Goal: Transaction & Acquisition: Purchase product/service

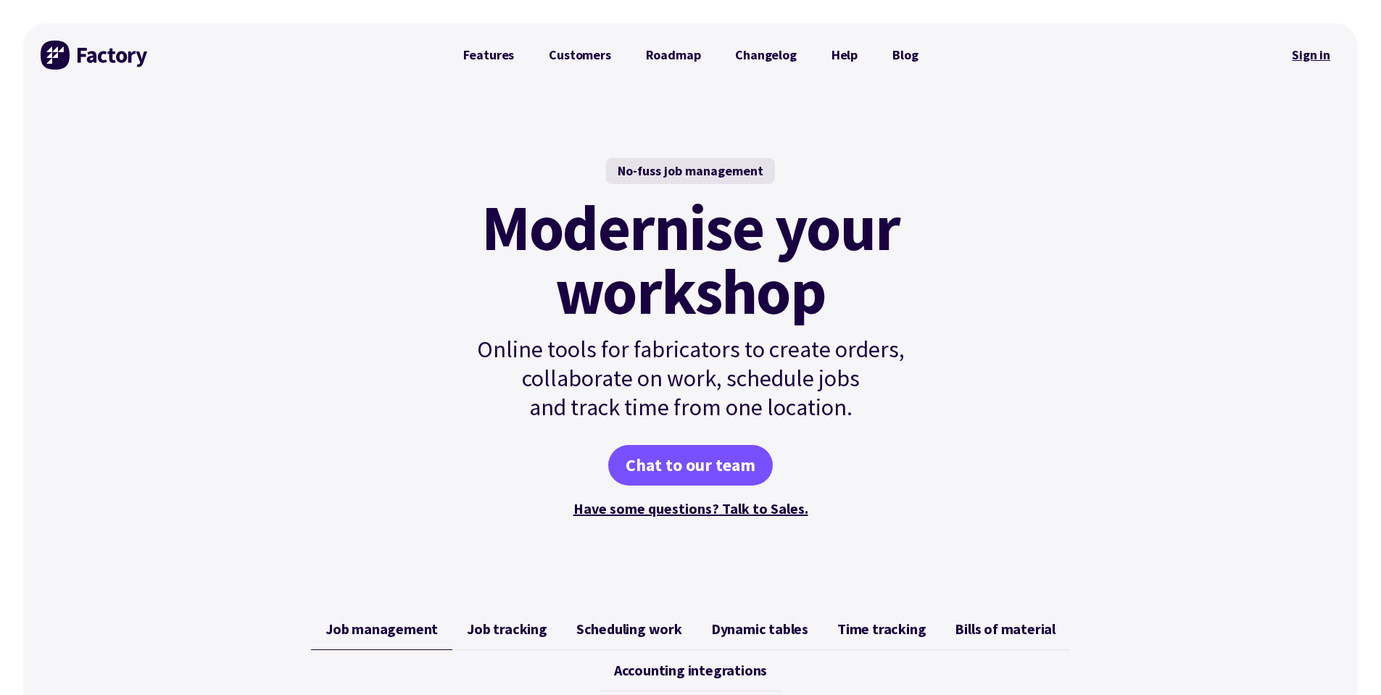
click at [1305, 47] on link "Sign in" at bounding box center [1310, 54] width 59 height 33
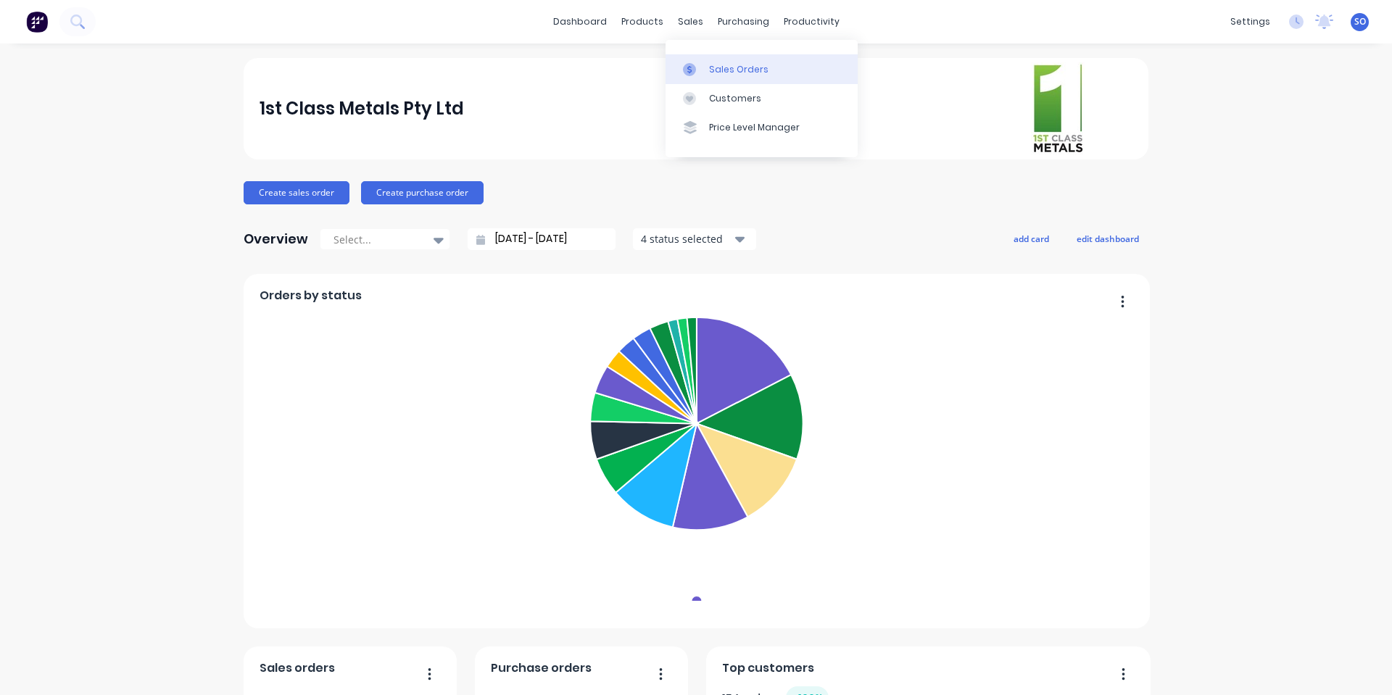
click at [706, 75] on link "Sales Orders" at bounding box center [761, 68] width 192 height 29
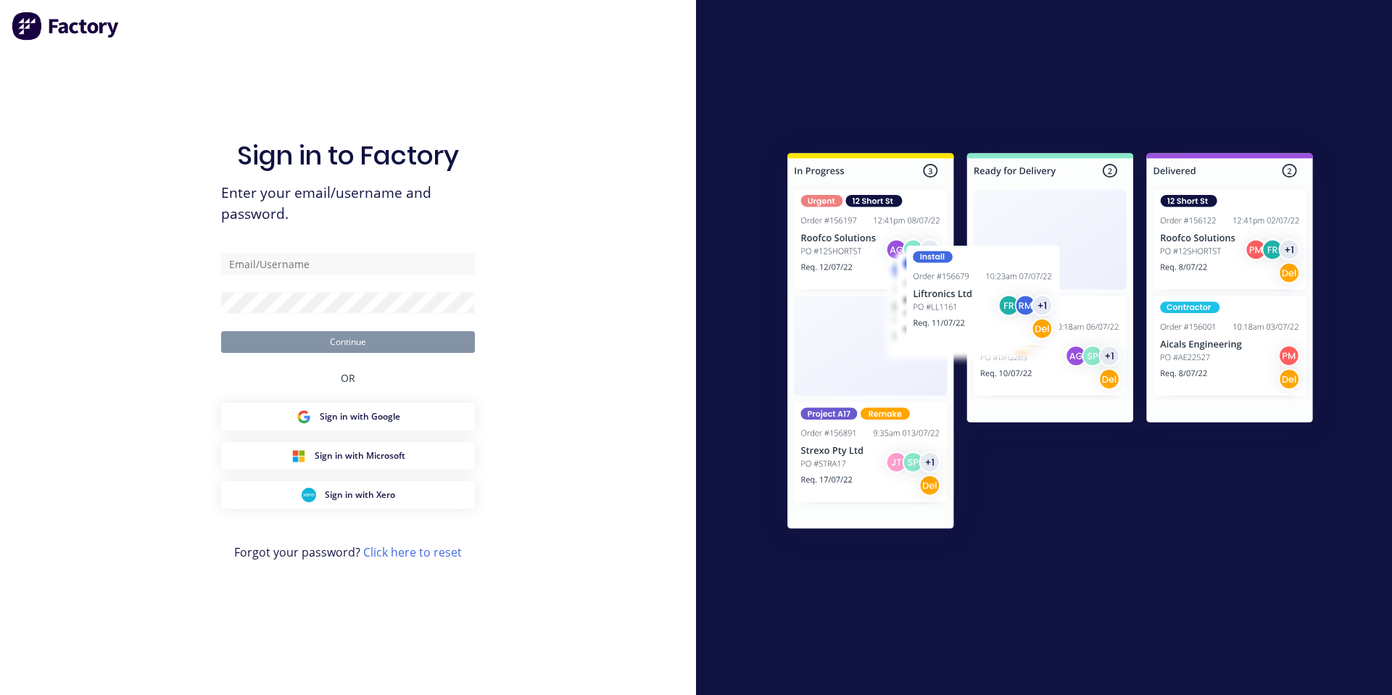
click at [296, 277] on form "Continue" at bounding box center [348, 303] width 254 height 100
click at [296, 273] on input "text" at bounding box center [348, 264] width 254 height 22
click at [0, 694] on com-1password-button at bounding box center [0, 695] width 0 height 0
type input "[PERSON_NAME][EMAIL_ADDRESS][DOMAIN_NAME]"
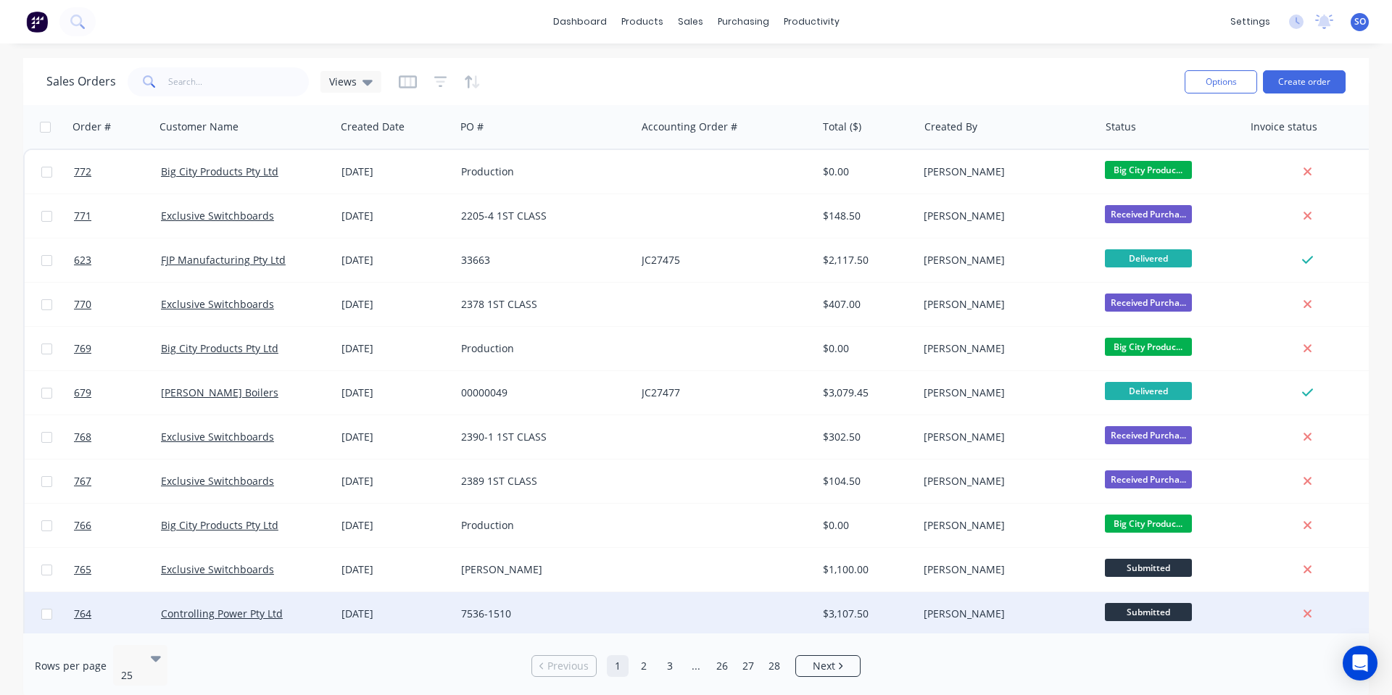
click at [803, 610] on div at bounding box center [726, 613] width 180 height 43
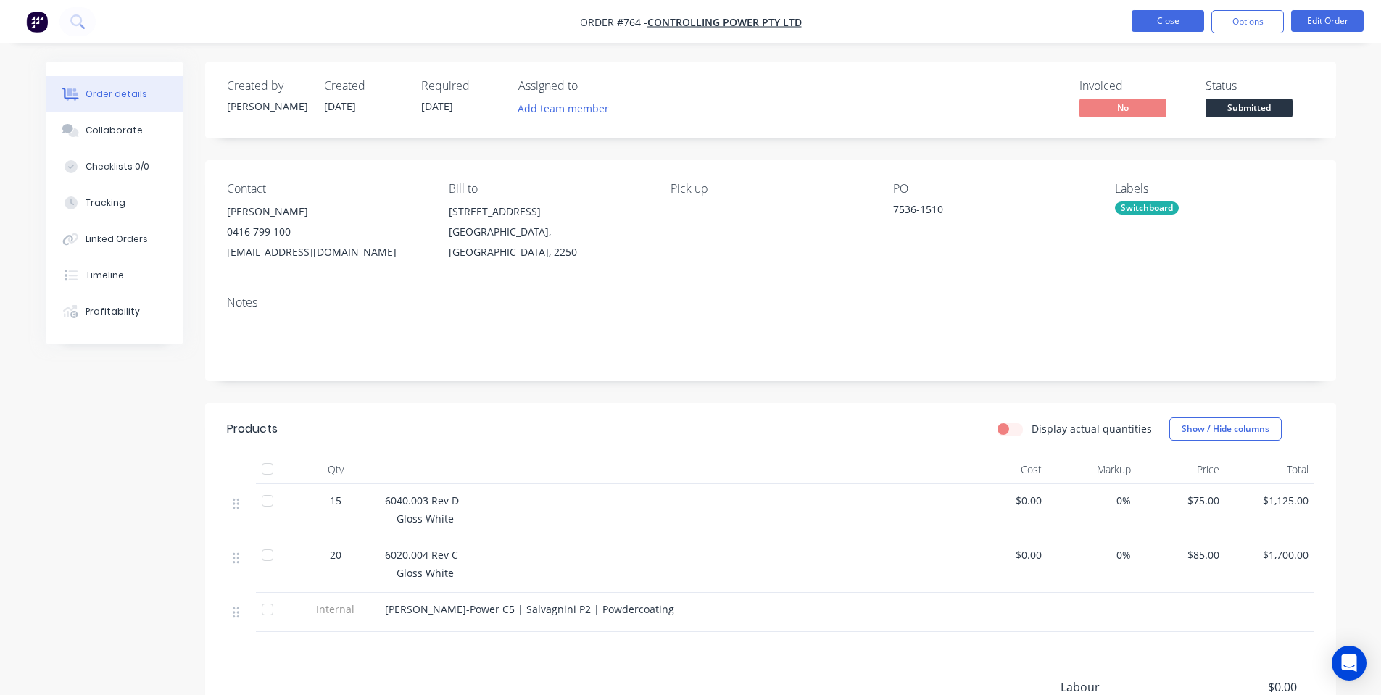
click at [1154, 31] on button "Close" at bounding box center [1167, 21] width 72 height 22
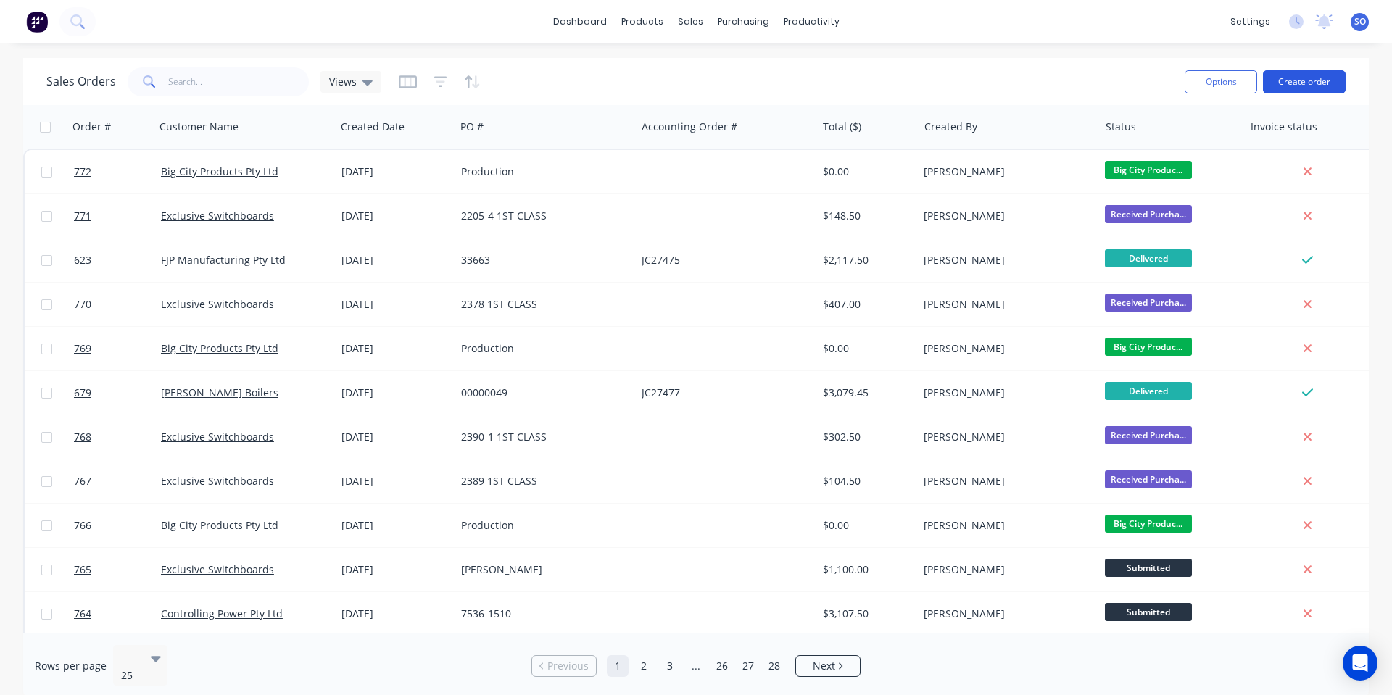
click at [1286, 78] on button "Create order" at bounding box center [1304, 81] width 83 height 23
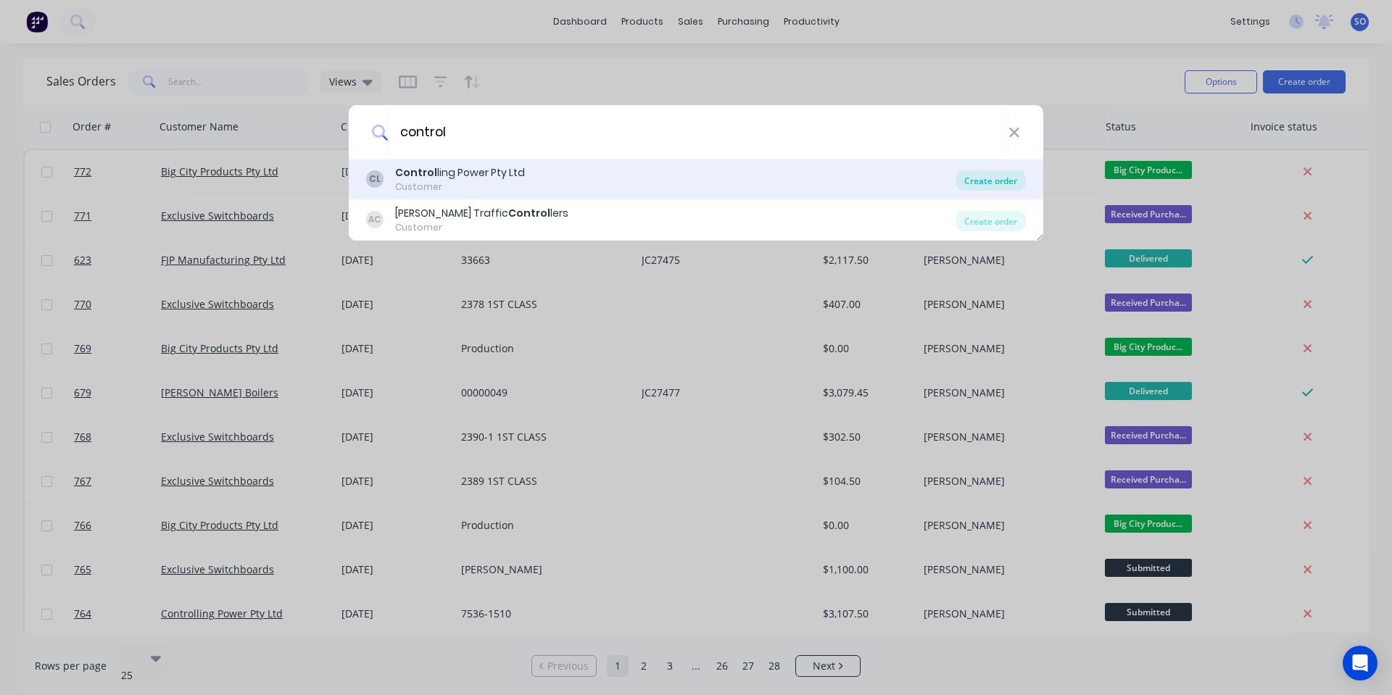
type input "control"
click at [983, 178] on div "Create order" at bounding box center [990, 180] width 70 height 20
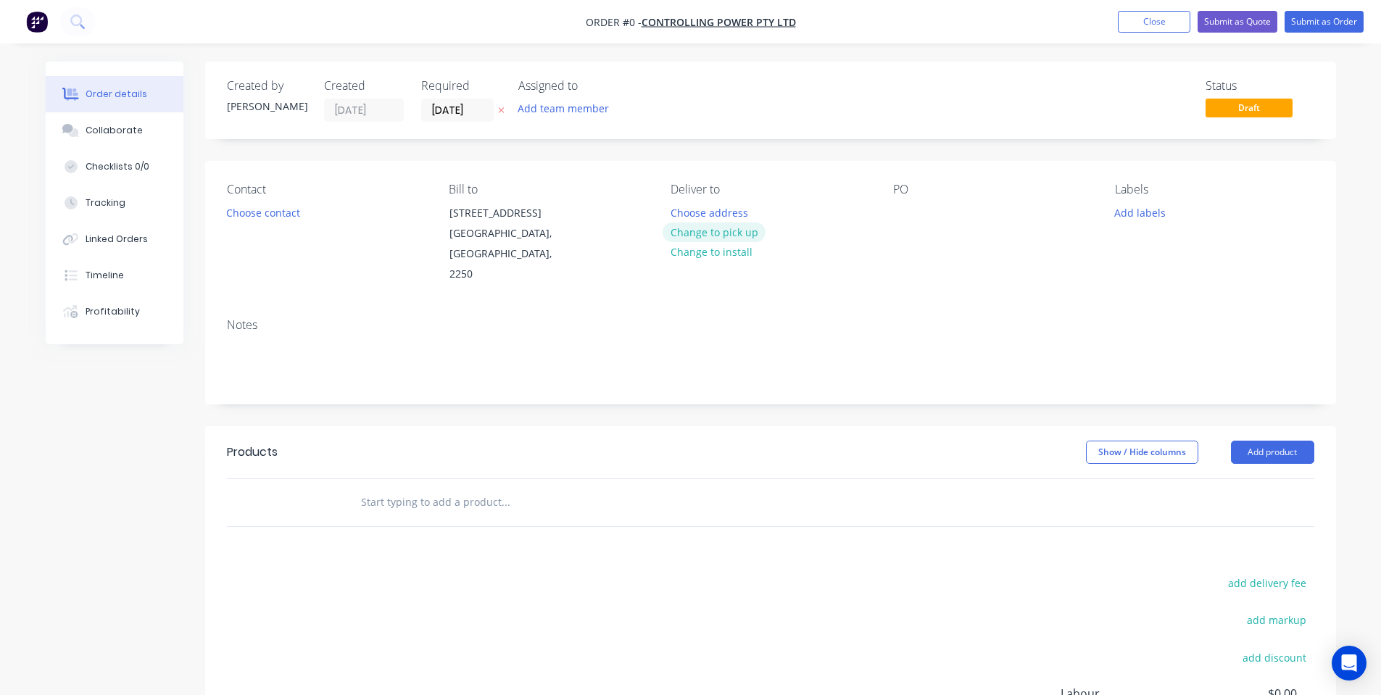
click at [708, 226] on button "Change to pick up" at bounding box center [713, 232] width 103 height 20
click at [275, 208] on button "Choose contact" at bounding box center [262, 212] width 89 height 20
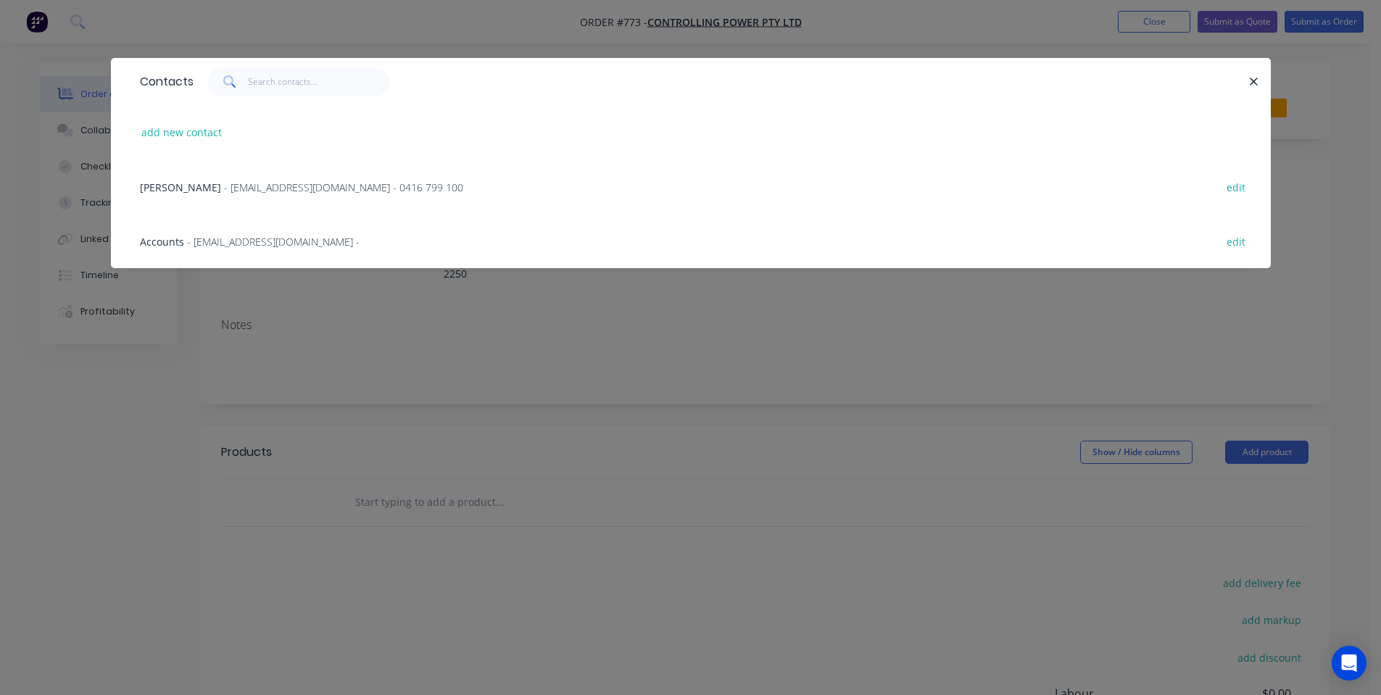
click at [225, 189] on span "- [EMAIL_ADDRESS][DOMAIN_NAME] - 0416 799 100" at bounding box center [343, 187] width 239 height 14
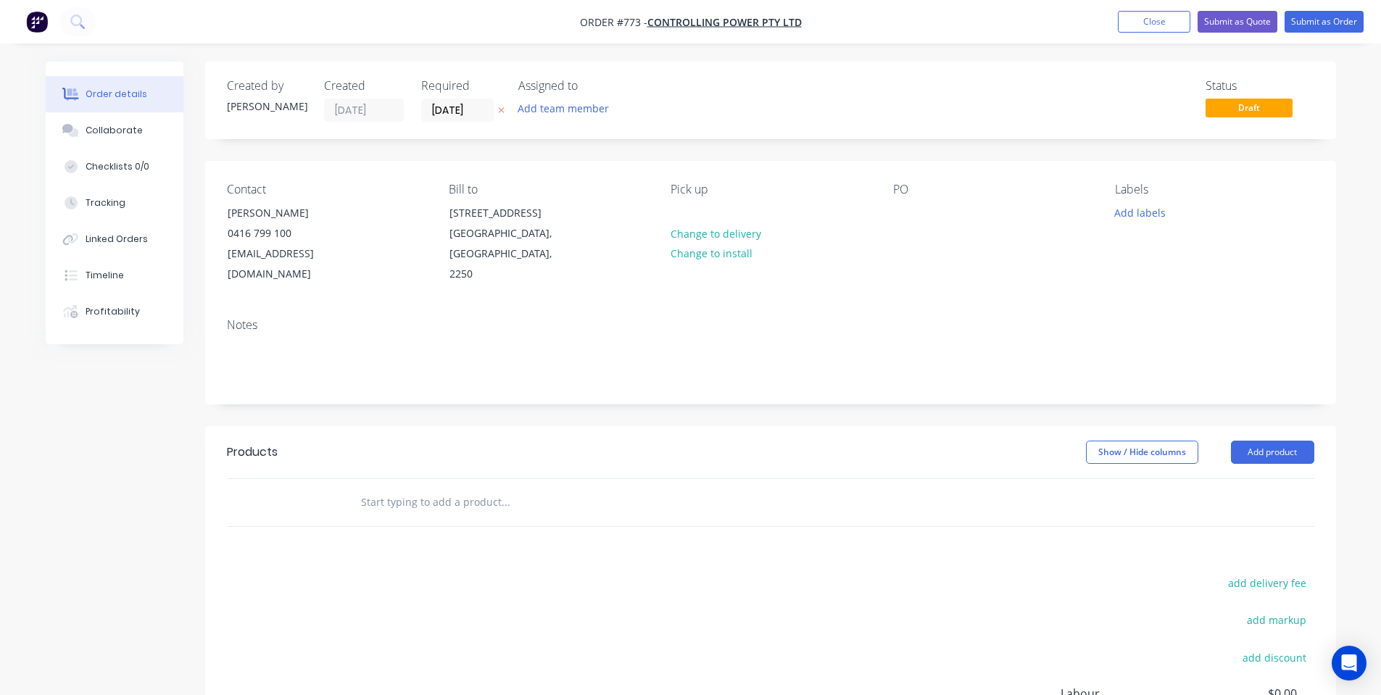
click at [448, 122] on label "[DATE]" at bounding box center [457, 110] width 72 height 23
click at [448, 121] on input "[DATE]" at bounding box center [457, 110] width 71 height 22
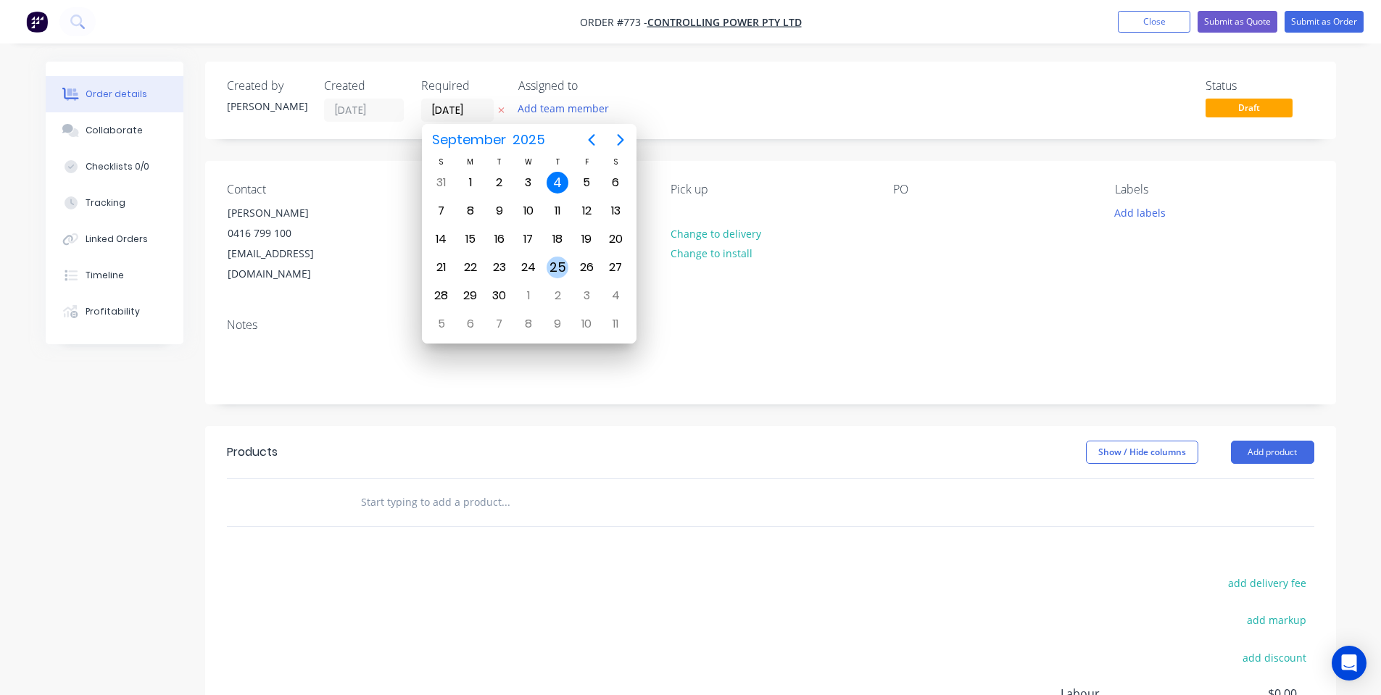
click at [562, 259] on div "25" at bounding box center [557, 268] width 22 height 22
type input "[DATE]"
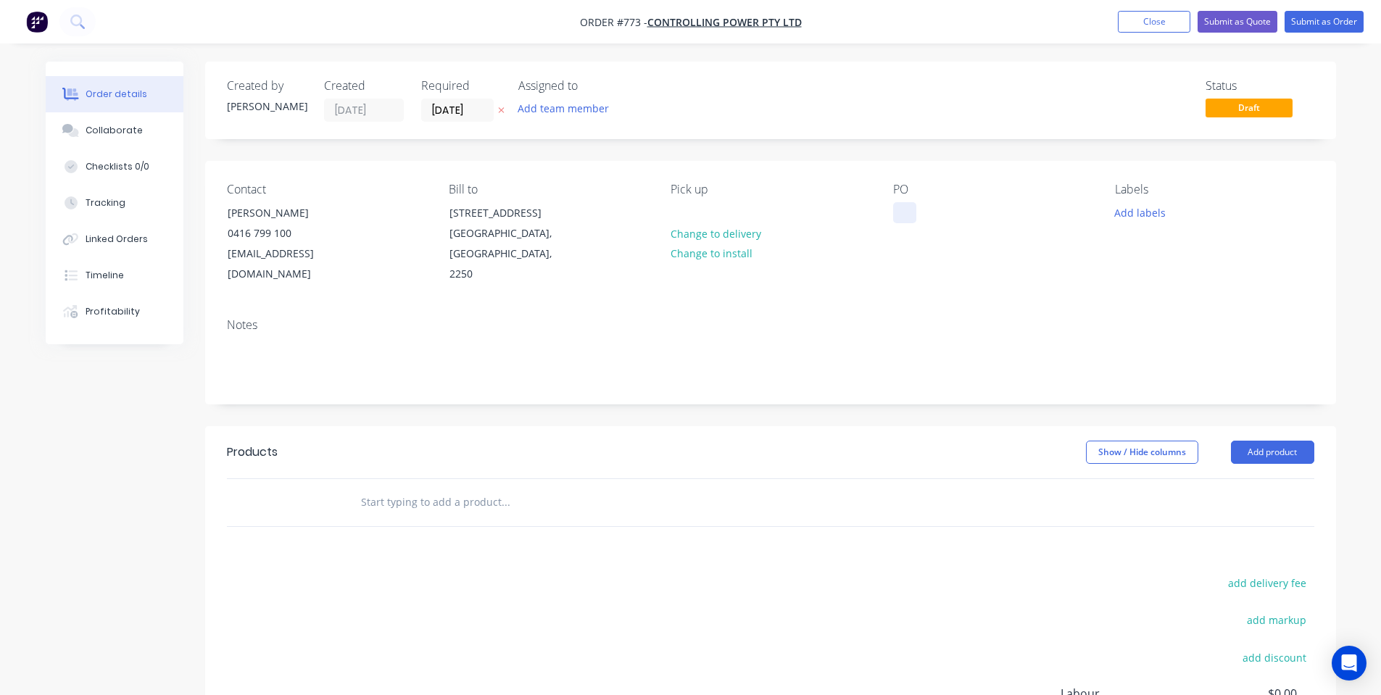
click at [895, 213] on div at bounding box center [904, 212] width 23 height 21
click at [1030, 286] on div "Contact [PERSON_NAME] [PHONE_NUMBER] [EMAIL_ADDRESS][DOMAIN_NAME] Bill to [STRE…" at bounding box center [770, 234] width 1131 height 146
click at [1152, 211] on button "Add labels" at bounding box center [1140, 212] width 67 height 20
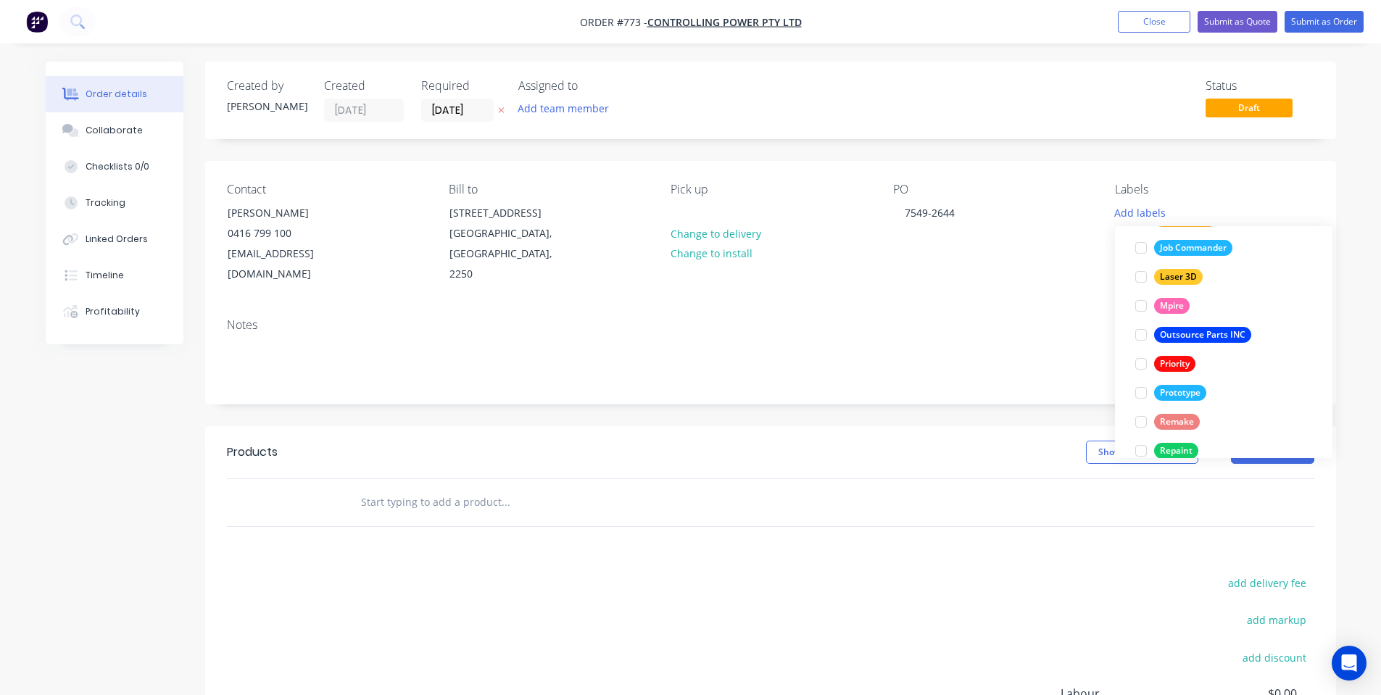
scroll to position [377, 0]
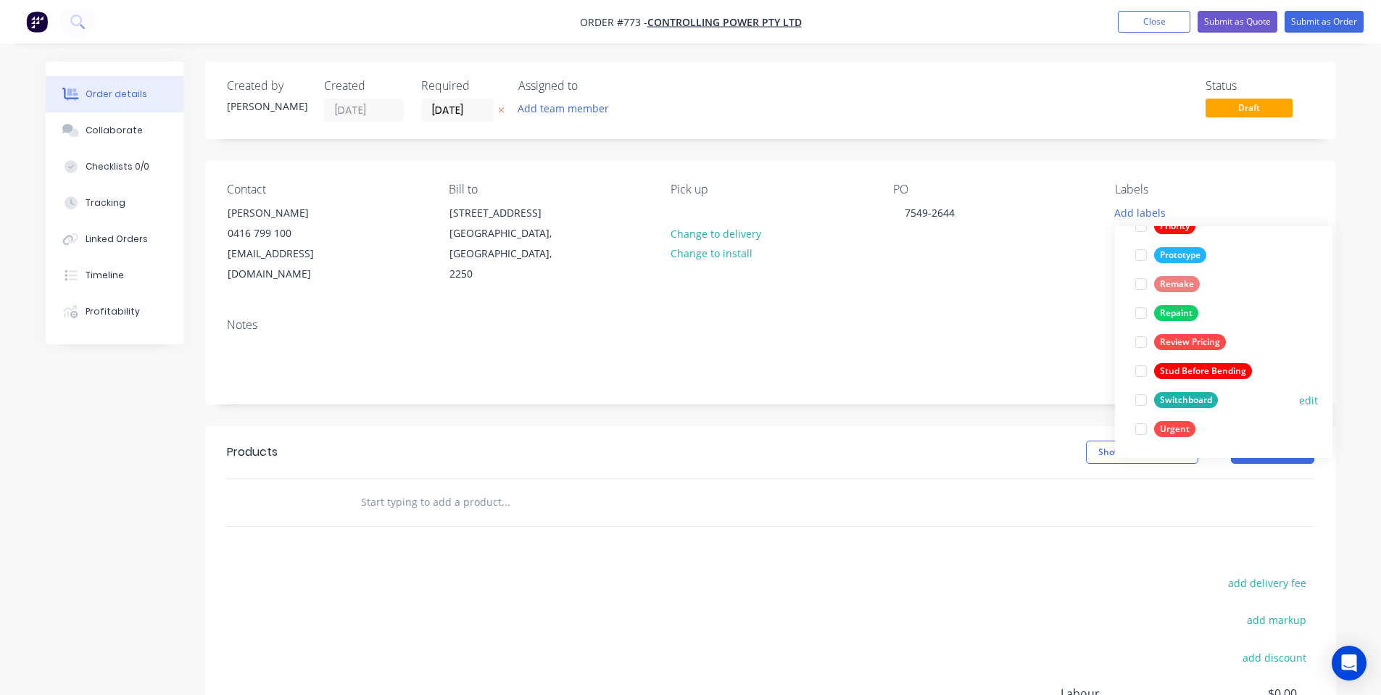
click at [1173, 404] on div "Switchboard" at bounding box center [1186, 400] width 64 height 16
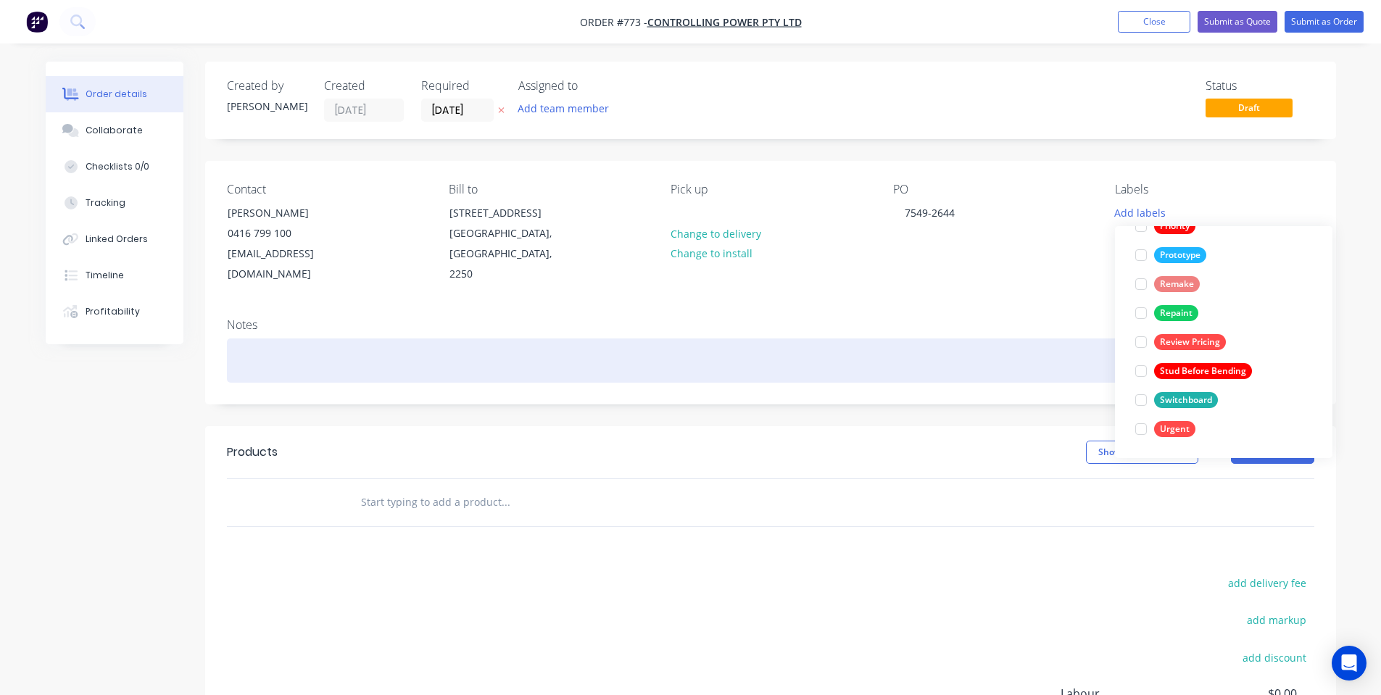
scroll to position [0, 0]
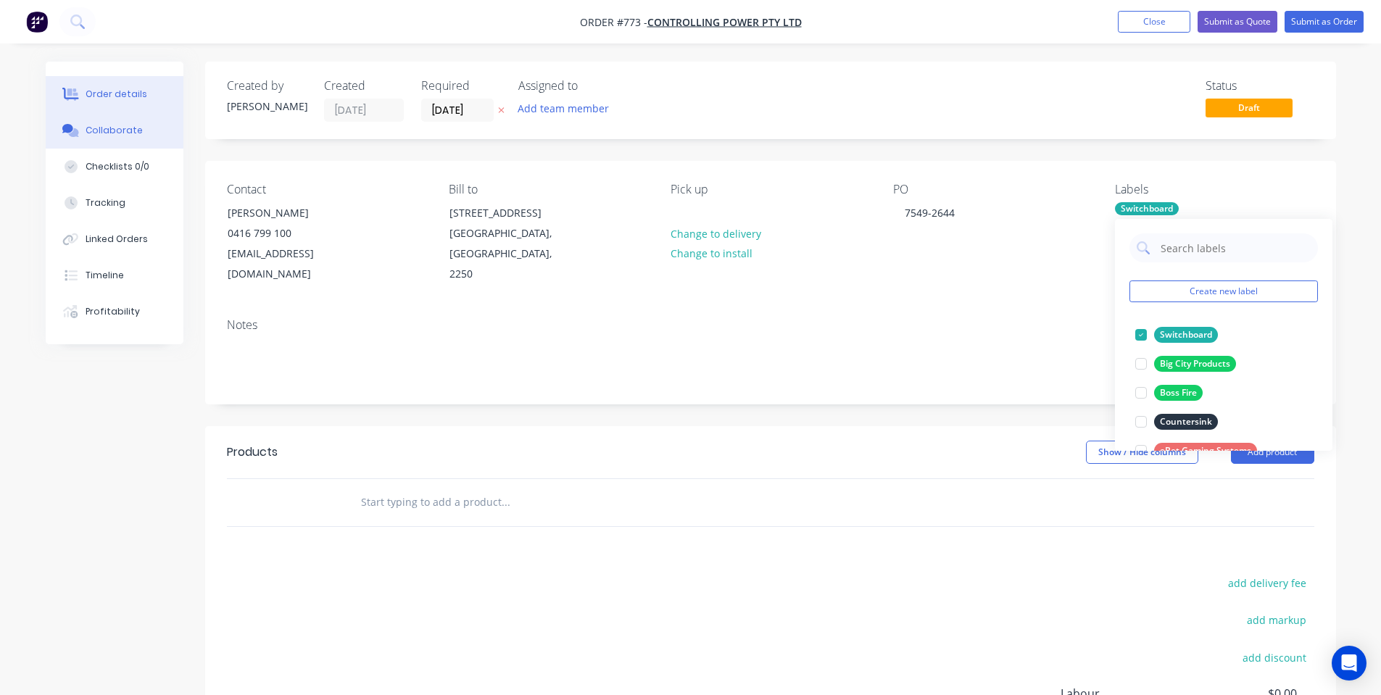
click at [100, 142] on button "Collaborate" at bounding box center [115, 130] width 138 height 36
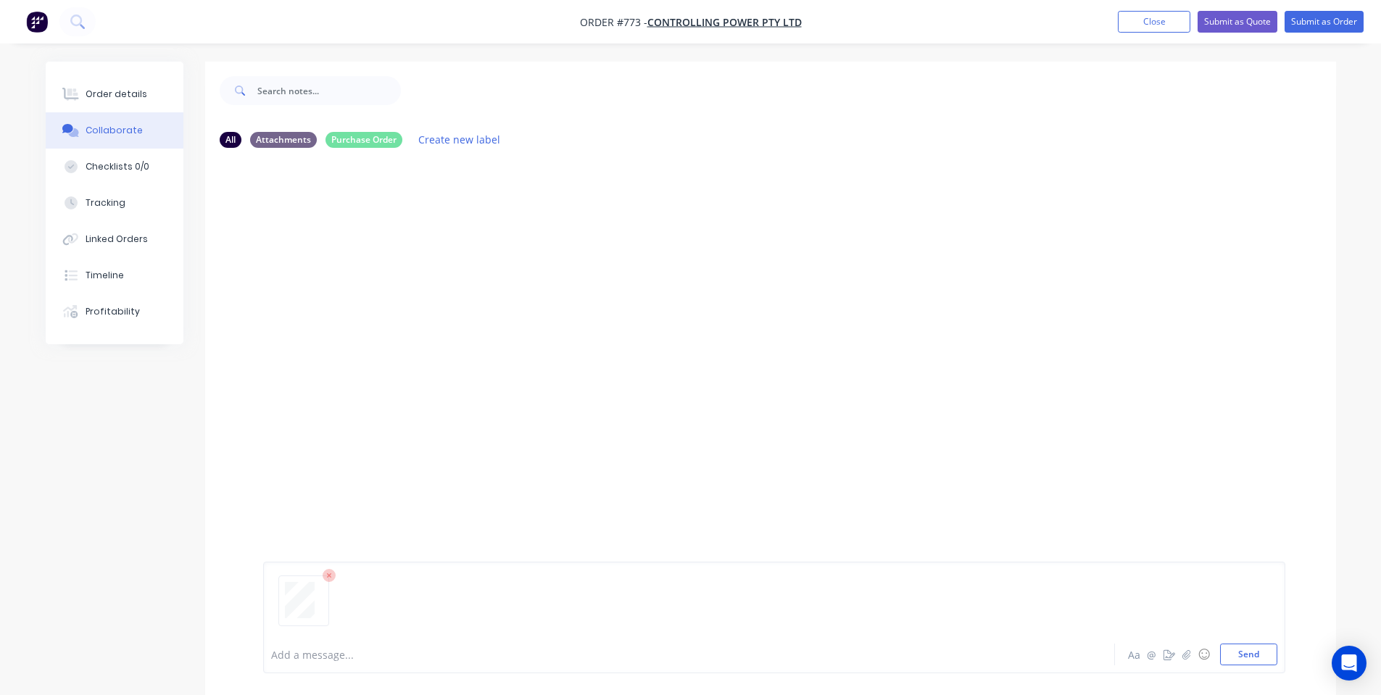
click at [1244, 641] on div at bounding box center [774, 607] width 1006 height 74
click at [1244, 659] on button "Send" at bounding box center [1248, 655] width 57 height 22
click at [136, 93] on div "Order details" at bounding box center [117, 94] width 62 height 13
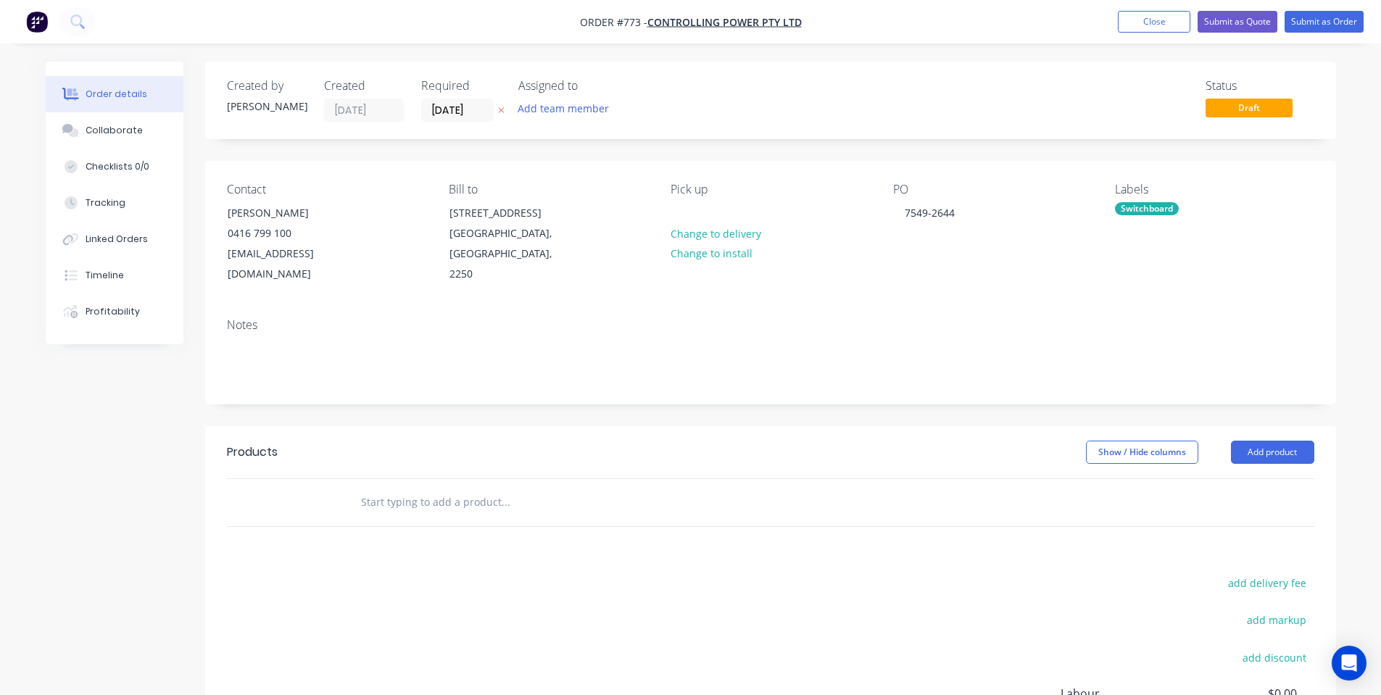
click at [423, 498] on input "text" at bounding box center [505, 502] width 290 height 29
type input "t"
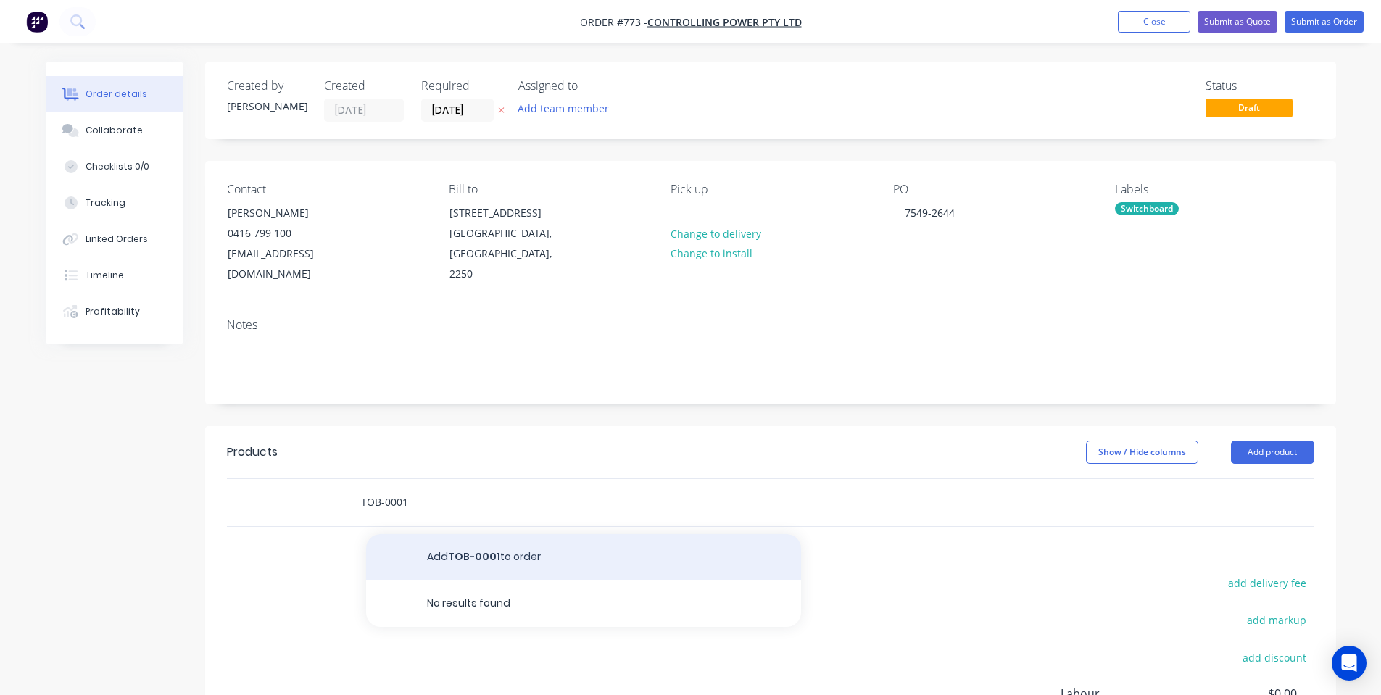
type input "TOB-0001"
click at [453, 567] on button "Add TOB-0001 to order" at bounding box center [583, 557] width 435 height 46
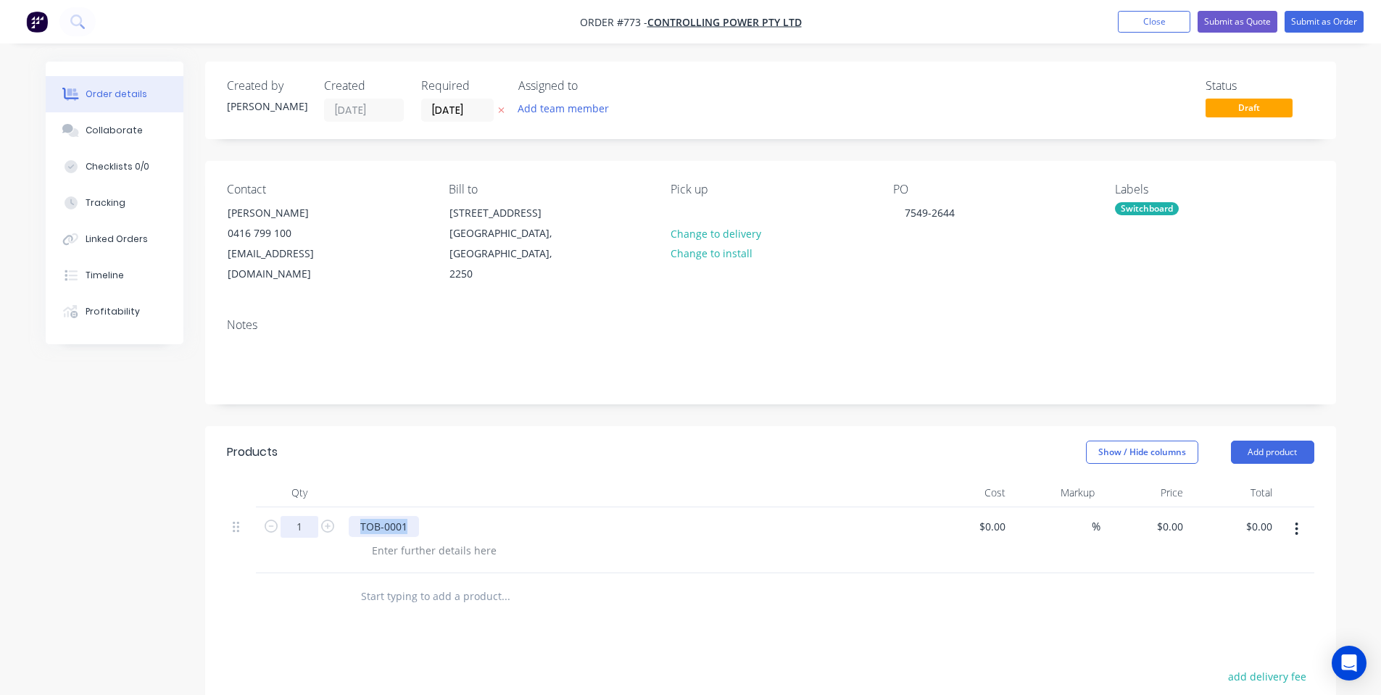
drag, startPoint x: 407, startPoint y: 523, endPoint x: 288, endPoint y: 520, distance: 119.6
click at [288, 520] on div "1 TOB-0001 $0.00 $0.00 % $0.00 $0.00 $0.00 $0.00" at bounding box center [770, 540] width 1087 height 66
copy div "TOB-0001"
click at [398, 590] on input "text" at bounding box center [505, 596] width 290 height 29
paste input "TOB-0001"
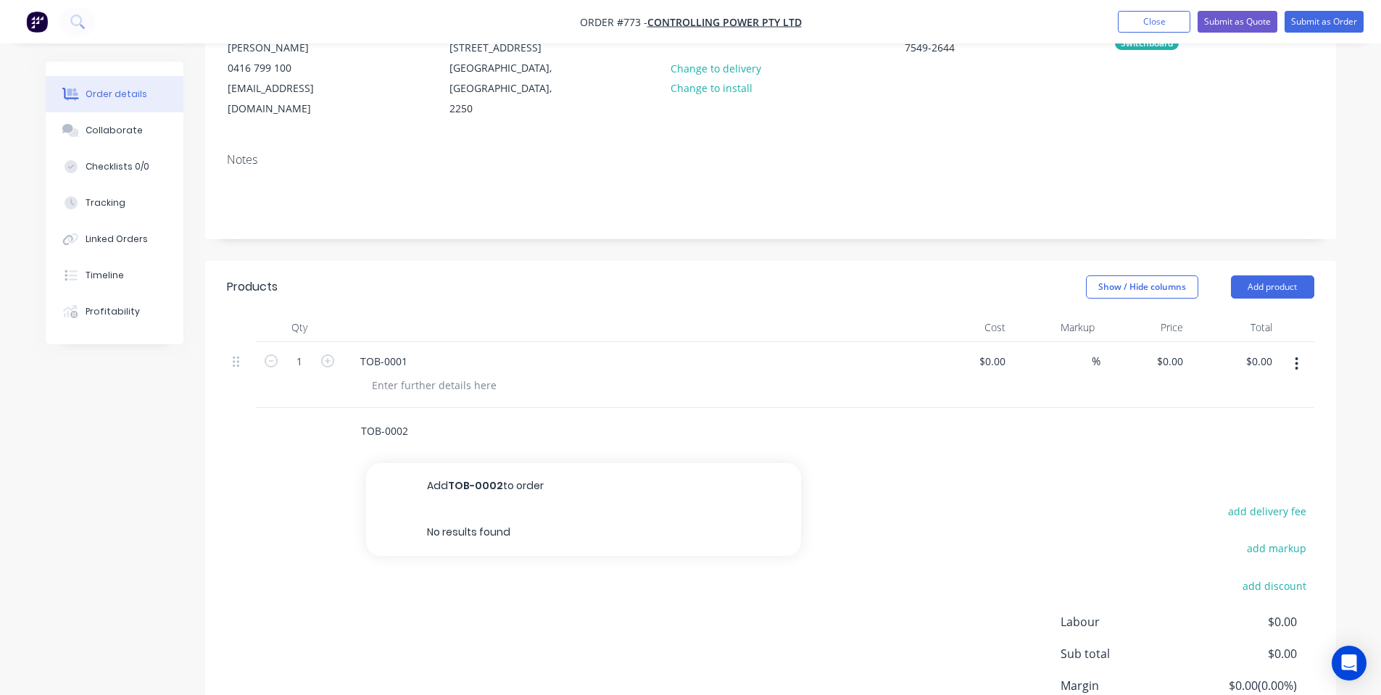
scroll to position [194, 0]
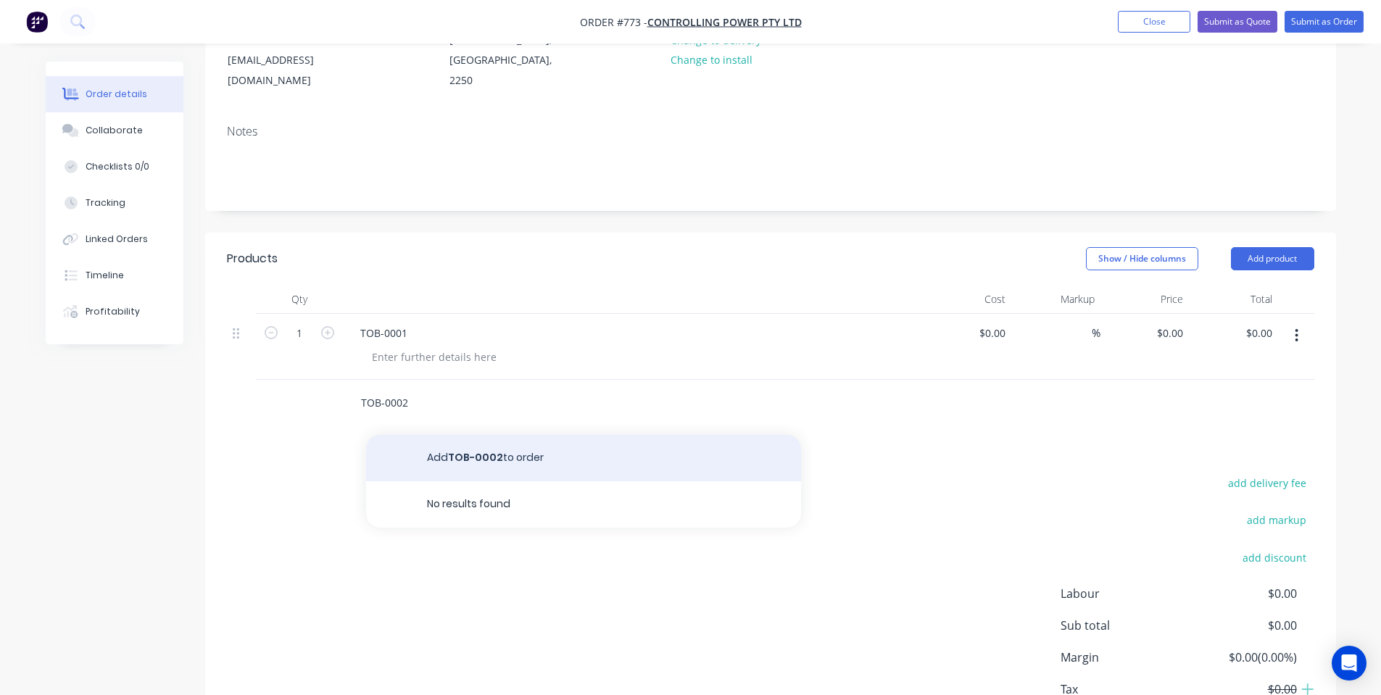
type input "TOB-0002"
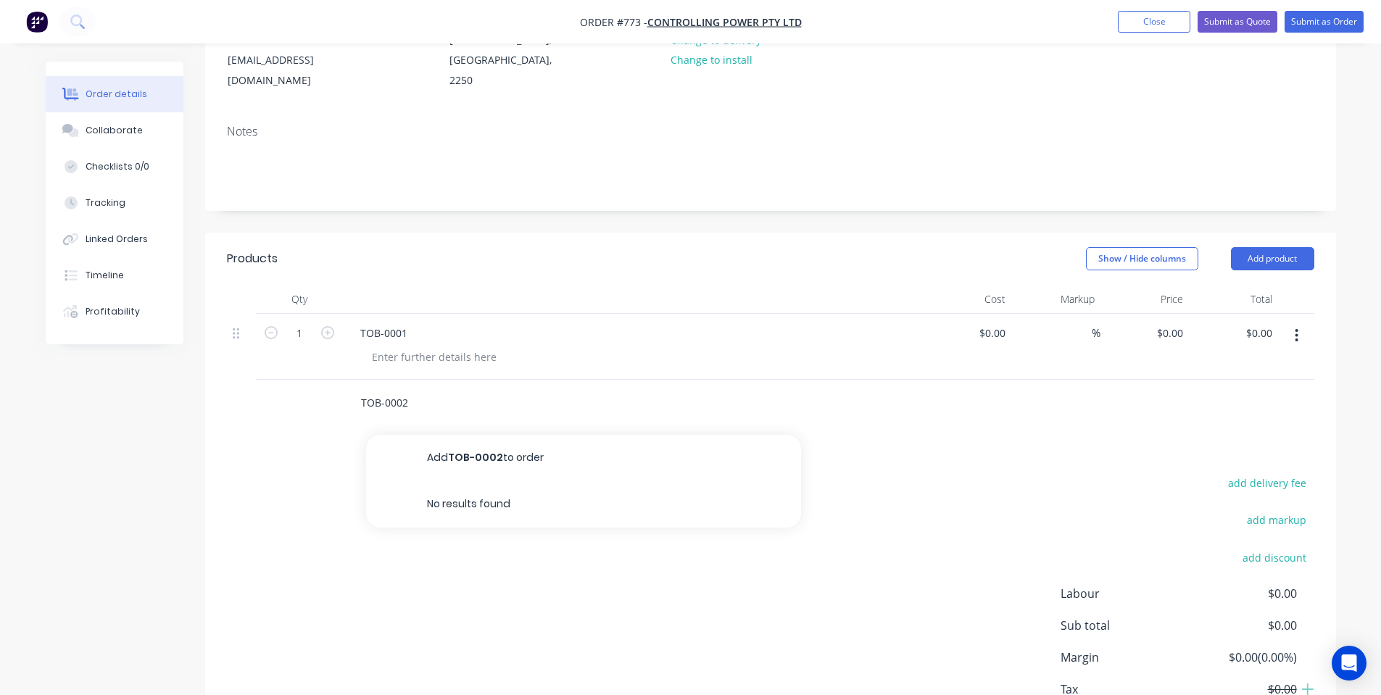
drag, startPoint x: 454, startPoint y: 469, endPoint x: 394, endPoint y: 457, distance: 61.3
click at [454, 468] on button "Add TOB-0002 to order" at bounding box center [583, 458] width 435 height 46
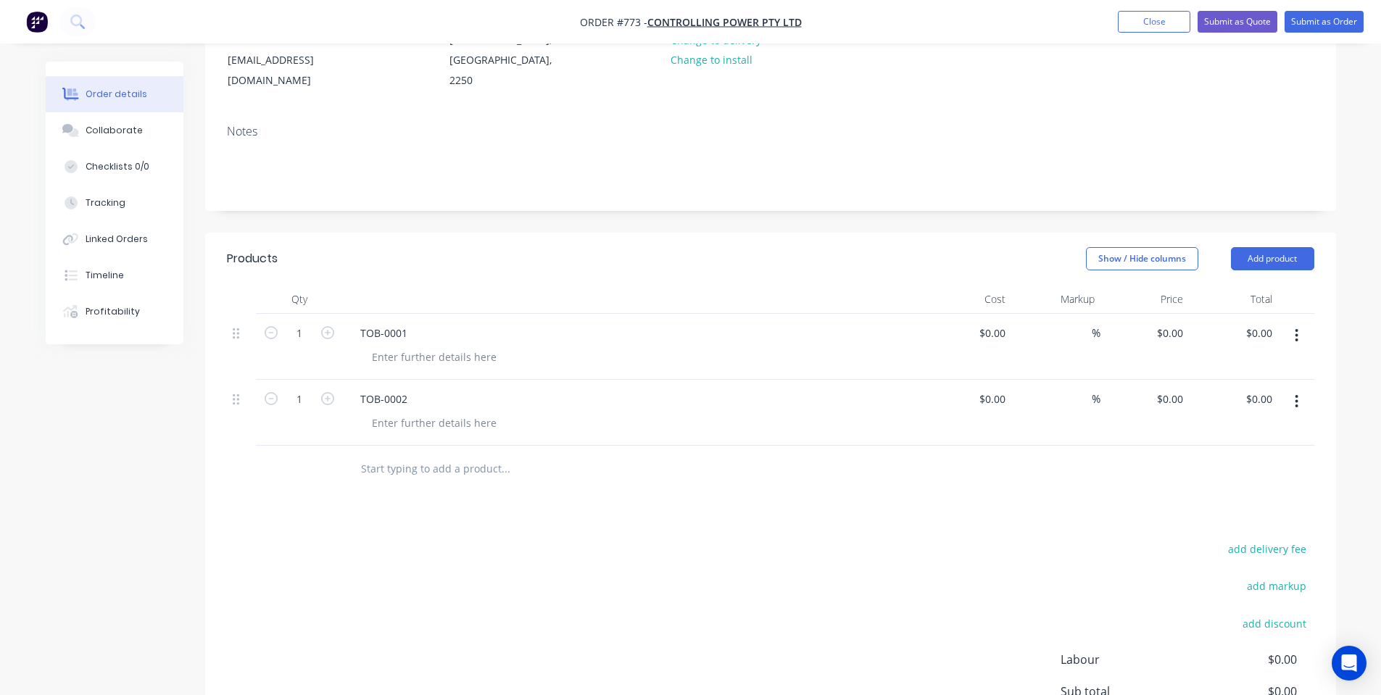
click at [396, 470] on input "text" at bounding box center [505, 468] width 290 height 29
paste input "TOB-0001"
type input "TOB-0003"
click at [430, 512] on button "Add TOB-0003 to order" at bounding box center [583, 524] width 435 height 46
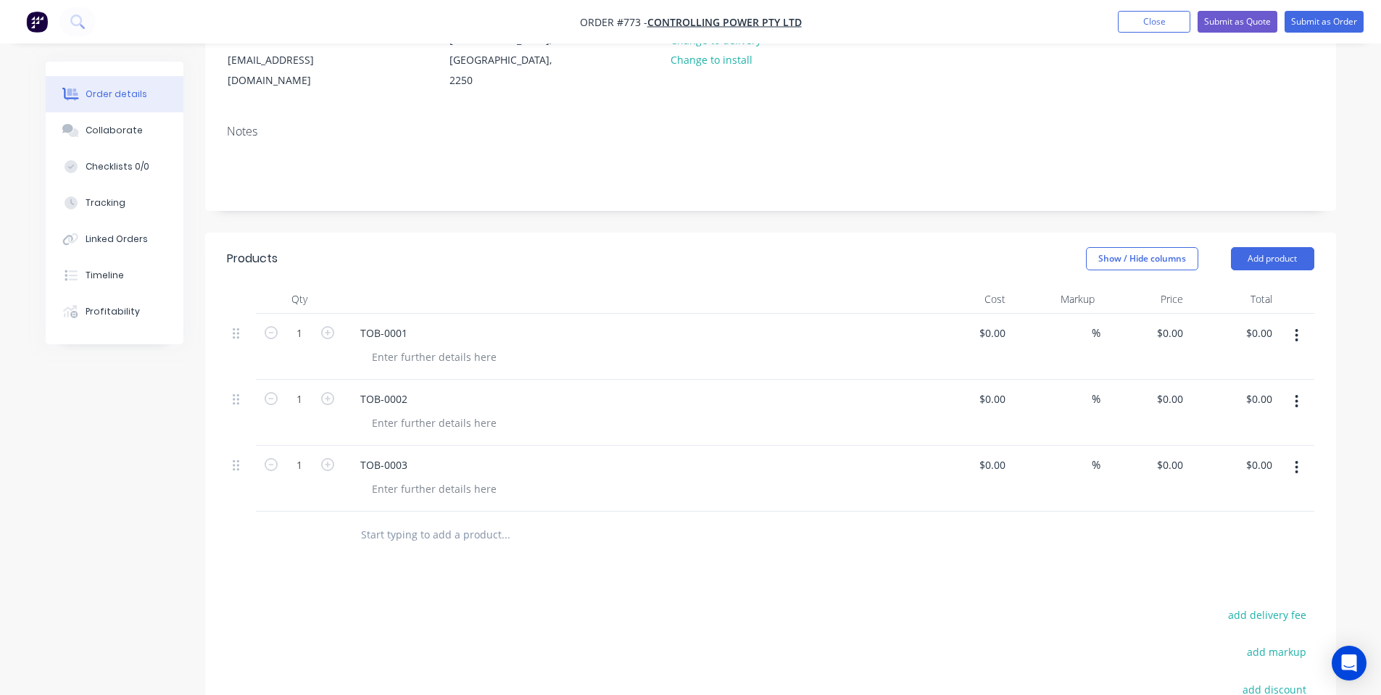
click at [415, 524] on input "text" at bounding box center [505, 534] width 290 height 29
paste input "TOB-0001"
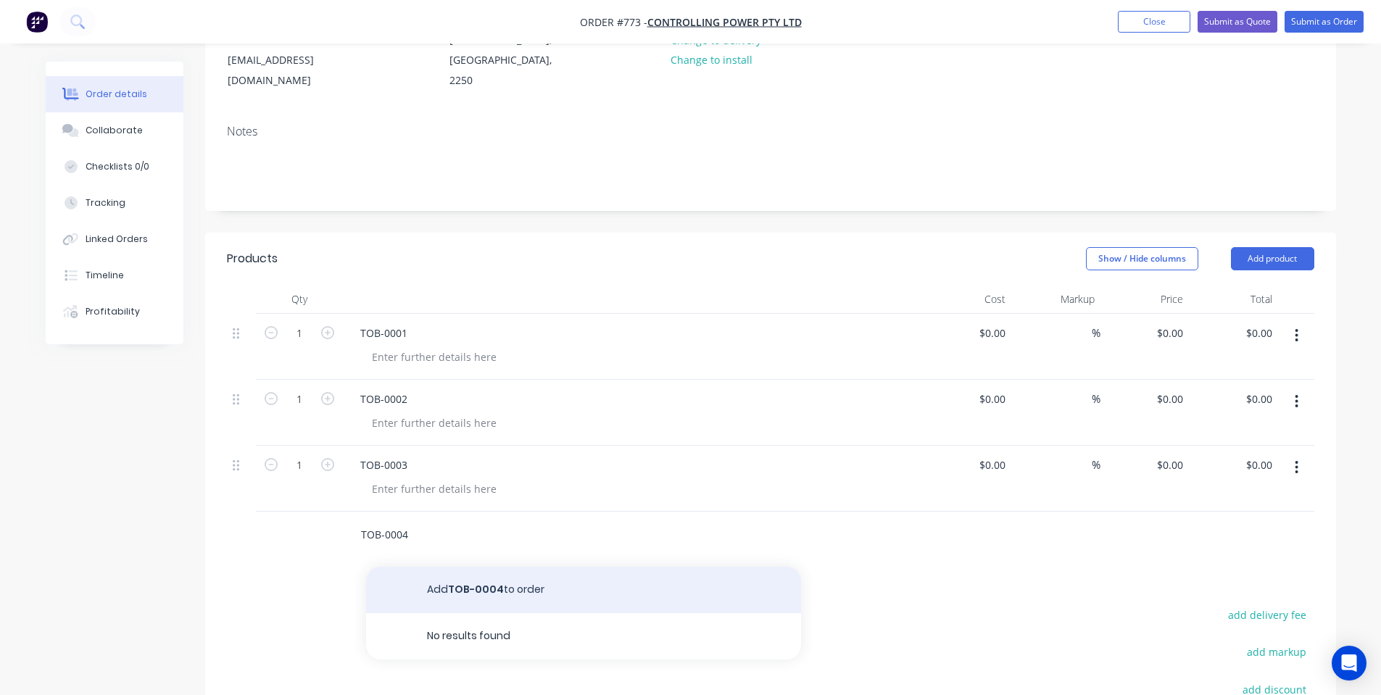
type input "TOB-0004"
click at [465, 586] on button "Add TOB-0004 to order" at bounding box center [583, 590] width 435 height 46
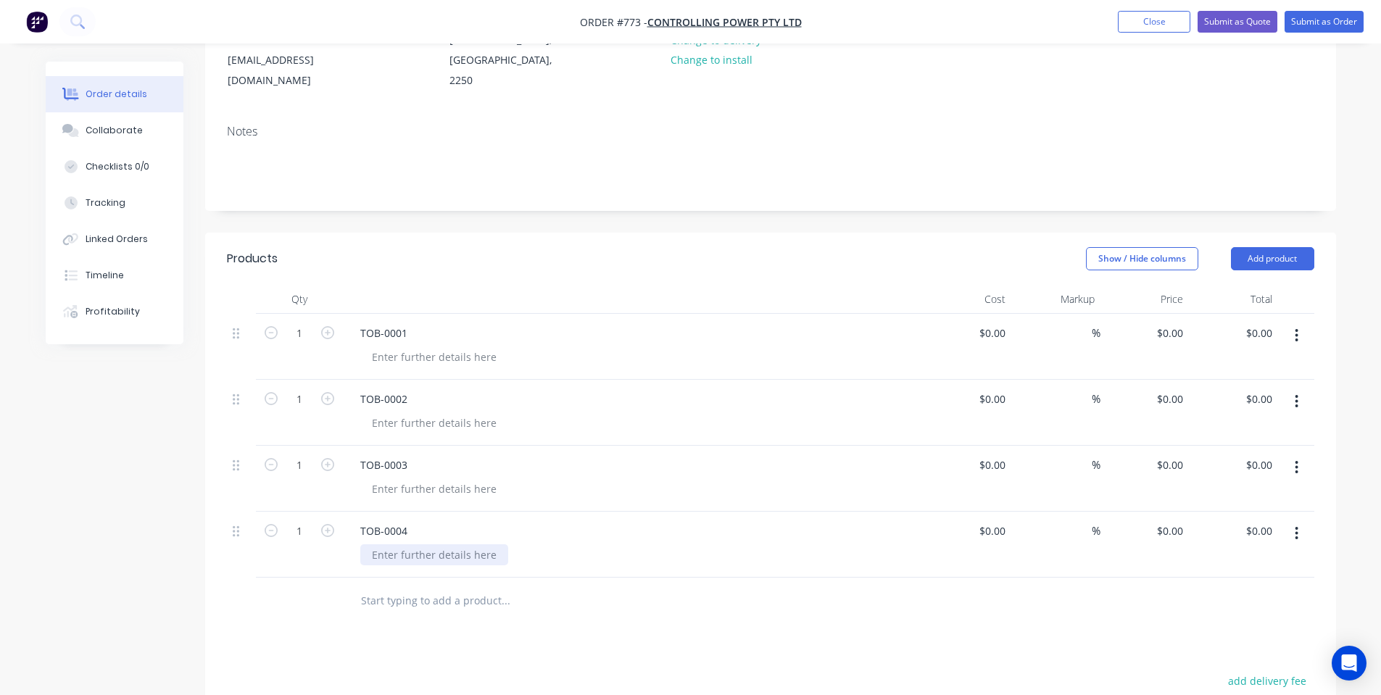
click at [391, 563] on div at bounding box center [434, 554] width 148 height 21
click at [464, 265] on div "Show / Hide columns Add product" at bounding box center [885, 258] width 856 height 23
click at [308, 340] on input "1" at bounding box center [299, 334] width 38 height 22
type input "55"
click at [299, 344] on input "1" at bounding box center [299, 334] width 38 height 22
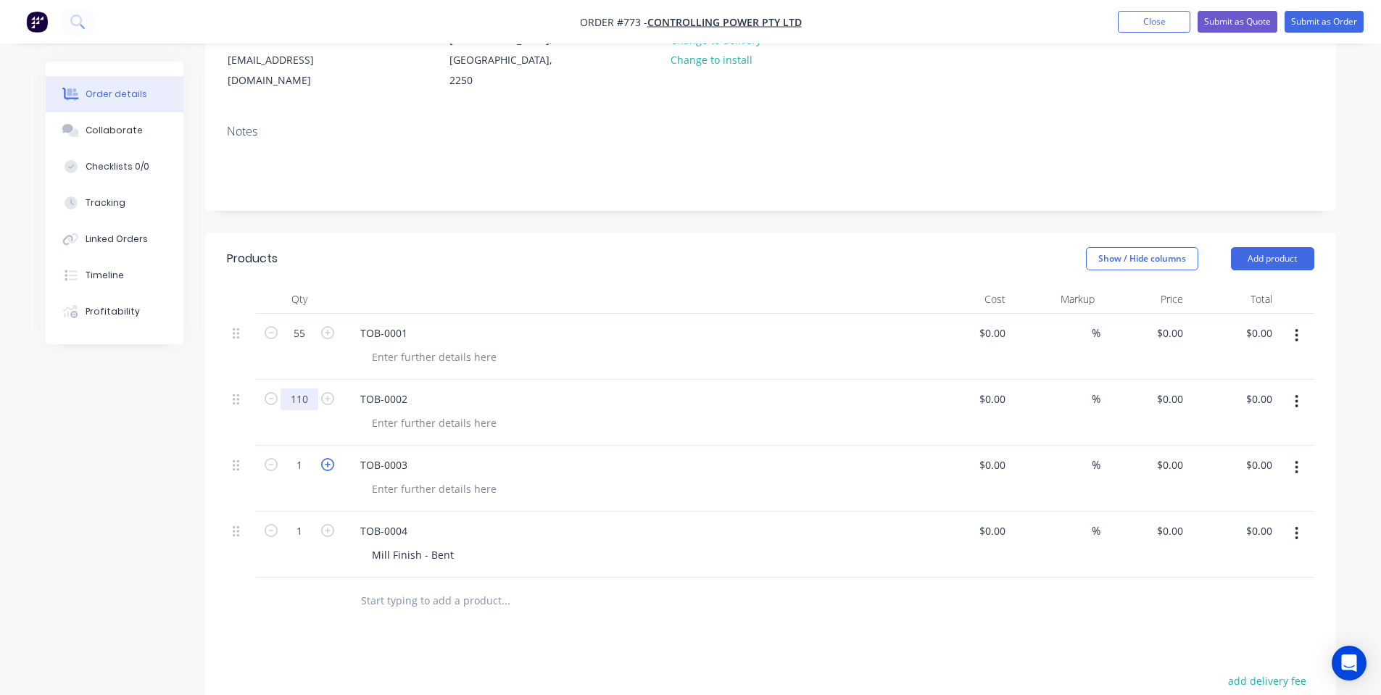
type input "110"
click at [328, 469] on icon "button" at bounding box center [327, 464] width 13 height 13
drag, startPoint x: 297, startPoint y: 467, endPoint x: 309, endPoint y: 488, distance: 23.7
click at [298, 344] on input "2" at bounding box center [299, 334] width 38 height 22
type input "55"
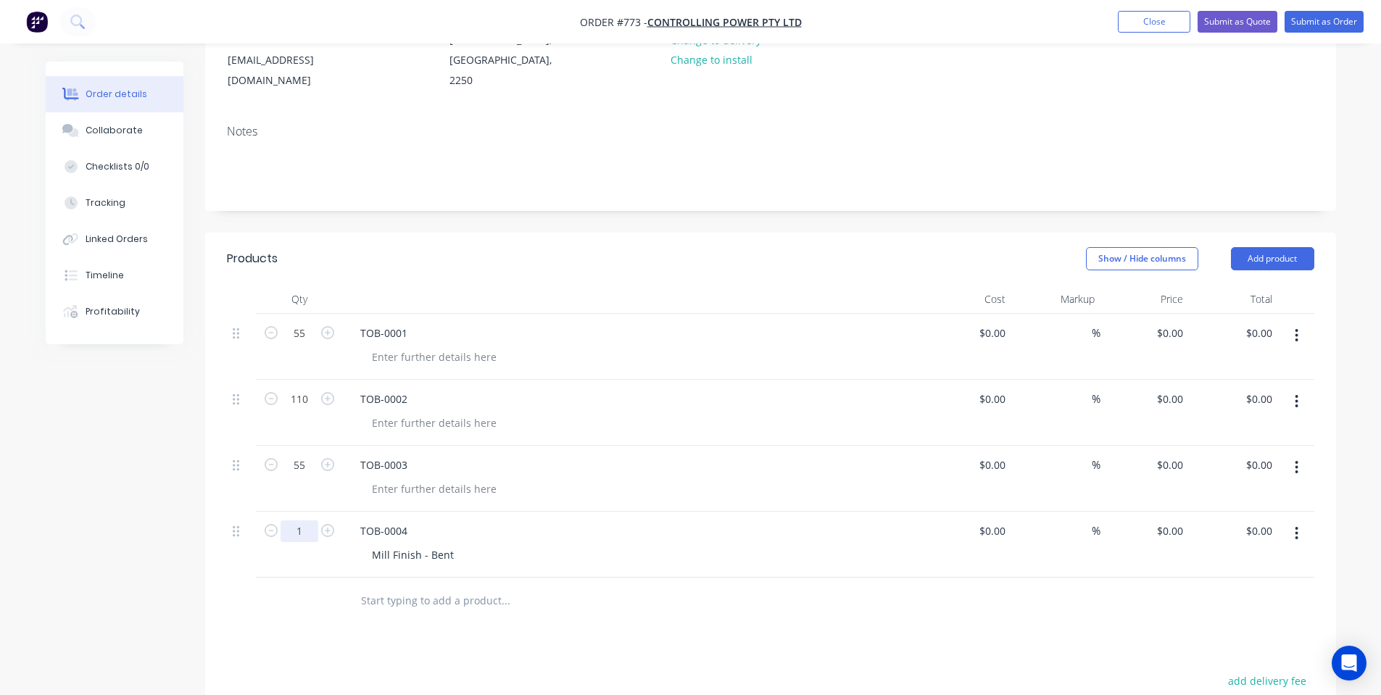
click at [306, 344] on input "1" at bounding box center [299, 334] width 38 height 22
type input "55"
click at [1170, 333] on div "0 $0.00" at bounding box center [1168, 333] width 39 height 21
type input "$45.76"
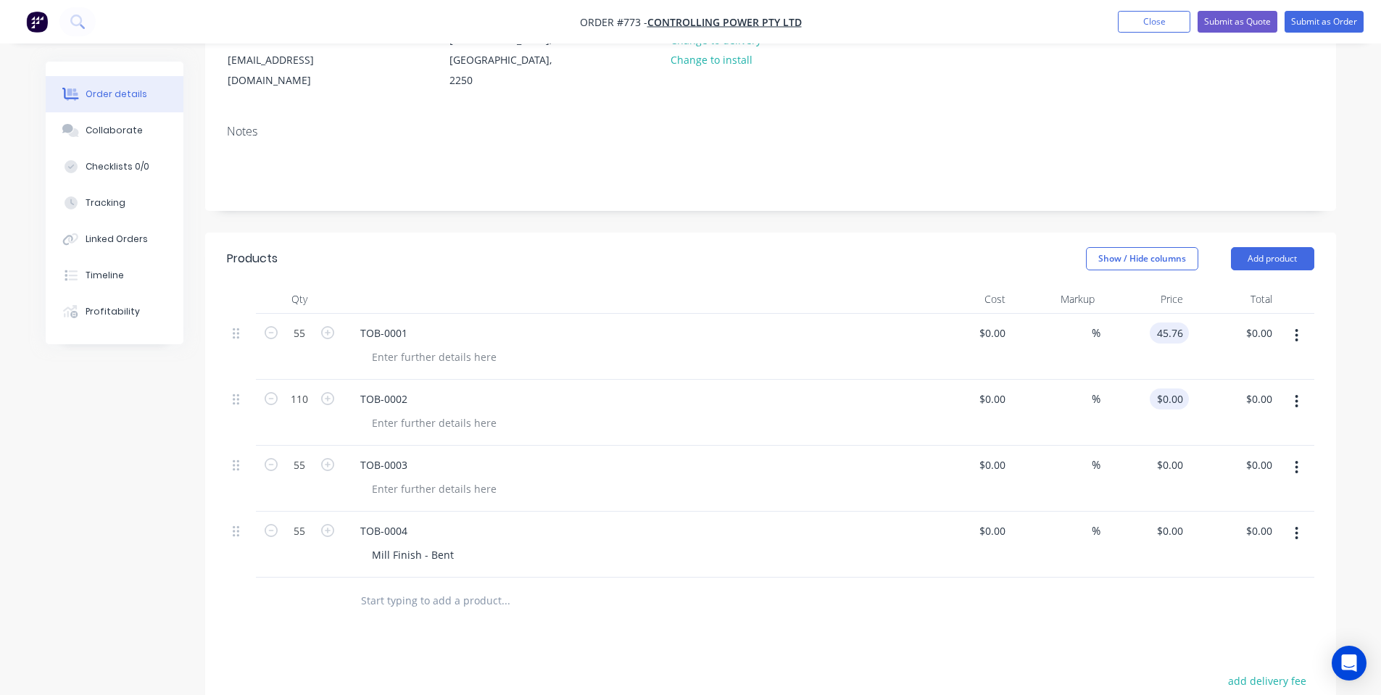
type input "$2,516.80"
click at [1172, 407] on div "0 $0.00" at bounding box center [1171, 398] width 33 height 21
type input "$49.50"
type input "$5,445.00"
click at [1165, 467] on div "0 0" at bounding box center [1144, 479] width 89 height 66
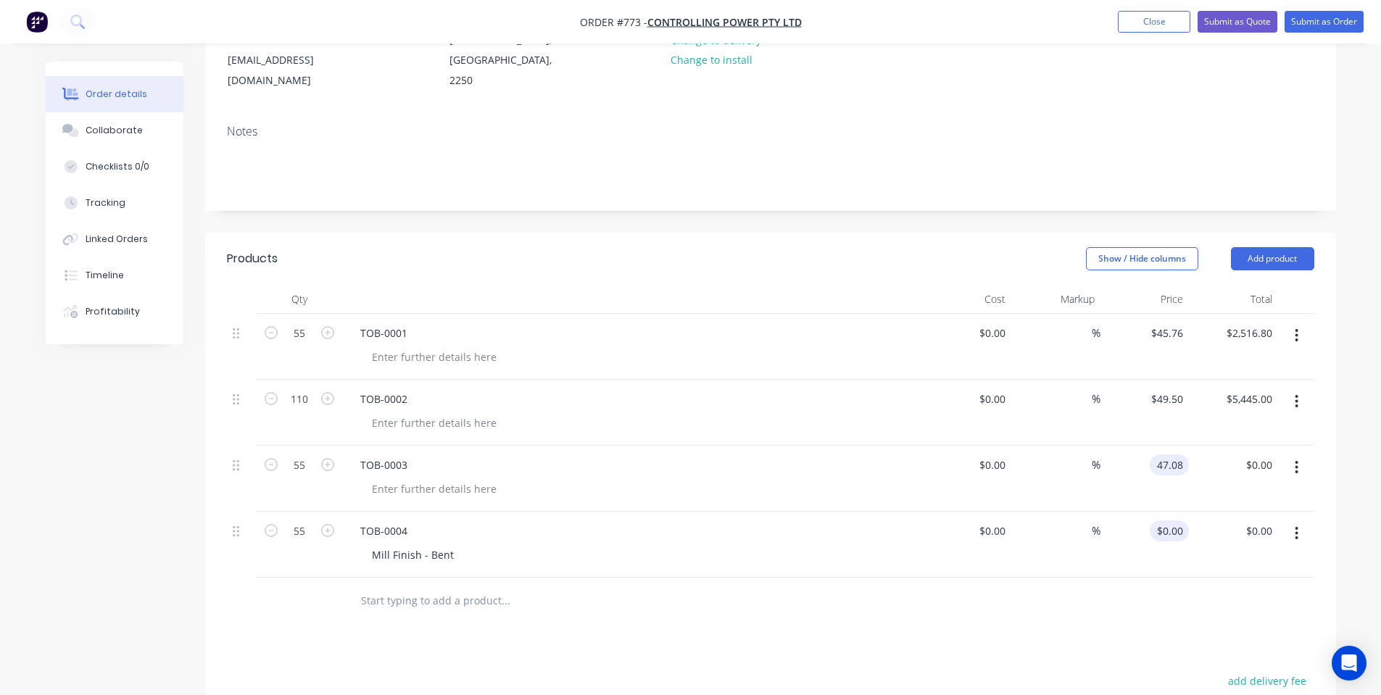
type input "$47.08"
type input "$2,589.40"
click at [1175, 536] on input "0" at bounding box center [1171, 530] width 33 height 21
type input "$17.00"
type input "$935.00"
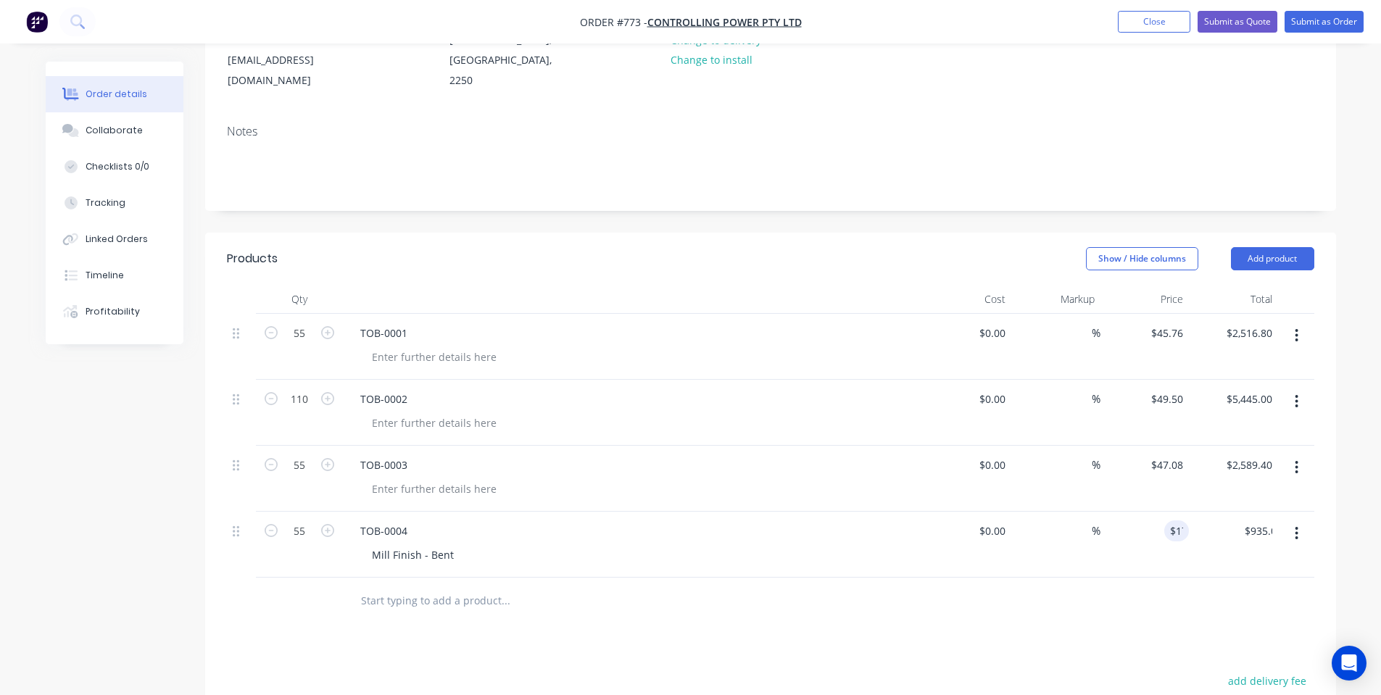
click at [855, 370] on div "TOB-0001" at bounding box center [633, 347] width 580 height 66
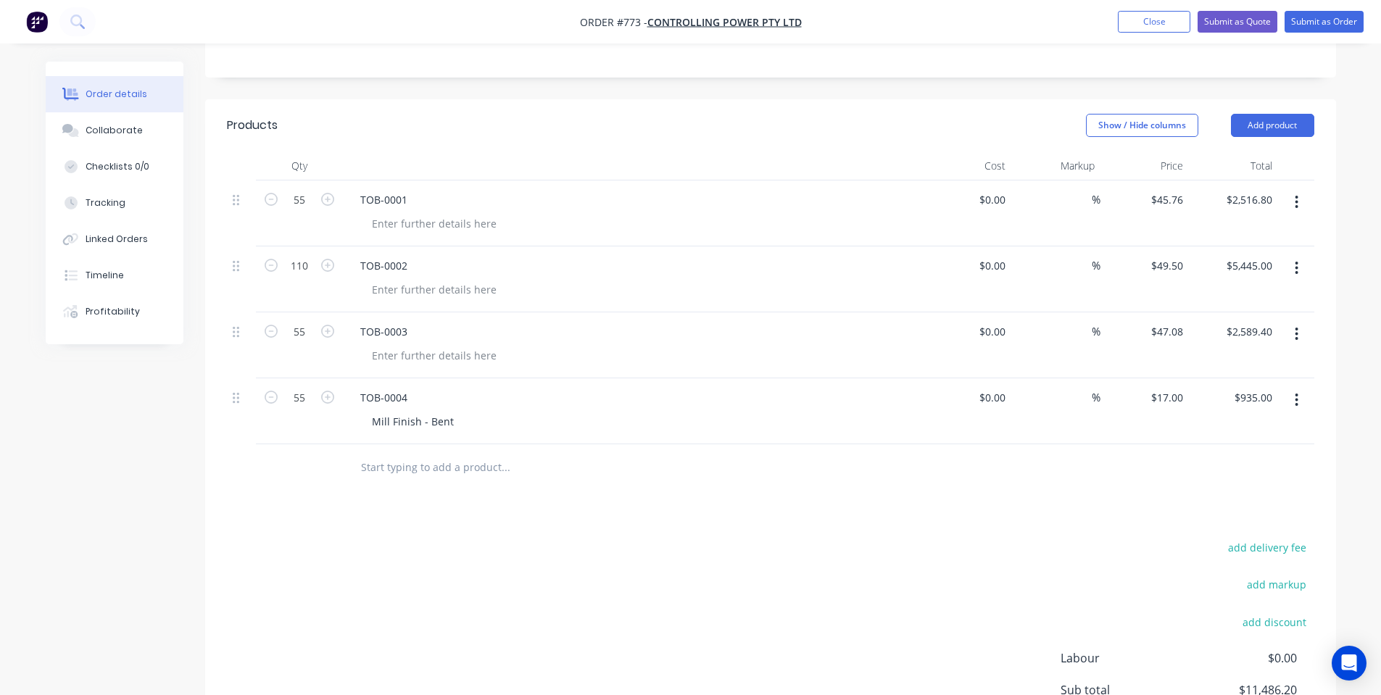
scroll to position [299, 0]
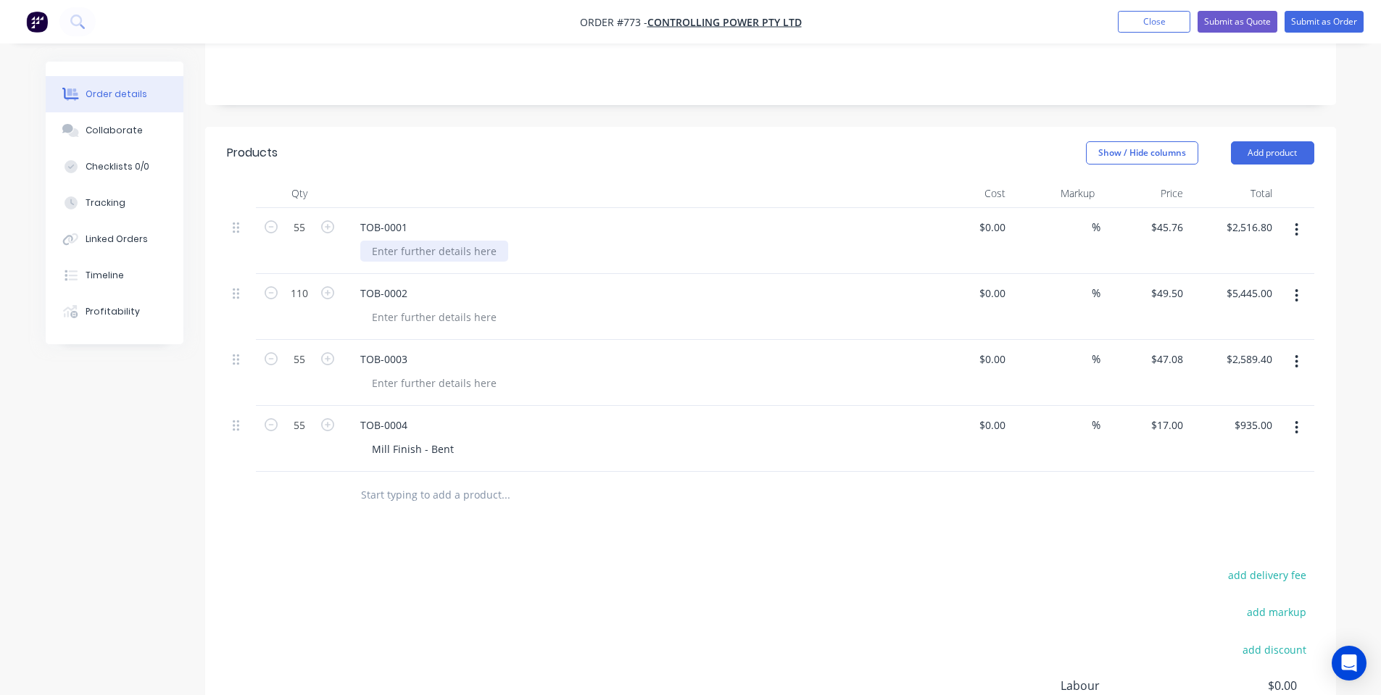
click at [430, 252] on div at bounding box center [434, 251] width 148 height 21
copy div "X15 Orange Ripple"
click at [432, 325] on div at bounding box center [434, 317] width 148 height 21
paste div
click at [442, 392] on div at bounding box center [434, 383] width 148 height 21
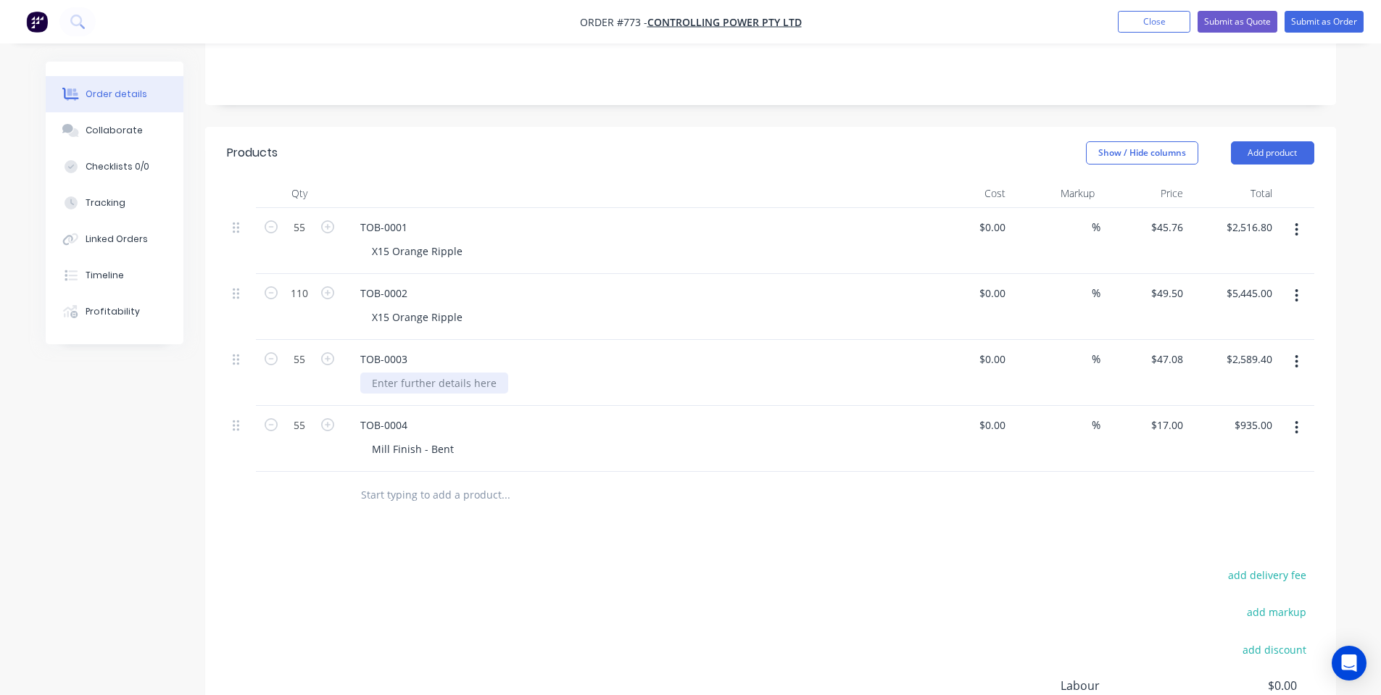
paste div
click at [1261, 160] on button "Add product" at bounding box center [1272, 152] width 83 height 23
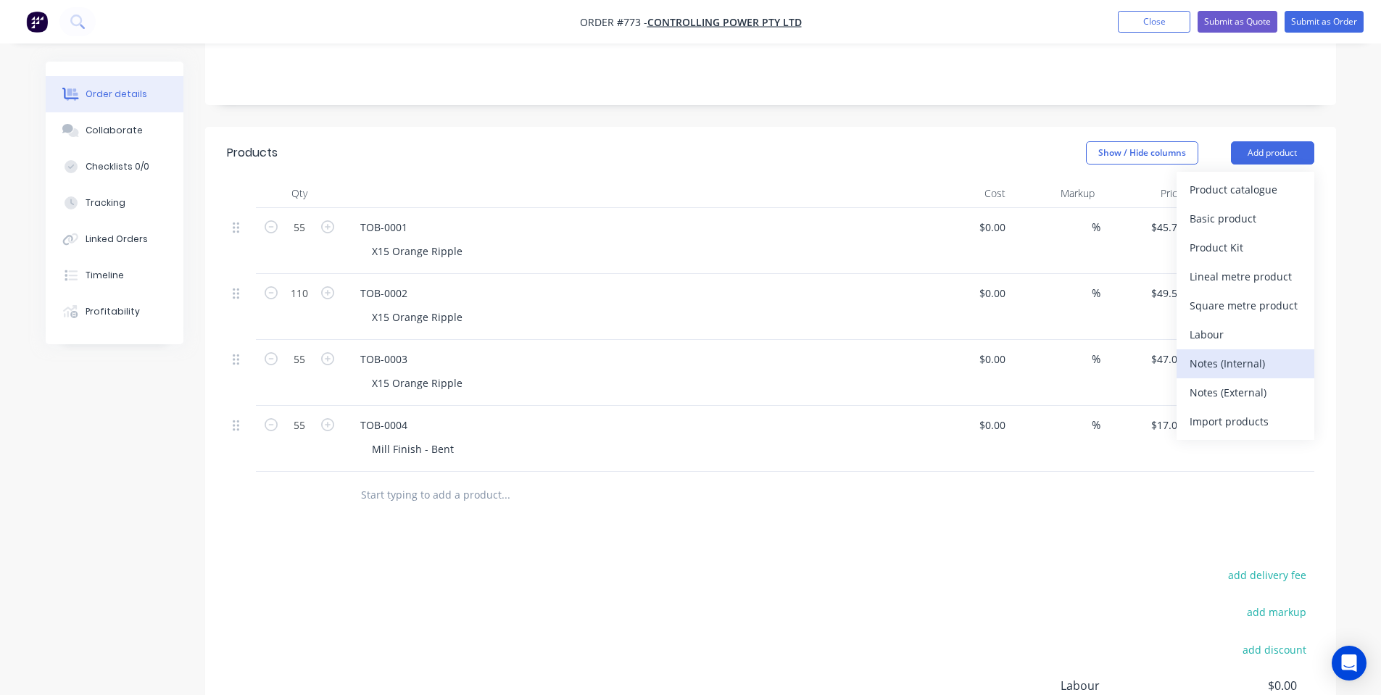
click at [1257, 367] on div "Notes (Internal)" at bounding box center [1245, 363] width 112 height 21
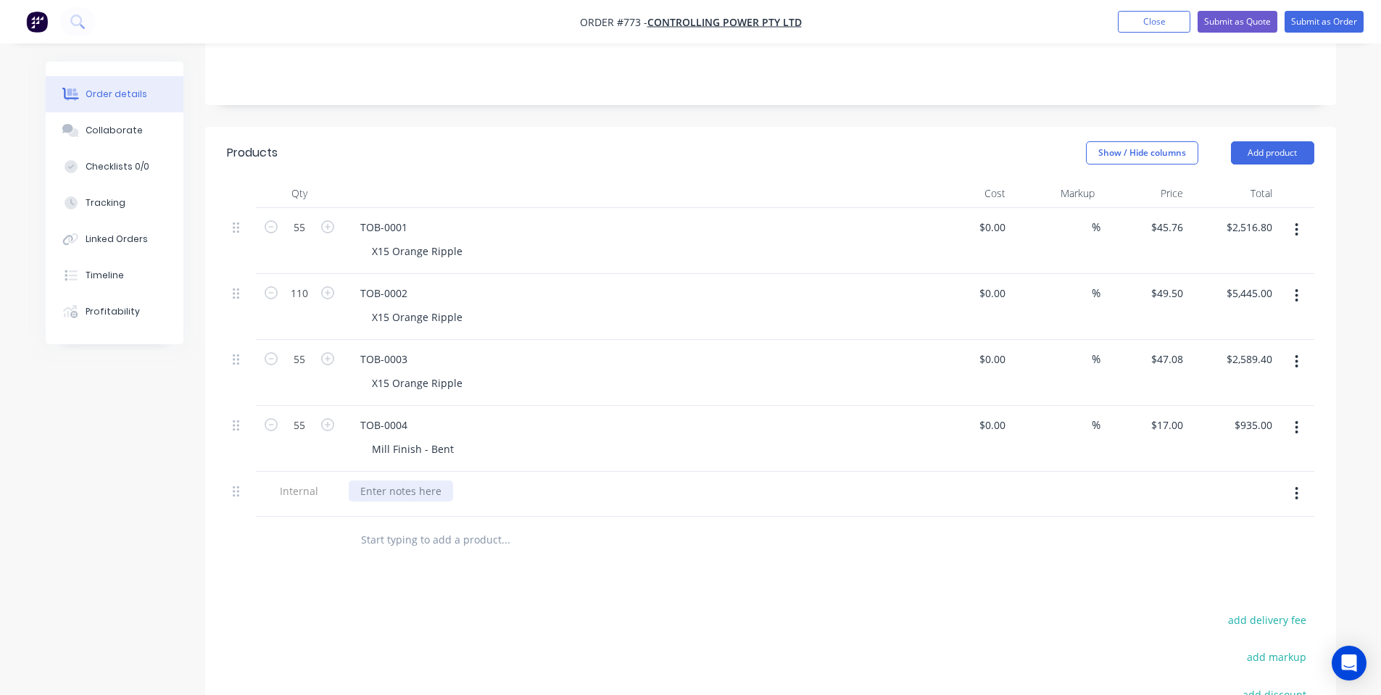
click at [364, 493] on div at bounding box center [401, 491] width 104 height 21
click at [565, 485] on div "[PERSON_NAME]-Power C5 | Salvagnini P2 | Bending |" at bounding box center [494, 491] width 290 height 21
click at [671, 565] on div "Products Show / Hide columns Add product Qty Cost Markup Price Total 55 TOB-000…" at bounding box center [770, 519] width 1131 height 785
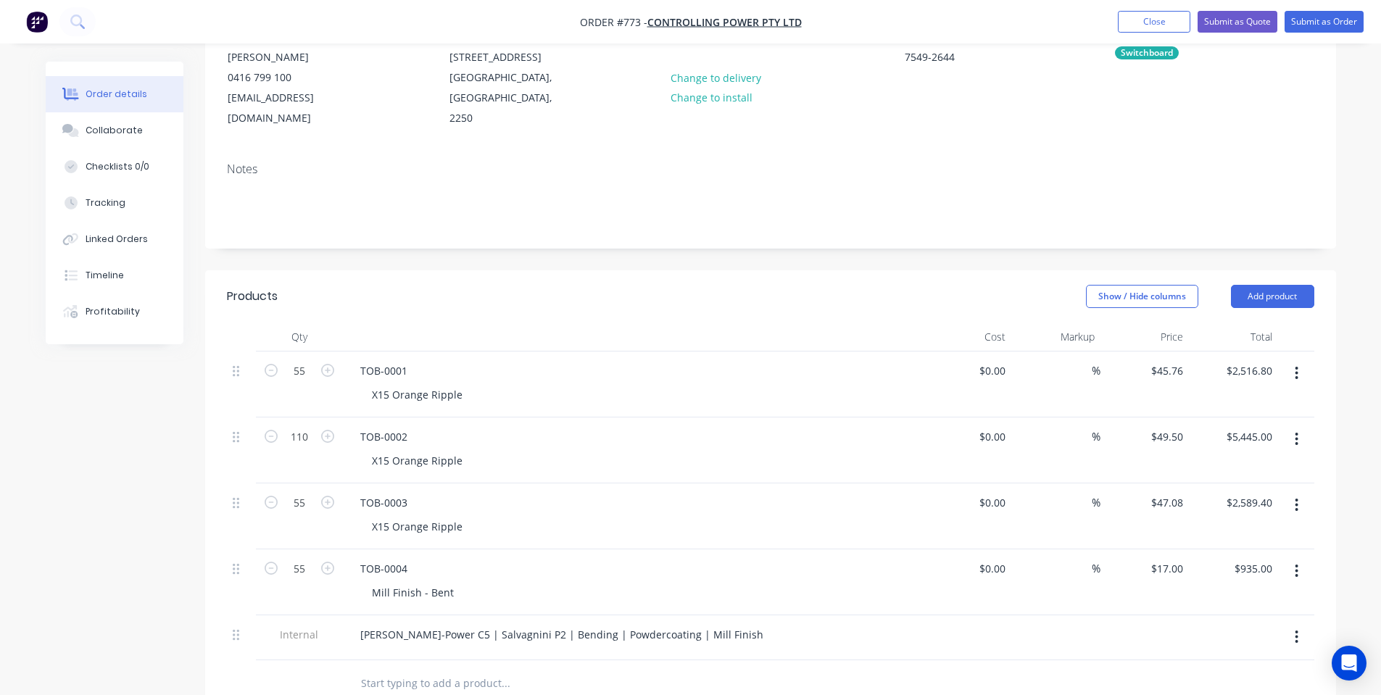
scroll to position [107, 0]
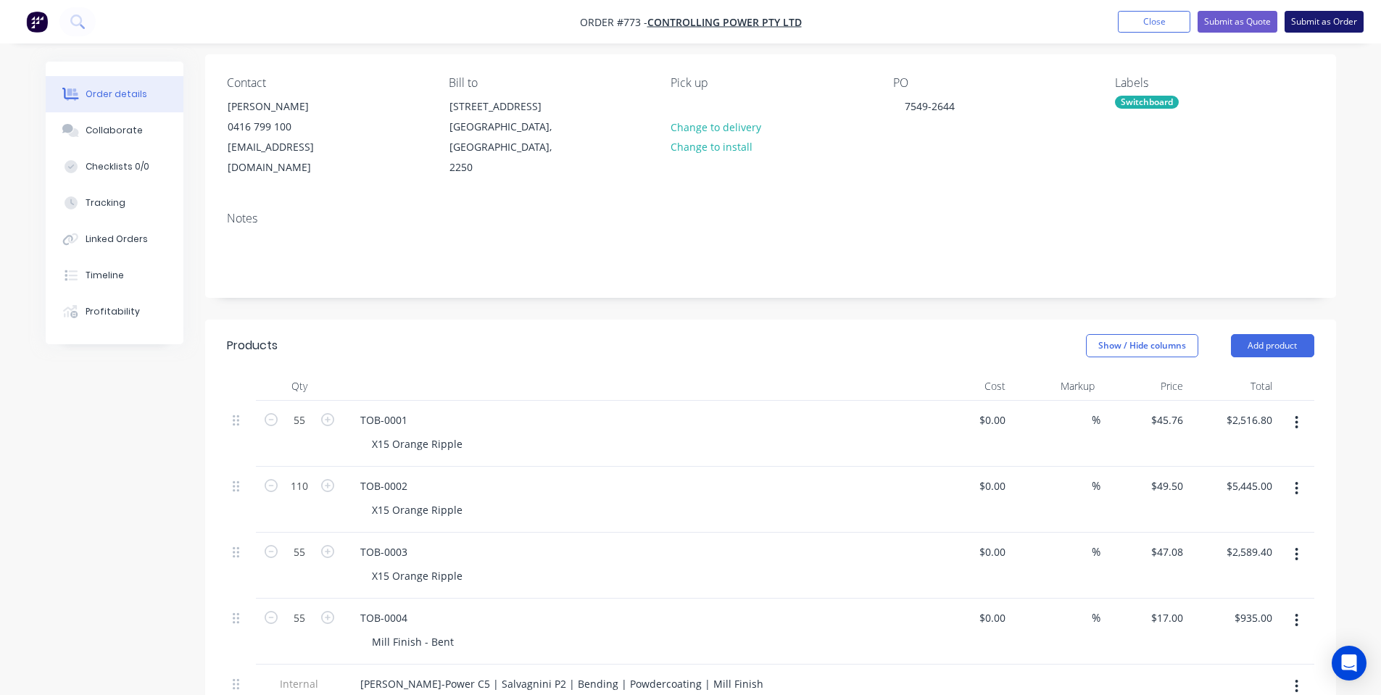
click at [1305, 20] on button "Submit as Order" at bounding box center [1323, 22] width 79 height 22
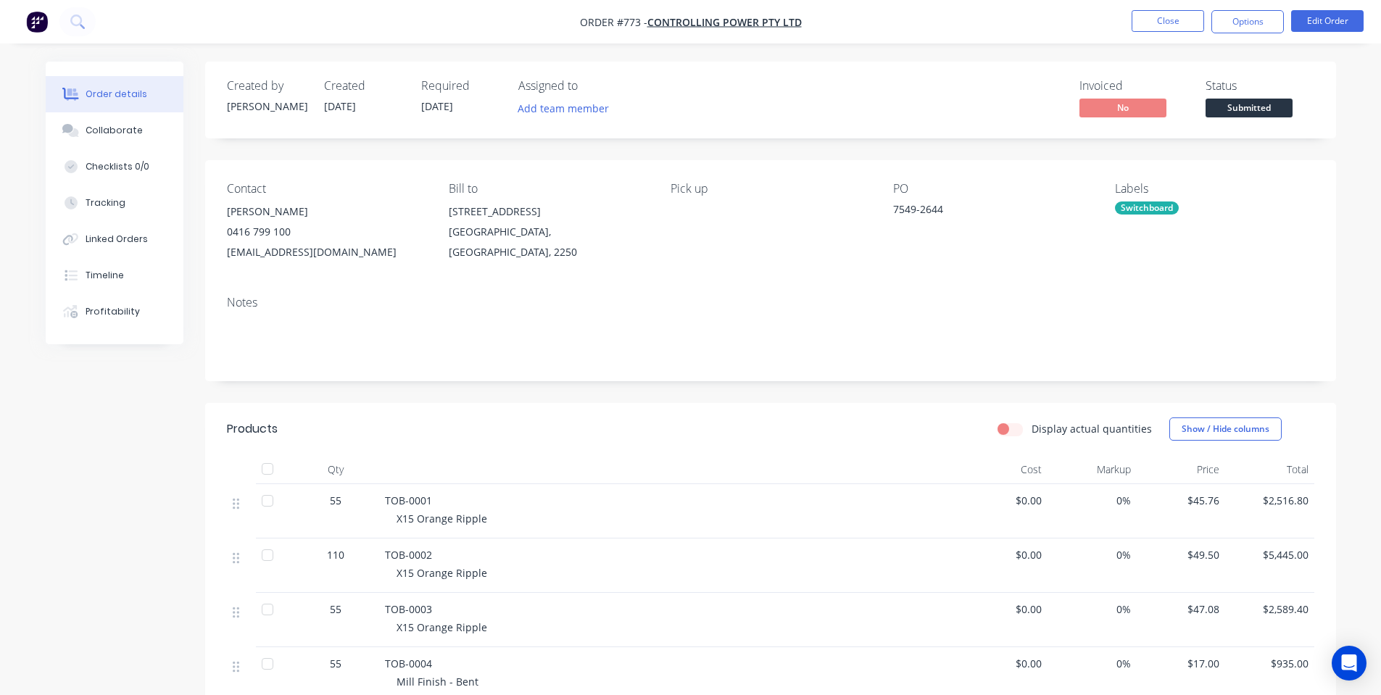
click at [1251, 103] on span "Submitted" at bounding box center [1248, 108] width 87 height 18
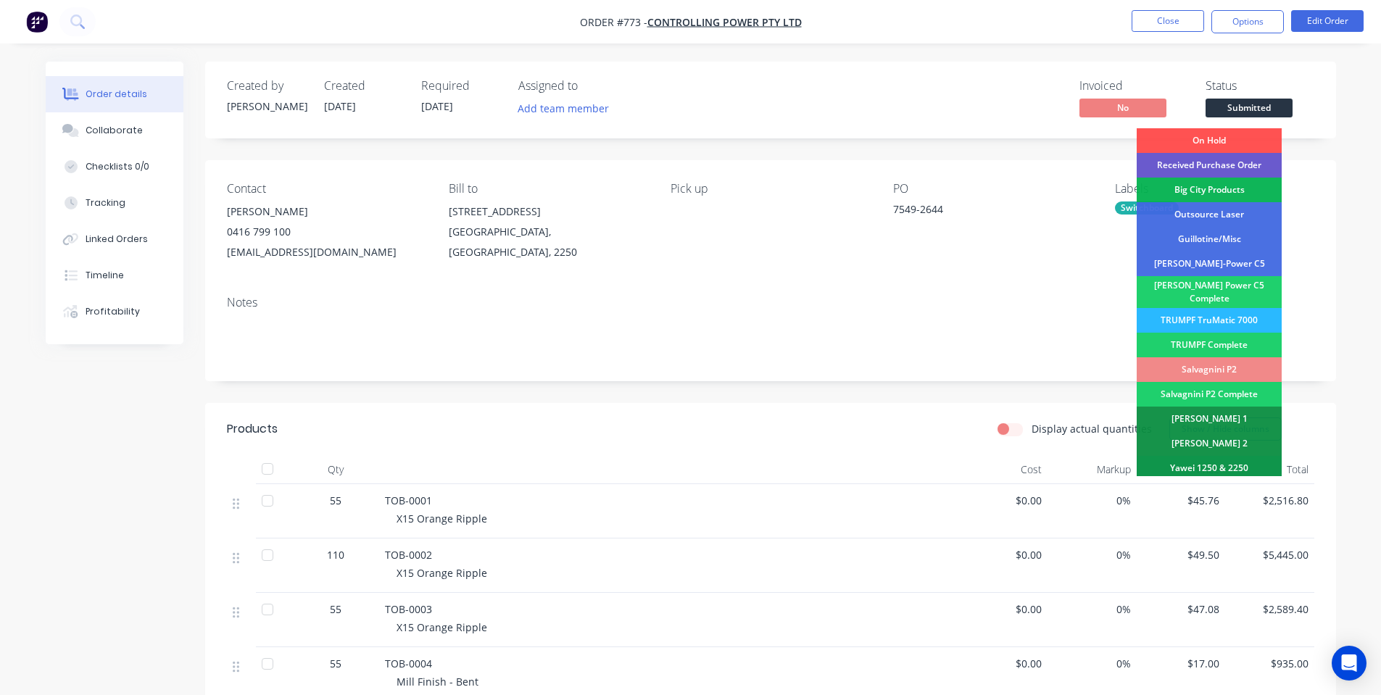
click at [1236, 153] on div "On Hold Received Purchase Order Big City Products Outsource Laser Guillotine/Mi…" at bounding box center [1208, 302] width 145 height 348
click at [1234, 154] on div "Received Purchase Order" at bounding box center [1208, 165] width 145 height 25
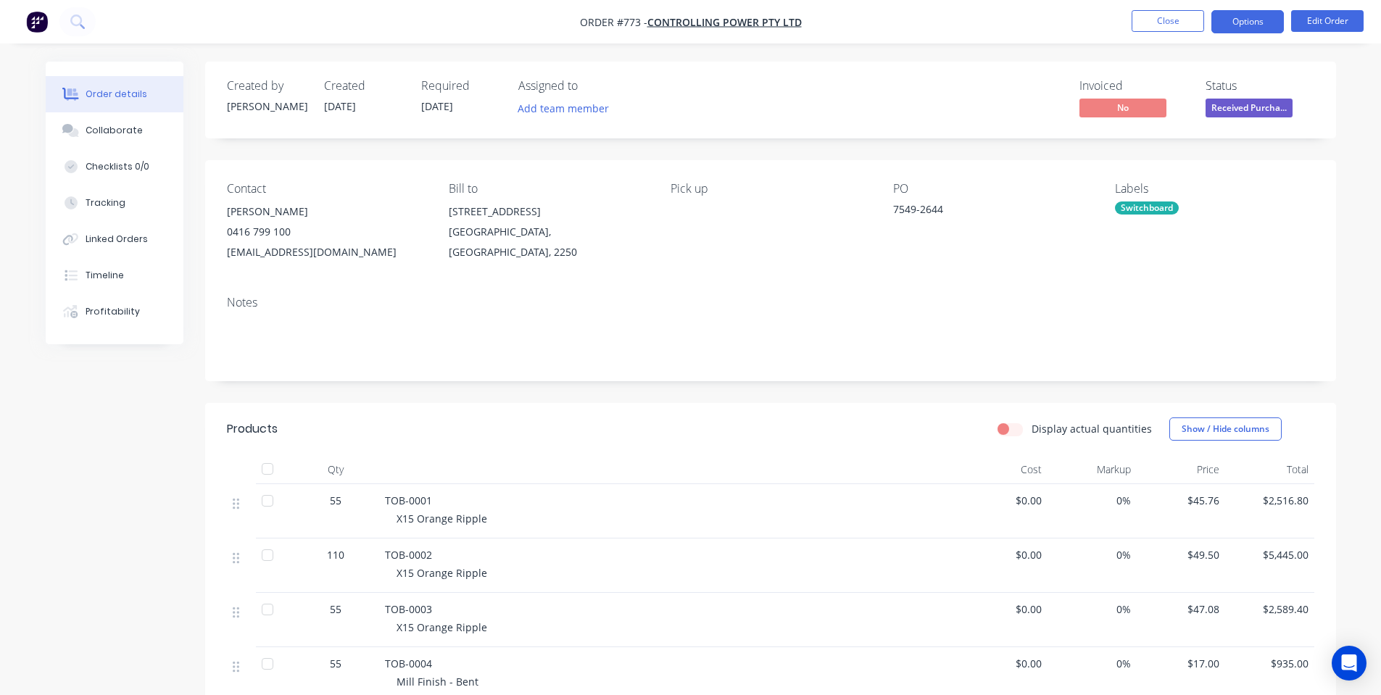
click at [1246, 22] on button "Options" at bounding box center [1247, 21] width 72 height 23
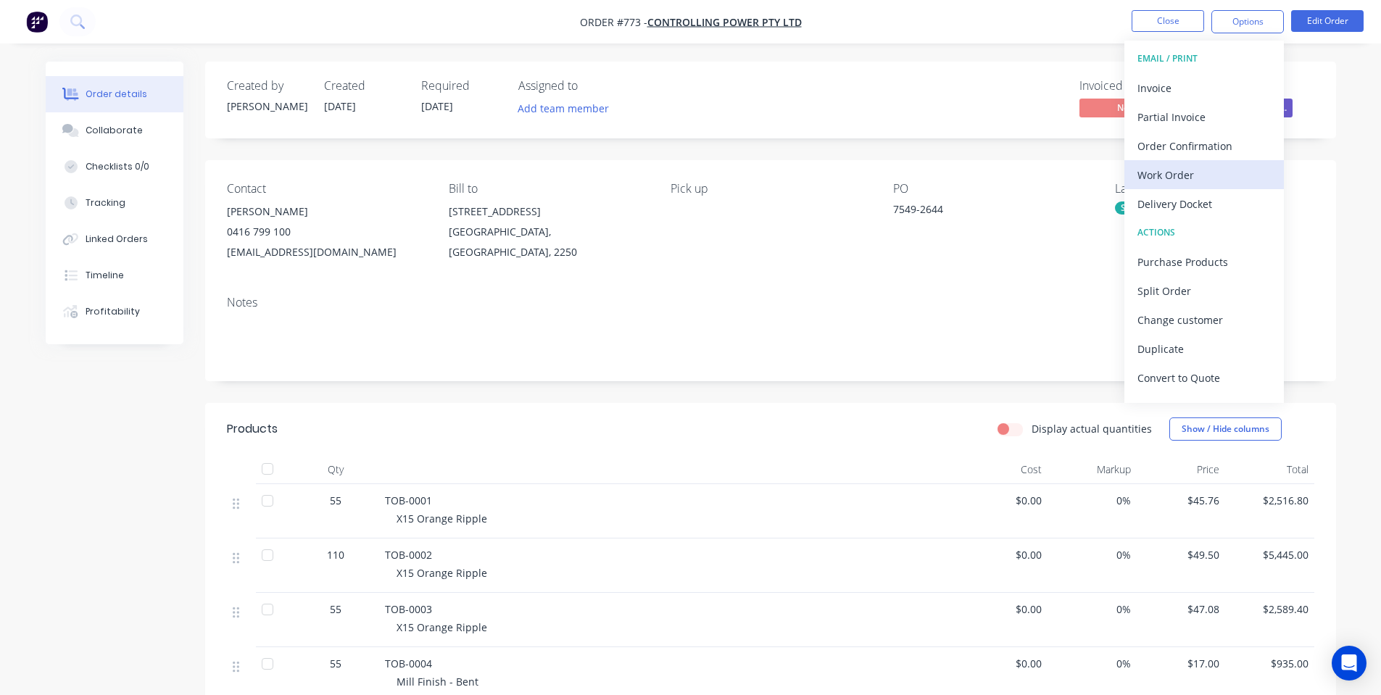
click at [1206, 172] on div "Work Order" at bounding box center [1203, 175] width 133 height 21
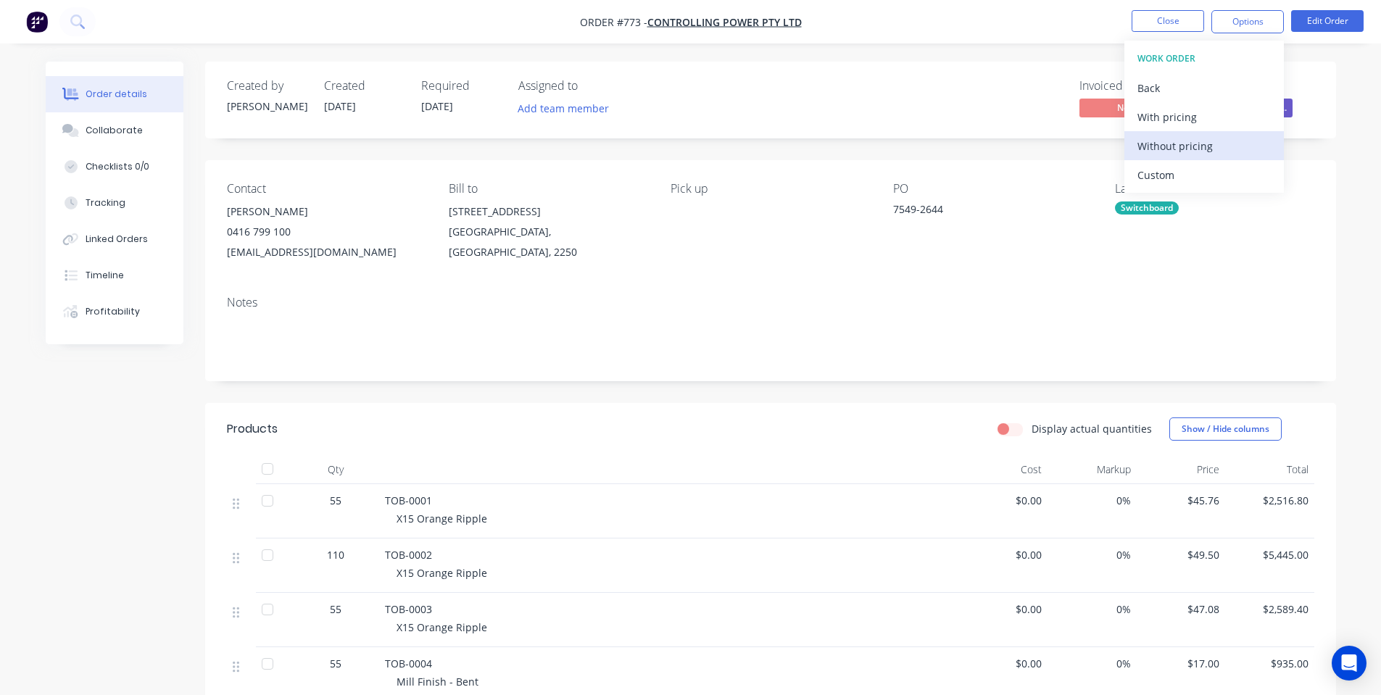
click at [1191, 137] on div "Without pricing" at bounding box center [1203, 146] width 133 height 21
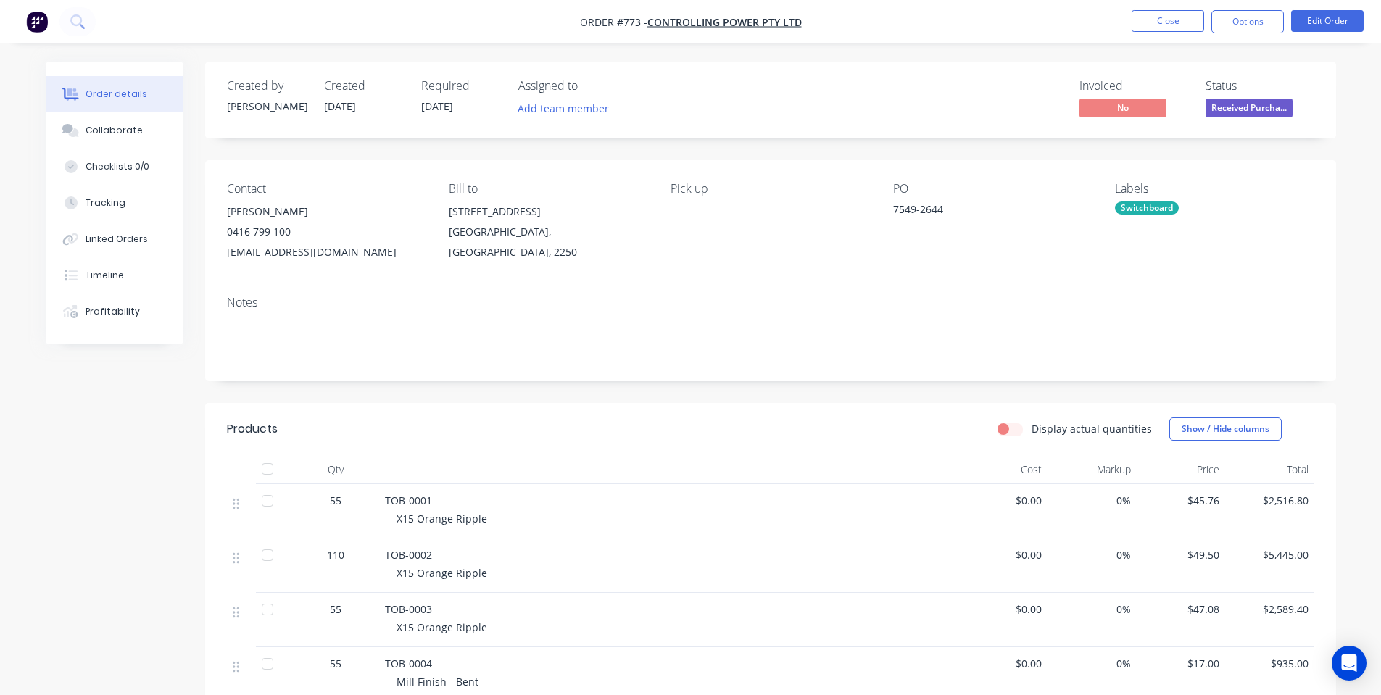
click at [933, 378] on div "Notes" at bounding box center [770, 332] width 1131 height 97
click at [1162, 14] on button "Close" at bounding box center [1167, 21] width 72 height 22
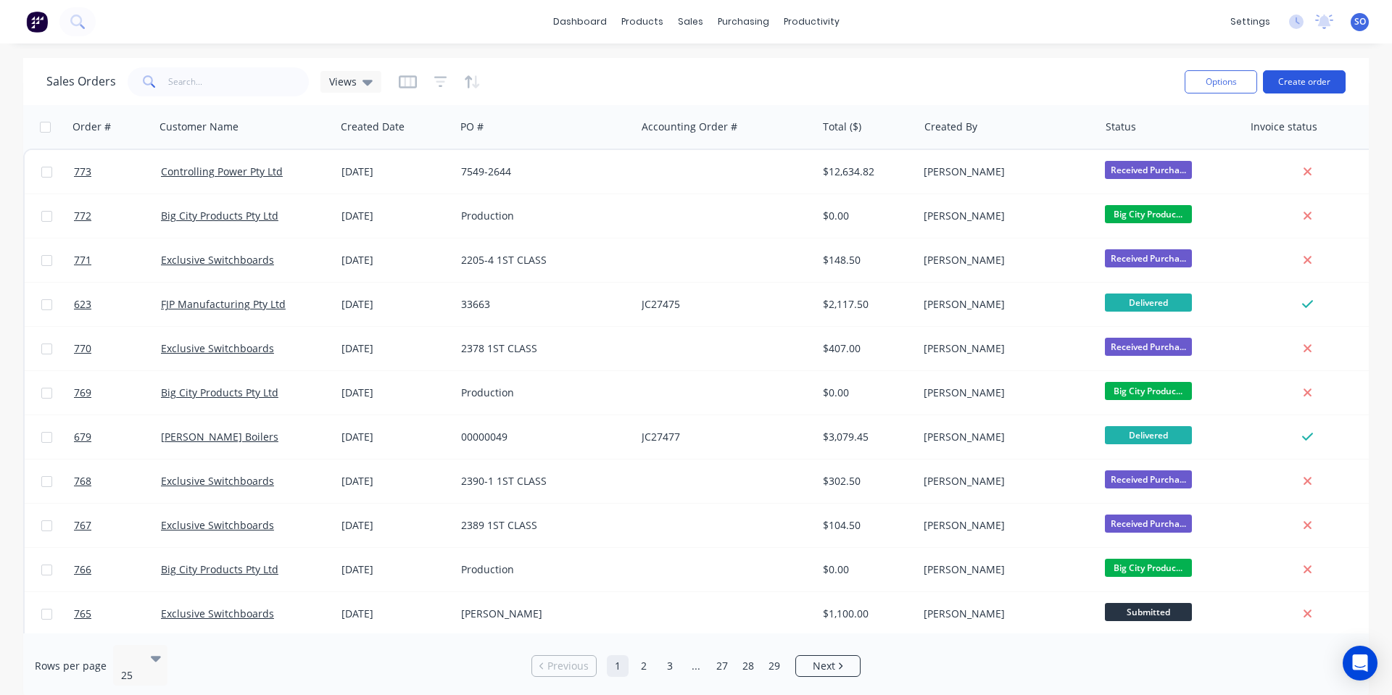
click at [1307, 82] on button "Create order" at bounding box center [1304, 81] width 83 height 23
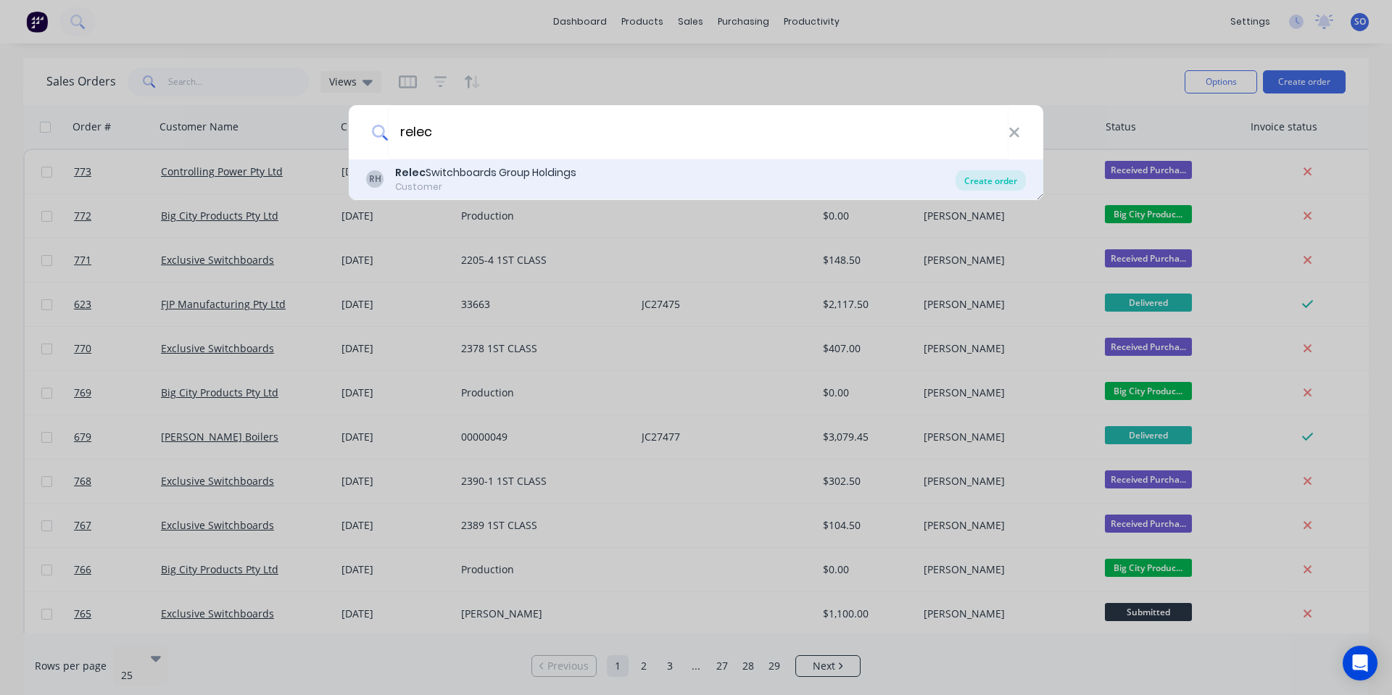
type input "relec"
click at [997, 177] on div "Create order" at bounding box center [990, 180] width 70 height 20
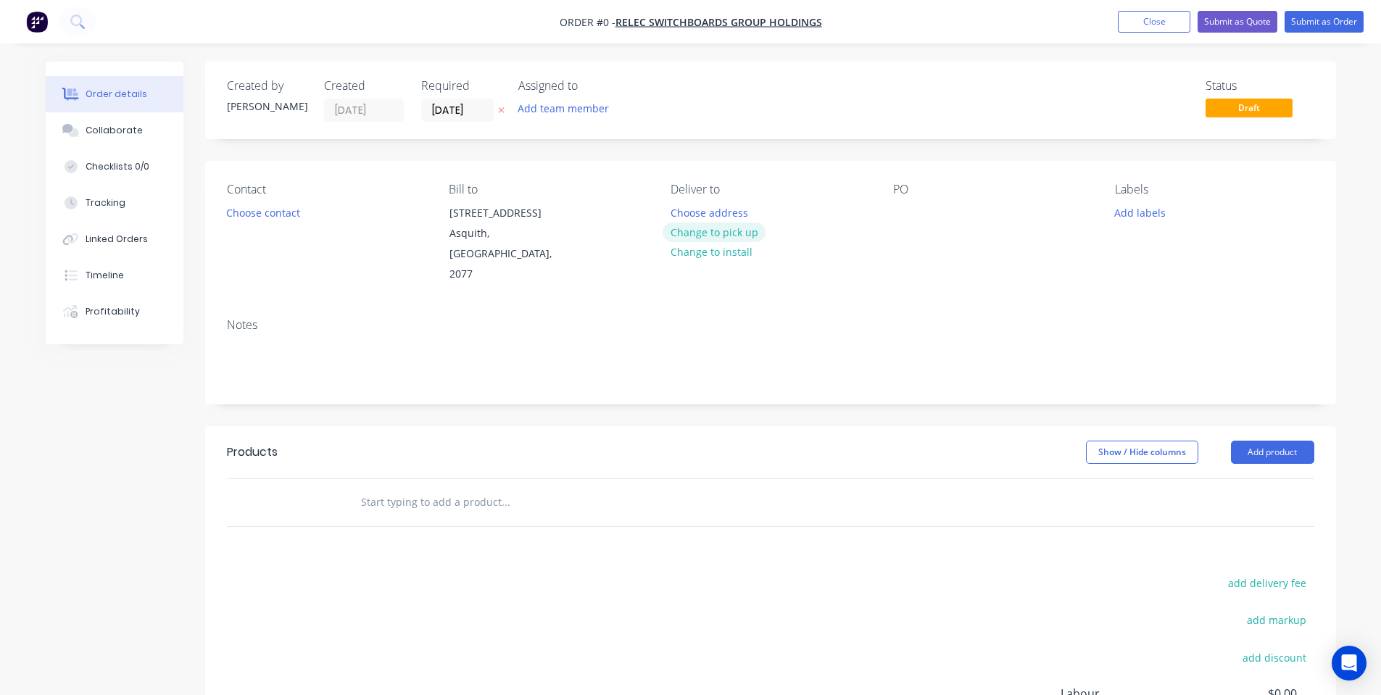
click at [693, 237] on button "Change to pick up" at bounding box center [713, 232] width 103 height 20
click at [262, 217] on button "Choose contact" at bounding box center [262, 212] width 89 height 20
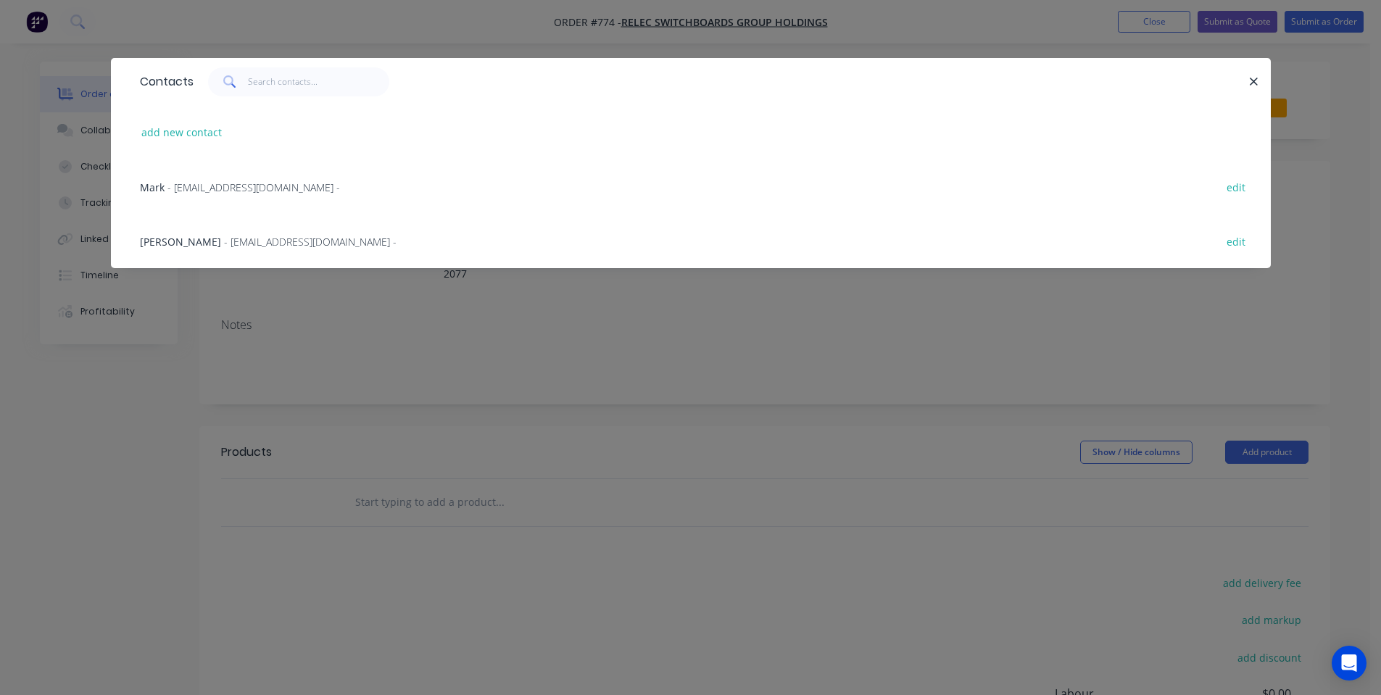
click at [273, 236] on span "- [EMAIL_ADDRESS][DOMAIN_NAME] -" at bounding box center [310, 242] width 172 height 14
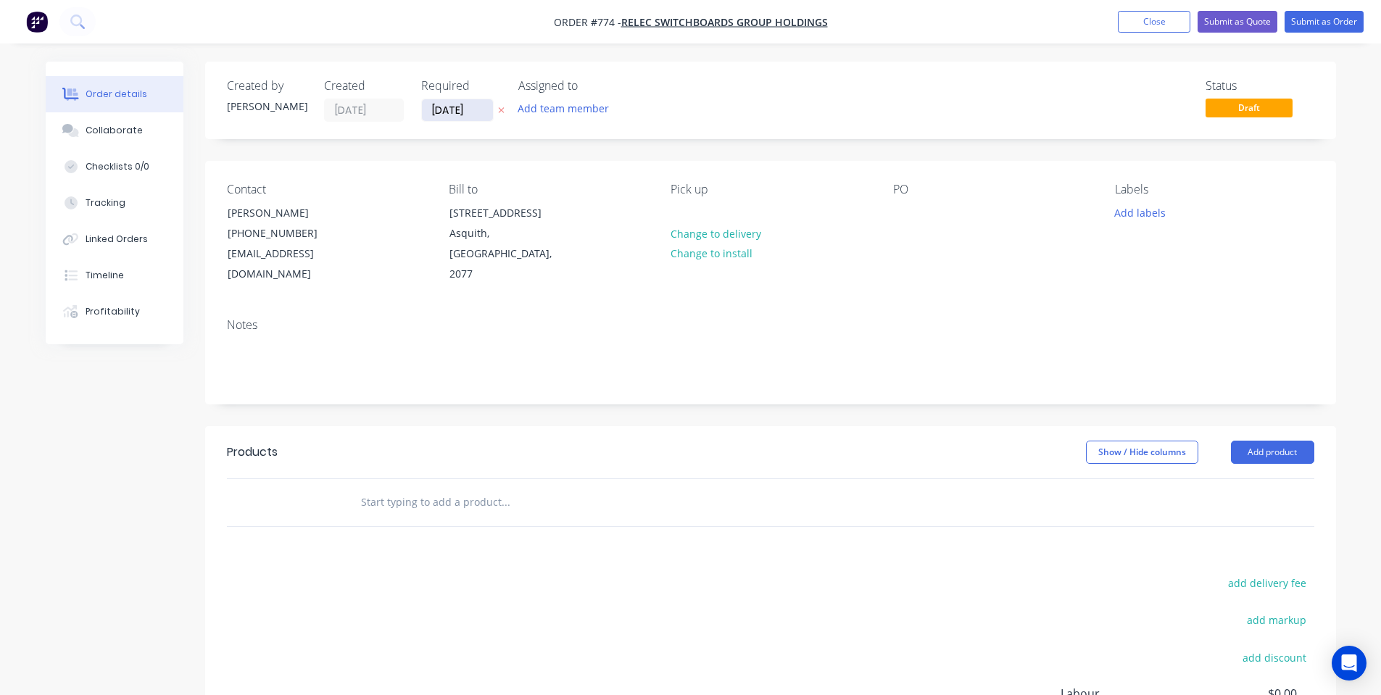
click at [446, 117] on input "[DATE]" at bounding box center [457, 110] width 71 height 22
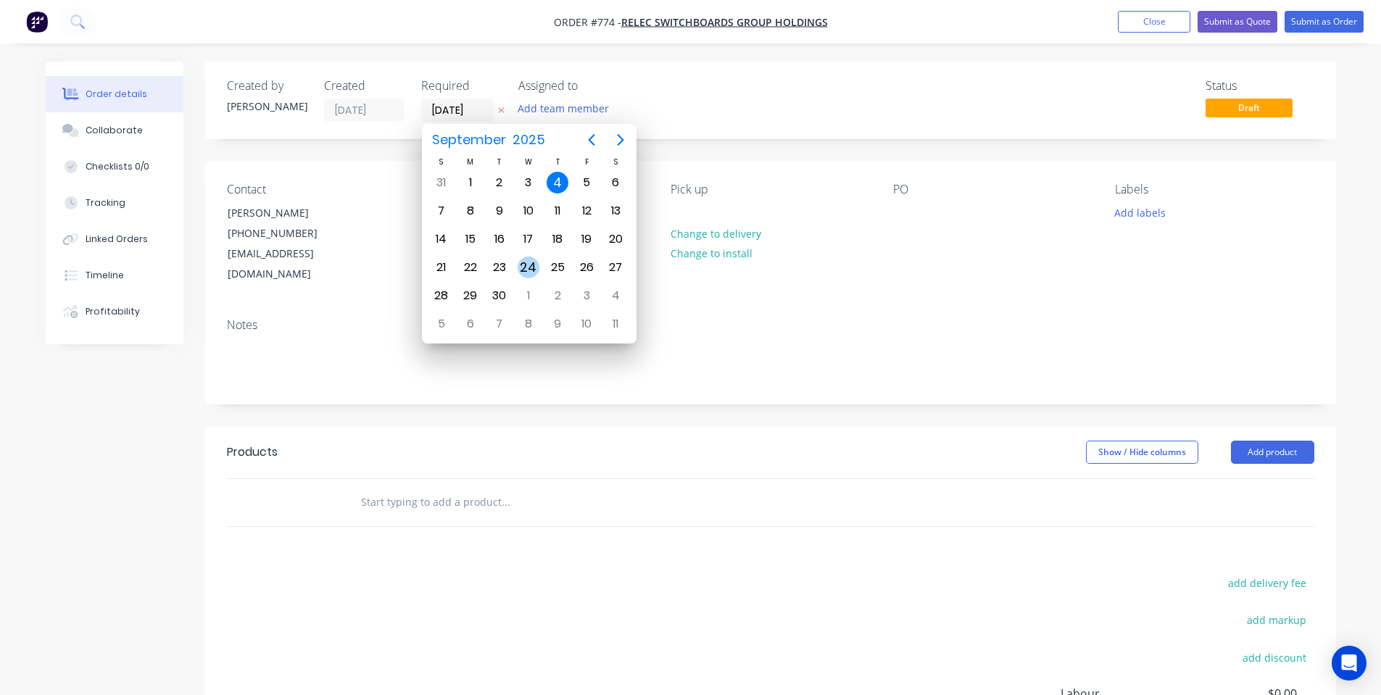
click at [532, 266] on div "24" at bounding box center [528, 268] width 22 height 22
type input "[DATE]"
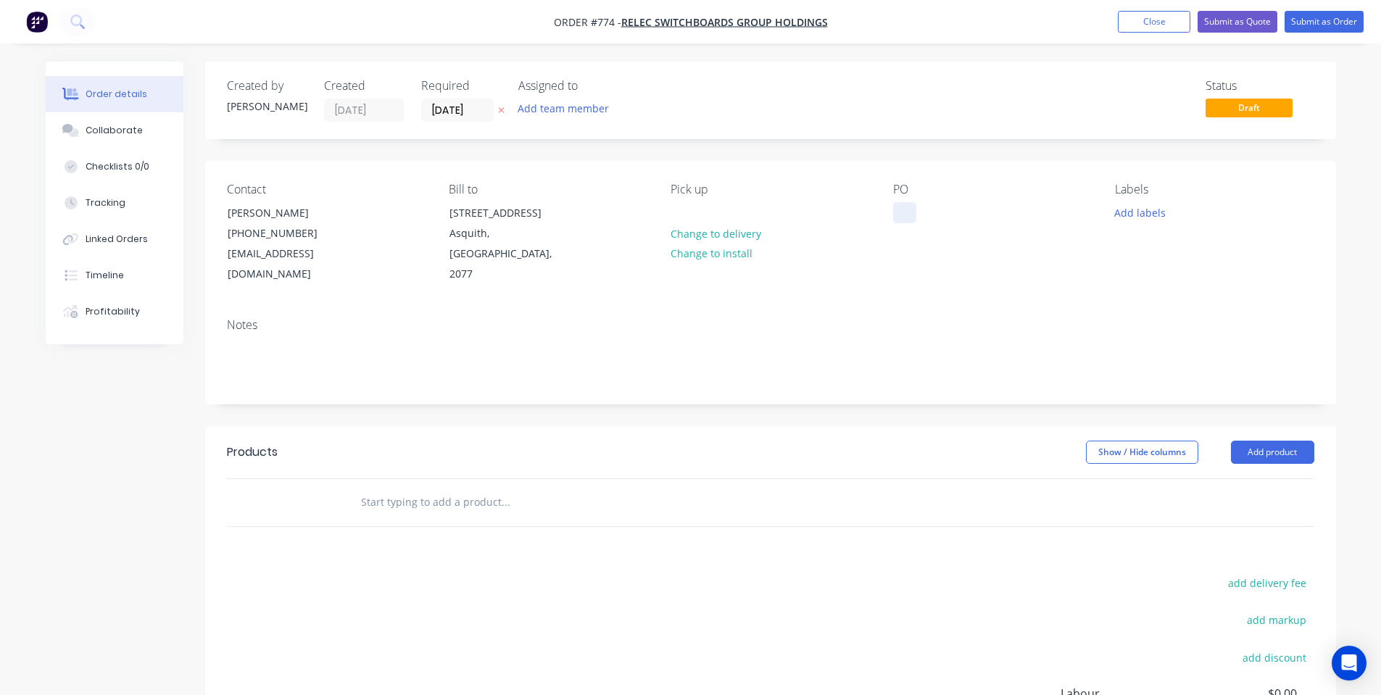
click at [907, 213] on div at bounding box center [904, 212] width 23 height 21
click at [1129, 273] on div "Contact [PERSON_NAME] [PHONE_NUMBER] [EMAIL_ADDRESS][DOMAIN_NAME] Bill to [STRE…" at bounding box center [770, 234] width 1131 height 146
click at [1149, 219] on button "Add labels" at bounding box center [1140, 212] width 67 height 20
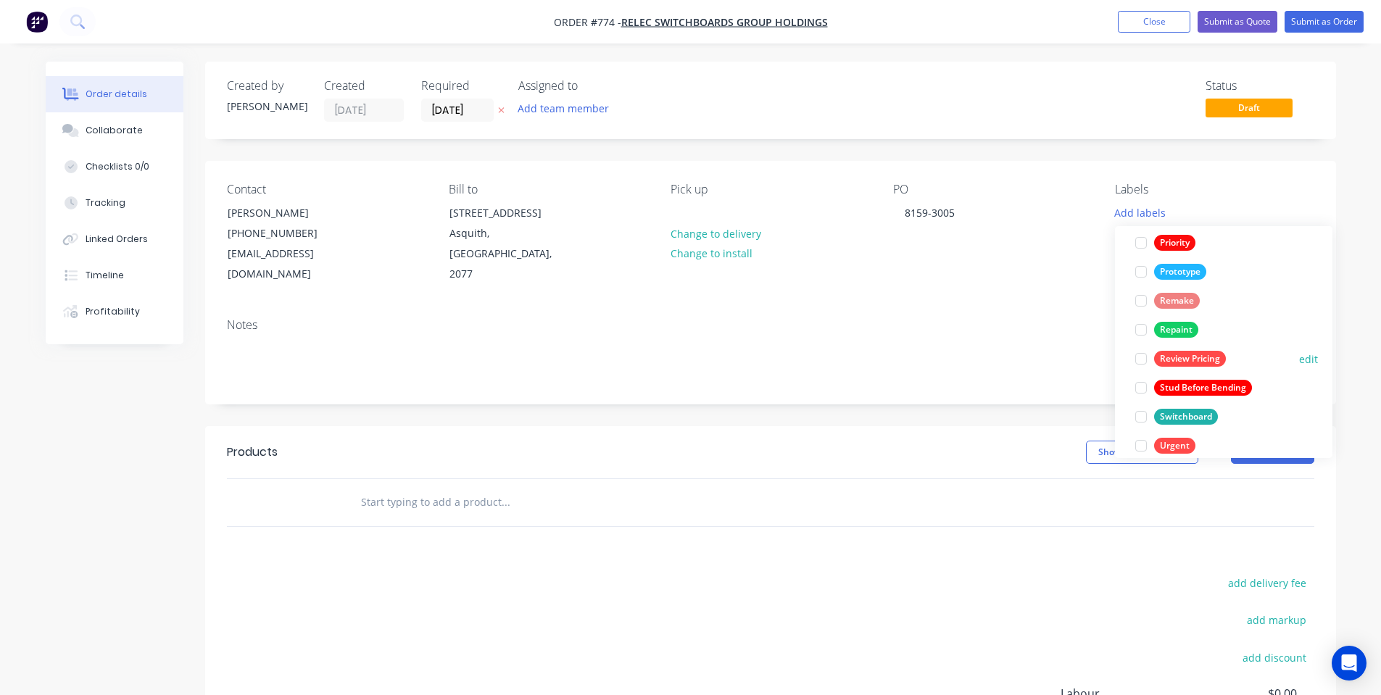
scroll to position [377, 0]
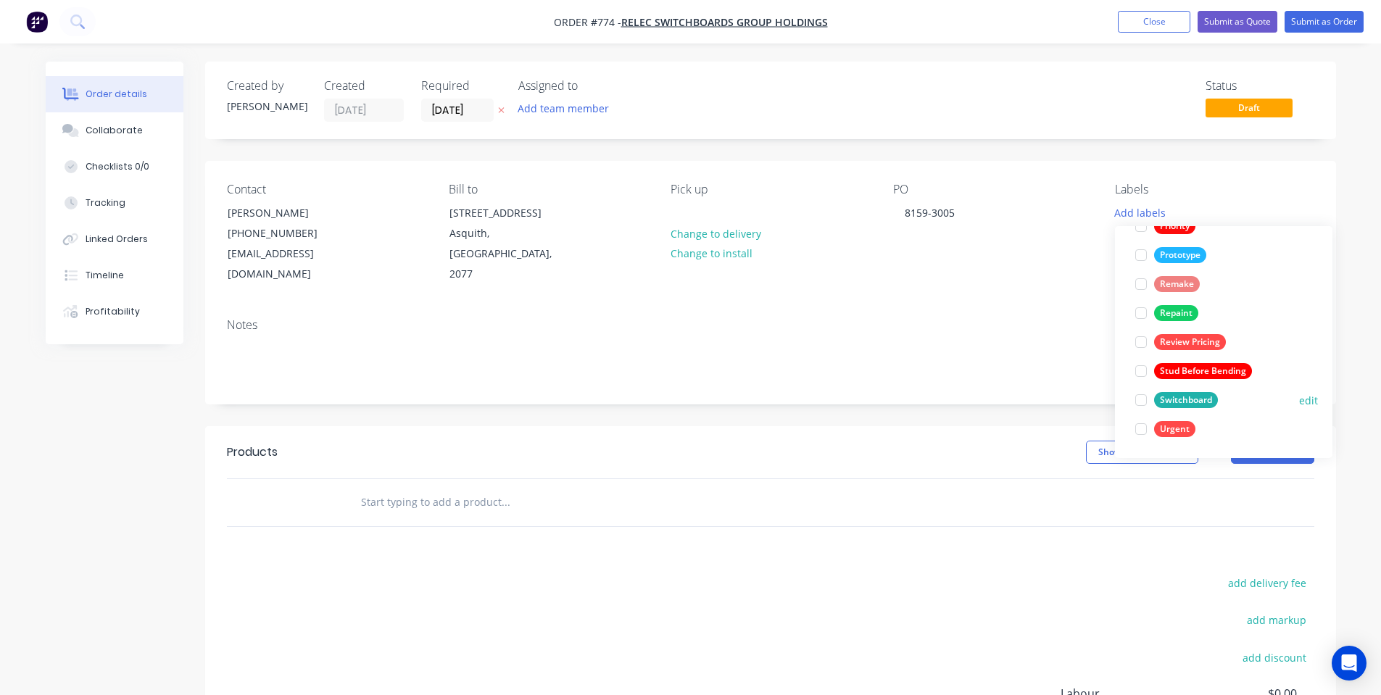
click at [1168, 397] on div "Switchboard" at bounding box center [1186, 400] width 64 height 16
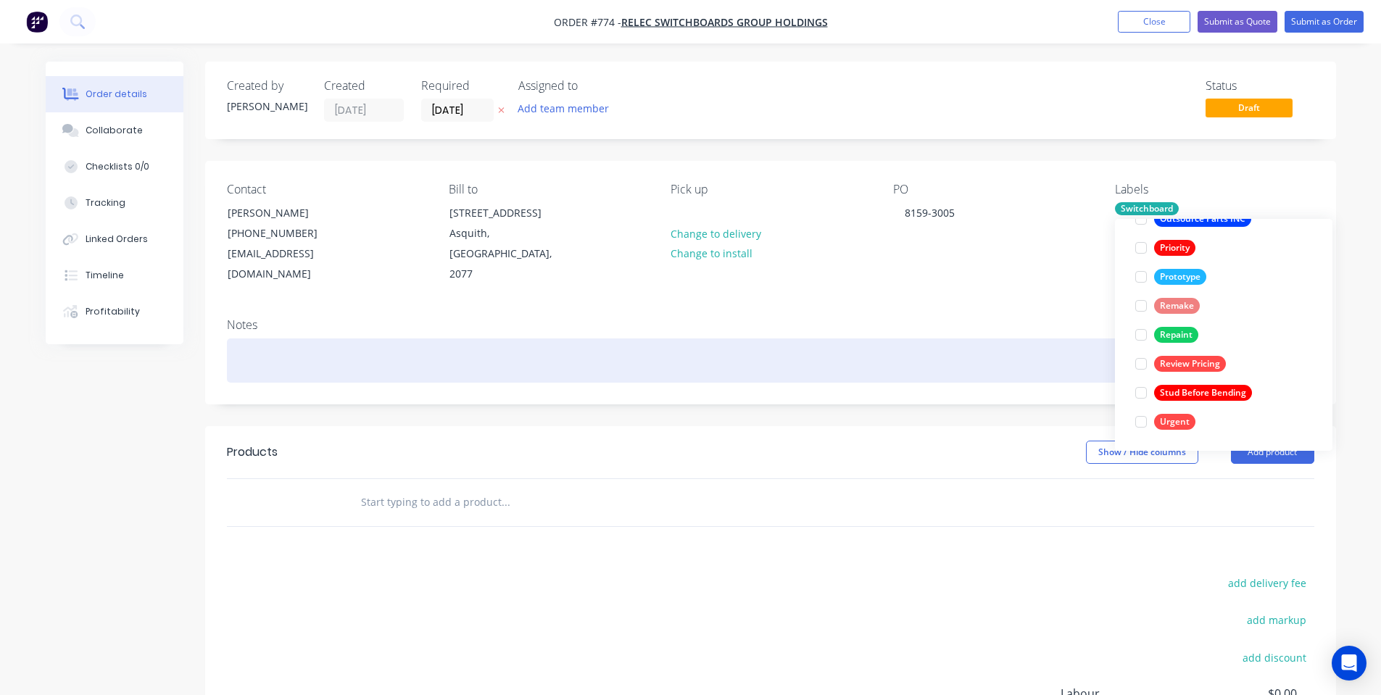
scroll to position [0, 0]
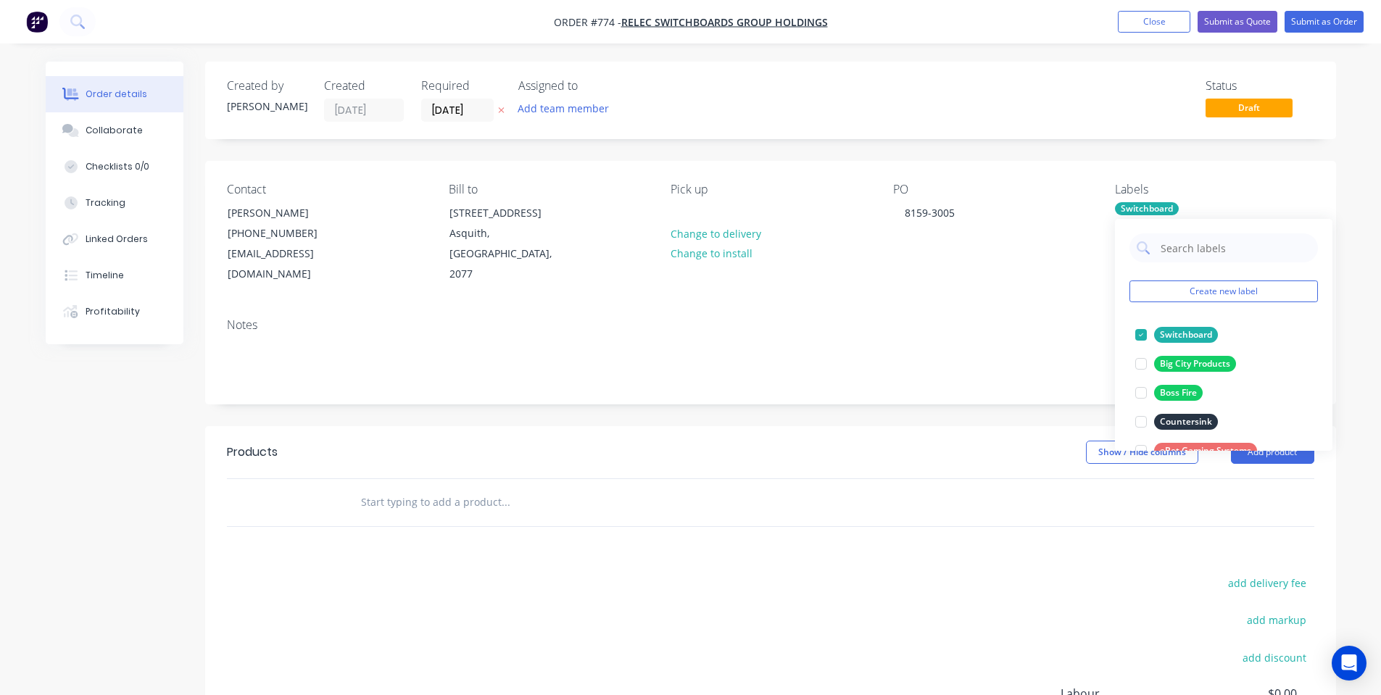
click at [973, 251] on div "PO 8159-3005" at bounding box center [992, 234] width 199 height 102
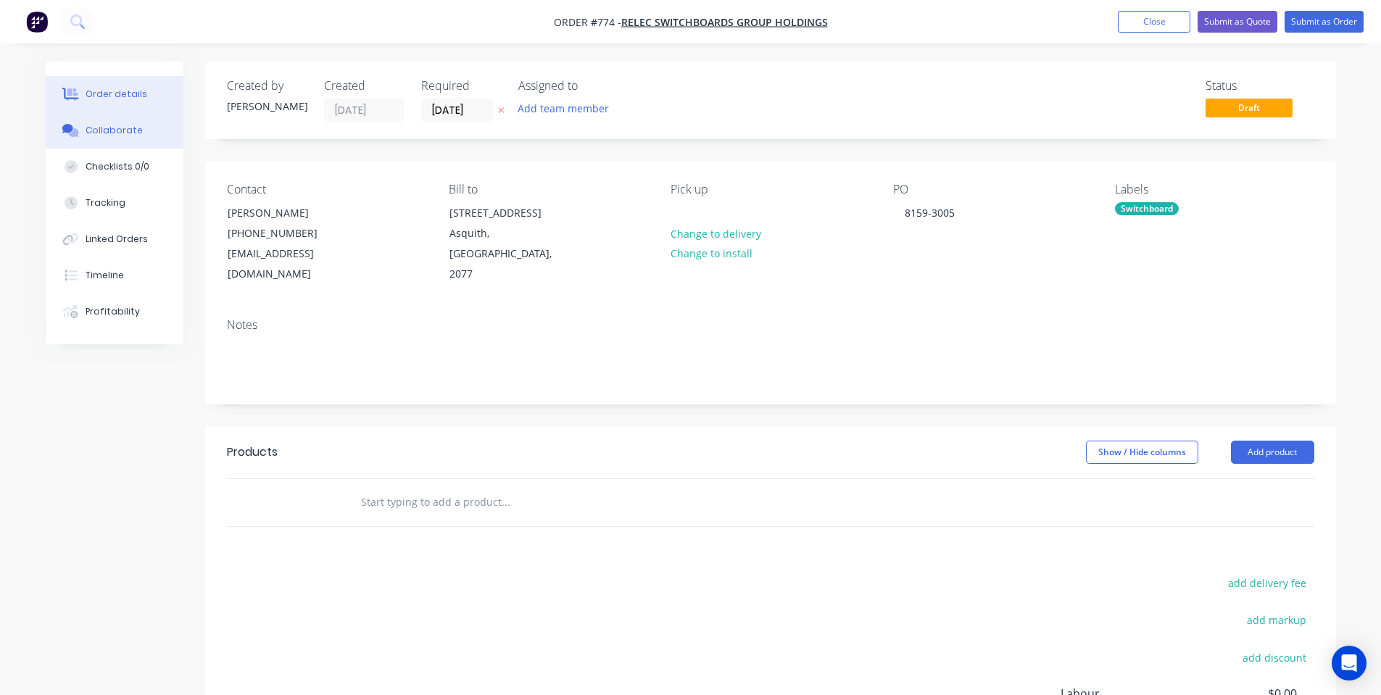
click at [101, 133] on div "Collaborate" at bounding box center [114, 130] width 57 height 13
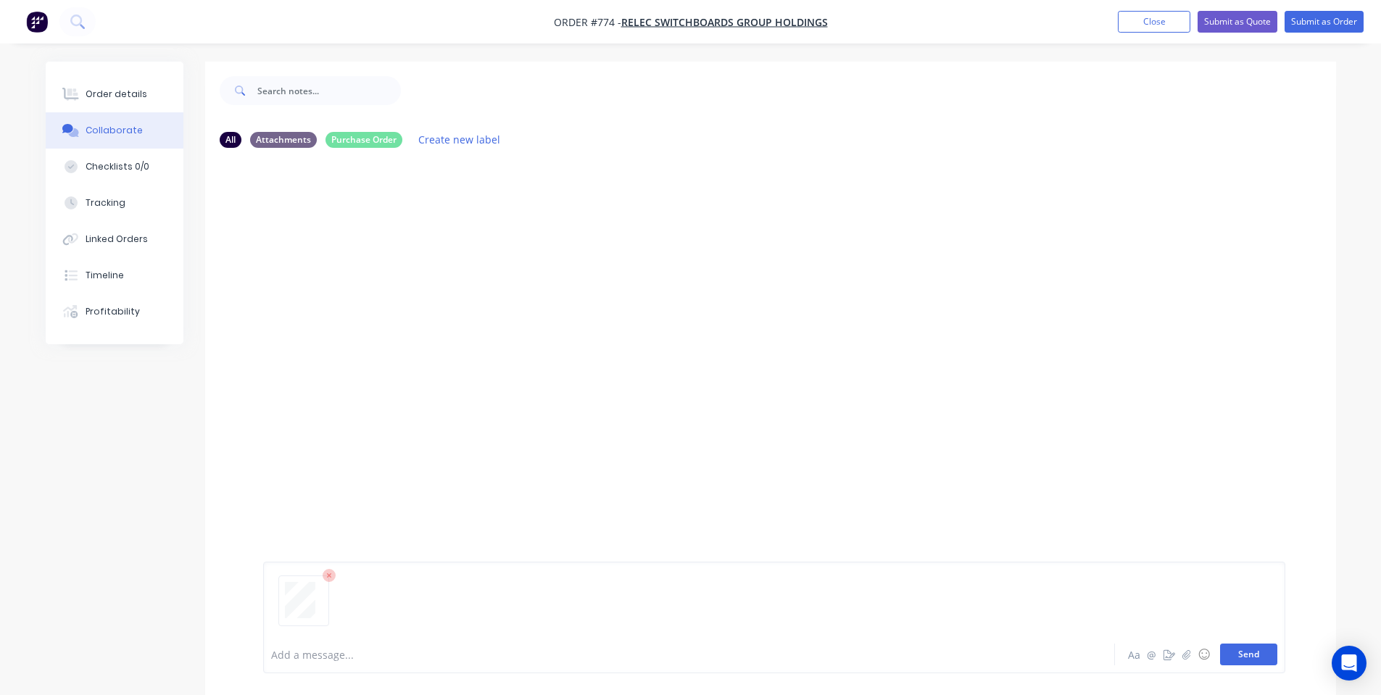
click at [1256, 660] on button "Send" at bounding box center [1248, 655] width 57 height 22
click at [96, 78] on button "Order details" at bounding box center [115, 94] width 138 height 36
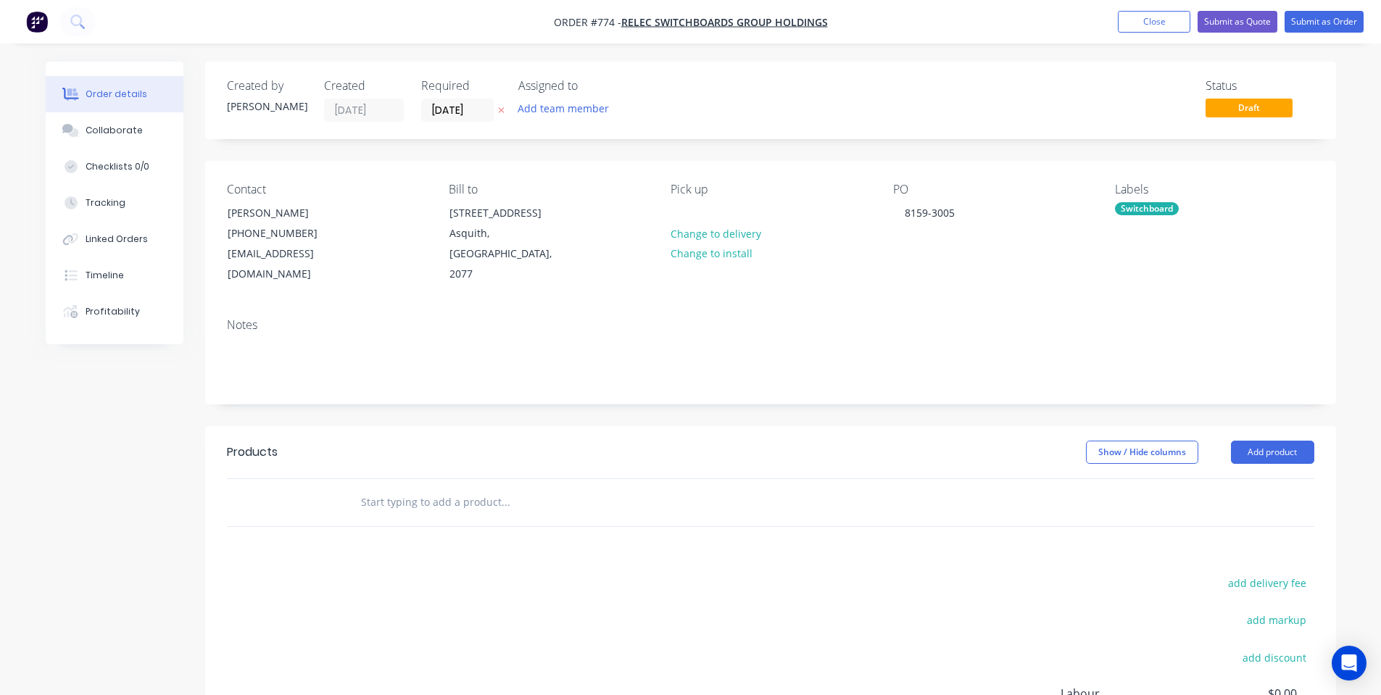
click at [510, 492] on input "text" at bounding box center [505, 502] width 290 height 29
paste input "D800-600-1"
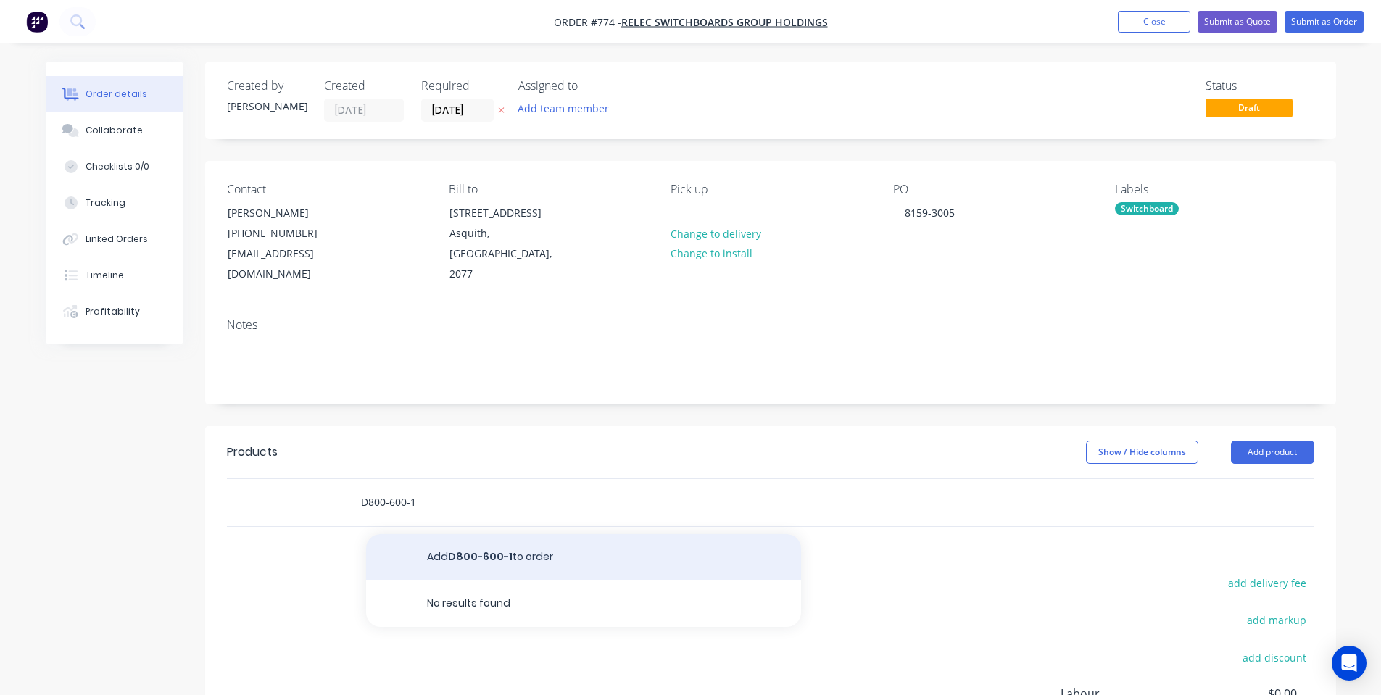
type input "D800-600-1"
click at [483, 534] on button "Add D800-600-1 to order" at bounding box center [583, 557] width 435 height 46
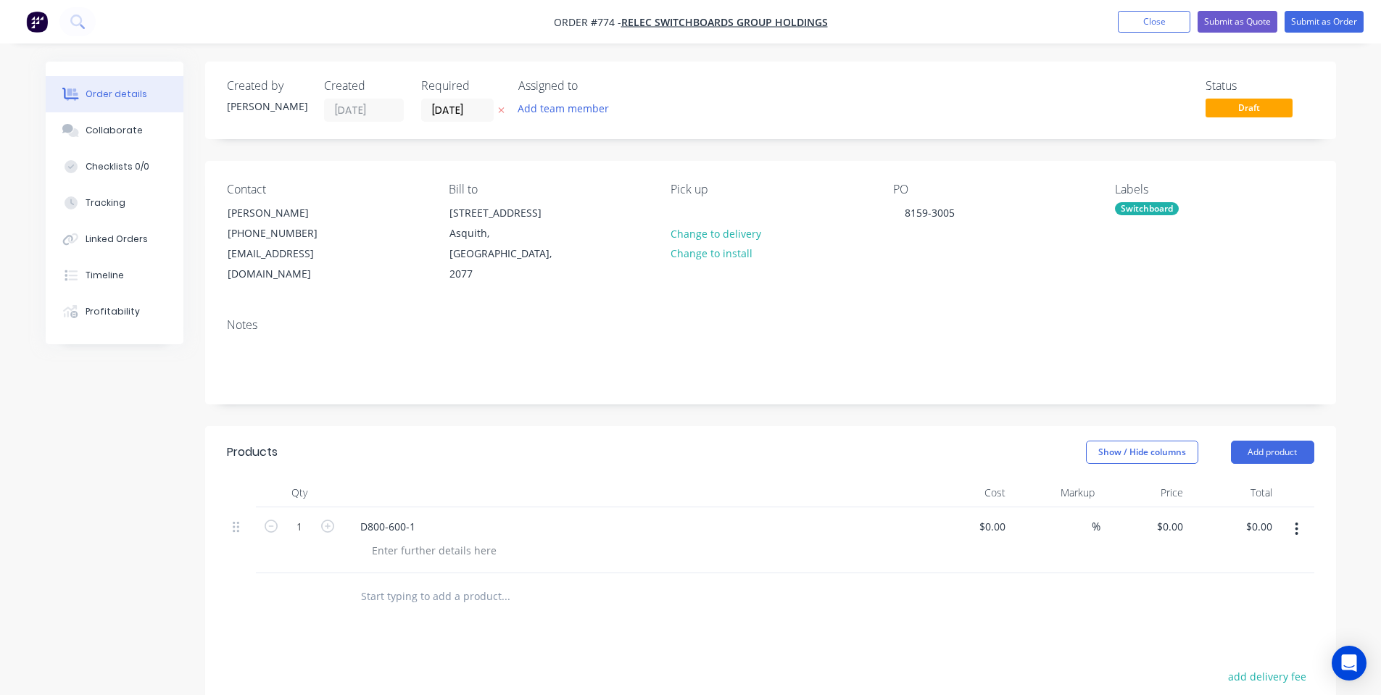
click at [495, 582] on input "text" at bounding box center [505, 596] width 290 height 29
paste input "D800-600-2"
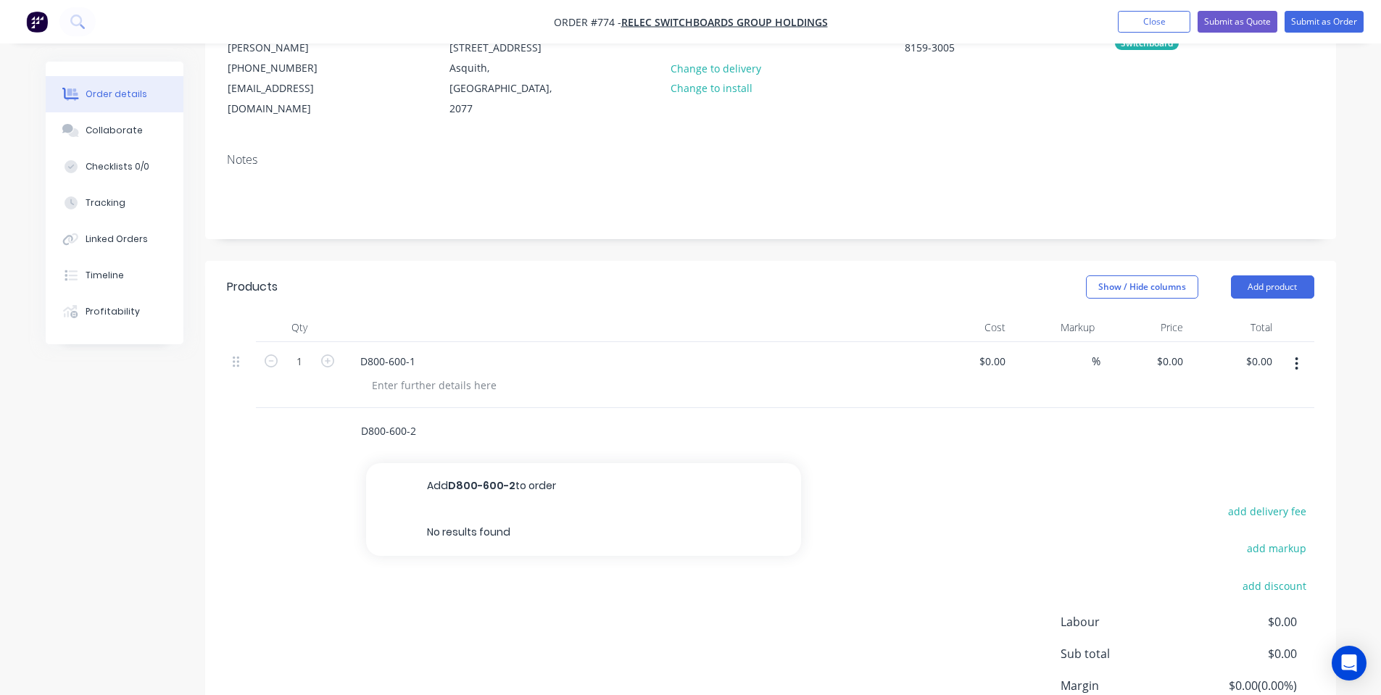
scroll to position [194, 0]
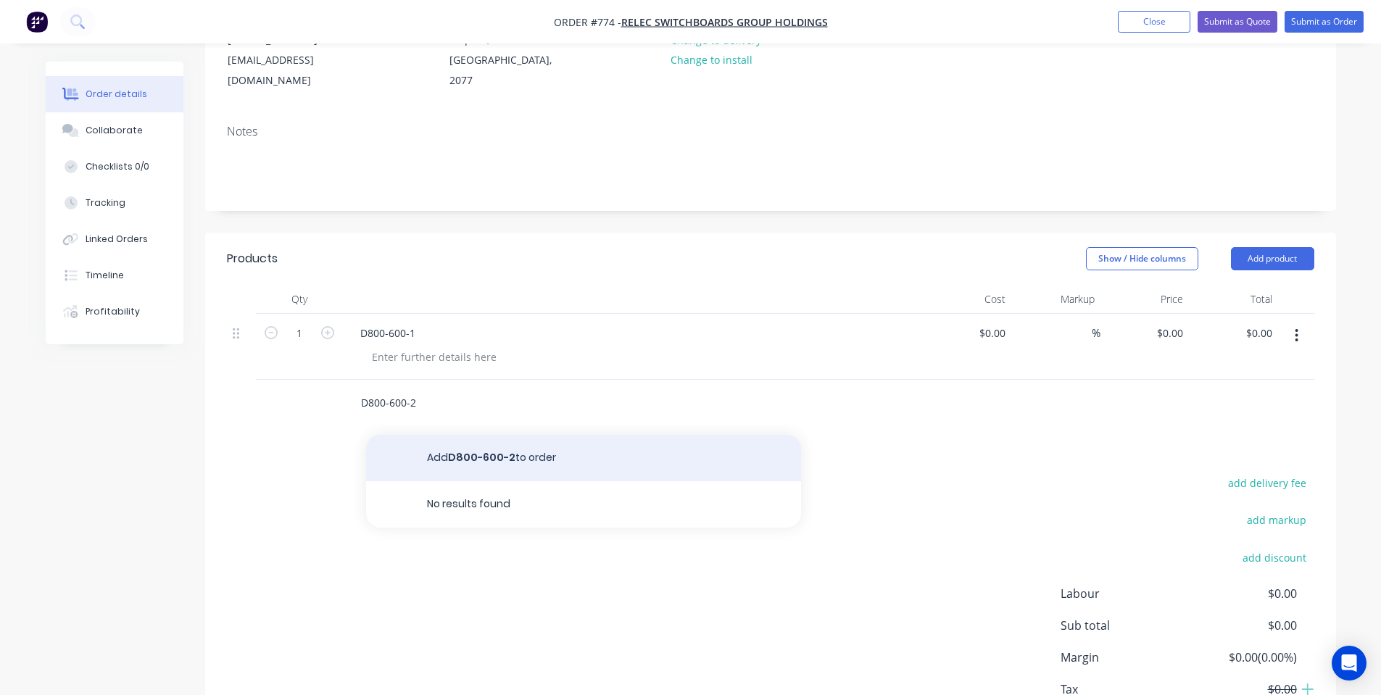
type input "D800-600-2"
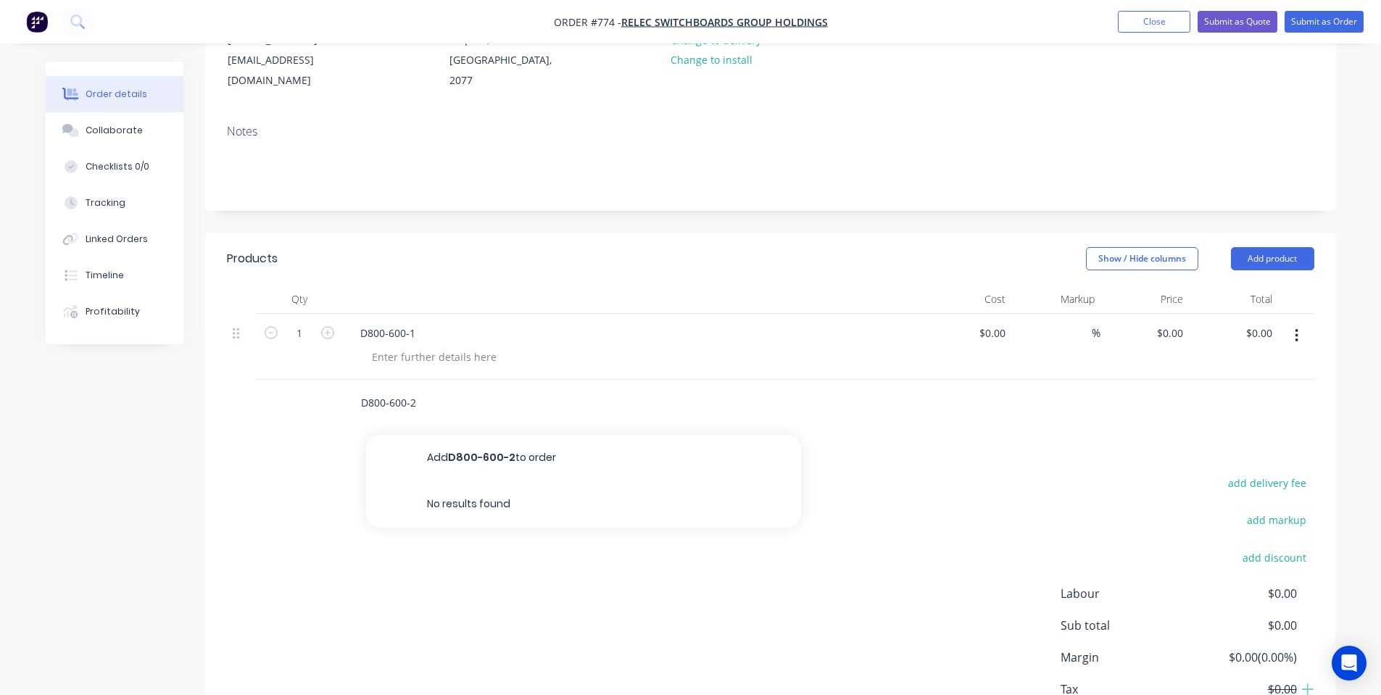
drag, startPoint x: 445, startPoint y: 434, endPoint x: 452, endPoint y: 438, distance: 7.5
click at [446, 435] on button "Add D800-600-2 to order" at bounding box center [583, 458] width 435 height 46
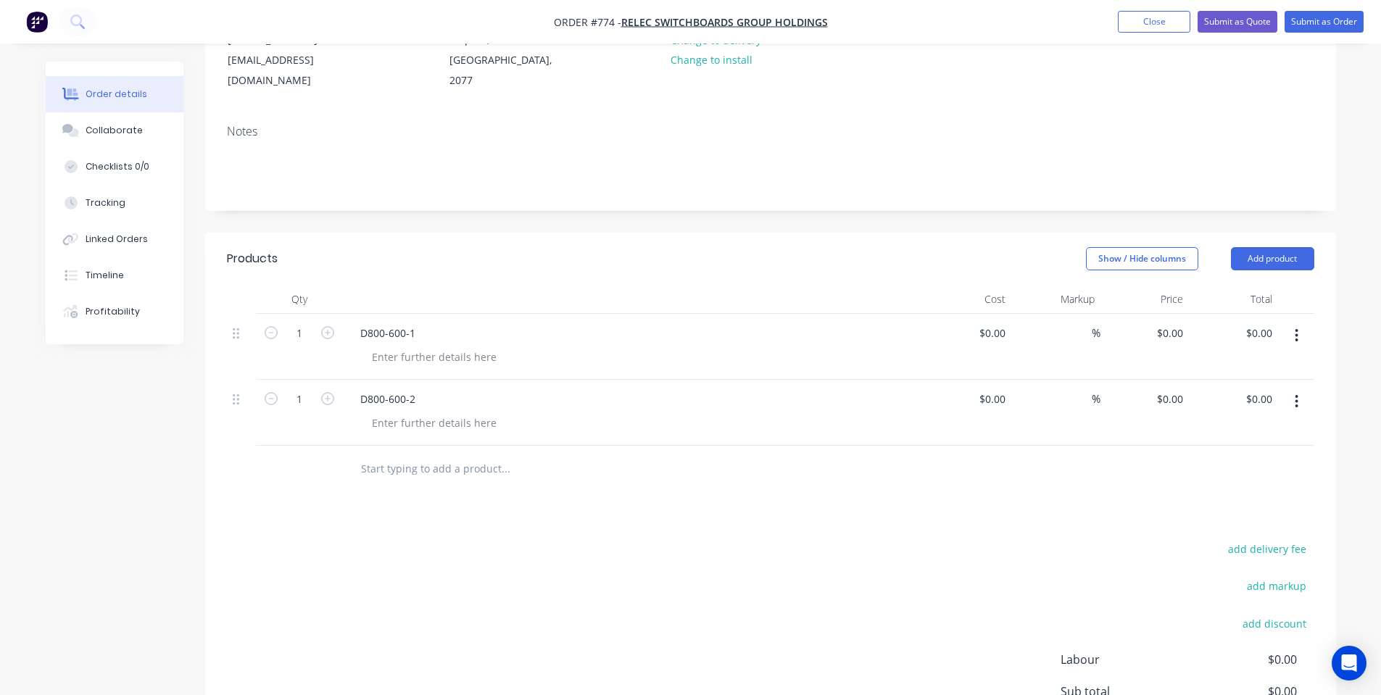
click at [500, 454] on input "text" at bounding box center [505, 468] width 290 height 29
paste input "D800-600-3"
type input "D800-600-3"
click at [471, 497] on div "Products Show / Hide columns Add product Qty Cost Markup Price Total 1 D800-600…" at bounding box center [770, 537] width 1131 height 608
click at [453, 467] on div "D800-600-3" at bounding box center [604, 469] width 522 height 47
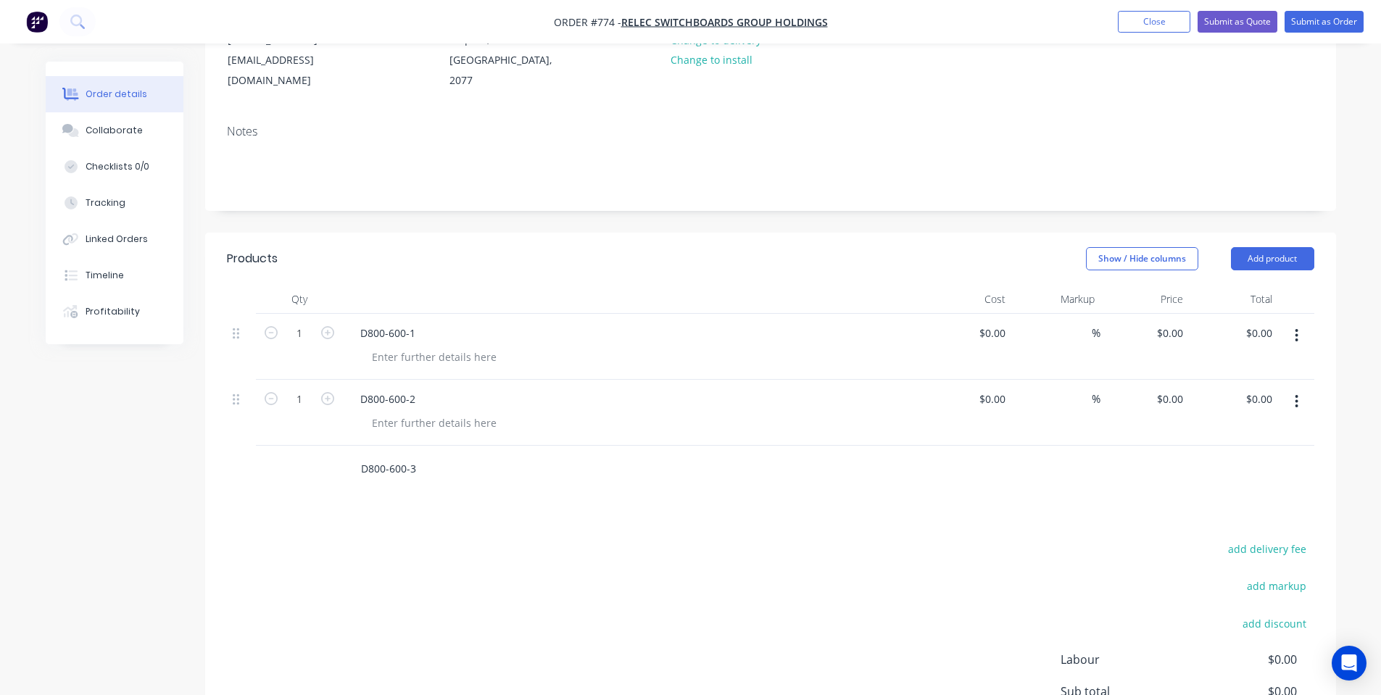
click at [449, 454] on input "D800-600-3" at bounding box center [505, 468] width 290 height 29
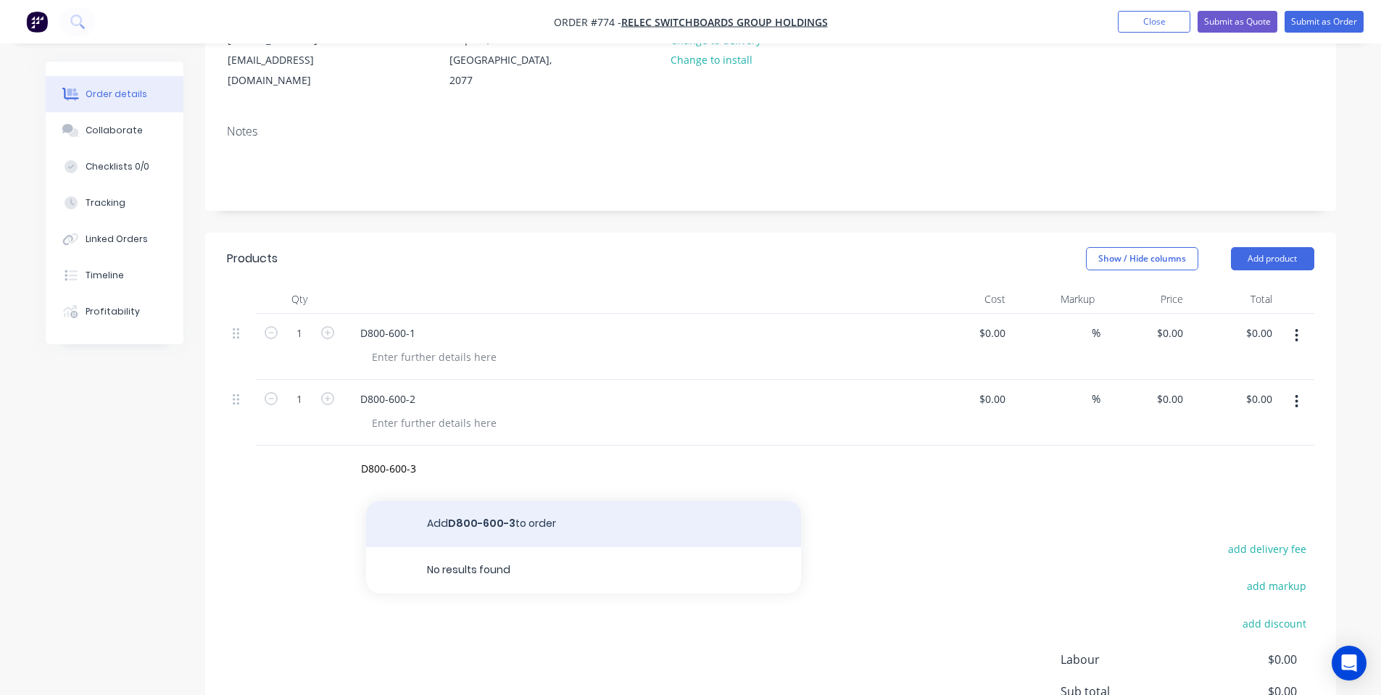
click at [452, 501] on button "Add D800-600-3 to order" at bounding box center [583, 524] width 435 height 46
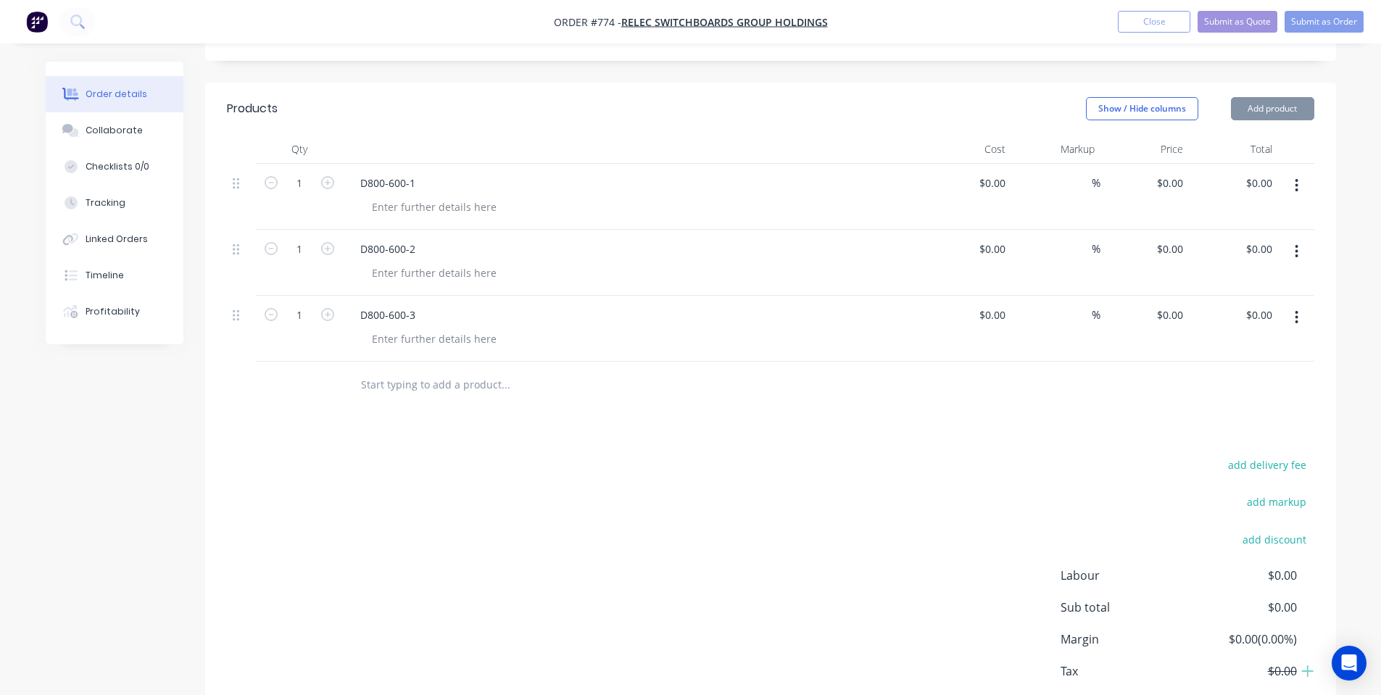
scroll to position [386, 0]
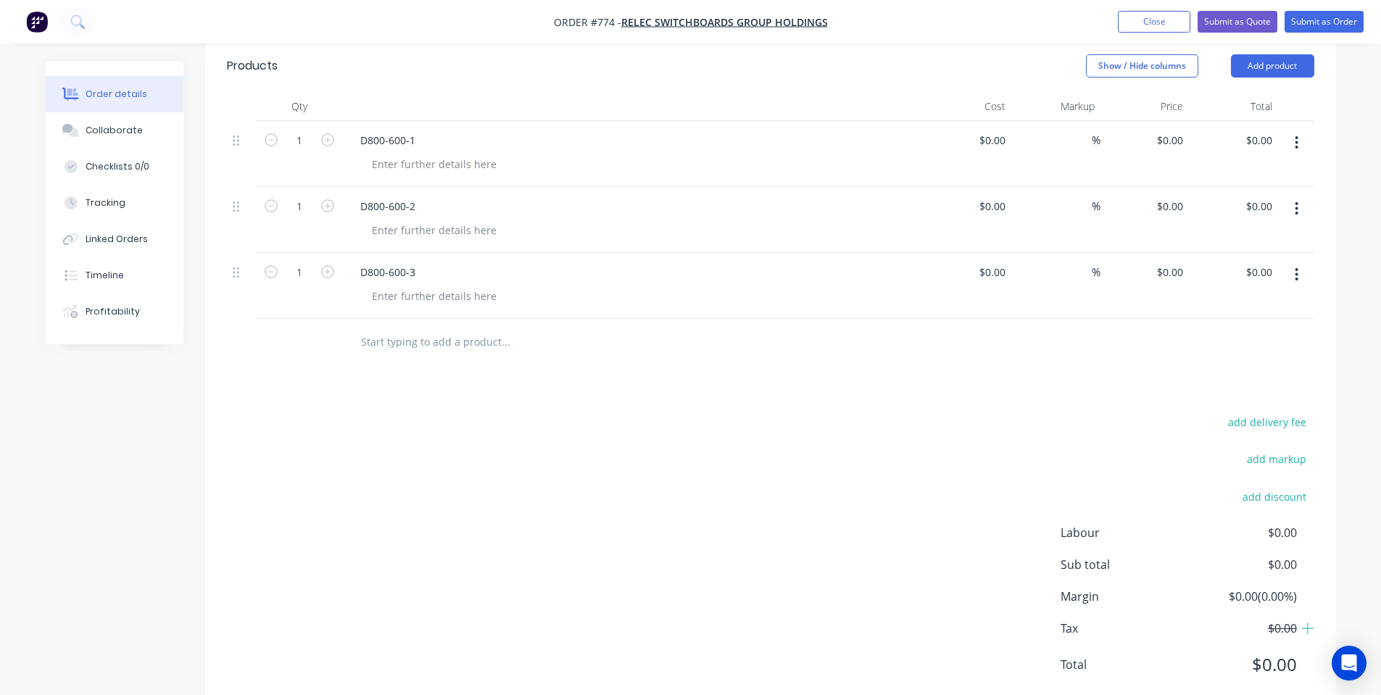
click at [465, 328] on input "text" at bounding box center [505, 342] width 290 height 29
paste input "D600-30 DOOR 600-300 (IP43)"
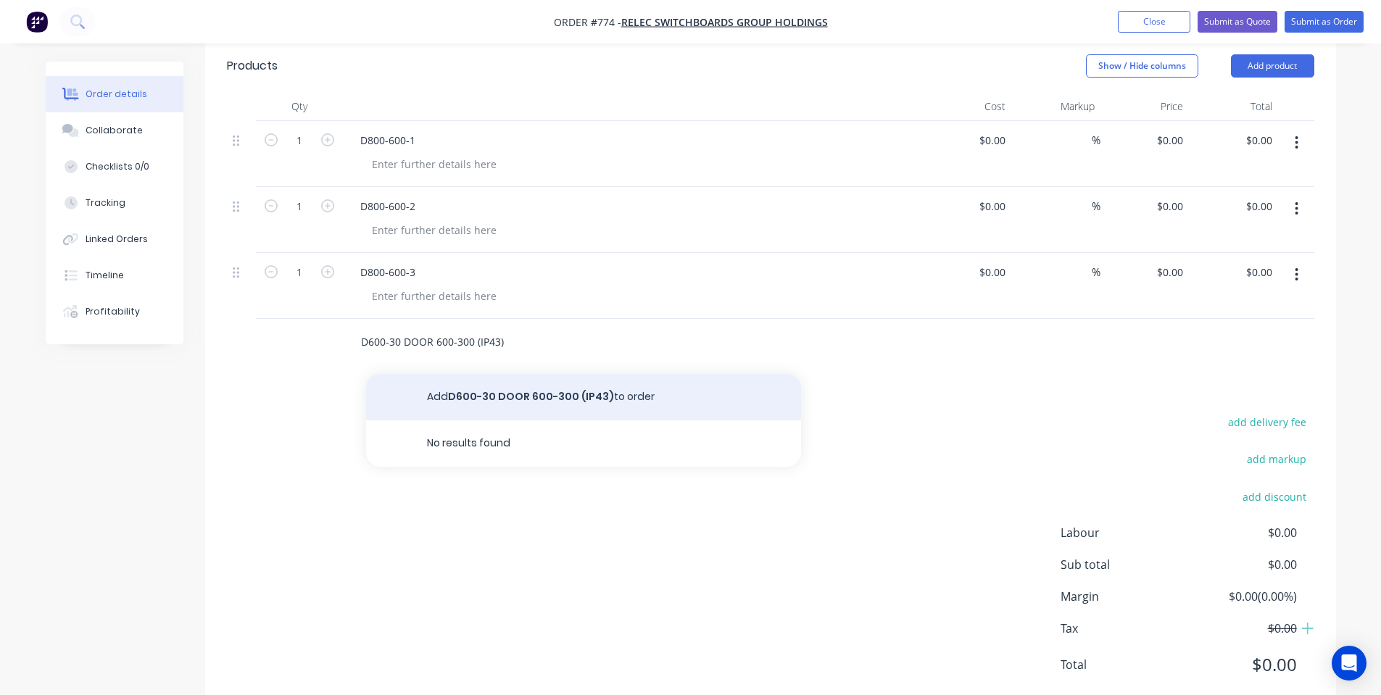
type input "D600-30 DOOR 600-300 (IP43)"
click at [519, 374] on button "Add D600-30 DOOR 600-300 (IP43) to order" at bounding box center [583, 397] width 435 height 46
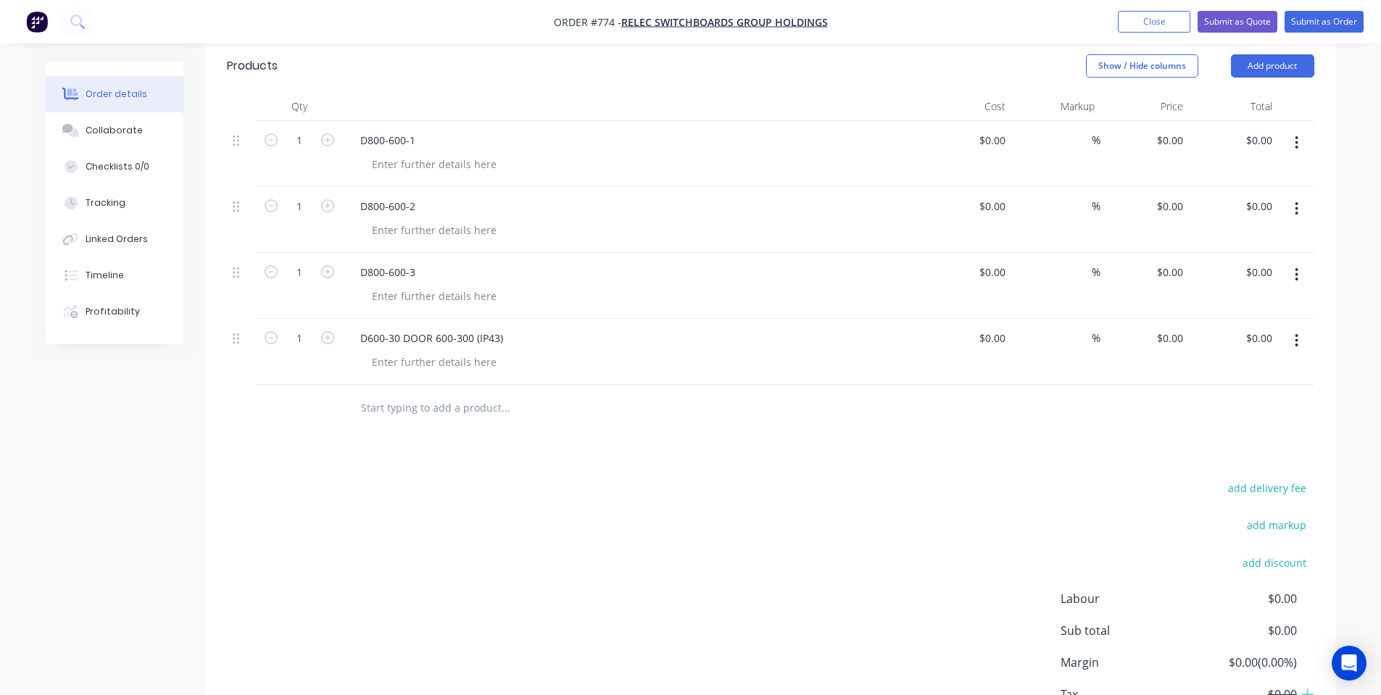
click at [515, 394] on input "text" at bounding box center [505, 408] width 290 height 29
paste input "FULLY WELDED HEADER BOX"
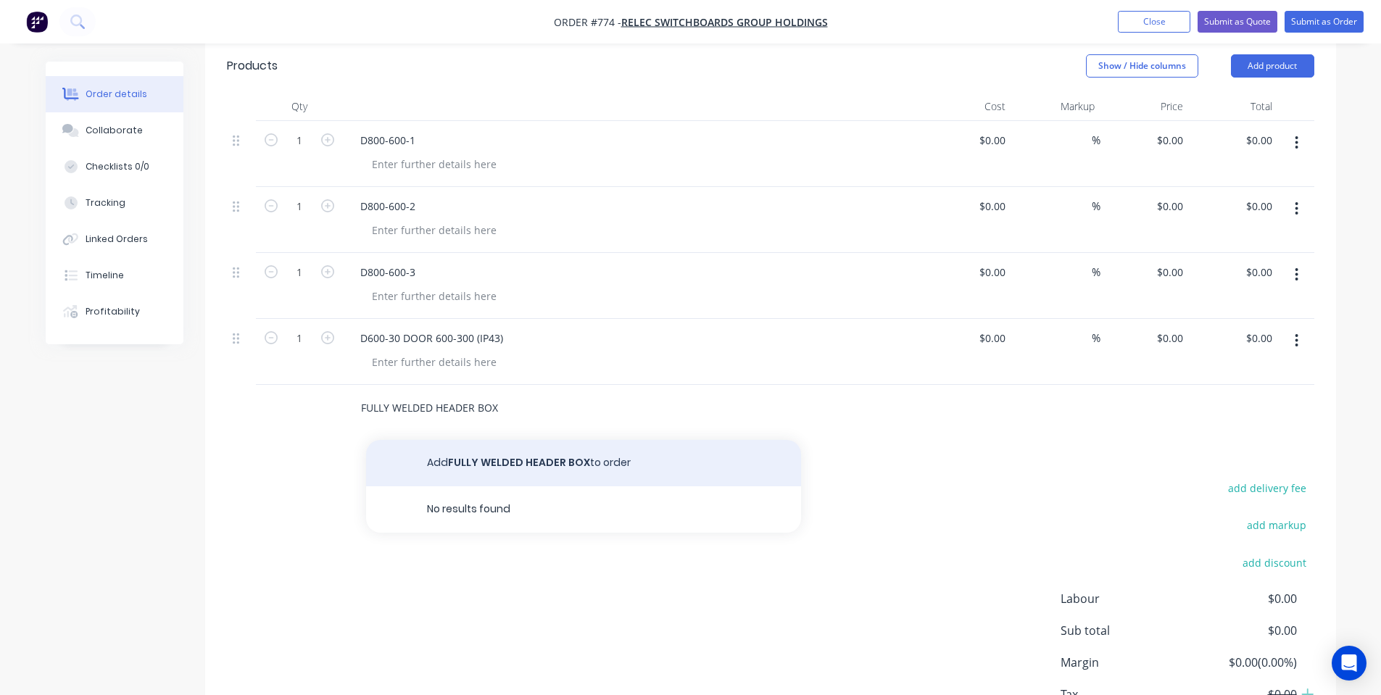
type input "FULLY WELDED HEADER BOX"
click at [512, 440] on button "Add FULLY WELDED HEADER BOX to order" at bounding box center [583, 463] width 435 height 46
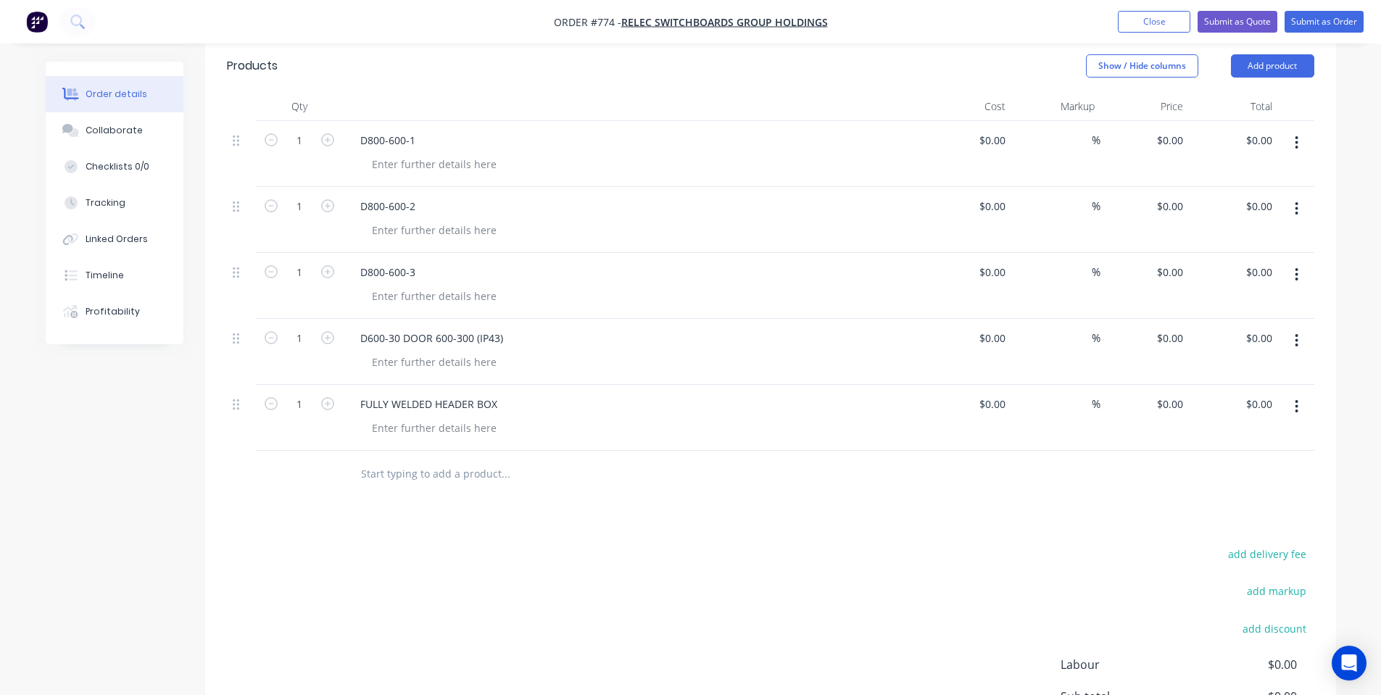
click at [489, 459] on input "text" at bounding box center [505, 473] width 290 height 29
paste input "RCP-8-AR3-INFILL-L"
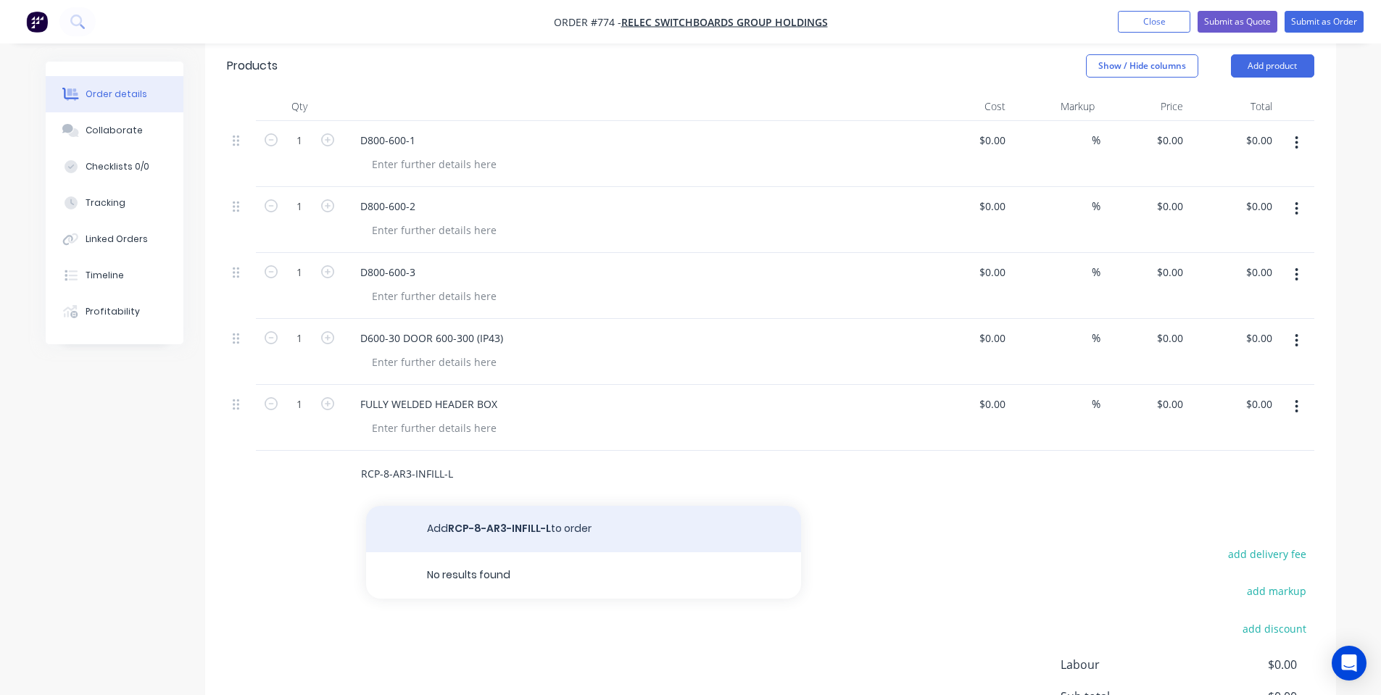
type input "RCP-8-AR3-INFILL-L"
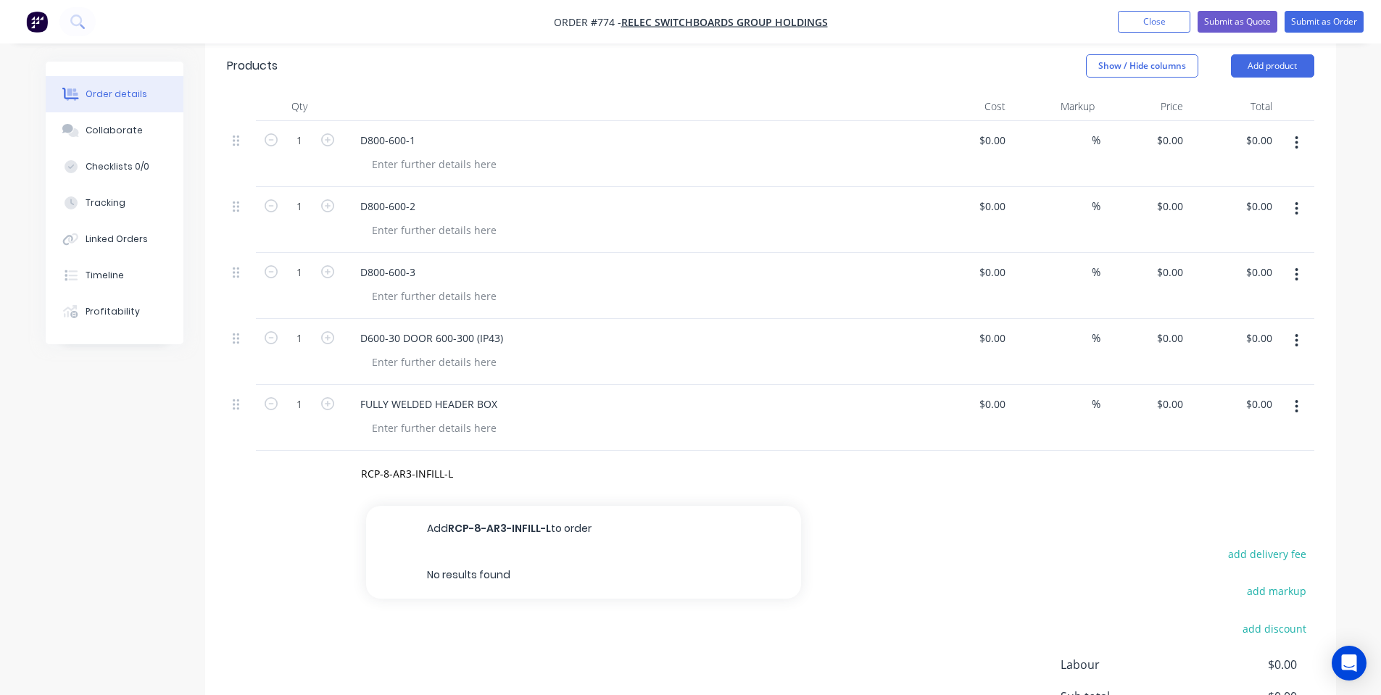
drag, startPoint x: 496, startPoint y: 504, endPoint x: 578, endPoint y: 417, distance: 118.4
click at [498, 506] on button "Add RCP-8-AR3-INFILL-L to order" at bounding box center [583, 529] width 435 height 46
click at [430, 528] on input "text" at bounding box center [505, 539] width 290 height 29
paste input "RCP-8-AR3-INFILL-R-1"
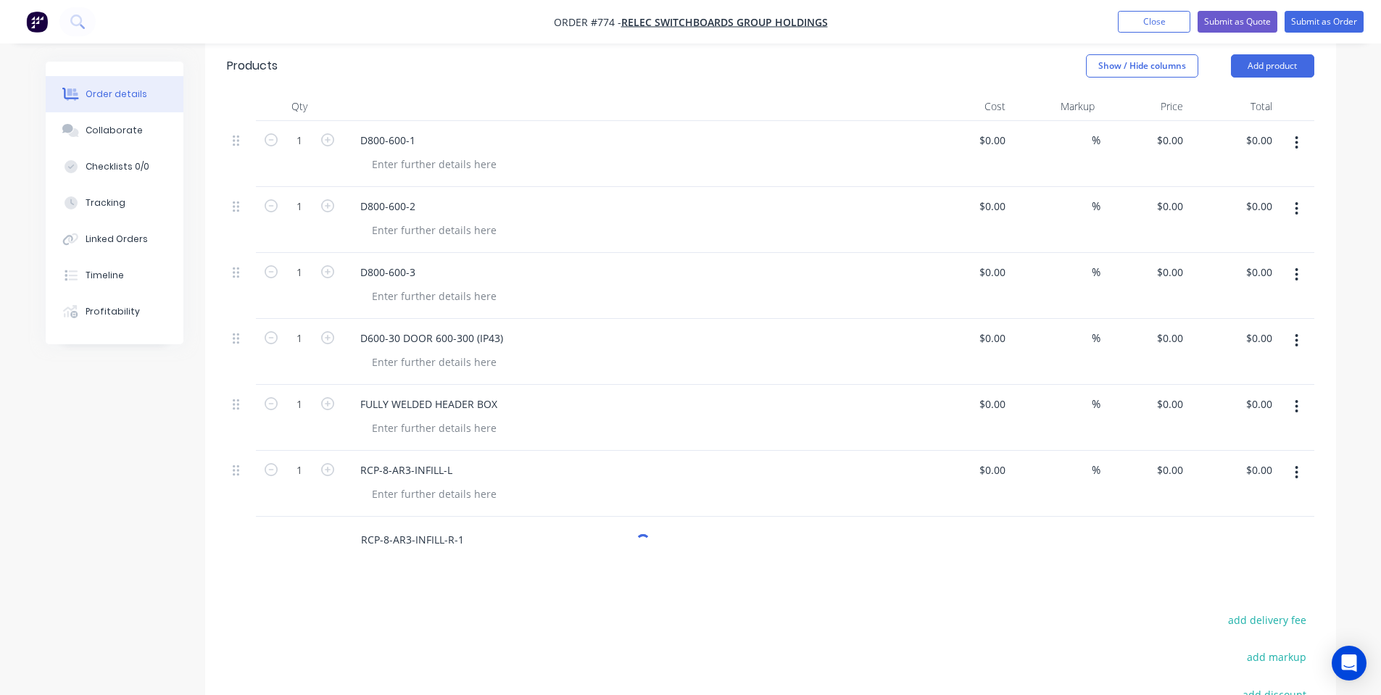
type input "RCP-8-AR3-INFILL-R-1"
click at [474, 575] on div "Products Show / Hide columns Add product Qty Cost Markup Price Total 1 D800-600…" at bounding box center [770, 476] width 1131 height 872
click at [475, 525] on input "RCP-8-AR3-INFILL-R-1" at bounding box center [505, 539] width 290 height 29
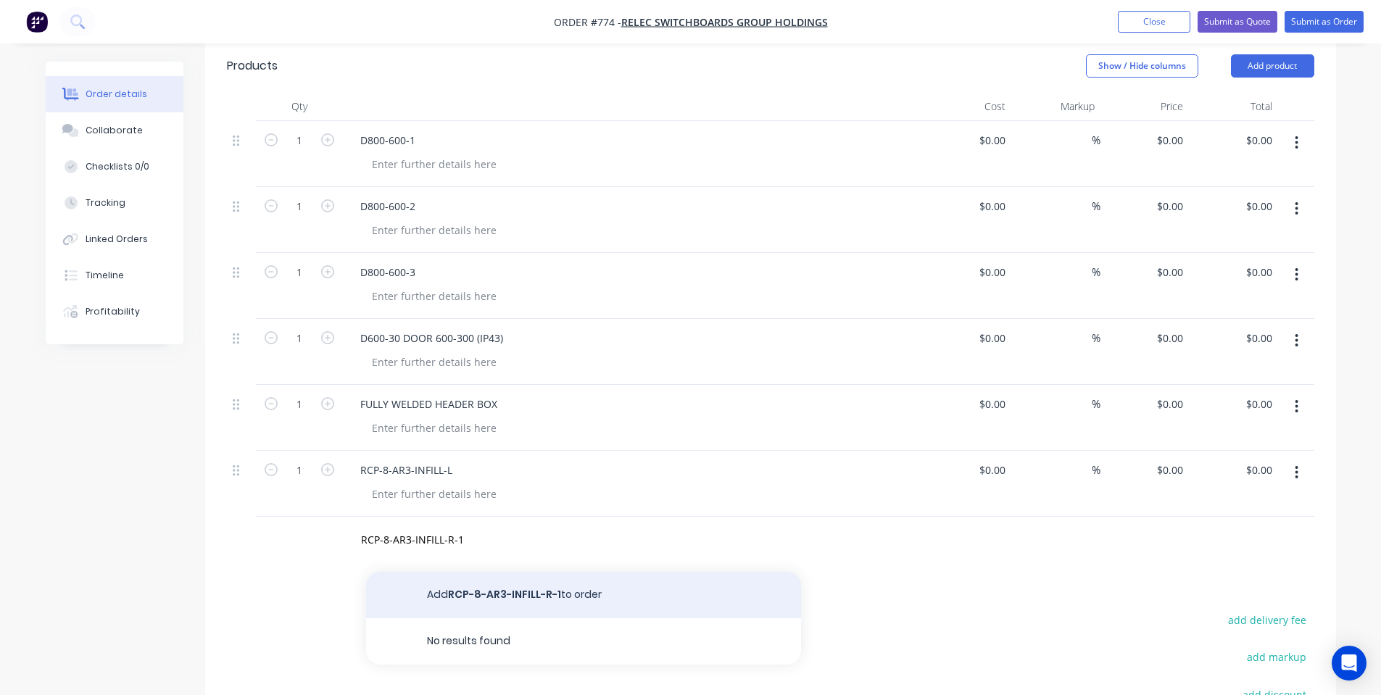
click at [495, 572] on button "Add RCP-8-AR3-INFILL-R-1 to order" at bounding box center [583, 595] width 435 height 46
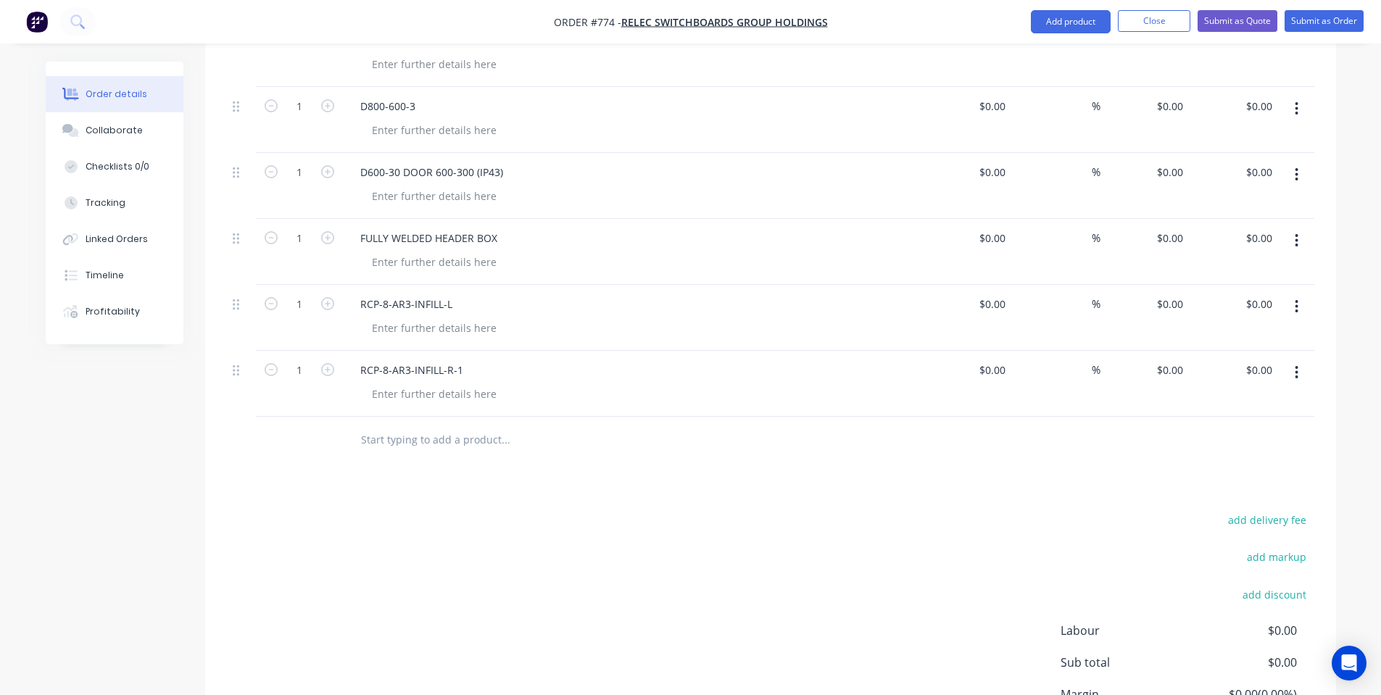
scroll to position [580, 0]
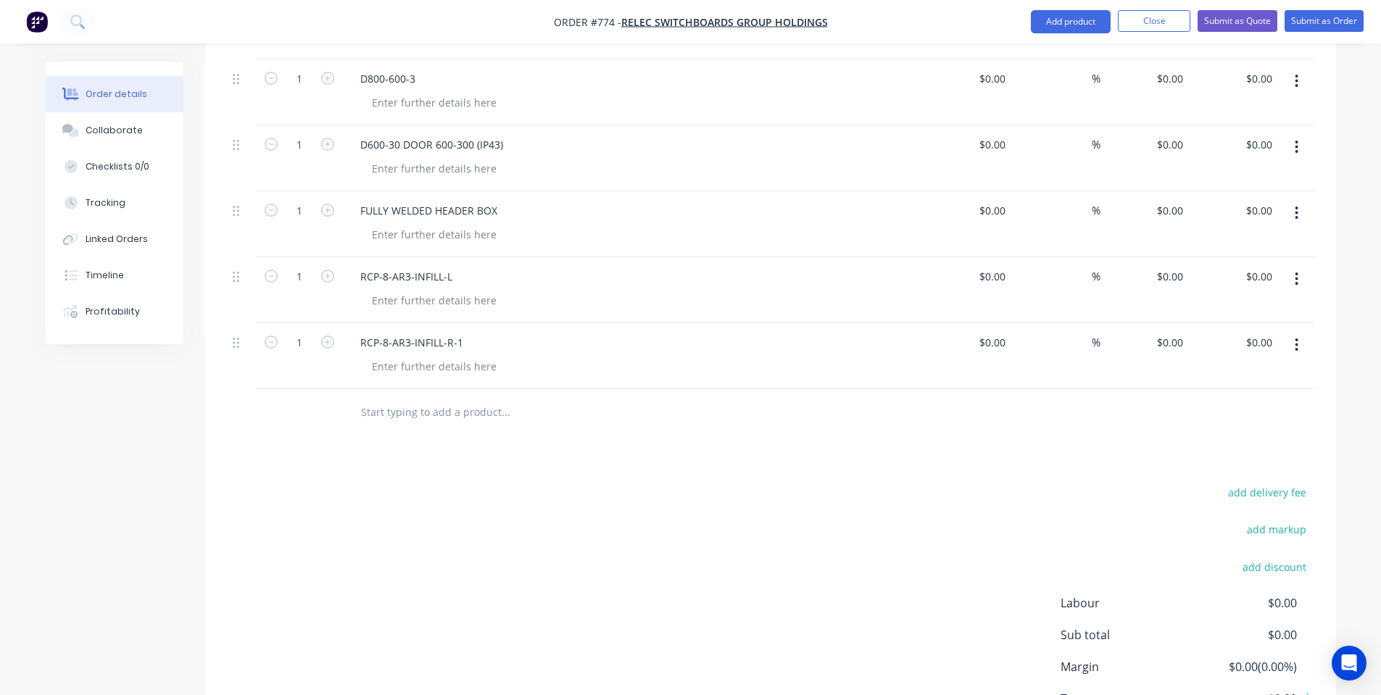
click at [422, 398] on input "text" at bounding box center [505, 412] width 290 height 29
paste input "RCP-8-AR3-INFILL~R-2"
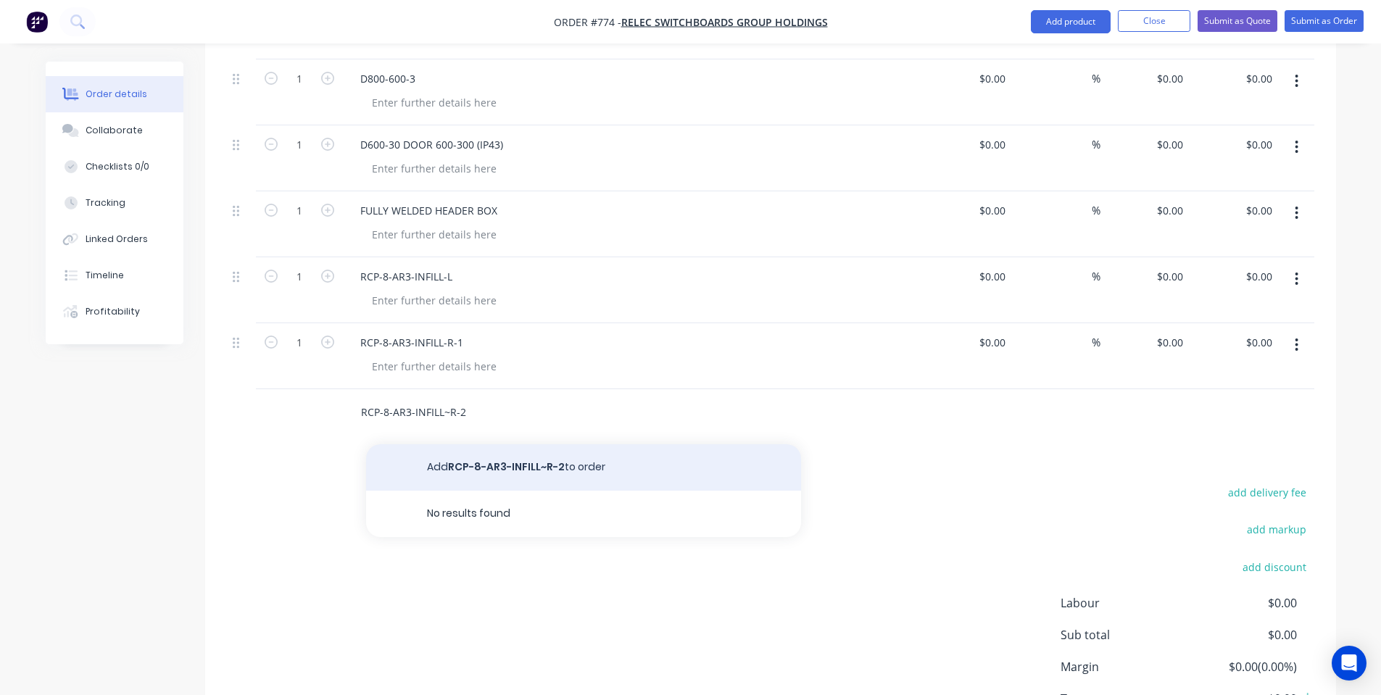
type input "RCP-8-AR3-INFILL~R-2"
click at [473, 444] on button "Add RCP-8-AR3-INFILL~R-2 to order" at bounding box center [583, 467] width 435 height 46
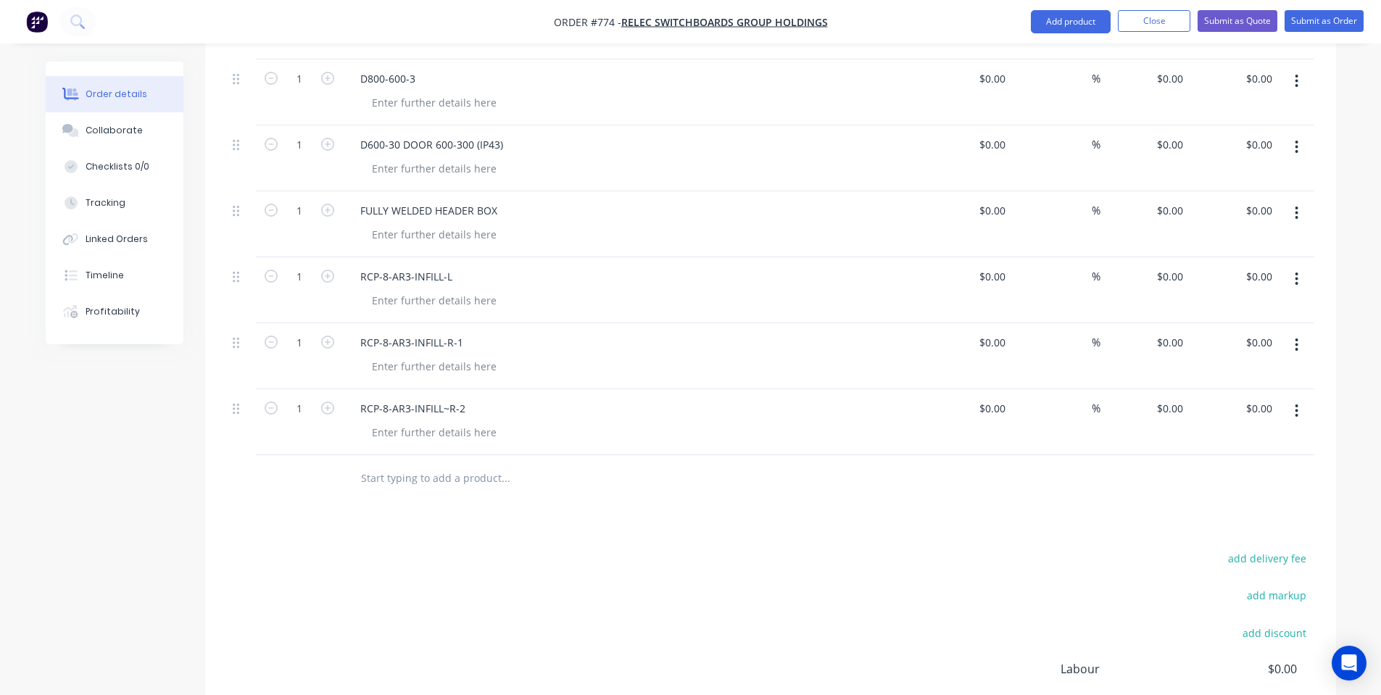
click at [515, 464] on input "text" at bounding box center [505, 478] width 290 height 29
paste input "3005-1 ESCUTCHEON"
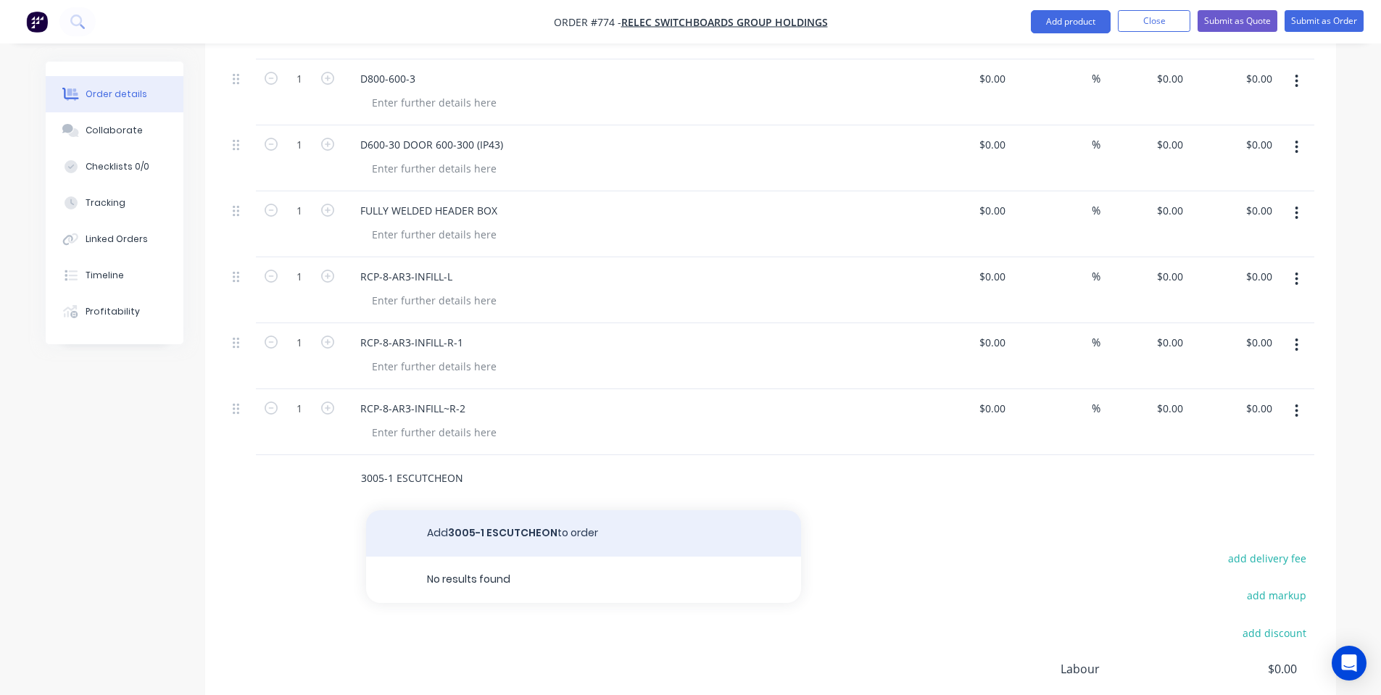
type input "3005-1 ESCUTCHEON"
click at [502, 510] on button "Add 3005-1 ESCUTCHEON to order" at bounding box center [583, 533] width 435 height 46
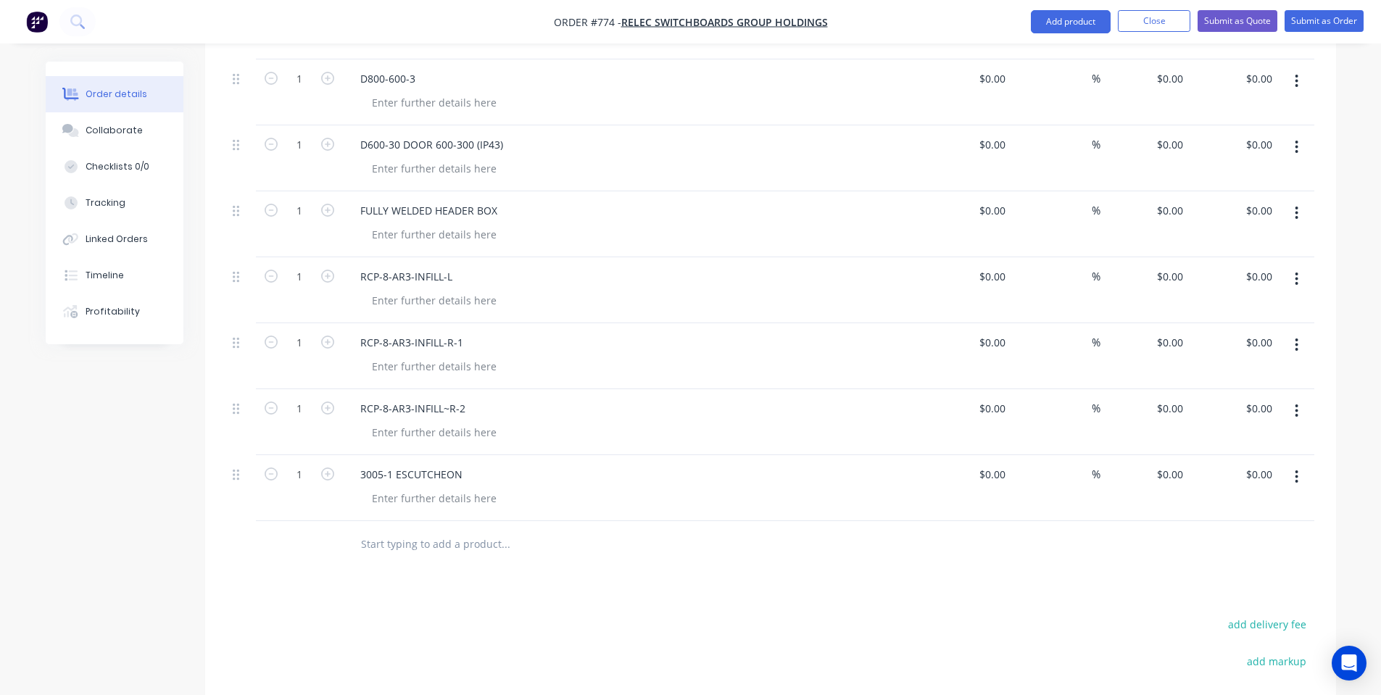
click at [436, 530] on input "text" at bounding box center [505, 544] width 290 height 29
paste input "3005-1 METER BRACKET"
type input "3005-1 METER BRACKET"
click at [509, 576] on button "Add 3005-1 METER BRACKET to order" at bounding box center [583, 599] width 435 height 46
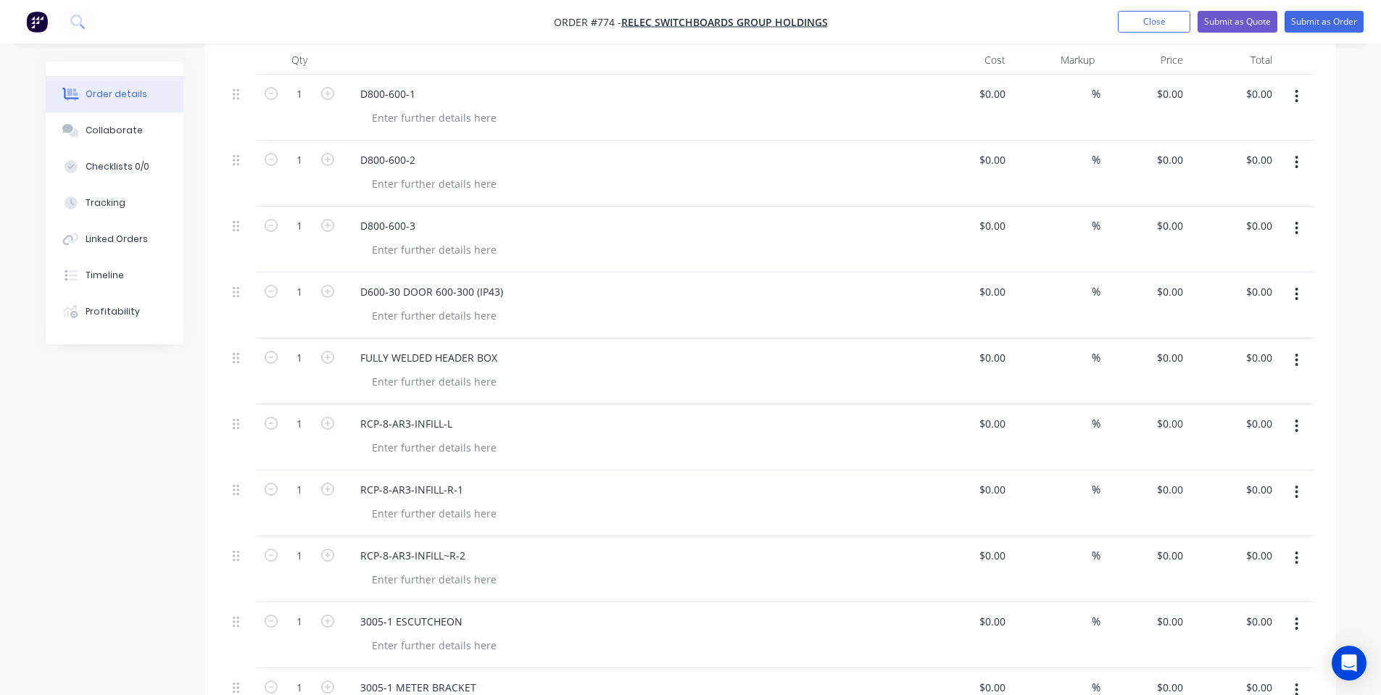
scroll to position [386, 0]
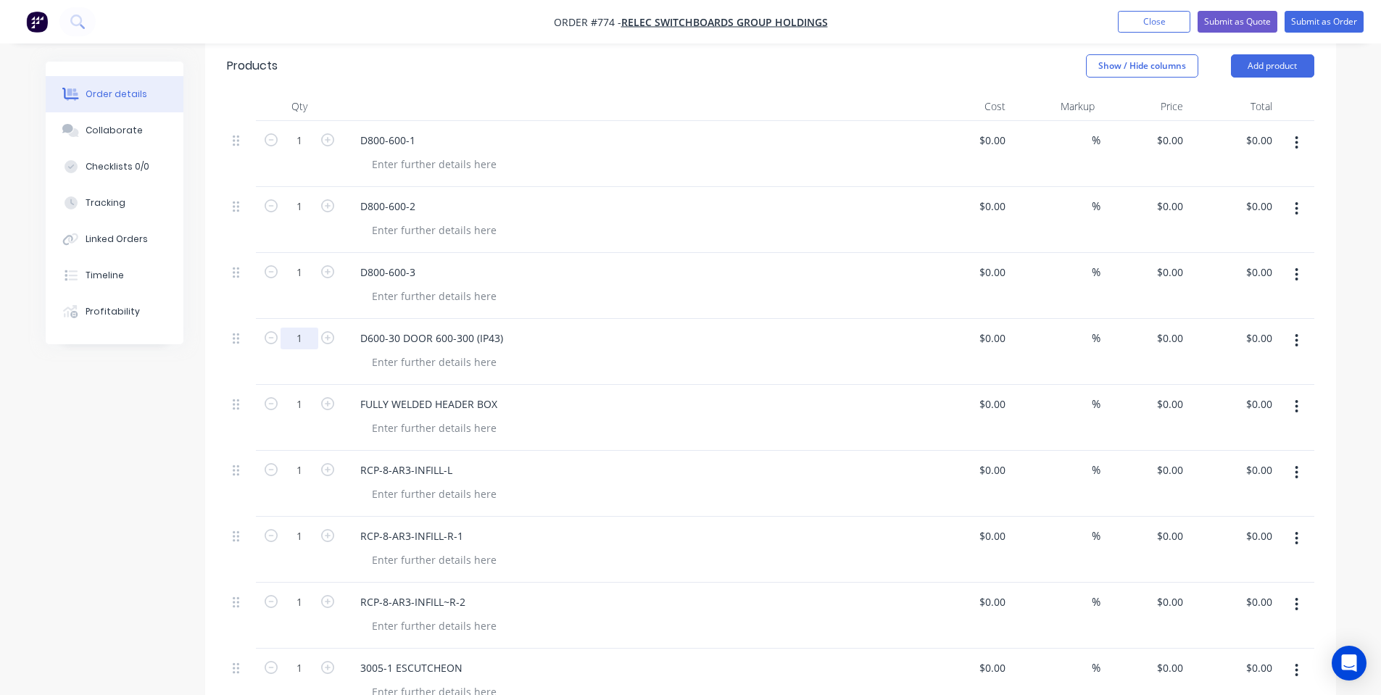
click at [299, 151] on input "1" at bounding box center [299, 141] width 38 height 22
type input "3"
click at [296, 151] on input "1" at bounding box center [299, 141] width 38 height 22
type input "2"
click at [305, 151] on input "1" at bounding box center [299, 141] width 38 height 22
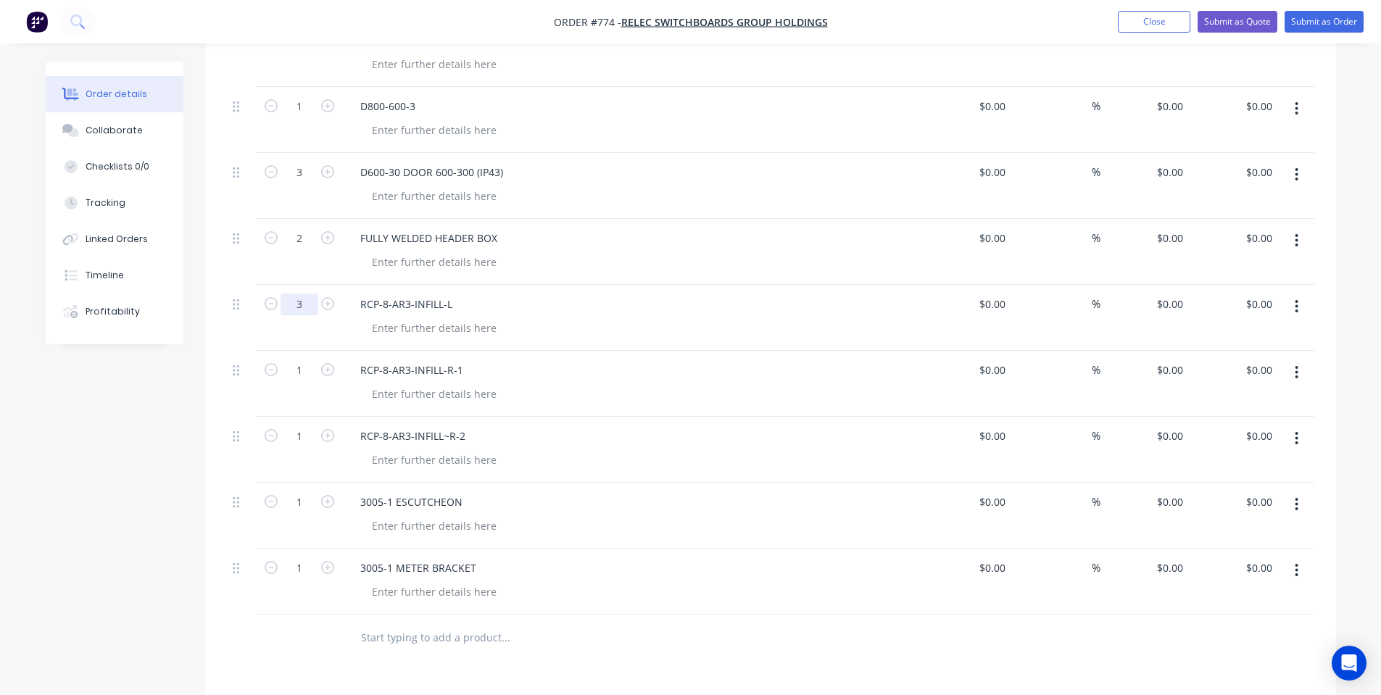
scroll to position [580, 0]
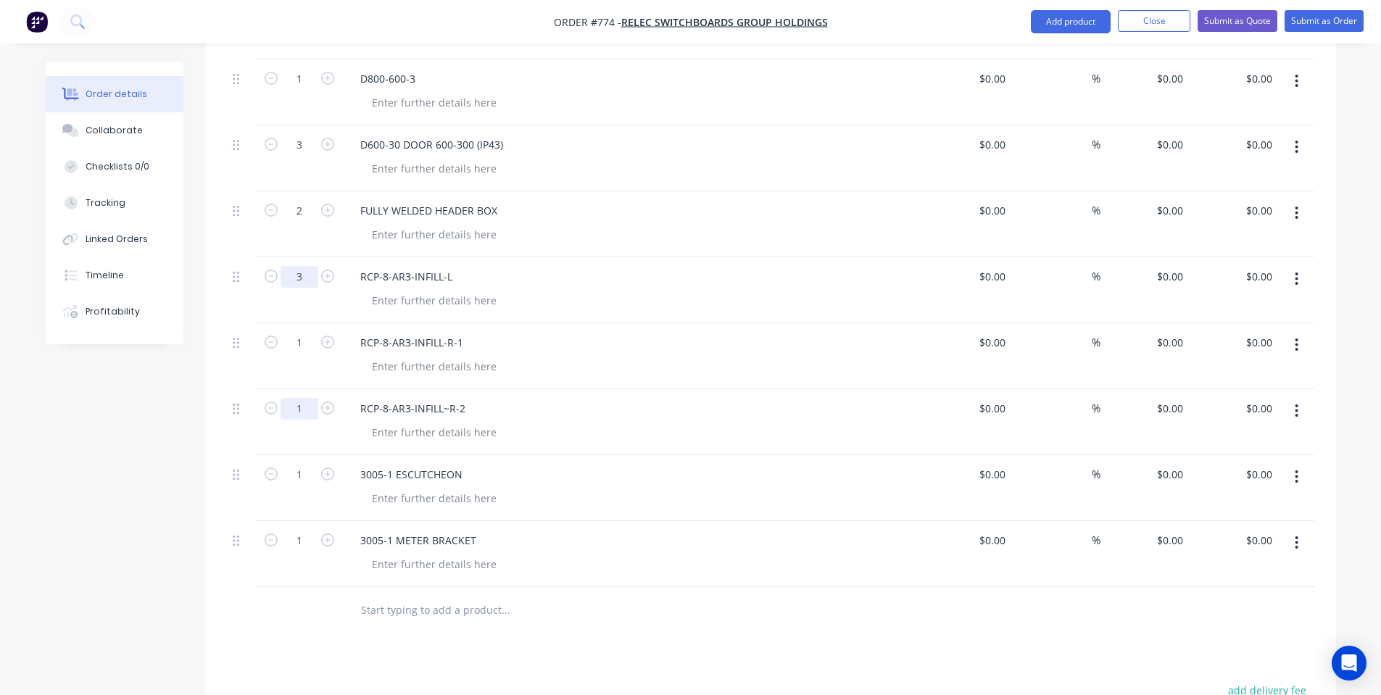
type input "3"
drag, startPoint x: 303, startPoint y: 390, endPoint x: 304, endPoint y: 414, distance: 24.0
type input "2"
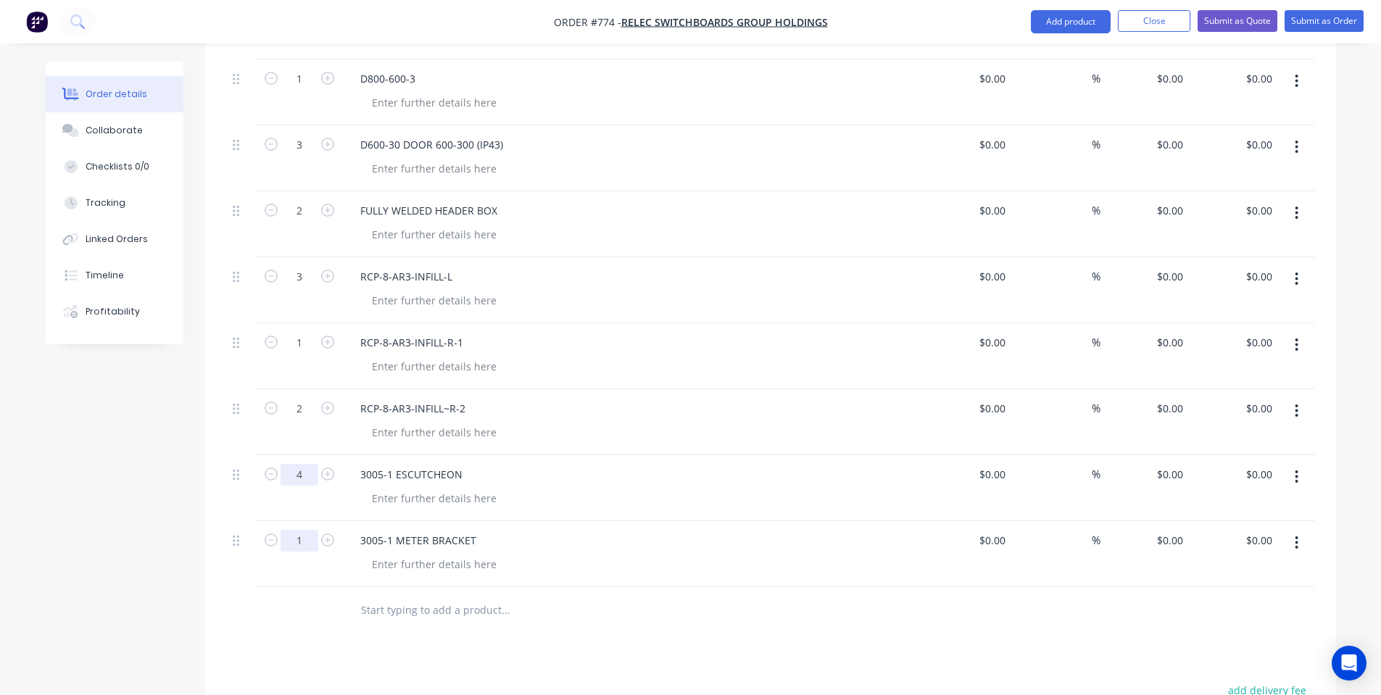
type input "4"
click at [607, 600] on input "text" at bounding box center [505, 610] width 290 height 29
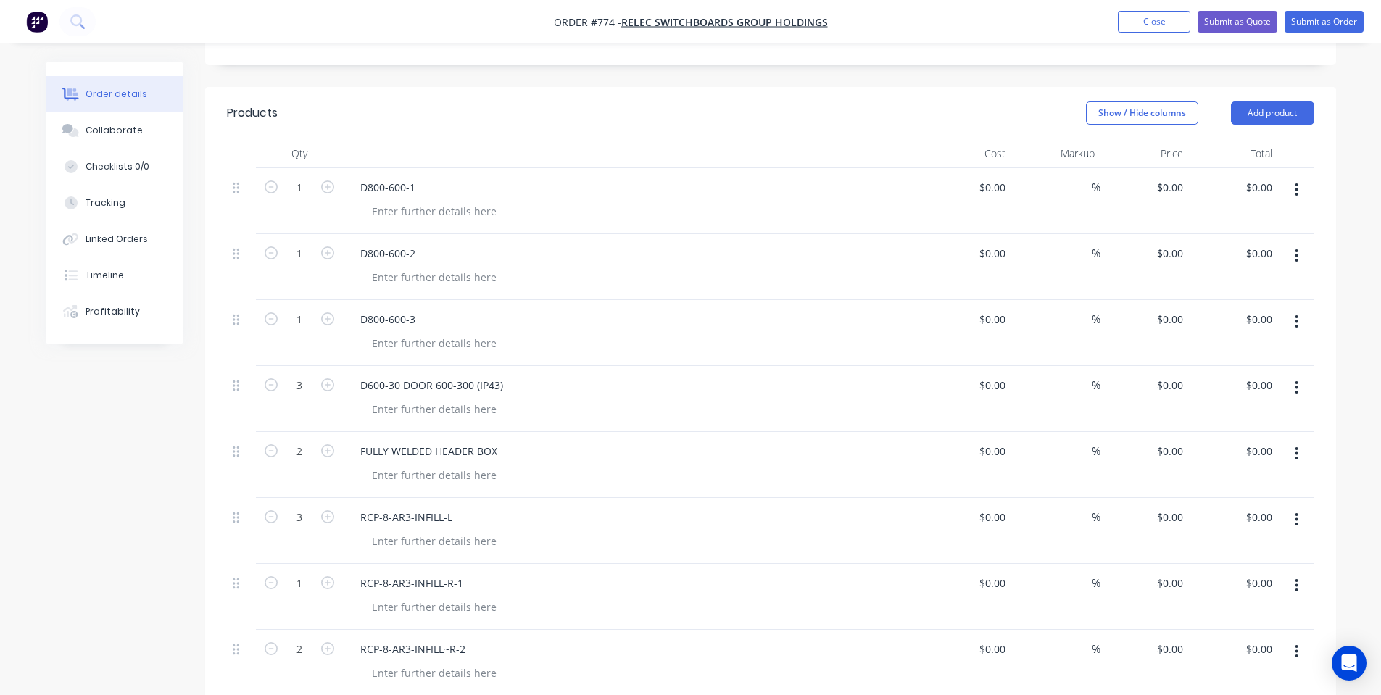
scroll to position [386, 0]
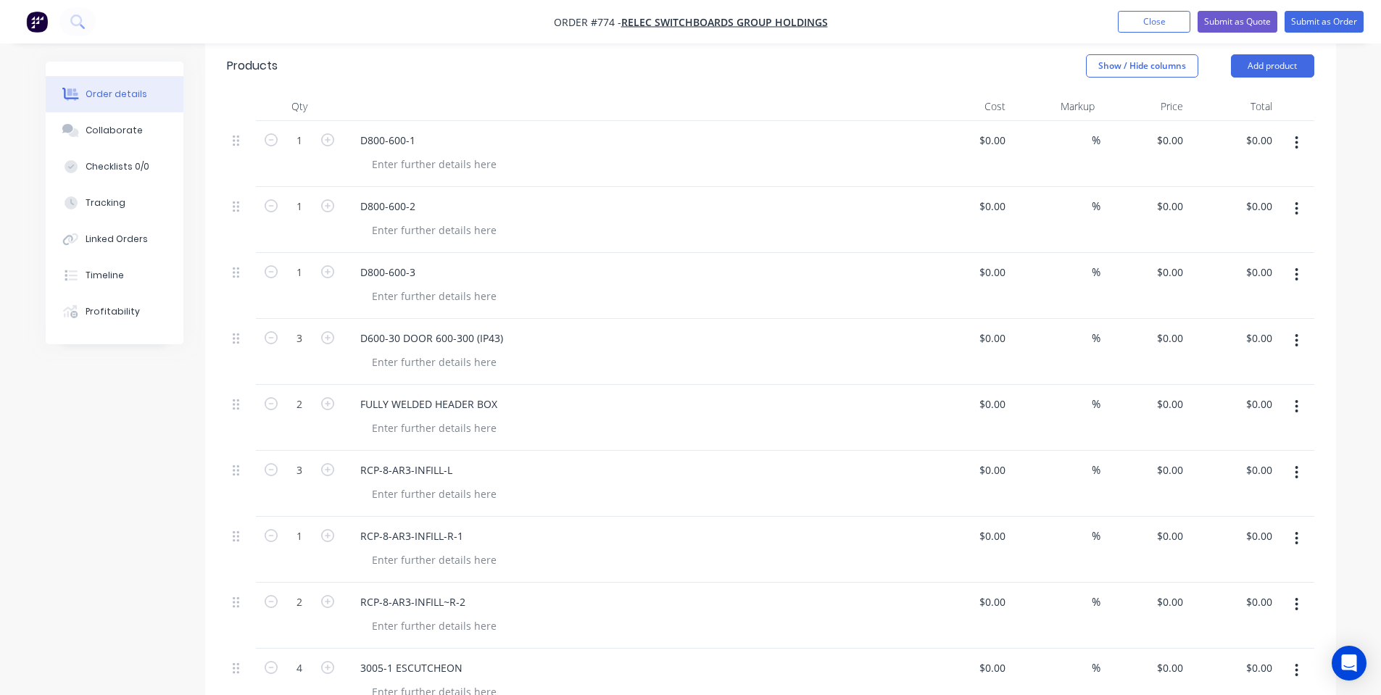
click at [923, 70] on header "Products Show / Hide columns Add product" at bounding box center [770, 66] width 1131 height 52
click at [1180, 130] on input "0" at bounding box center [1171, 140] width 33 height 21
type input "$110.00"
click at [1176, 196] on input "0" at bounding box center [1171, 206] width 33 height 21
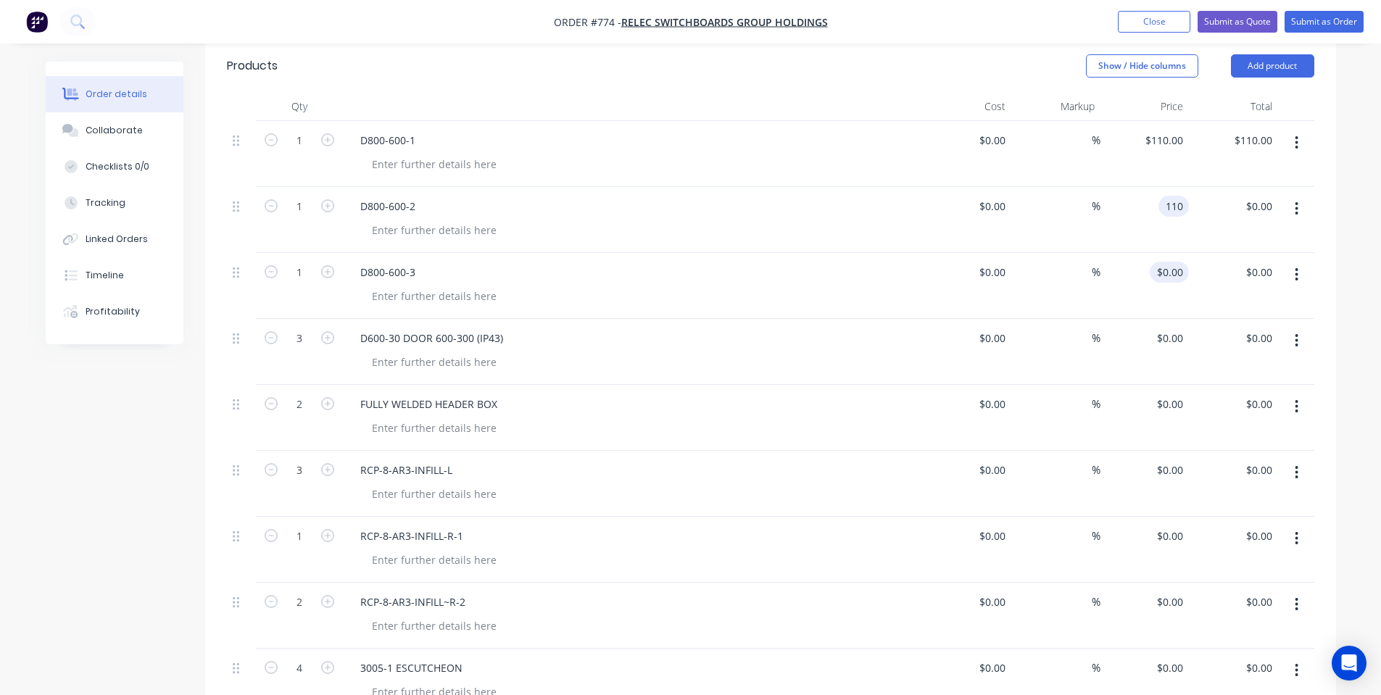
type input "$110.00"
click at [1176, 262] on input "0" at bounding box center [1180, 272] width 17 height 21
type input "$110.00"
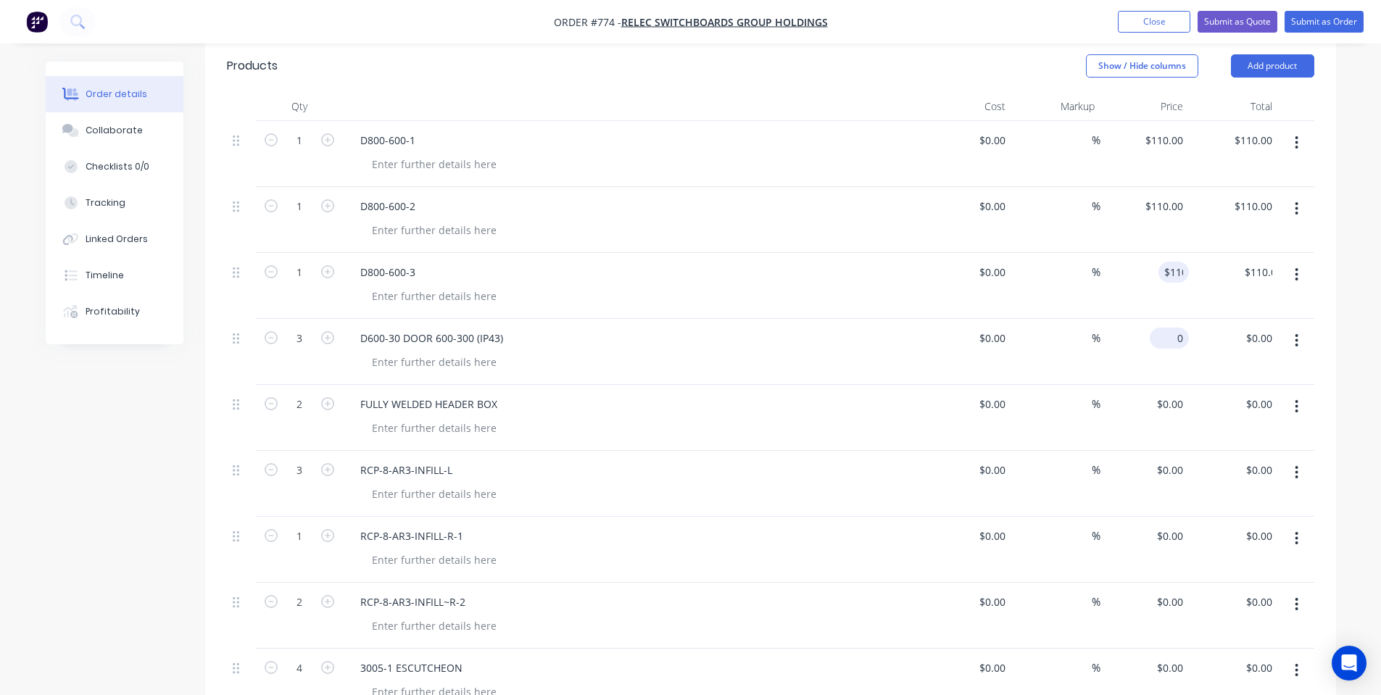
click at [1177, 328] on input "0" at bounding box center [1171, 338] width 33 height 21
type input "$90.00"
type input "$270.00"
click at [1187, 394] on div "0 $0.00" at bounding box center [1171, 404] width 33 height 21
type input "$310.00"
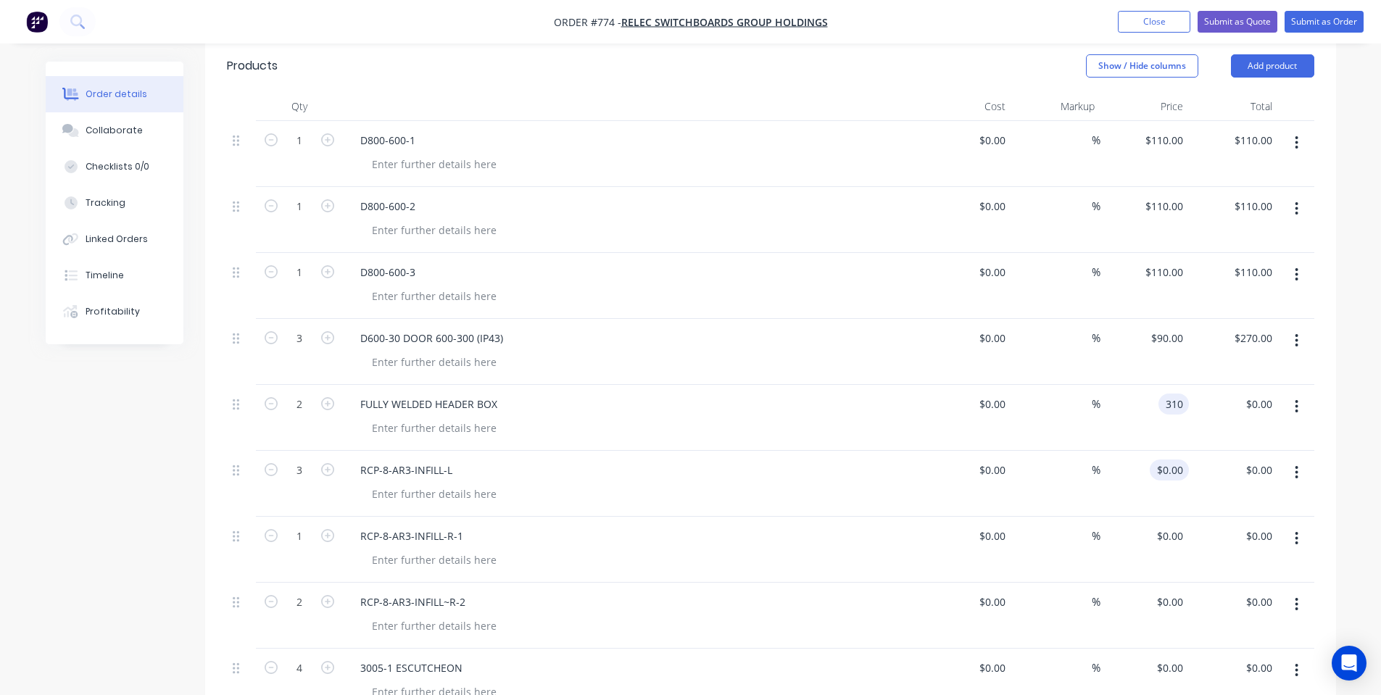
type input "$620.00"
click at [1173, 459] on input "0" at bounding box center [1171, 469] width 33 height 21
type input "$22.50"
type input "$67.50"
click at [1174, 525] on input "0" at bounding box center [1171, 535] width 33 height 21
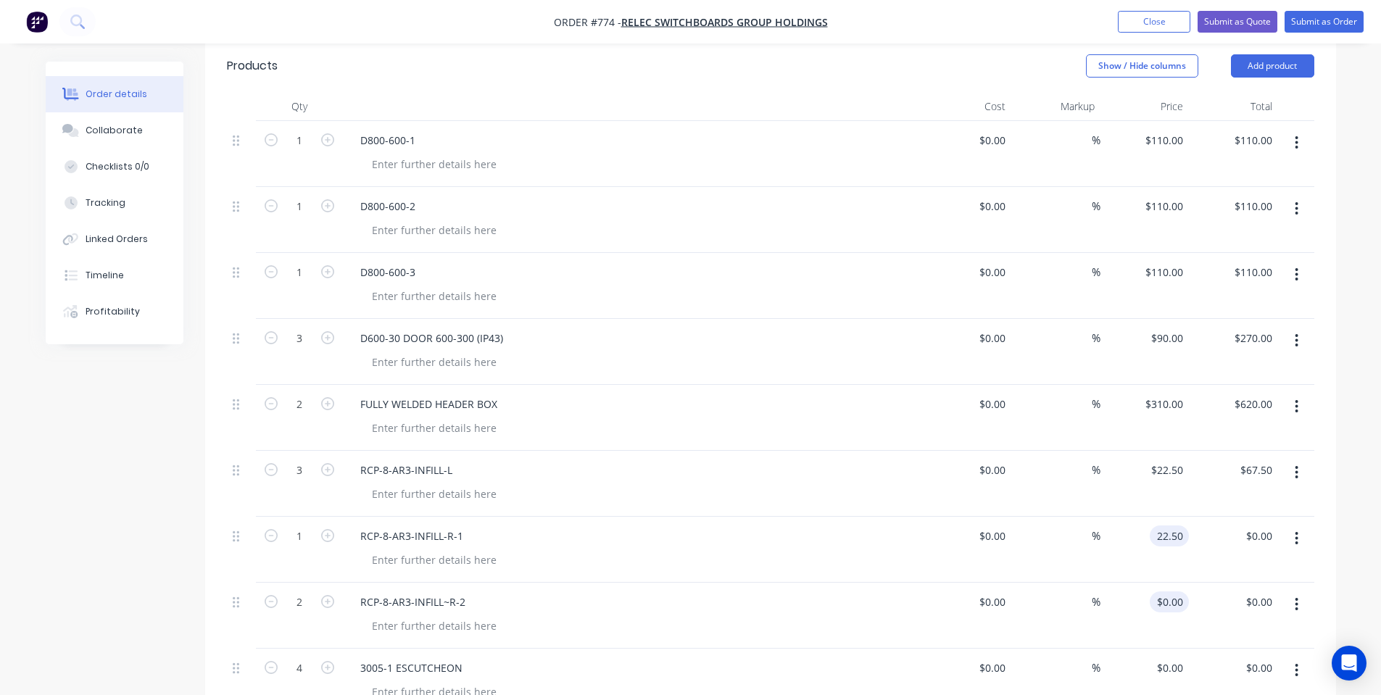
type input "$22.50"
click at [1178, 591] on input "0" at bounding box center [1171, 601] width 33 height 21
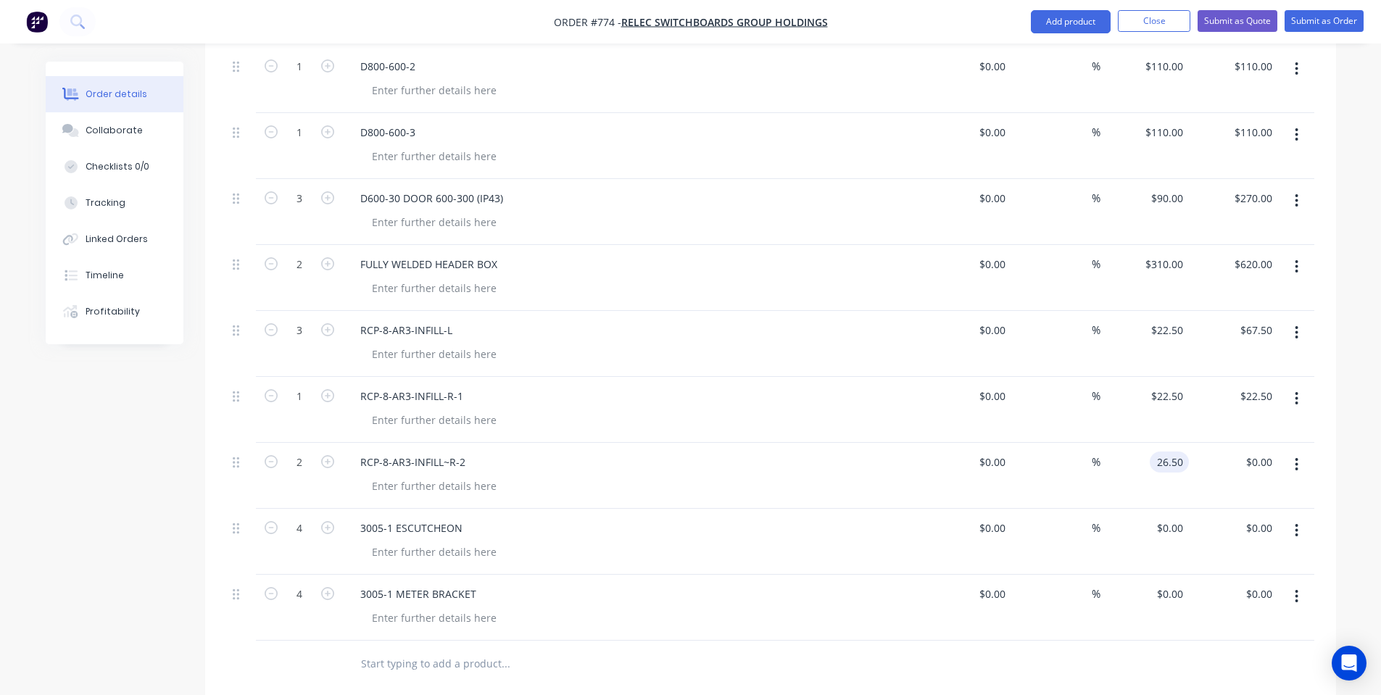
scroll to position [580, 0]
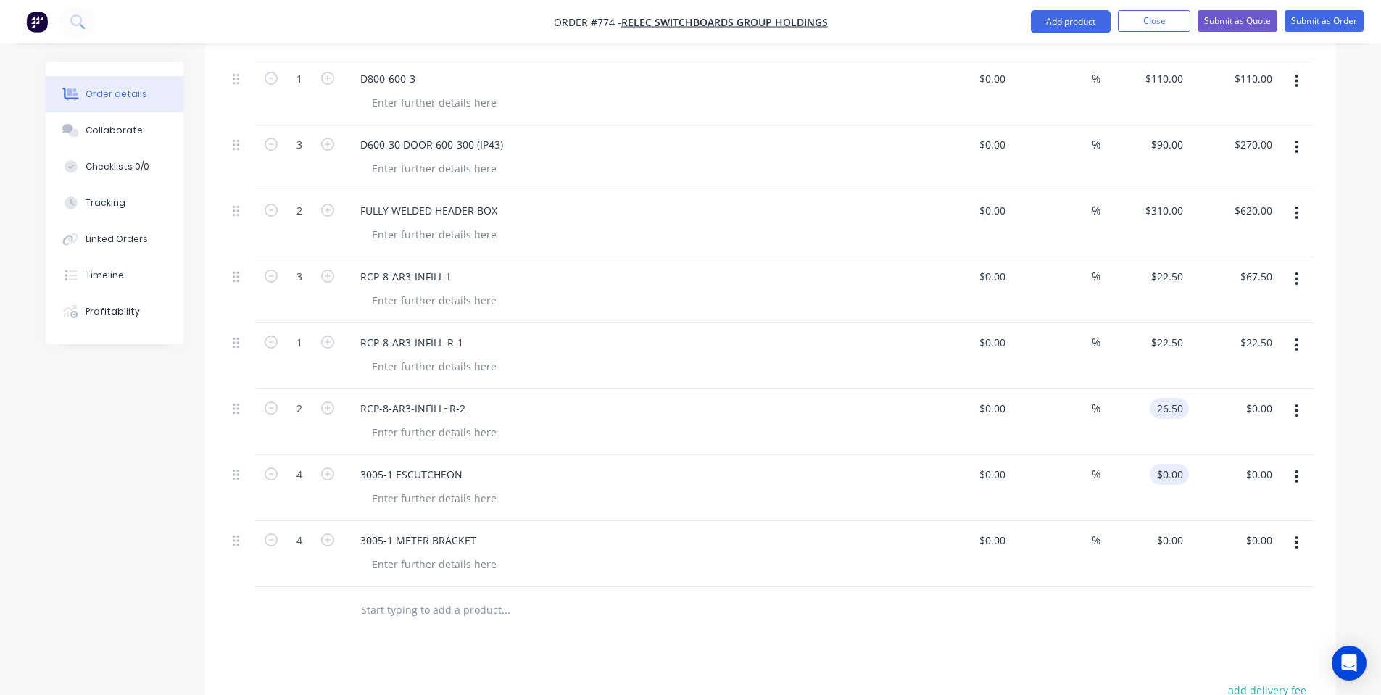
type input "$26.50"
type input "$53.00"
click at [1168, 464] on div "0 $0.00" at bounding box center [1168, 474] width 39 height 21
type input "$70.00"
type input "$280.00"
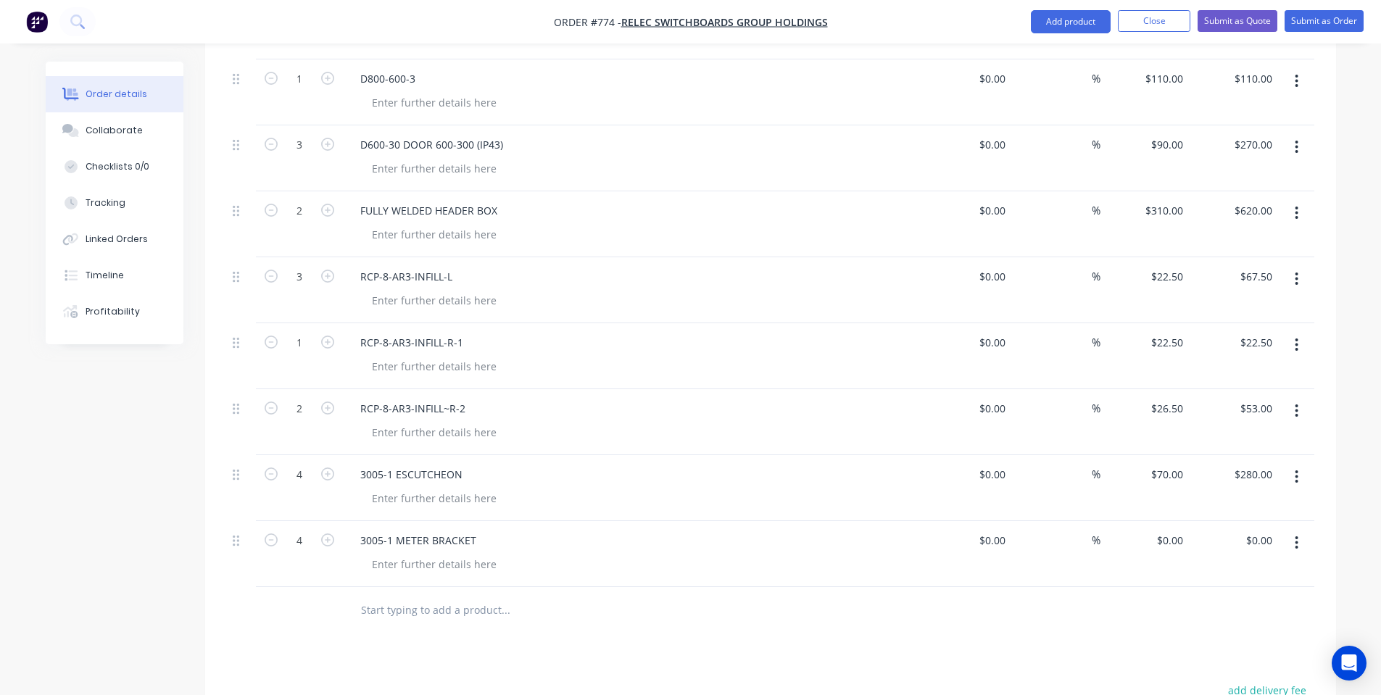
click at [994, 536] on div "$0.00 $0.00" at bounding box center [967, 554] width 89 height 66
click at [1170, 530] on div "0 $0.00" at bounding box center [1168, 540] width 39 height 21
type input "$12.50"
type input "$50.00"
click at [1012, 587] on div at bounding box center [770, 610] width 1087 height 47
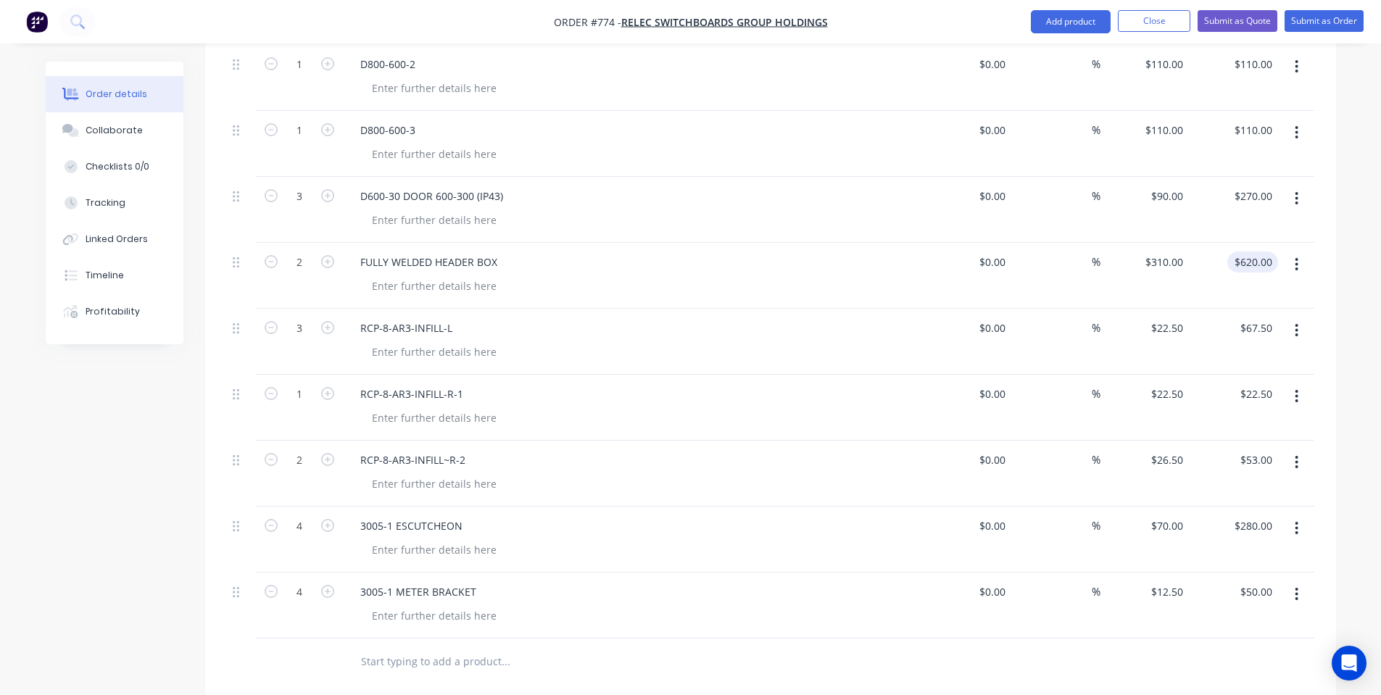
scroll to position [0, 0]
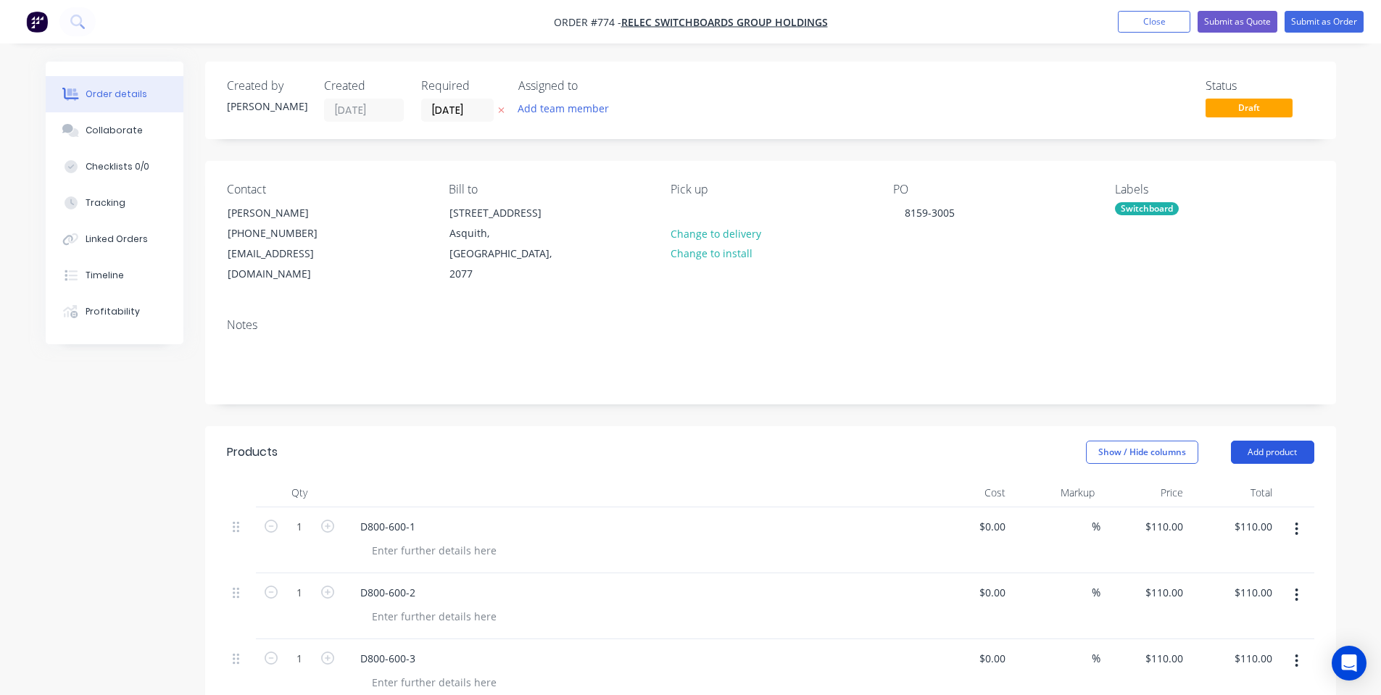
click at [1289, 441] on button "Add product" at bounding box center [1272, 452] width 83 height 23
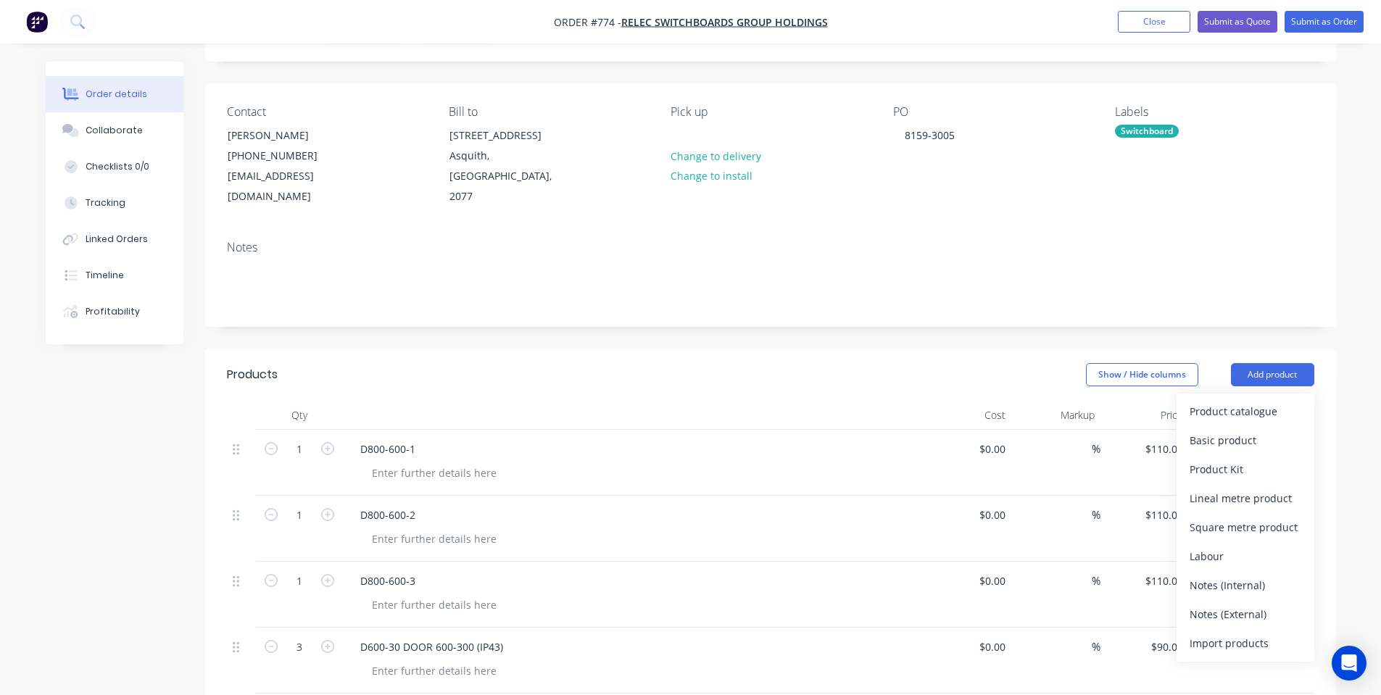
scroll to position [194, 0]
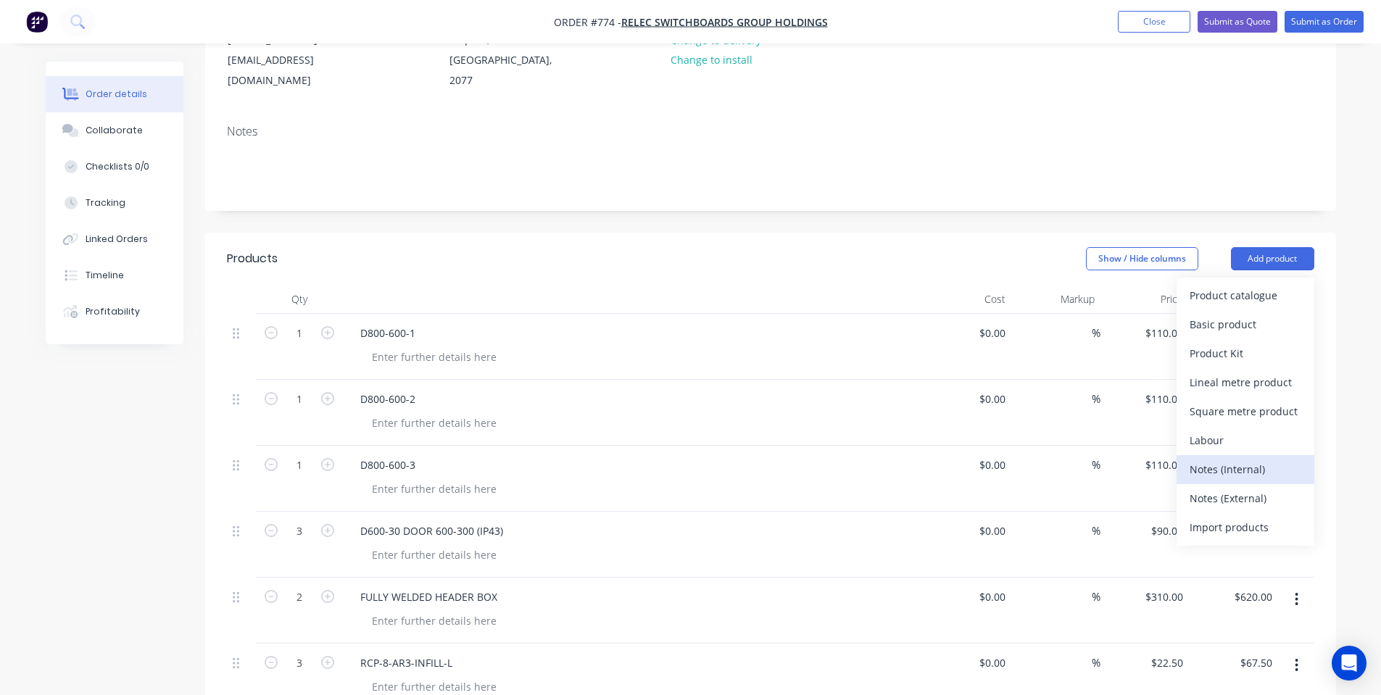
click at [1269, 459] on div "Notes (Internal)" at bounding box center [1245, 469] width 112 height 21
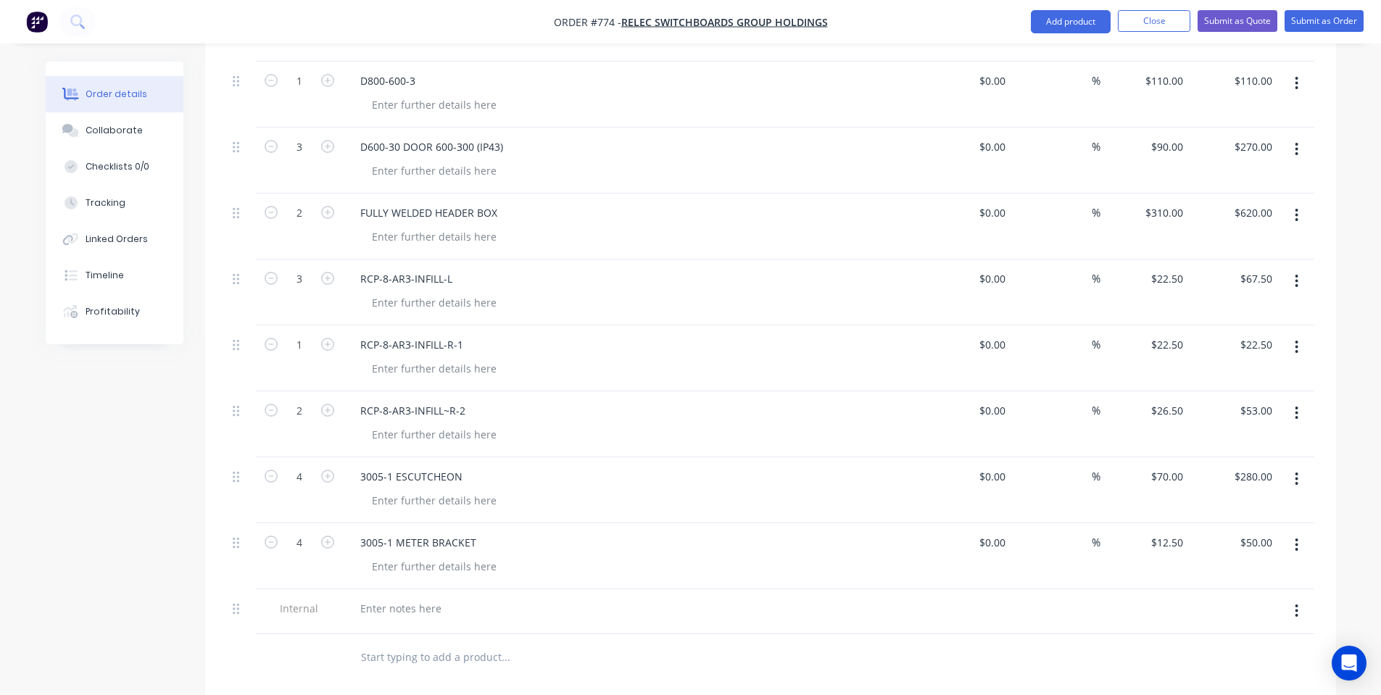
scroll to position [580, 0]
click at [433, 596] on div at bounding box center [401, 606] width 104 height 21
click at [617, 596] on div "[PERSON_NAME]-Power C5 | Salvagnini P2 | Bending | Fastening | Powdercoating" at bounding box center [560, 606] width 423 height 21
click at [592, 644] on input "text" at bounding box center [505, 655] width 290 height 29
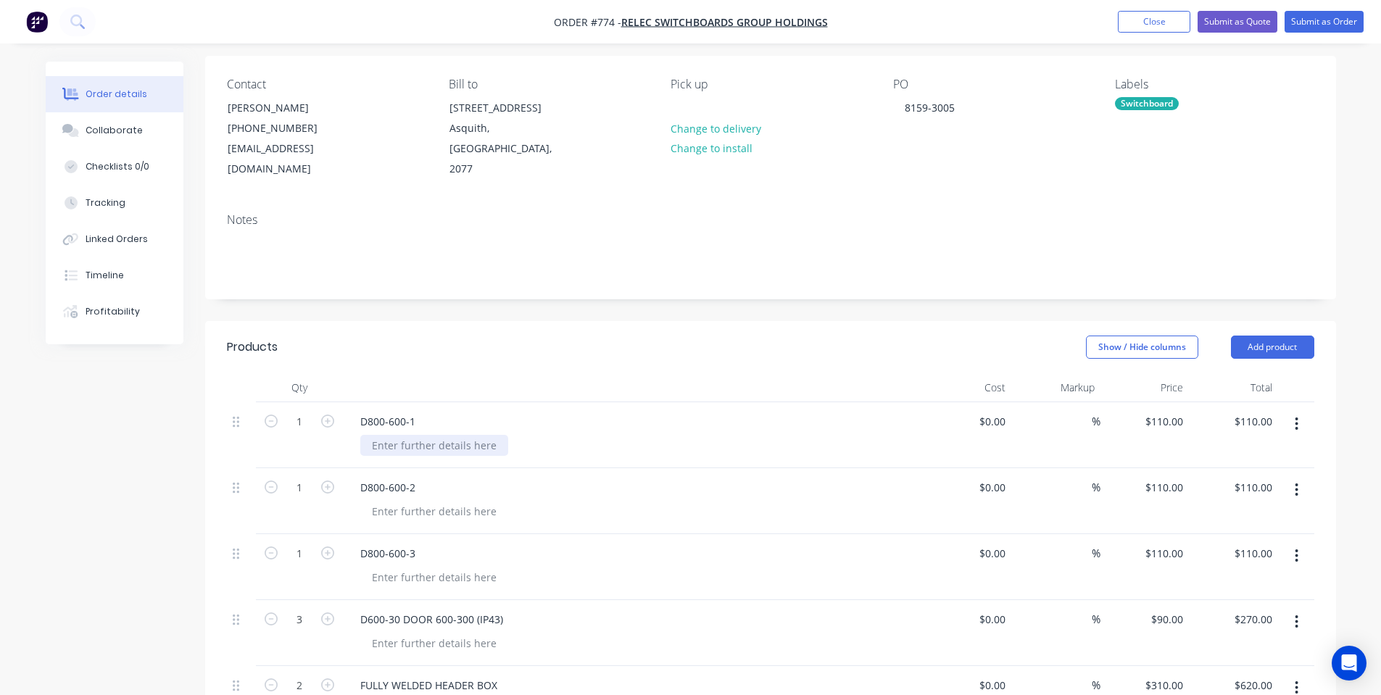
scroll to position [194, 0]
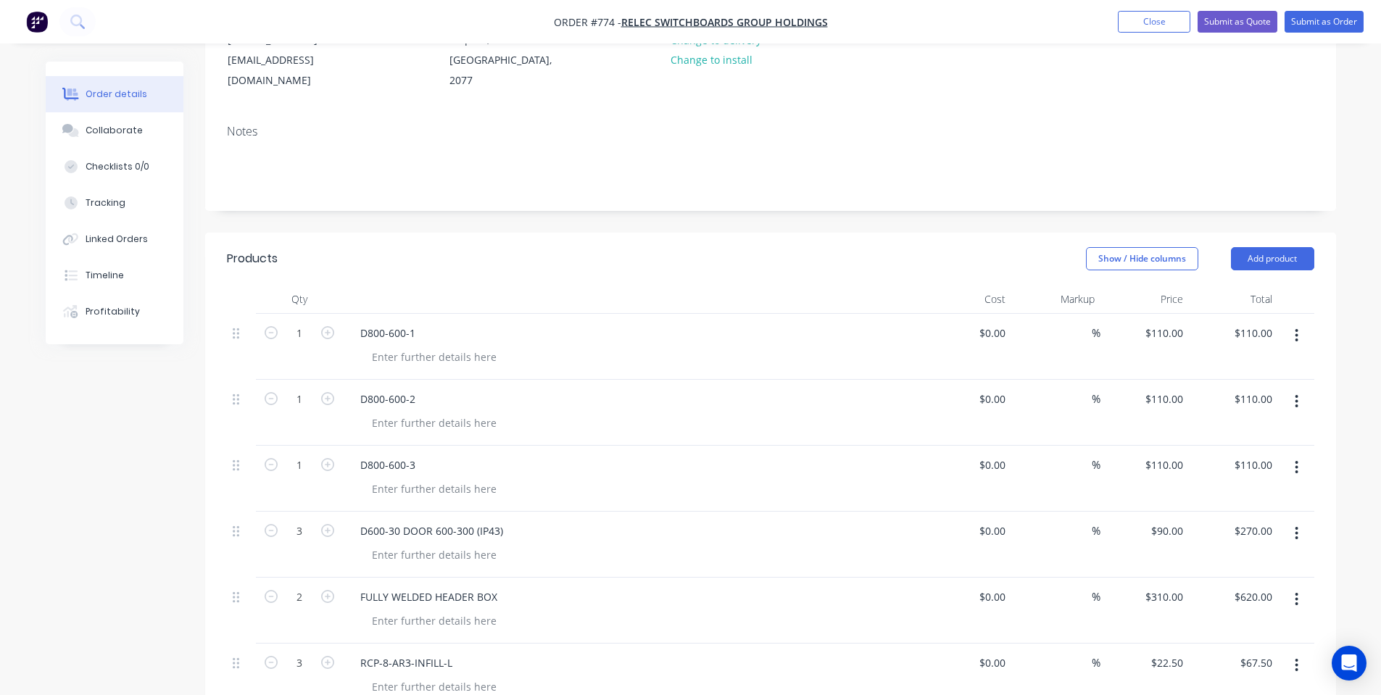
click at [428, 325] on div "D800-600-1" at bounding box center [633, 347] width 580 height 66
click at [426, 346] on div at bounding box center [434, 356] width 148 height 21
click at [420, 259] on header "Products Show / Hide columns Add product" at bounding box center [770, 259] width 1131 height 52
click at [408, 346] on div at bounding box center [434, 356] width 148 height 21
copy div "X15 Orange Wrinkle"
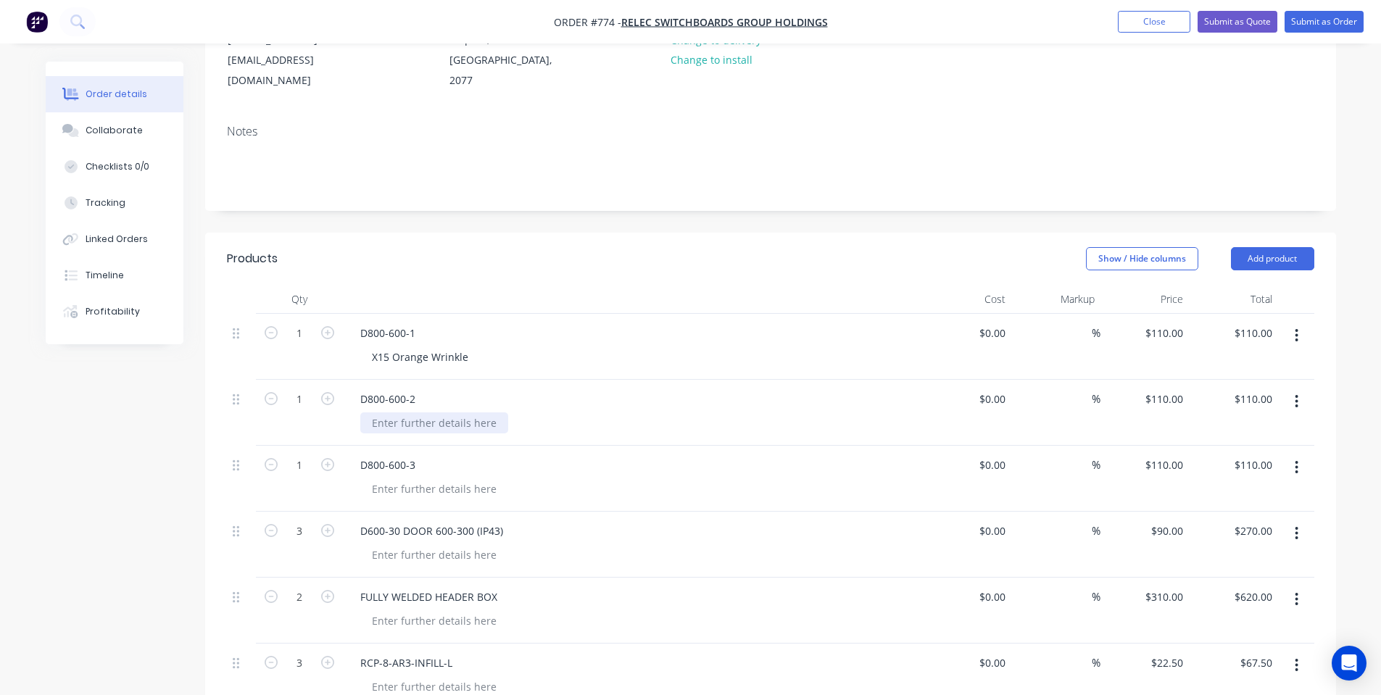
click at [394, 412] on div at bounding box center [434, 422] width 148 height 21
paste div
click at [449, 478] on div at bounding box center [434, 488] width 148 height 21
paste div
click at [439, 544] on div at bounding box center [434, 554] width 148 height 21
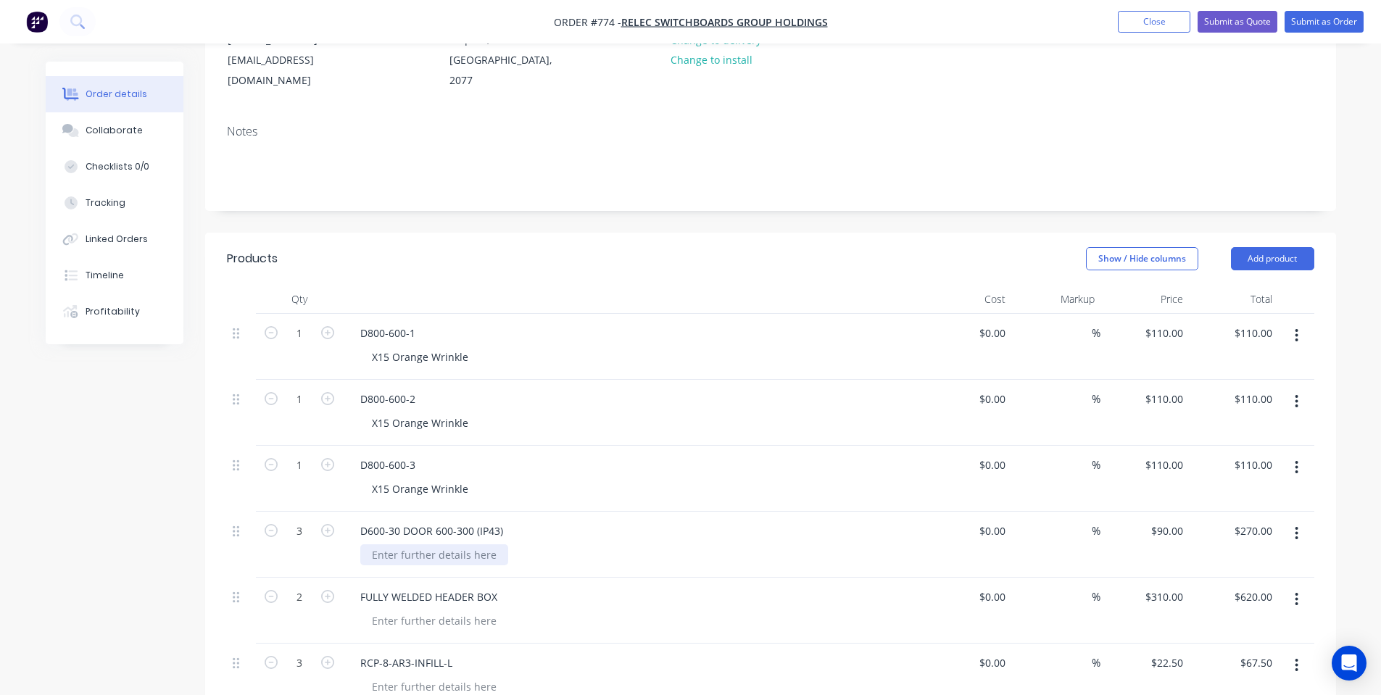
paste div
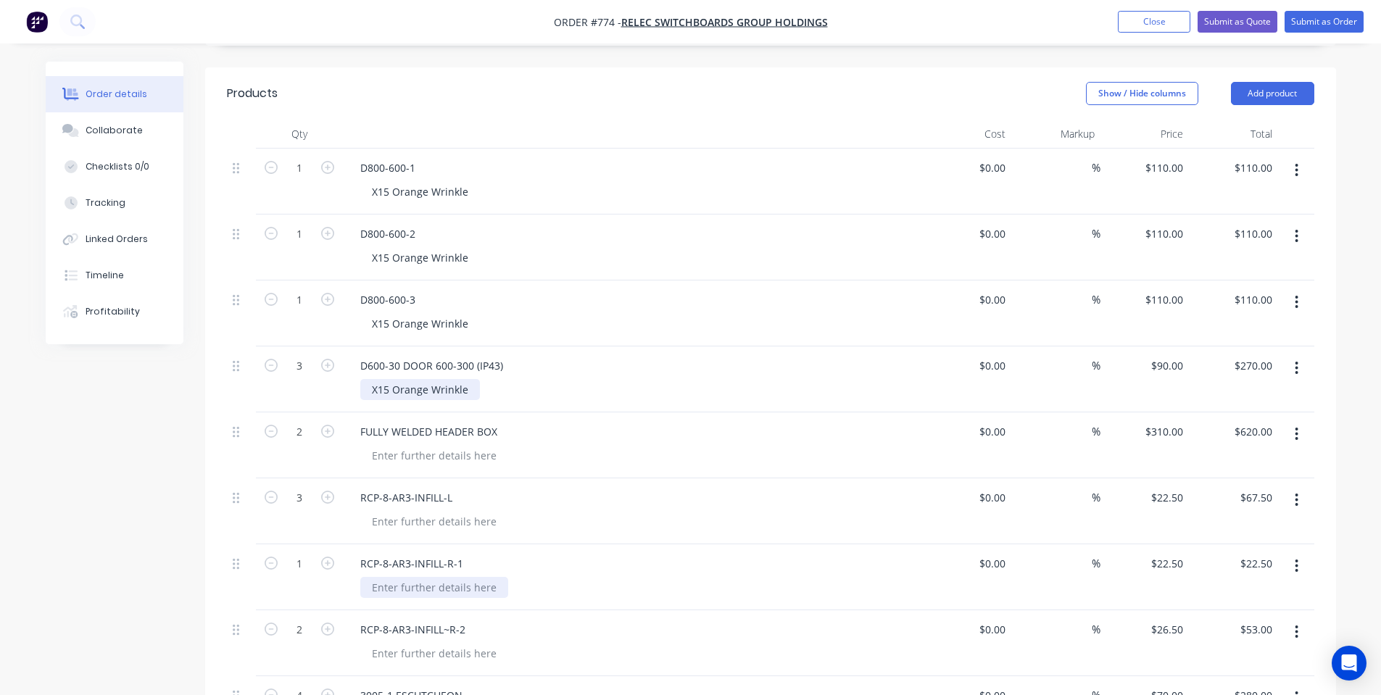
scroll to position [386, 0]
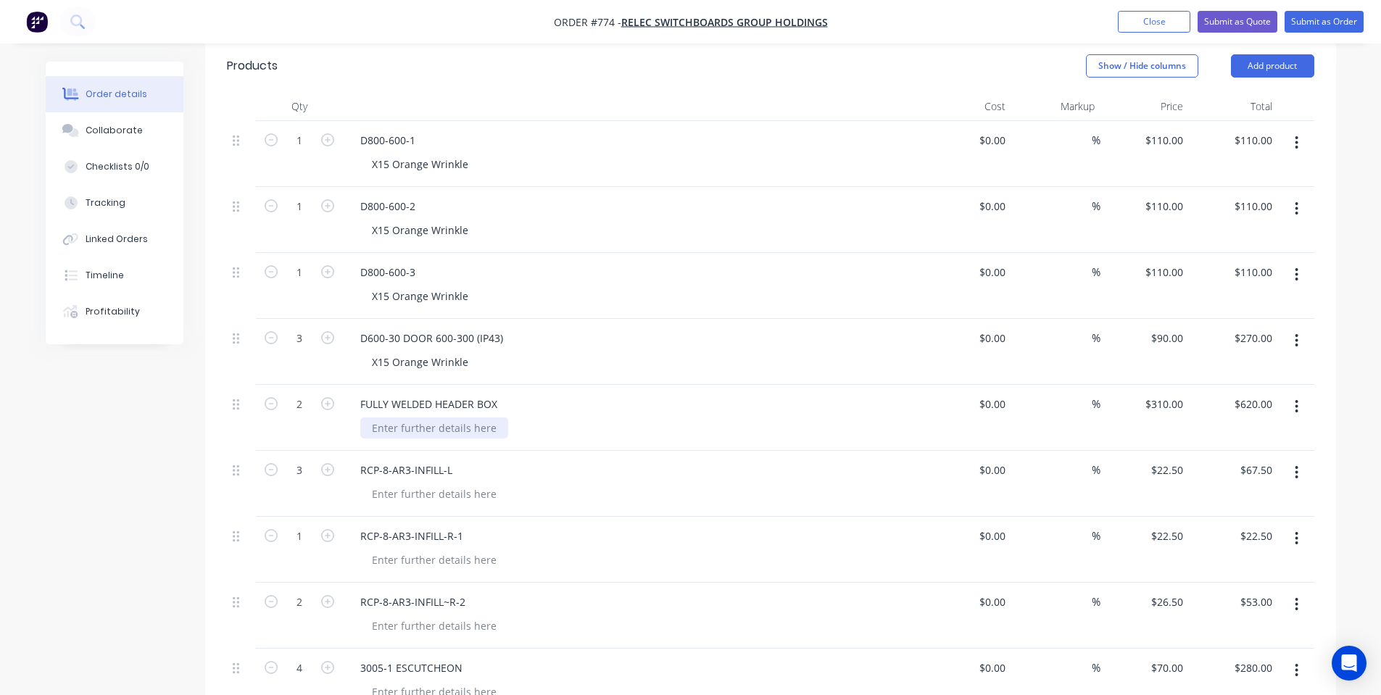
click at [468, 417] on div at bounding box center [434, 427] width 148 height 21
paste div
click at [466, 483] on div at bounding box center [434, 493] width 148 height 21
copy div "Gloss White"
click at [479, 549] on div at bounding box center [434, 559] width 148 height 21
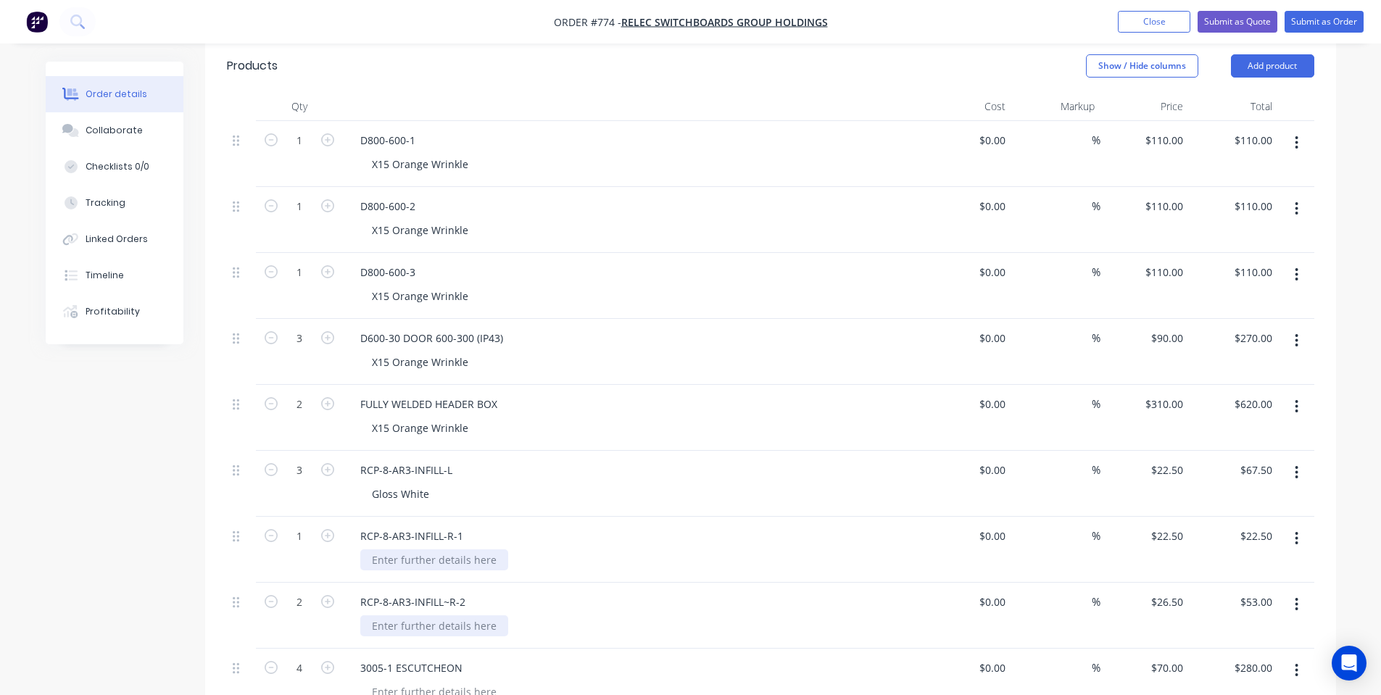
paste div
click at [445, 615] on div at bounding box center [434, 625] width 148 height 21
paste div
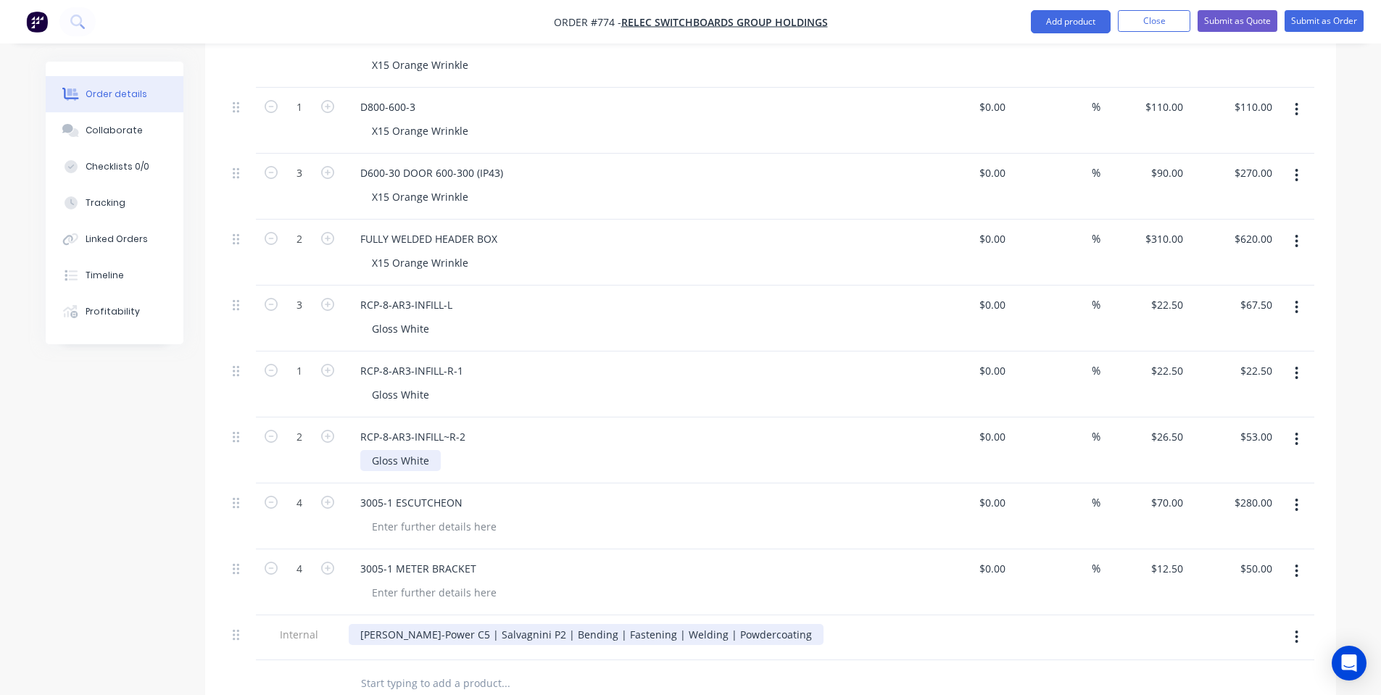
scroll to position [580, 0]
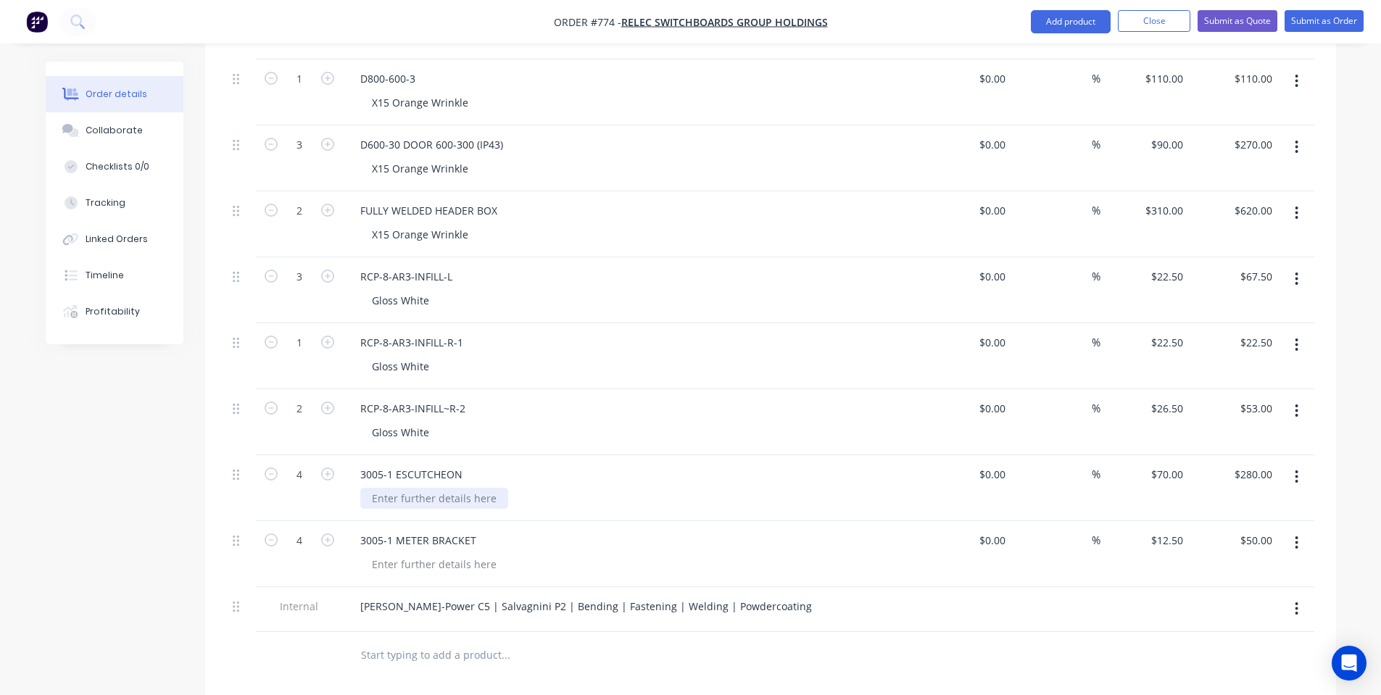
click at [455, 488] on div at bounding box center [434, 498] width 148 height 21
paste div
click at [437, 554] on div at bounding box center [434, 564] width 148 height 21
paste div
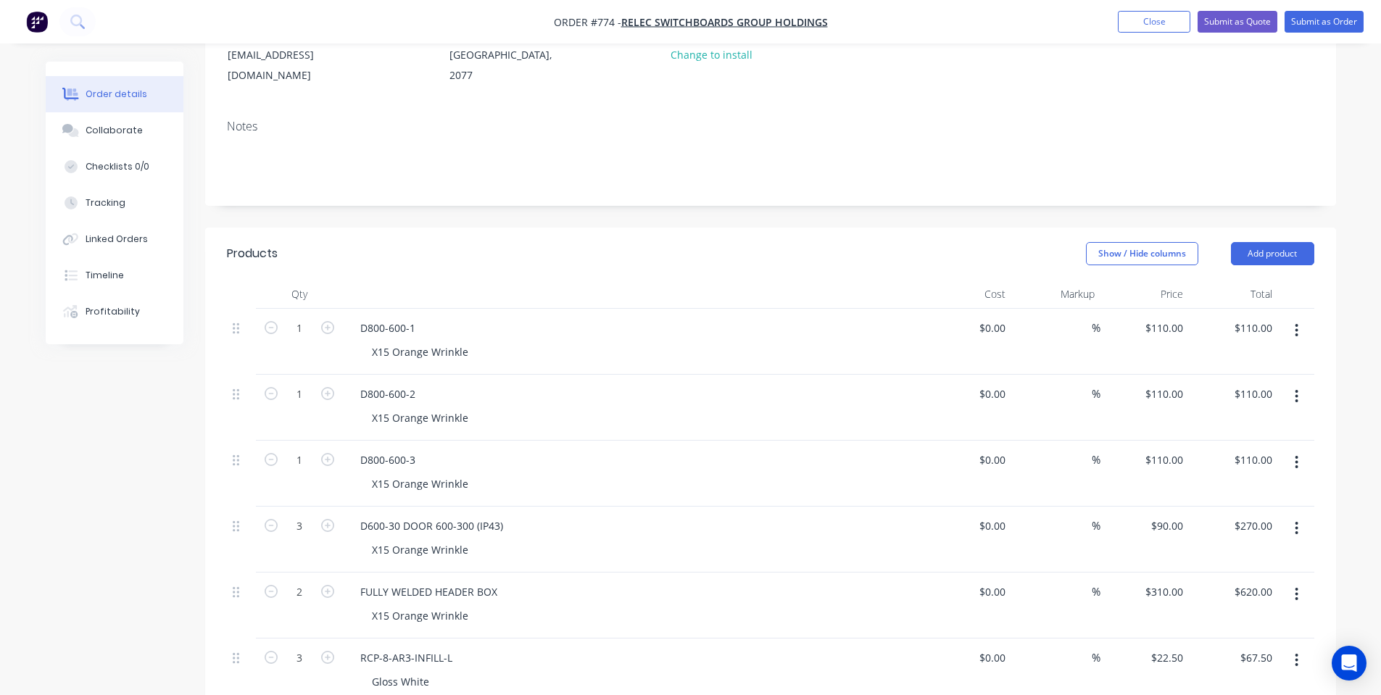
scroll to position [0, 0]
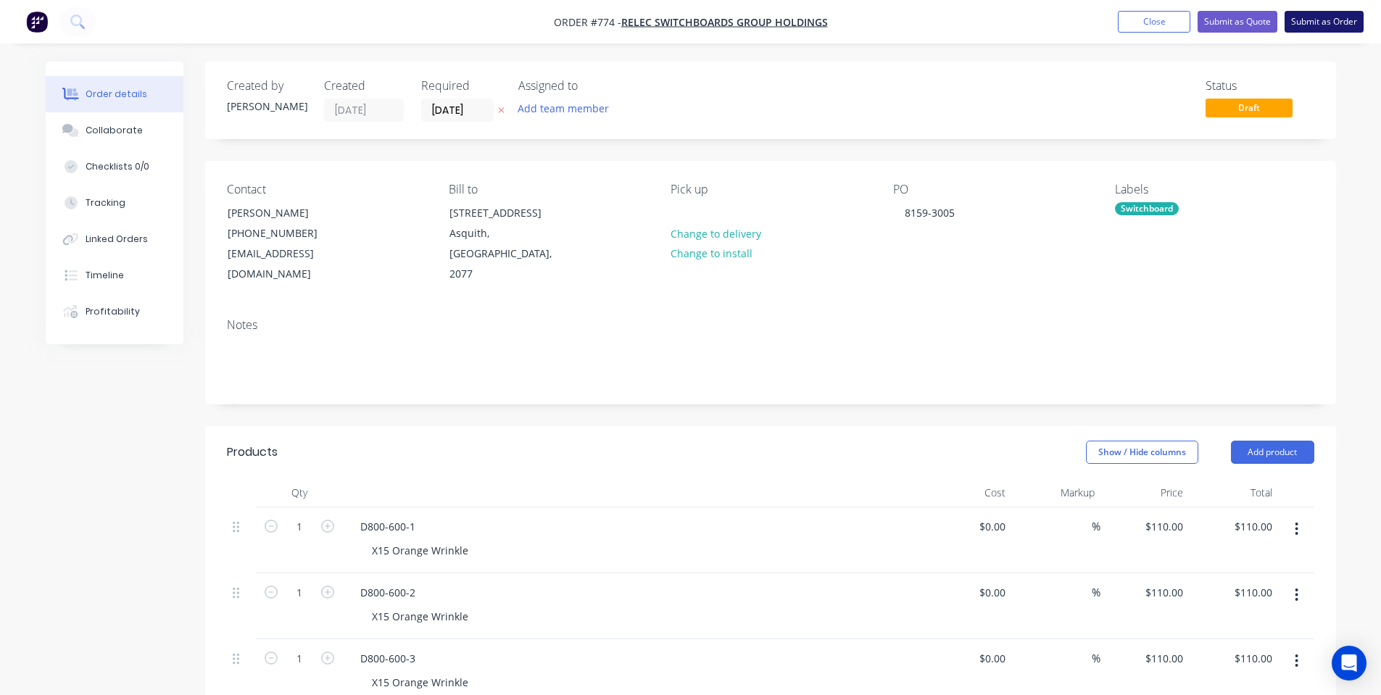
click at [1309, 28] on button "Submit as Order" at bounding box center [1323, 22] width 79 height 22
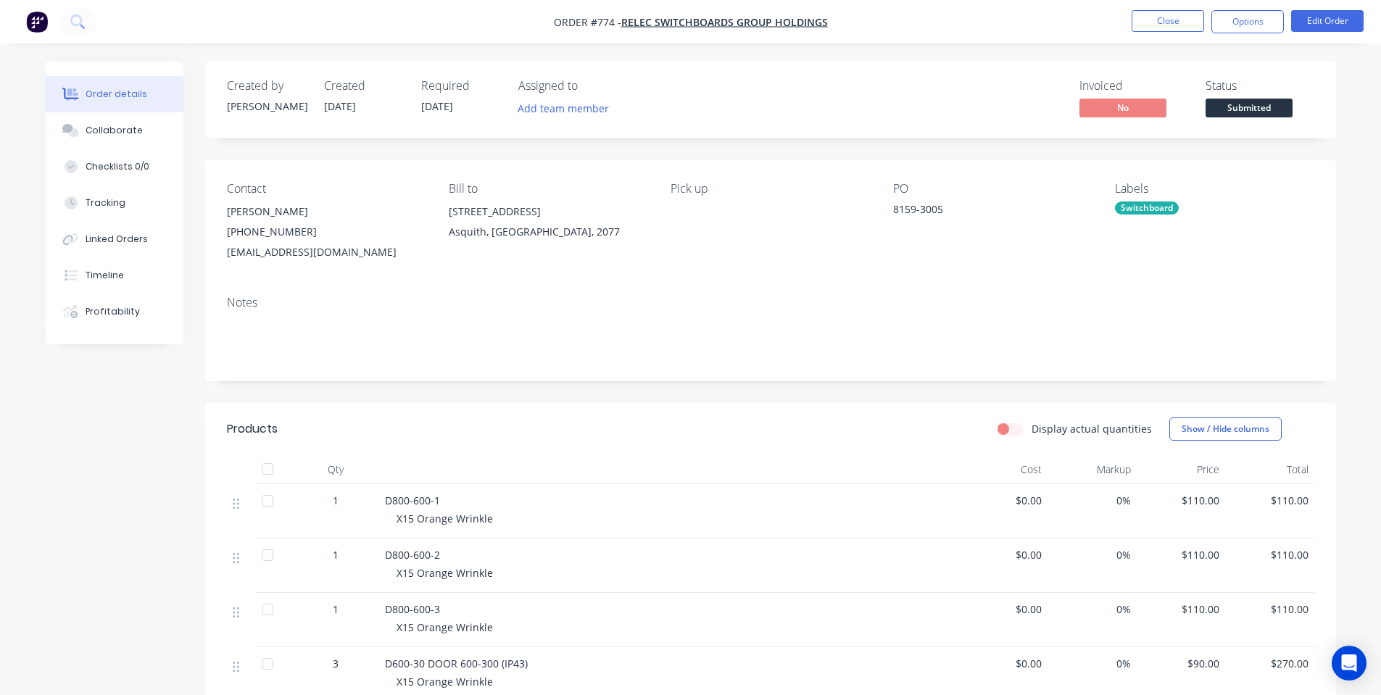
click at [1266, 119] on button "Submitted" at bounding box center [1248, 110] width 87 height 22
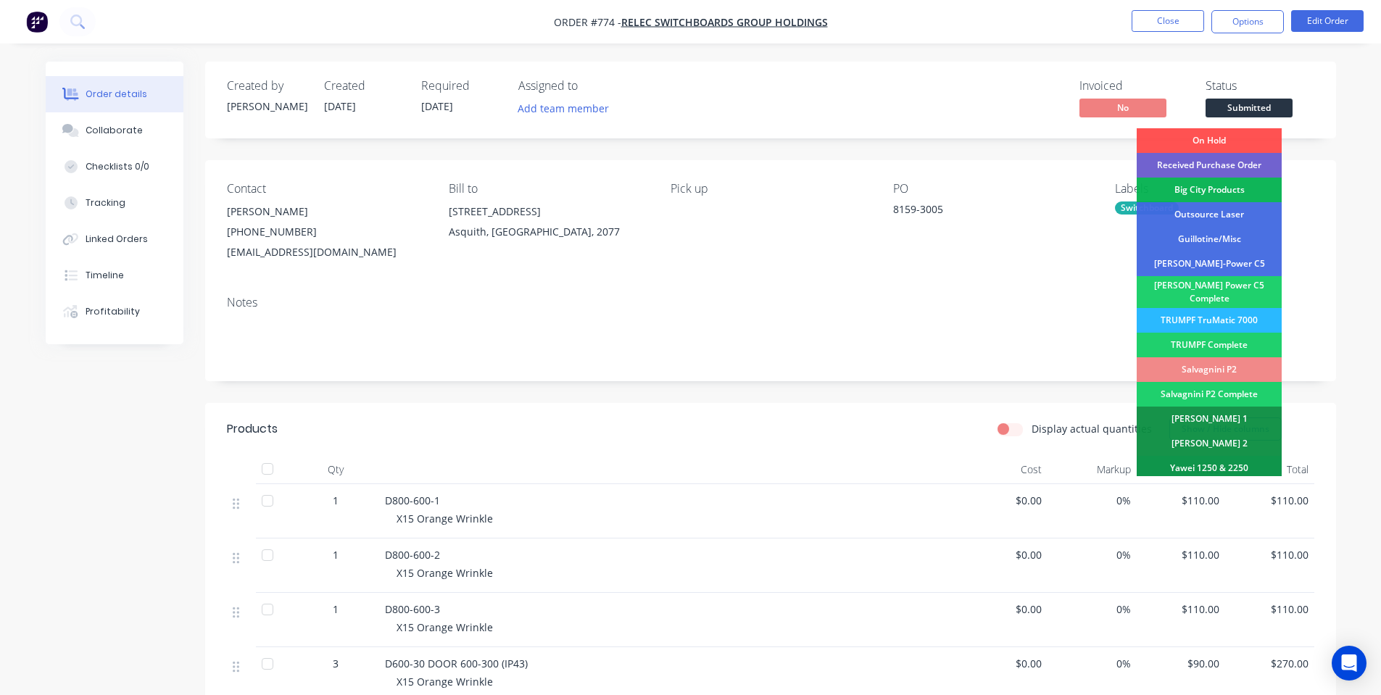
click at [1290, 76] on div "Created by [PERSON_NAME] Created [DATE] Required [DATE] Assigned to Add team me…" at bounding box center [770, 100] width 1131 height 77
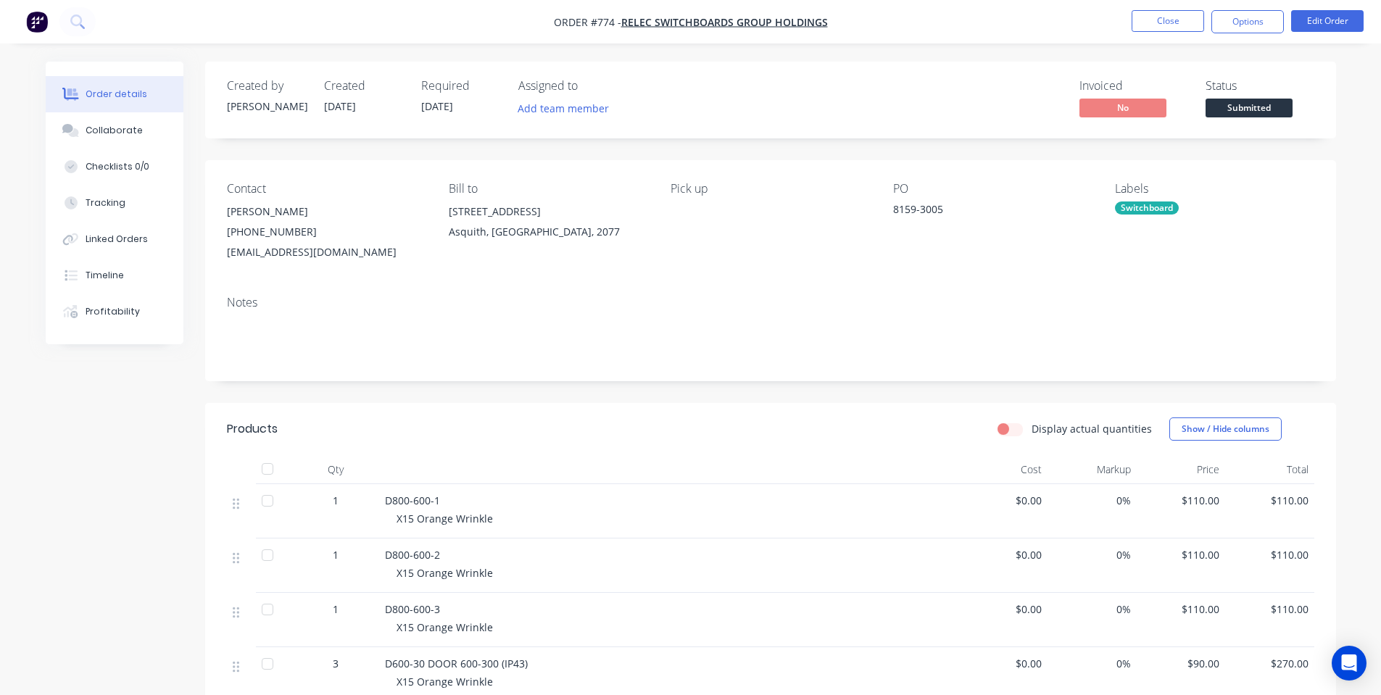
drag, startPoint x: 1268, startPoint y: 104, endPoint x: 1265, endPoint y: 112, distance: 8.5
click at [1269, 104] on span "Submitted" at bounding box center [1248, 108] width 87 height 18
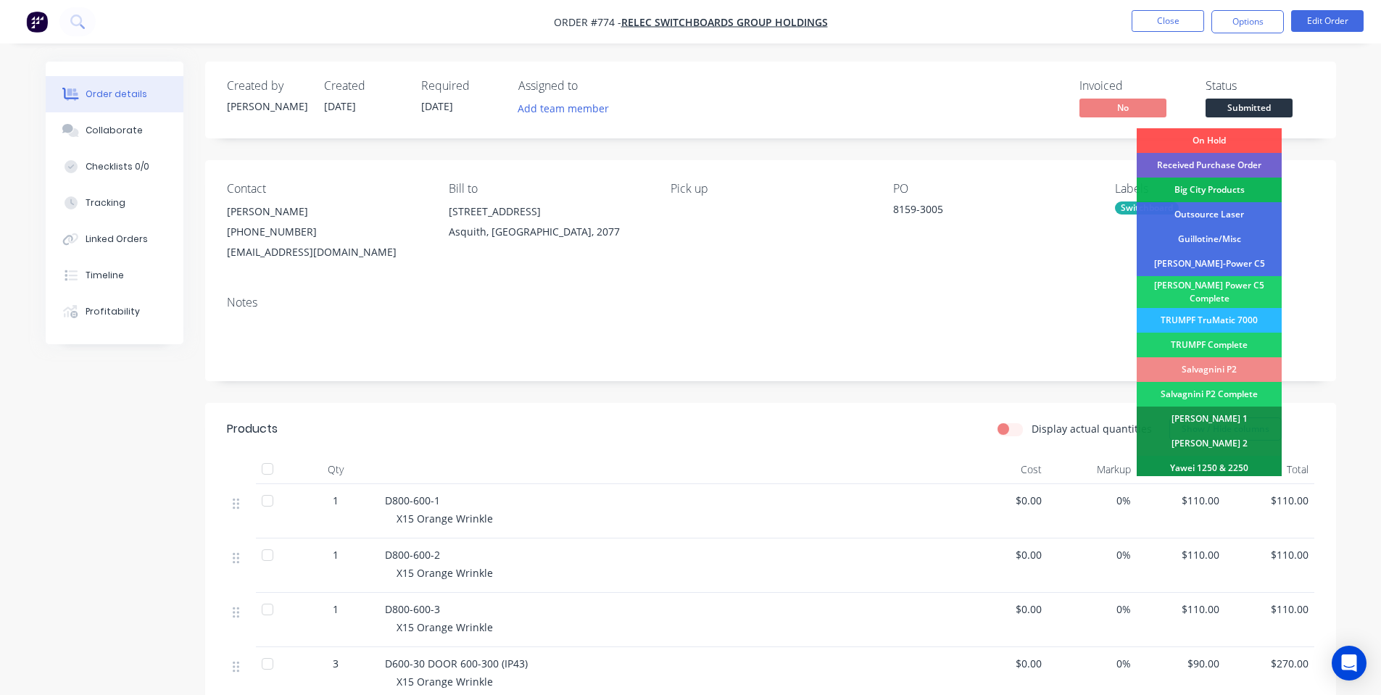
click at [1254, 164] on div "Received Purchase Order" at bounding box center [1208, 165] width 145 height 25
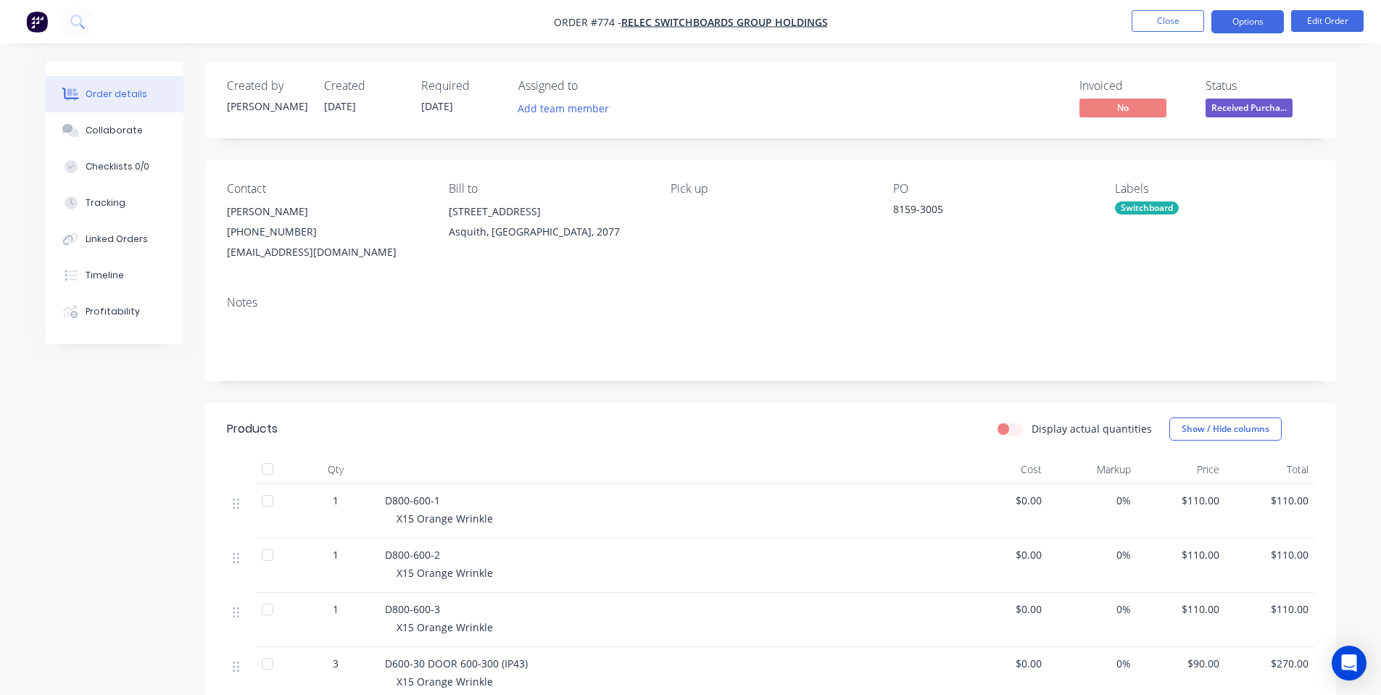
click at [1249, 28] on button "Options" at bounding box center [1247, 21] width 72 height 23
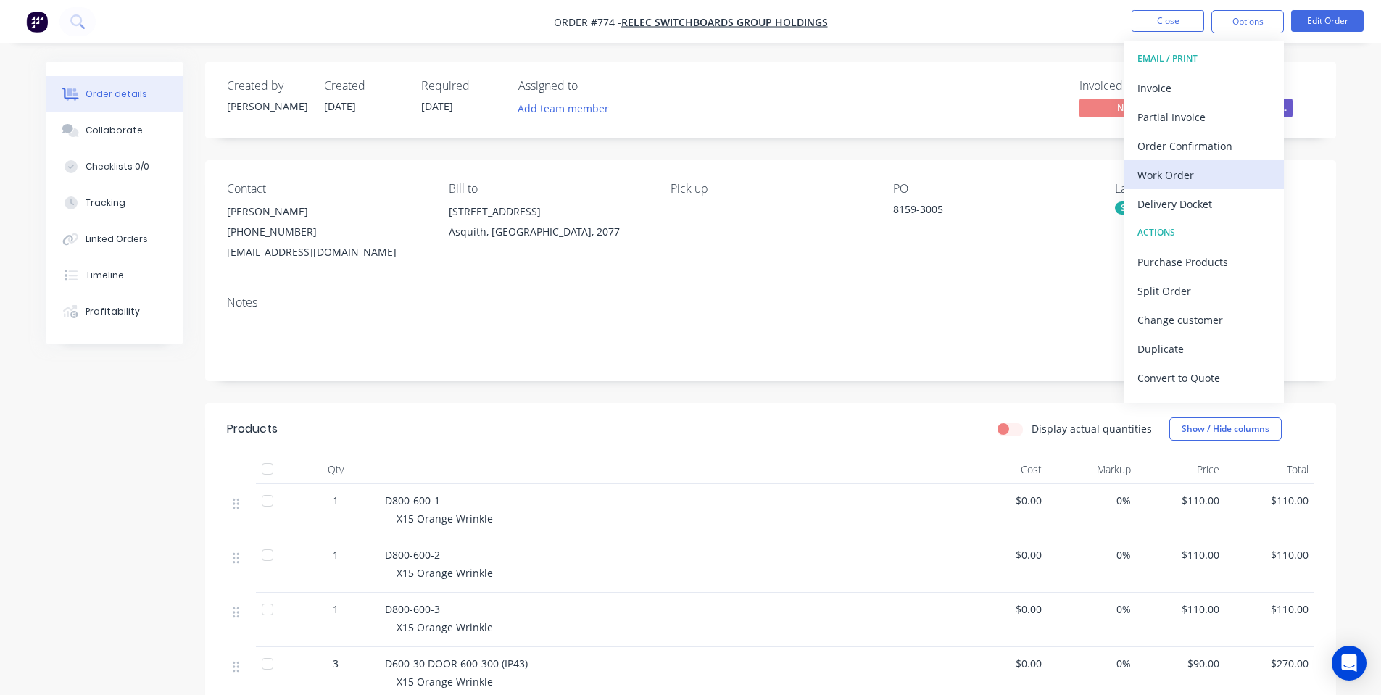
click at [1228, 179] on div "Work Order" at bounding box center [1203, 175] width 133 height 21
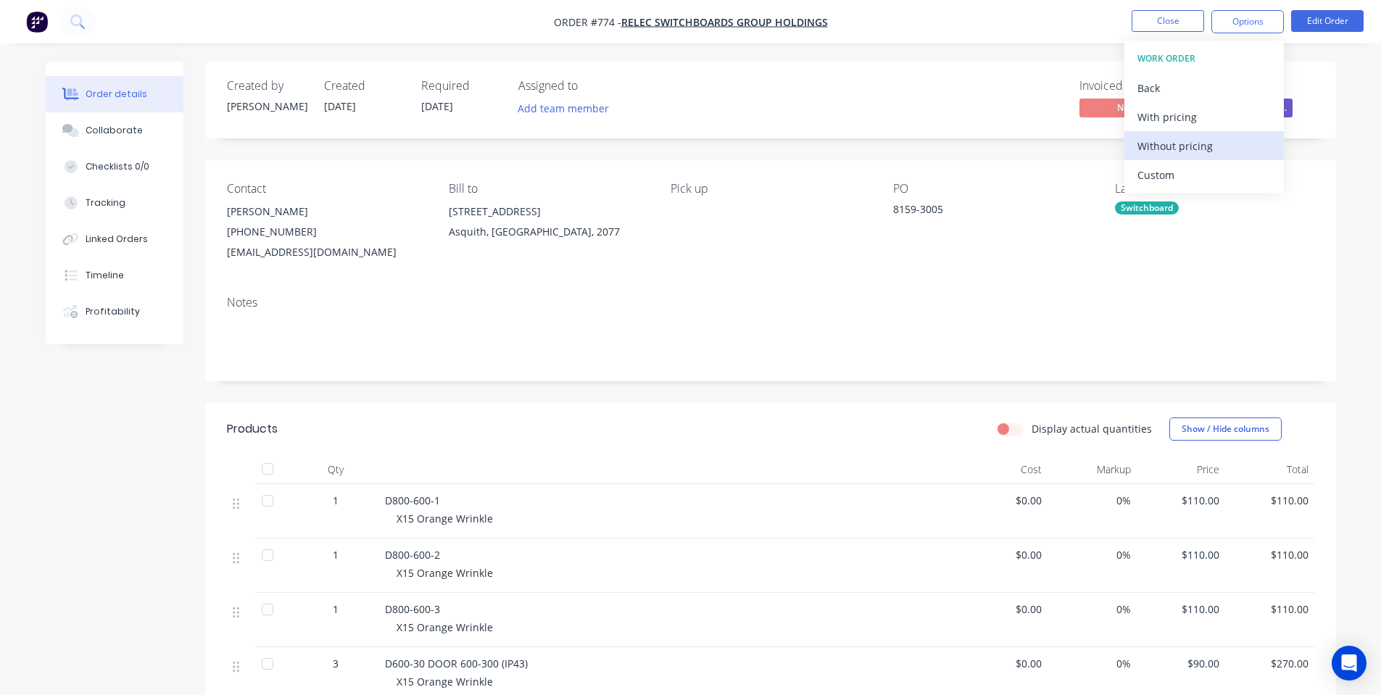
click at [1229, 145] on div "Without pricing" at bounding box center [1203, 146] width 133 height 21
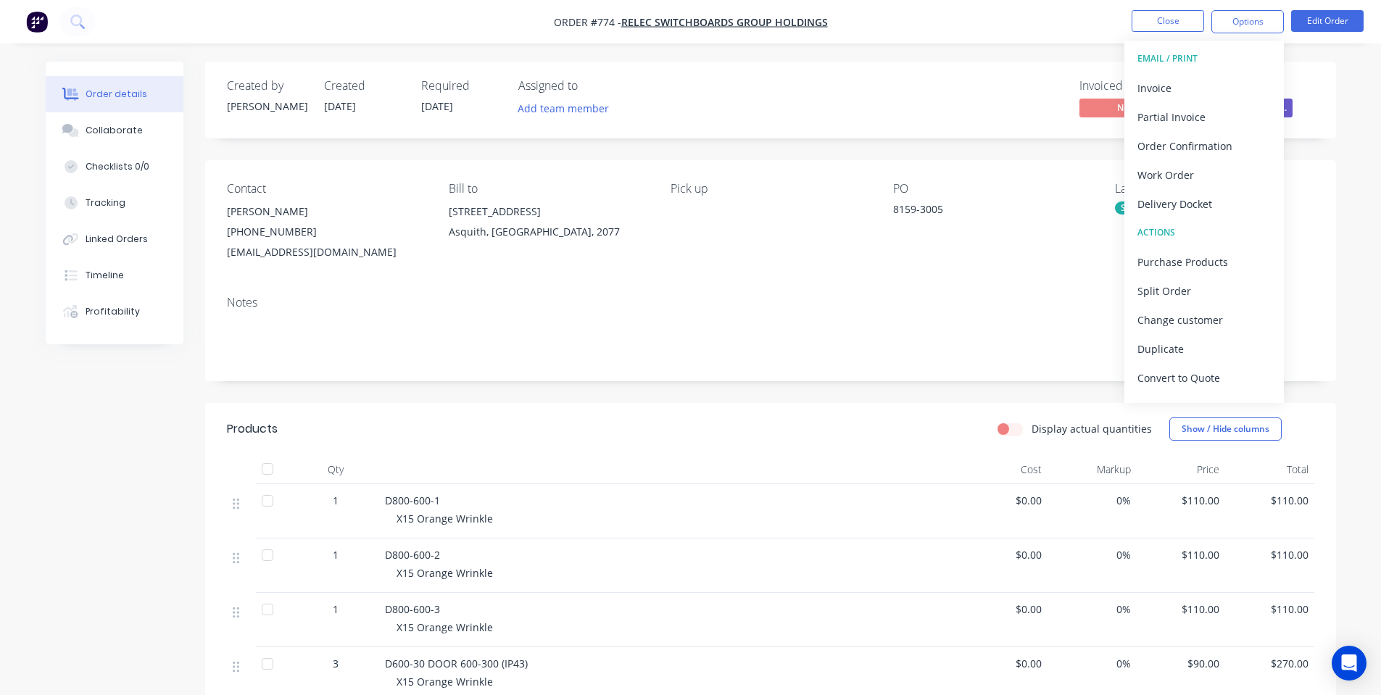
click at [527, 284] on div "Notes" at bounding box center [770, 332] width 1131 height 97
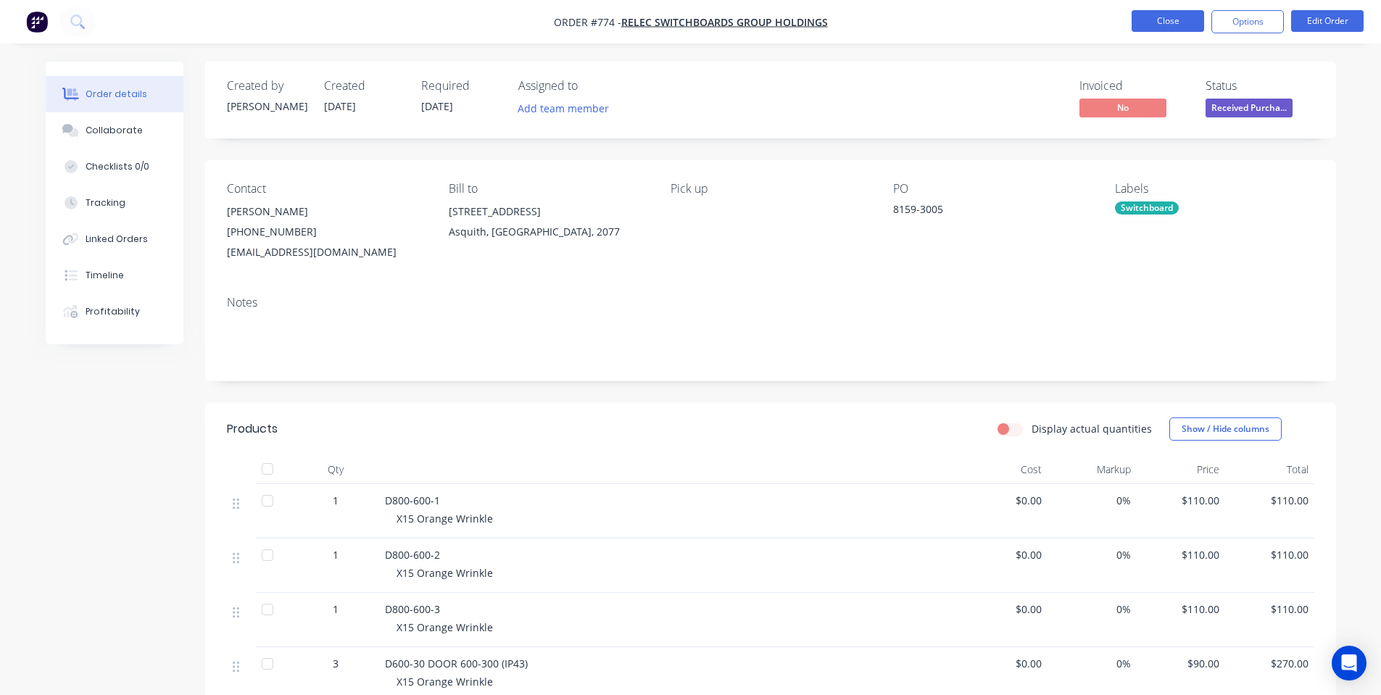
click at [1149, 20] on button "Close" at bounding box center [1167, 21] width 72 height 22
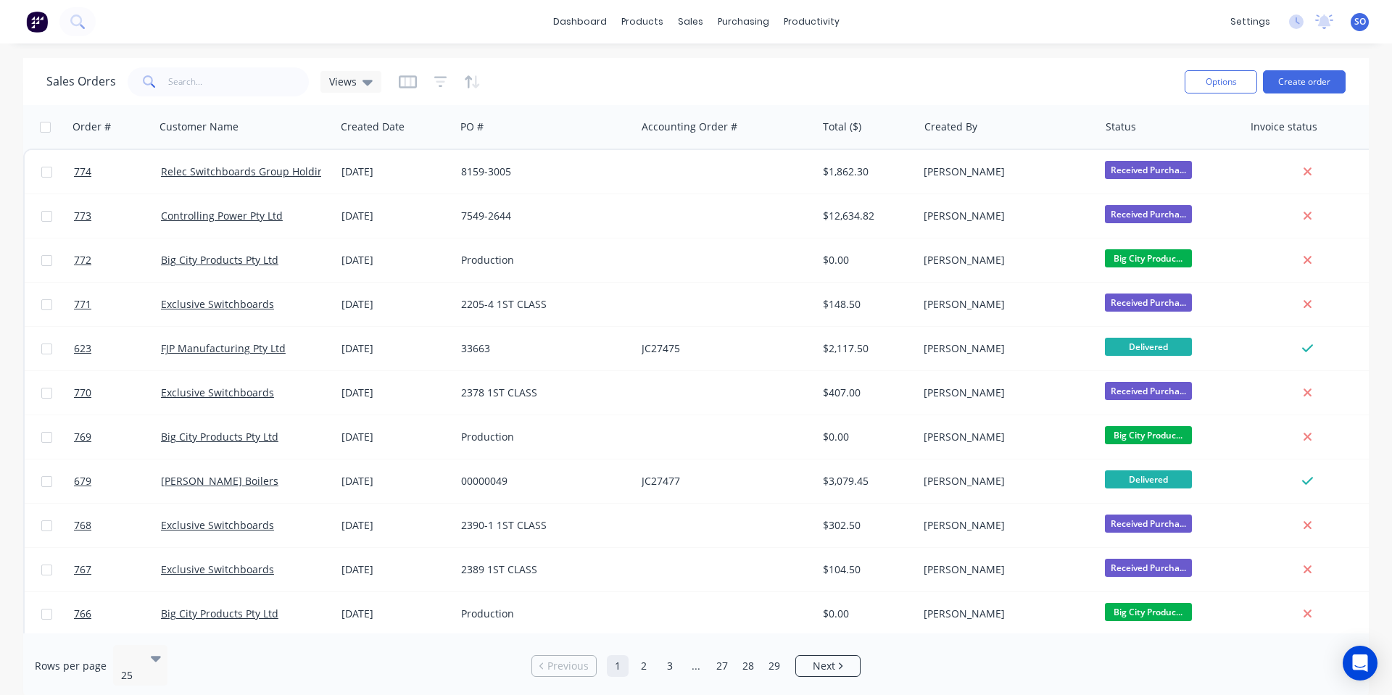
click at [1028, 75] on div "Sales Orders Views" at bounding box center [609, 82] width 1126 height 36
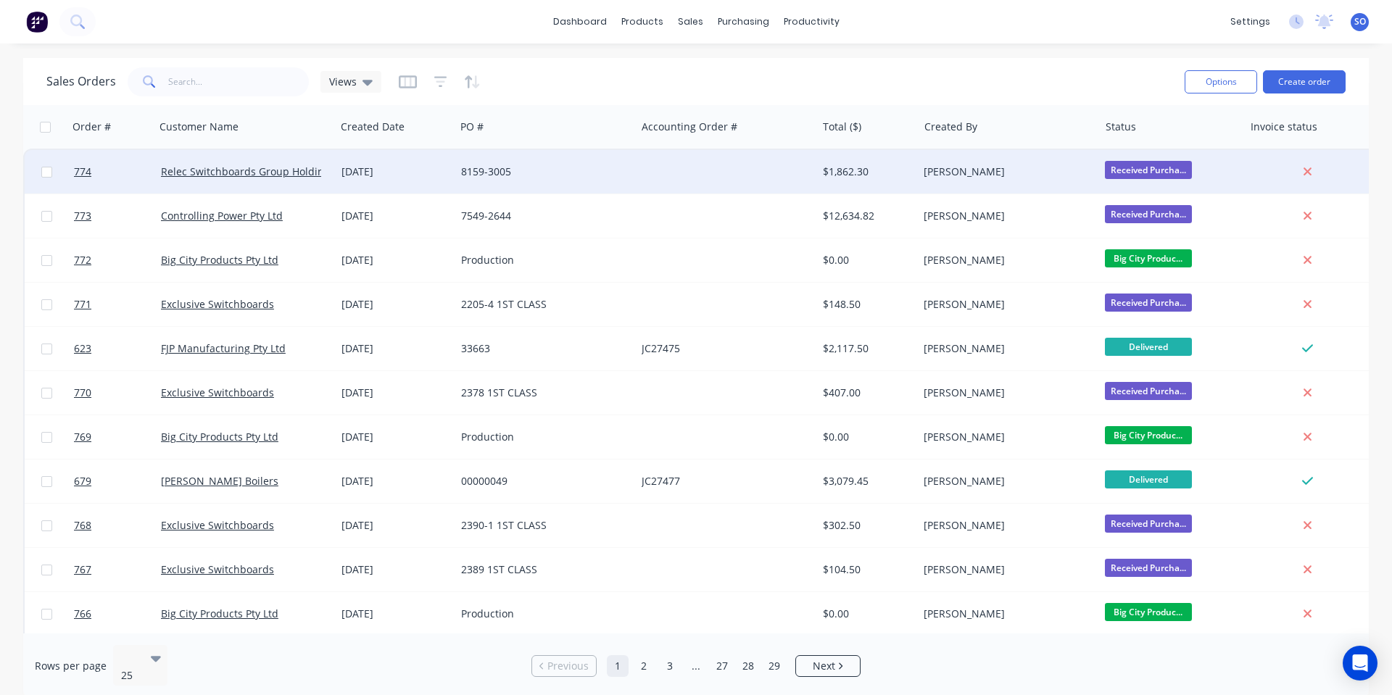
click at [945, 173] on div "[PERSON_NAME]" at bounding box center [1003, 172] width 161 height 14
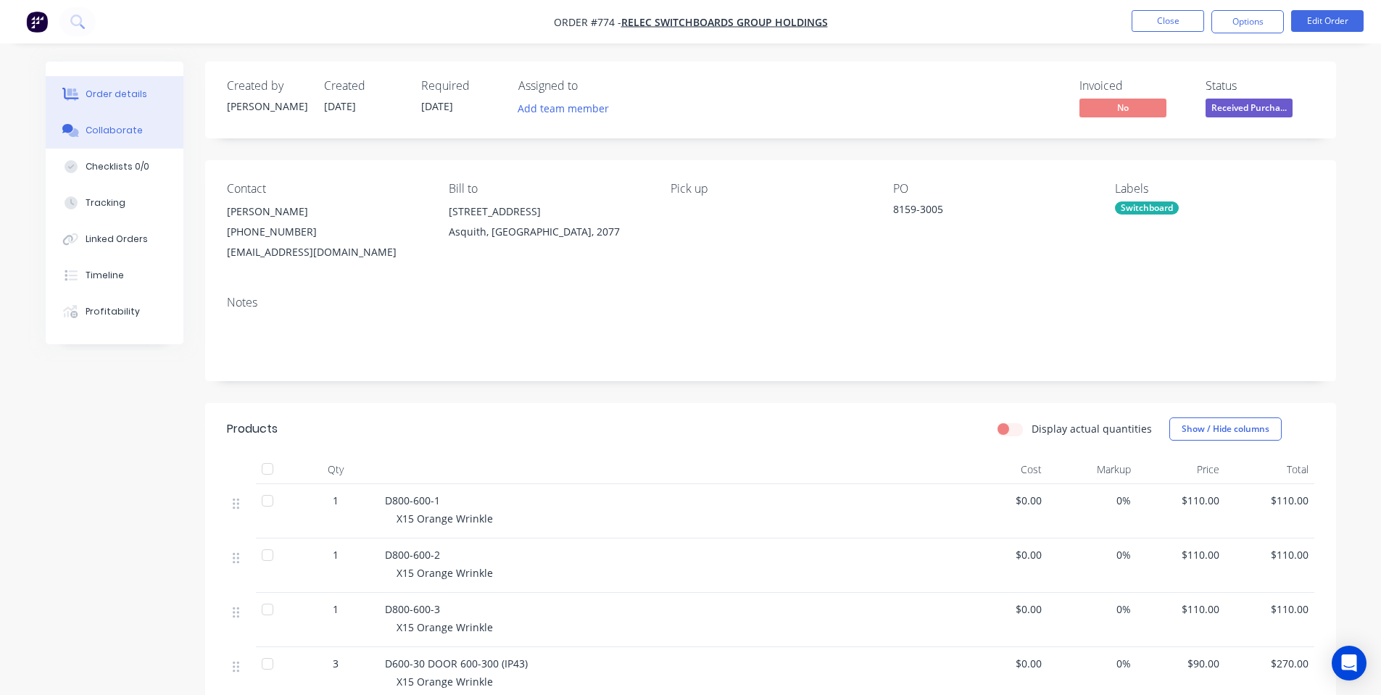
click at [60, 131] on button "Collaborate" at bounding box center [115, 130] width 138 height 36
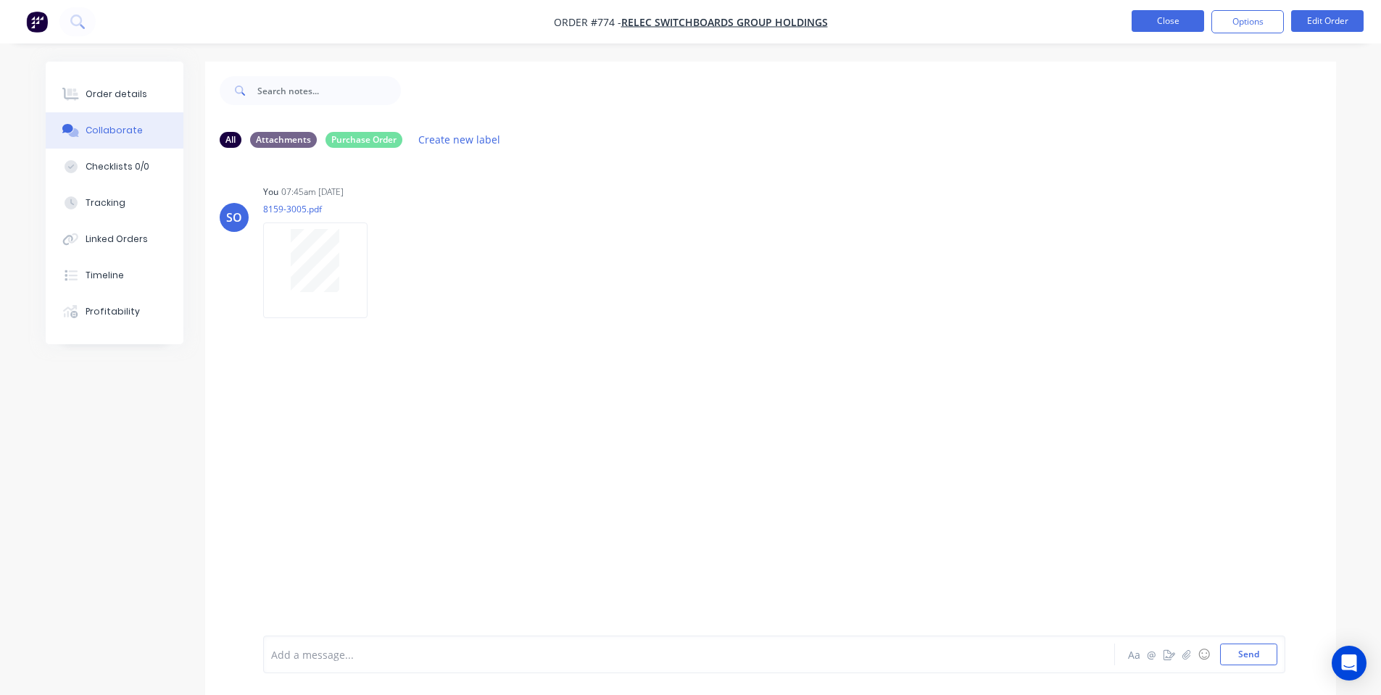
click at [1203, 12] on button "Close" at bounding box center [1167, 21] width 72 height 22
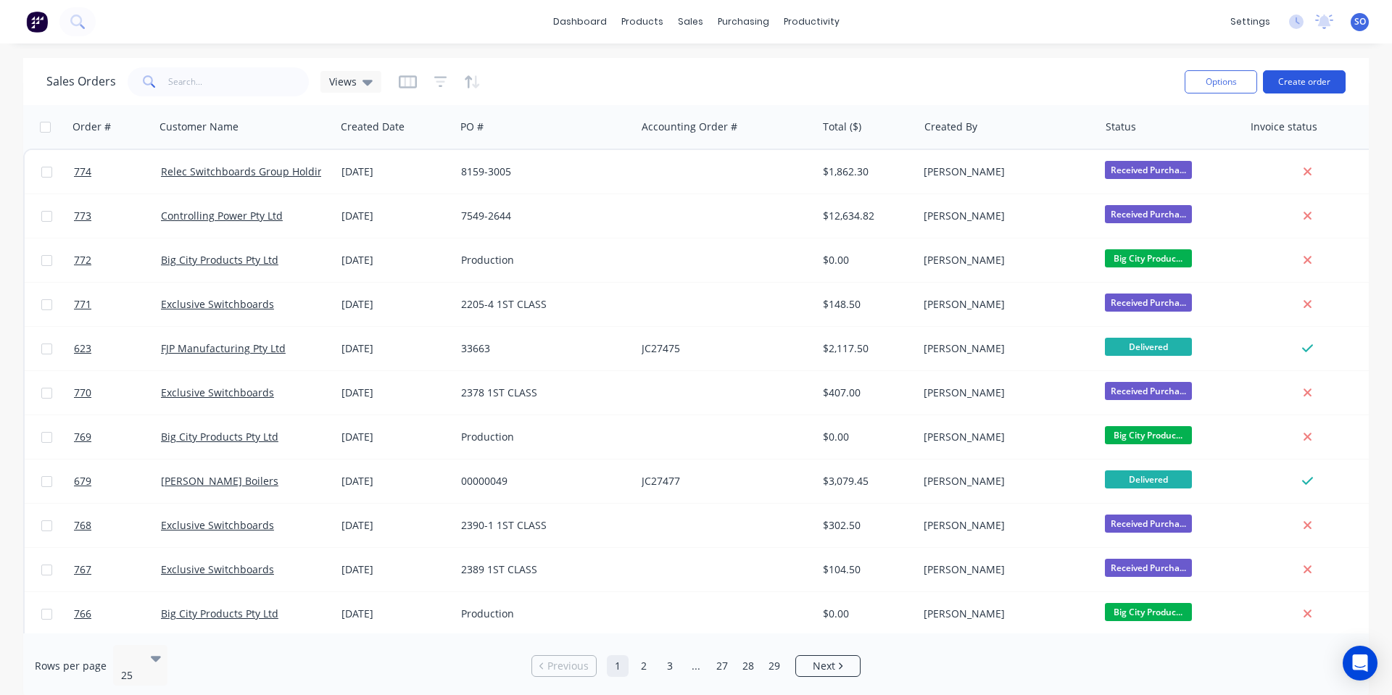
click at [1297, 92] on button "Create order" at bounding box center [1304, 81] width 83 height 23
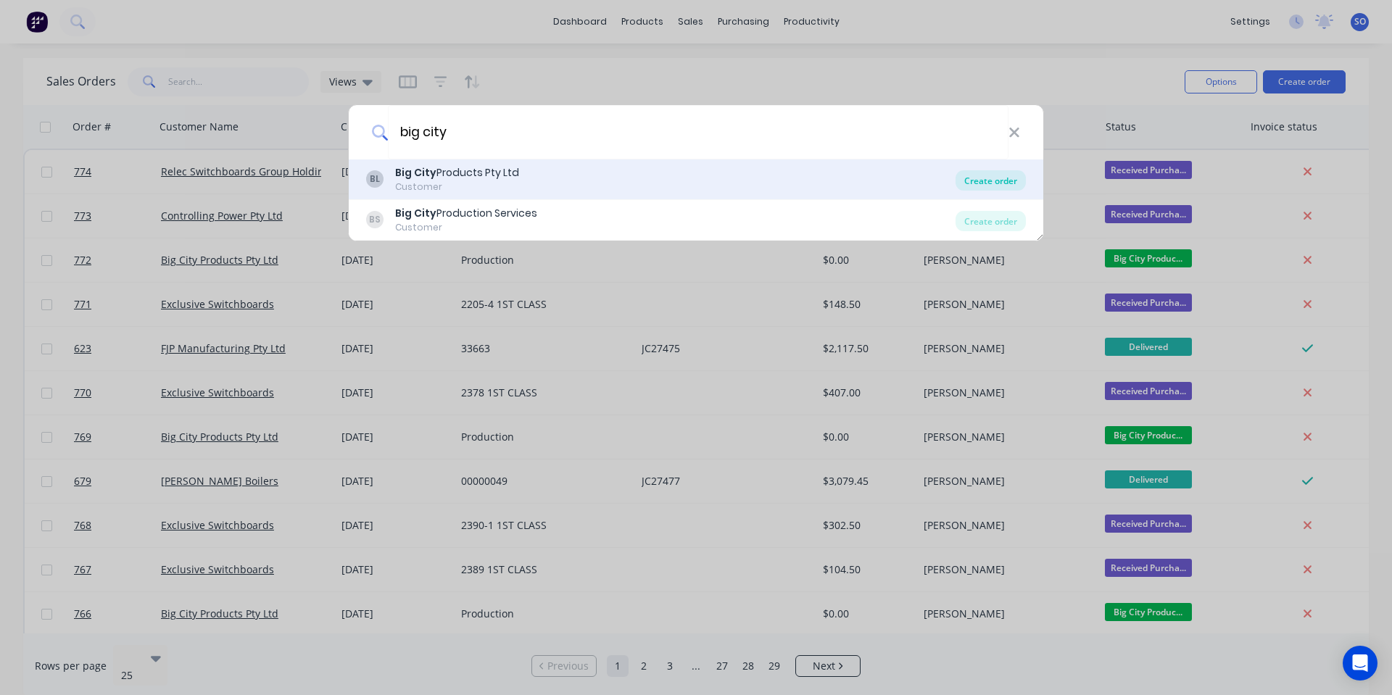
type input "big city"
click at [980, 172] on div "Create order" at bounding box center [990, 180] width 70 height 20
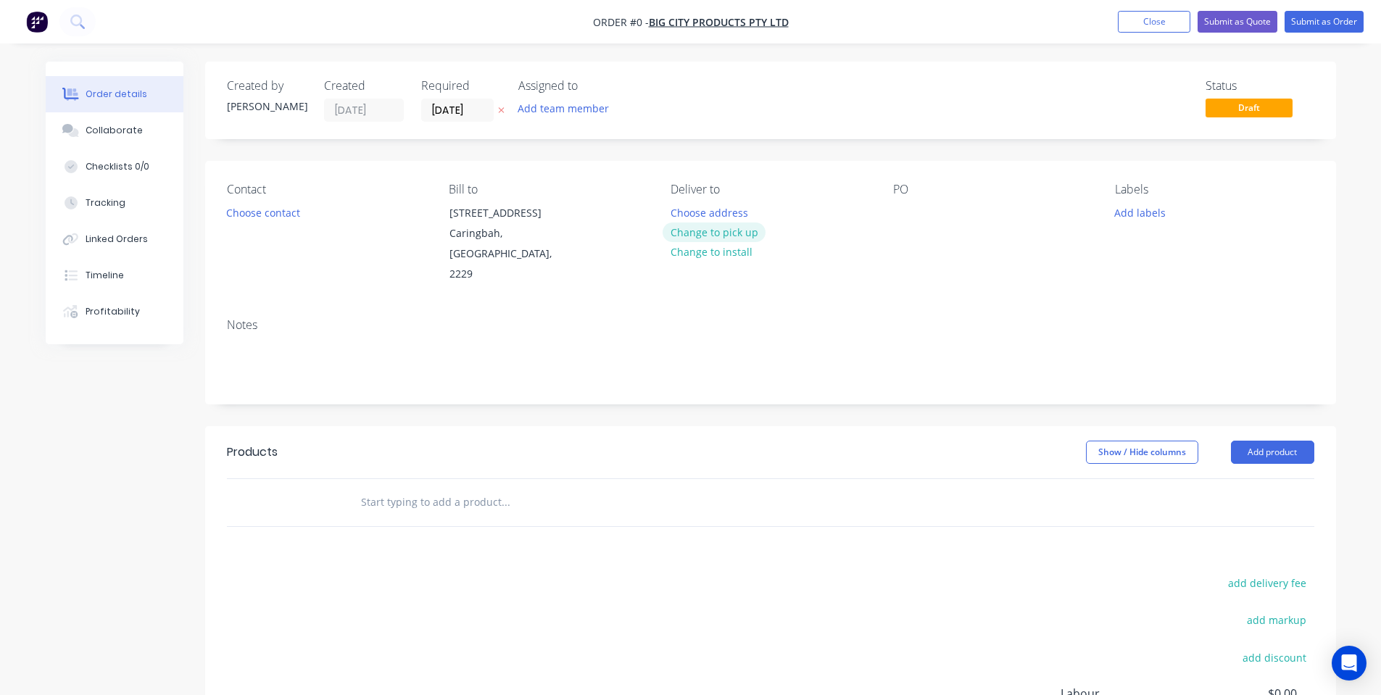
click at [697, 233] on button "Change to pick up" at bounding box center [713, 232] width 103 height 20
click at [908, 209] on div at bounding box center [904, 212] width 23 height 21
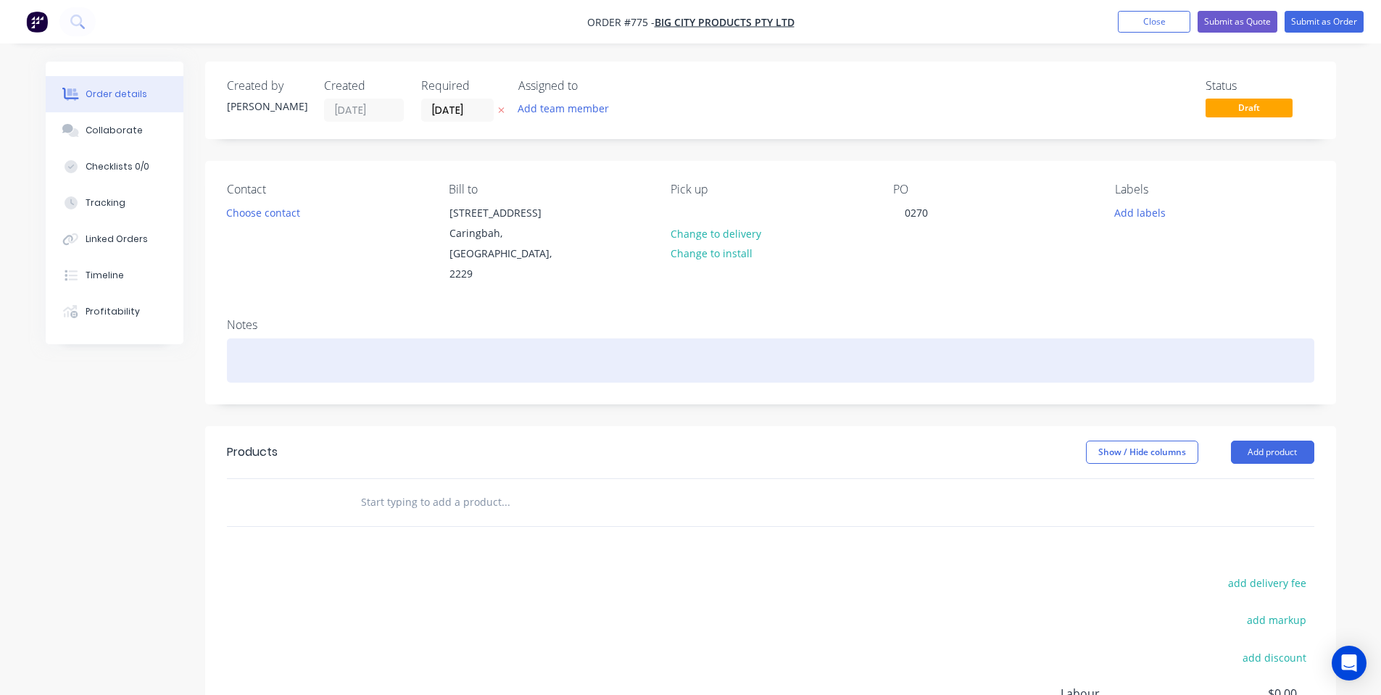
drag, startPoint x: 907, startPoint y: 359, endPoint x: 918, endPoint y: 341, distance: 20.5
click at [908, 359] on div at bounding box center [770, 360] width 1087 height 44
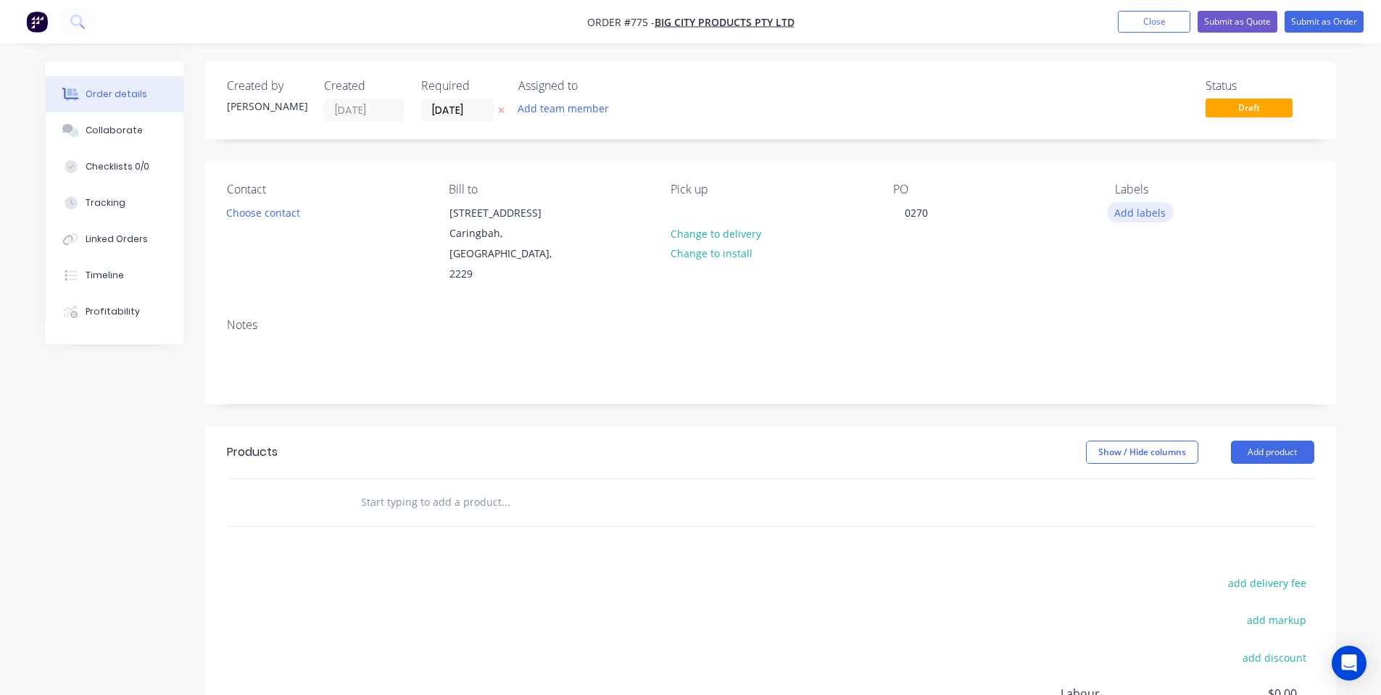
click at [1168, 208] on button "Add labels" at bounding box center [1140, 212] width 67 height 20
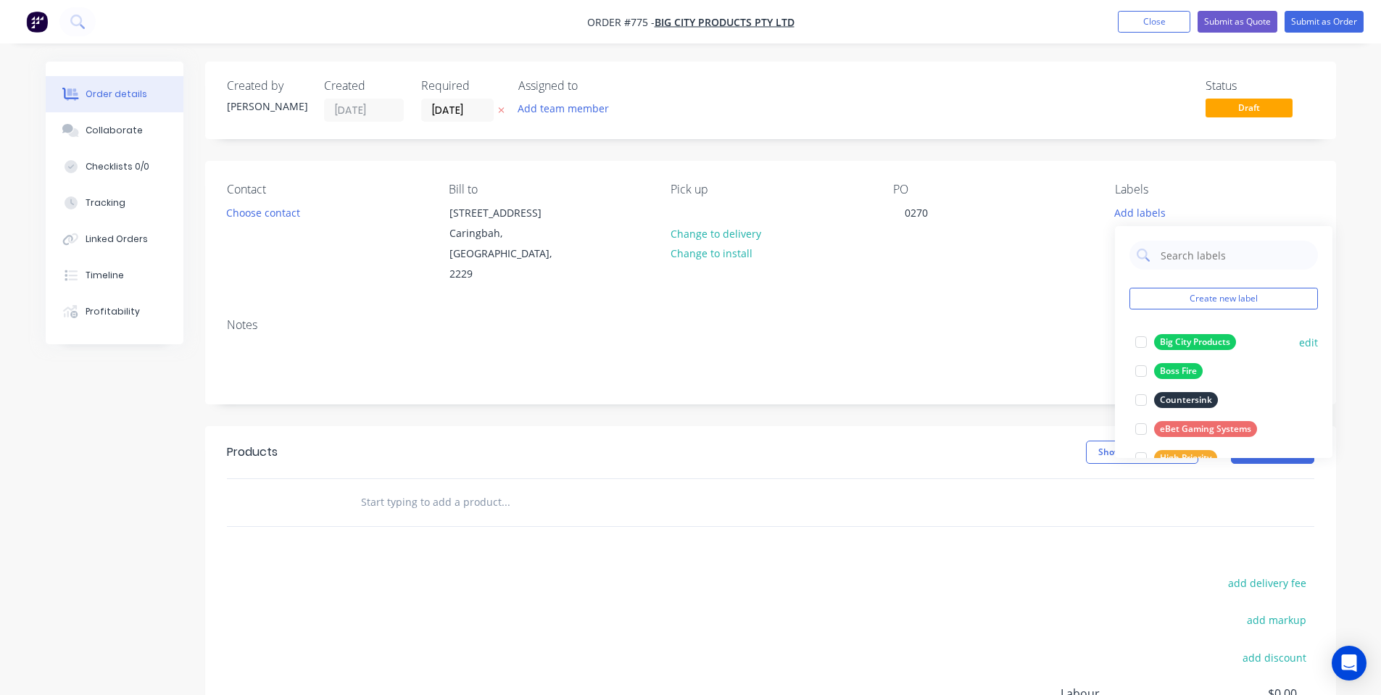
click at [1170, 338] on div "Big City Products" at bounding box center [1195, 342] width 82 height 16
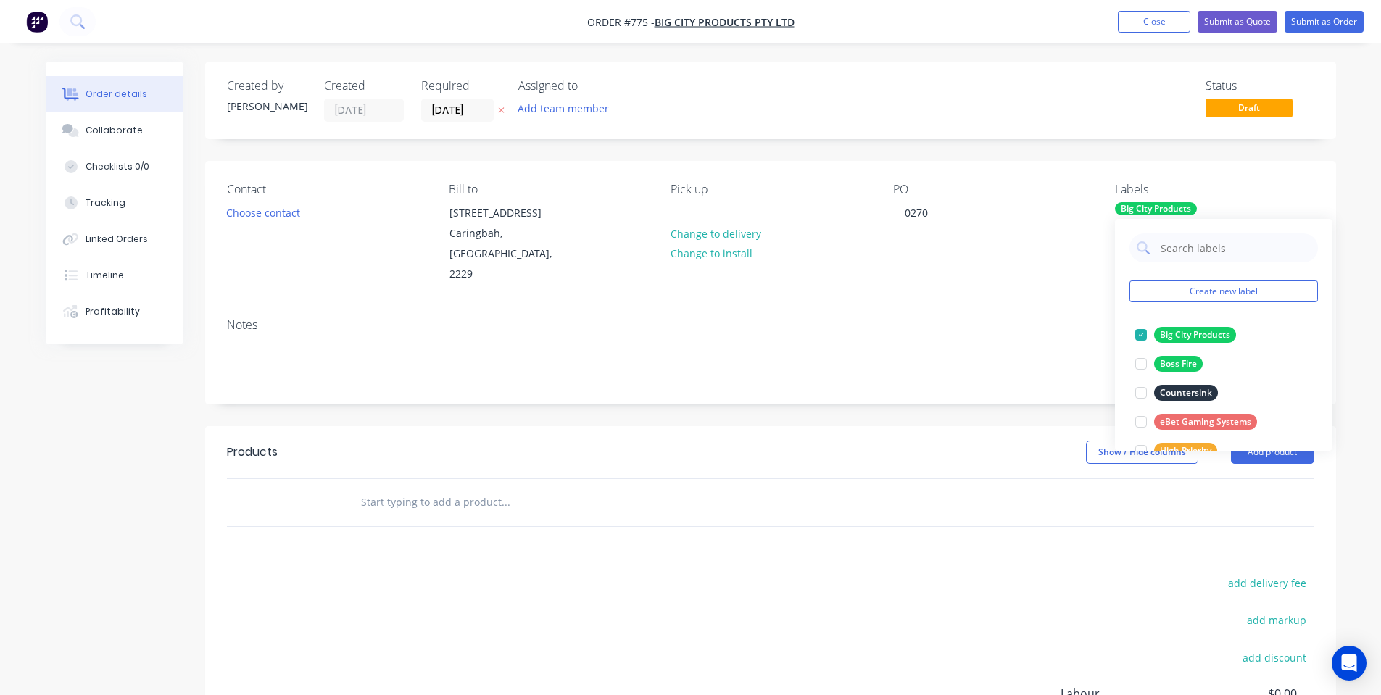
click at [812, 263] on div "Pick up Change to delivery Change to install" at bounding box center [769, 234] width 199 height 102
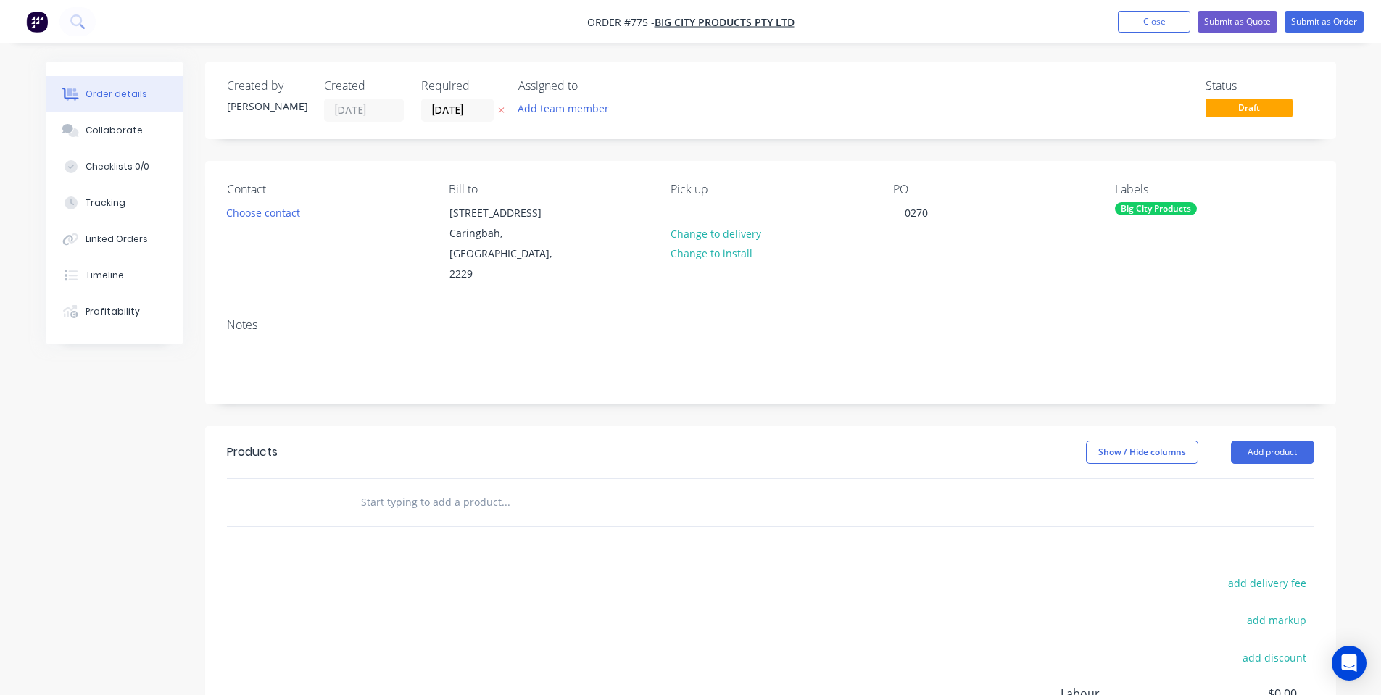
click at [447, 488] on input "text" at bounding box center [505, 502] width 290 height 29
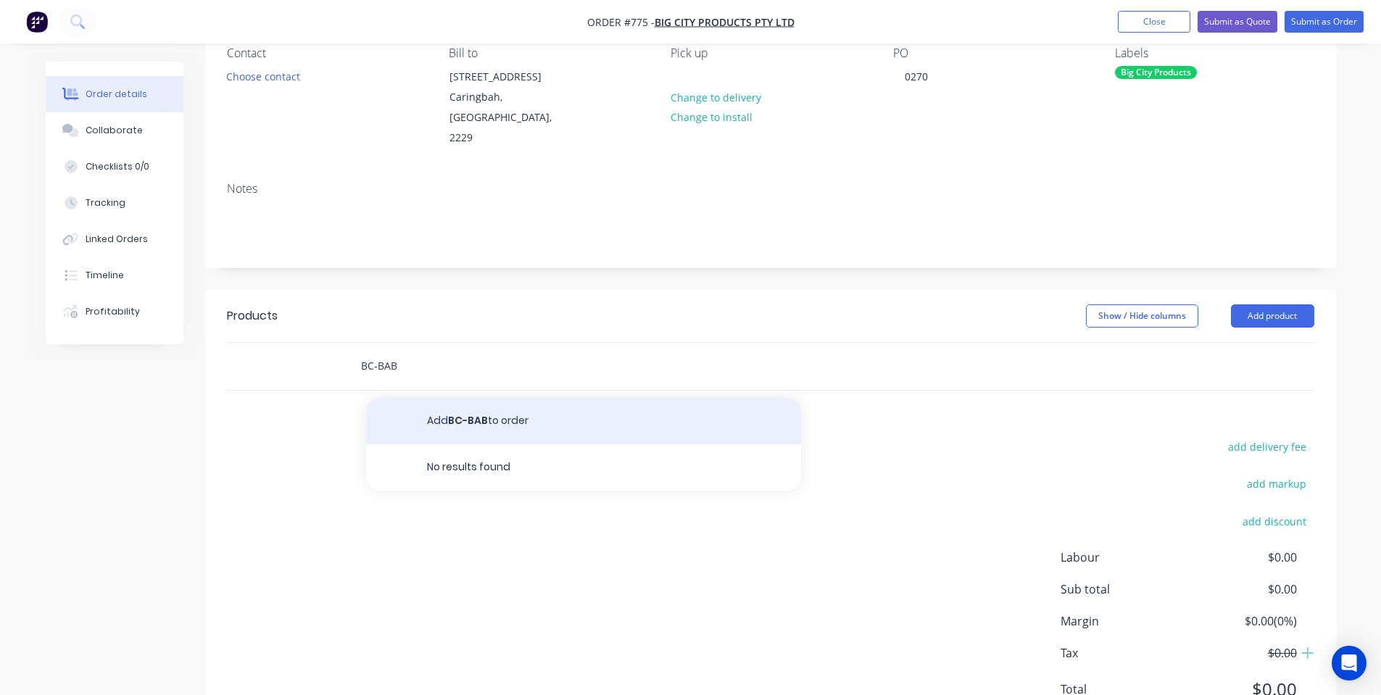
scroll to position [181, 0]
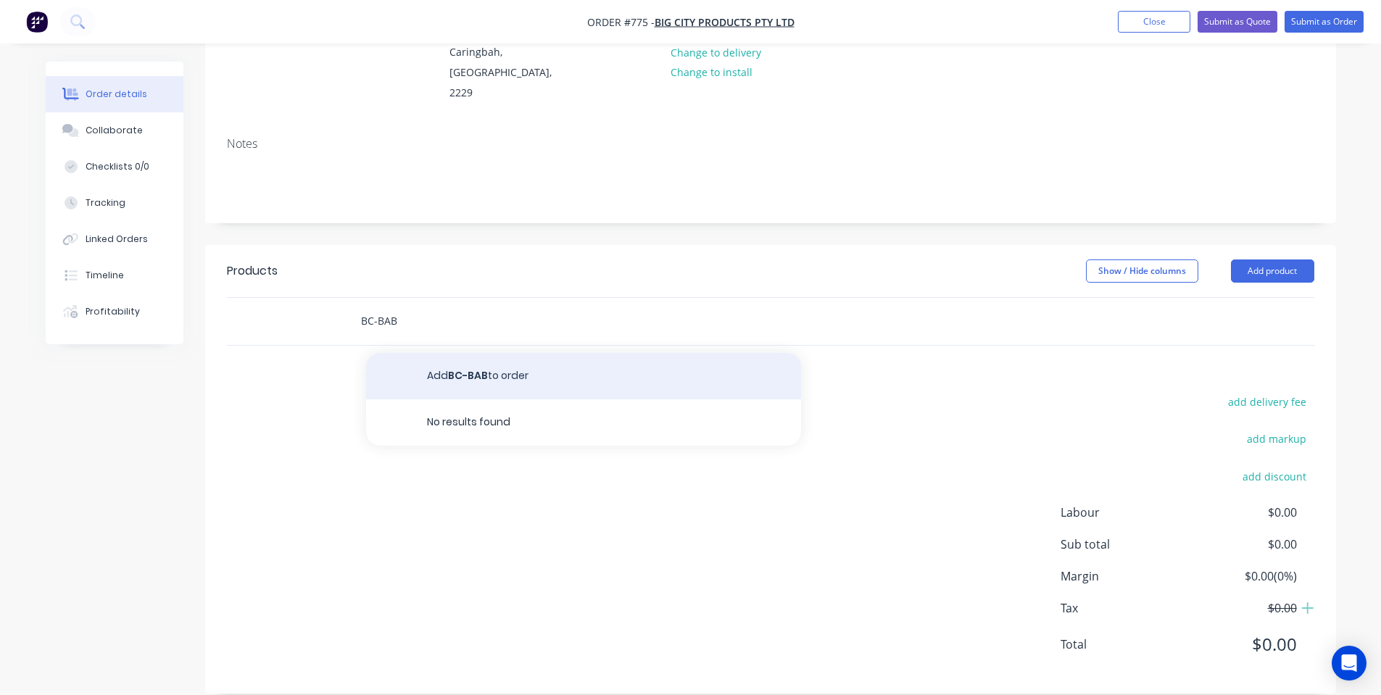
type input "BC-BAB"
click at [467, 366] on button "Add BC-BAB to order" at bounding box center [583, 376] width 435 height 46
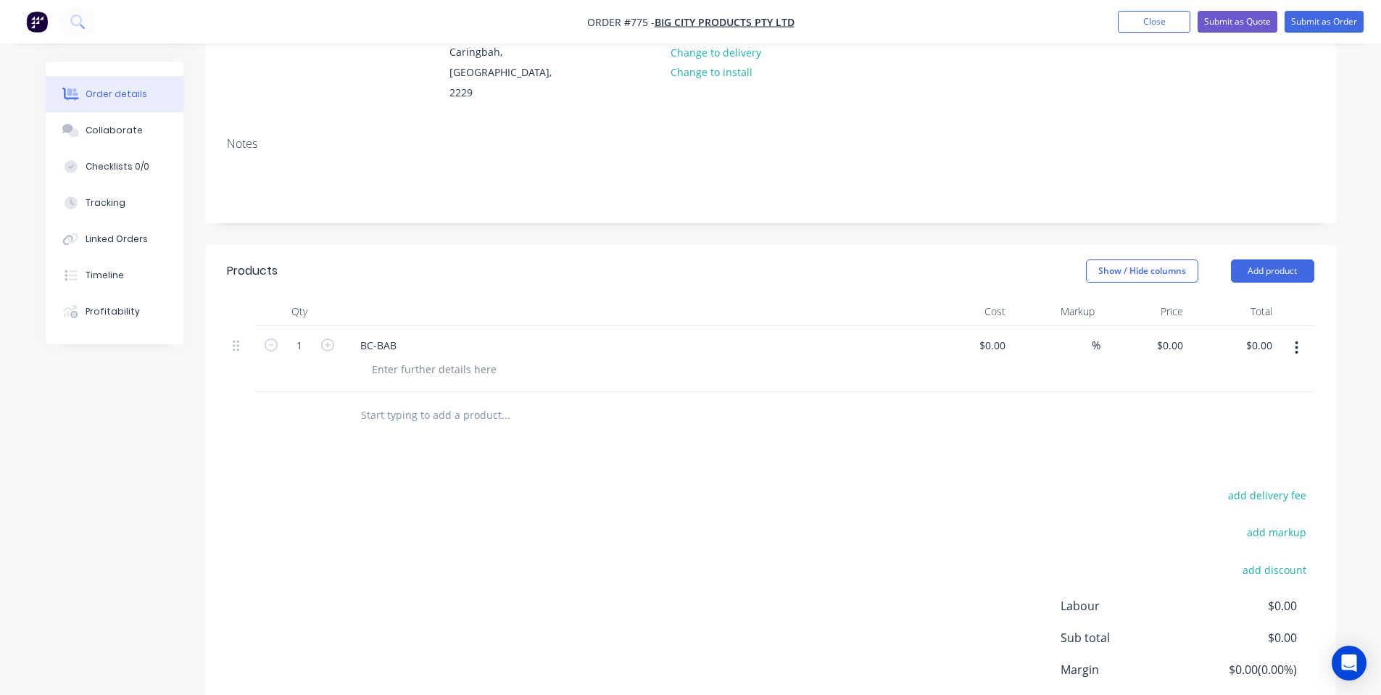
click at [415, 401] on input "text" at bounding box center [505, 415] width 290 height 29
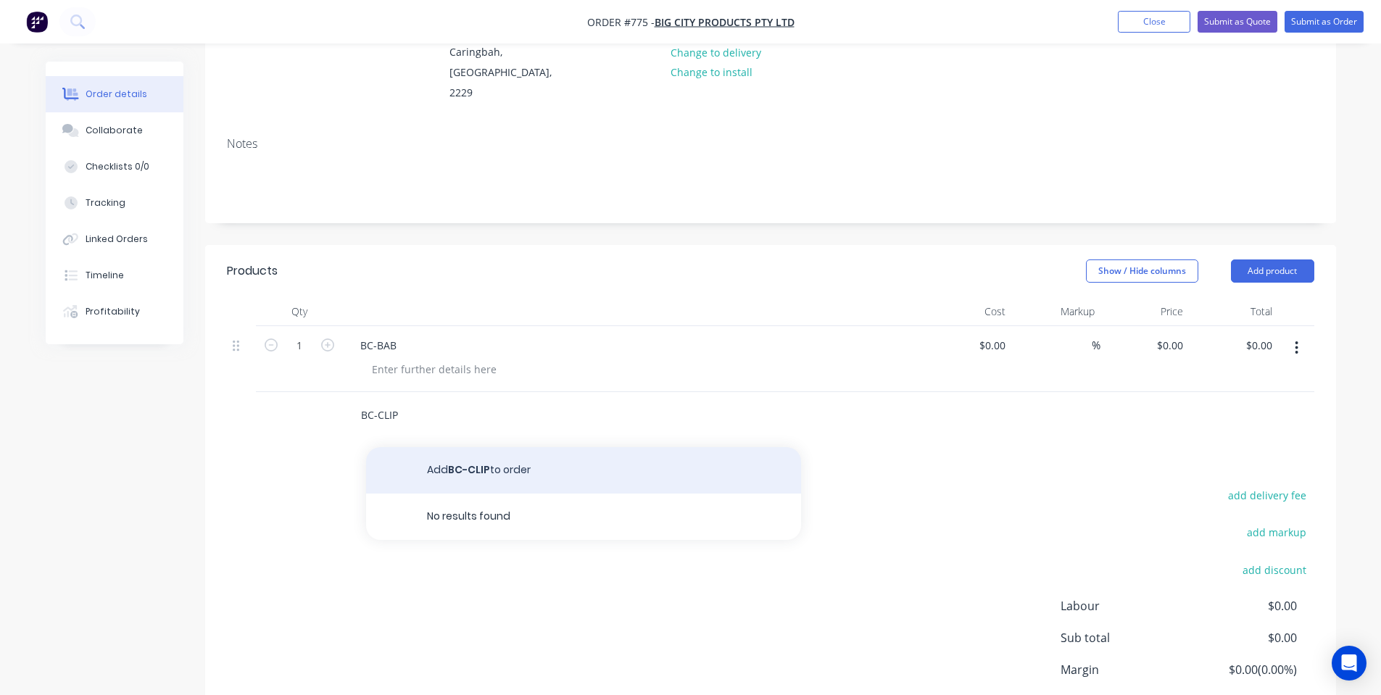
type input "BC-CLIP"
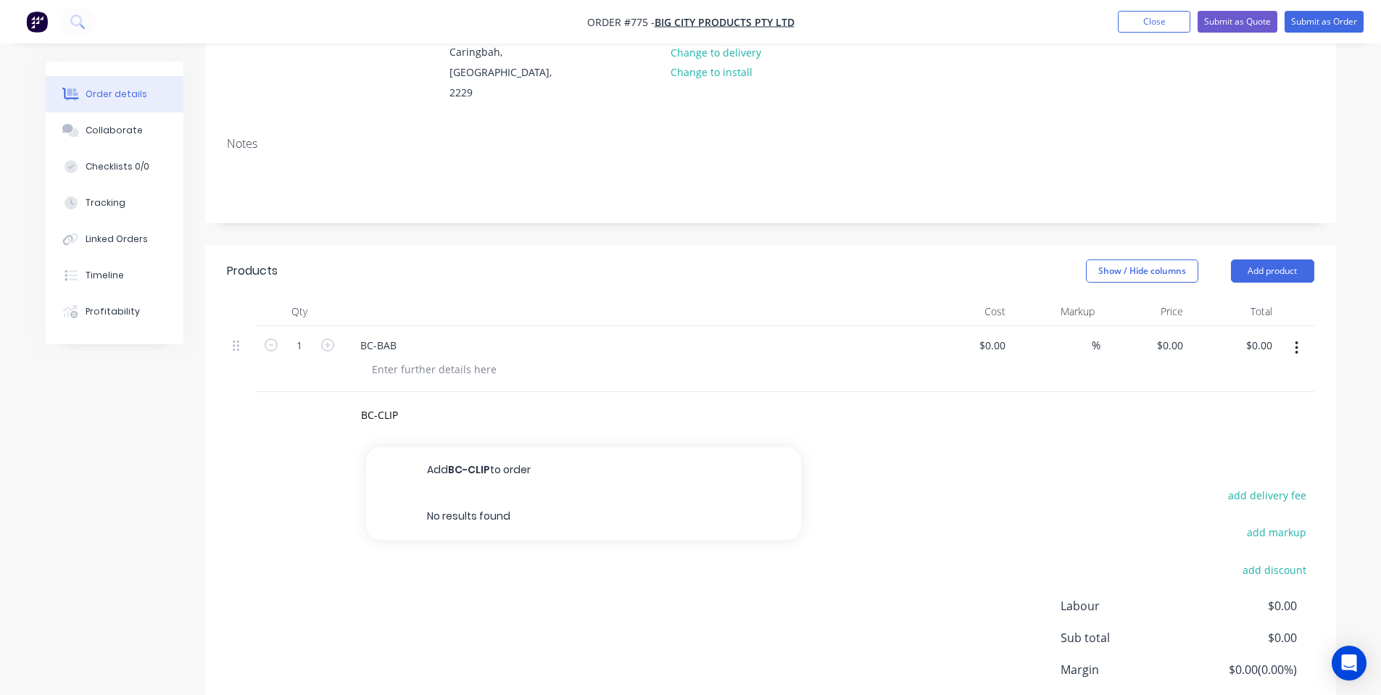
click at [444, 447] on button "Add BC-CLIP to order" at bounding box center [583, 470] width 435 height 46
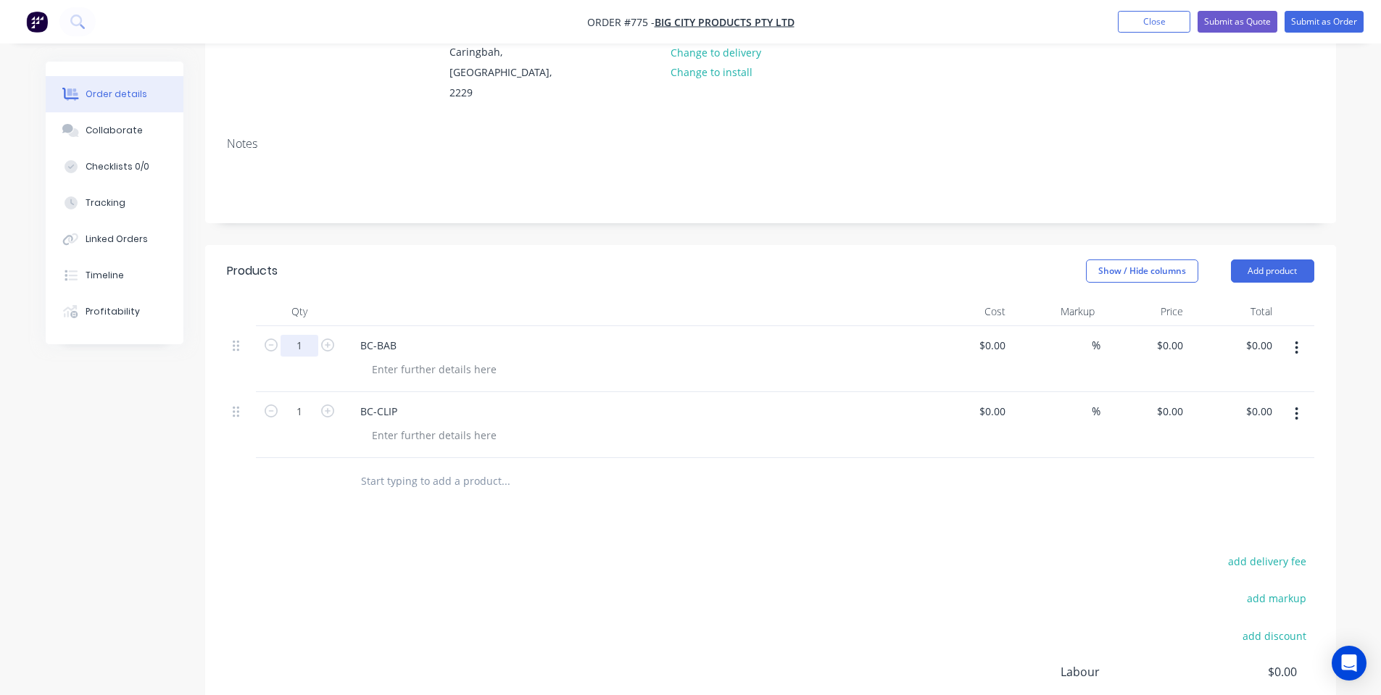
click at [287, 335] on input "1" at bounding box center [299, 346] width 38 height 22
click at [300, 357] on input "1" at bounding box center [299, 346] width 38 height 22
drag, startPoint x: 293, startPoint y: 334, endPoint x: 298, endPoint y: 341, distance: 8.3
click at [294, 335] on input "1" at bounding box center [299, 346] width 38 height 22
type input "2"
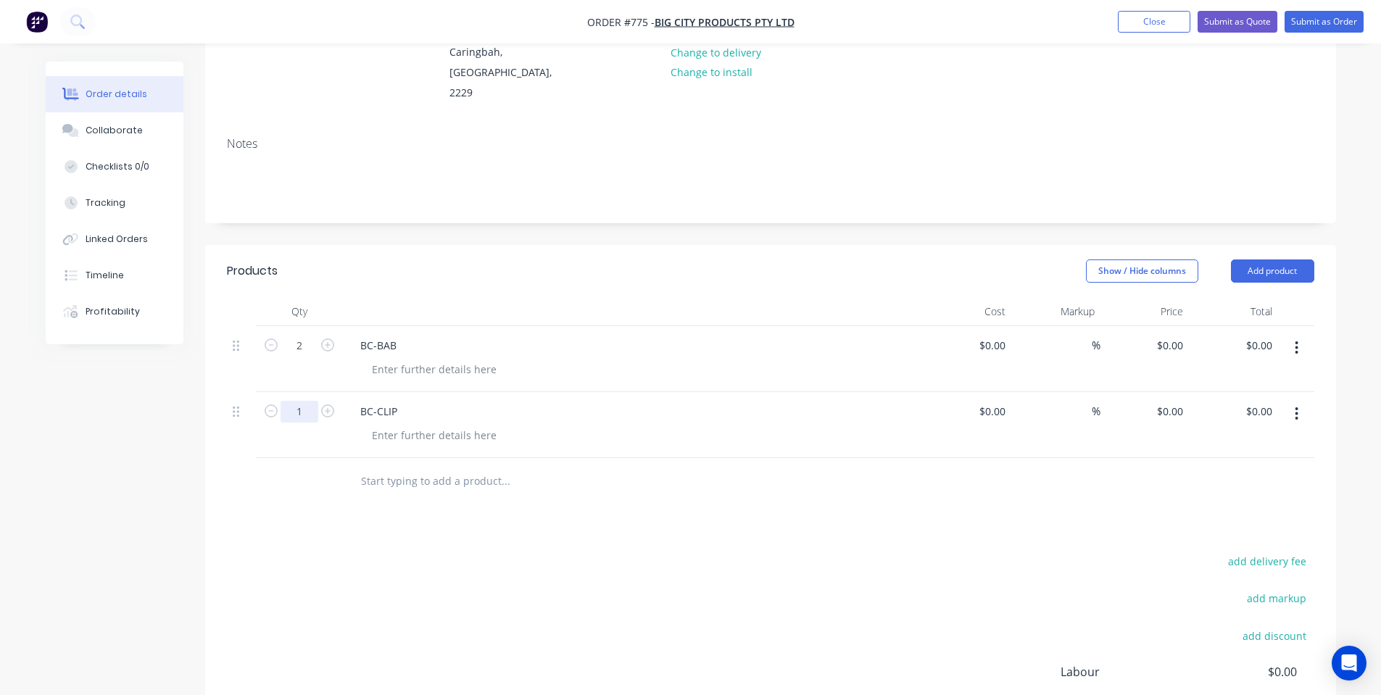
click at [302, 357] on input "1" at bounding box center [299, 346] width 38 height 22
type input "2"
drag, startPoint x: 698, startPoint y: 273, endPoint x: 899, endPoint y: 294, distance: 201.9
click at [699, 273] on header "Products Show / Hide columns Add product" at bounding box center [770, 271] width 1131 height 52
click at [1168, 335] on div "0 $0.00" at bounding box center [1168, 345] width 39 height 21
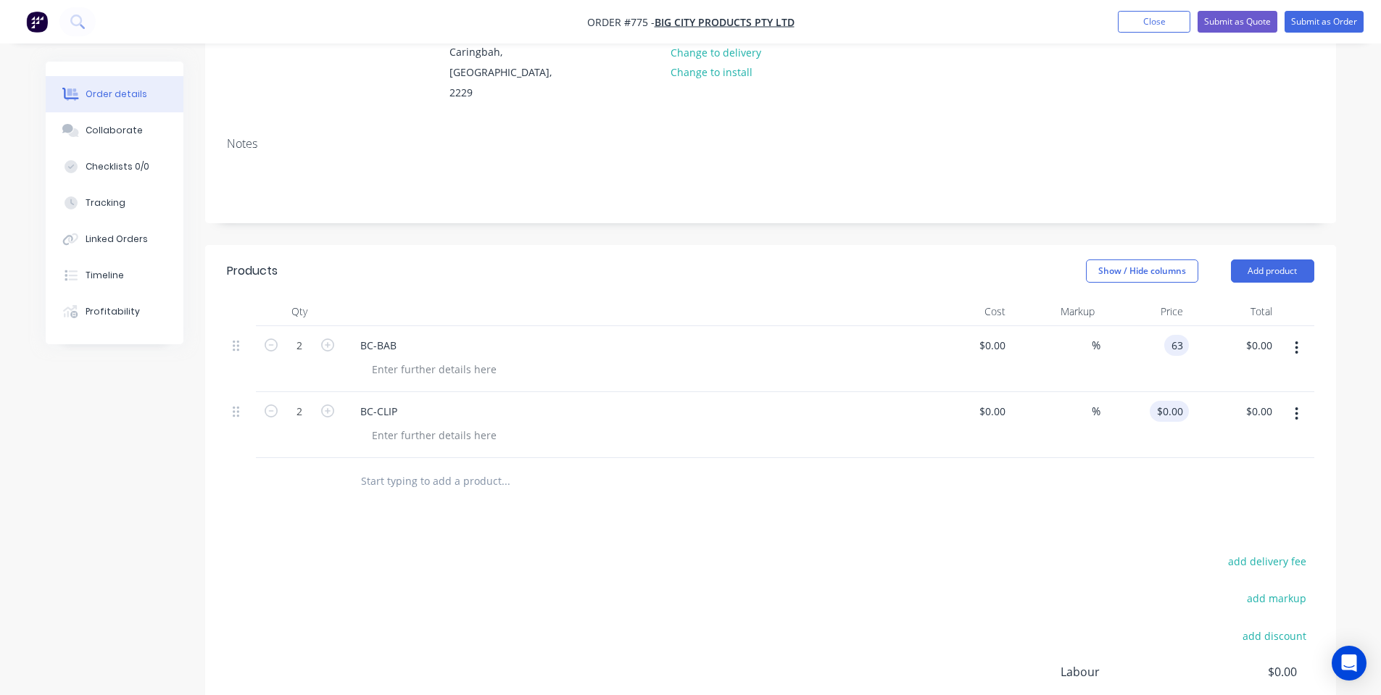
type input "$63.00"
type input "$126.00"
click at [1165, 392] on div "0 0" at bounding box center [1144, 425] width 89 height 66
type input "$1,140.00"
type input "$2,280.00"
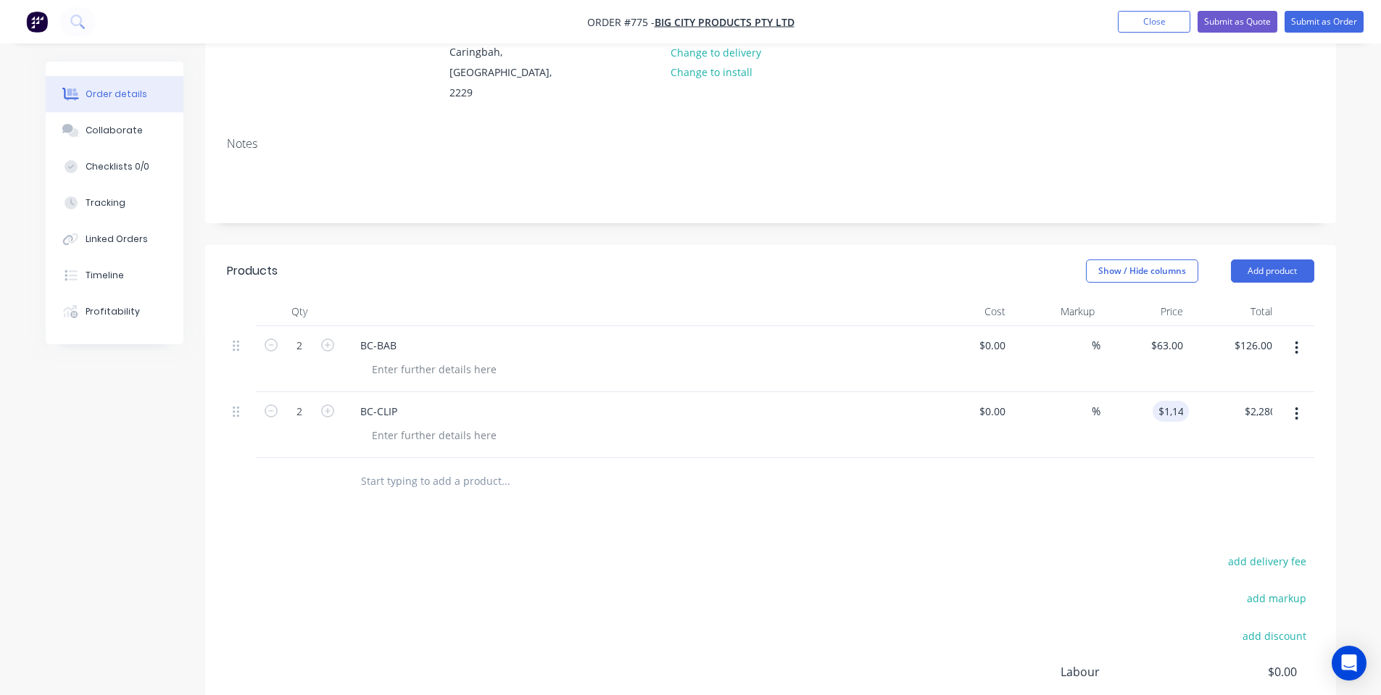
click at [1105, 470] on div at bounding box center [770, 481] width 1087 height 47
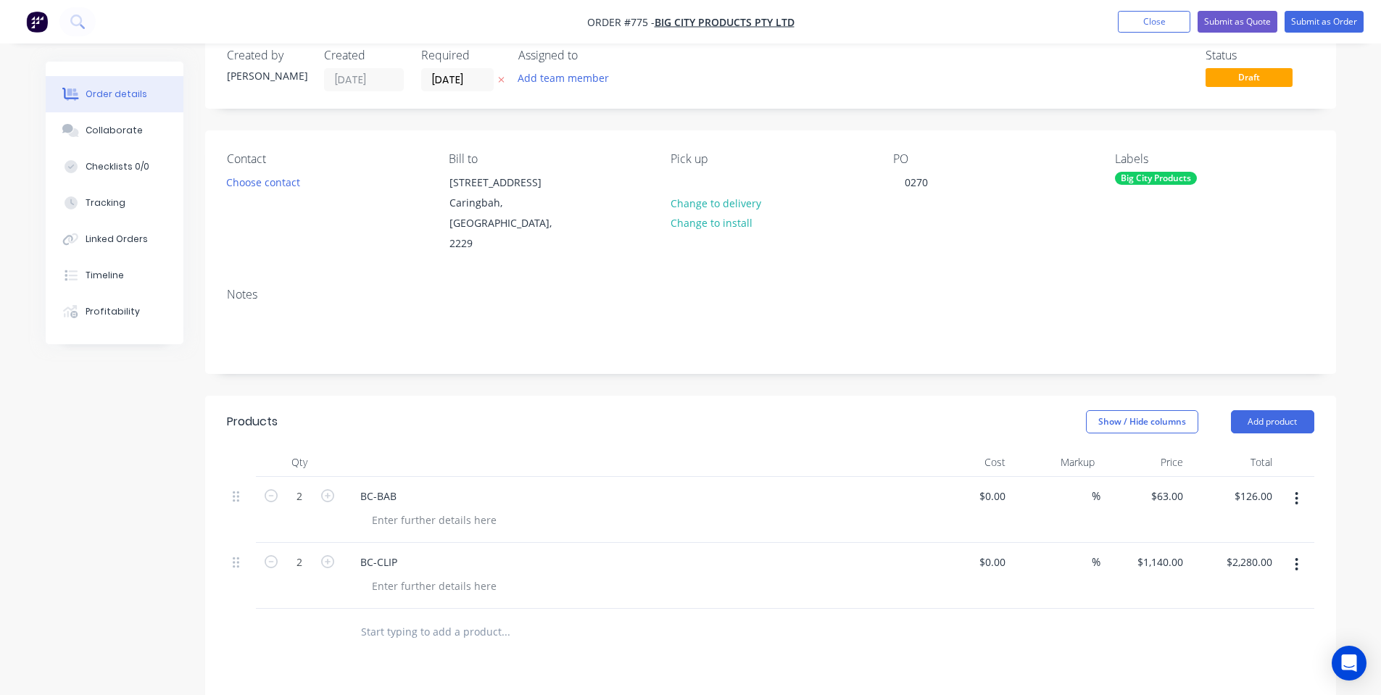
scroll to position [0, 0]
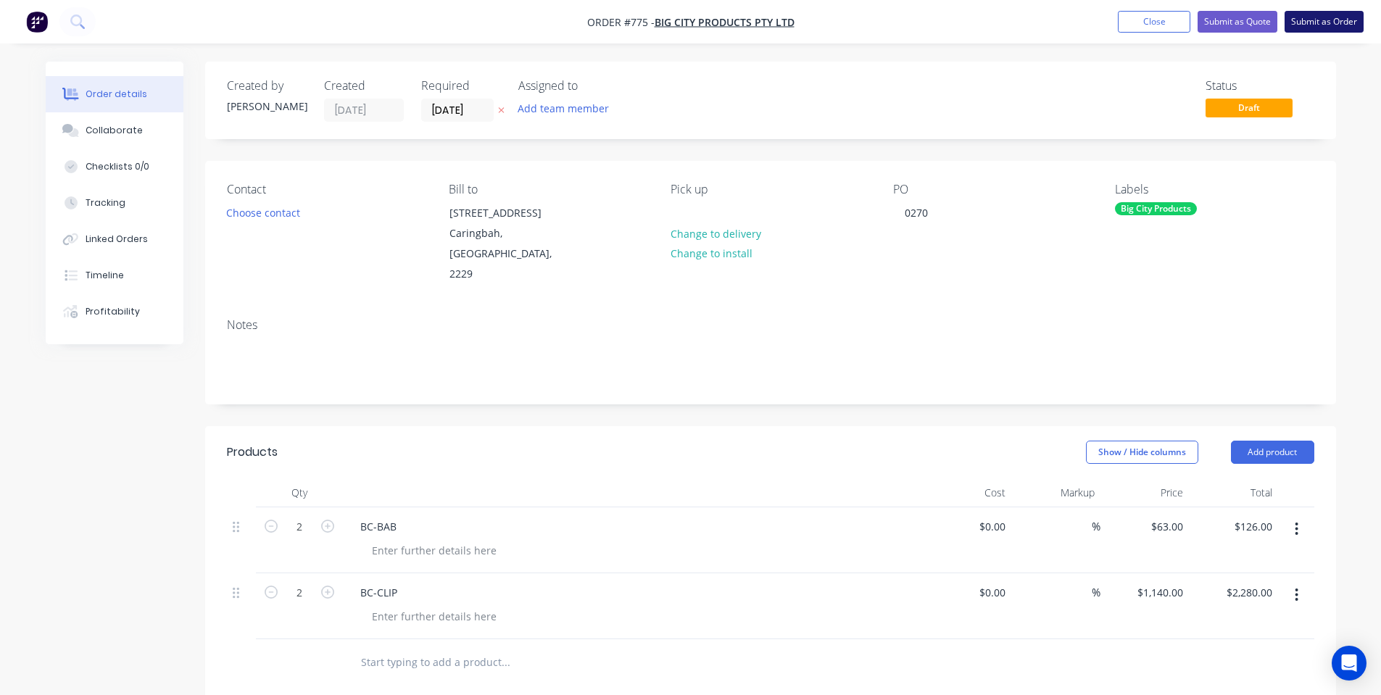
click at [1318, 21] on button "Submit as Order" at bounding box center [1323, 22] width 79 height 22
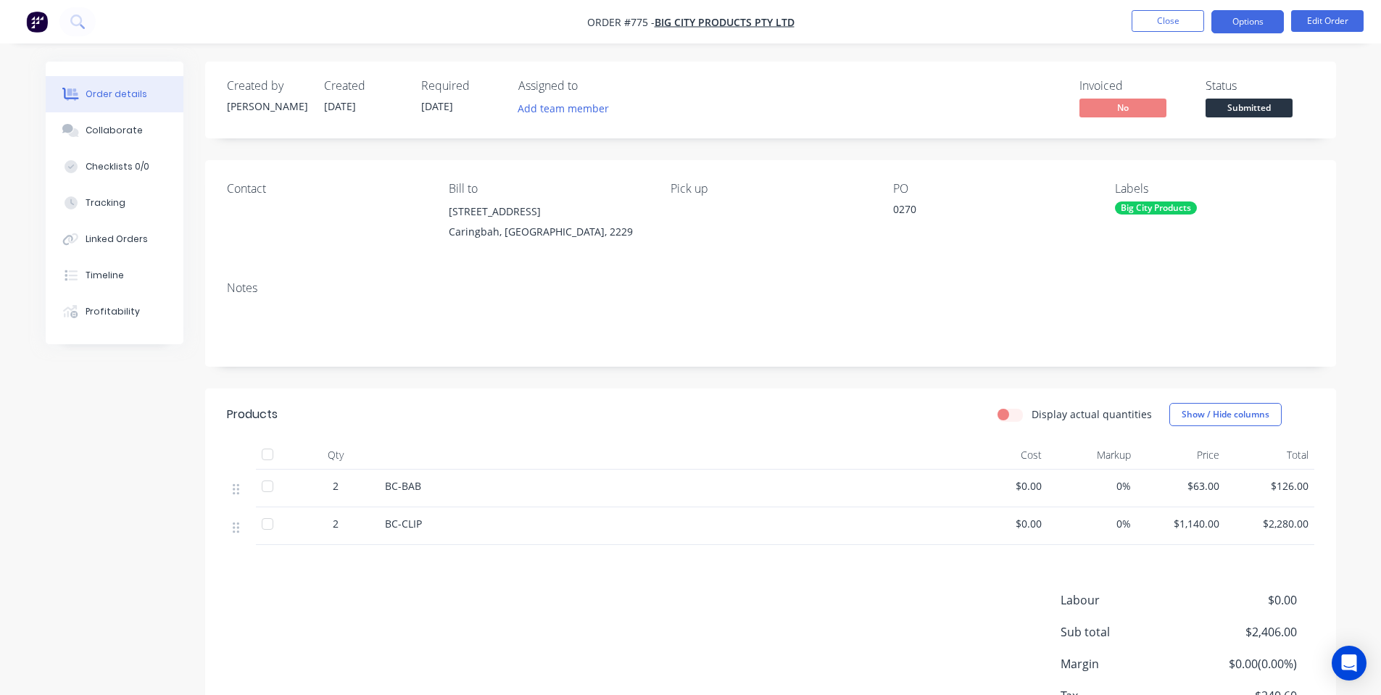
click at [1247, 30] on button "Options" at bounding box center [1247, 21] width 72 height 23
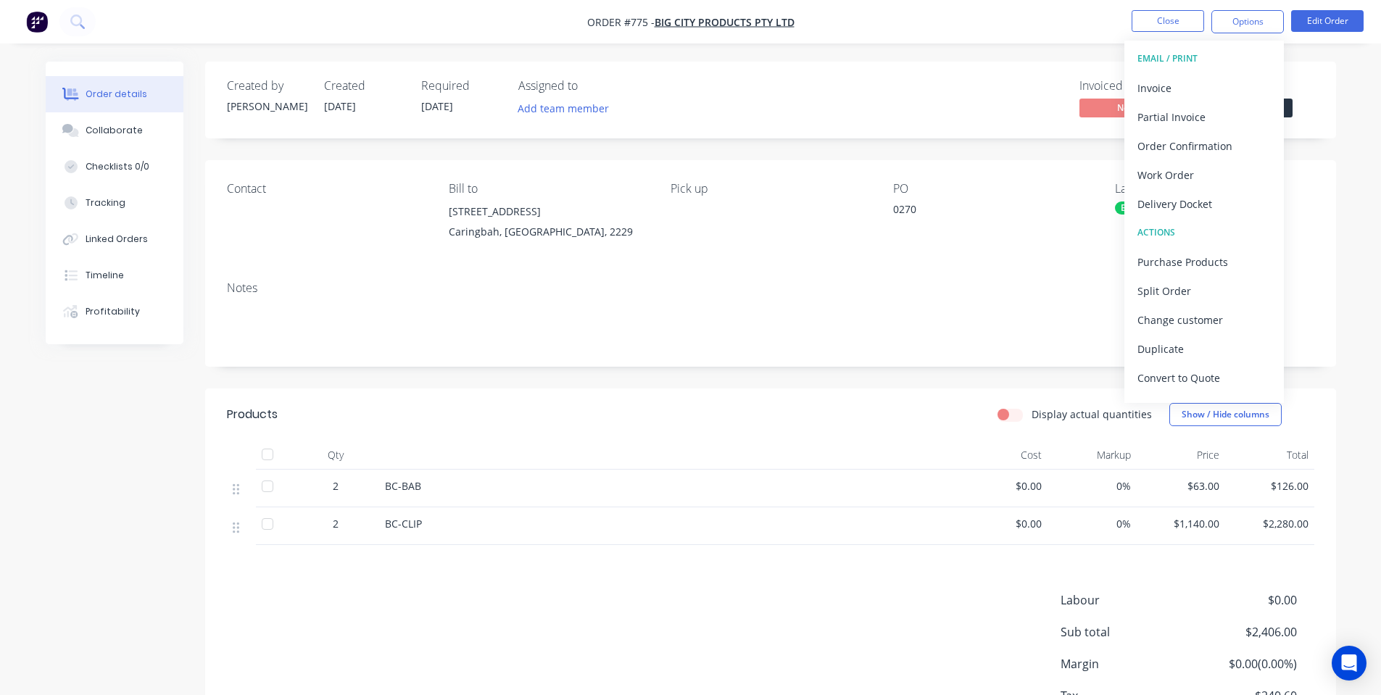
click at [1317, 47] on div "Order details Collaborate Checklists 0/0 Tracking Linked Orders Timeline Profit…" at bounding box center [690, 401] width 1381 height 803
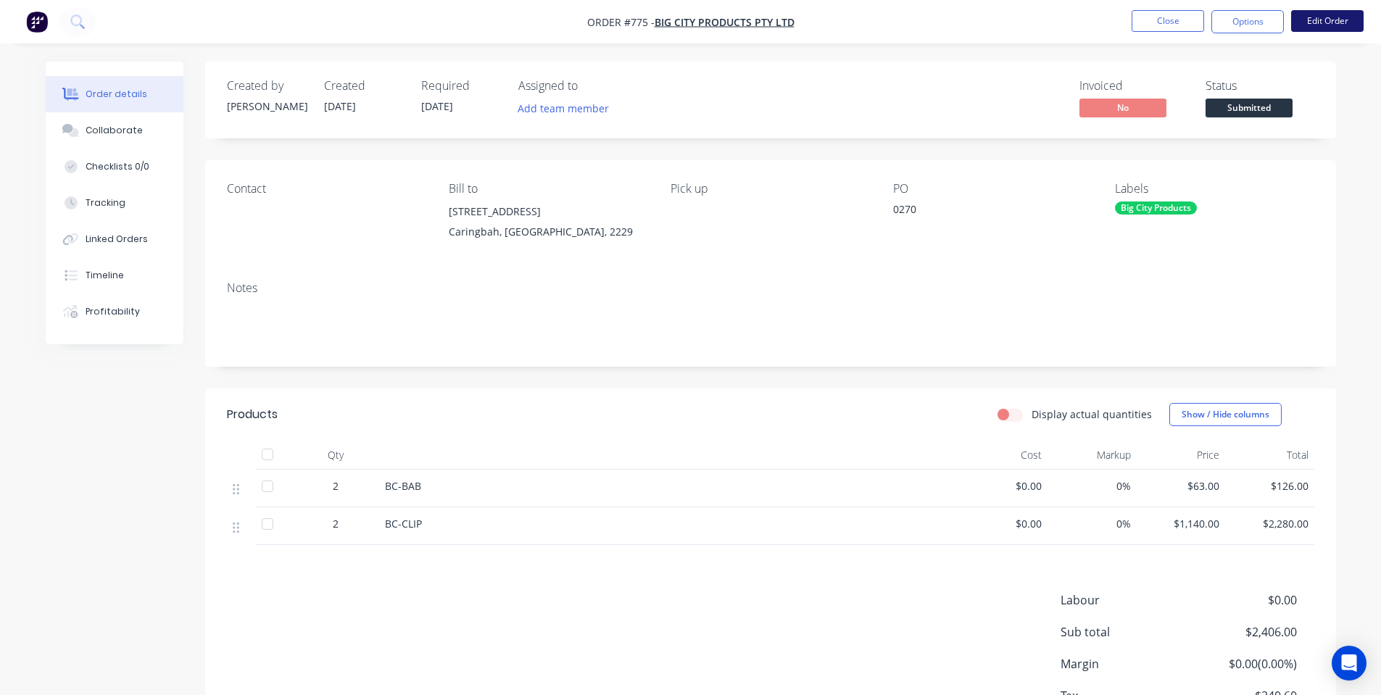
click at [1320, 17] on button "Edit Order" at bounding box center [1327, 21] width 72 height 22
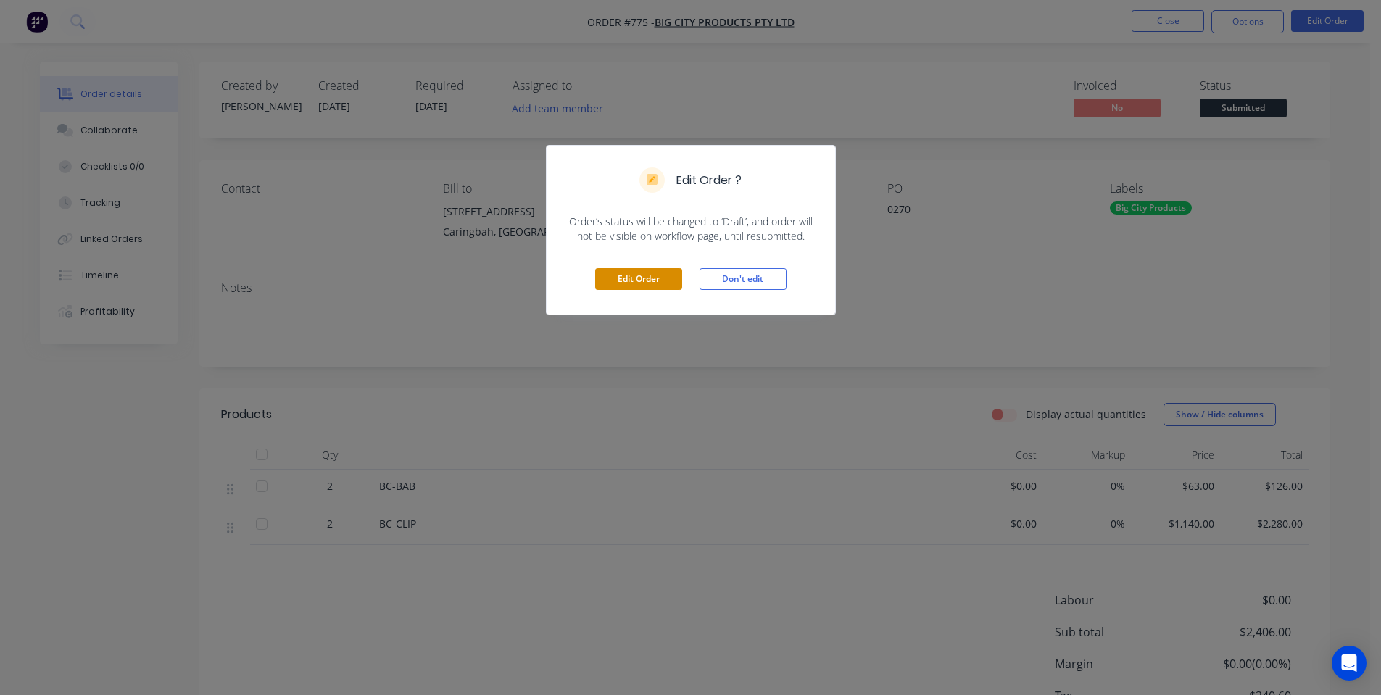
click at [633, 271] on button "Edit Order" at bounding box center [638, 279] width 87 height 22
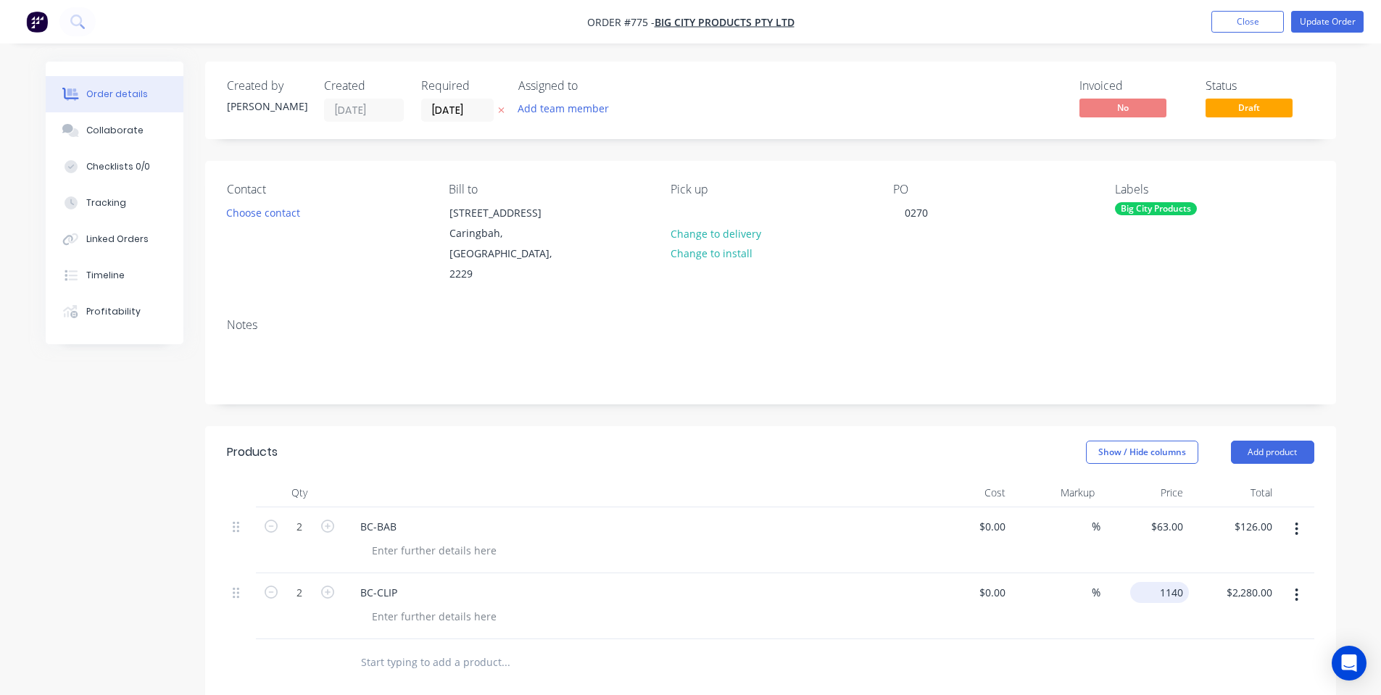
click at [1172, 582] on input "1140" at bounding box center [1162, 592] width 53 height 21
type input "$114.00"
type input "$228.00"
click at [1029, 517] on div "%" at bounding box center [1055, 540] width 89 height 66
click at [1318, 28] on button "Update Order" at bounding box center [1327, 22] width 72 height 22
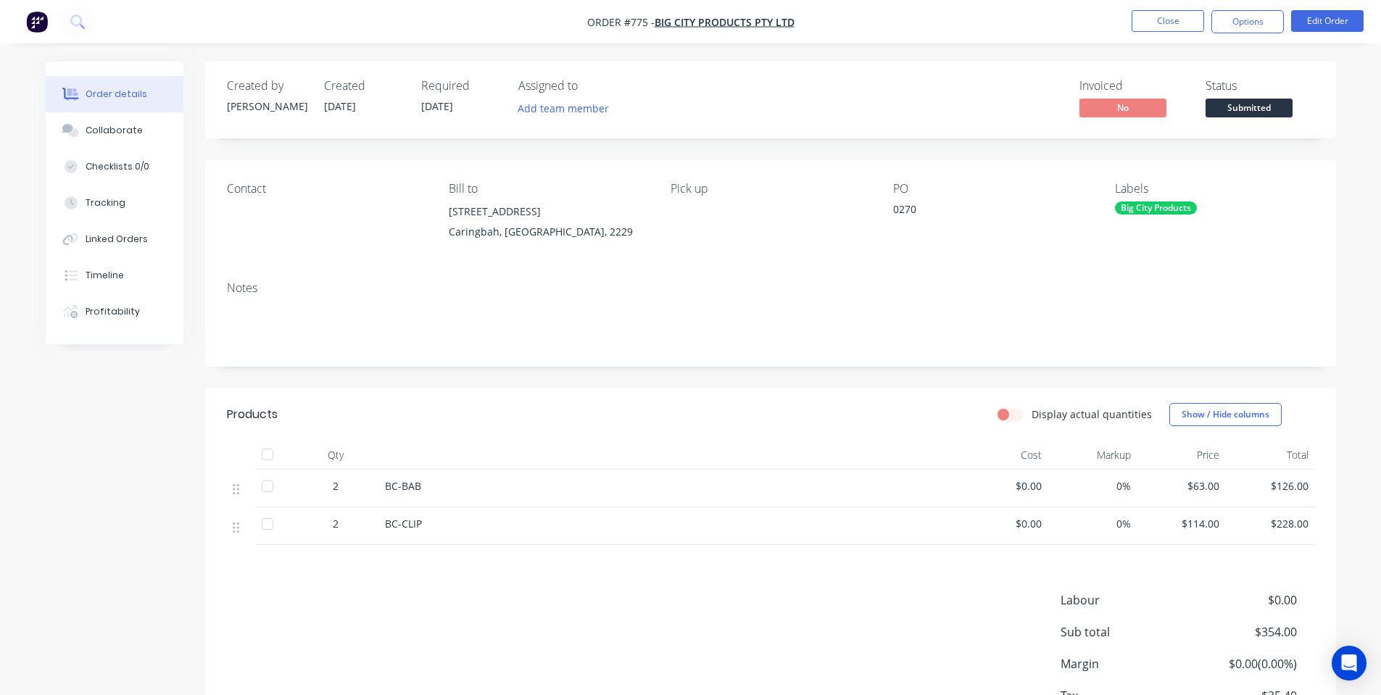
drag, startPoint x: 1252, startPoint y: 99, endPoint x: 1247, endPoint y: 113, distance: 14.9
click at [1252, 101] on span "Submitted" at bounding box center [1248, 108] width 87 height 18
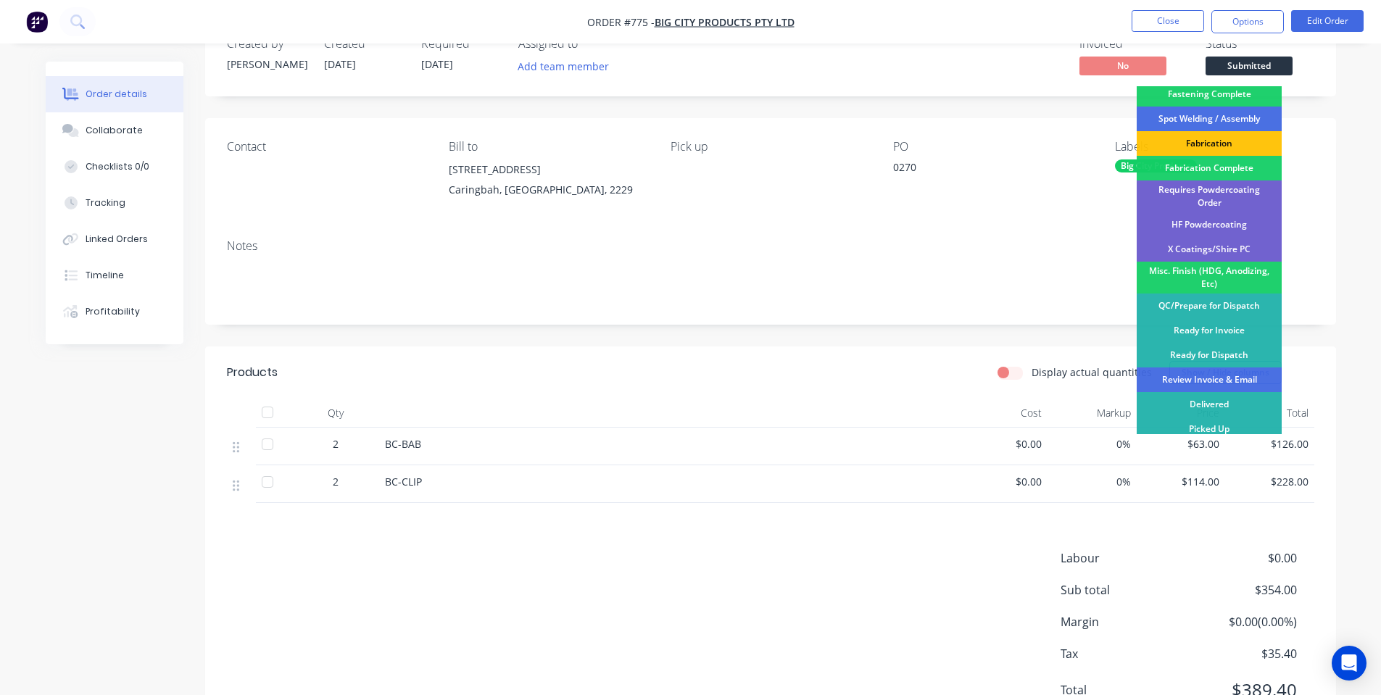
scroll to position [108, 0]
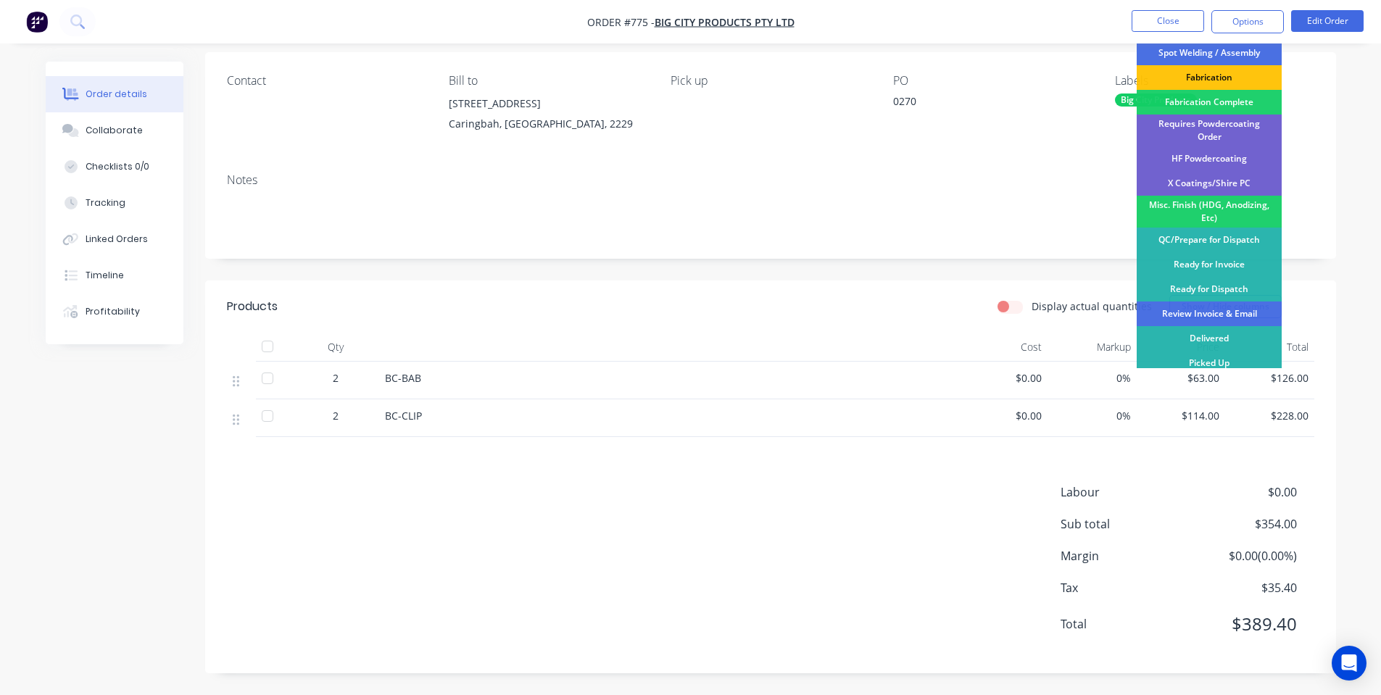
click at [1205, 353] on div "Picked Up" at bounding box center [1208, 363] width 145 height 25
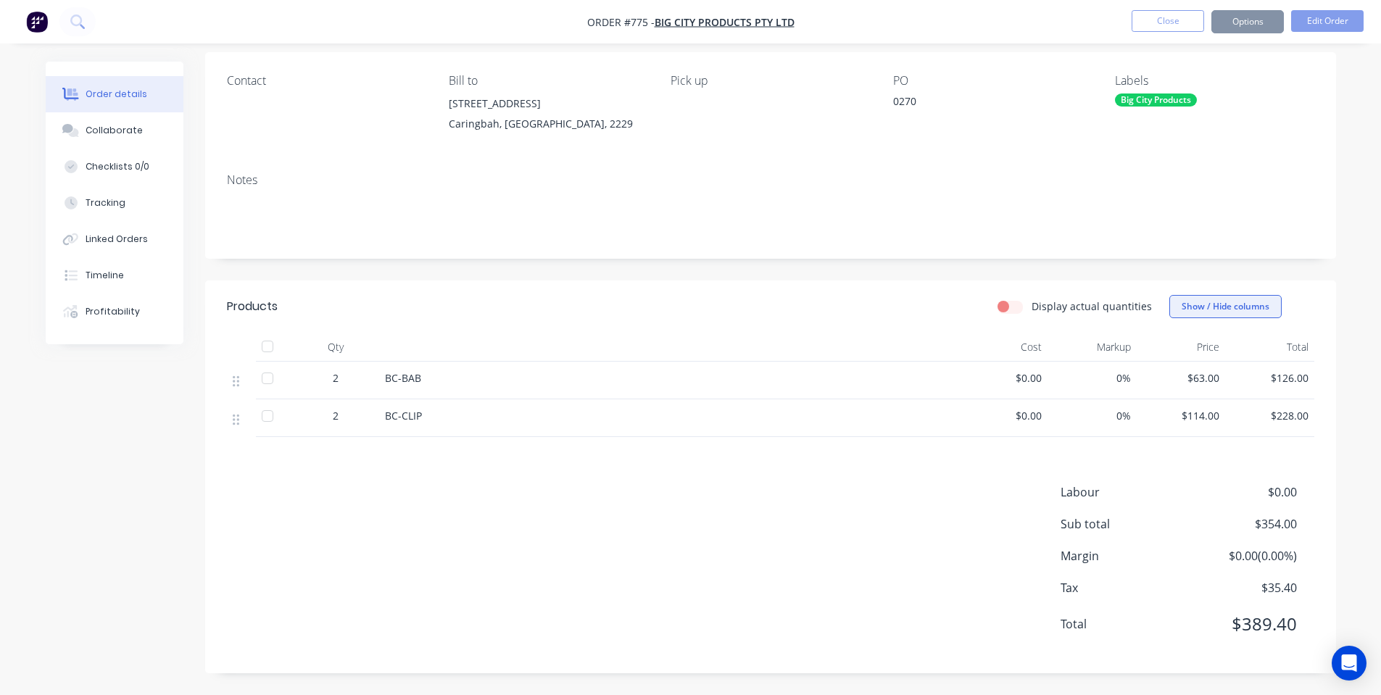
scroll to position [99, 0]
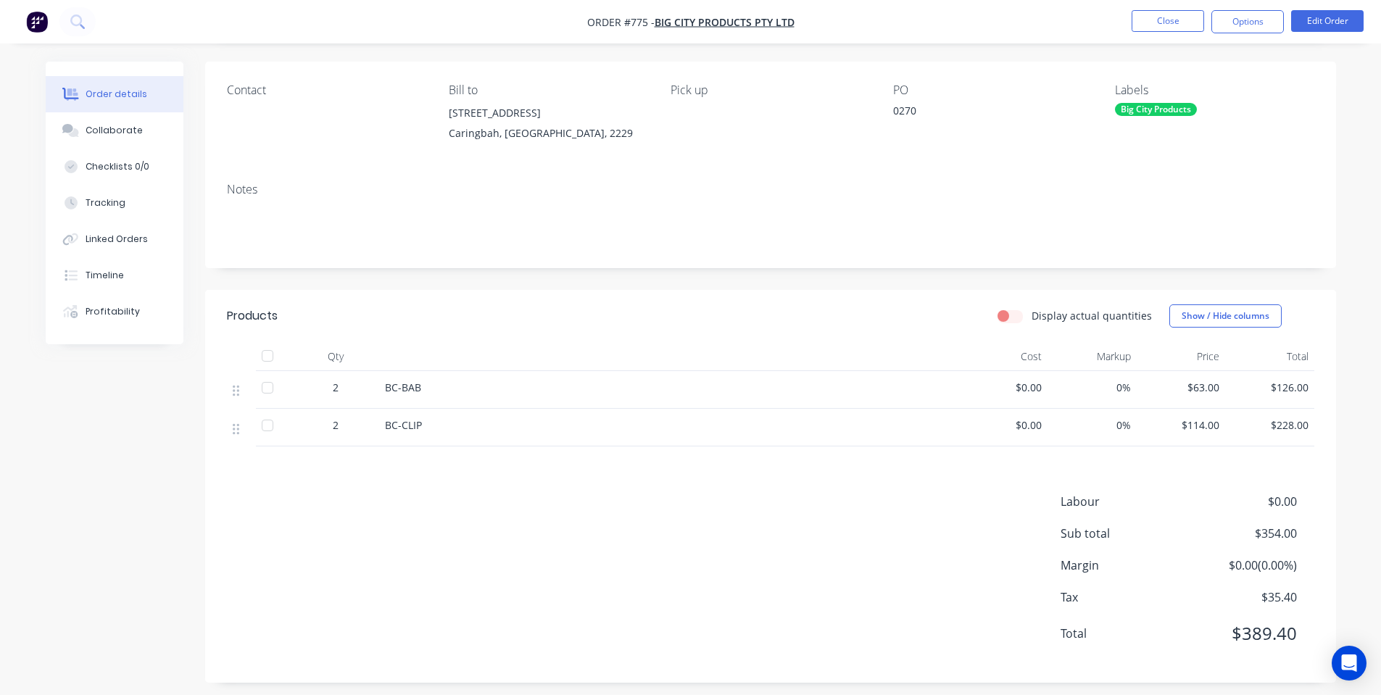
drag, startPoint x: 1237, startPoint y: 22, endPoint x: 1238, endPoint y: 36, distance: 14.5
click at [1239, 25] on button "Options" at bounding box center [1247, 21] width 72 height 23
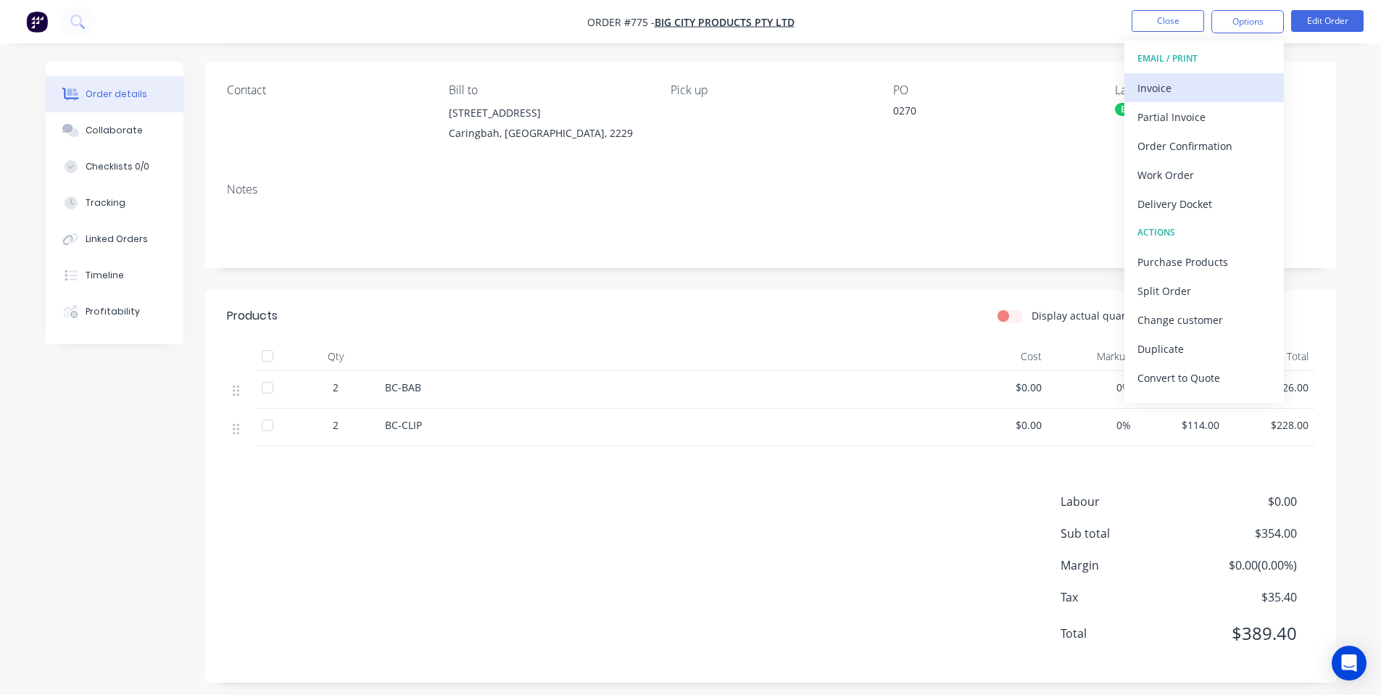
click at [1219, 88] on div "Invoice" at bounding box center [1203, 88] width 133 height 21
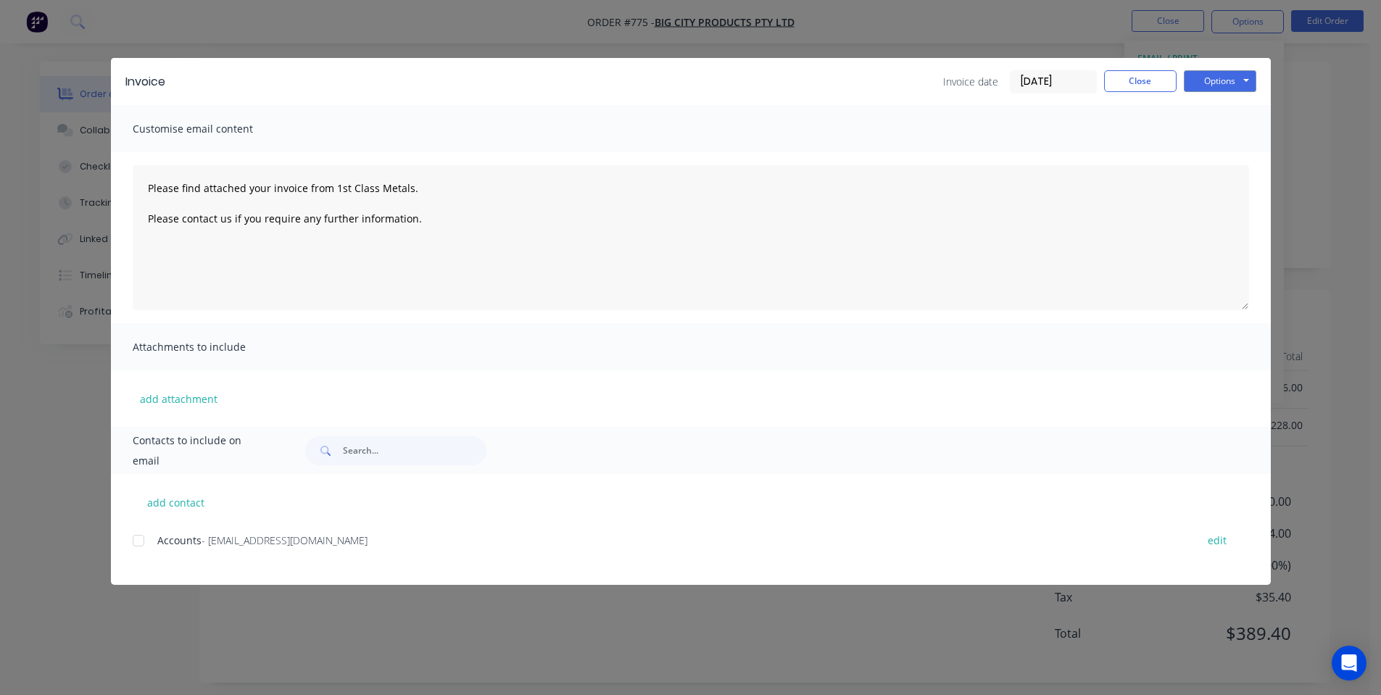
click at [230, 546] on span "- [EMAIL_ADDRESS][DOMAIN_NAME]" at bounding box center [284, 540] width 166 height 14
click at [147, 545] on div at bounding box center [138, 540] width 29 height 29
click at [1233, 80] on button "Options" at bounding box center [1220, 81] width 72 height 22
click at [1250, 154] on button "Email" at bounding box center [1230, 155] width 93 height 24
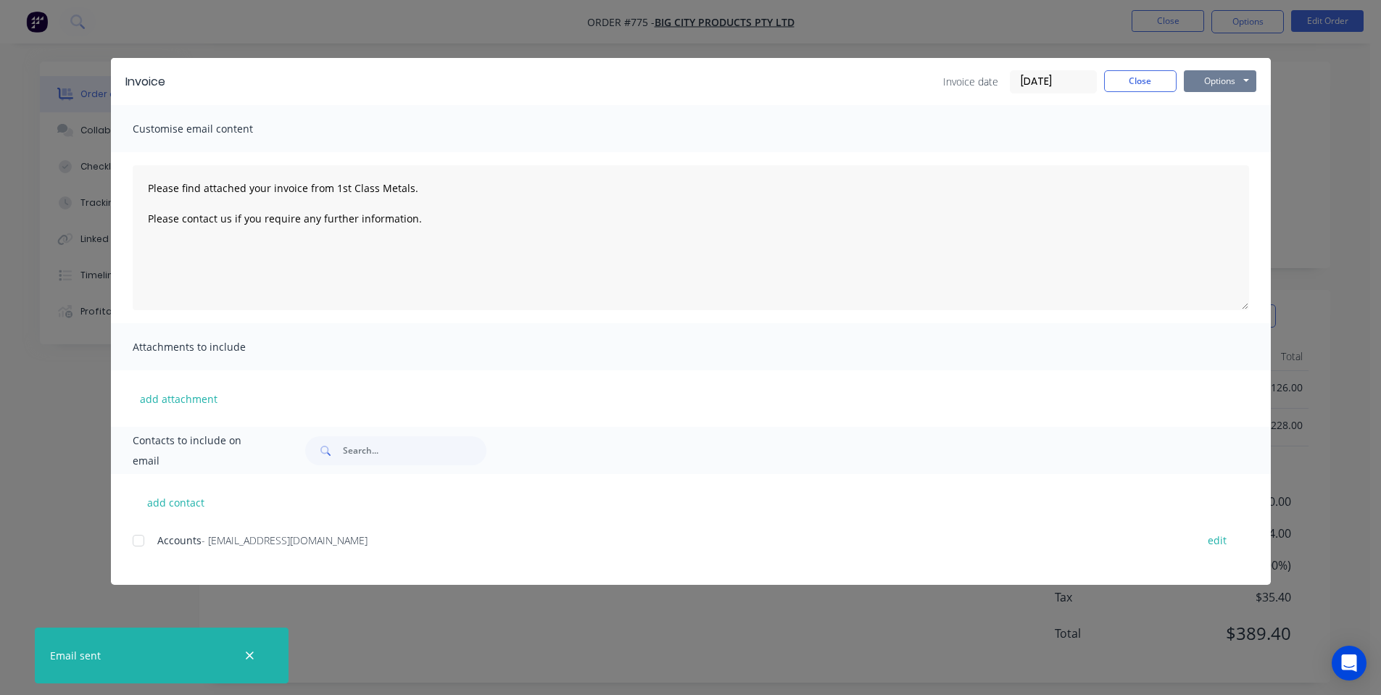
click at [1219, 88] on button "Options" at bounding box center [1220, 81] width 72 height 22
click at [1218, 113] on button "Preview" at bounding box center [1230, 107] width 93 height 24
drag, startPoint x: 659, startPoint y: 157, endPoint x: 988, endPoint y: 96, distance: 334.6
click at [660, 156] on div "Please find attached your invoice from 1st Class Metals. Please contact us if y…" at bounding box center [691, 237] width 1160 height 171
click at [1149, 71] on button "Close" at bounding box center [1140, 81] width 72 height 22
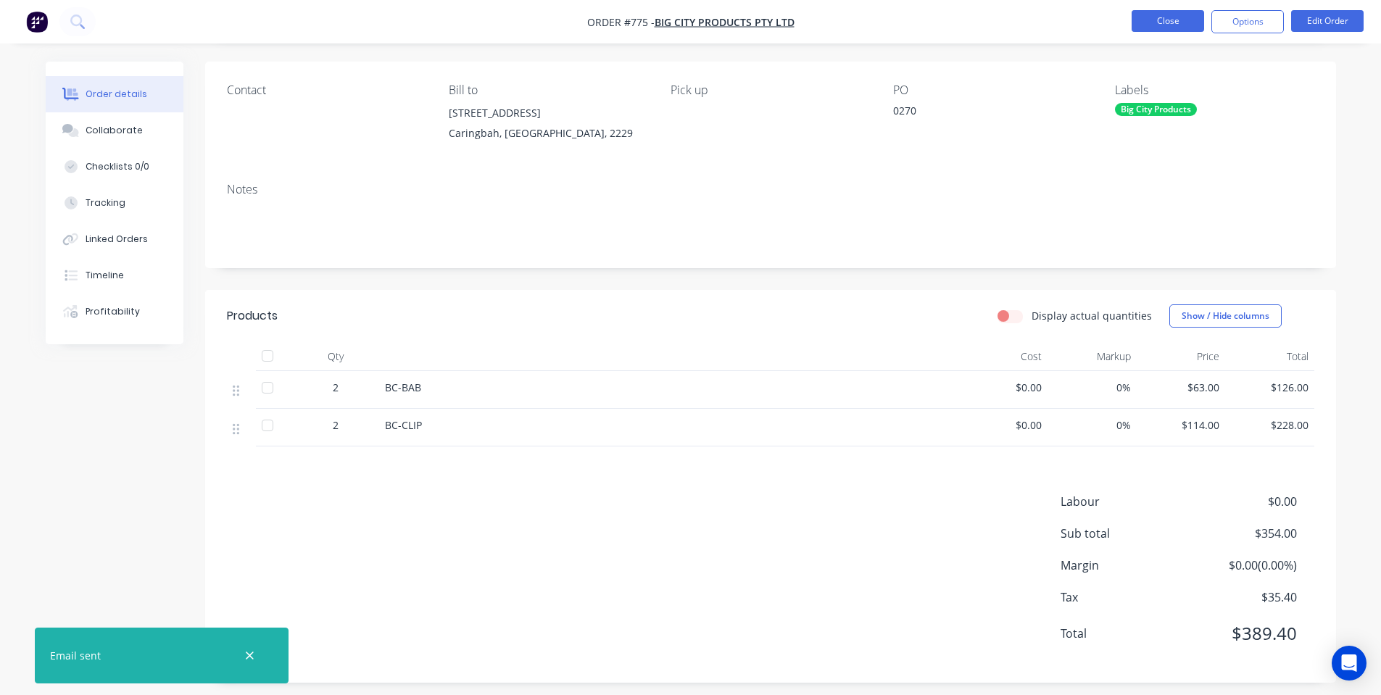
click at [1156, 25] on button "Close" at bounding box center [1167, 21] width 72 height 22
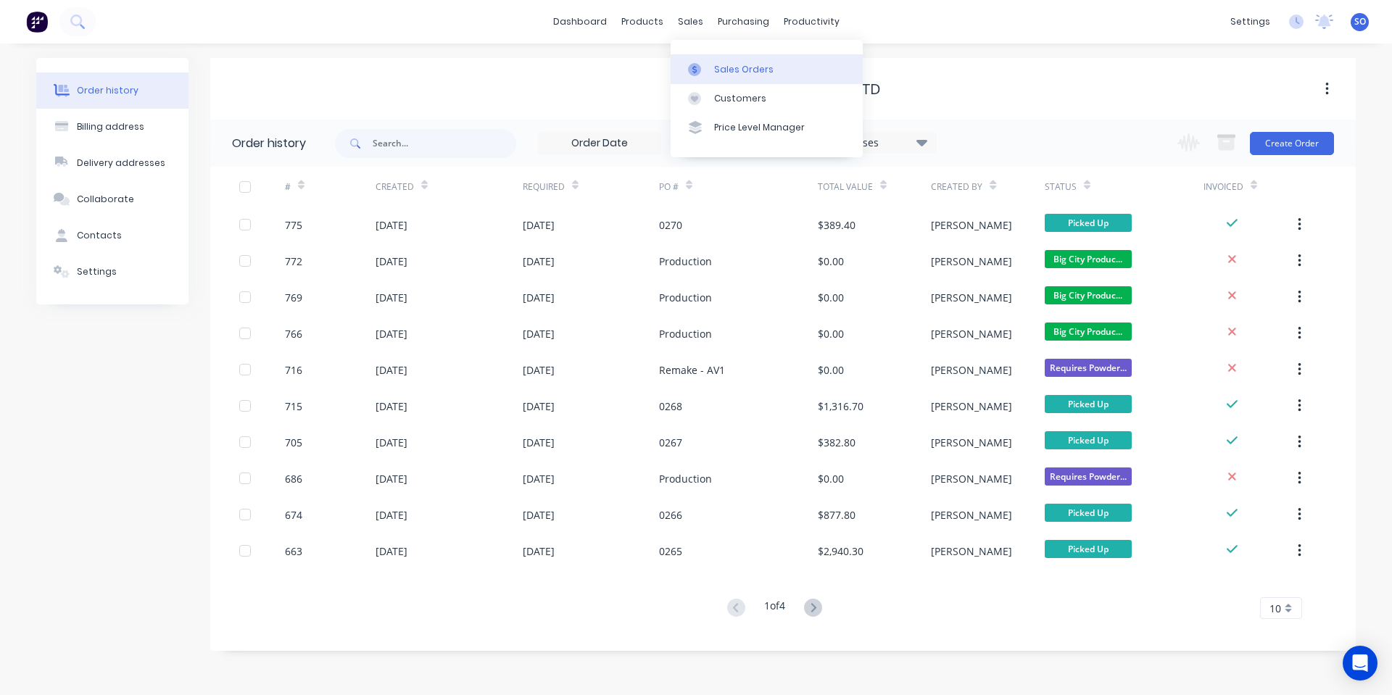
click at [716, 63] on div "Sales Orders" at bounding box center [743, 69] width 59 height 13
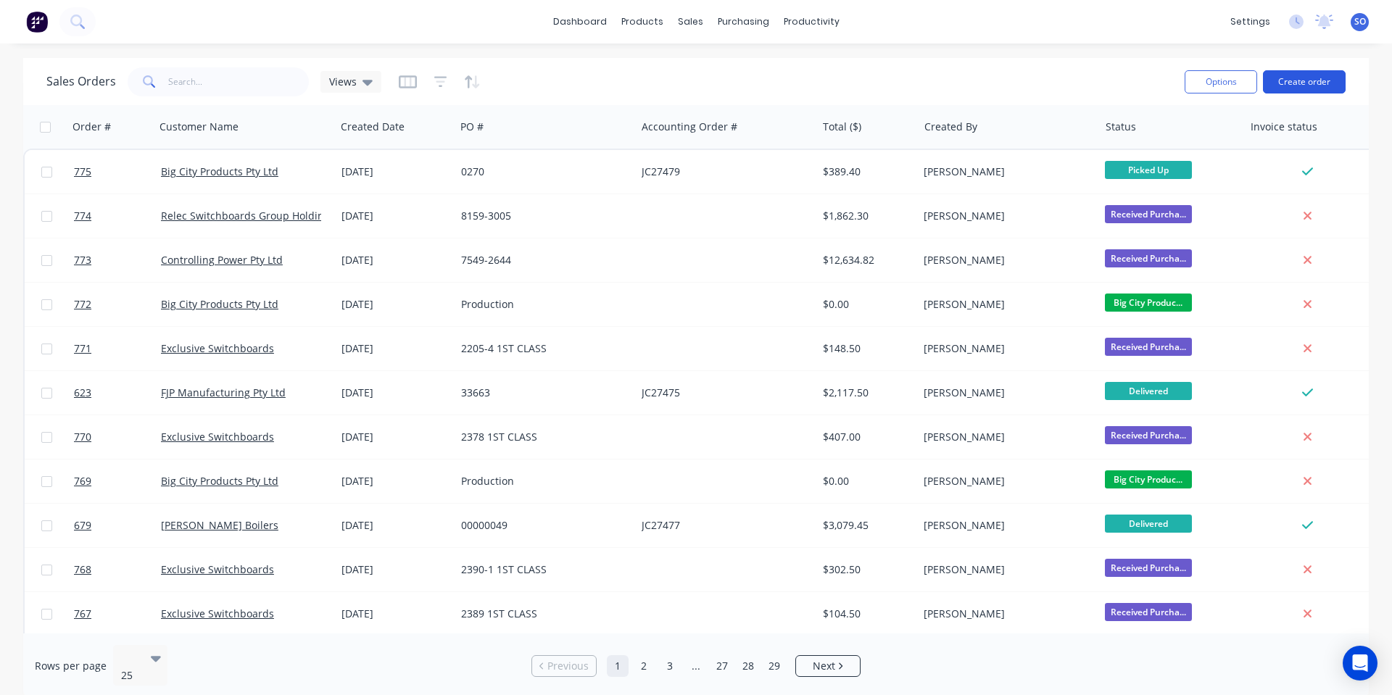
click at [1315, 85] on button "Create order" at bounding box center [1304, 81] width 83 height 23
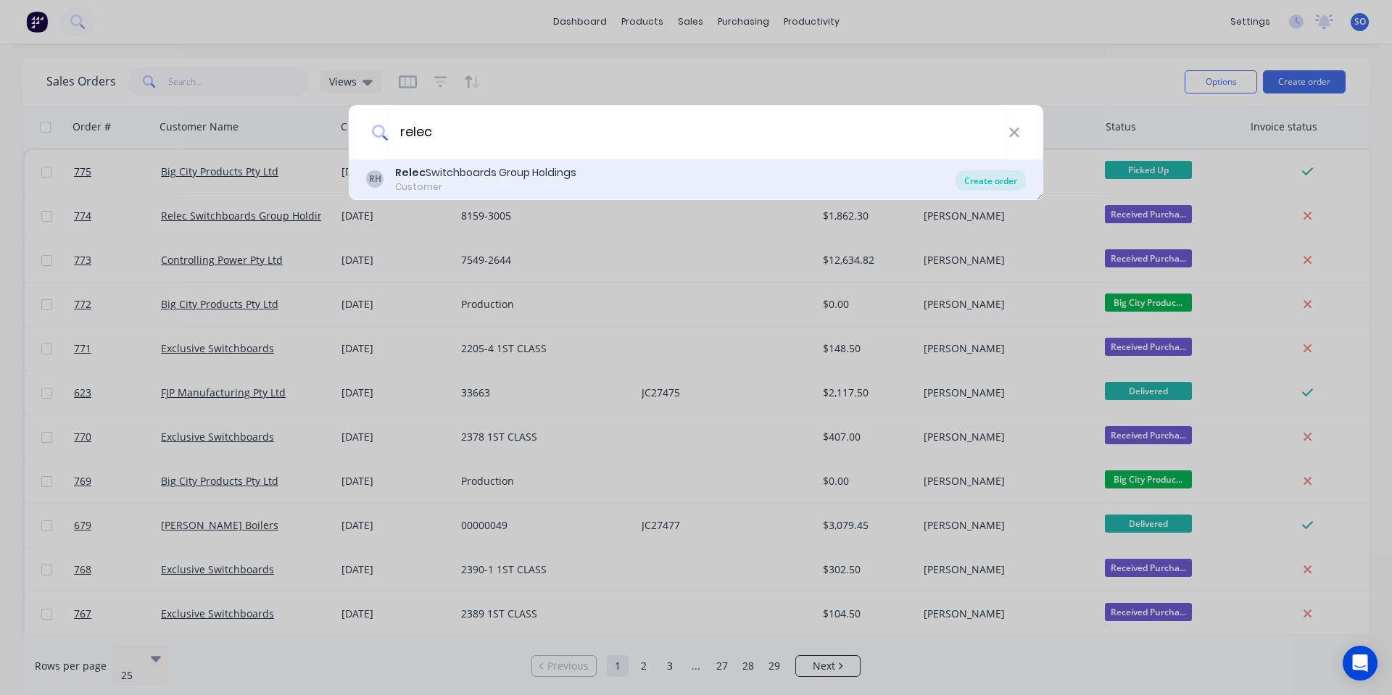
type input "relec"
click at [998, 178] on div "Create order" at bounding box center [990, 180] width 70 height 20
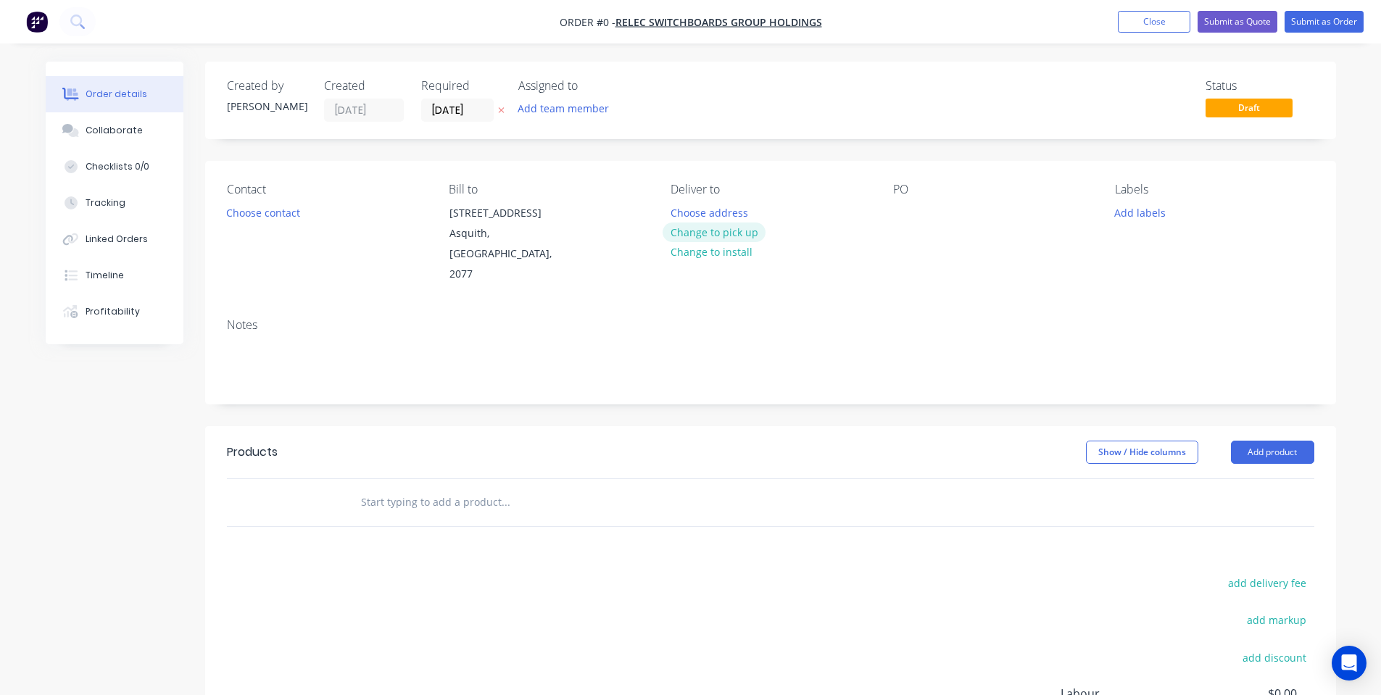
click at [741, 229] on button "Change to pick up" at bounding box center [713, 232] width 103 height 20
click at [262, 222] on div "Contact Choose contact" at bounding box center [326, 234] width 199 height 102
click at [254, 215] on button "Choose contact" at bounding box center [262, 212] width 89 height 20
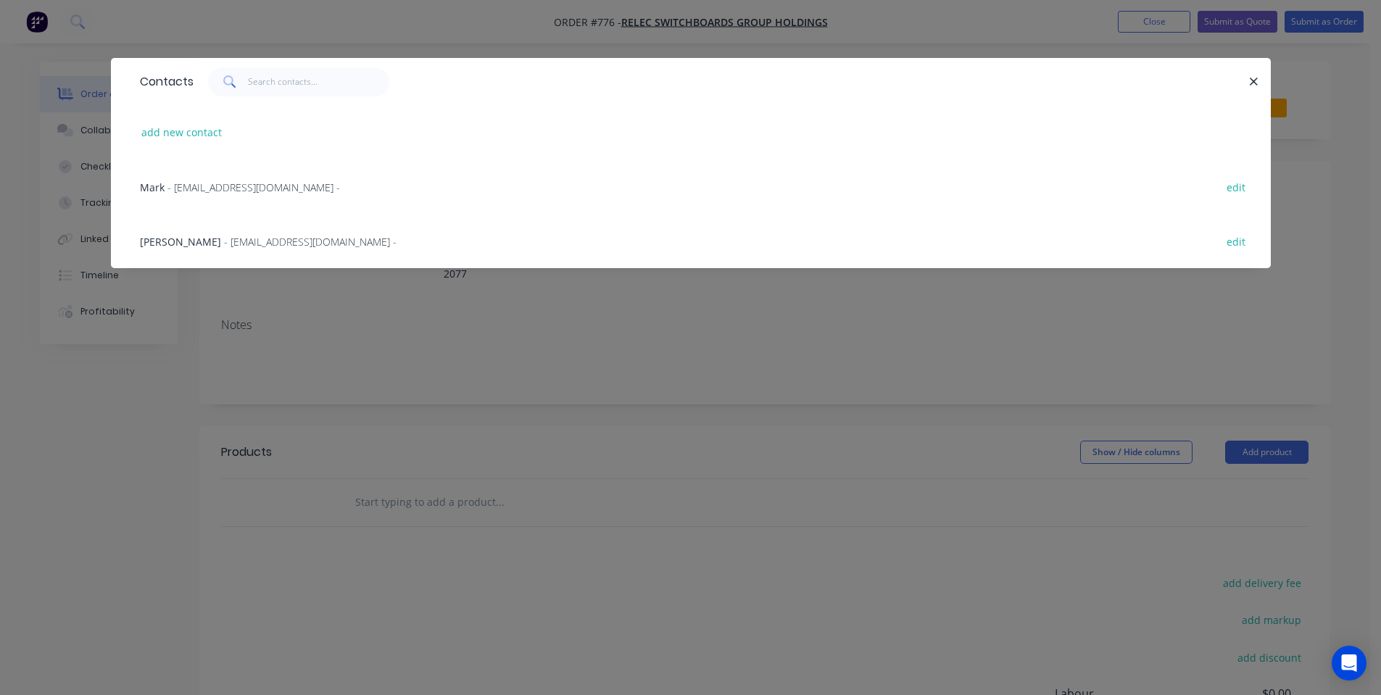
click at [225, 243] on span "- [EMAIL_ADDRESS][DOMAIN_NAME] -" at bounding box center [310, 242] width 172 height 14
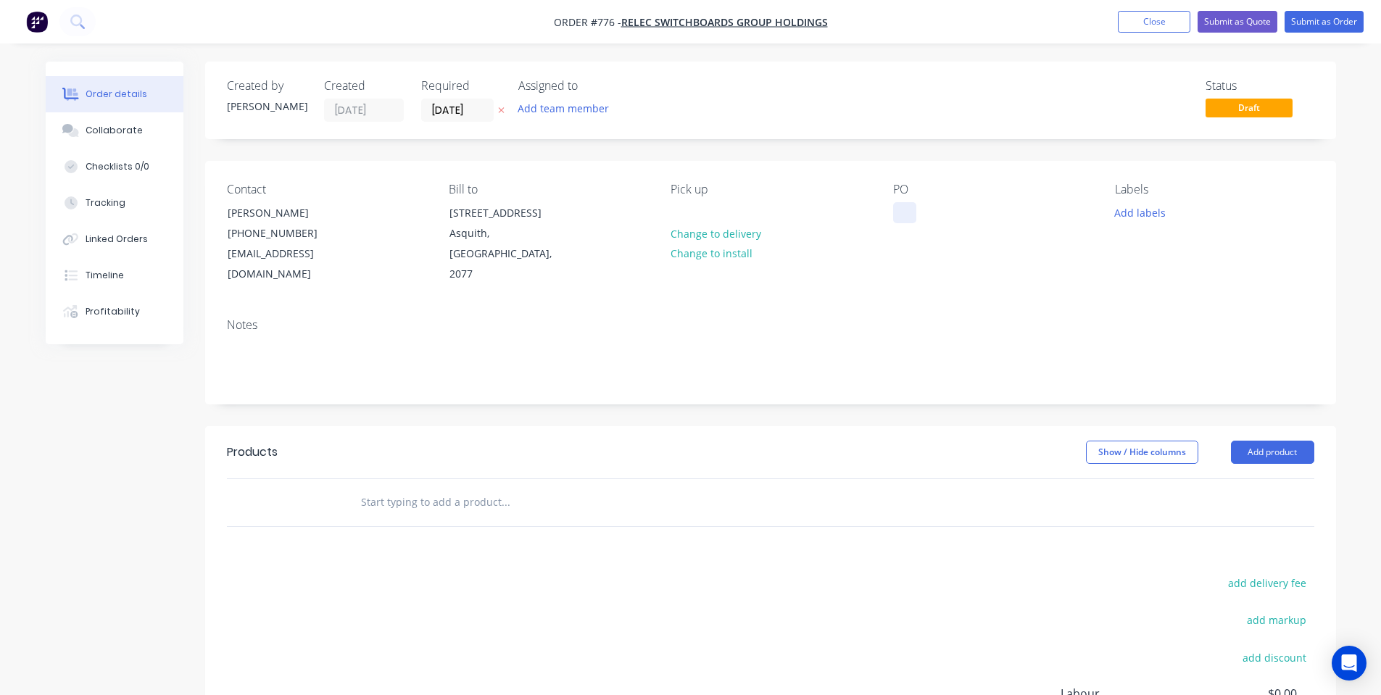
click at [897, 222] on div at bounding box center [904, 212] width 23 height 21
click at [904, 224] on div "PO" at bounding box center [992, 234] width 199 height 102
click at [903, 212] on div at bounding box center [904, 212] width 23 height 21
click at [1014, 272] on div "Contact [PERSON_NAME] [PHONE_NUMBER] [EMAIL_ADDRESS][DOMAIN_NAME] Bill to [STRE…" at bounding box center [770, 234] width 1131 height 146
click at [1110, 212] on button "Add labels" at bounding box center [1140, 212] width 67 height 20
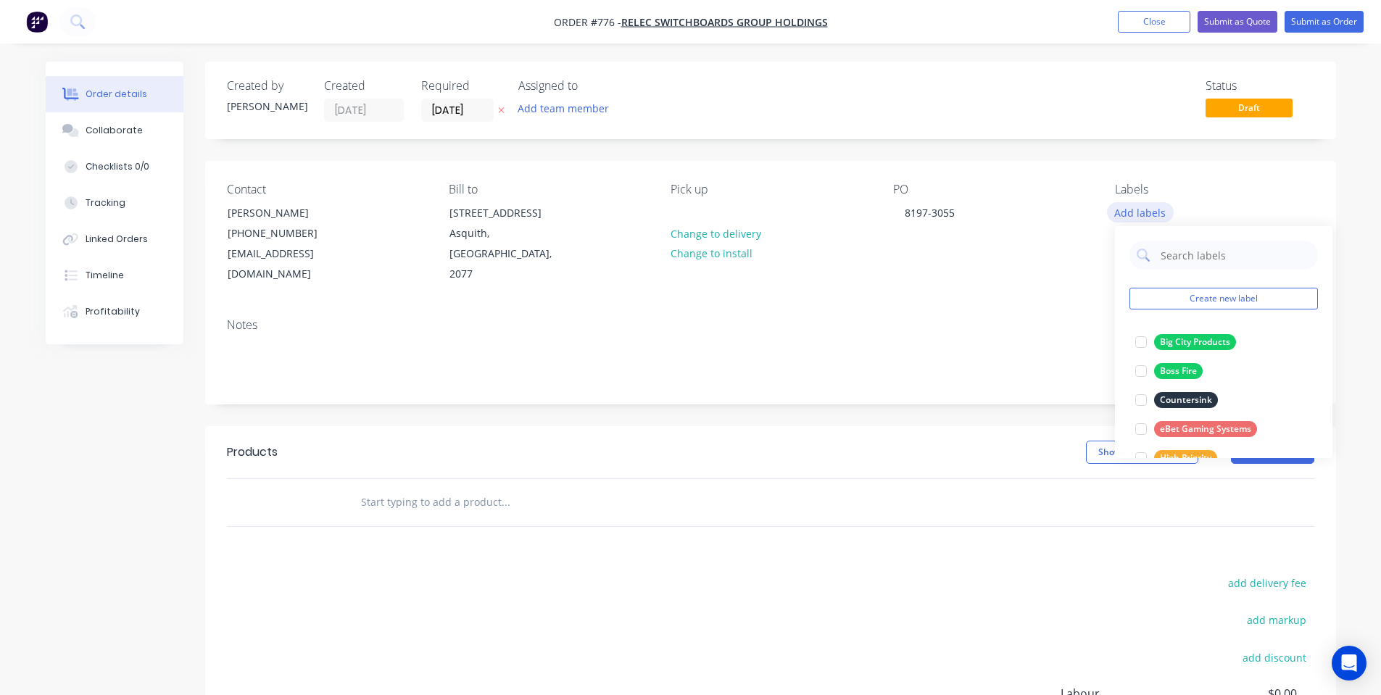
click at [1120, 212] on button "Add labels" at bounding box center [1140, 212] width 67 height 20
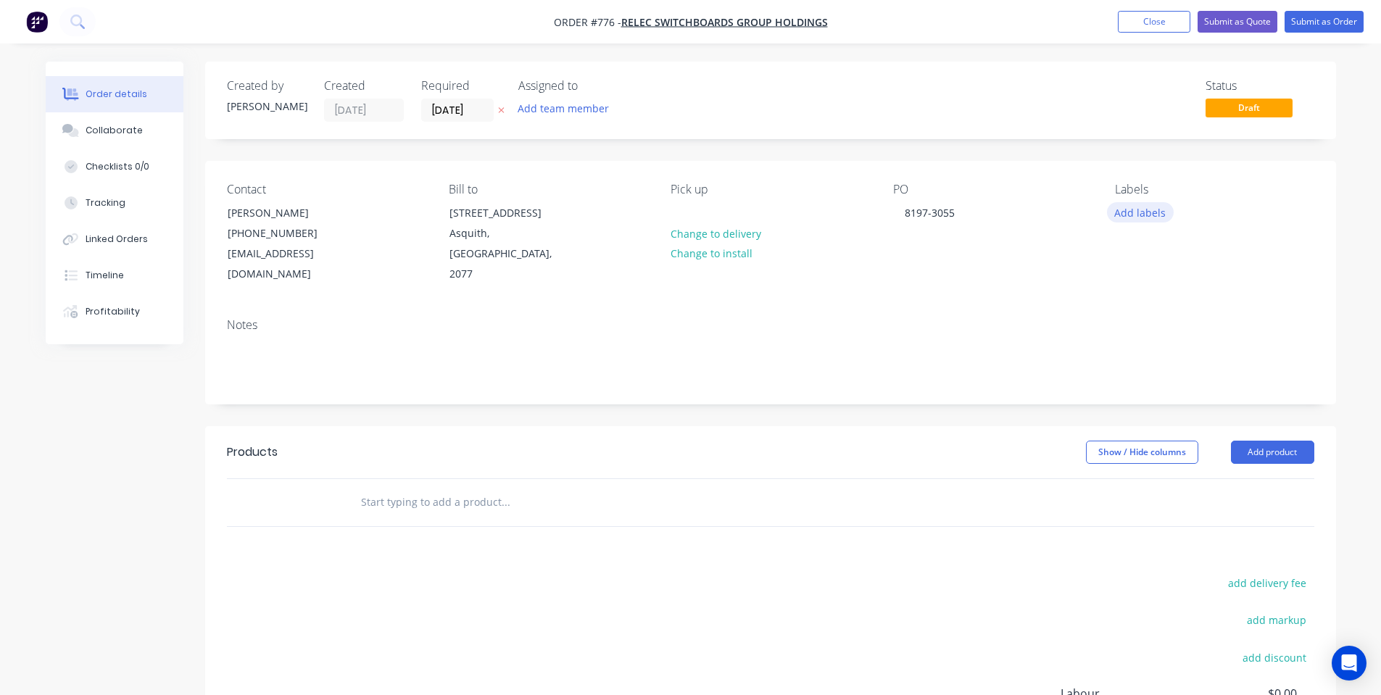
click at [1138, 214] on button "Add labels" at bounding box center [1140, 212] width 67 height 20
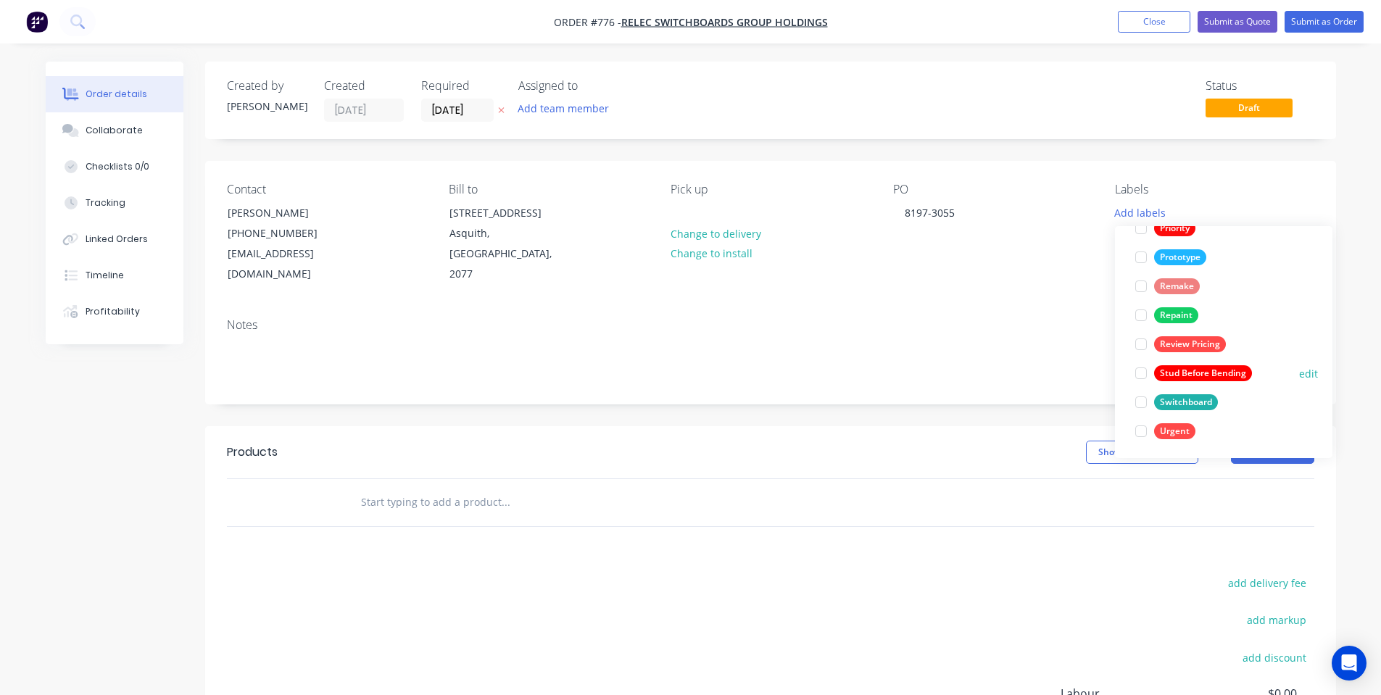
scroll to position [377, 0]
click at [1201, 392] on div "Switchboard" at bounding box center [1186, 400] width 64 height 16
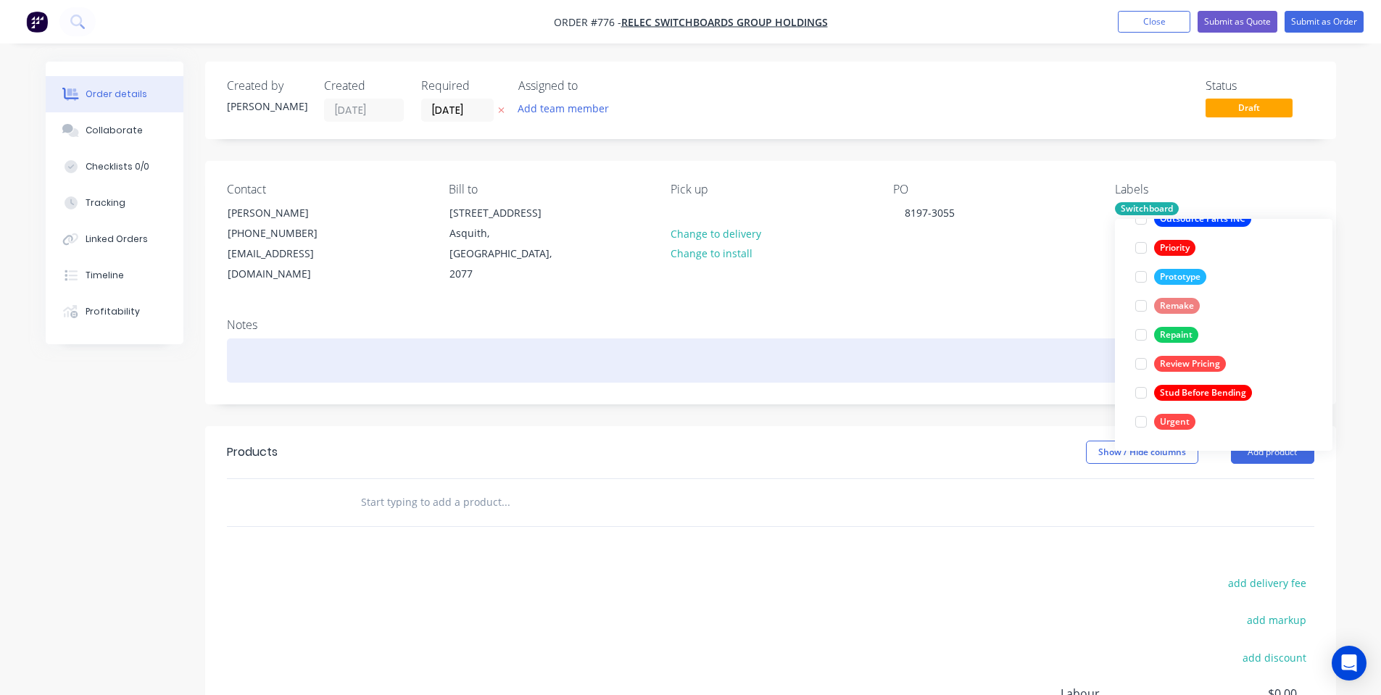
scroll to position [0, 0]
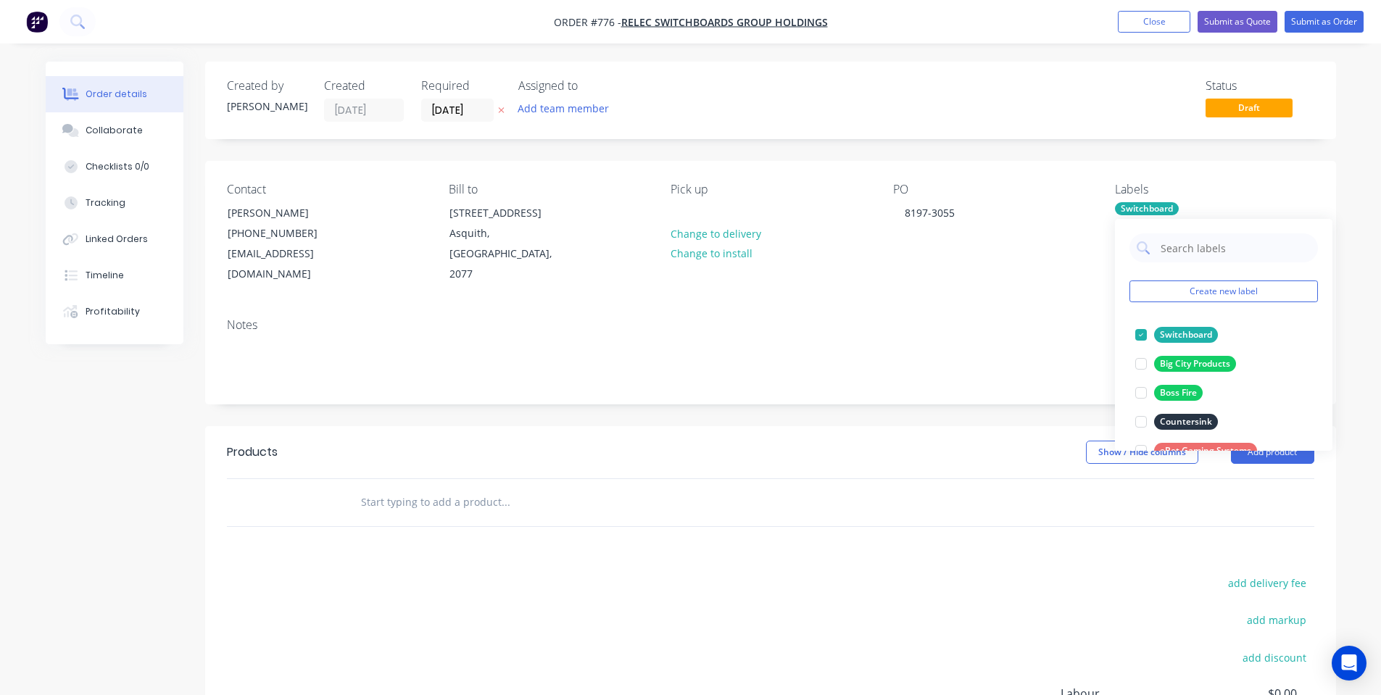
drag, startPoint x: 933, startPoint y: 291, endPoint x: 516, endPoint y: 270, distance: 417.3
click at [933, 307] on div "Notes" at bounding box center [770, 355] width 1131 height 97
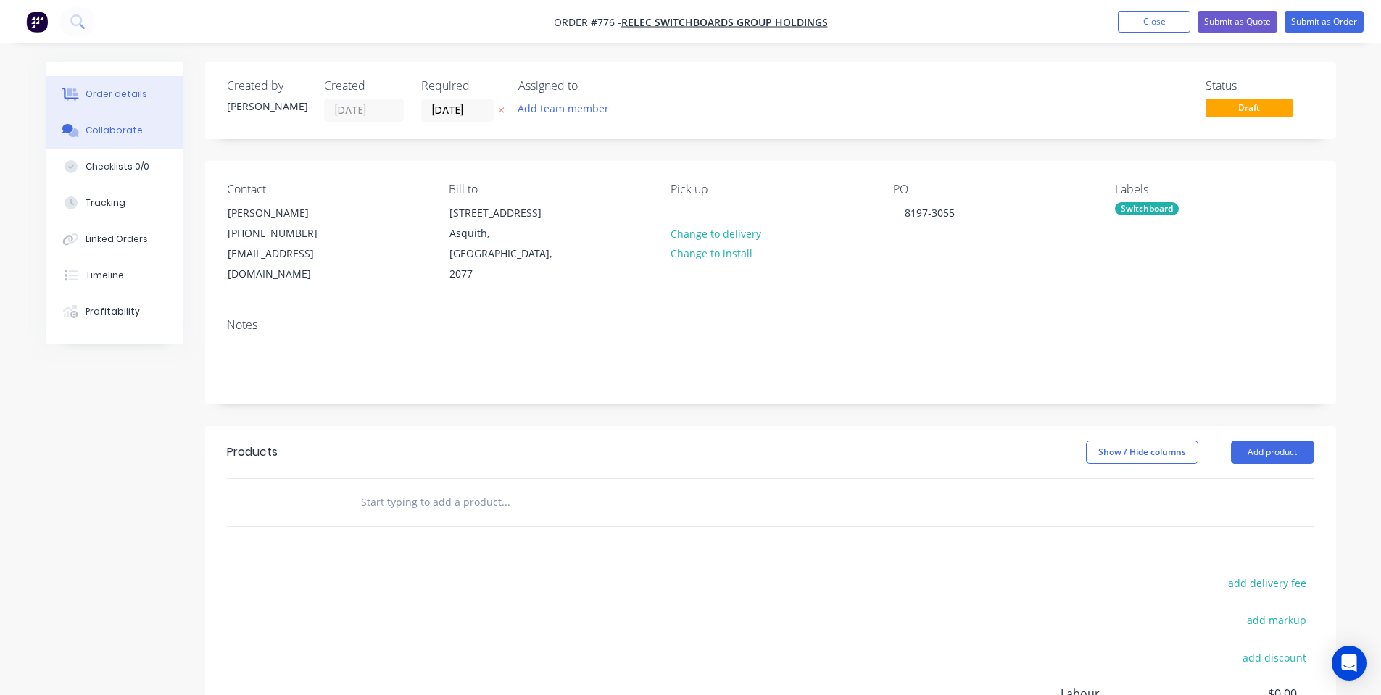
click at [88, 125] on button "Collaborate" at bounding box center [115, 130] width 138 height 36
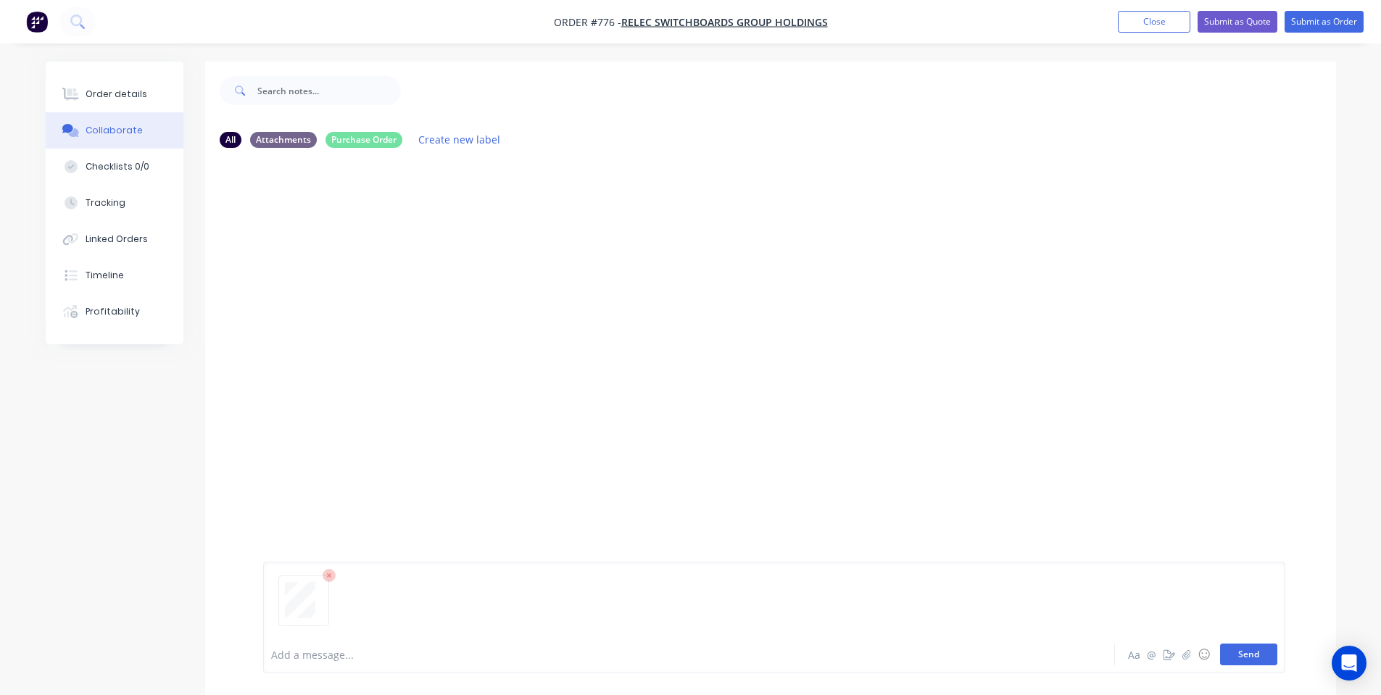
click at [1275, 655] on button "Send" at bounding box center [1248, 655] width 57 height 22
click at [93, 98] on div "Order details" at bounding box center [117, 94] width 62 height 13
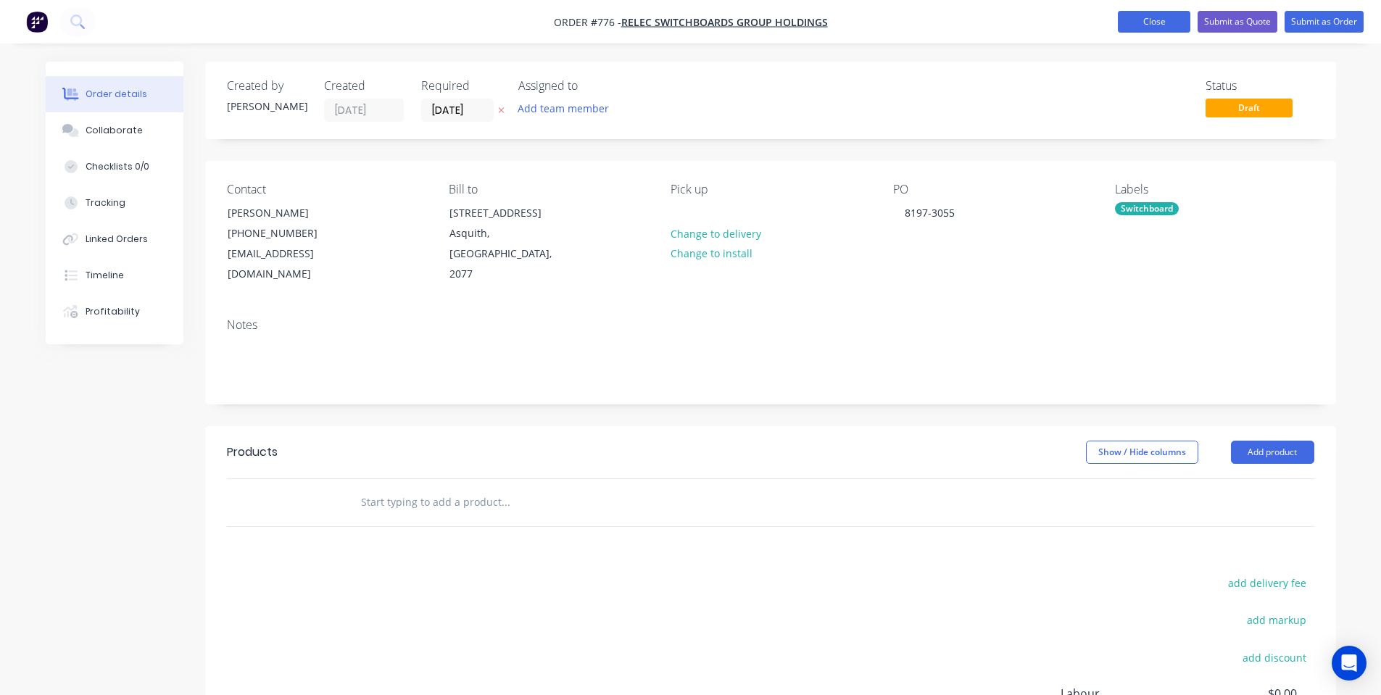
click at [1150, 25] on button "Close" at bounding box center [1154, 22] width 72 height 22
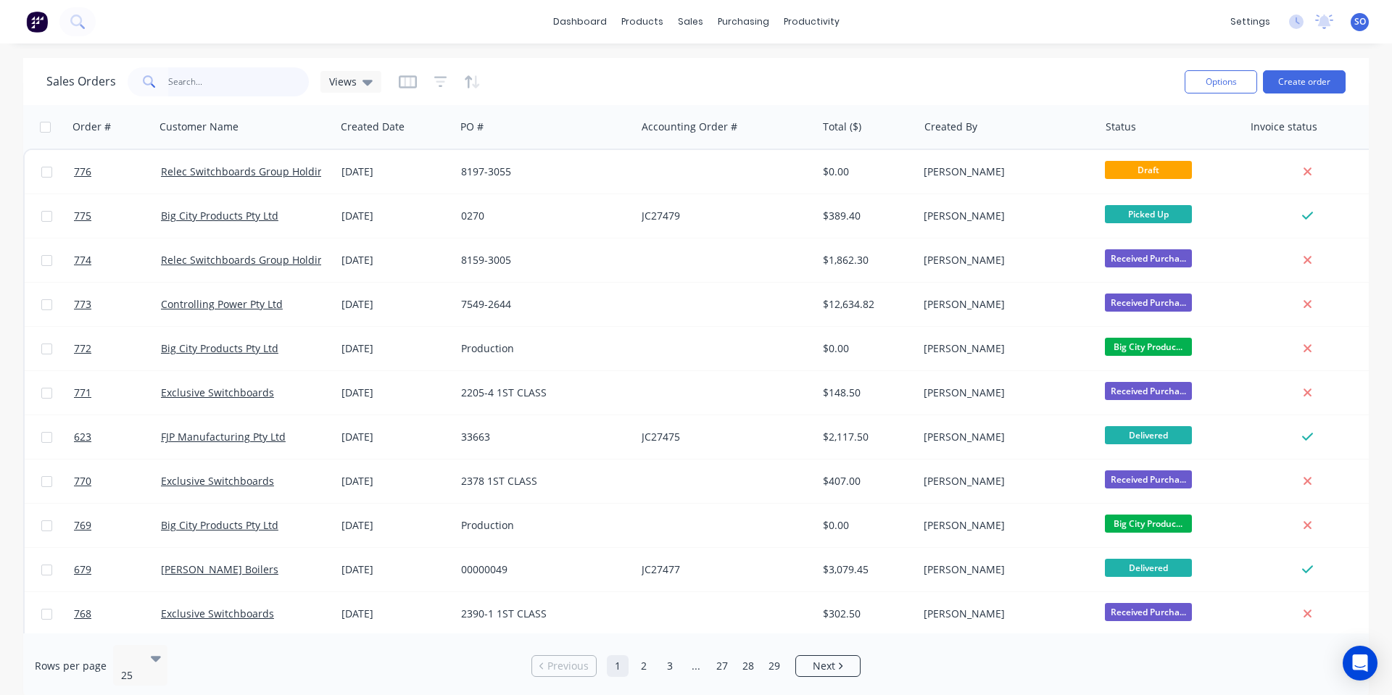
click at [234, 85] on input "text" at bounding box center [238, 81] width 141 height 29
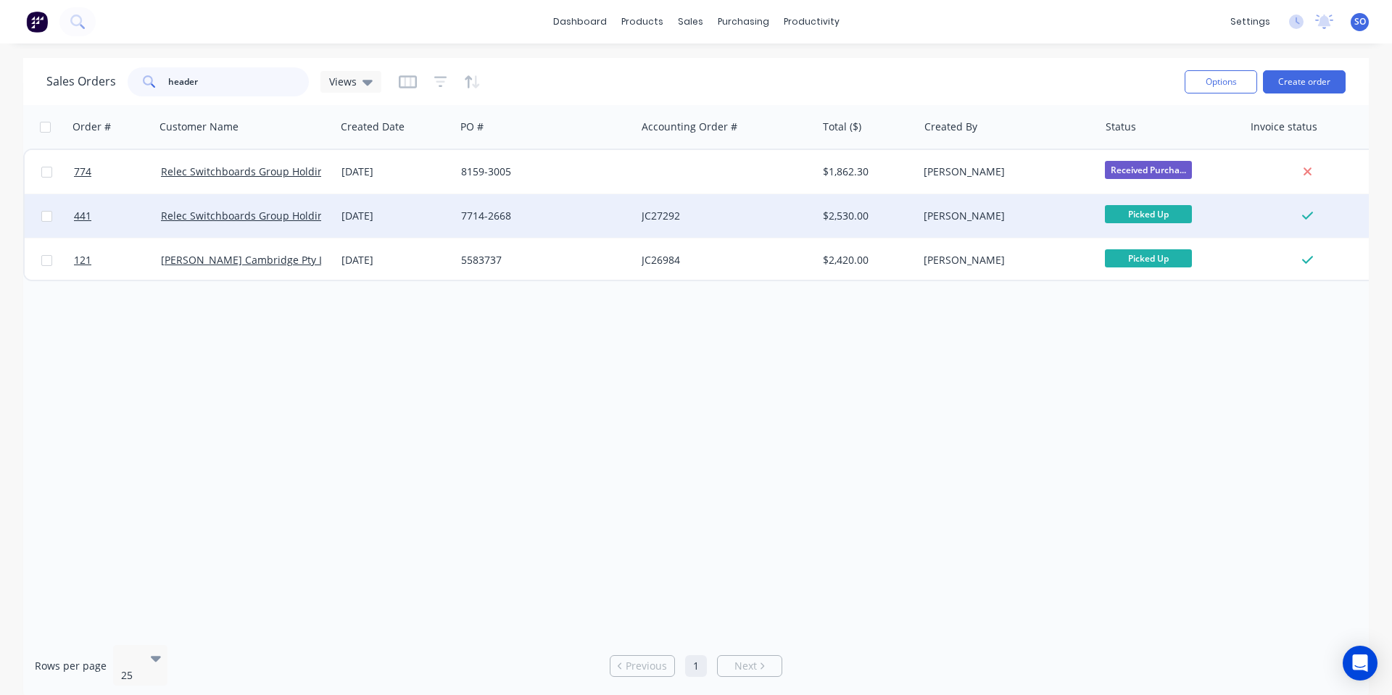
type input "header"
click at [384, 210] on div "[DATE]" at bounding box center [395, 216] width 108 height 14
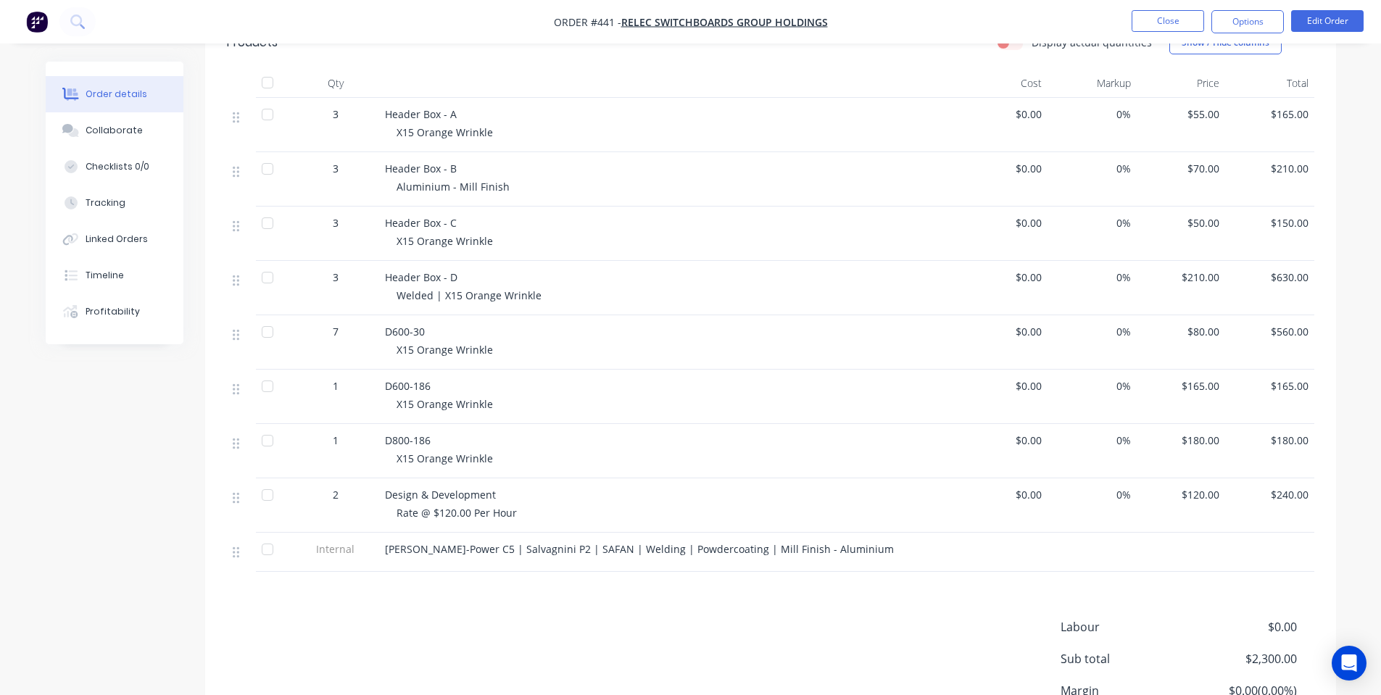
scroll to position [194, 0]
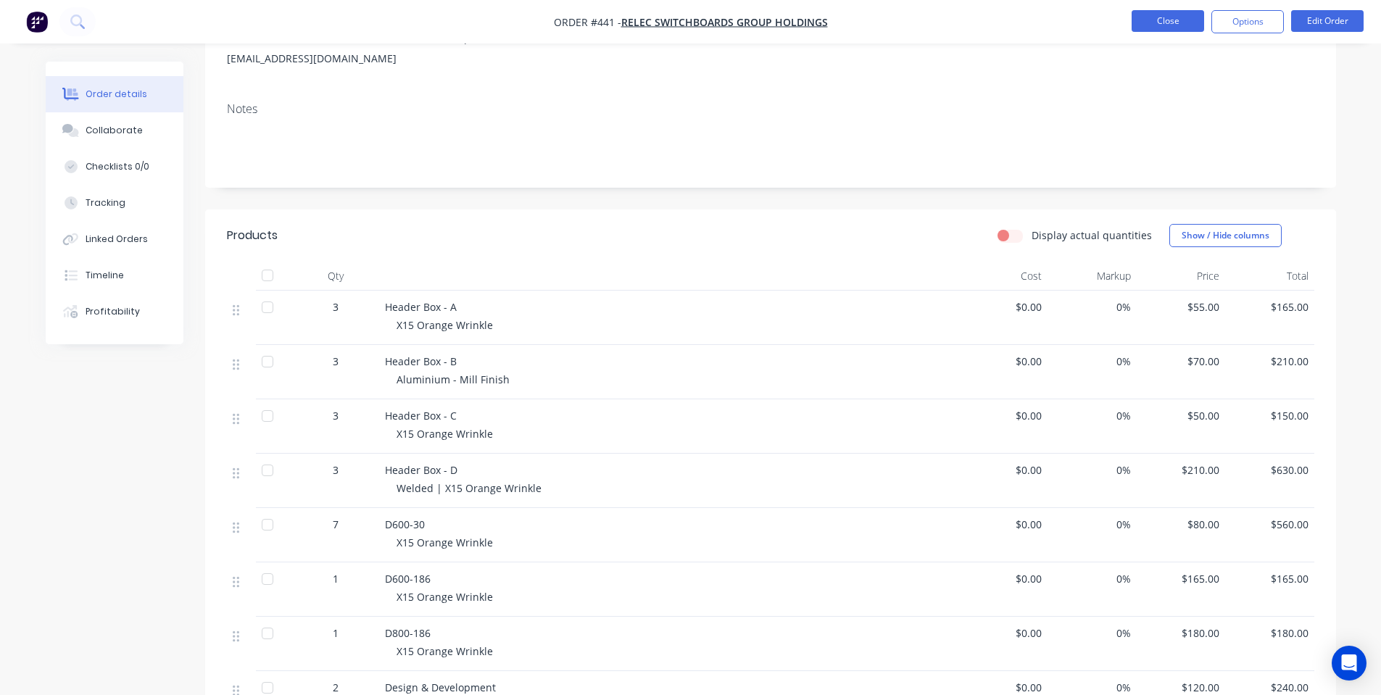
click at [1169, 21] on button "Close" at bounding box center [1167, 21] width 72 height 22
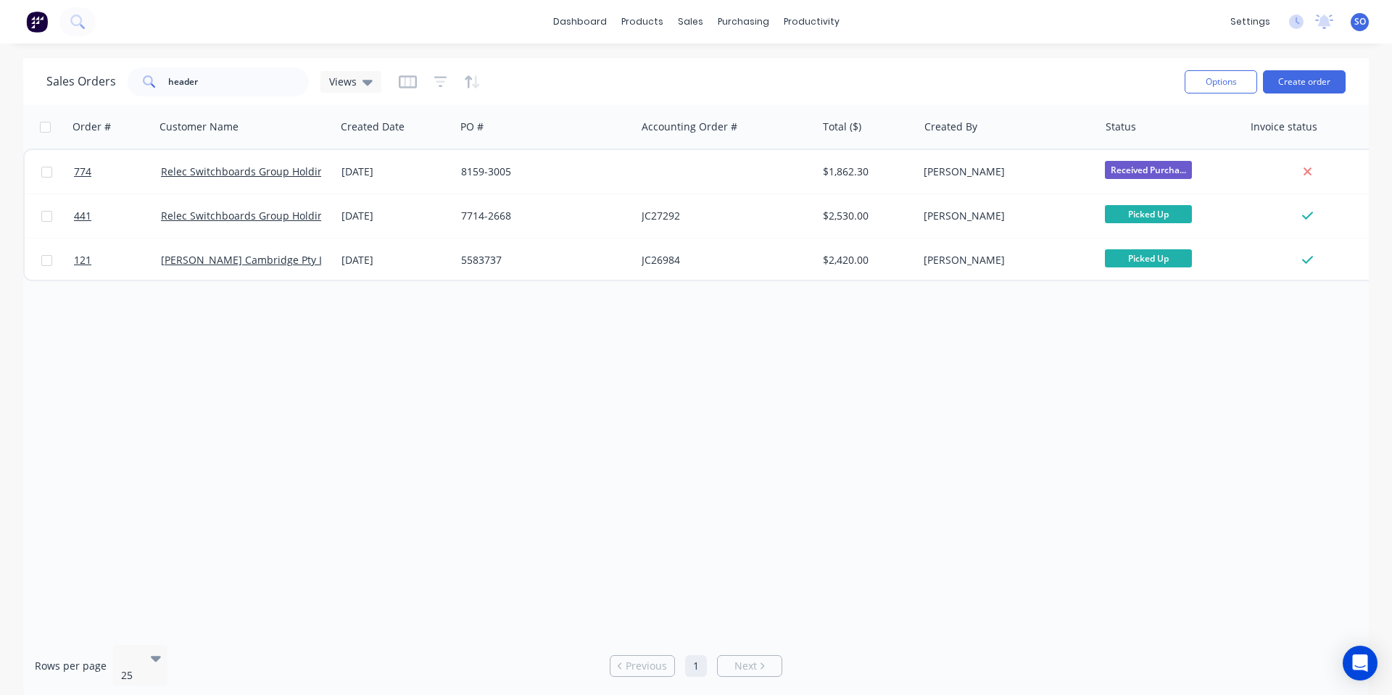
click at [632, 362] on div "Order # Customer Name Created Date PO # Accounting Order # Total ($) Created By…" at bounding box center [695, 369] width 1345 height 528
click at [1288, 83] on button "Create order" at bounding box center [1304, 81] width 83 height 23
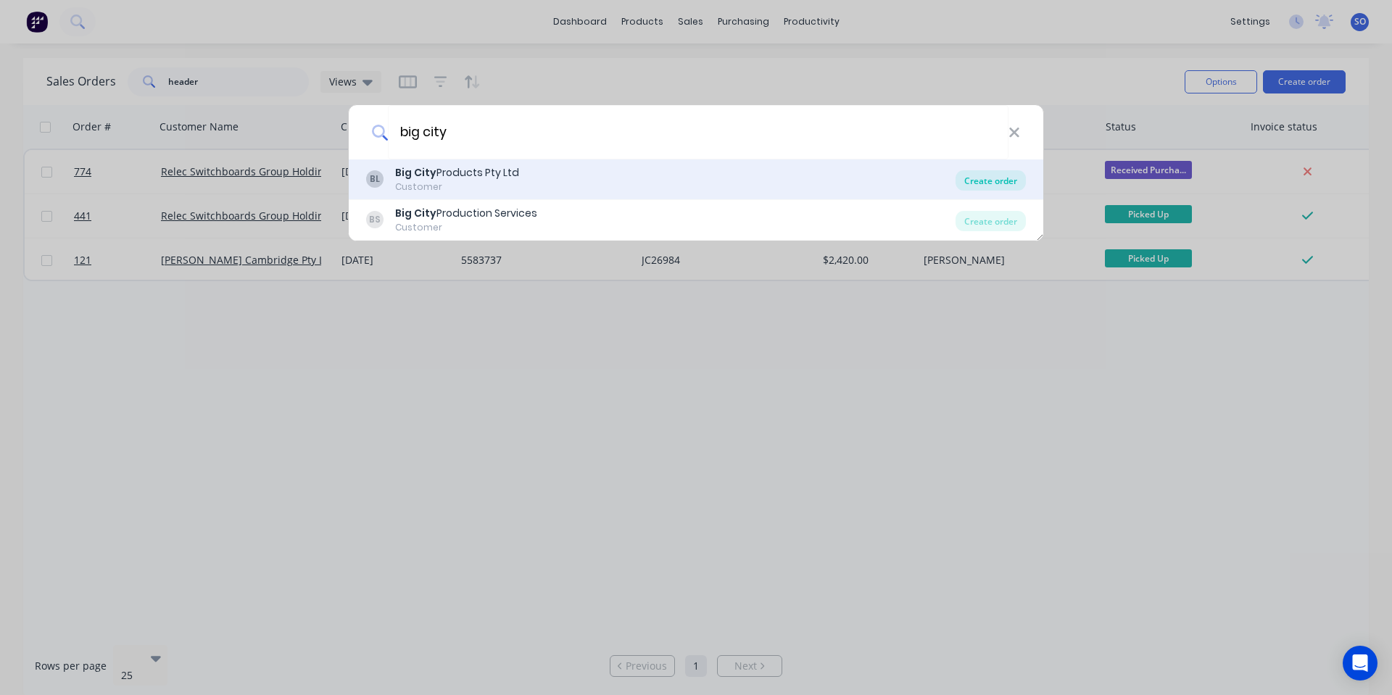
type input "big city"
click at [983, 182] on div "Create order" at bounding box center [990, 180] width 70 height 20
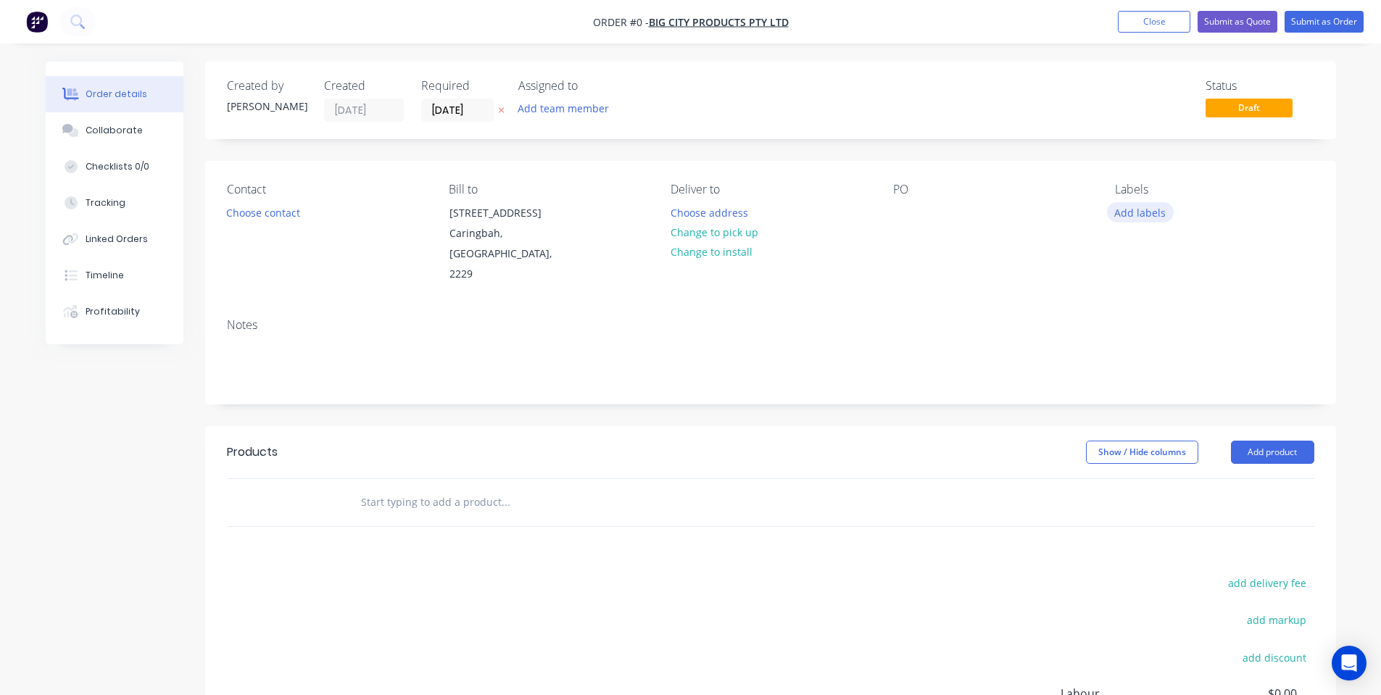
click at [1126, 212] on button "Add labels" at bounding box center [1140, 212] width 67 height 20
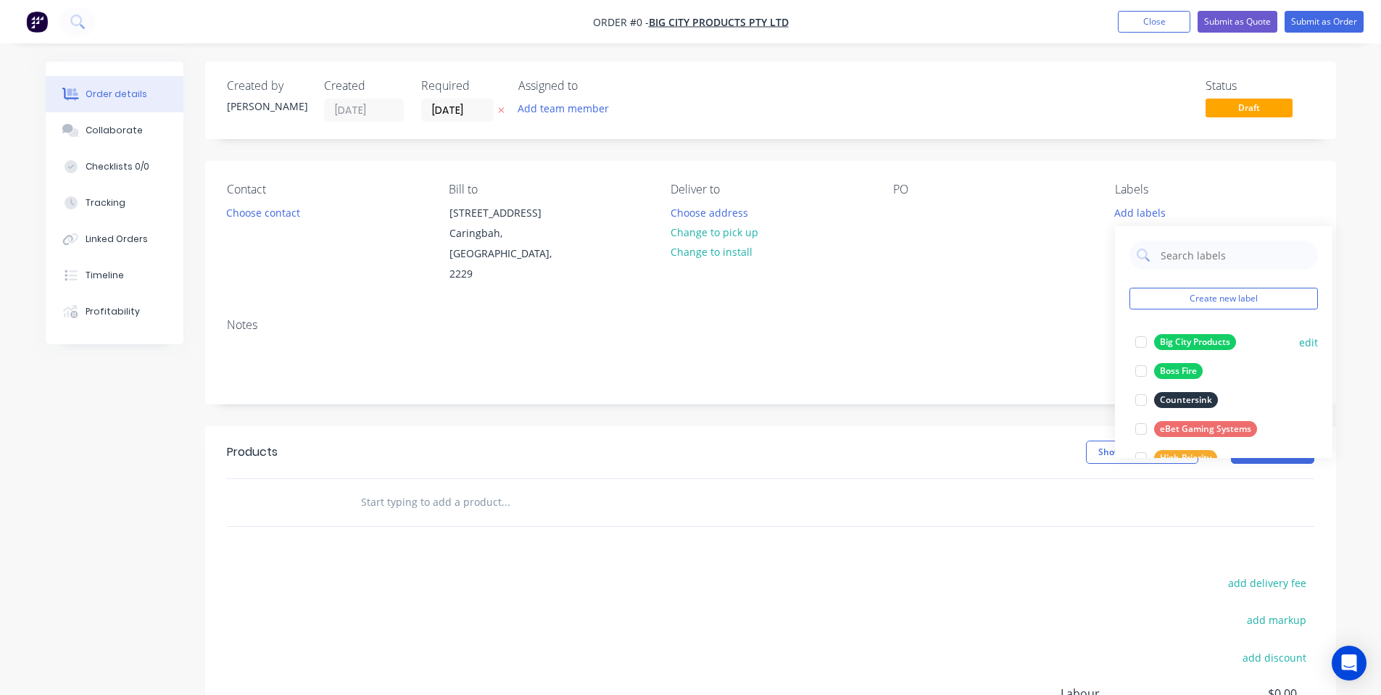
click at [1139, 350] on div at bounding box center [1140, 342] width 29 height 29
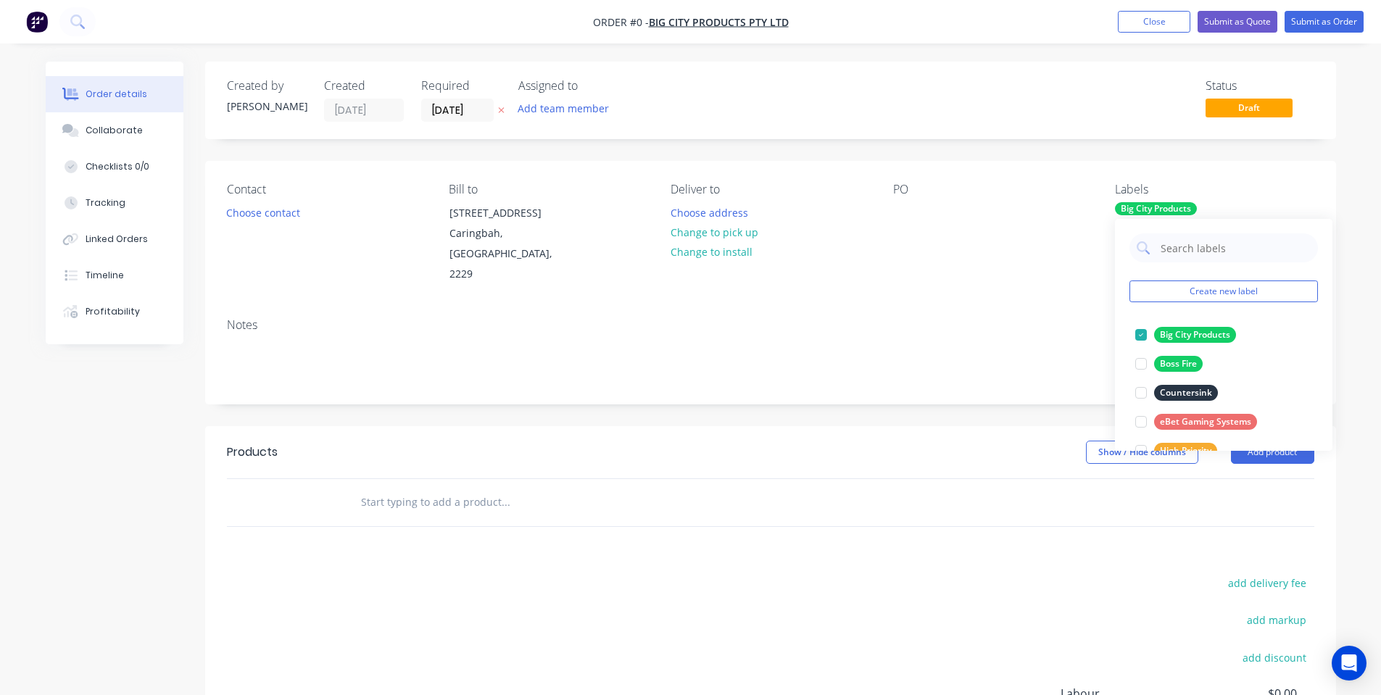
click at [906, 310] on div "Order details Collaborate Checklists 0/0 Tracking Linked Orders Timeline Profit…" at bounding box center [690, 479] width 1319 height 835
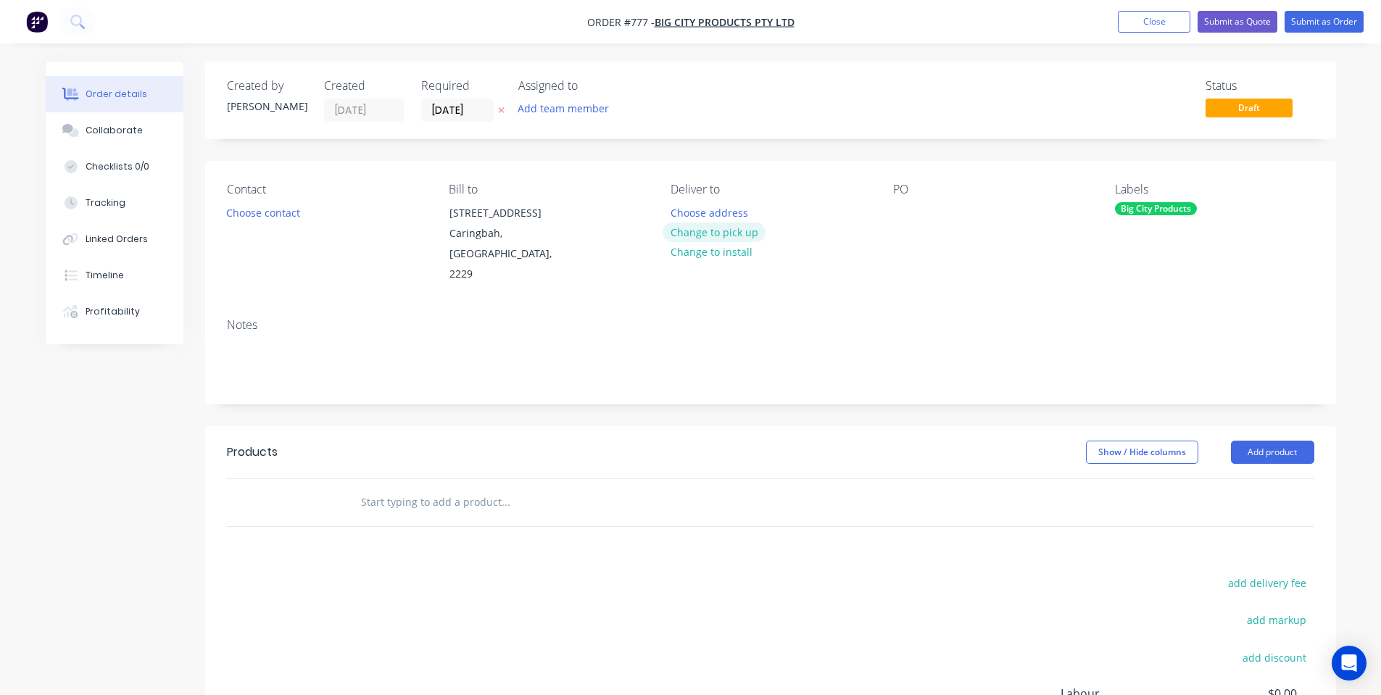
click at [735, 232] on button "Change to pick up" at bounding box center [713, 232] width 103 height 20
click at [907, 212] on div at bounding box center [904, 212] width 23 height 21
click at [630, 318] on div "Notes" at bounding box center [770, 325] width 1087 height 14
click at [454, 109] on input "[DATE]" at bounding box center [457, 110] width 71 height 22
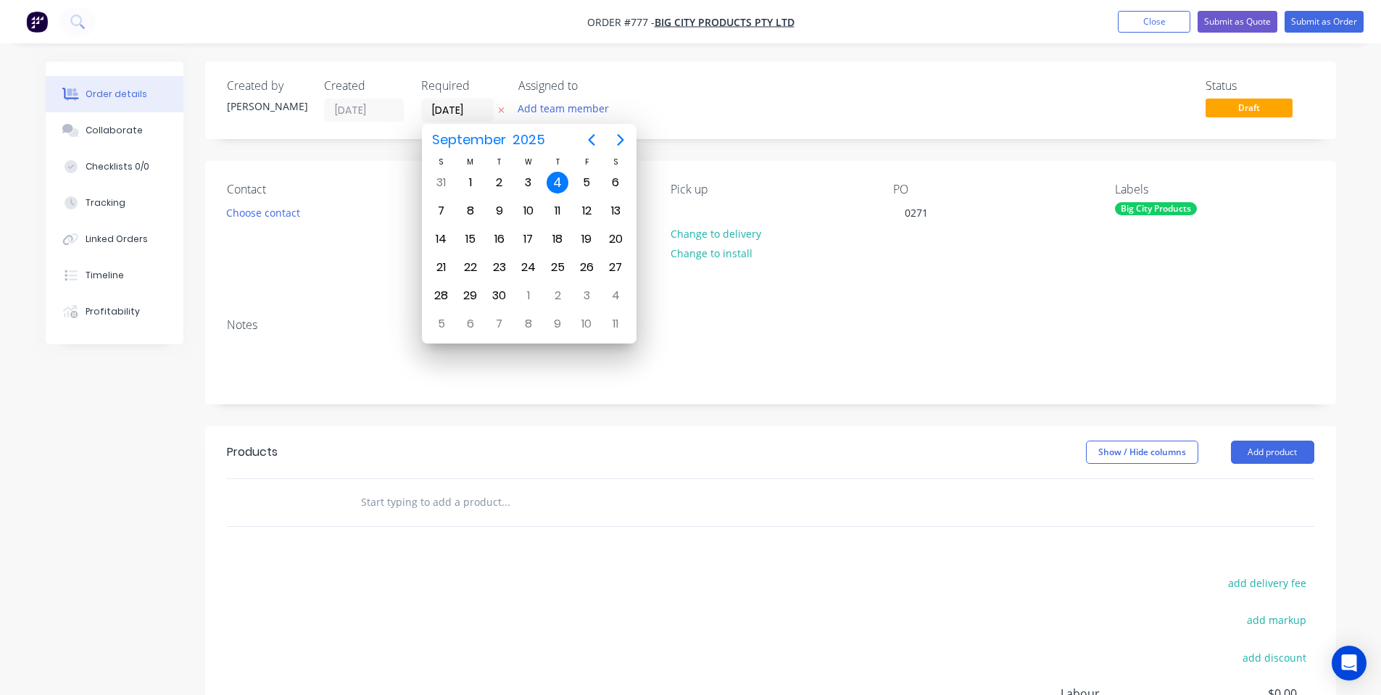
click at [760, 74] on div "Created by [PERSON_NAME] Created [DATE] Required [DATE] Assigned to Add team me…" at bounding box center [770, 101] width 1131 height 78
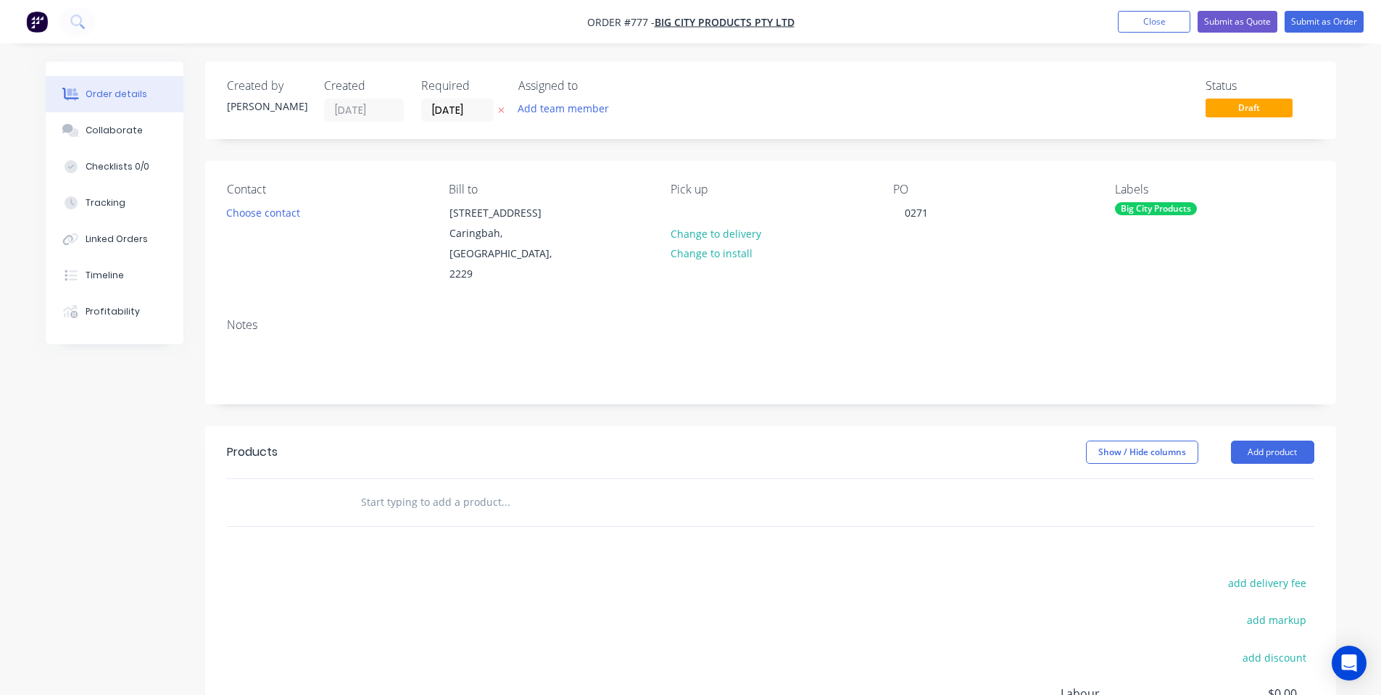
click at [400, 492] on input "text" at bounding box center [505, 502] width 290 height 29
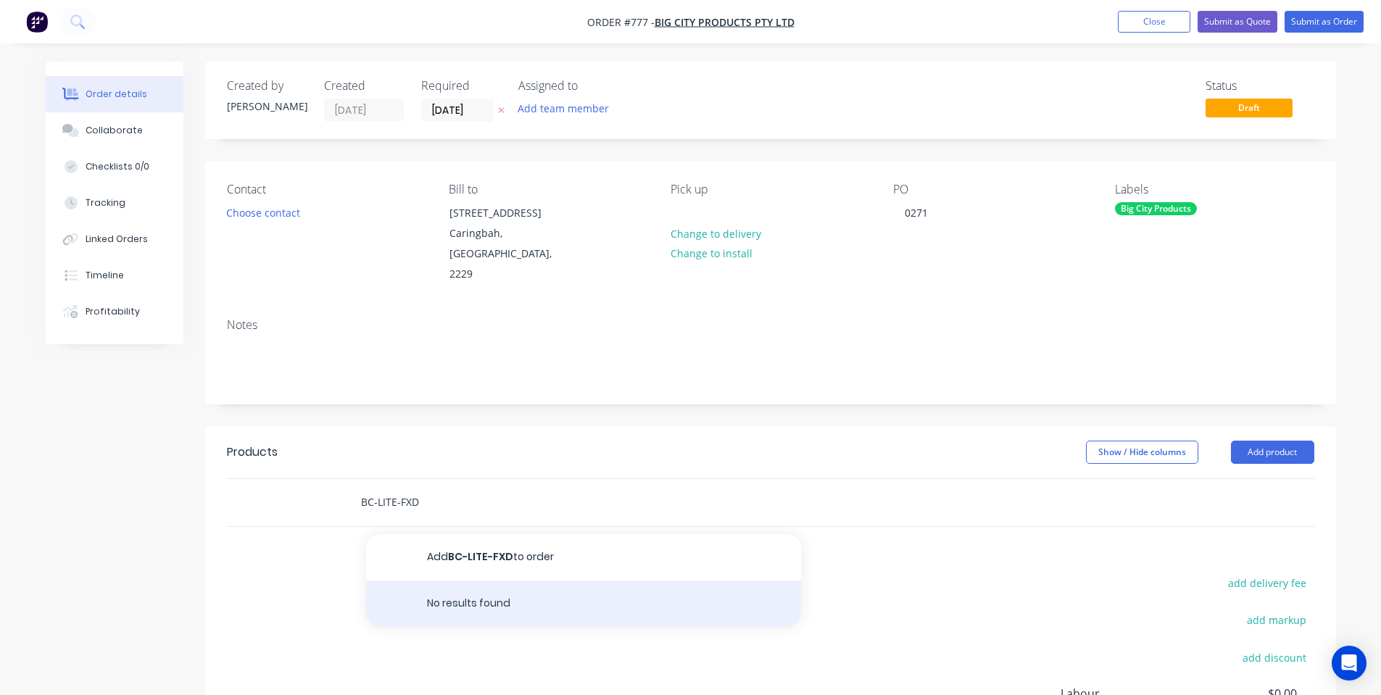
type input "BC-LITE-FXD"
click at [494, 581] on div "No results found" at bounding box center [583, 604] width 435 height 46
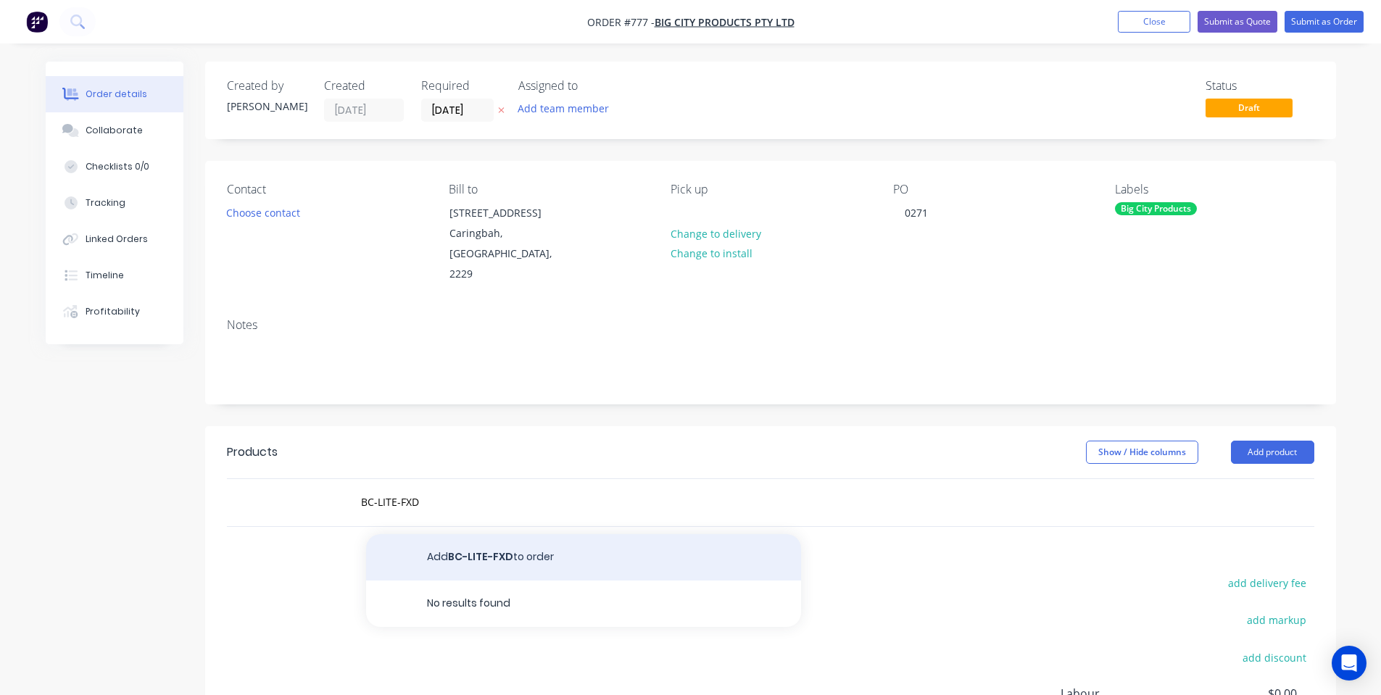
click at [490, 549] on button "Add BC-LITE-FXD to order" at bounding box center [583, 557] width 435 height 46
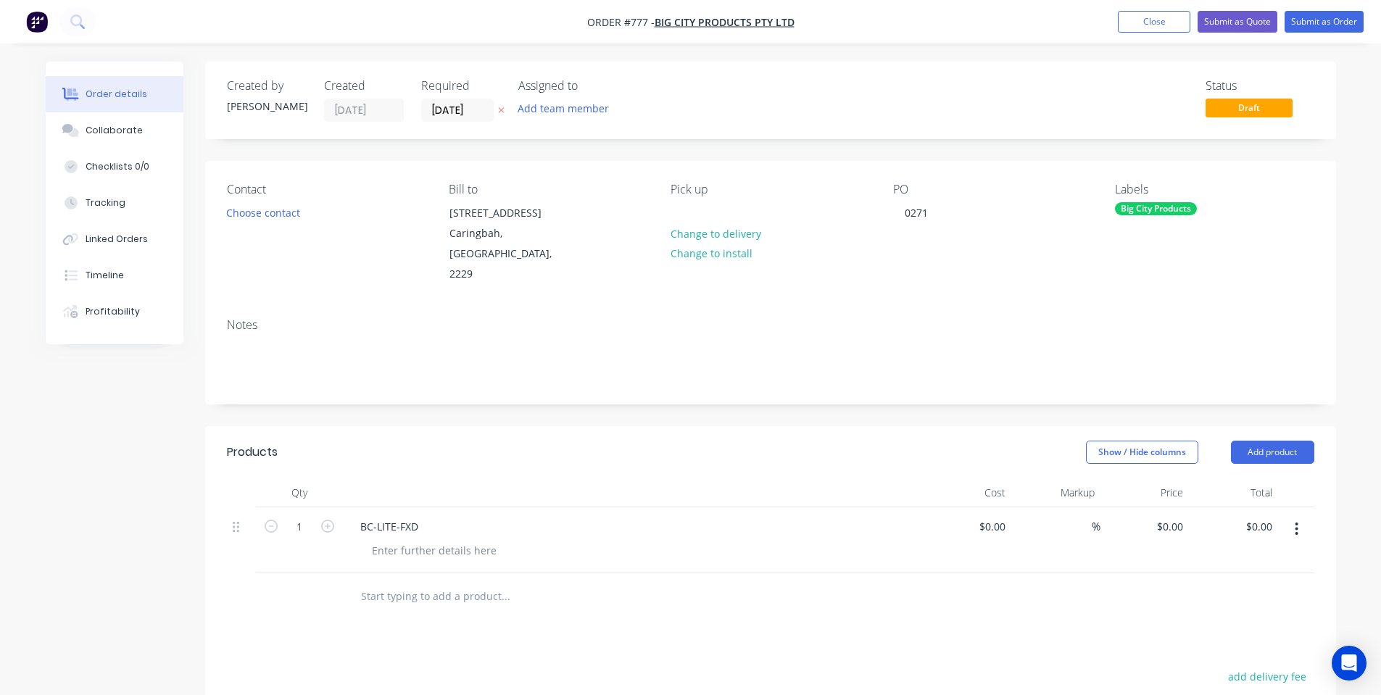
click at [457, 582] on input "text" at bounding box center [505, 596] width 290 height 29
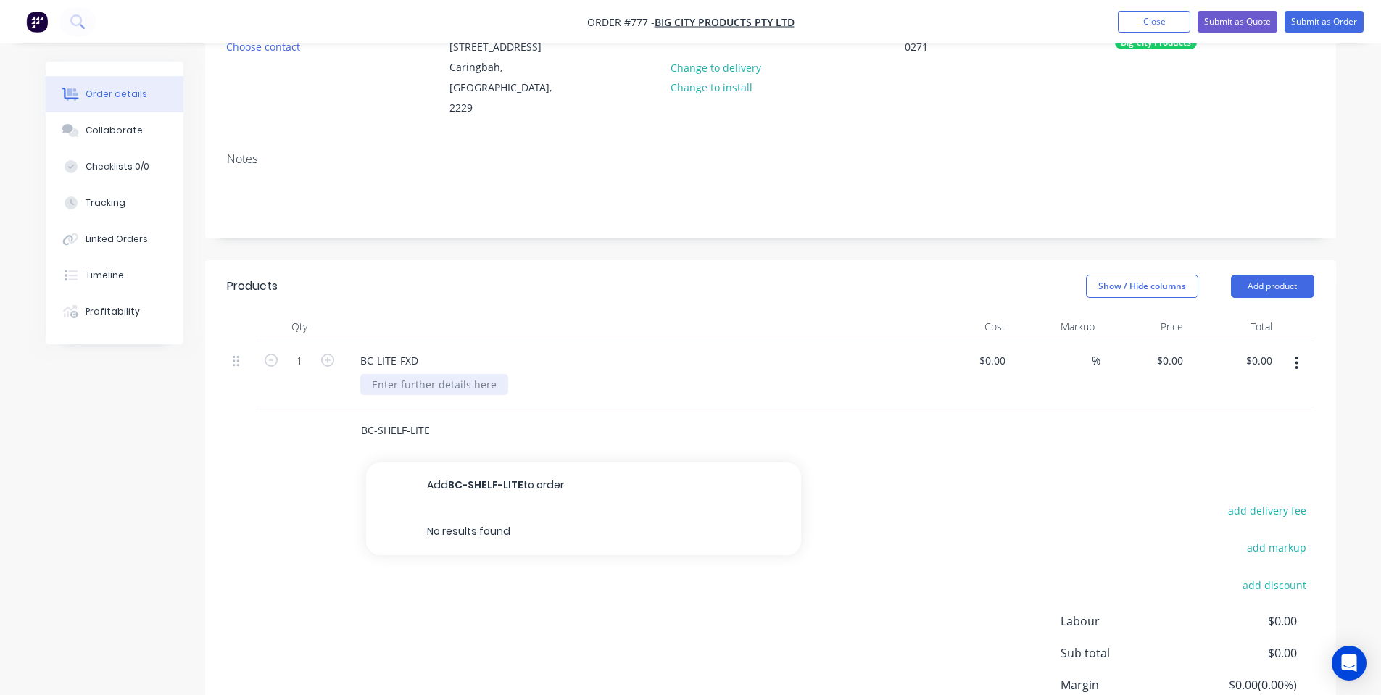
scroll to position [194, 0]
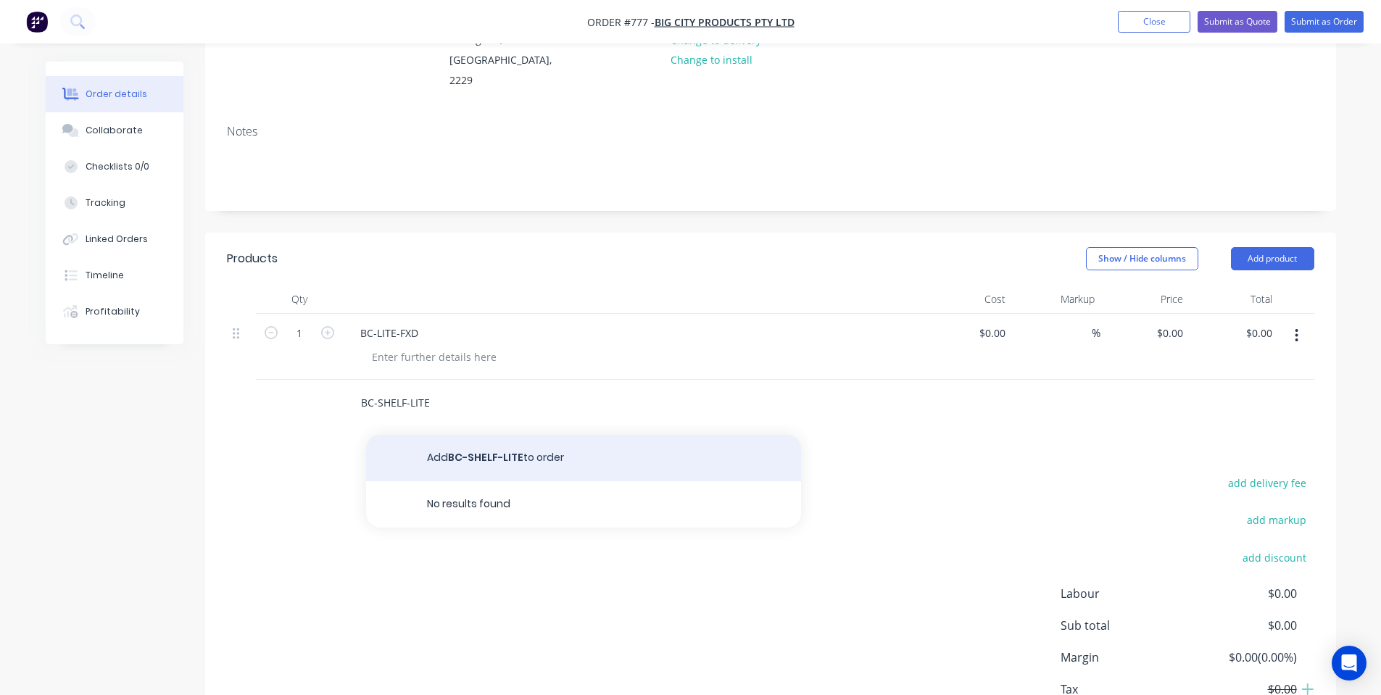
type input "BC-SHELF-LITE"
click at [430, 435] on button "Add BC-SHELF-LITE to order" at bounding box center [583, 458] width 435 height 46
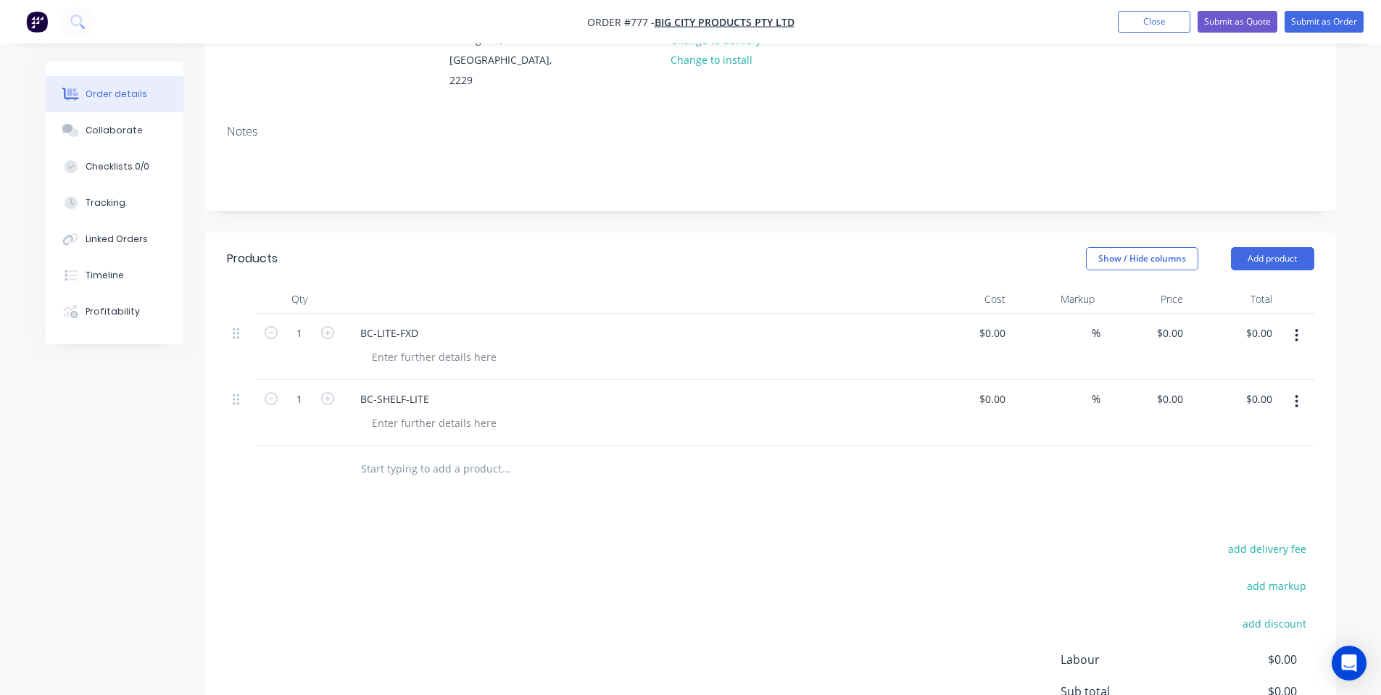
click at [391, 465] on div at bounding box center [604, 469] width 522 height 47
click at [385, 454] on input "text" at bounding box center [505, 468] width 290 height 29
type input "B"
click at [492, 637] on div "add delivery fee add markup add discount Labour $0.00 Sub total $0.00 Margin $0…" at bounding box center [770, 679] width 1087 height 280
click at [441, 454] on input "text" at bounding box center [505, 468] width 290 height 29
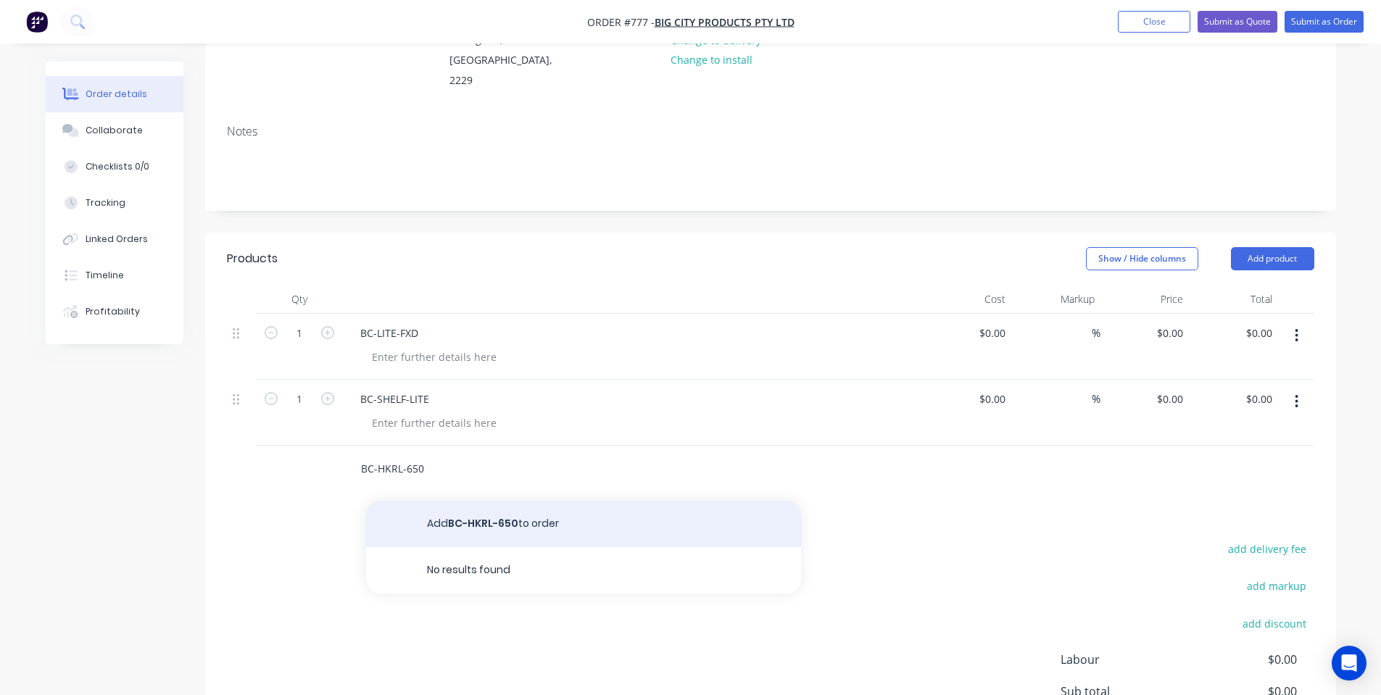
type input "BC-HKRL-650"
click at [462, 501] on button "Add BC-HKRL-650 to order" at bounding box center [583, 524] width 435 height 46
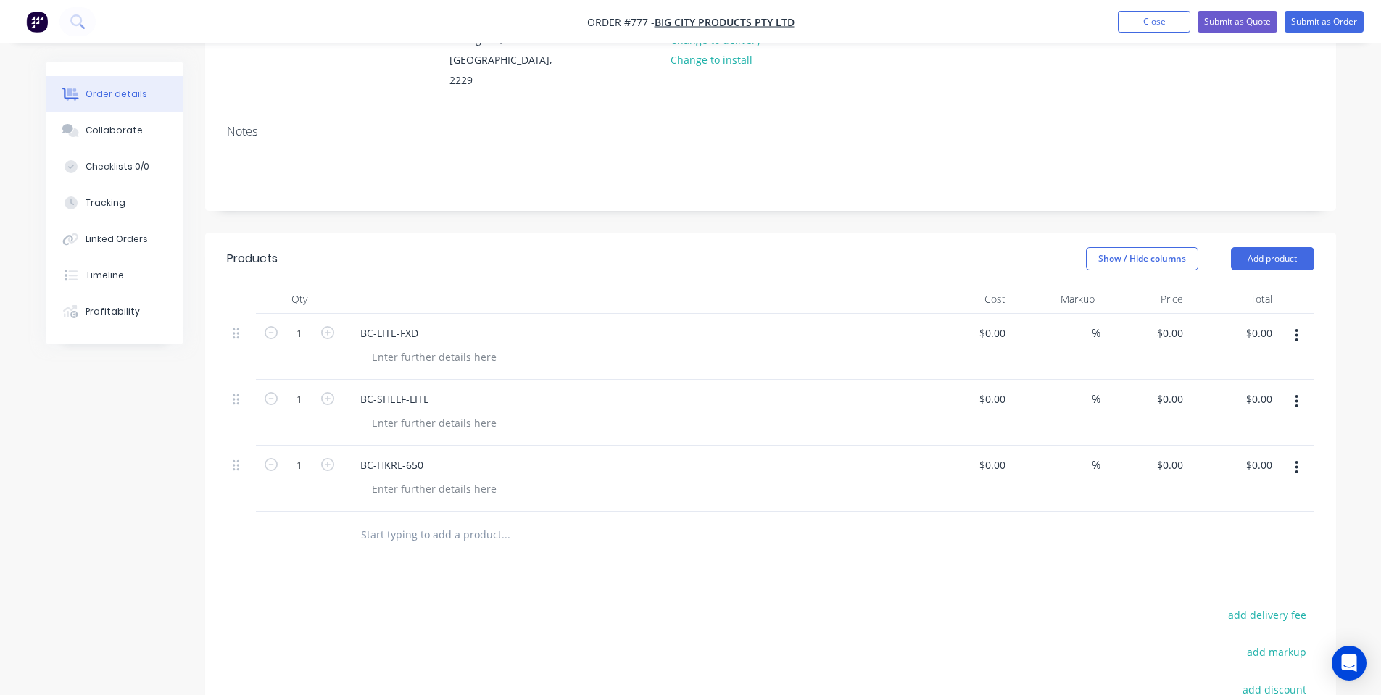
click at [428, 523] on input "text" at bounding box center [505, 534] width 290 height 29
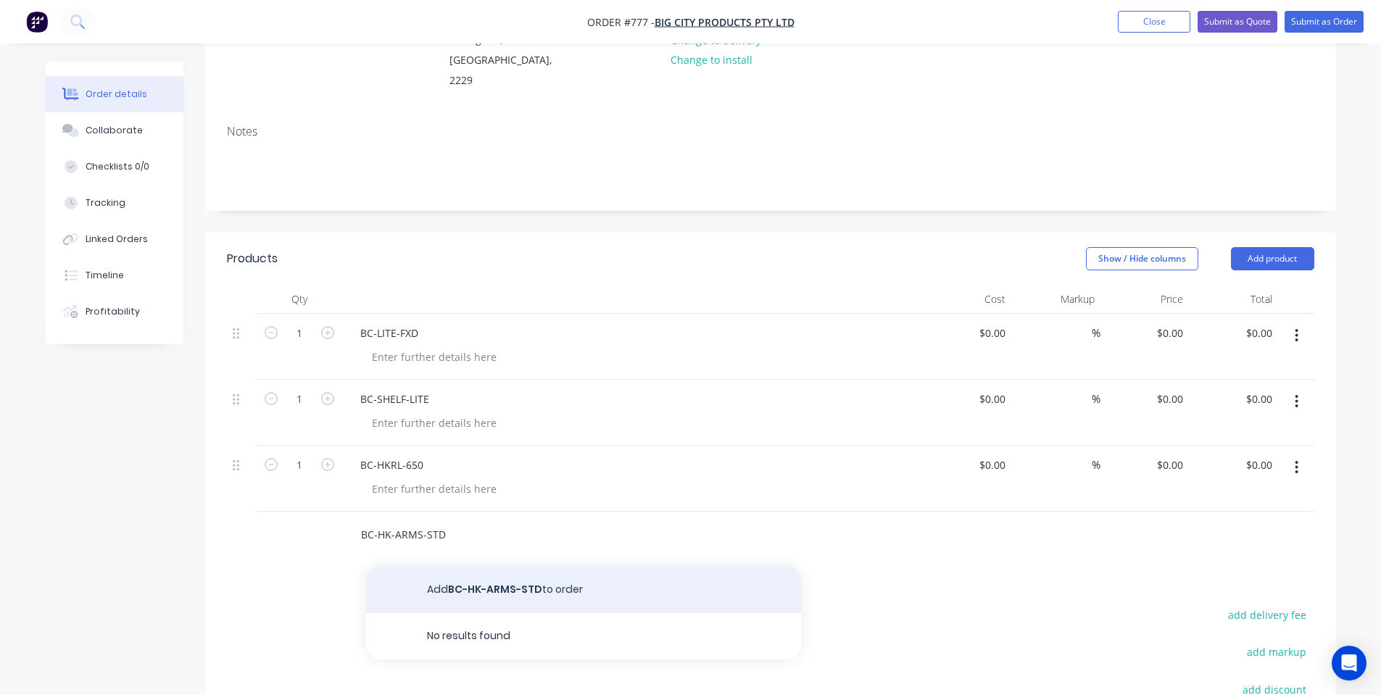
type input "BC-HK-ARMS-STD"
click at [473, 567] on button "Add BC-HK-ARMS-STD to order" at bounding box center [583, 590] width 435 height 46
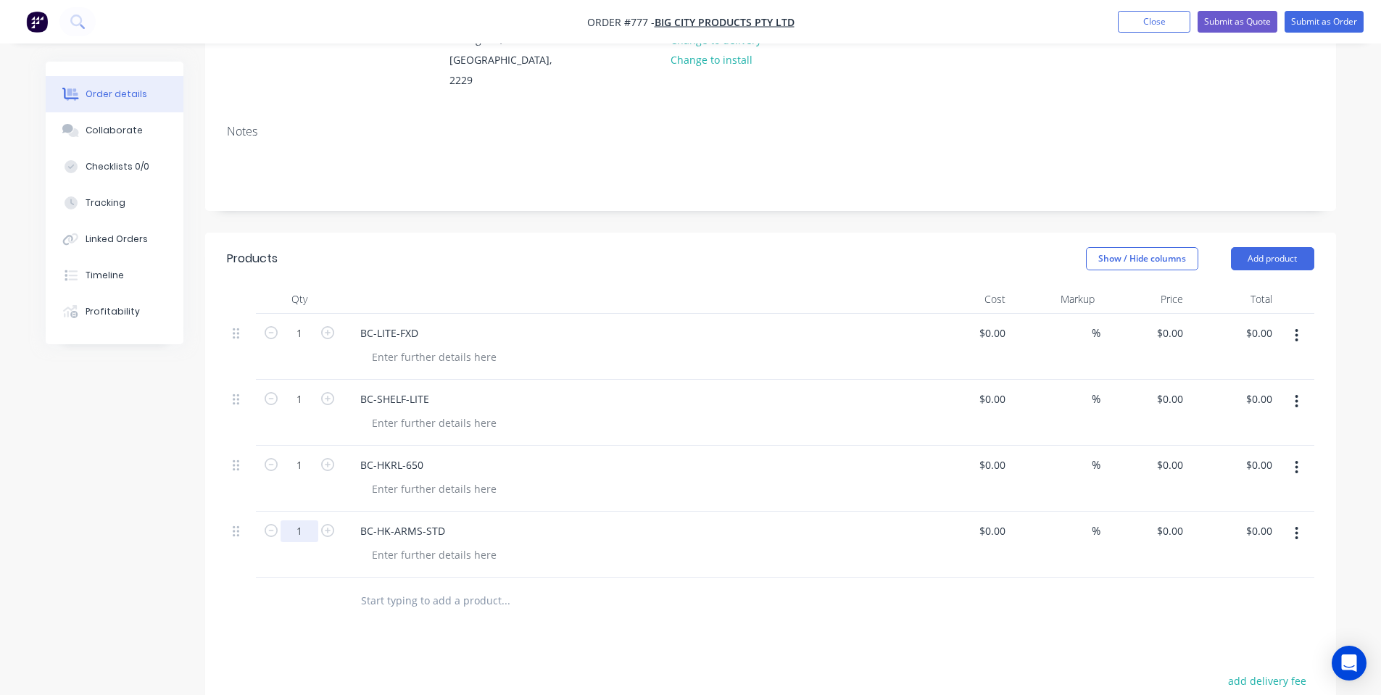
click at [315, 344] on input "1" at bounding box center [299, 334] width 38 height 22
type input "2"
click at [301, 344] on input "1" at bounding box center [299, 334] width 38 height 22
type input "2"
click at [305, 344] on input "1" at bounding box center [299, 334] width 38 height 22
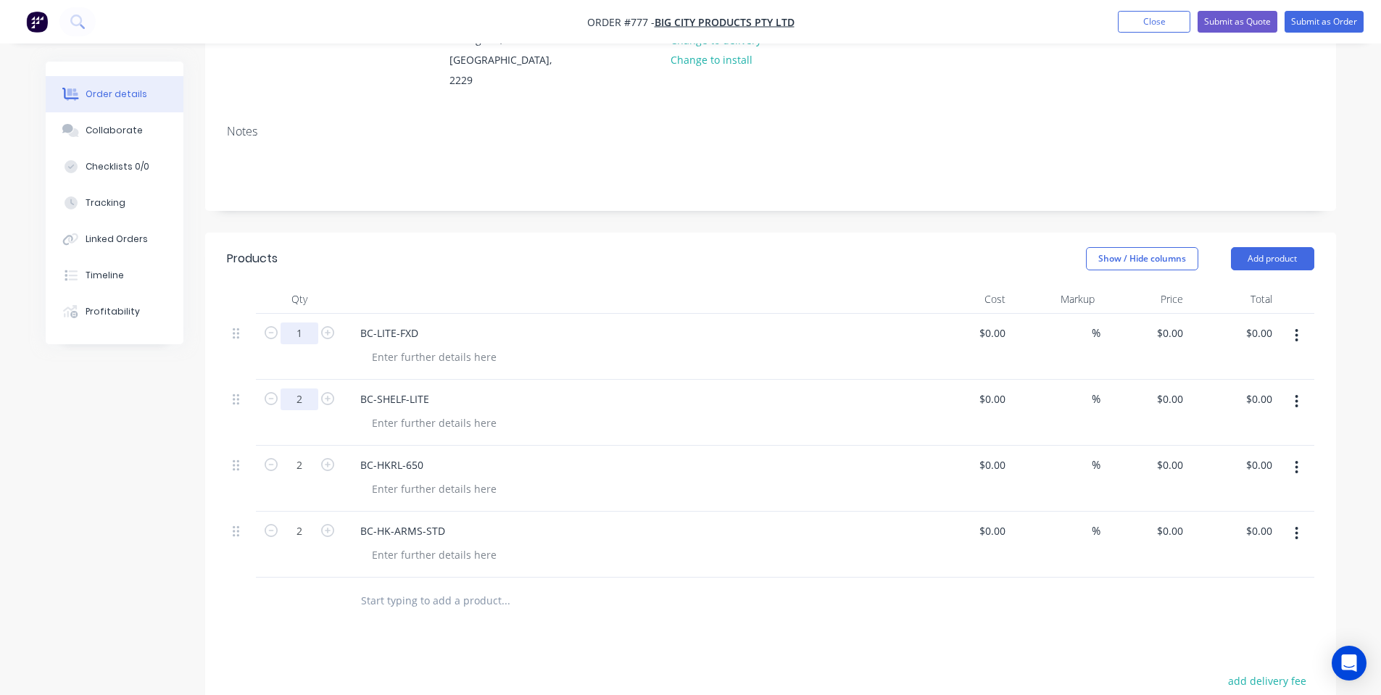
type input "2"
click at [302, 323] on input "1" at bounding box center [299, 334] width 38 height 22
type input "2"
click at [523, 199] on div "Created by [PERSON_NAME] Created [DATE] Required [DATE] Assigned to Add team me…" at bounding box center [770, 420] width 1131 height 1105
click at [1174, 323] on input "0" at bounding box center [1171, 333] width 33 height 21
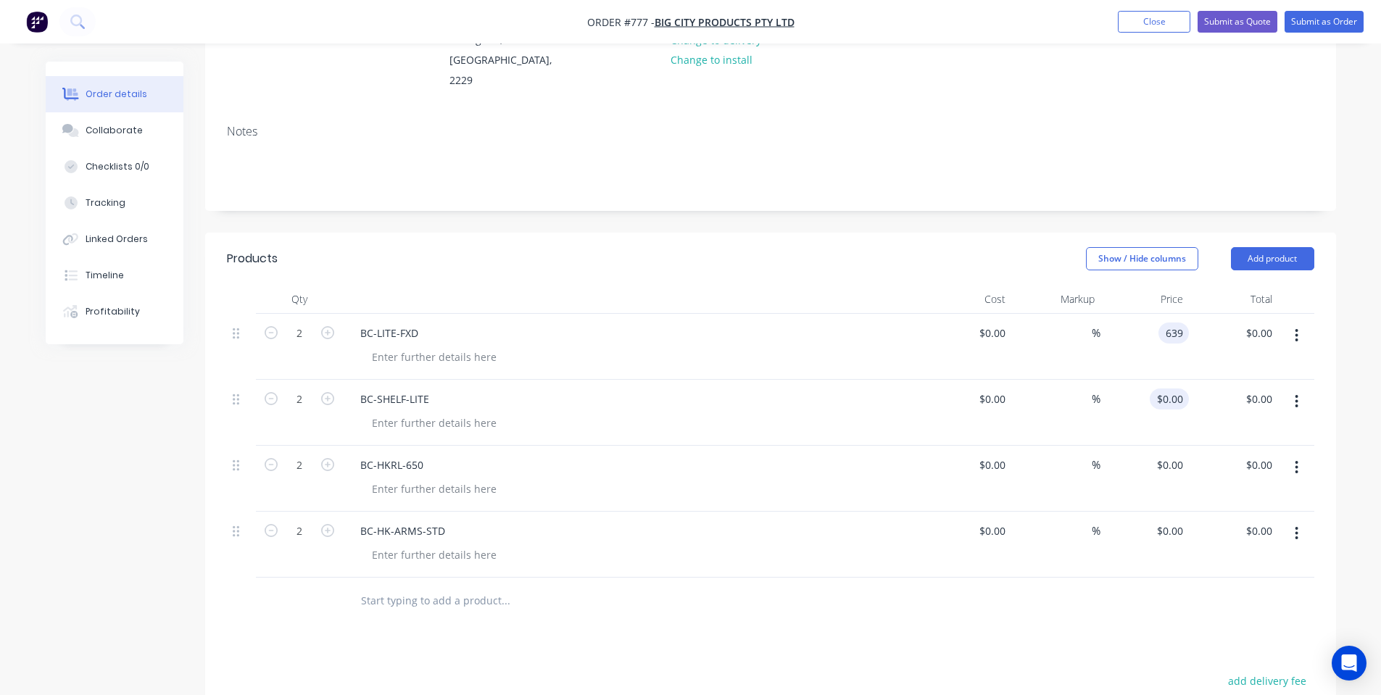
type input "$639.00"
type input "$1,278.00"
click at [1165, 380] on div "0 0" at bounding box center [1144, 413] width 89 height 66
type input "$117.00"
type input "$234.00"
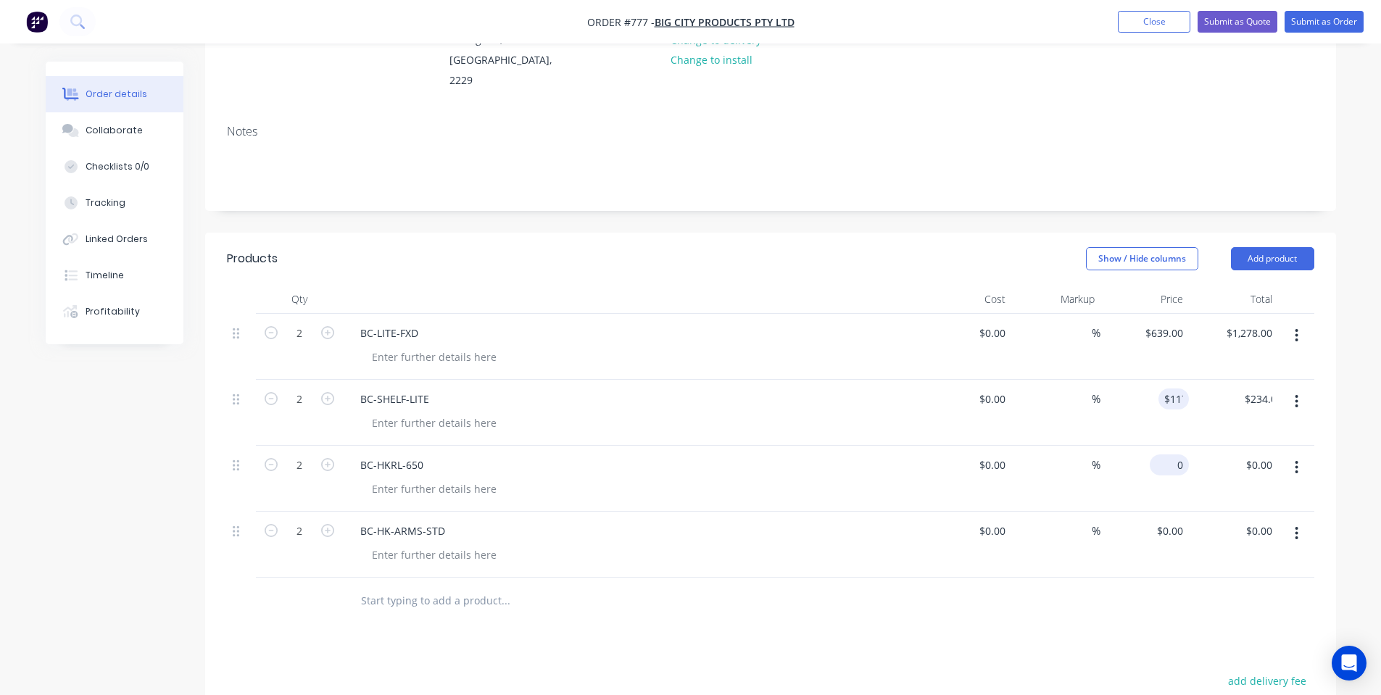
click at [1176, 454] on input "0" at bounding box center [1171, 464] width 33 height 21
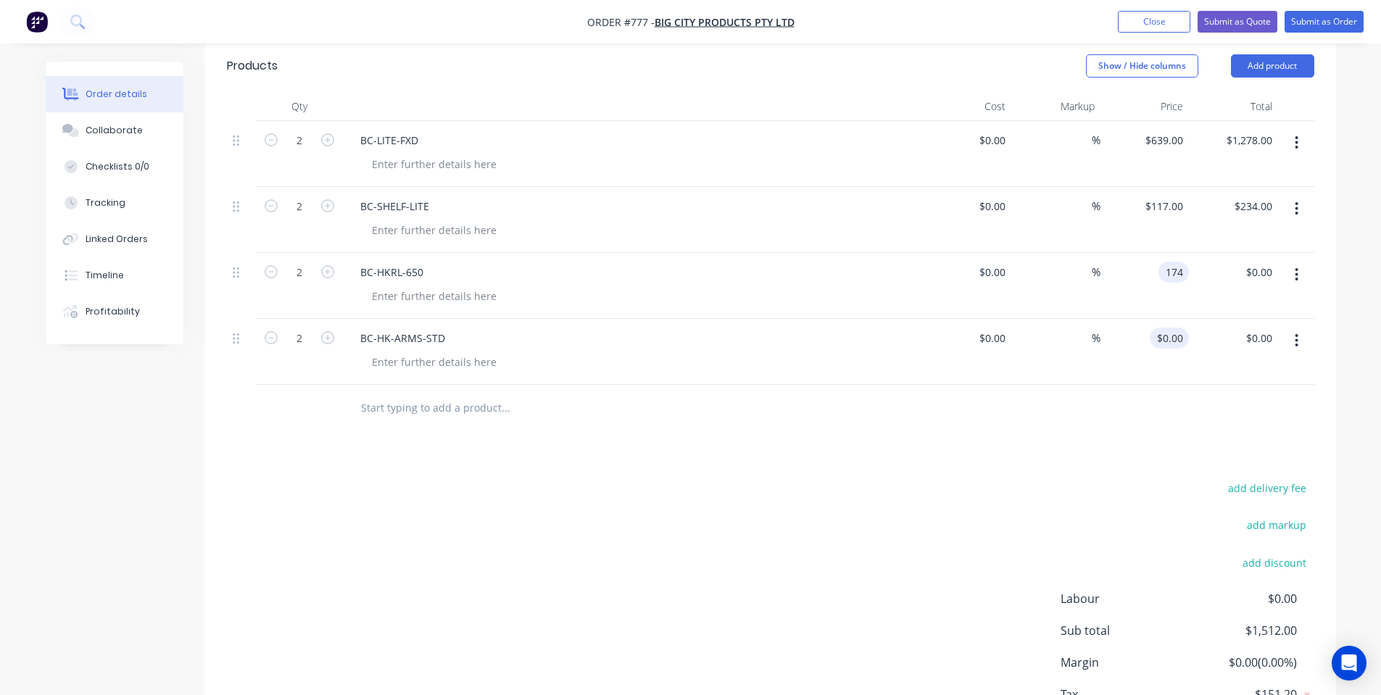
type input "$174.00"
type input "$348.00"
click at [1169, 326] on div "0 $0.00" at bounding box center [1144, 352] width 89 height 66
type input "$42.00"
type input "$84.00"
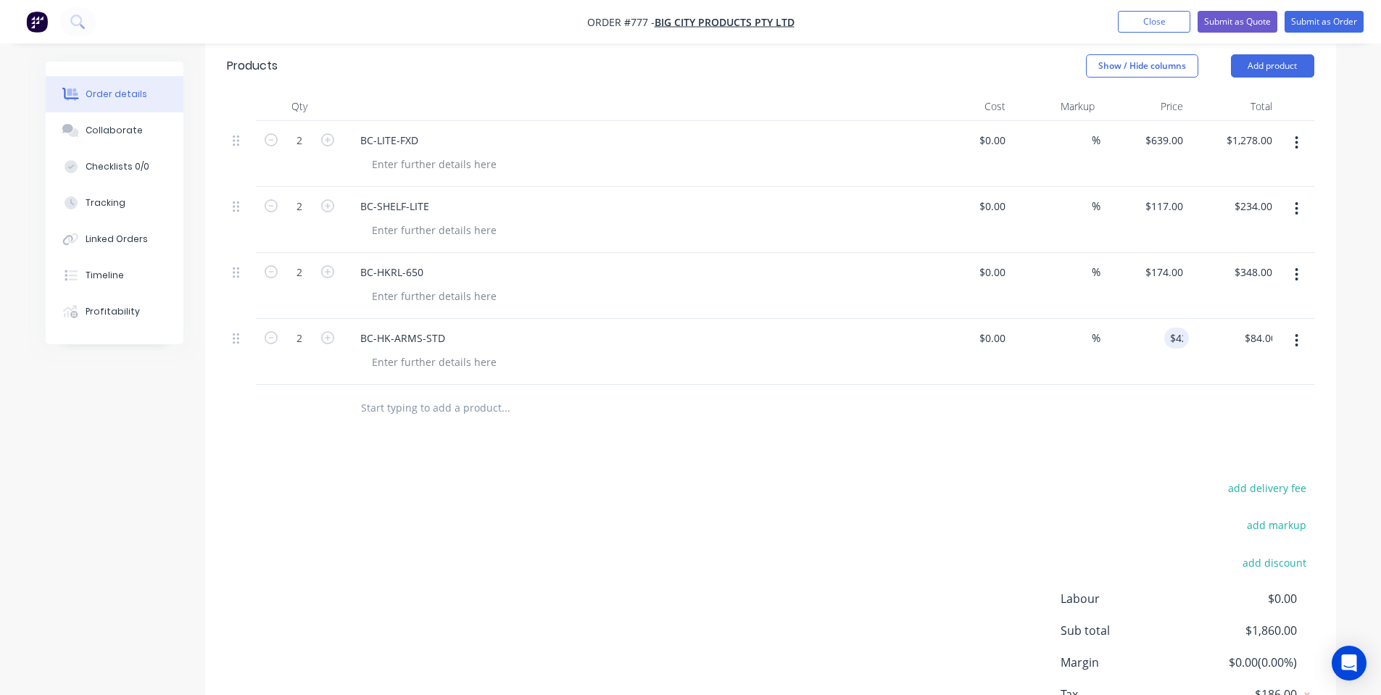
click at [1107, 409] on div at bounding box center [770, 408] width 1087 height 47
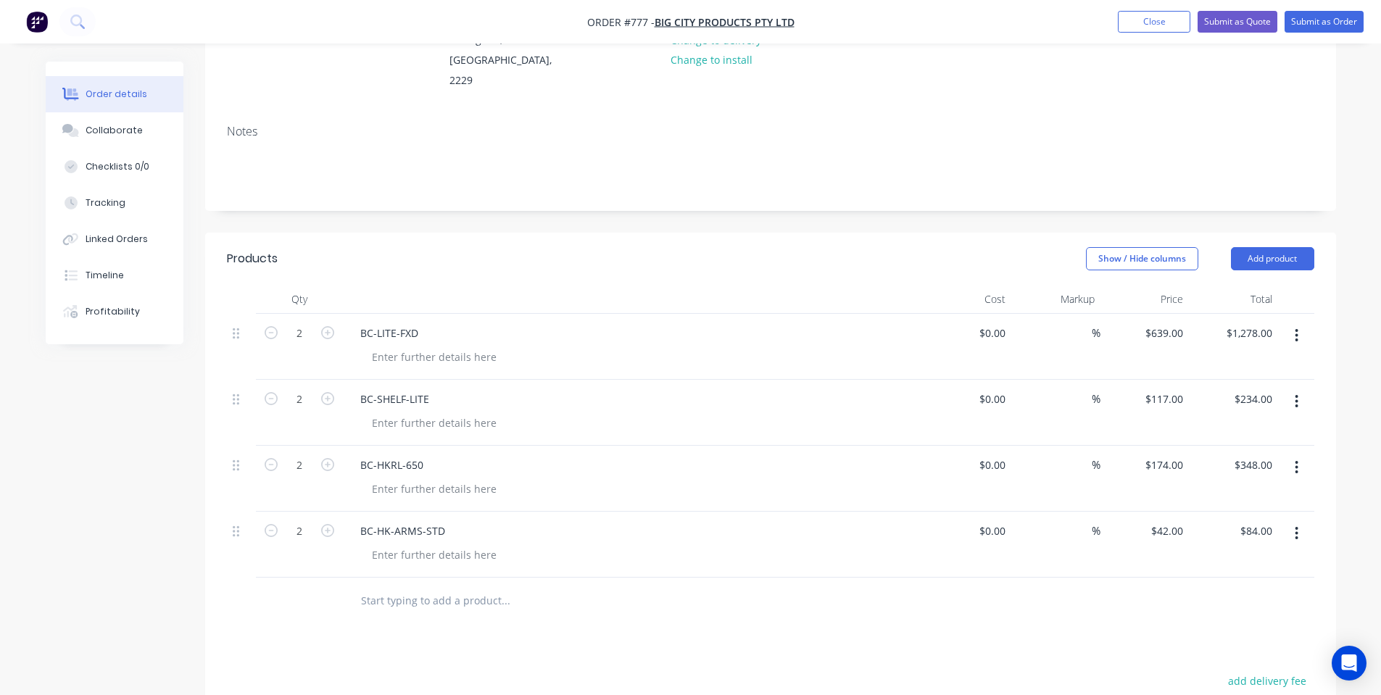
scroll to position [0, 0]
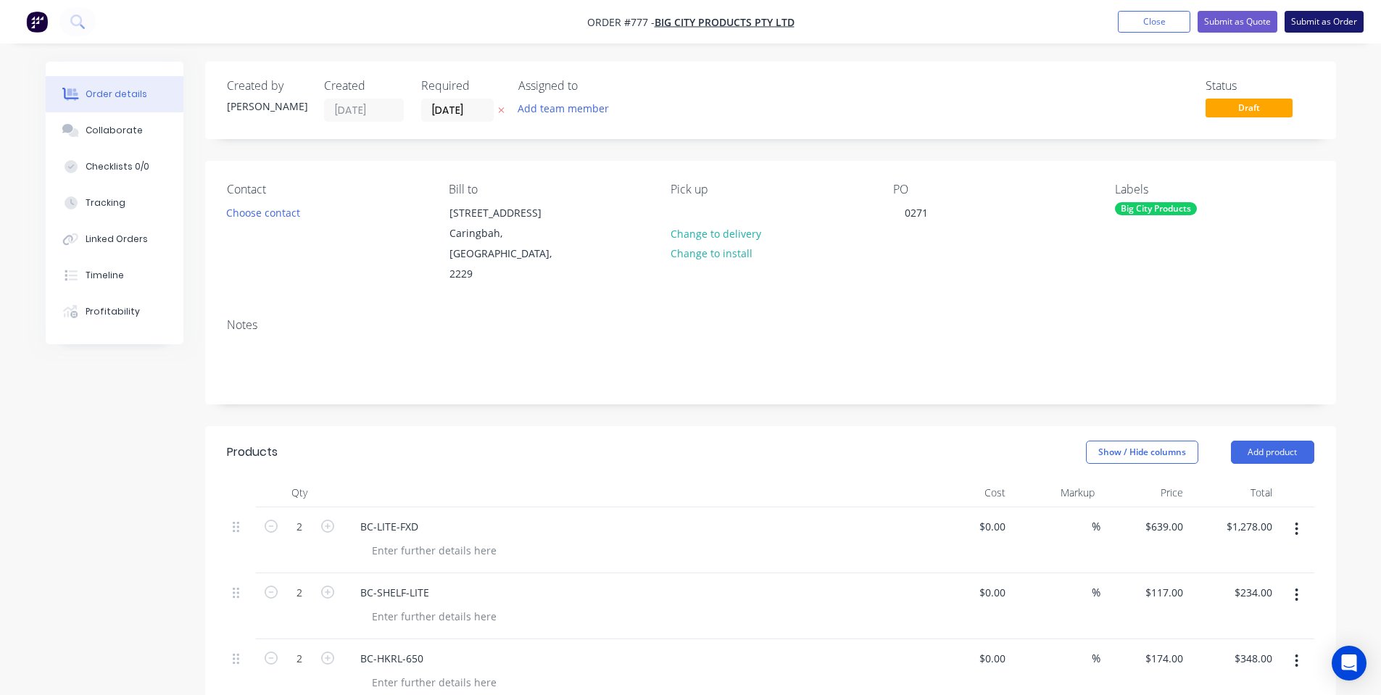
click at [1307, 26] on button "Submit as Order" at bounding box center [1323, 22] width 79 height 22
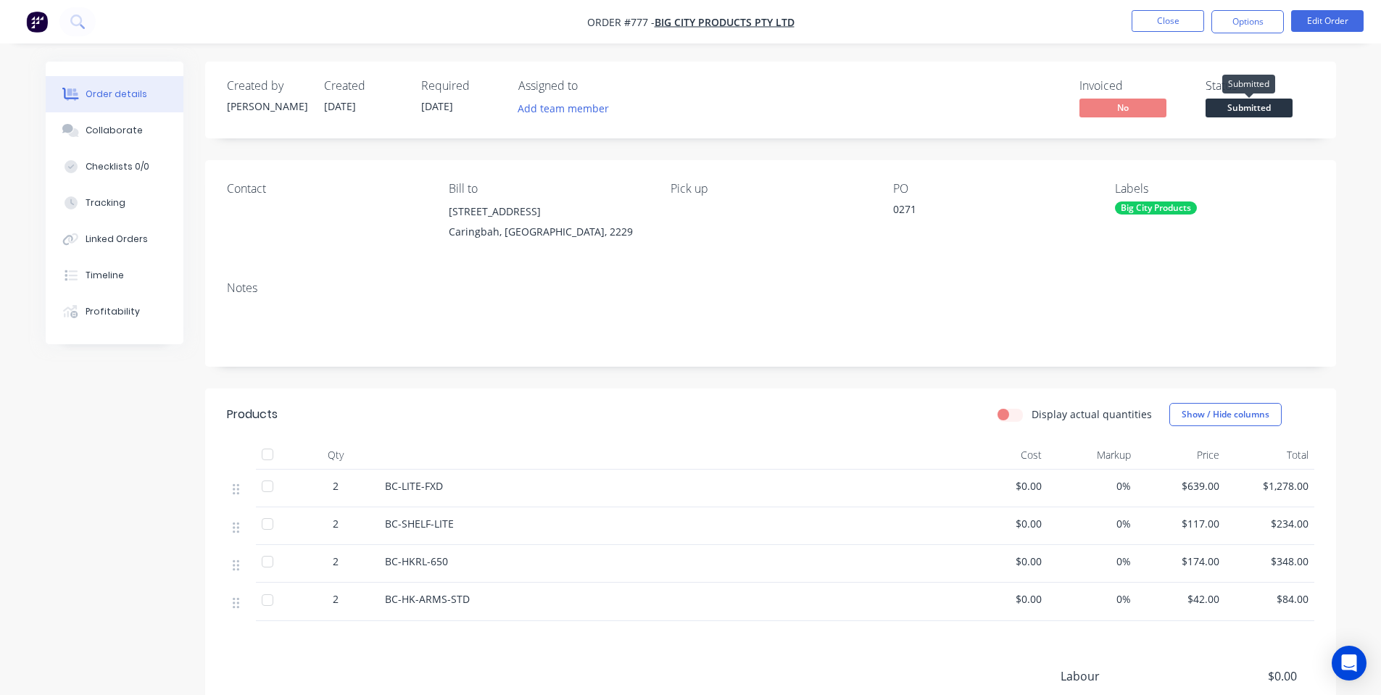
click at [1228, 101] on span "Submitted" at bounding box center [1248, 108] width 87 height 18
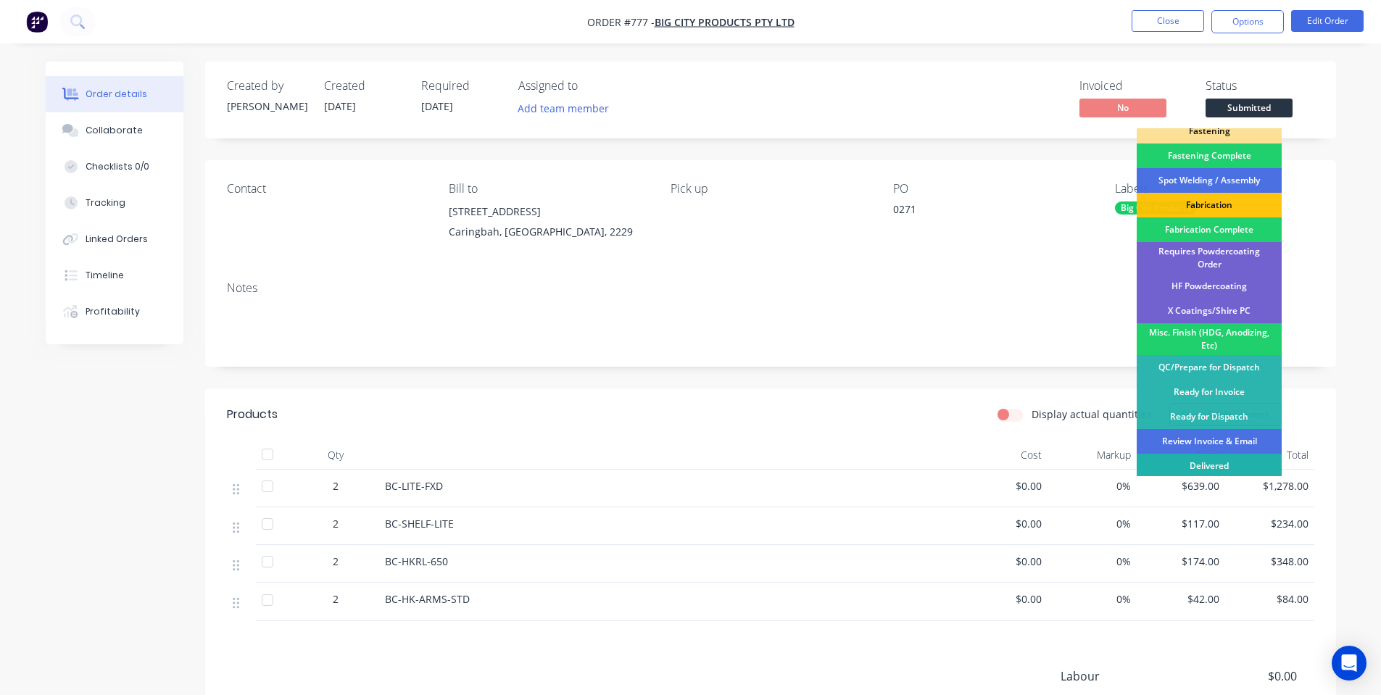
scroll to position [406, 0]
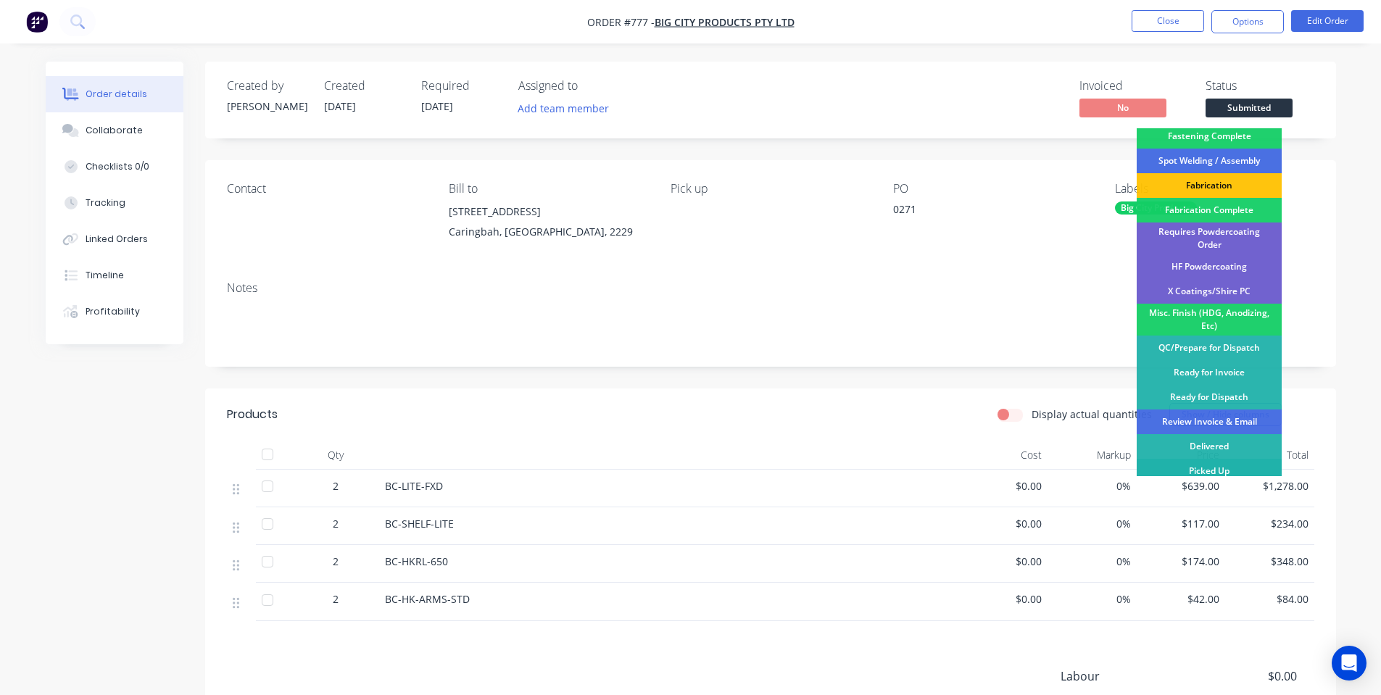
click at [1212, 459] on div "Picked Up" at bounding box center [1208, 471] width 145 height 25
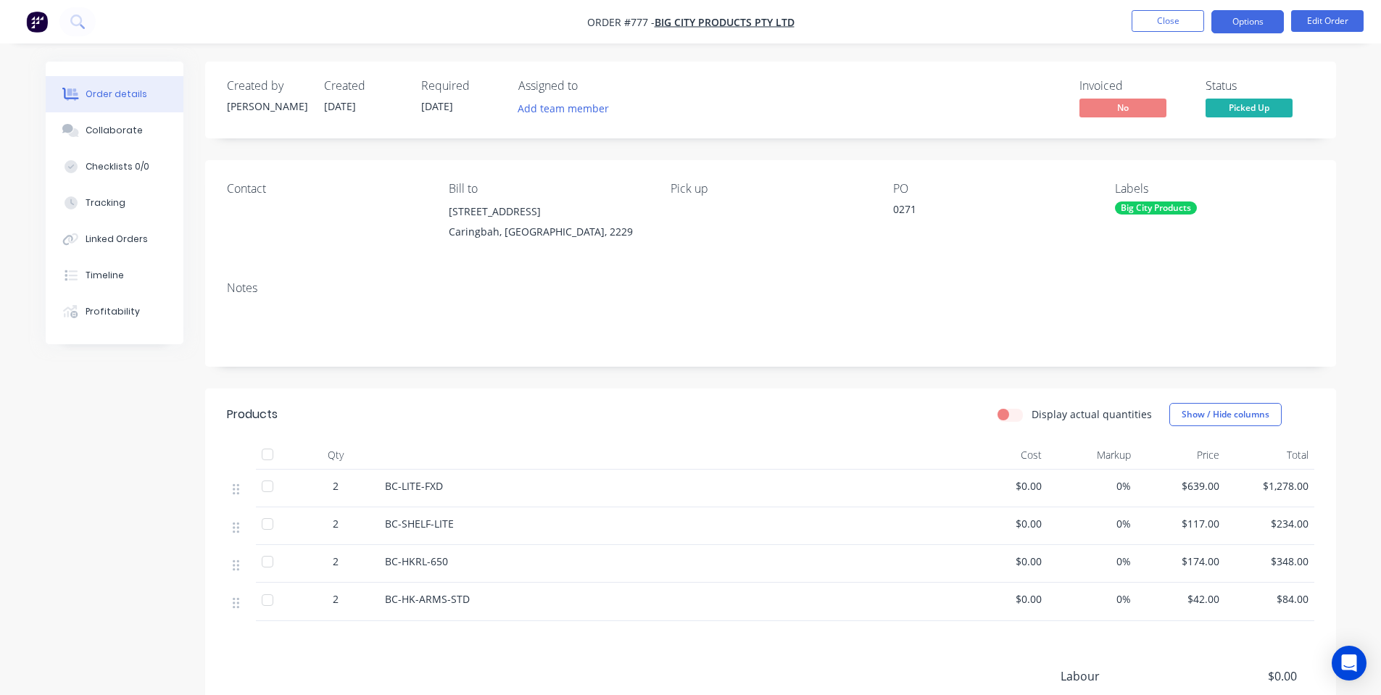
click at [1253, 21] on button "Options" at bounding box center [1247, 21] width 72 height 23
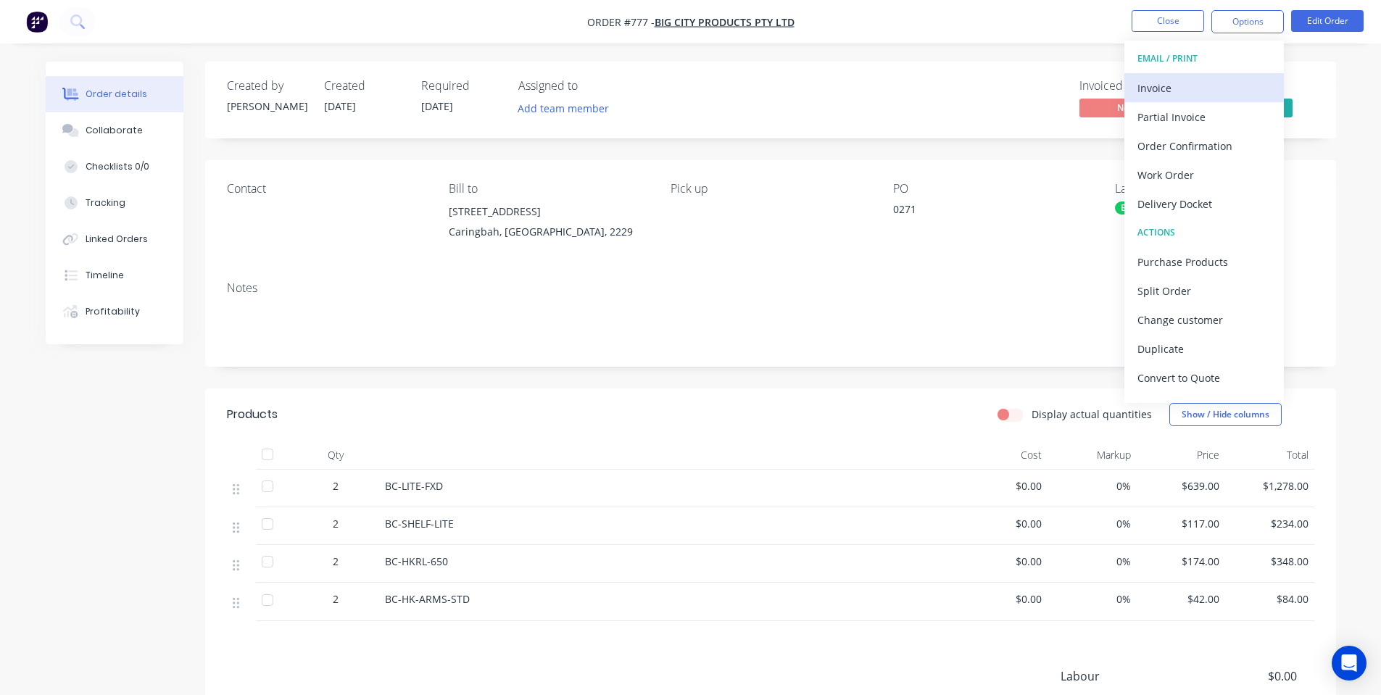
click at [1224, 81] on div "Invoice" at bounding box center [1203, 88] width 133 height 21
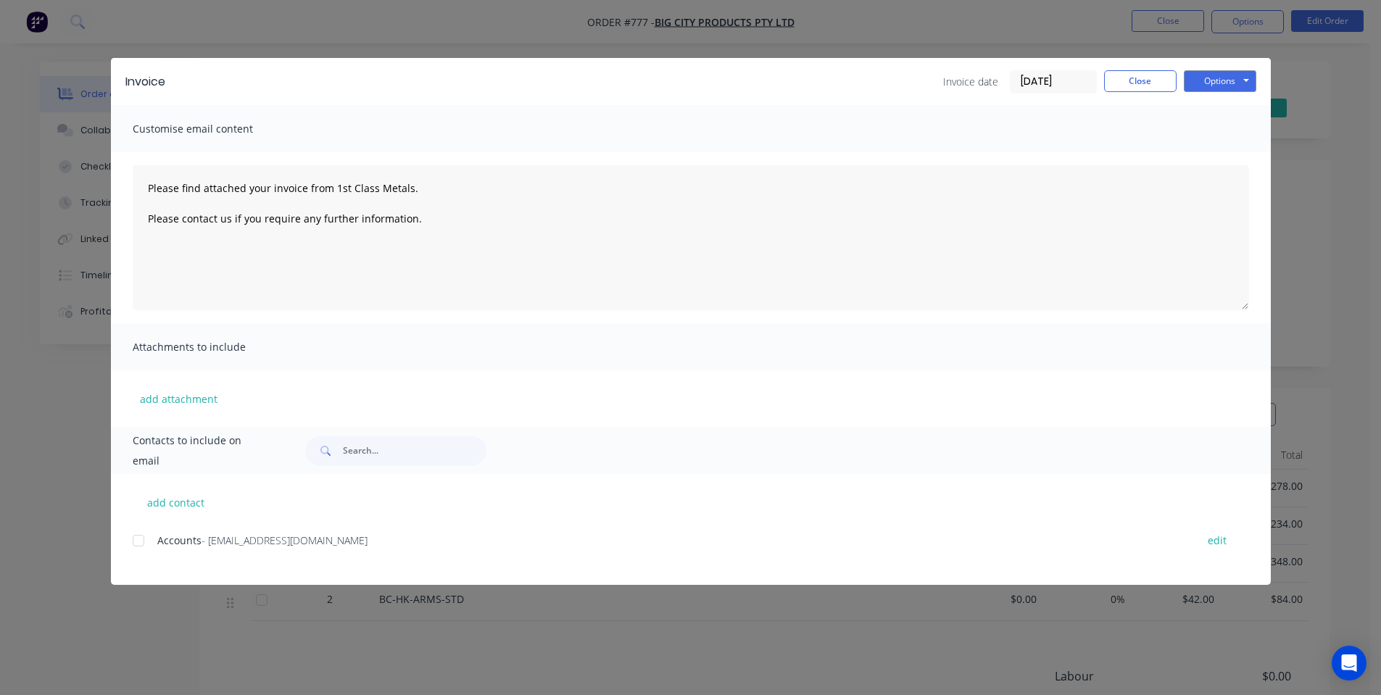
drag, startPoint x: 141, startPoint y: 544, endPoint x: 505, endPoint y: 383, distance: 398.5
click at [140, 544] on div at bounding box center [138, 540] width 29 height 29
click at [1221, 83] on button "Options" at bounding box center [1220, 81] width 72 height 22
click at [1207, 150] on button "Email" at bounding box center [1230, 155] width 93 height 24
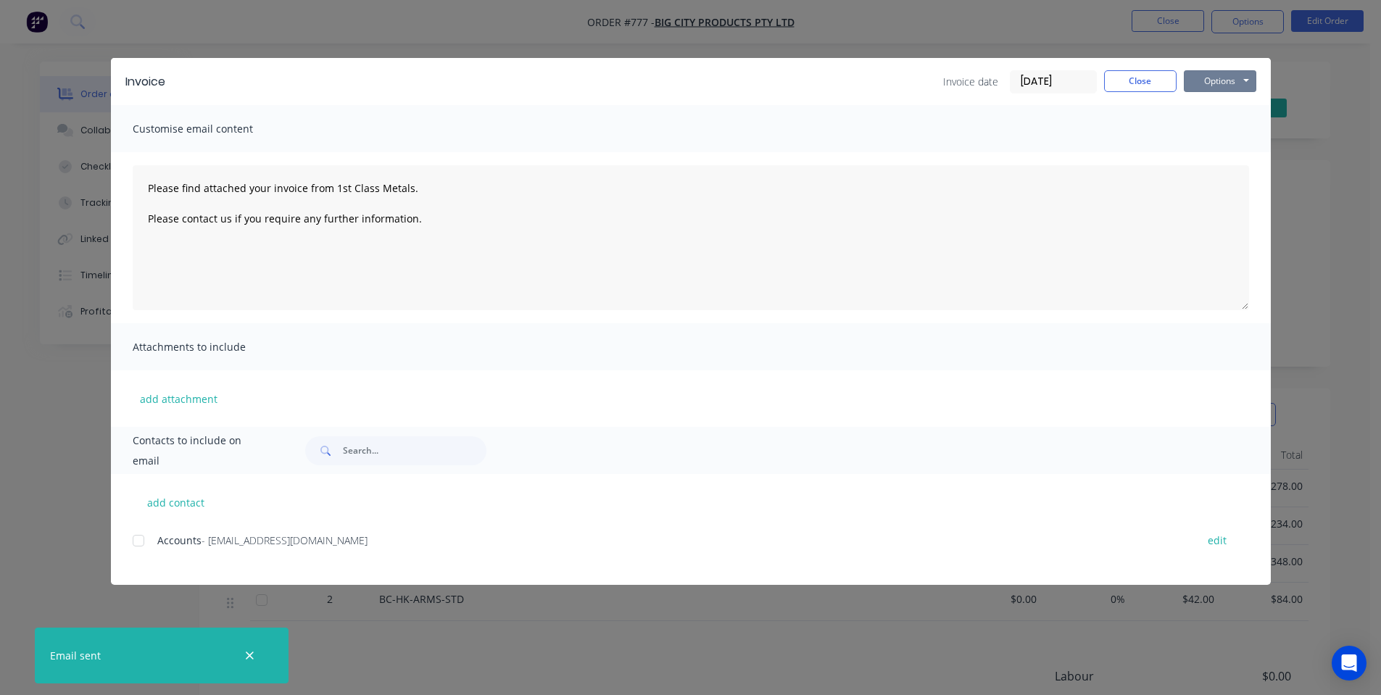
click at [1220, 80] on button "Options" at bounding box center [1220, 81] width 72 height 22
click at [1218, 102] on button "Preview" at bounding box center [1230, 107] width 93 height 24
click at [1127, 83] on button "Close" at bounding box center [1140, 81] width 72 height 22
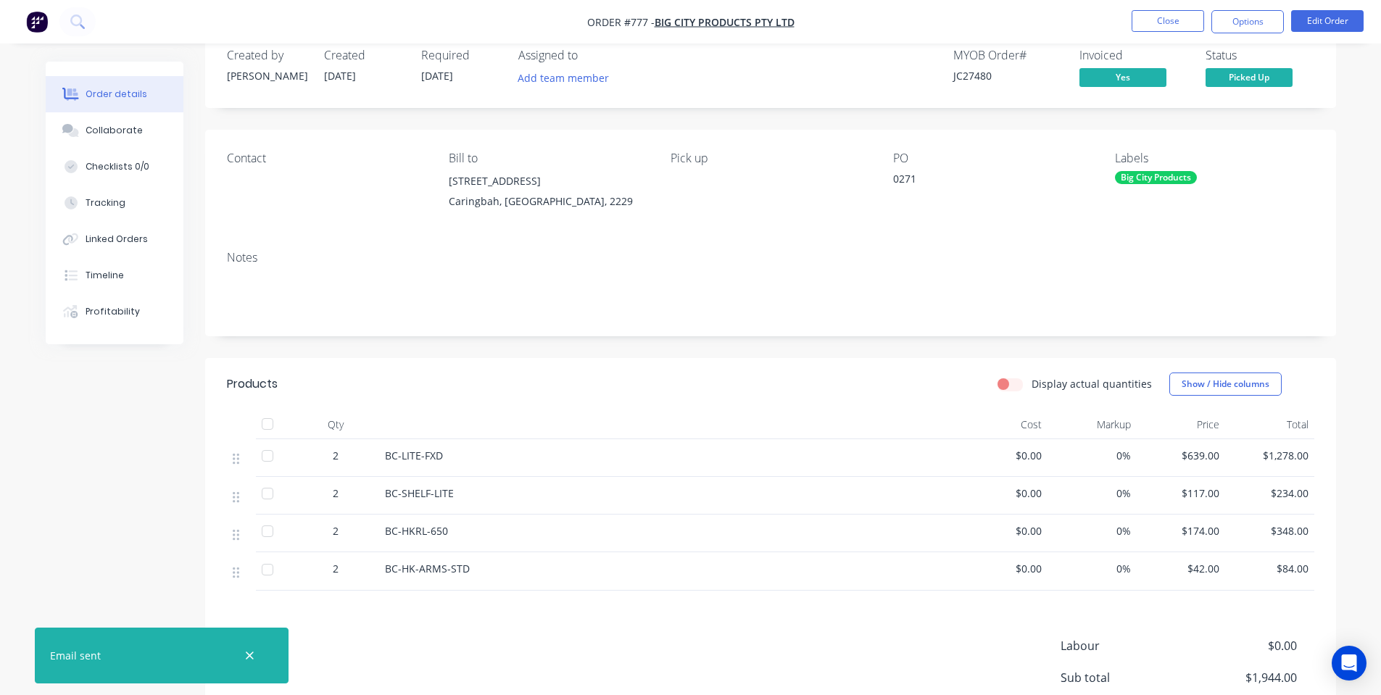
scroll to position [0, 0]
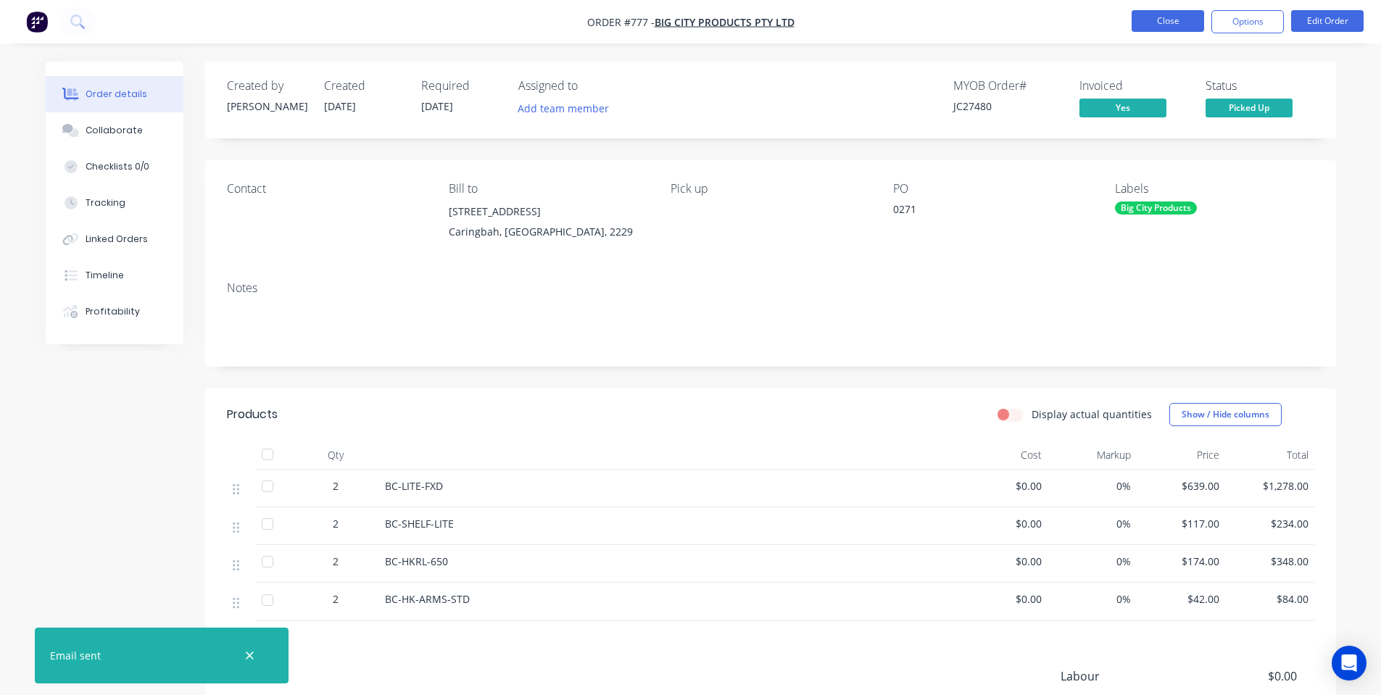
click at [1163, 28] on button "Close" at bounding box center [1167, 21] width 72 height 22
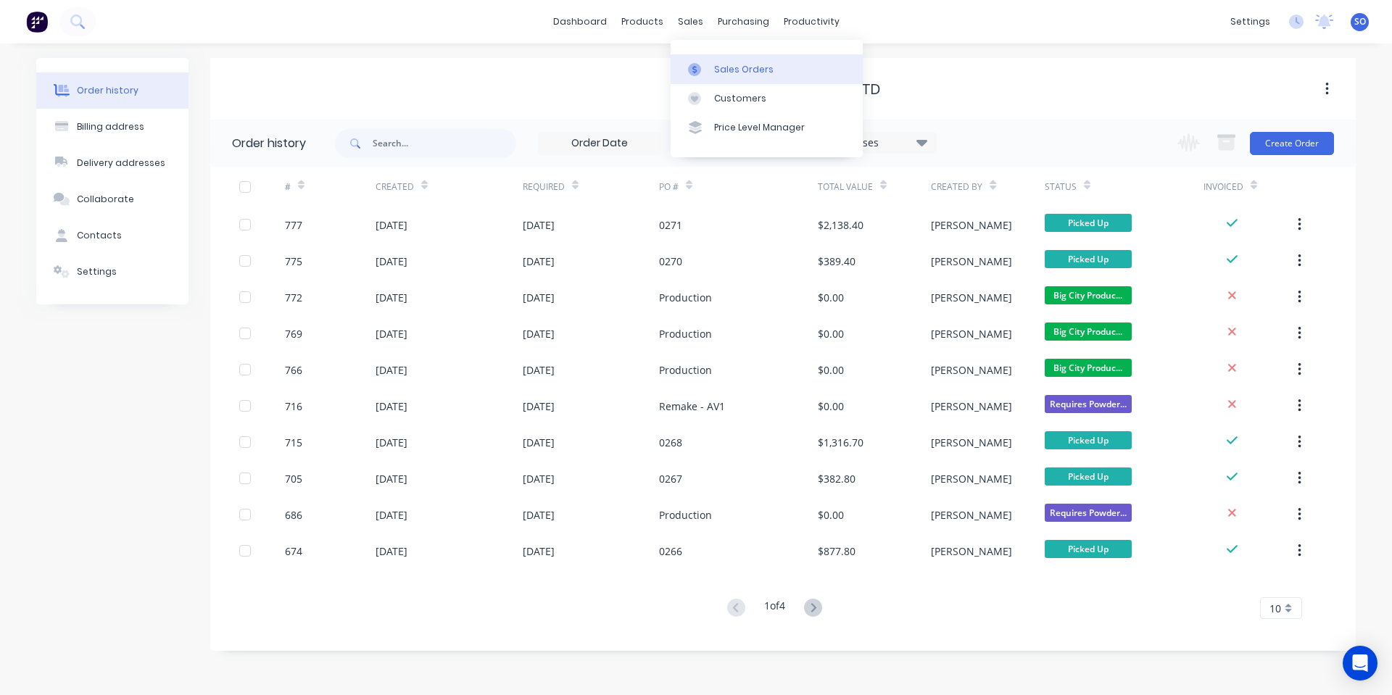
click at [698, 83] on link "Sales Orders" at bounding box center [766, 68] width 192 height 29
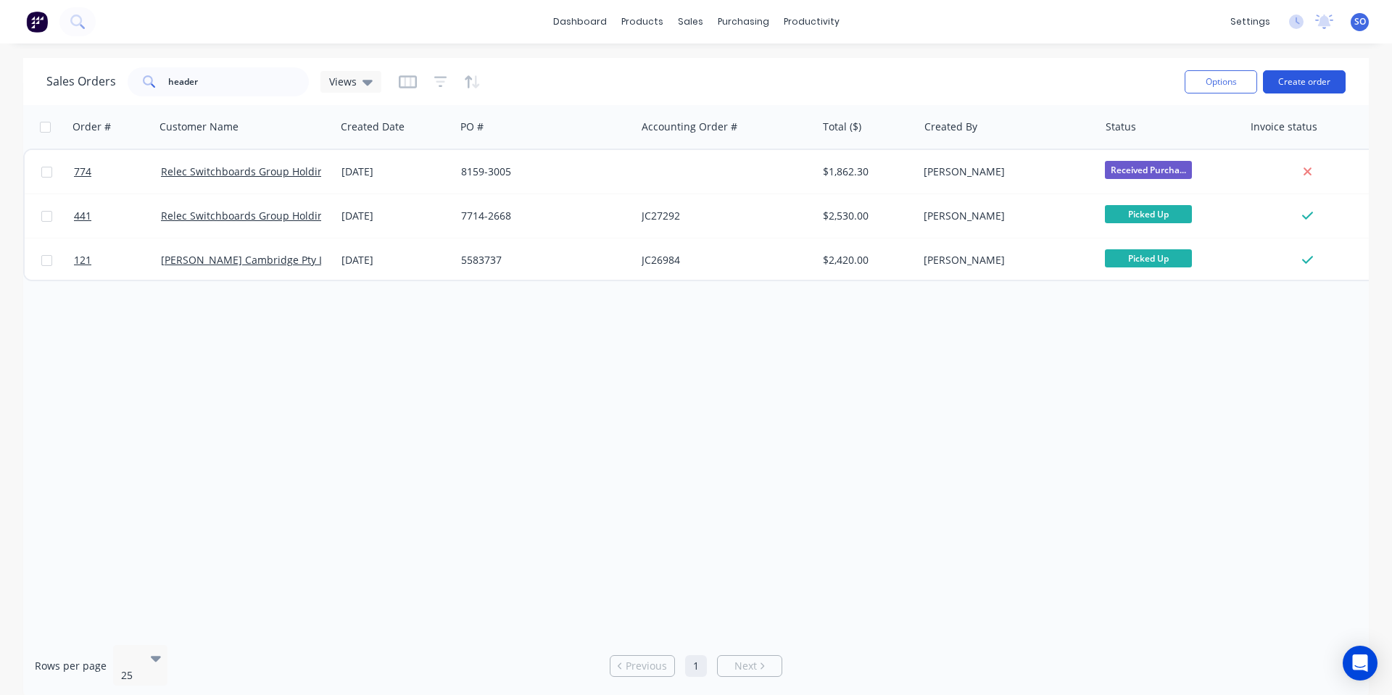
click at [1295, 90] on button "Create order" at bounding box center [1304, 81] width 83 height 23
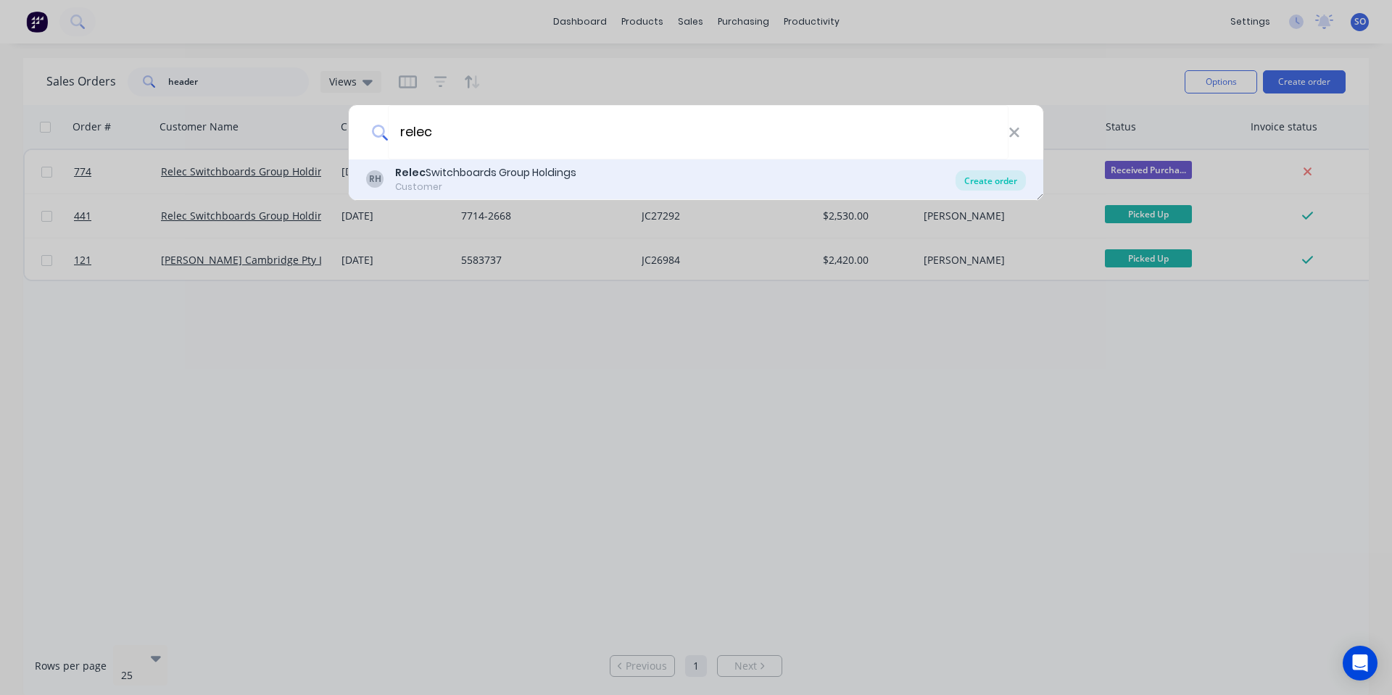
type input "relec"
click at [1005, 180] on div "Create order" at bounding box center [990, 180] width 70 height 20
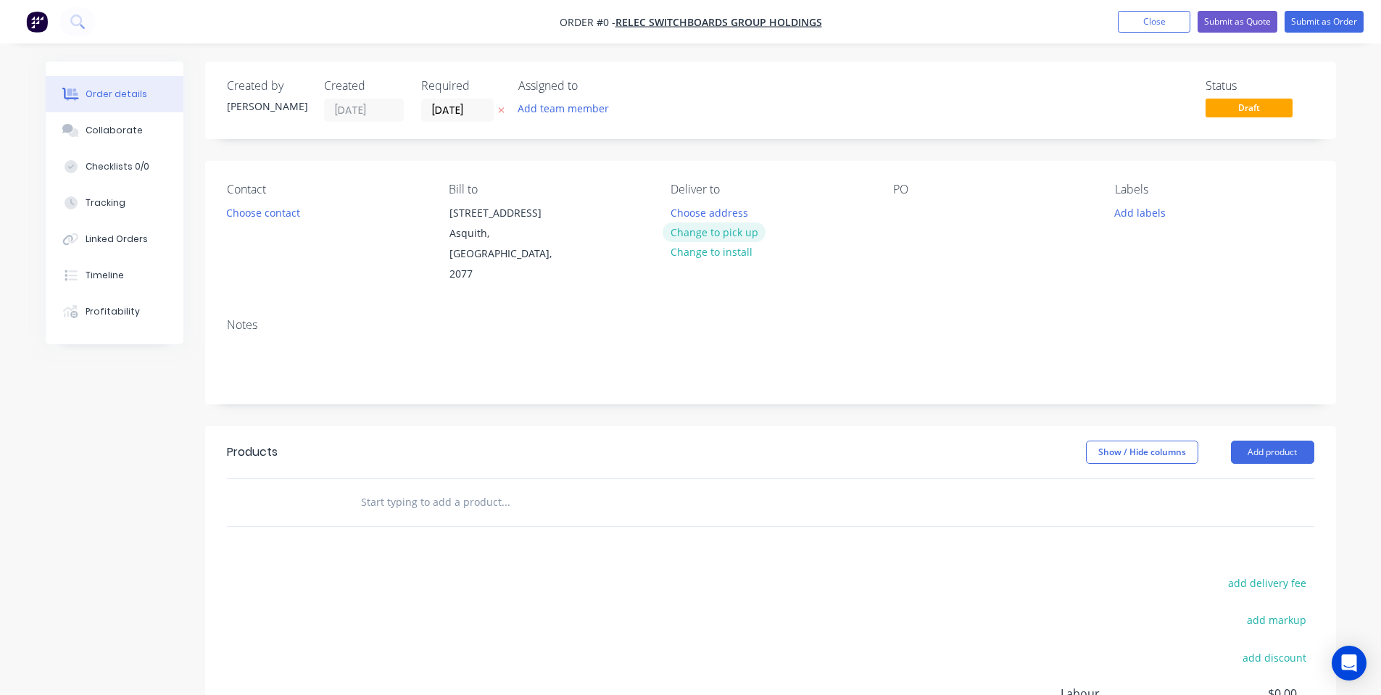
click at [684, 234] on button "Change to pick up" at bounding box center [713, 232] width 103 height 20
click at [640, 189] on div "Bill to" at bounding box center [548, 190] width 199 height 14
click at [432, 116] on input "[DATE]" at bounding box center [457, 110] width 71 height 22
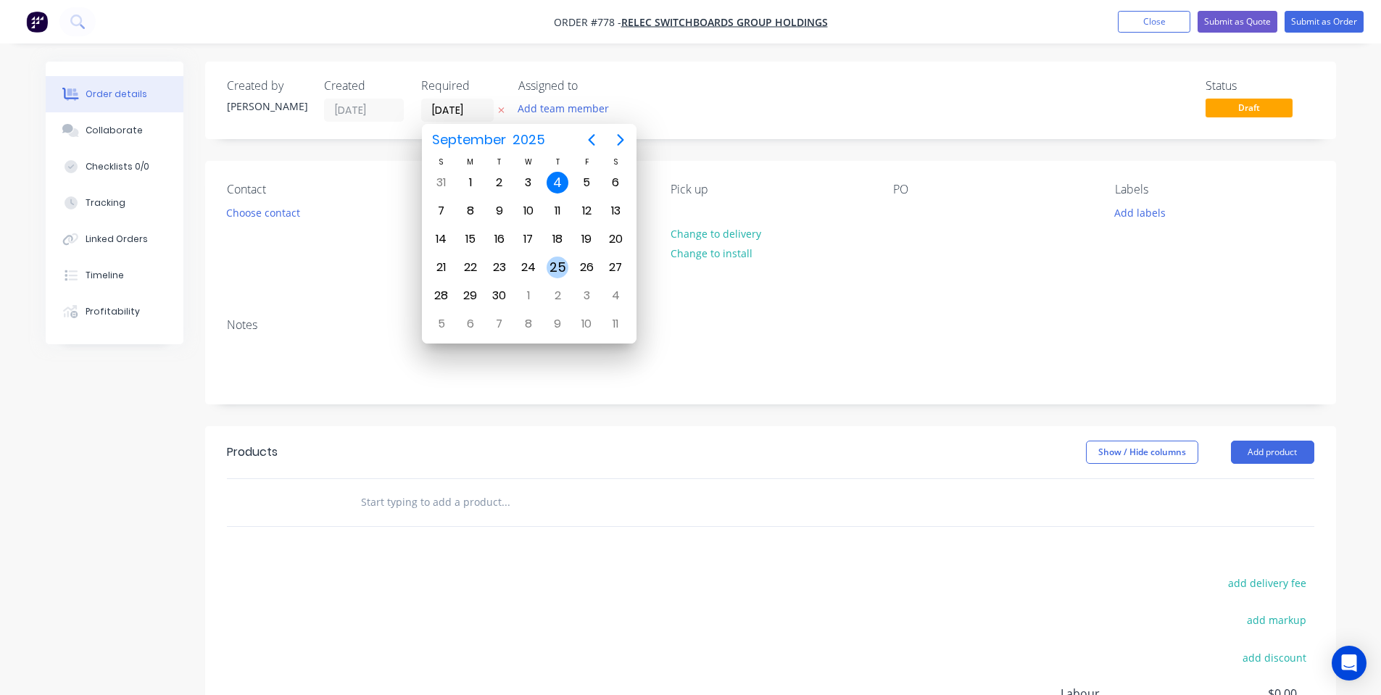
click at [561, 258] on div "25" at bounding box center [557, 268] width 22 height 22
type input "[DATE]"
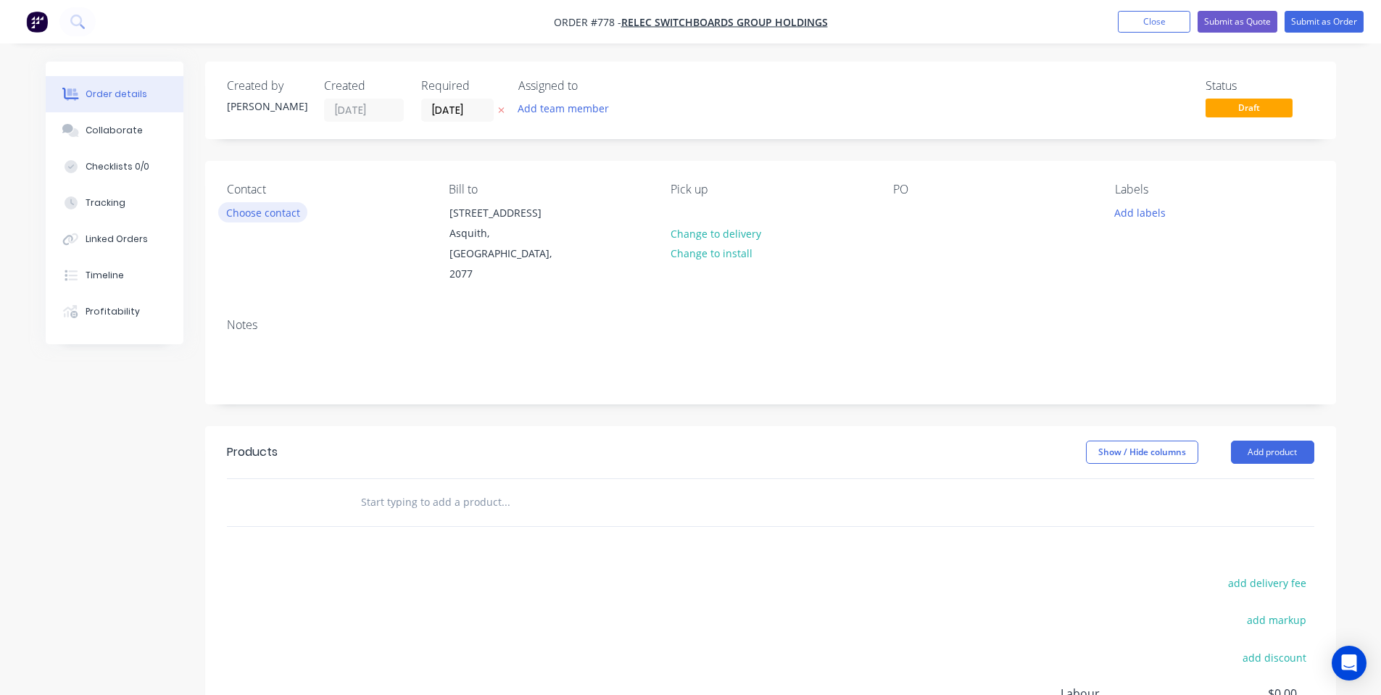
click at [260, 210] on button "Choose contact" at bounding box center [262, 212] width 89 height 20
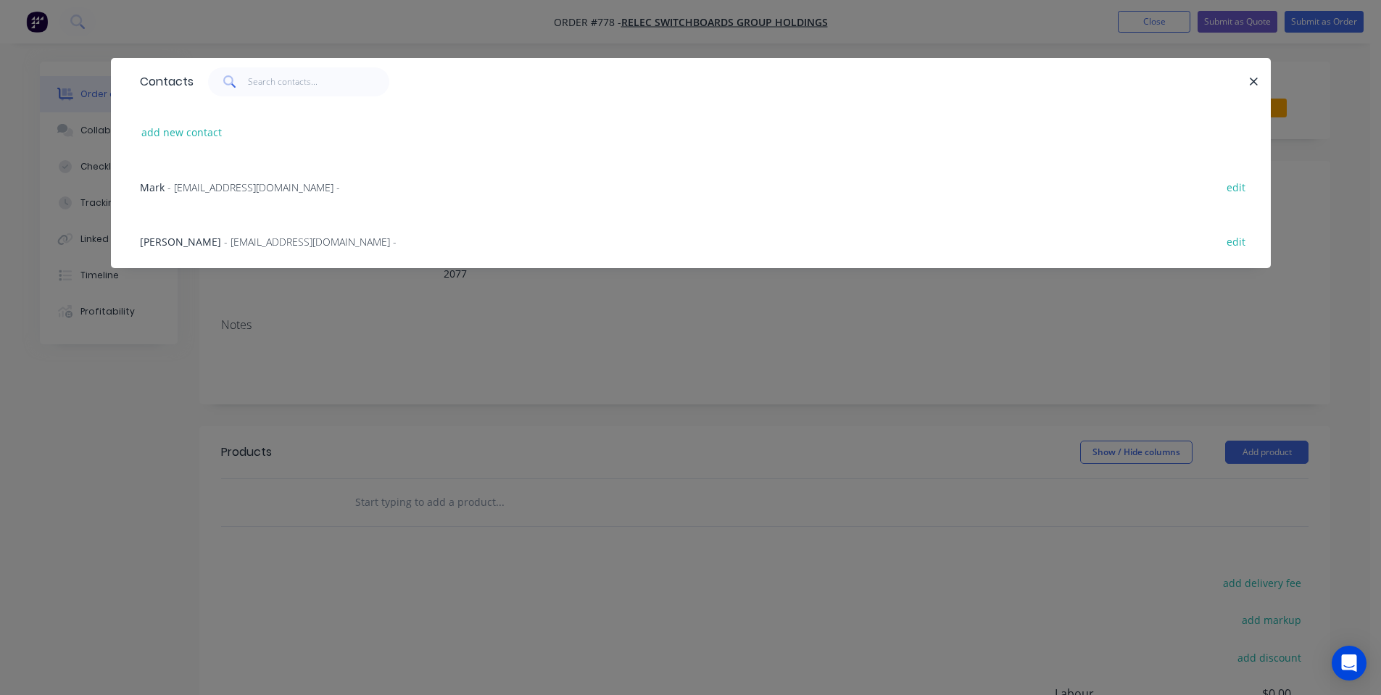
click at [275, 241] on span "- [EMAIL_ADDRESS][DOMAIN_NAME] -" at bounding box center [310, 242] width 172 height 14
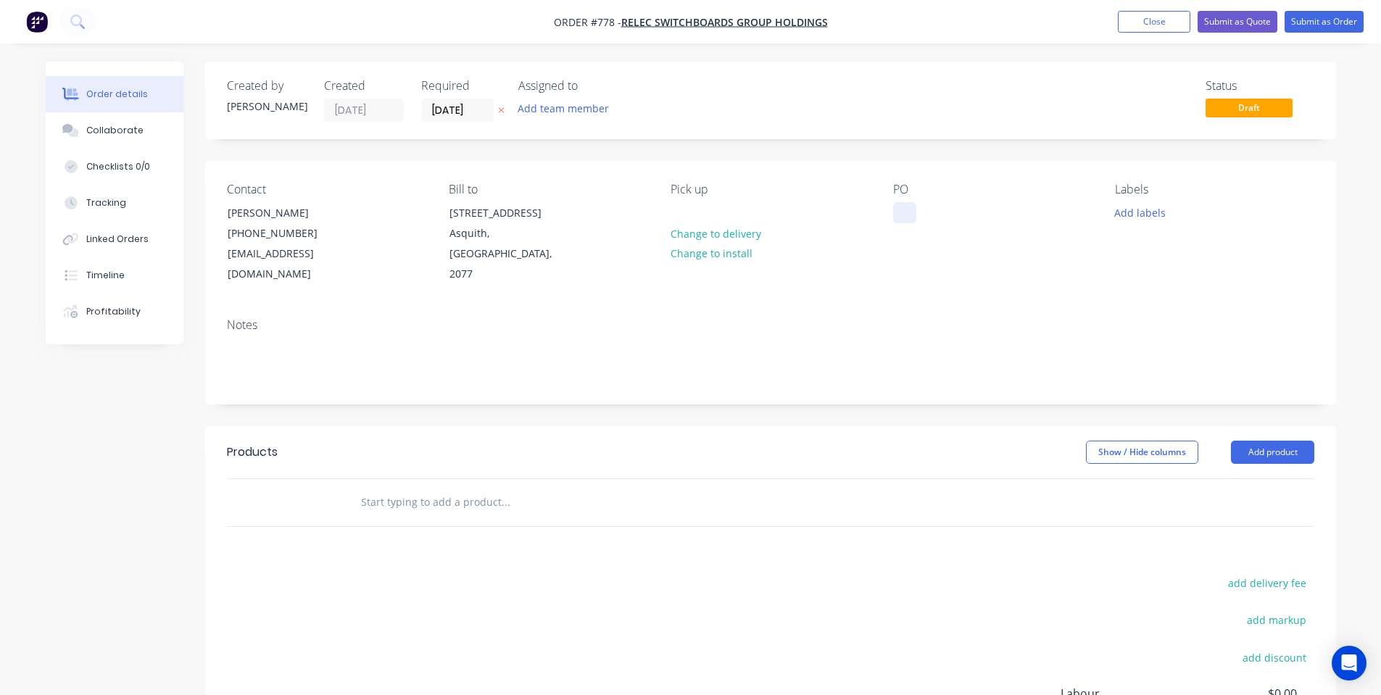
click at [903, 215] on div at bounding box center [904, 212] width 23 height 21
click at [1130, 210] on button "Add labels" at bounding box center [1140, 212] width 67 height 20
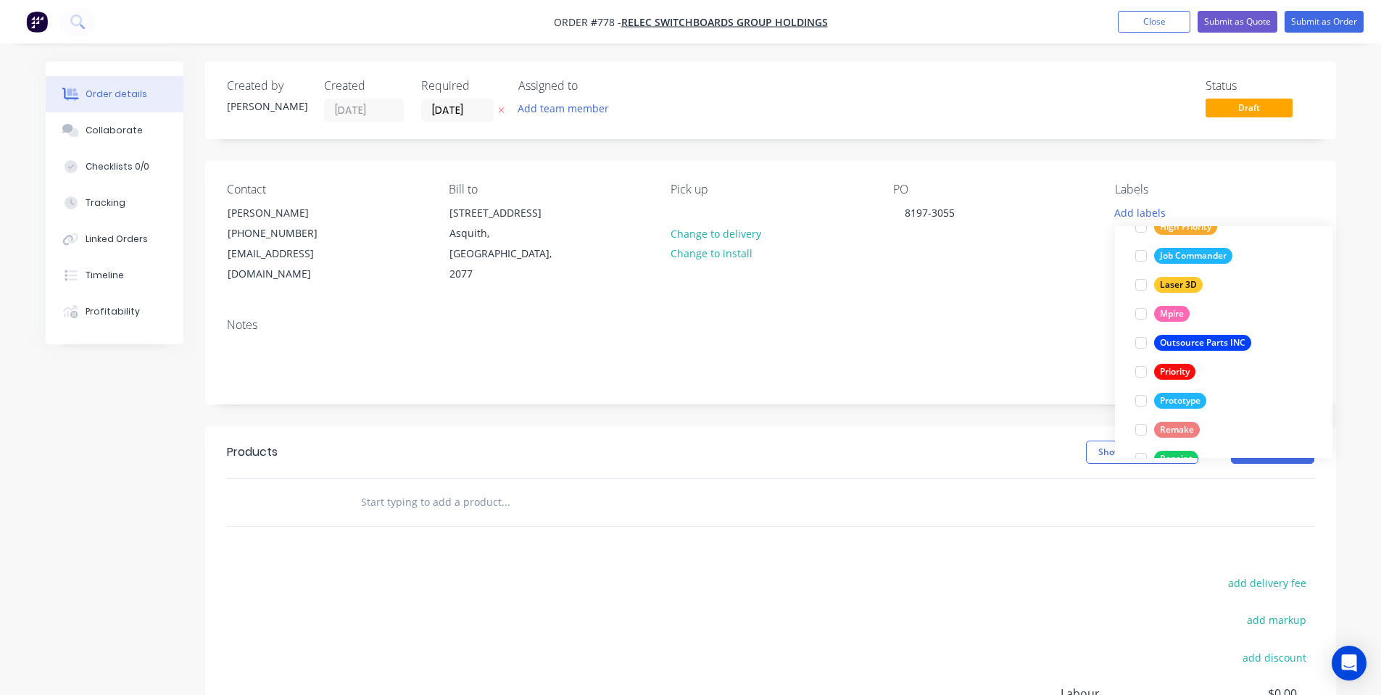
scroll to position [377, 0]
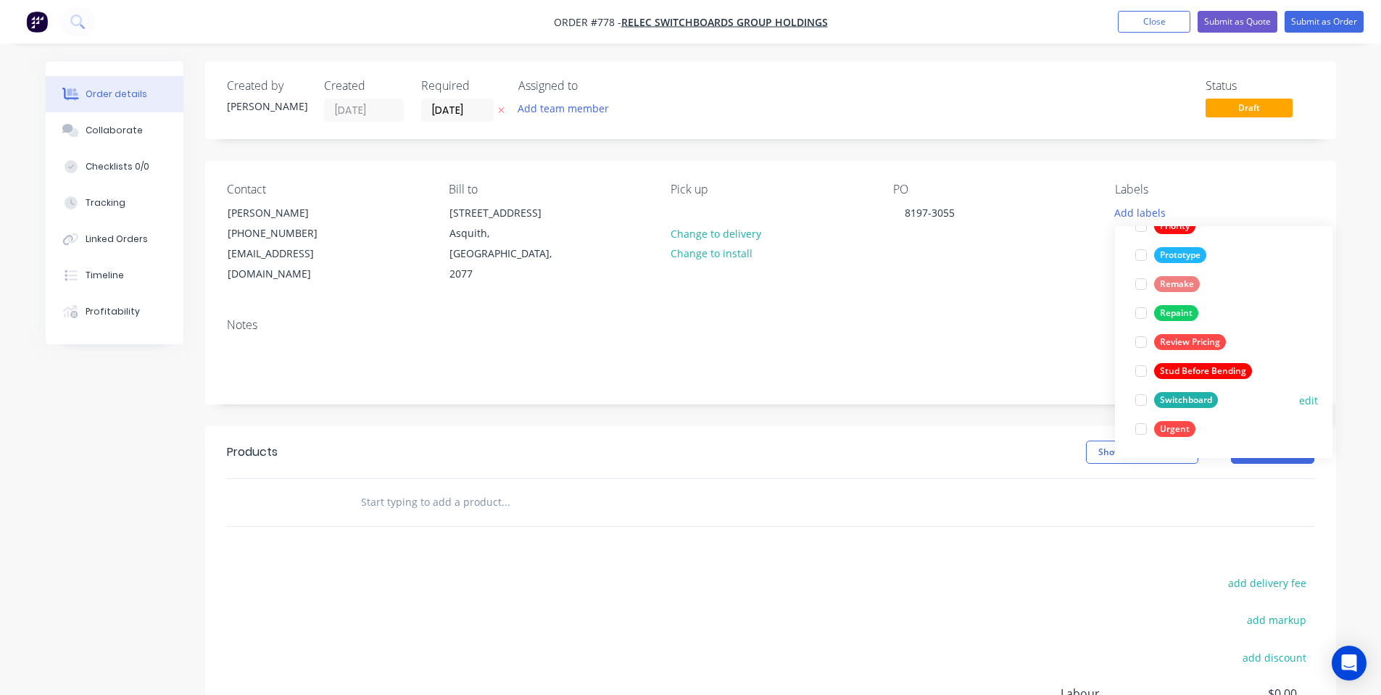
click at [1166, 397] on div "Switchboard" at bounding box center [1186, 400] width 64 height 16
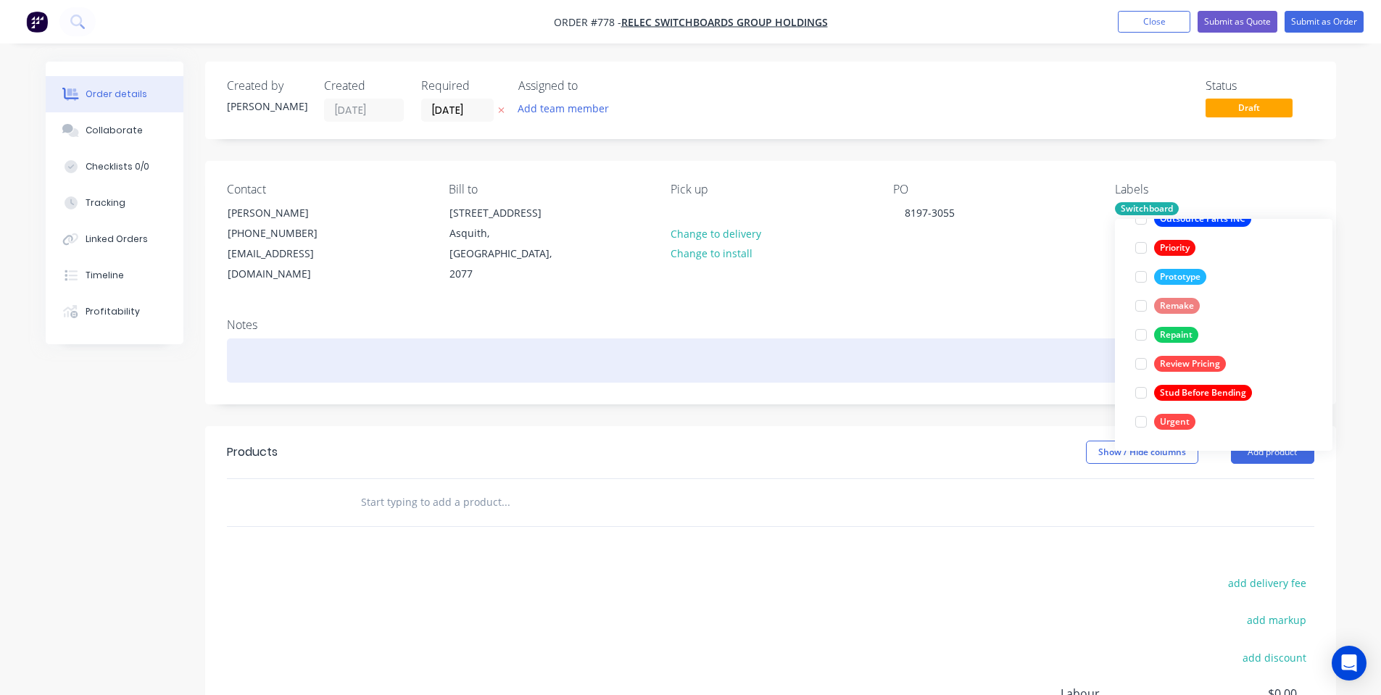
scroll to position [0, 0]
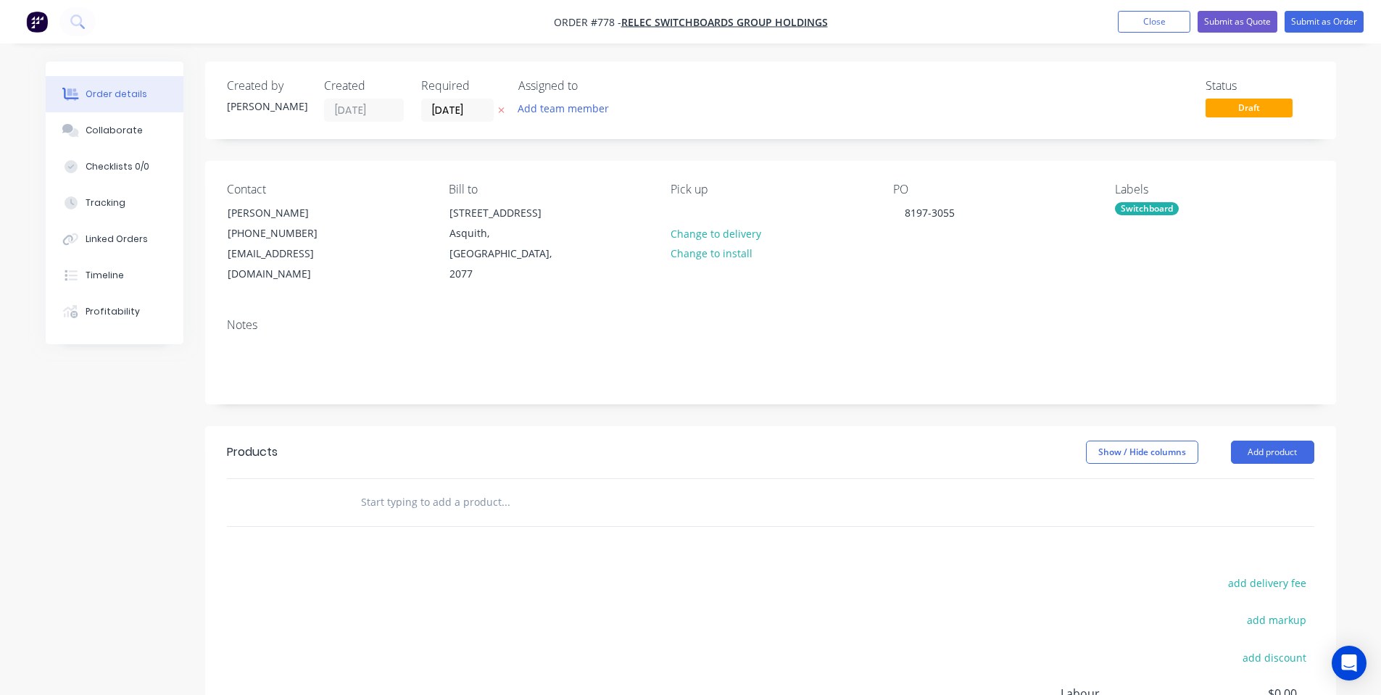
click at [901, 271] on div "Contact [PERSON_NAME] [PHONE_NUMBER] [EMAIL_ADDRESS][DOMAIN_NAME] Bill to [STRE…" at bounding box center [770, 234] width 1131 height 146
click at [64, 122] on button "Collaborate" at bounding box center [115, 130] width 138 height 36
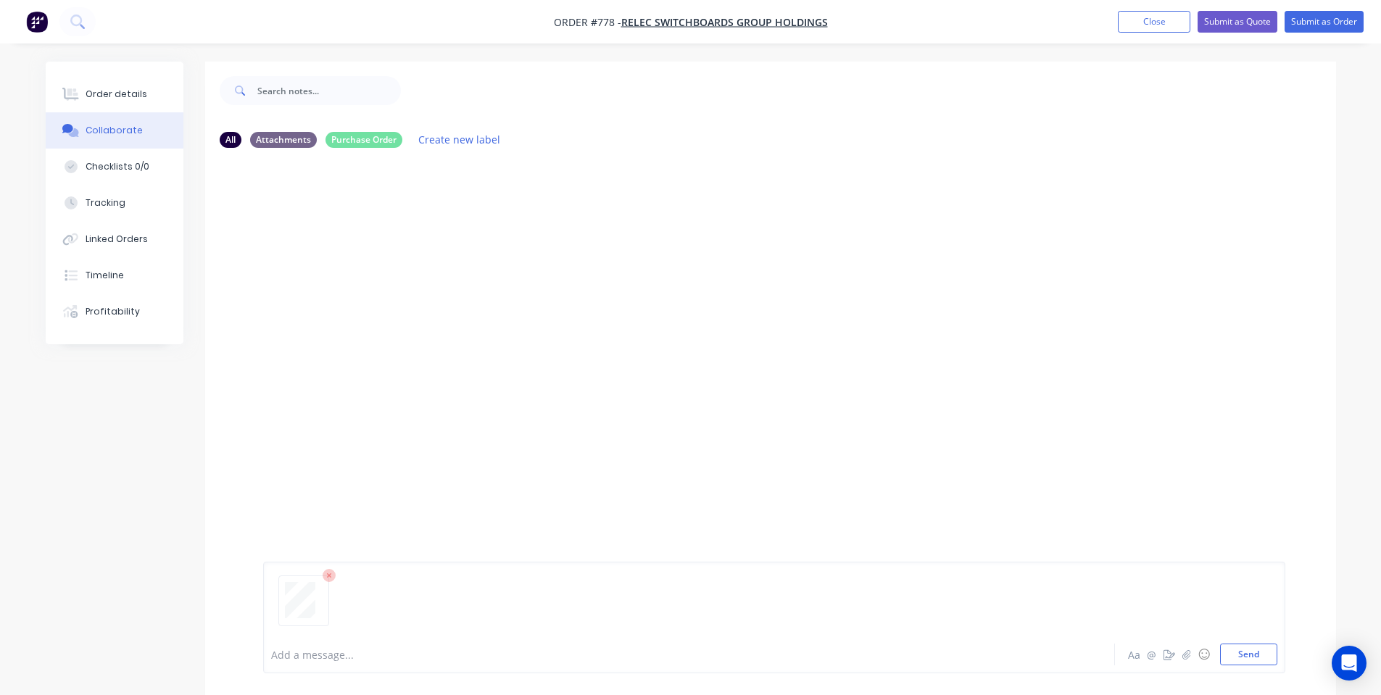
drag, startPoint x: 1251, startPoint y: 644, endPoint x: 1110, endPoint y: 610, distance: 145.4
click at [1251, 644] on button "Send" at bounding box center [1248, 655] width 57 height 22
click at [100, 111] on button "Order details" at bounding box center [115, 94] width 138 height 36
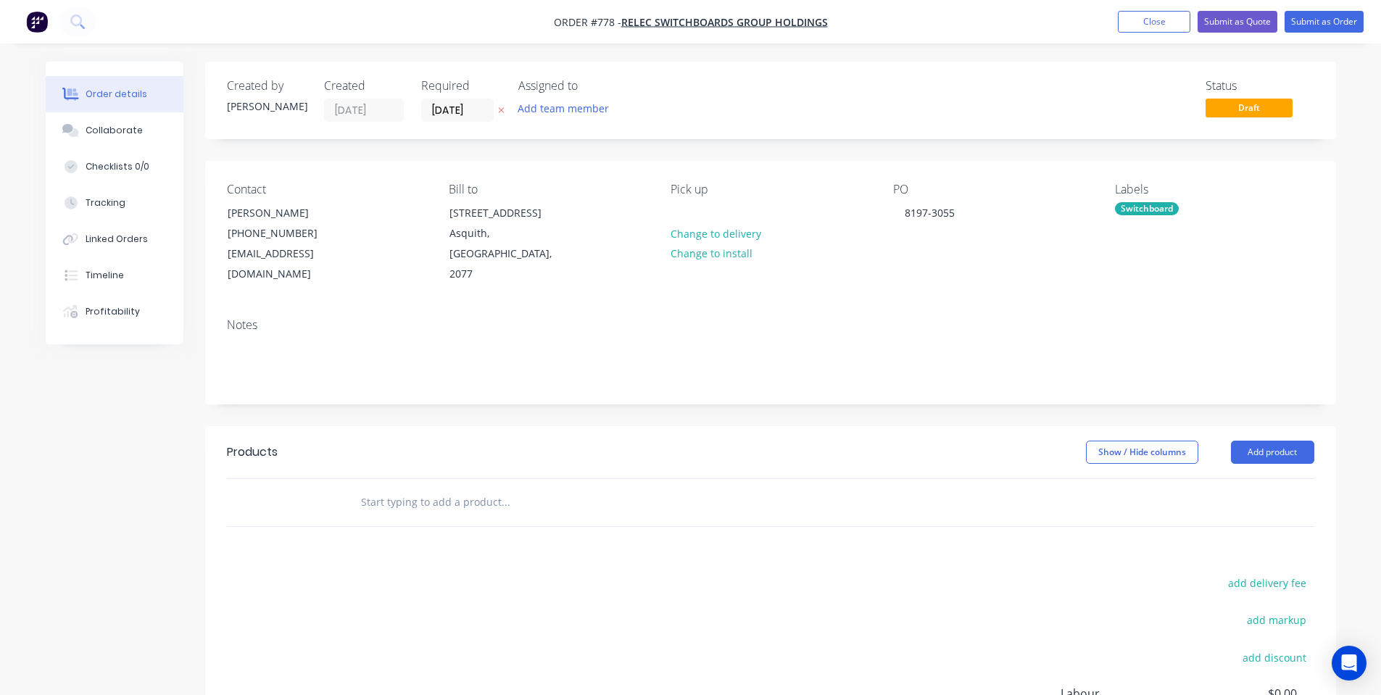
click at [502, 491] on input "text" at bounding box center [505, 502] width 290 height 29
click at [428, 488] on input "text" at bounding box center [505, 502] width 290 height 29
type input "d"
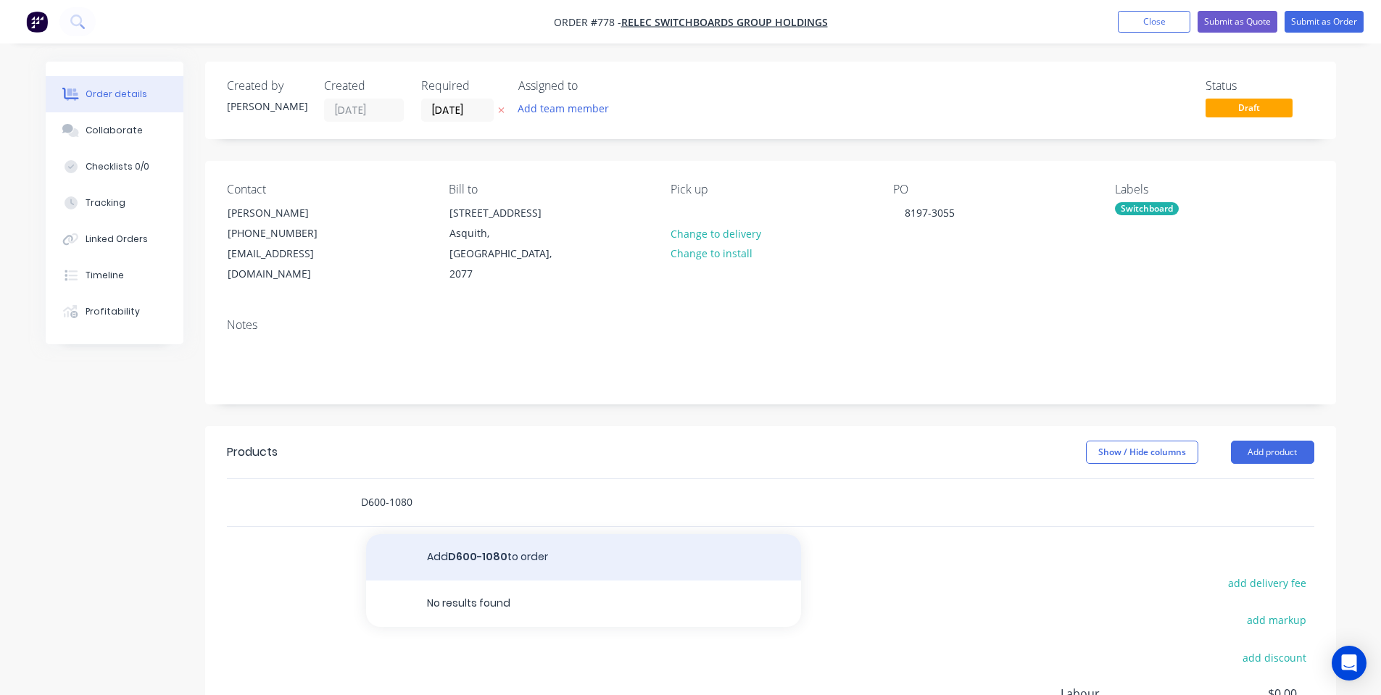
type input "D600-1080"
click at [500, 536] on button "Add D600-1080 to order" at bounding box center [583, 557] width 435 height 46
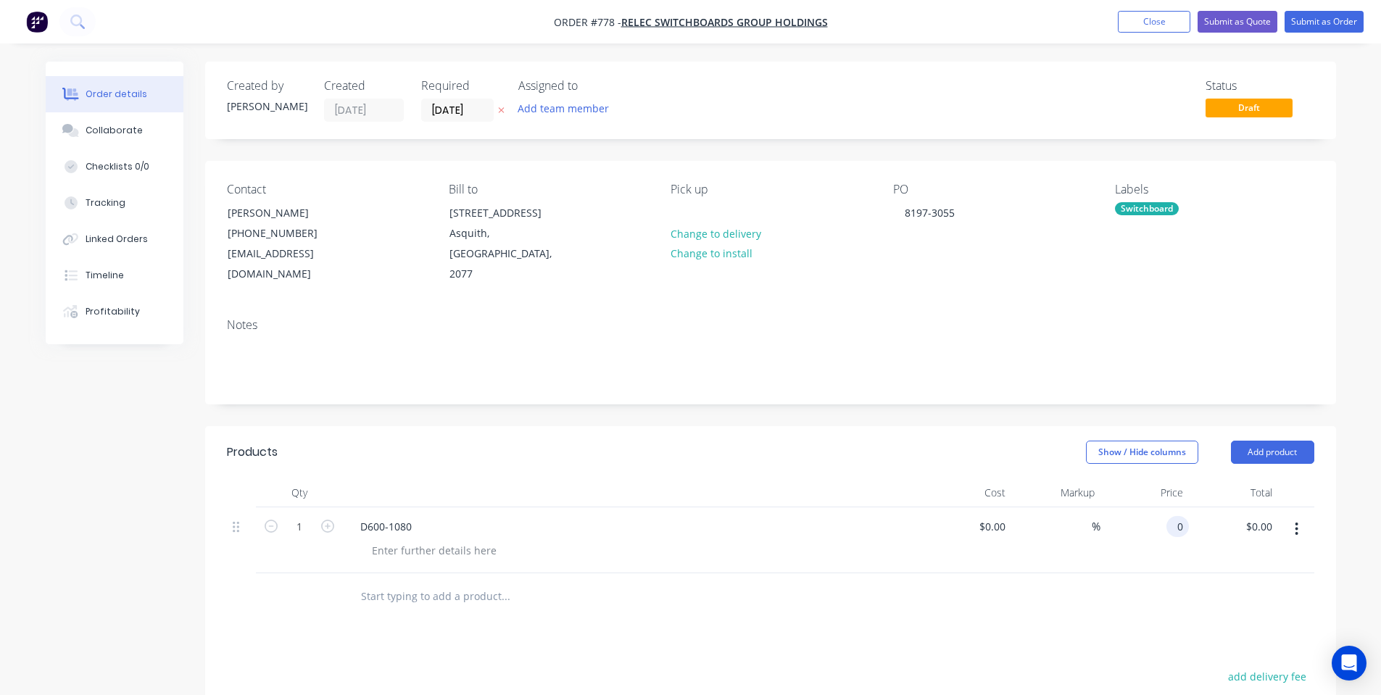
click at [1164, 512] on div "0 0" at bounding box center [1144, 540] width 89 height 66
type input "$120.00"
drag, startPoint x: 884, startPoint y: 601, endPoint x: 891, endPoint y: 603, distance: 7.6
click at [889, 601] on div "Products Show / Hide columns Add product Qty Cost Markup Price Total 1 D600-108…" at bounding box center [770, 697] width 1131 height 542
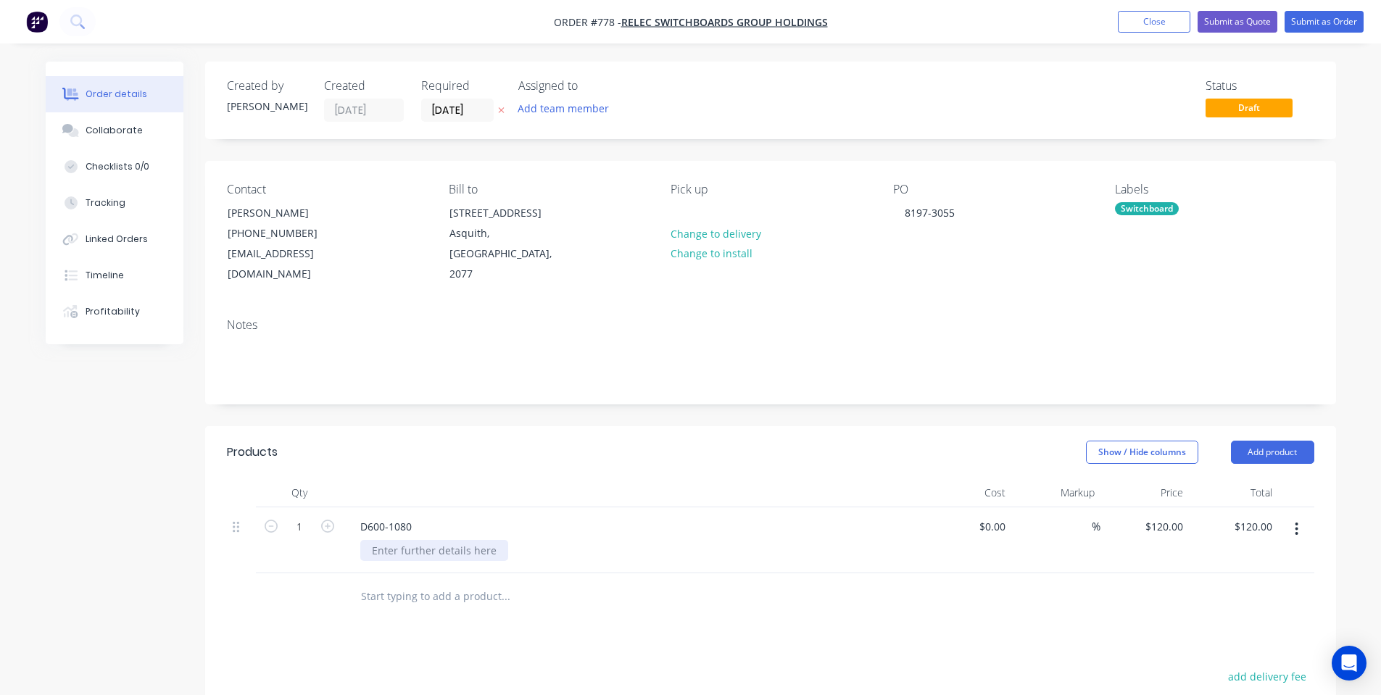
click at [491, 540] on div at bounding box center [434, 550] width 148 height 21
click at [497, 478] on div at bounding box center [633, 492] width 580 height 29
click at [1307, 441] on button "Add product" at bounding box center [1272, 452] width 83 height 23
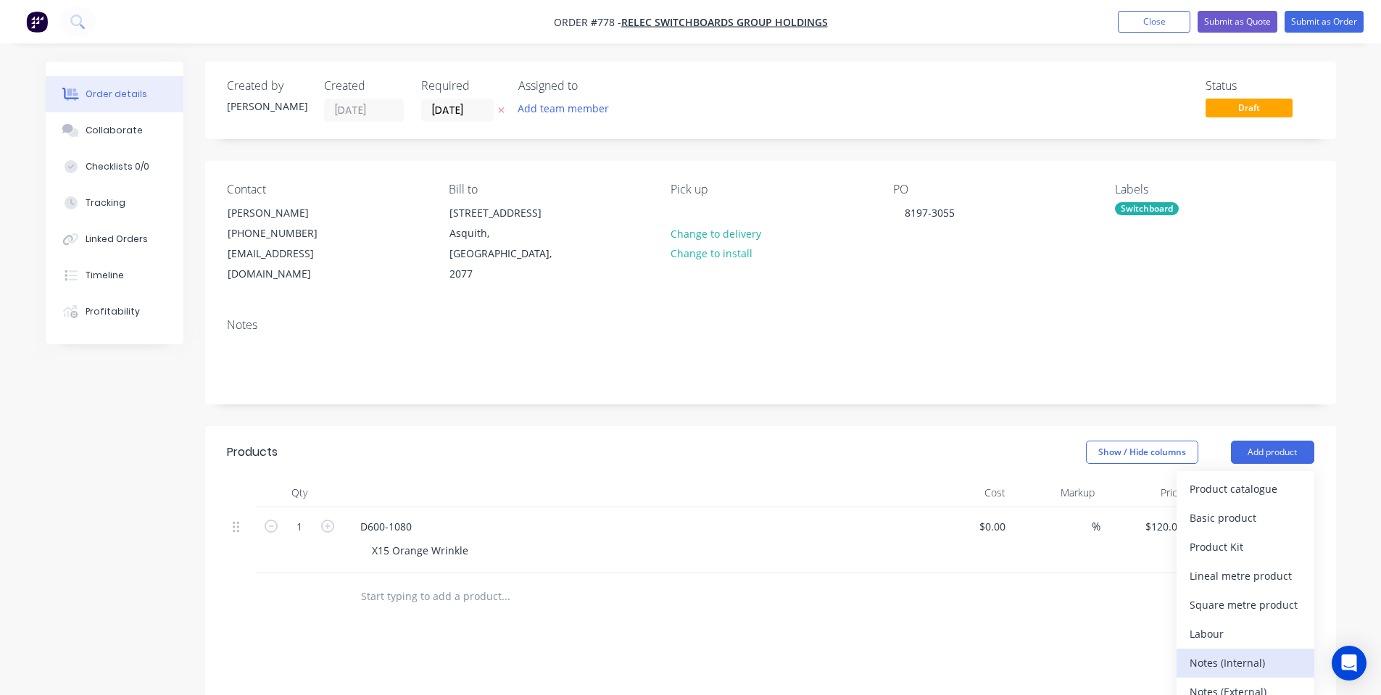
click at [1248, 652] on div "Notes (Internal)" at bounding box center [1245, 662] width 112 height 21
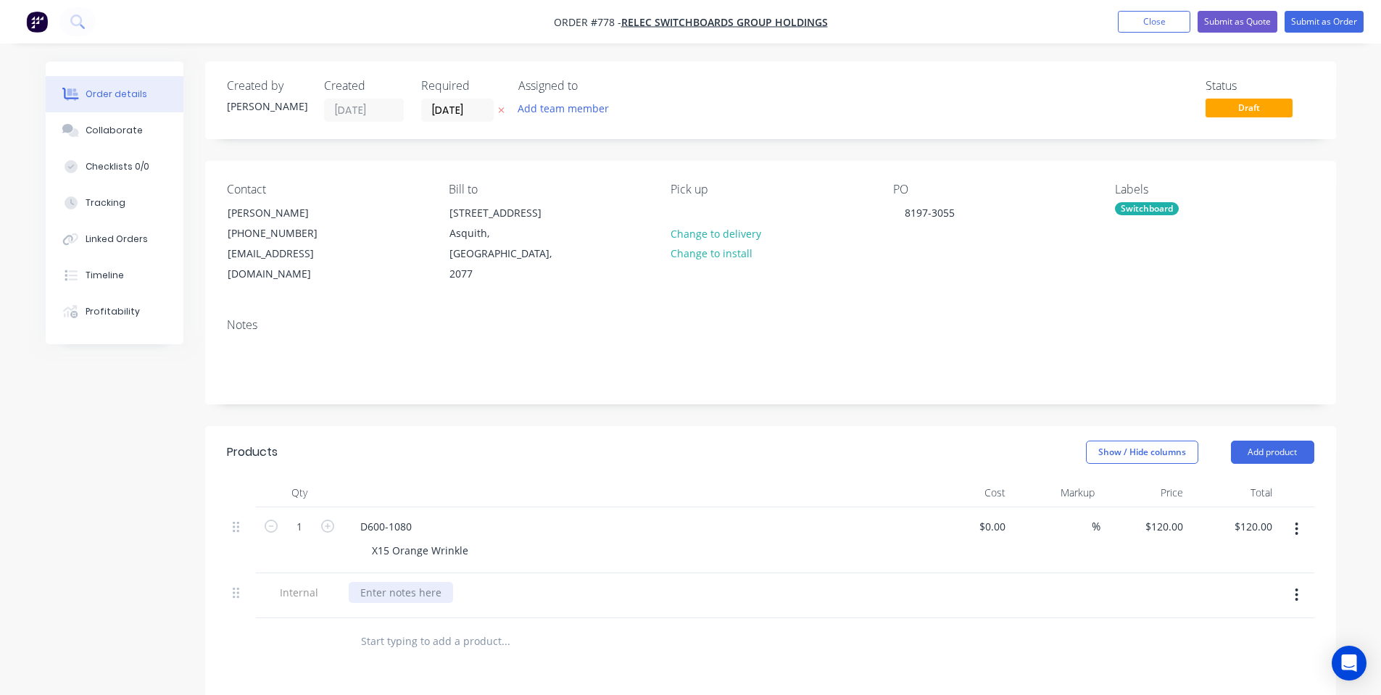
click at [386, 582] on div at bounding box center [401, 592] width 104 height 21
click at [716, 478] on div at bounding box center [633, 492] width 580 height 29
click at [802, 596] on div "Qty Cost Markup Price Total 1 D600-1080 X15 Orange Wrinkle $0.00 $0.00 % $120.0…" at bounding box center [770, 571] width 1131 height 187
click at [1348, 30] on button "Submit as Order" at bounding box center [1323, 22] width 79 height 22
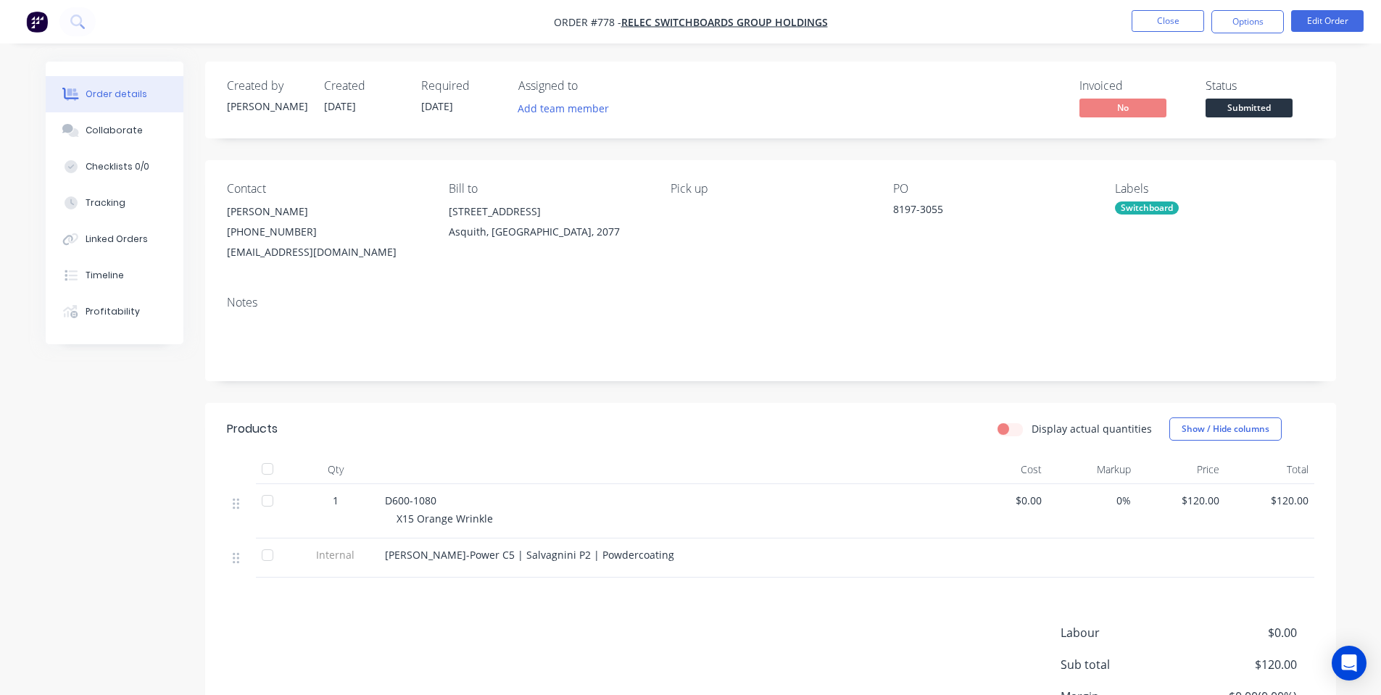
click at [1240, 109] on span "Submitted" at bounding box center [1248, 108] width 87 height 18
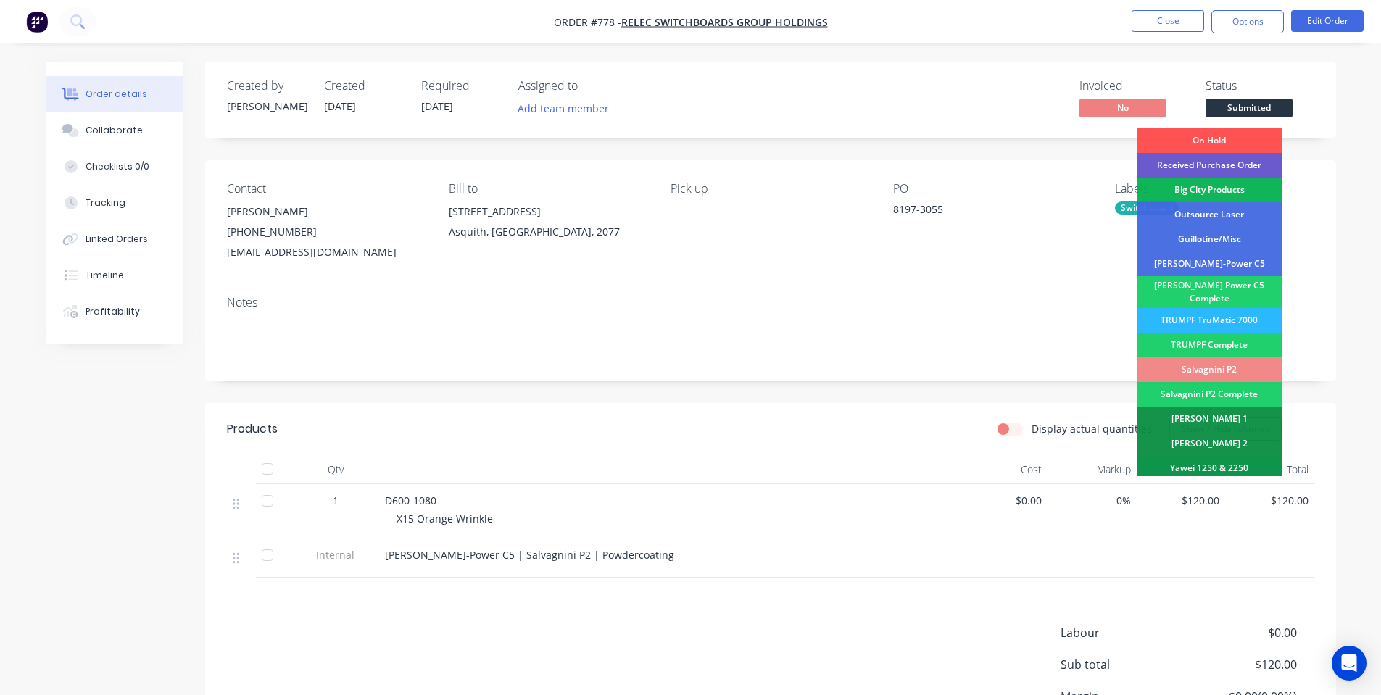
click at [1209, 166] on div "Received Purchase Order" at bounding box center [1208, 165] width 145 height 25
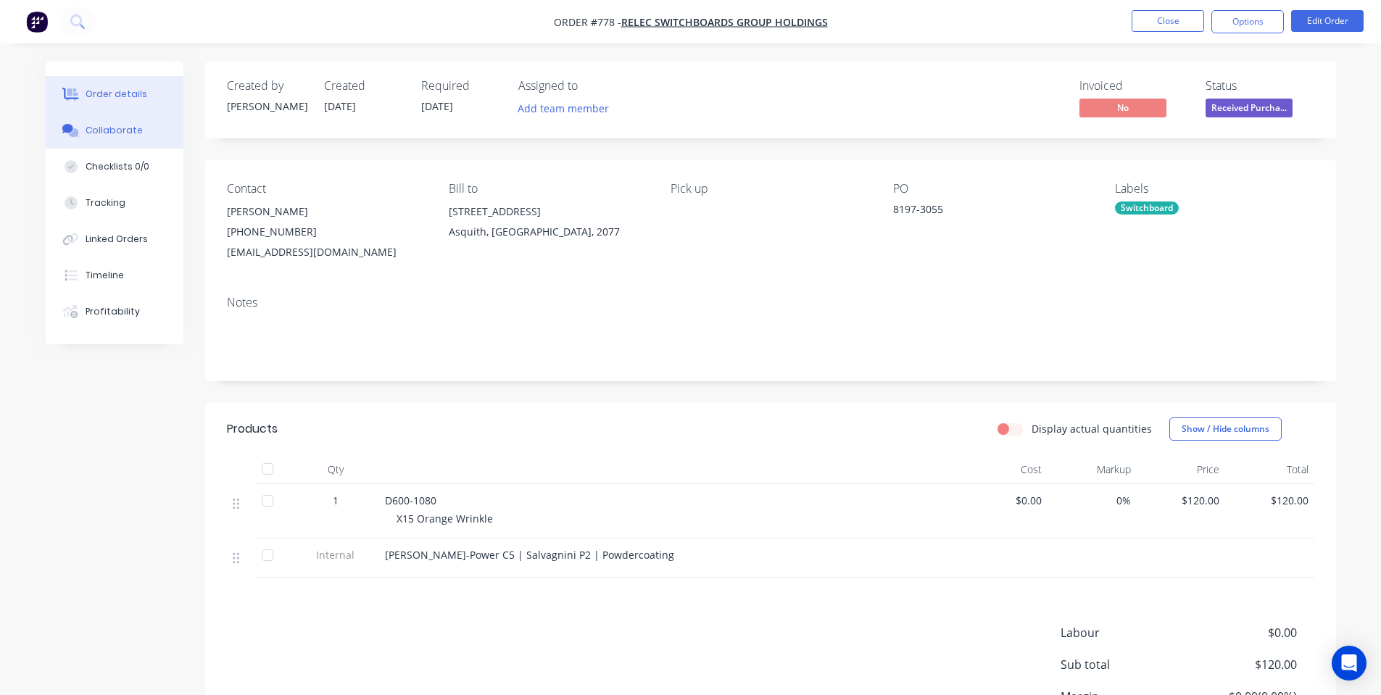
click at [115, 129] on div "Collaborate" at bounding box center [114, 130] width 57 height 13
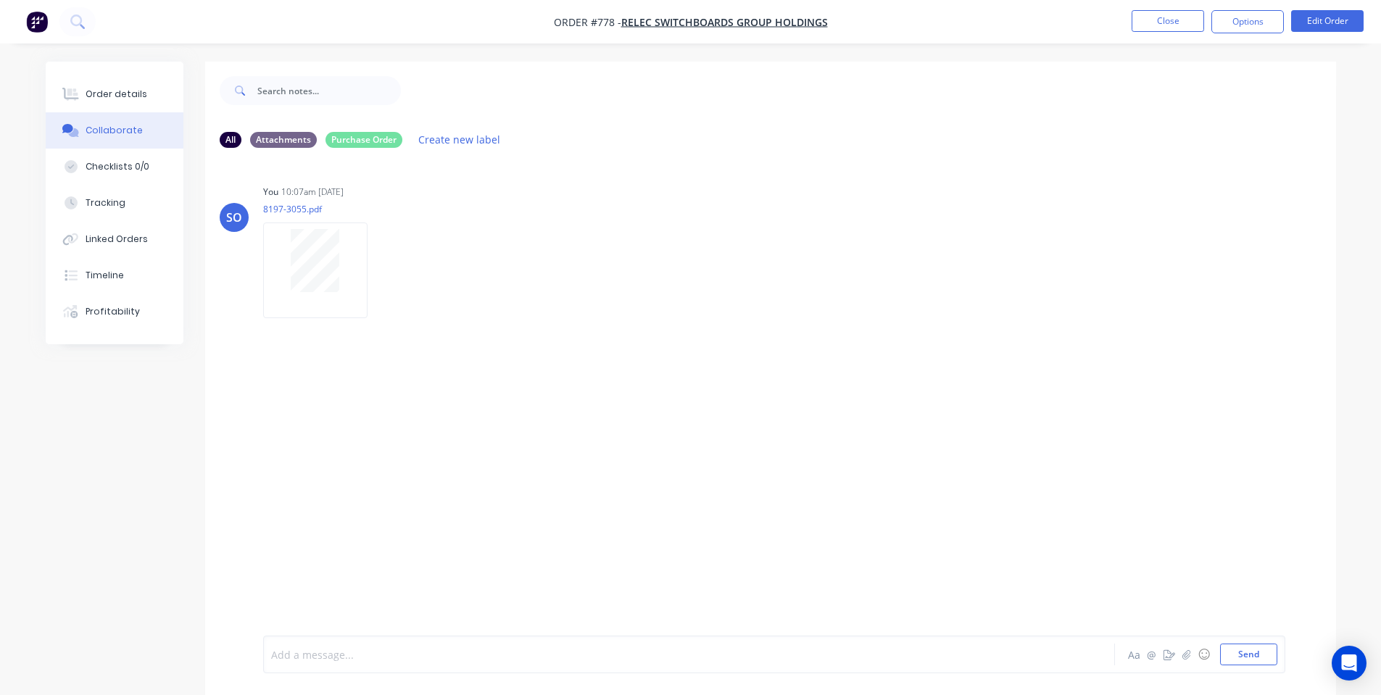
click at [509, 651] on div at bounding box center [649, 654] width 754 height 15
click at [1265, 30] on button "Options" at bounding box center [1247, 21] width 72 height 23
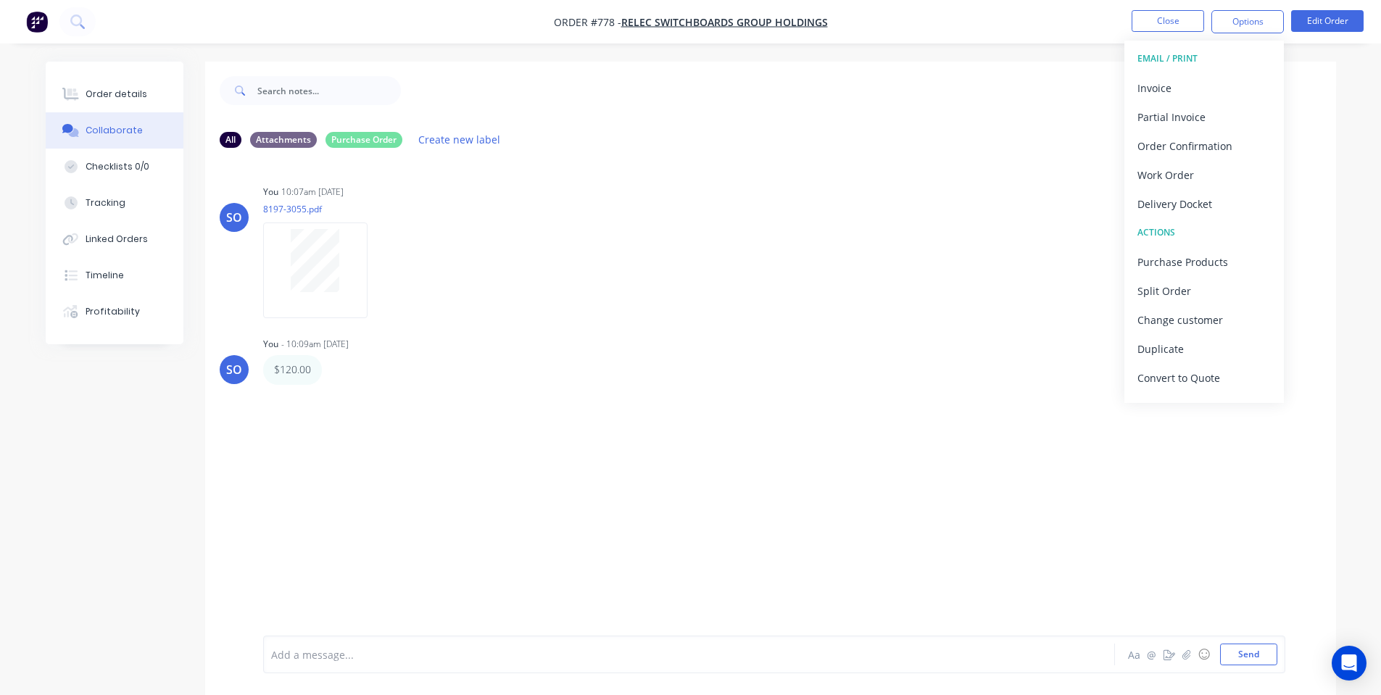
drag, startPoint x: 757, startPoint y: 308, endPoint x: 1045, endPoint y: 96, distance: 358.2
click at [771, 305] on div "SO You 10:07am [DATE][PHONE_NUMBER].pdf Labels Download Delete" at bounding box center [770, 246] width 1131 height 130
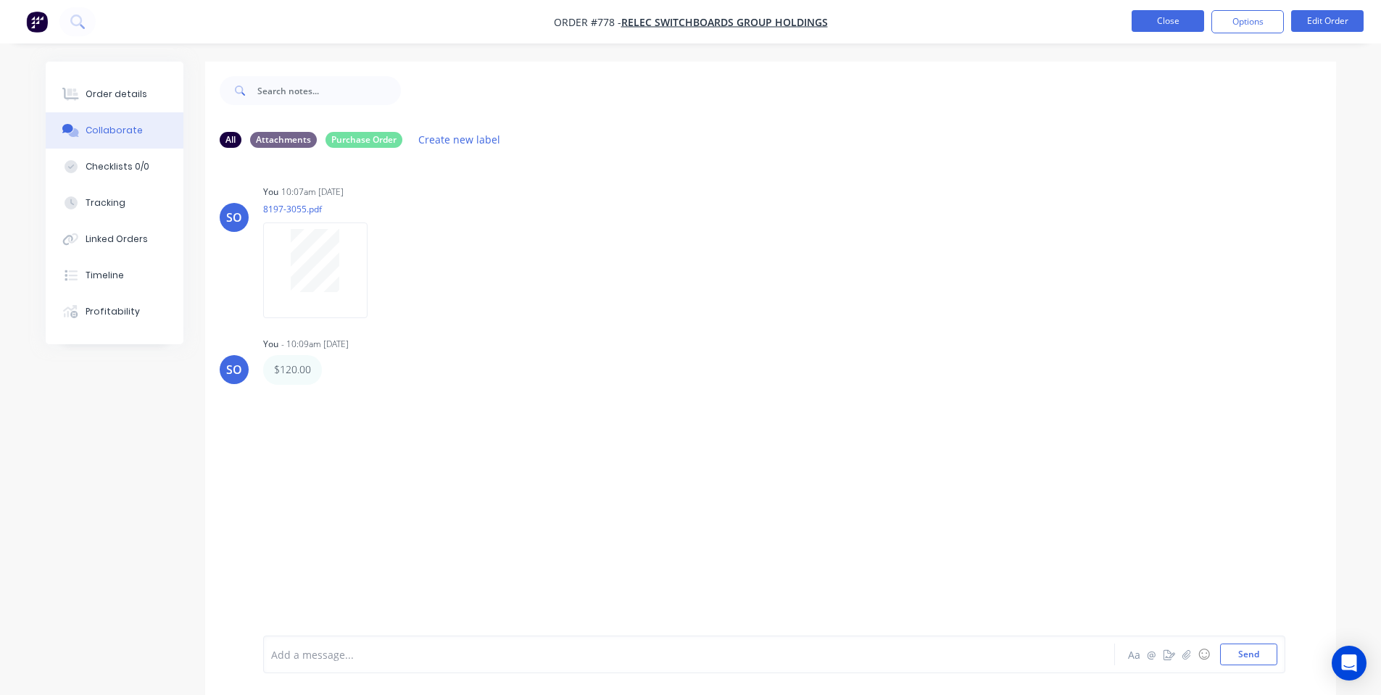
click at [1133, 22] on button "Close" at bounding box center [1167, 21] width 72 height 22
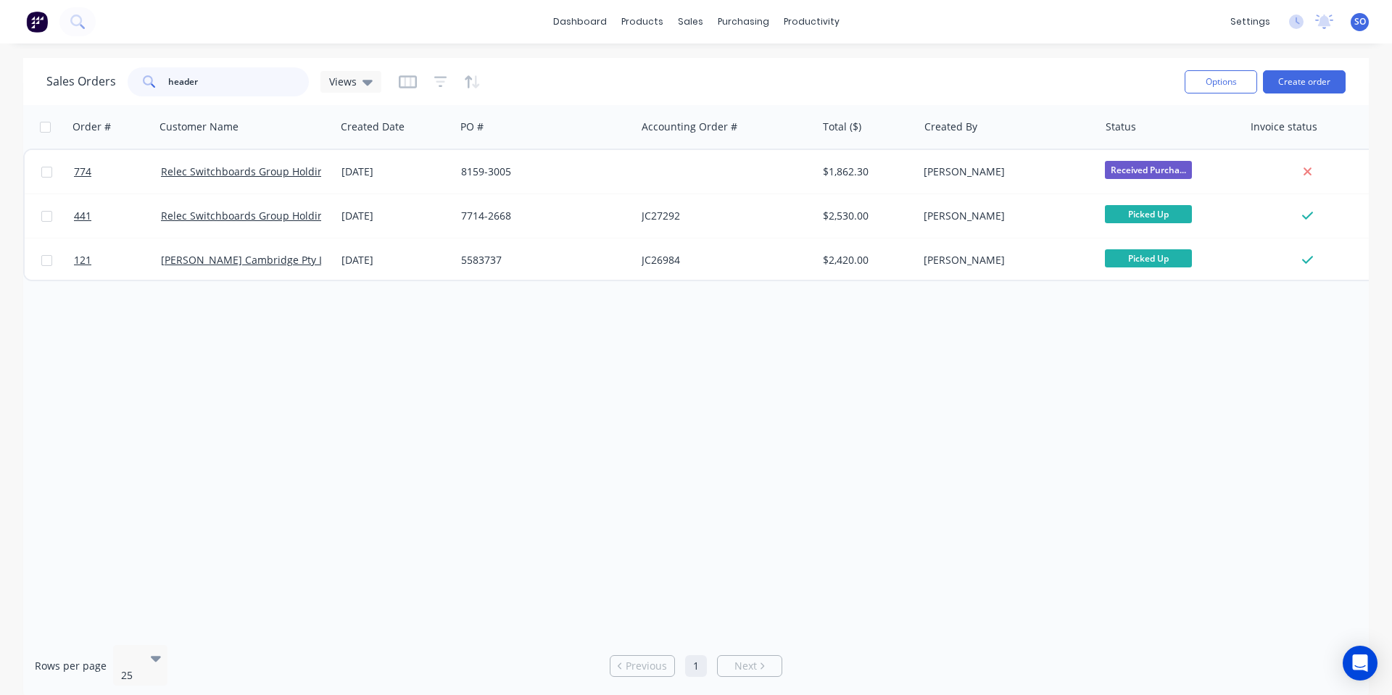
drag, startPoint x: 225, startPoint y: 76, endPoint x: 94, endPoint y: 89, distance: 131.1
click at [105, 88] on div "Sales Orders header Views" at bounding box center [213, 81] width 335 height 29
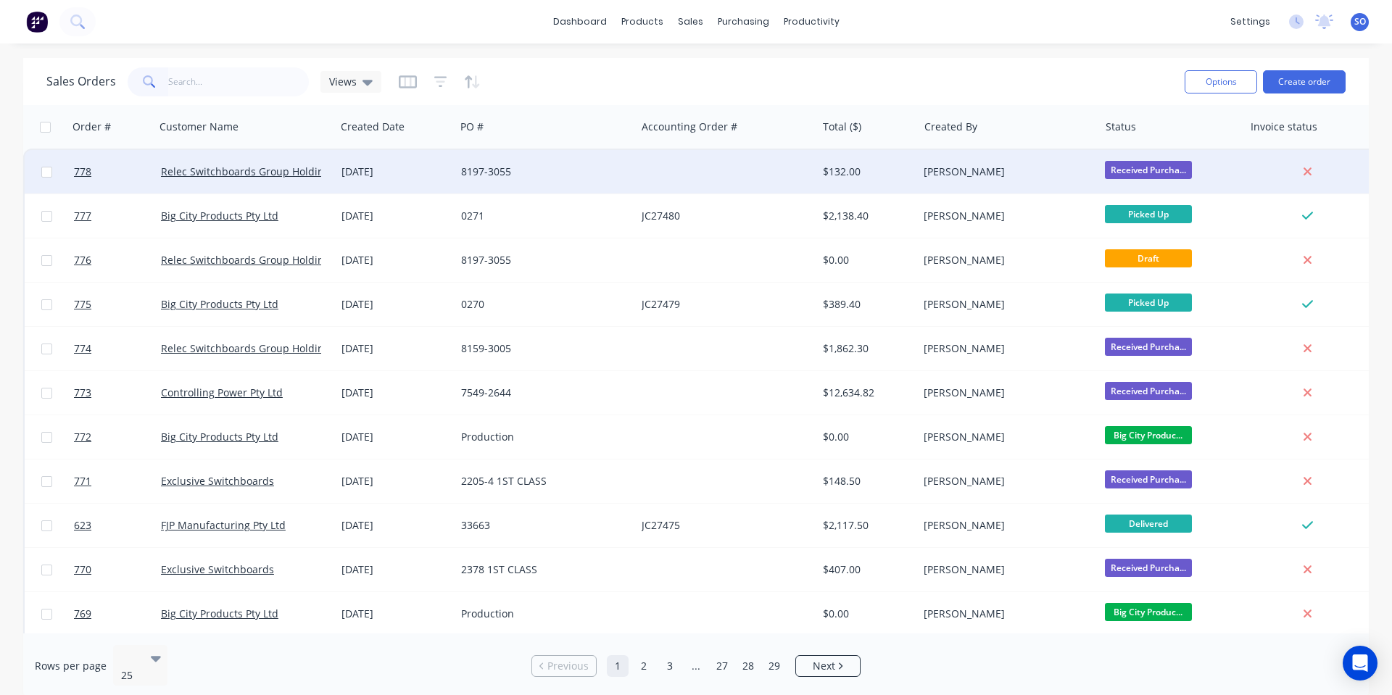
click at [459, 168] on div "8197-3055" at bounding box center [545, 171] width 180 height 43
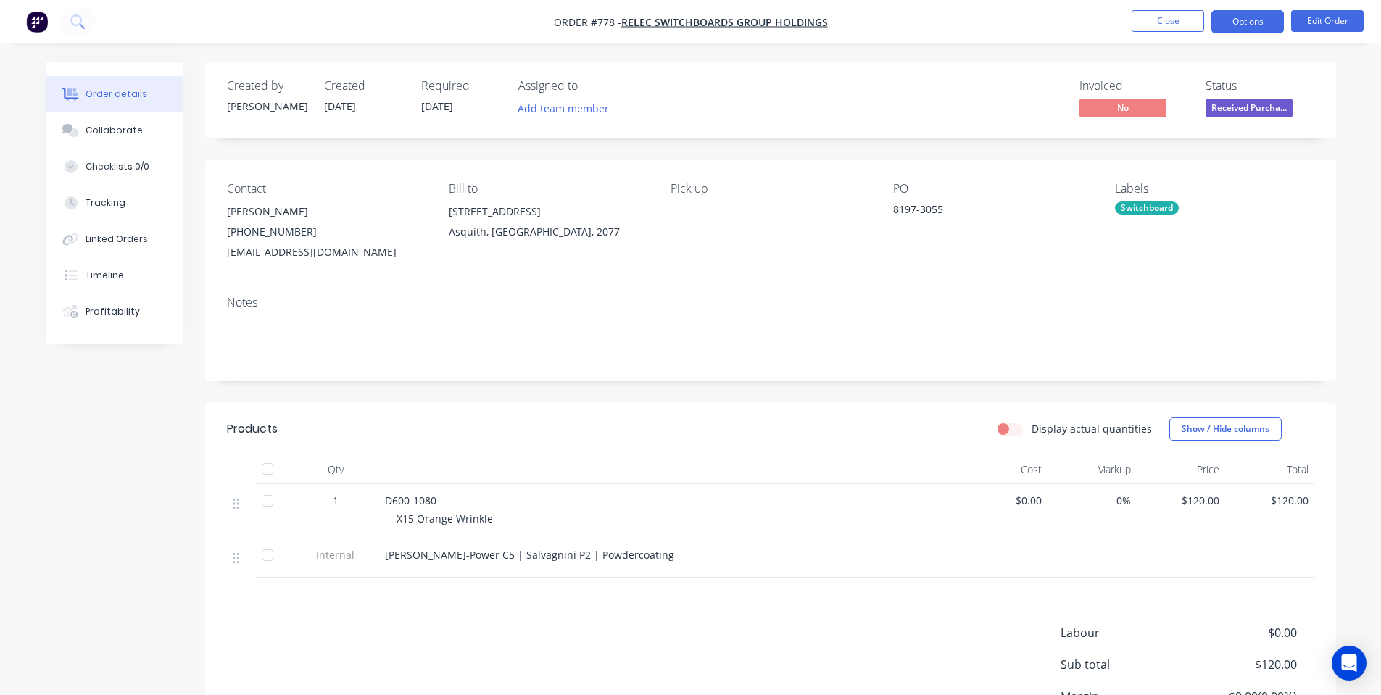
click at [1261, 17] on button "Options" at bounding box center [1247, 21] width 72 height 23
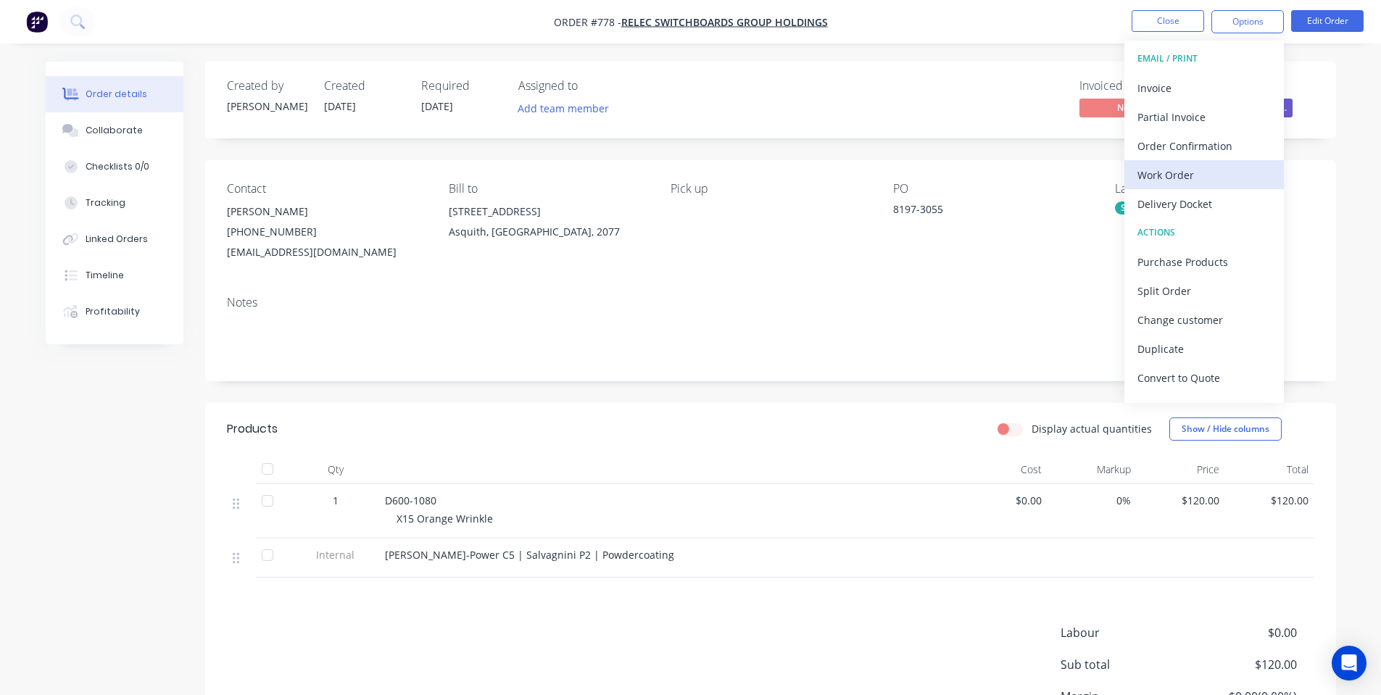
click at [1181, 161] on button "Work Order" at bounding box center [1203, 174] width 159 height 29
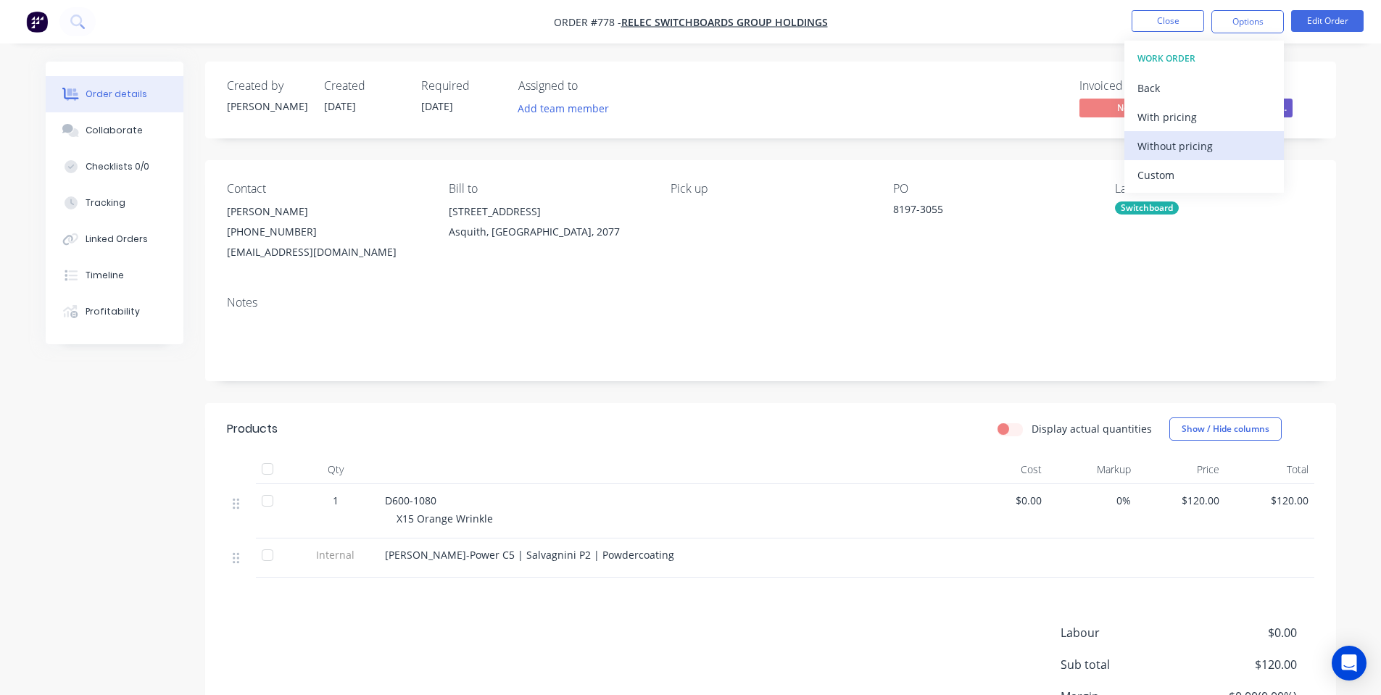
click at [1186, 141] on div "Without pricing" at bounding box center [1203, 146] width 133 height 21
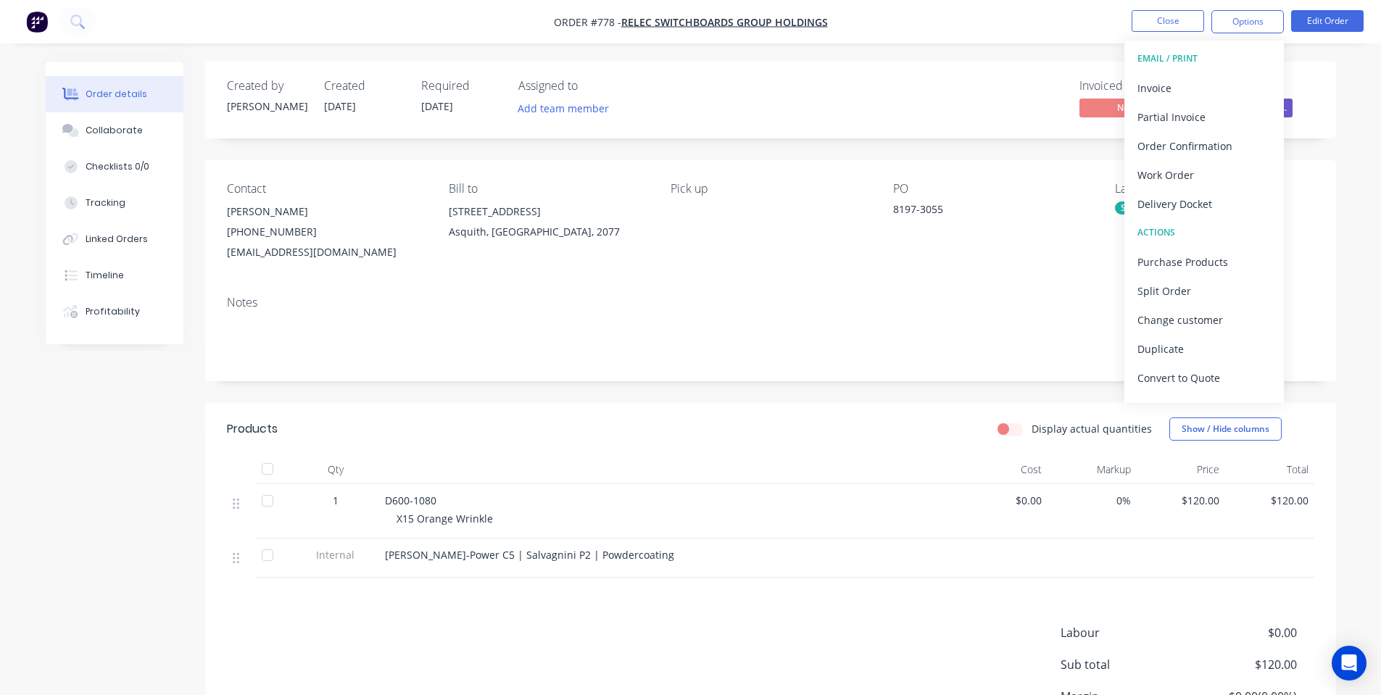
click at [458, 278] on div "Contact [PERSON_NAME] [PHONE_NUMBER] [EMAIL_ADDRESS][DOMAIN_NAME] Bill to [STRE…" at bounding box center [770, 222] width 1131 height 124
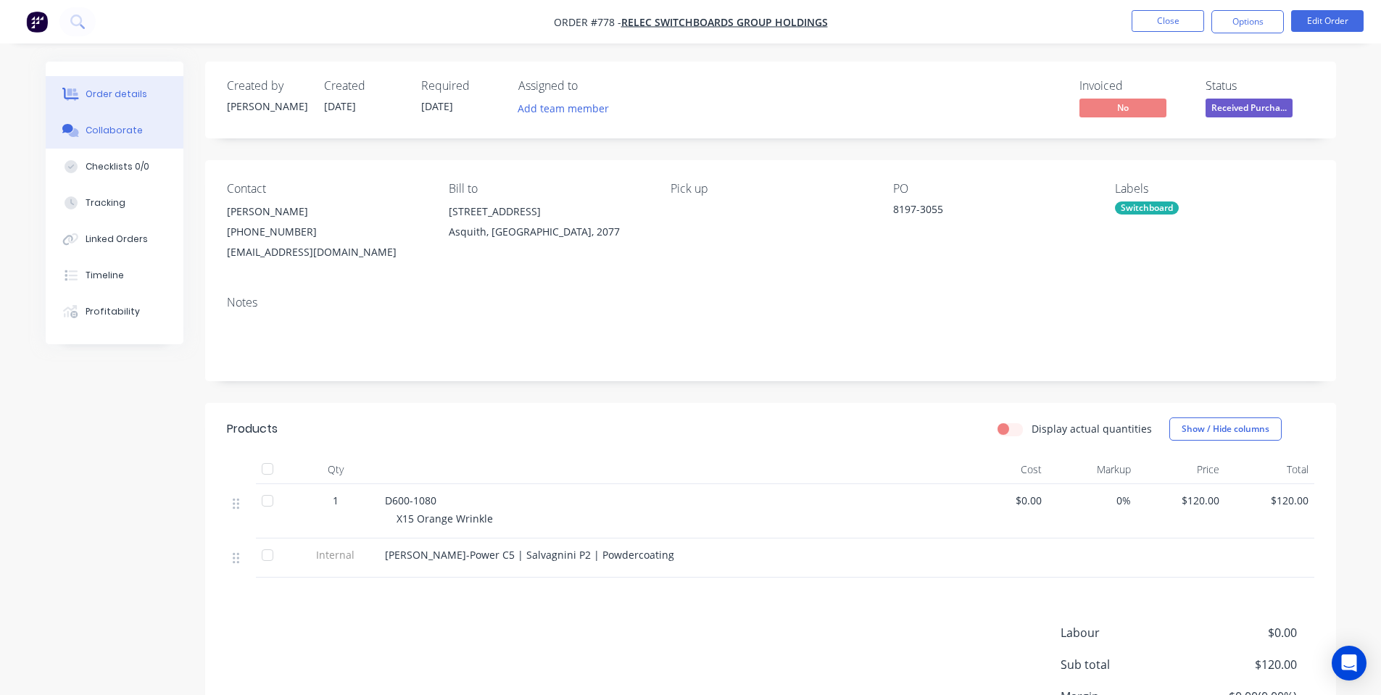
drag, startPoint x: 120, startPoint y: 141, endPoint x: 143, endPoint y: 143, distance: 24.0
click at [120, 141] on button "Collaborate" at bounding box center [115, 130] width 138 height 36
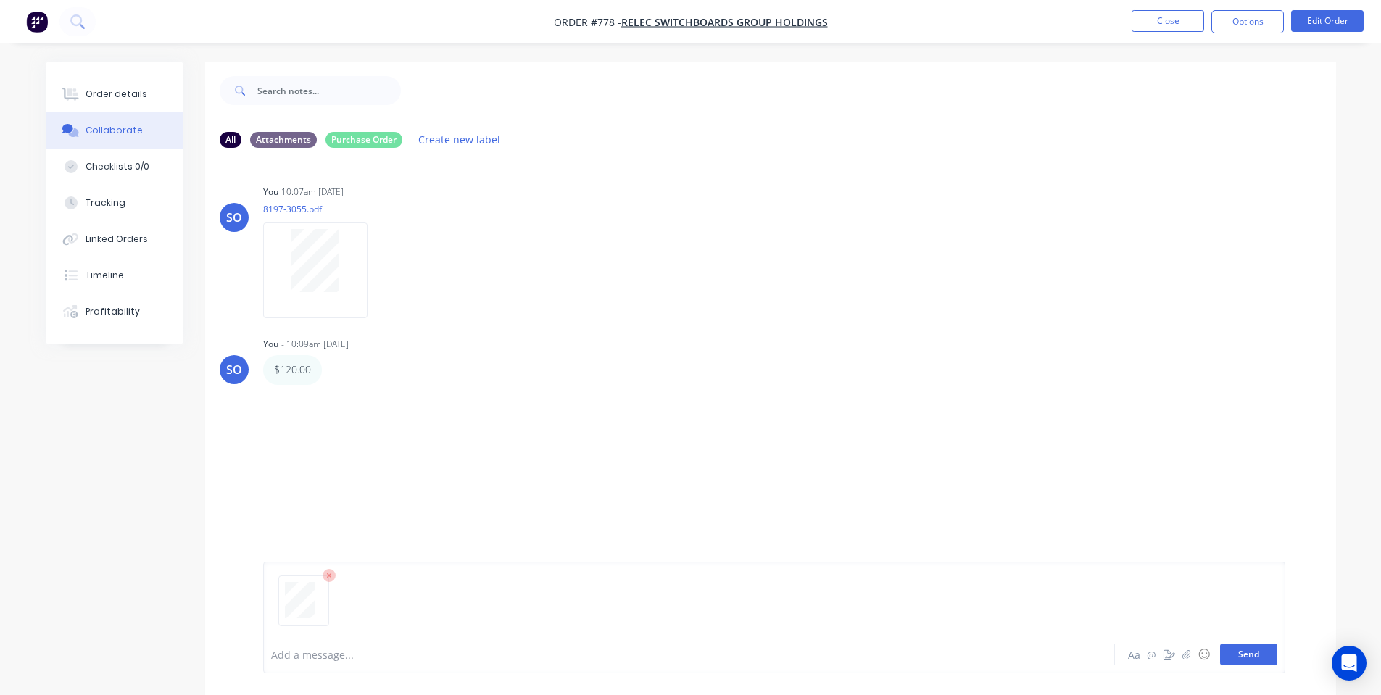
click at [1263, 652] on button "Send" at bounding box center [1248, 655] width 57 height 22
click at [472, 649] on div at bounding box center [649, 654] width 754 height 15
click at [336, 369] on div "Labels Edit Delete" at bounding box center [333, 369] width 9 height 21
click at [330, 362] on icon "button" at bounding box center [332, 370] width 4 height 17
click at [362, 423] on button "Delete" at bounding box center [383, 420] width 91 height 24
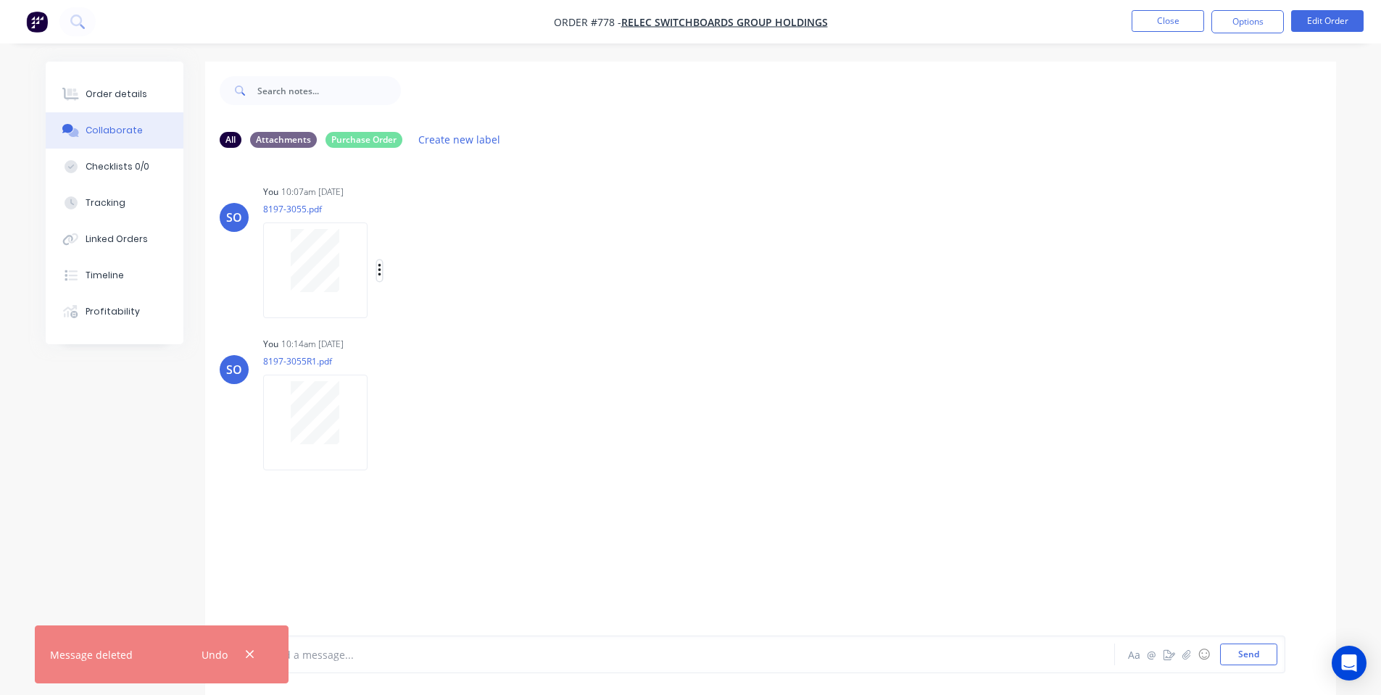
click at [379, 264] on icon "button" at bounding box center [380, 270] width 4 height 17
drag, startPoint x: 410, startPoint y: 338, endPoint x: 408, endPoint y: 357, distance: 19.7
click at [0, 0] on button "Delete" at bounding box center [0, 0] width 0 height 0
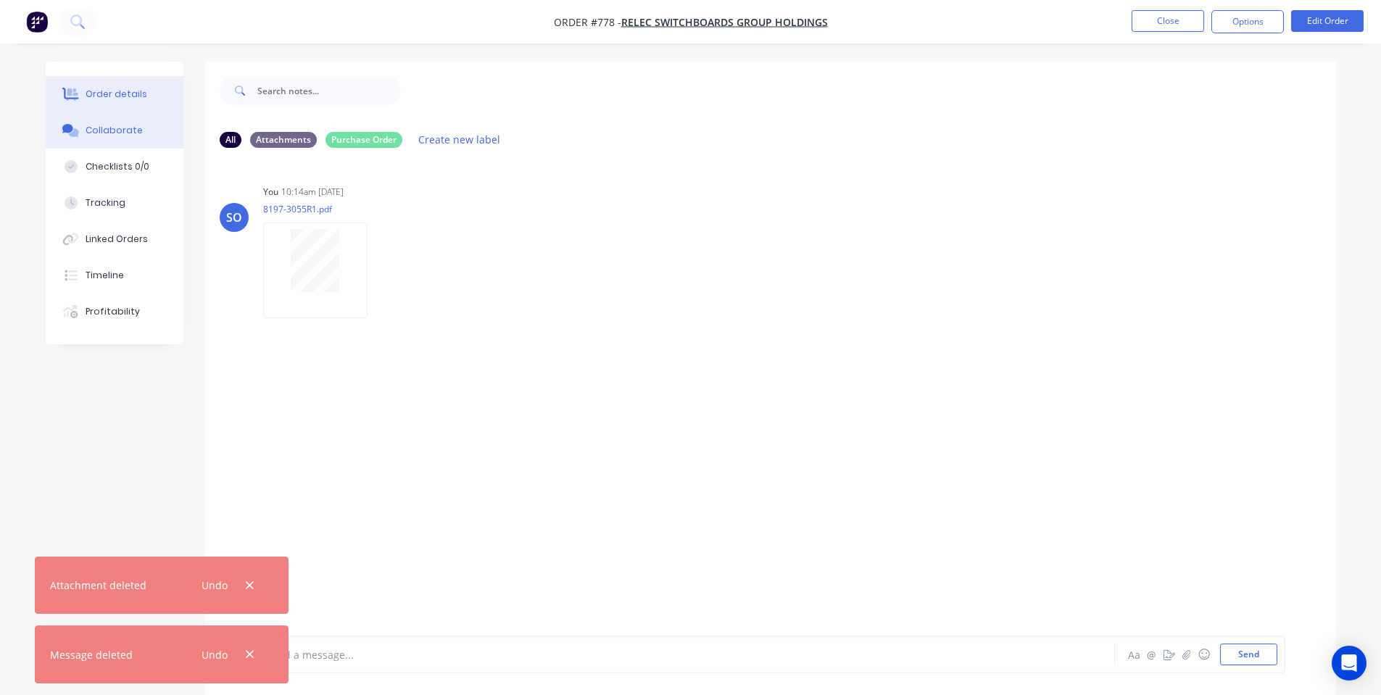
click at [88, 99] on div "Order details" at bounding box center [117, 94] width 62 height 13
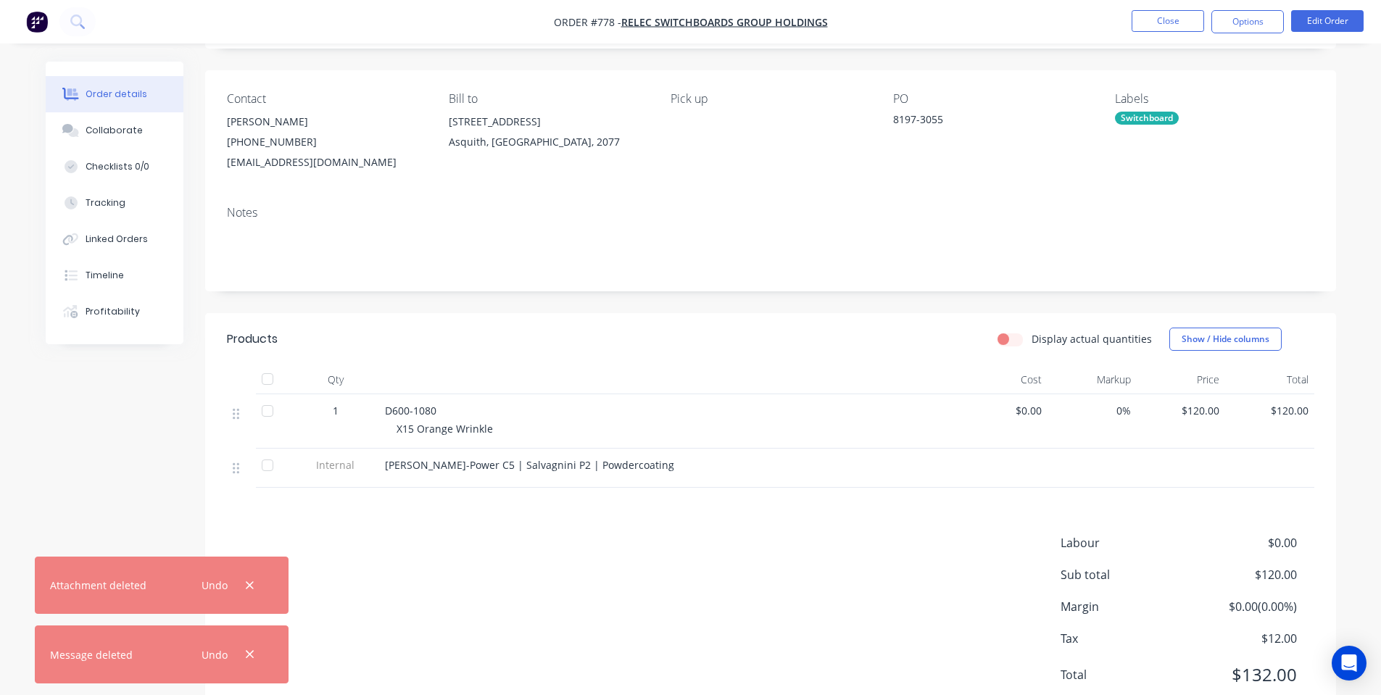
scroll to position [141, 0]
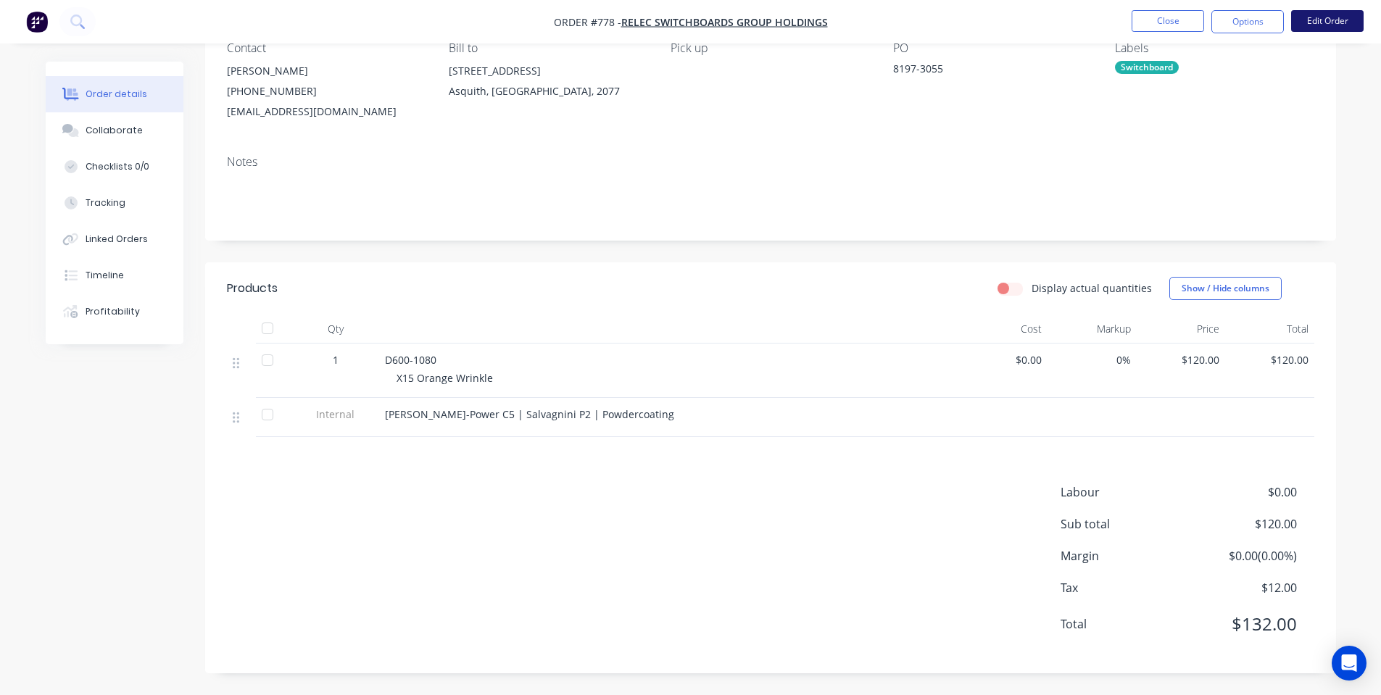
click at [1298, 20] on button "Edit Order" at bounding box center [1327, 21] width 72 height 22
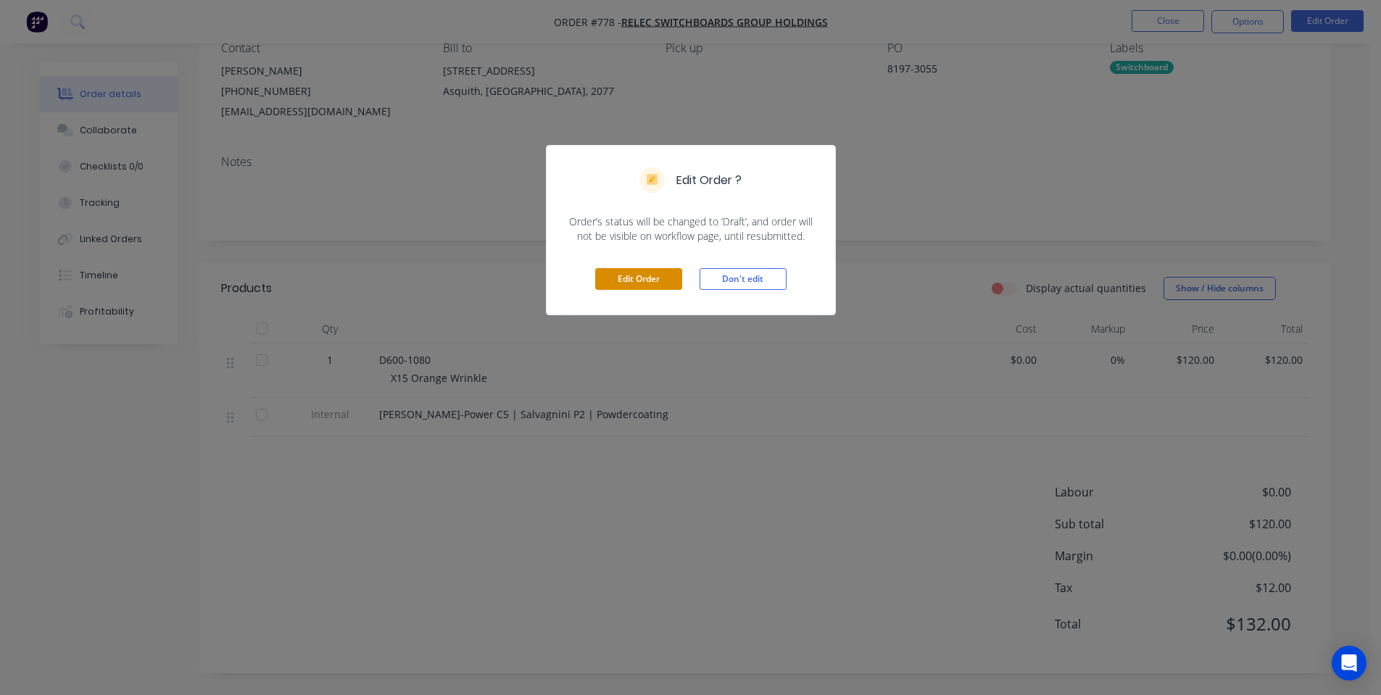
click at [662, 280] on button "Edit Order" at bounding box center [638, 279] width 87 height 22
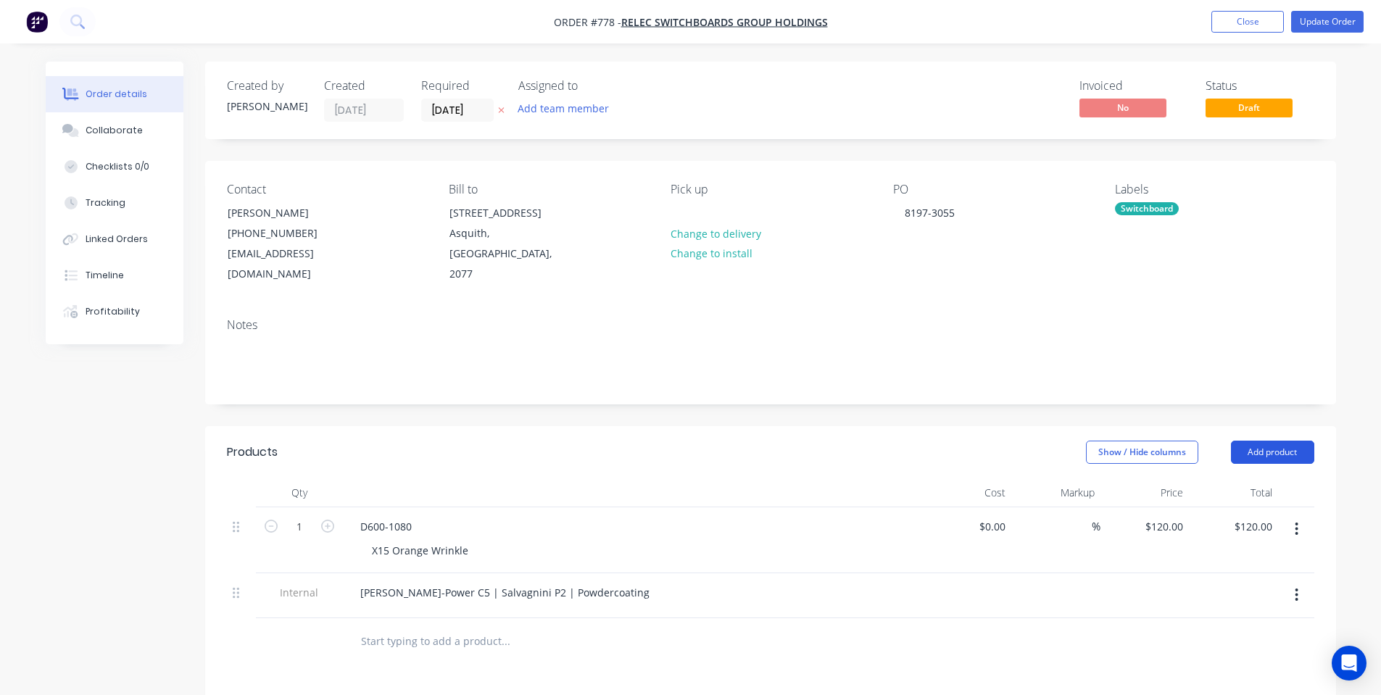
click at [1294, 441] on button "Add product" at bounding box center [1272, 452] width 83 height 23
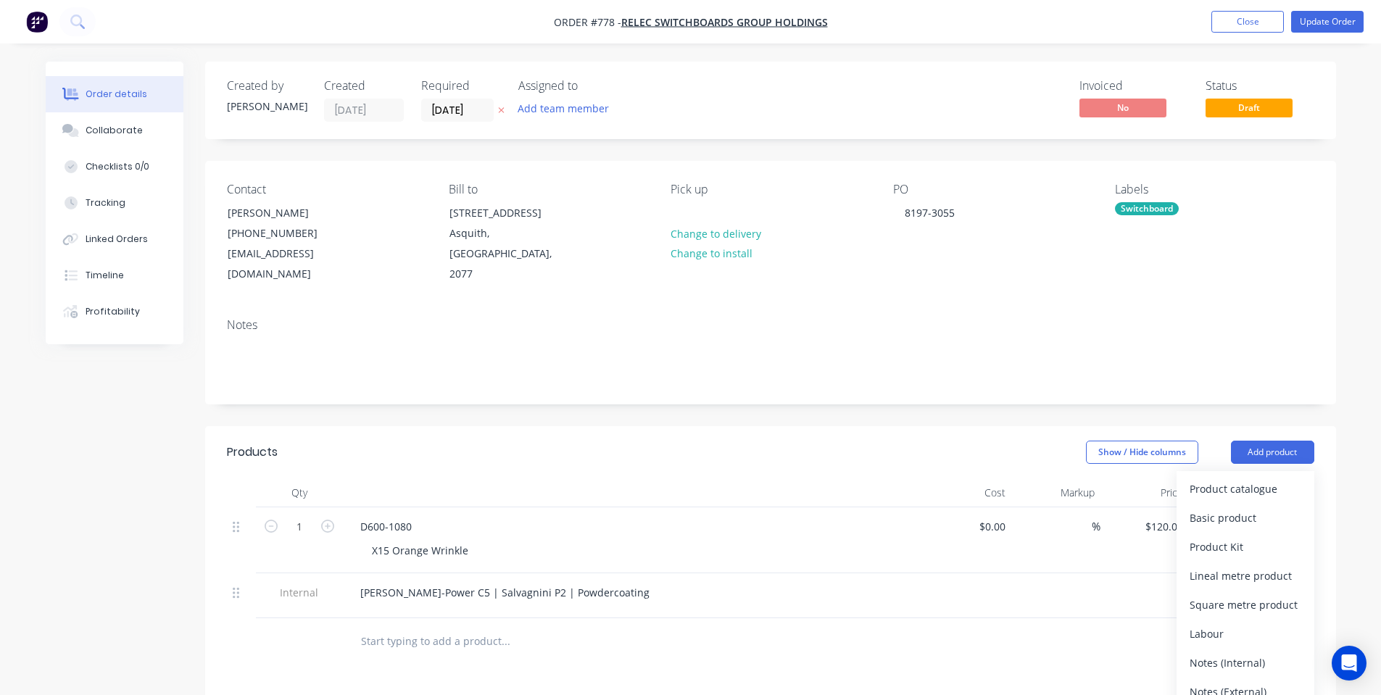
click at [552, 627] on input "text" at bounding box center [505, 641] width 290 height 29
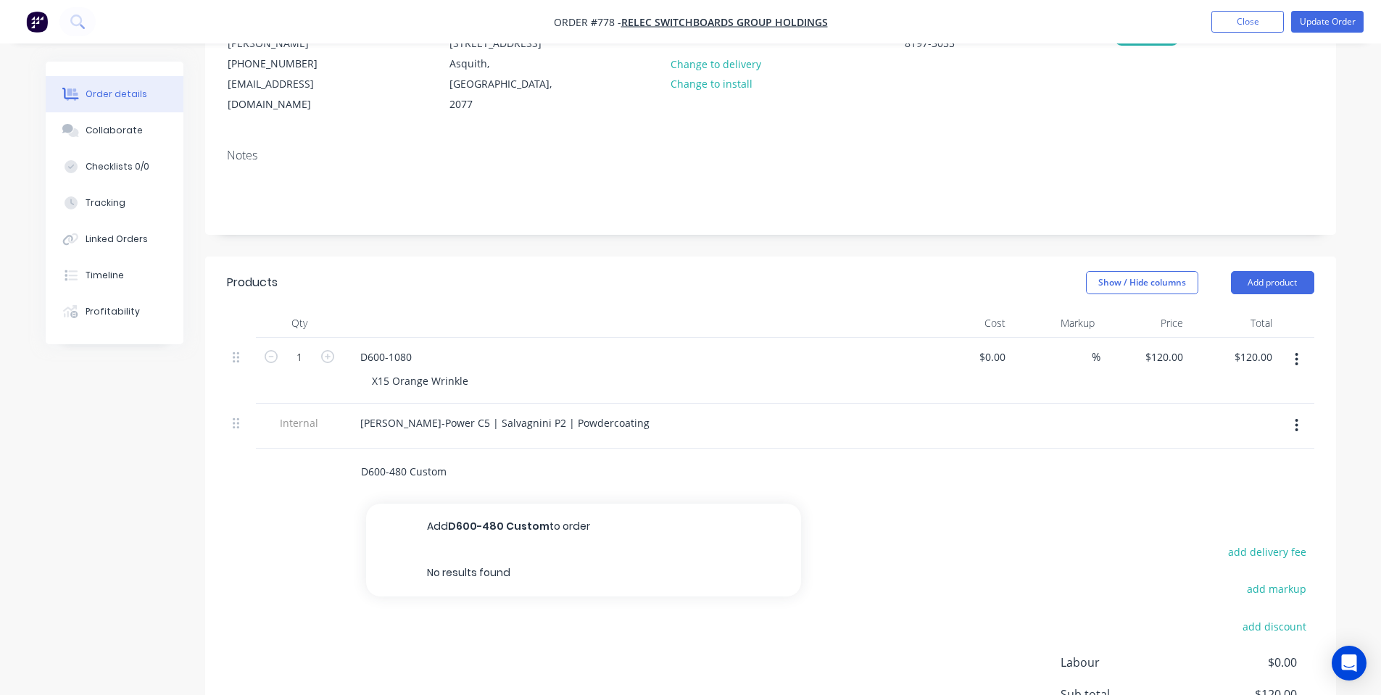
scroll to position [194, 0]
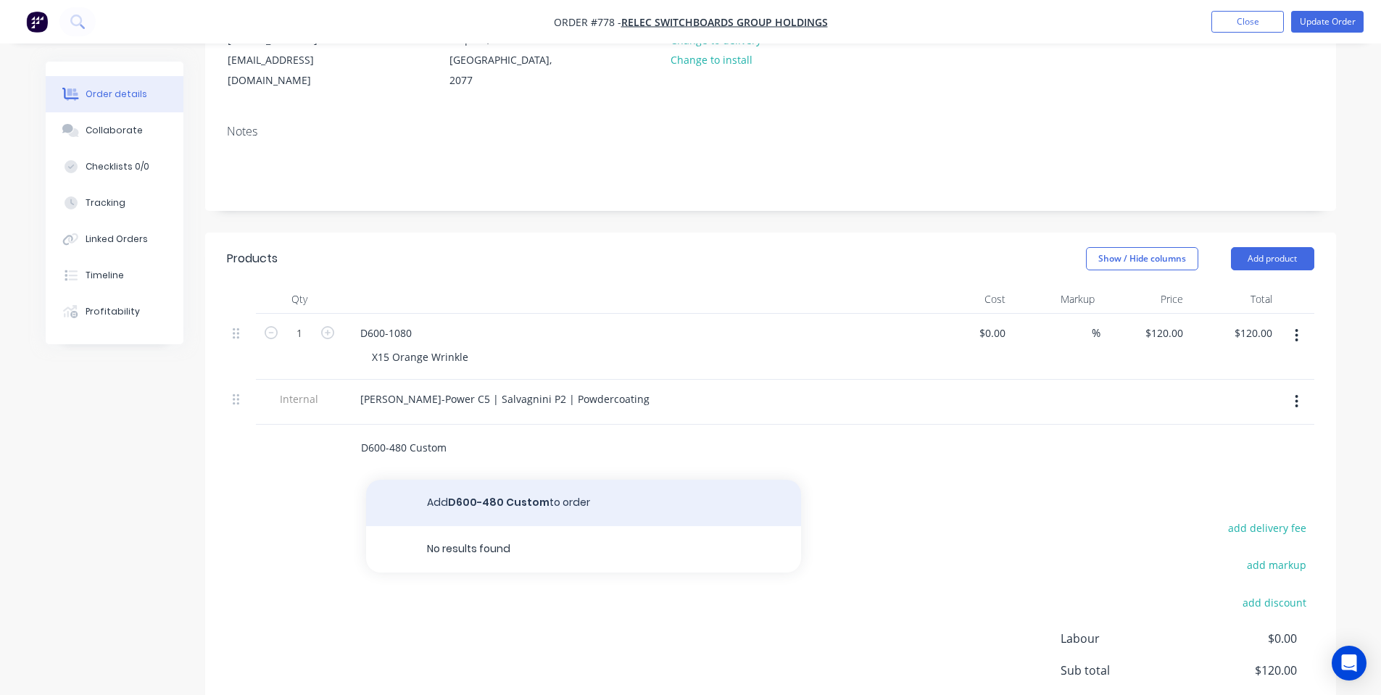
type input "D600-480 Custom"
click at [557, 481] on button "Add D600-480 Custom to order" at bounding box center [583, 503] width 435 height 46
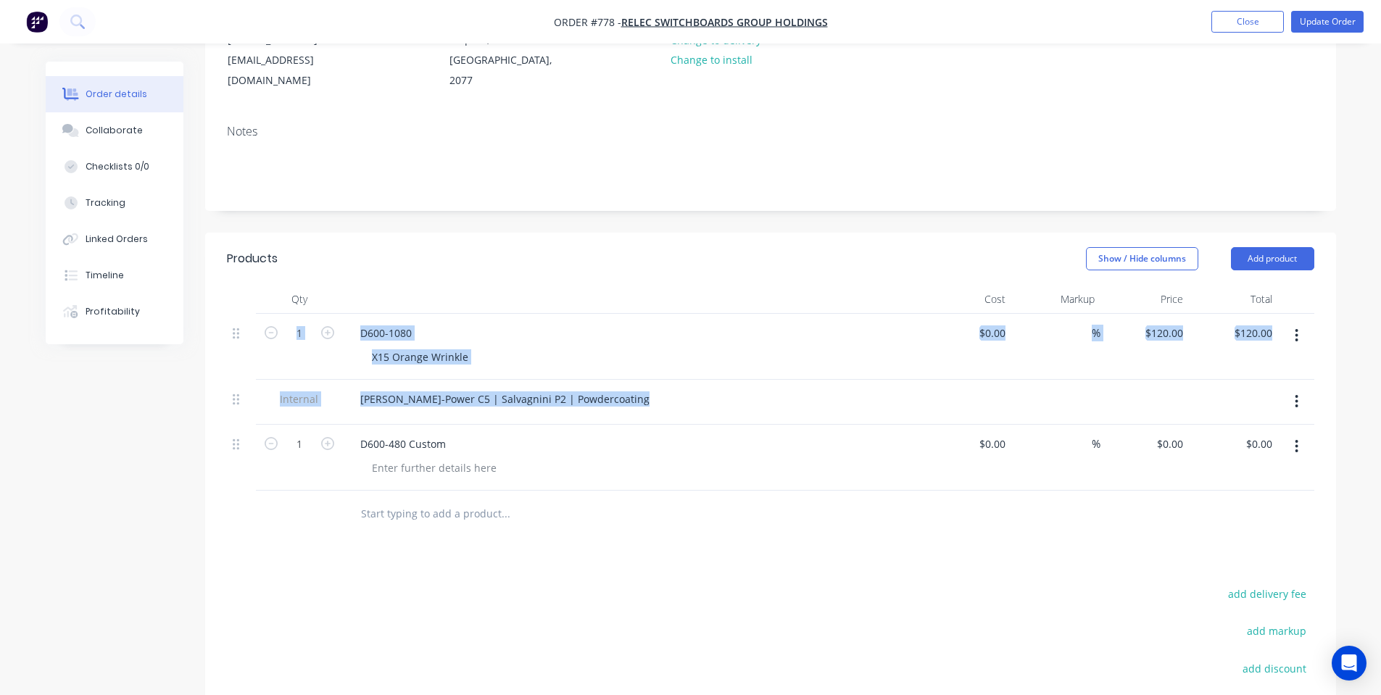
drag, startPoint x: 230, startPoint y: 420, endPoint x: 238, endPoint y: 358, distance: 62.7
click at [238, 358] on div "1 D600-1080 X15 Orange Wrinkle $0.00 $0.00 % $120.00 $120.00 $120.00 $120.00 In…" at bounding box center [770, 402] width 1087 height 177
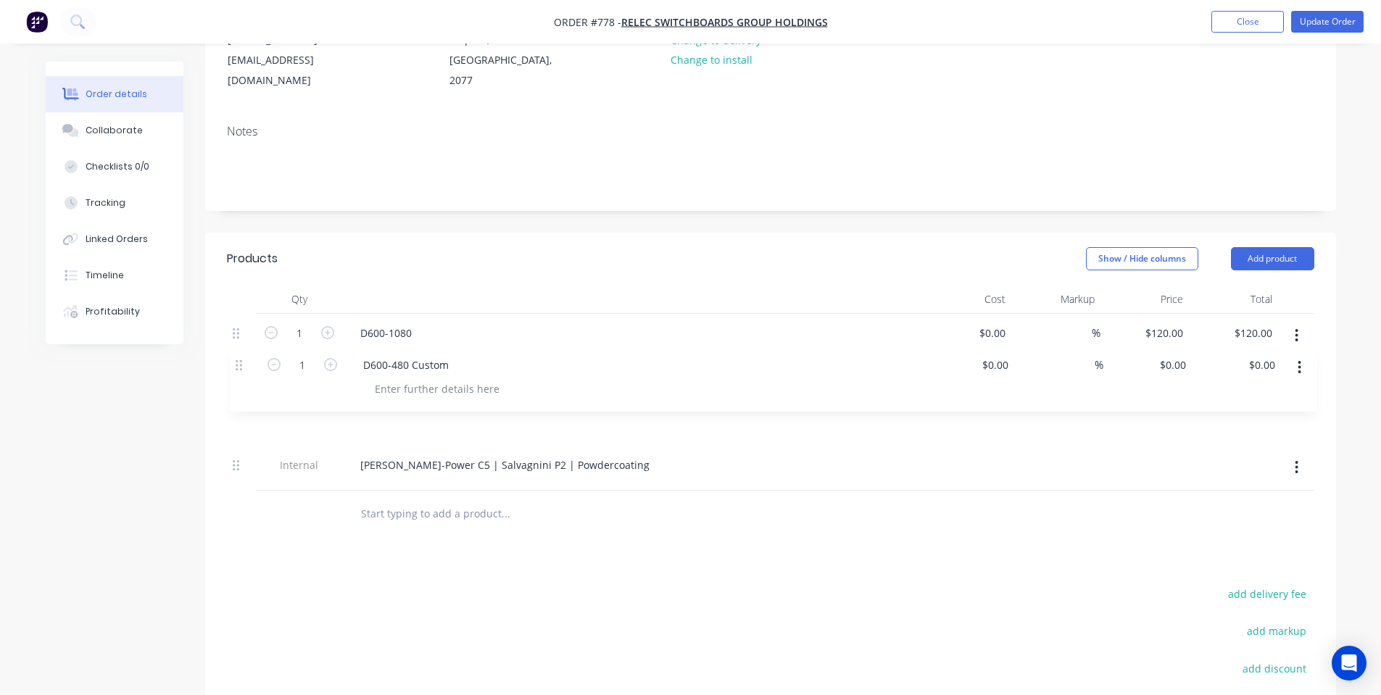
drag, startPoint x: 236, startPoint y: 423, endPoint x: 242, endPoint y: 359, distance: 63.3
click at [242, 359] on div "1 D600-1080 X15 Orange Wrinkle $0.00 $0.00 % $120.00 $120.00 $120.00 $120.00 In…" at bounding box center [770, 402] width 1087 height 177
click at [432, 251] on header "Products Show / Hide columns Add product" at bounding box center [770, 259] width 1131 height 52
drag, startPoint x: 468, startPoint y: 330, endPoint x: 304, endPoint y: 344, distance: 164.3
click at [301, 339] on div "1 D600-1080 X15 Orange Wrinkle $0.00 $0.00 % $120.00 $120.00 $120.00 $120.00" at bounding box center [770, 347] width 1087 height 66
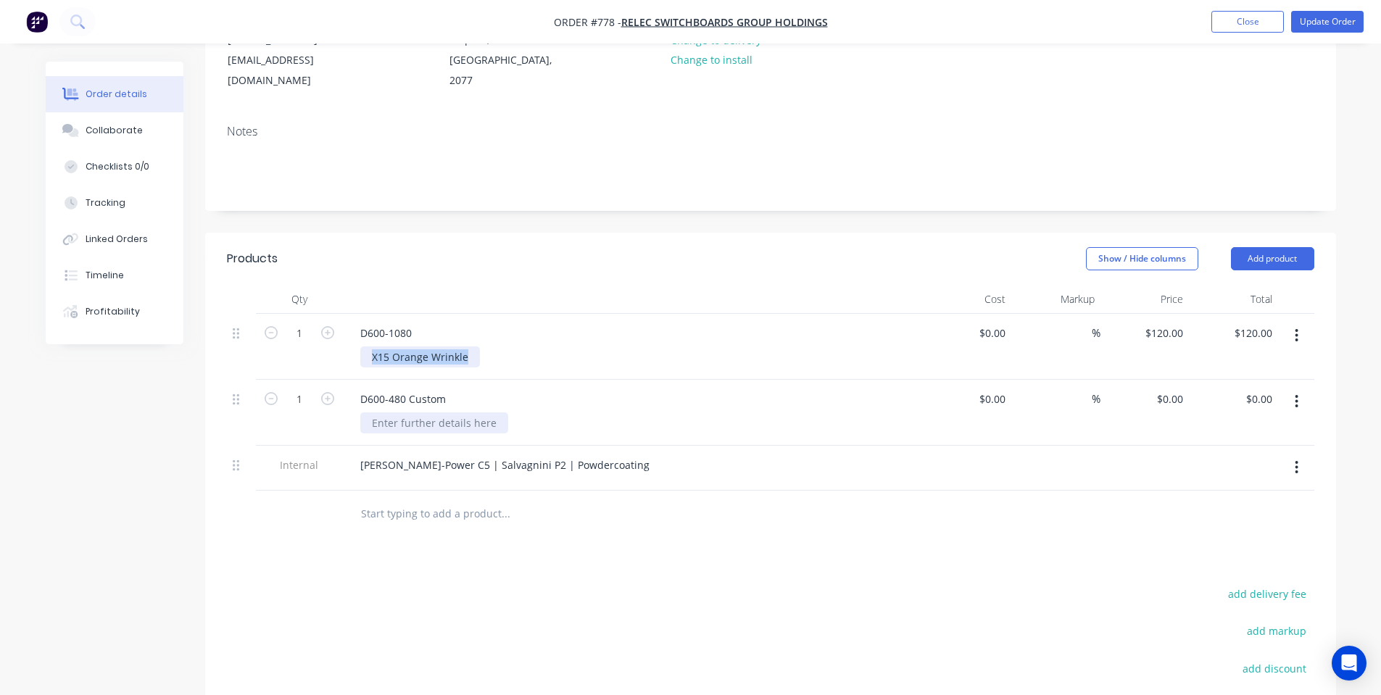
copy div "X15 Orange Wrinkle"
click at [422, 412] on div at bounding box center [434, 422] width 148 height 21
paste div
click at [599, 247] on div "Show / Hide columns Add product" at bounding box center [885, 258] width 856 height 23
click at [1160, 380] on div "0 $0.00" at bounding box center [1144, 413] width 89 height 66
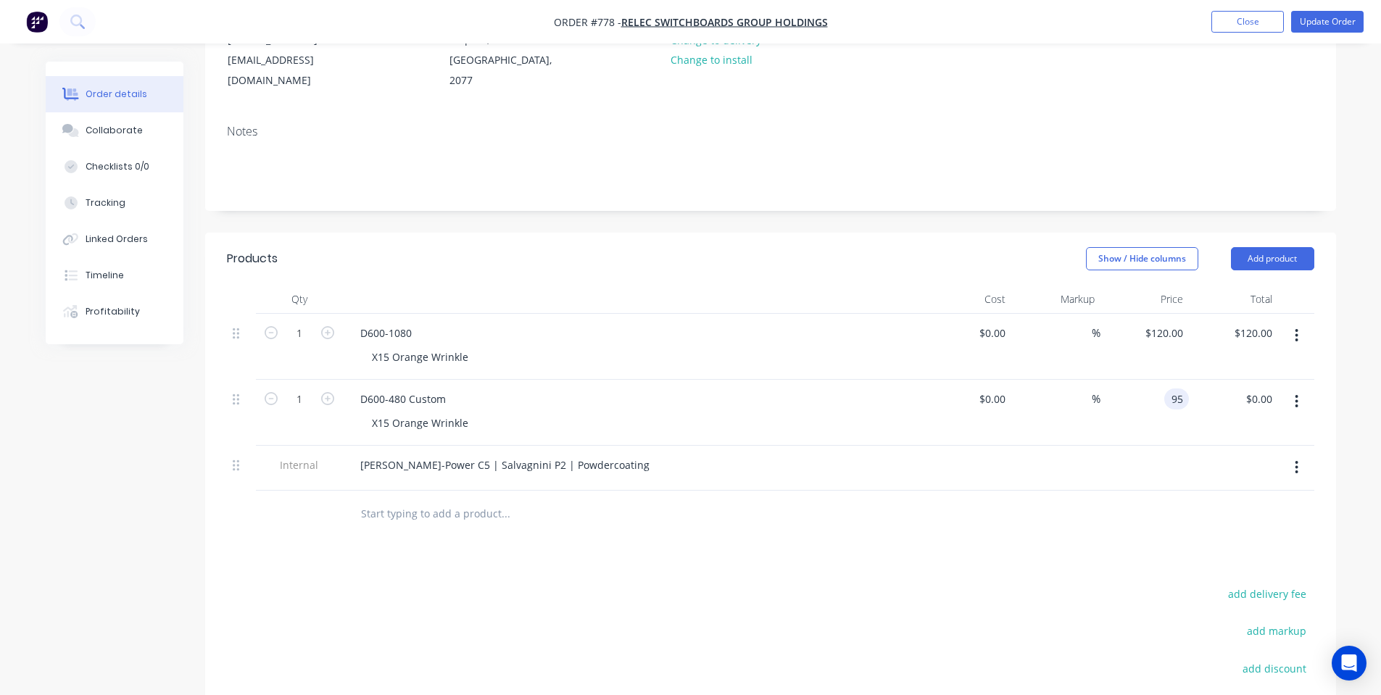
type input "$95.00"
click at [1192, 562] on div "Products Show / Hide columns Add product Qty Cost Markup Price Total 1 D600-108…" at bounding box center [770, 559] width 1131 height 653
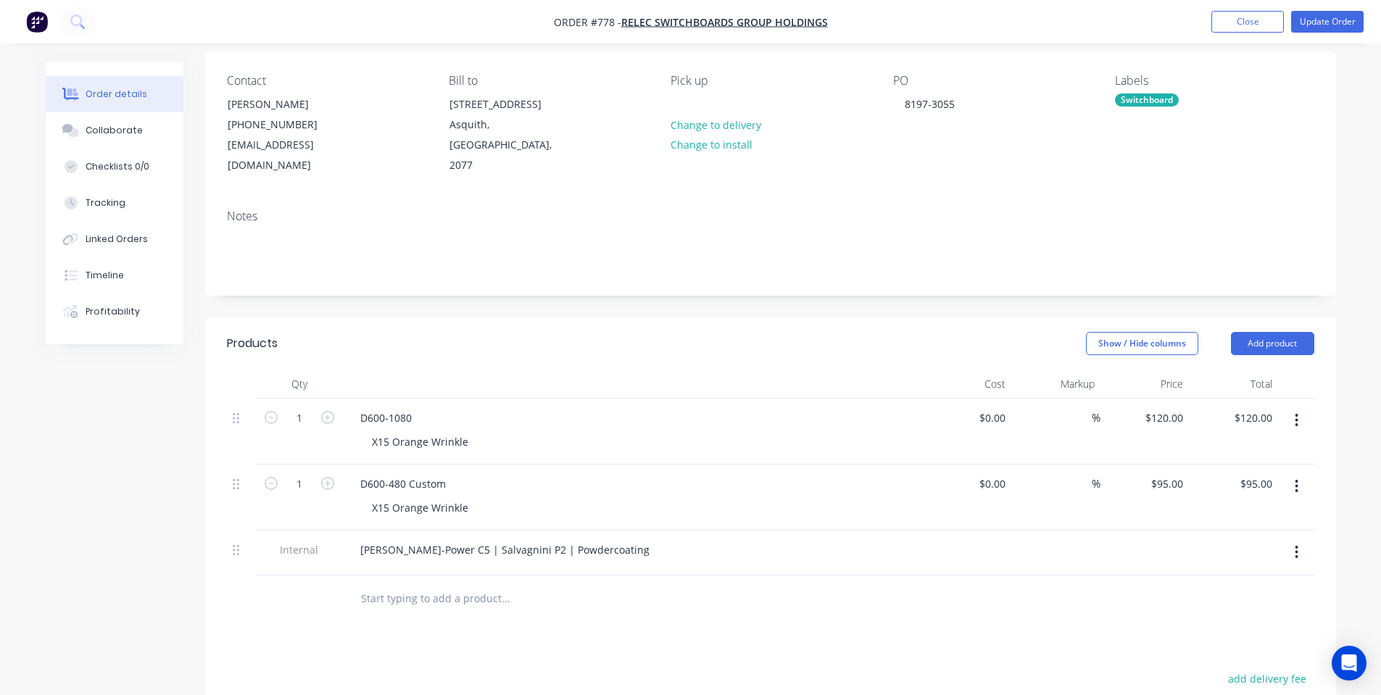
scroll to position [0, 0]
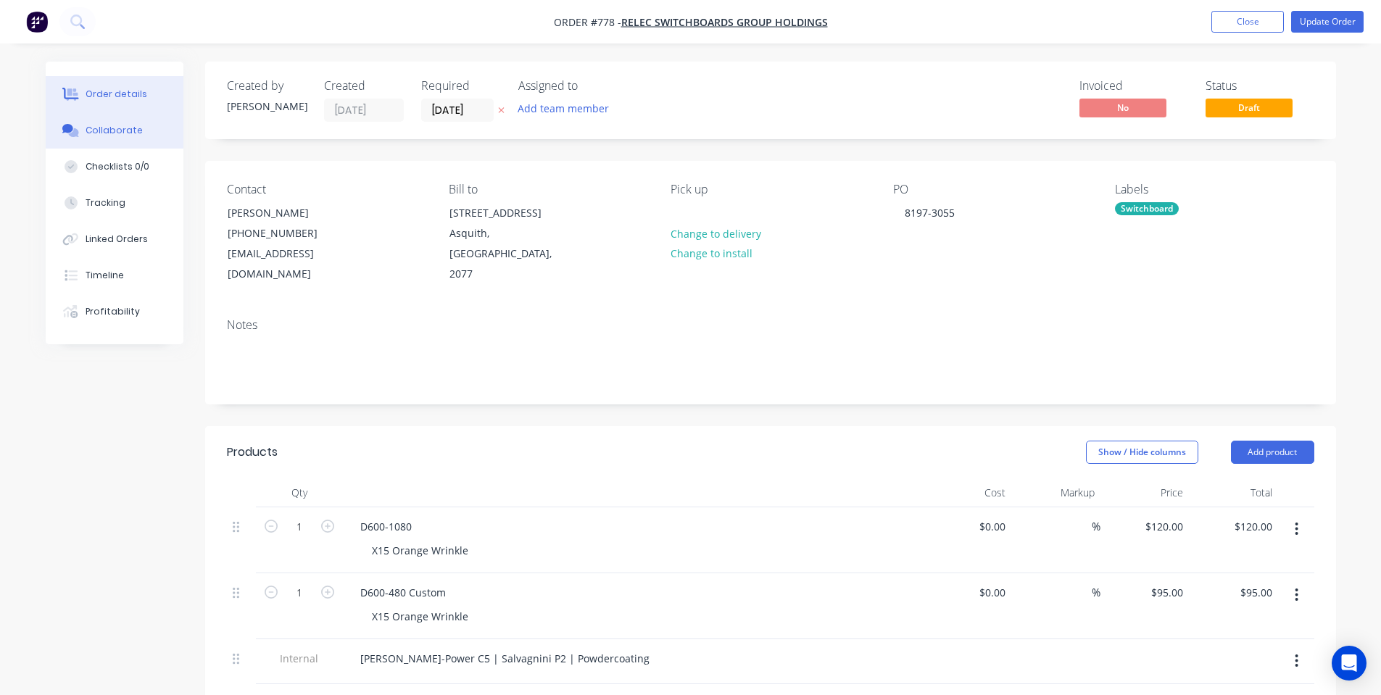
click at [112, 125] on div "Collaborate" at bounding box center [114, 130] width 57 height 13
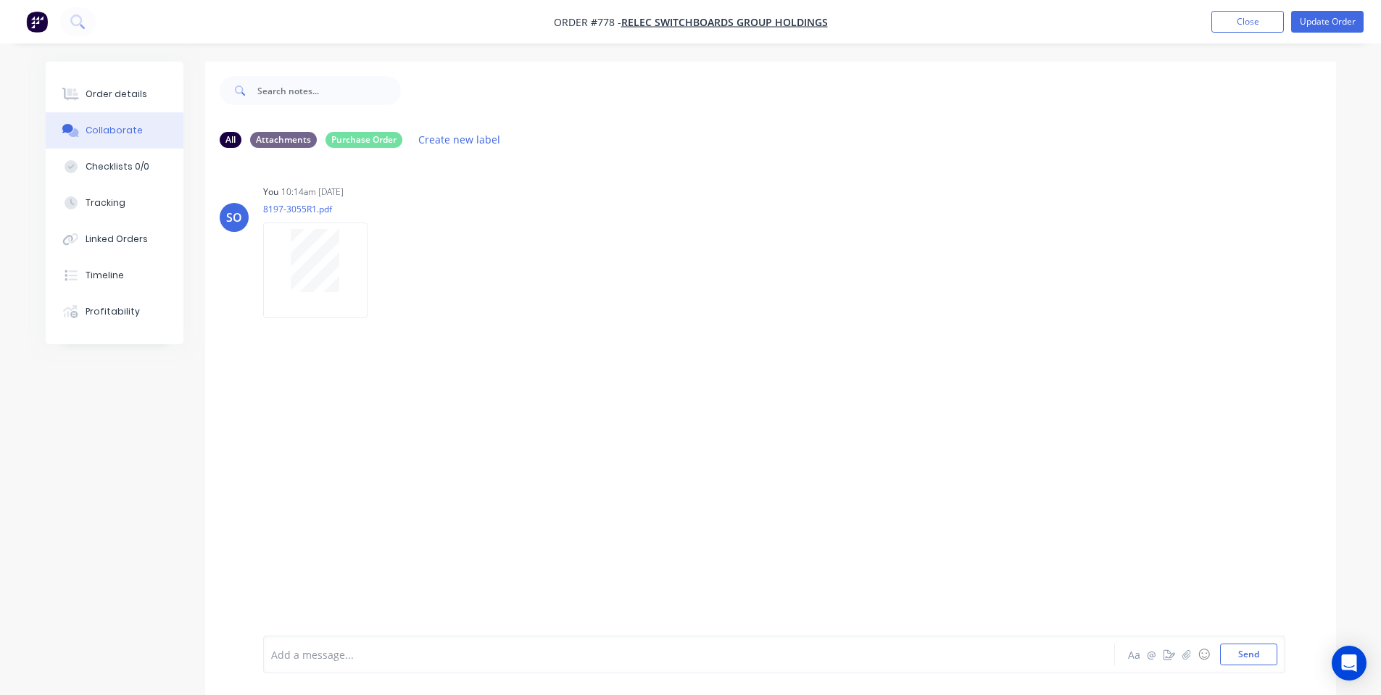
click at [347, 641] on div "Add a message... Aa @ ☺ Send" at bounding box center [774, 655] width 1022 height 38
click at [338, 656] on div at bounding box center [649, 654] width 754 height 15
click at [145, 107] on button "Order details" at bounding box center [115, 94] width 138 height 36
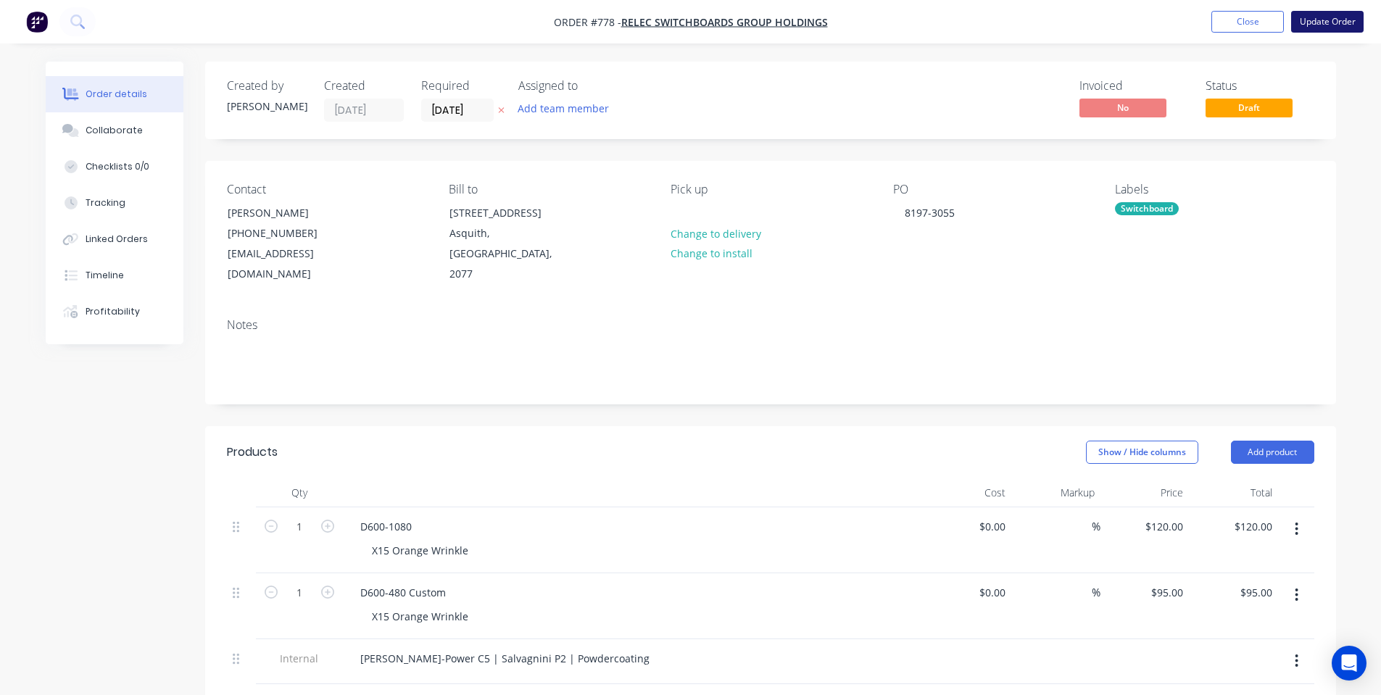
click at [1320, 12] on button "Update Order" at bounding box center [1327, 22] width 72 height 22
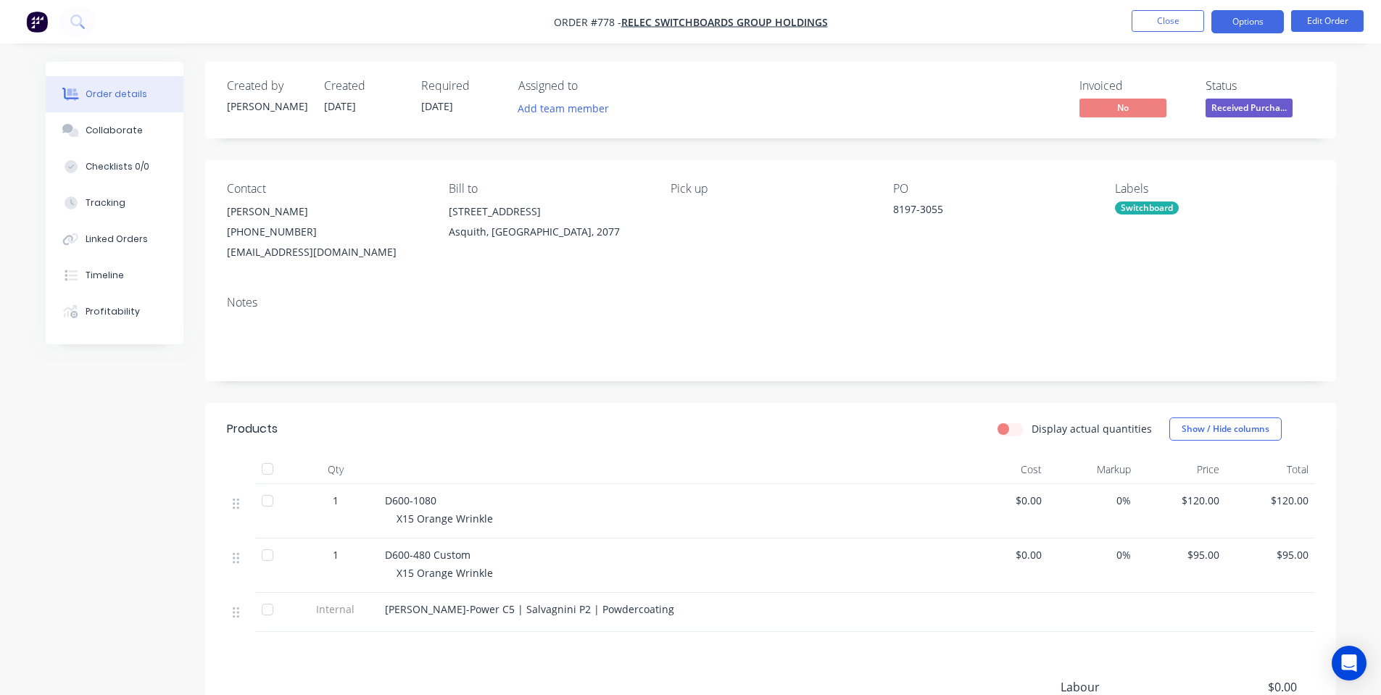
click at [1252, 22] on button "Options" at bounding box center [1247, 21] width 72 height 23
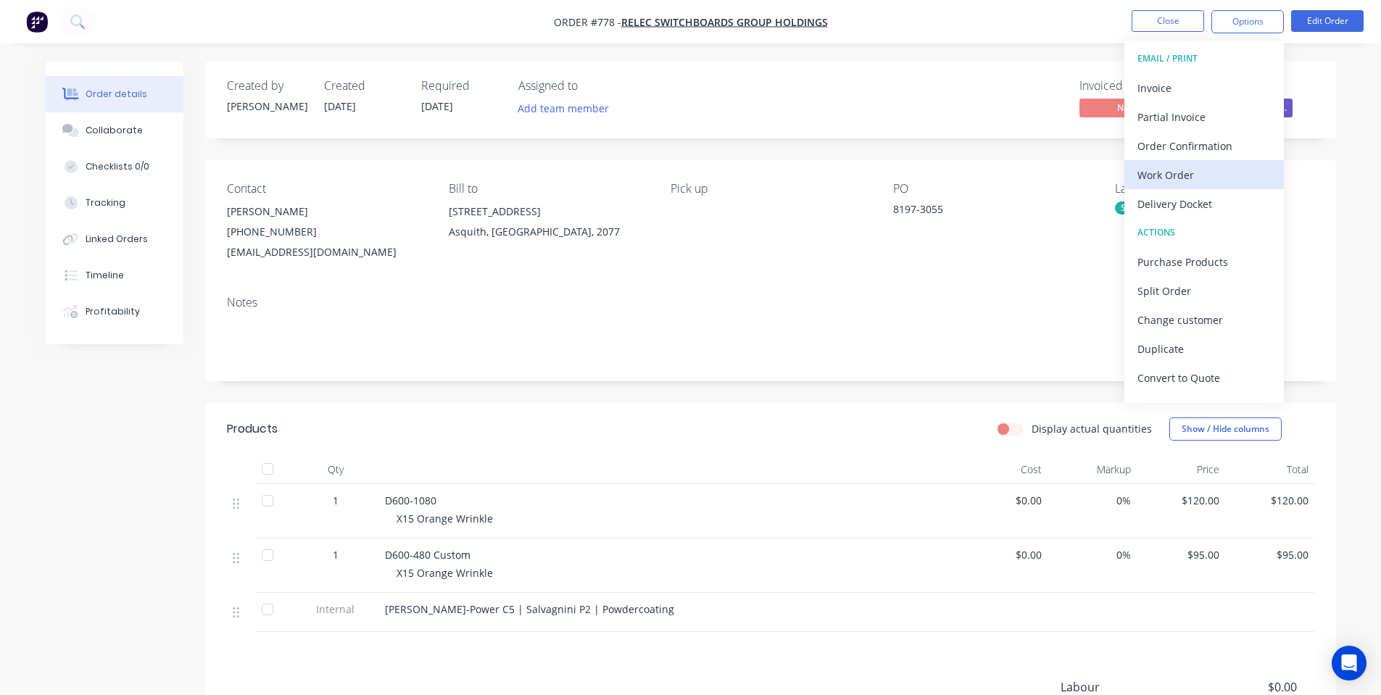
click at [1195, 161] on button "Work Order" at bounding box center [1203, 174] width 159 height 29
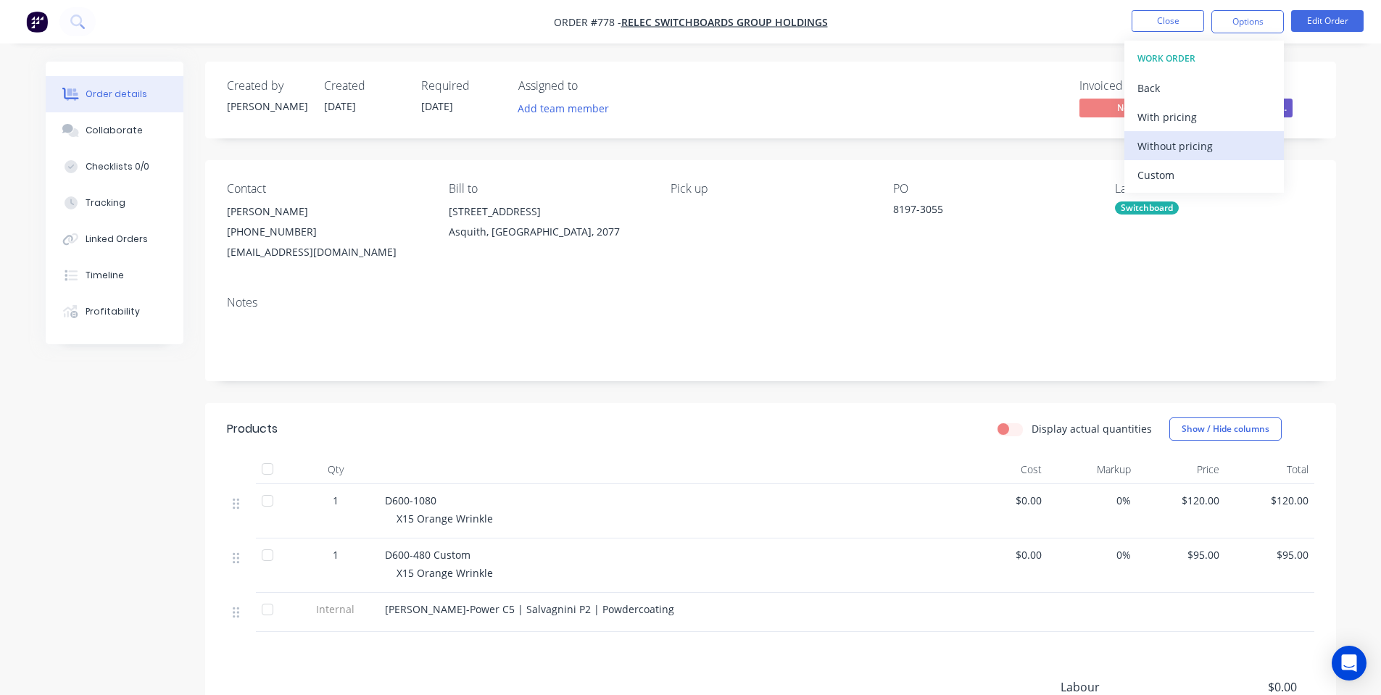
click at [1176, 147] on div "Without pricing" at bounding box center [1203, 146] width 133 height 21
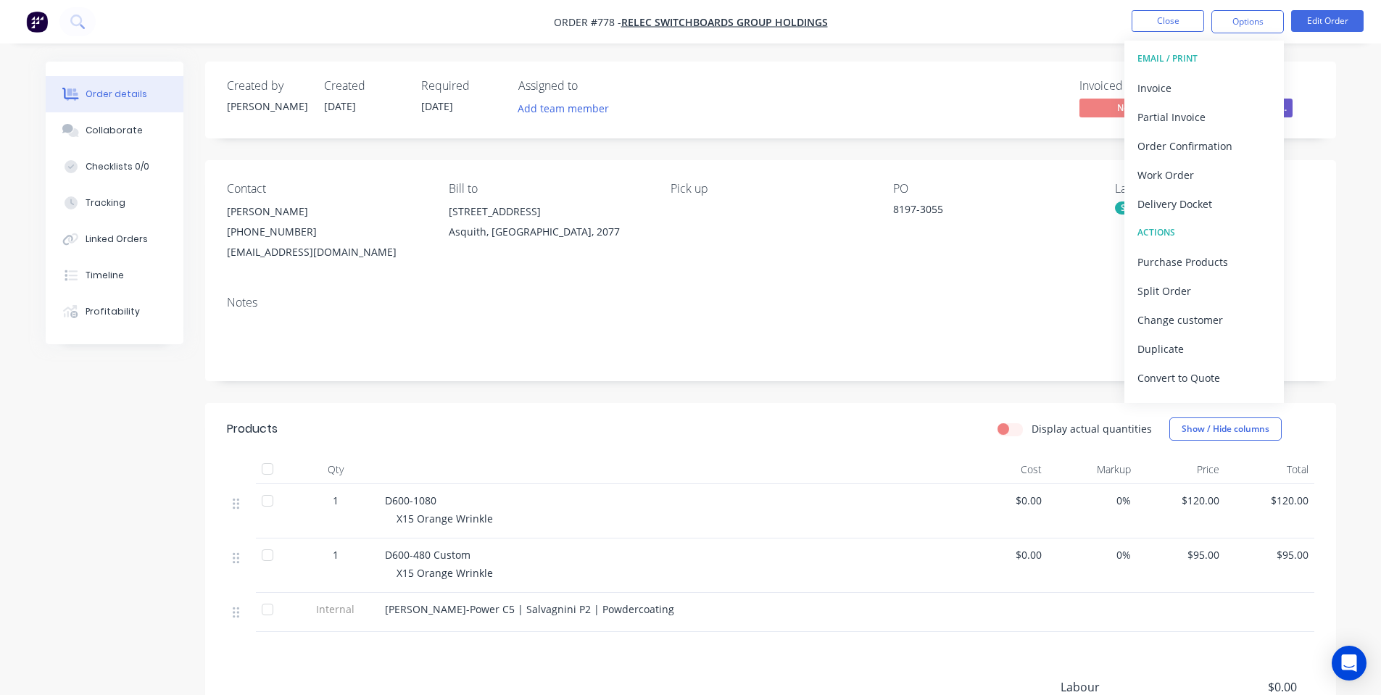
click at [1028, 111] on div "Invoiced No Status Received Purcha..." at bounding box center [988, 100] width 651 height 42
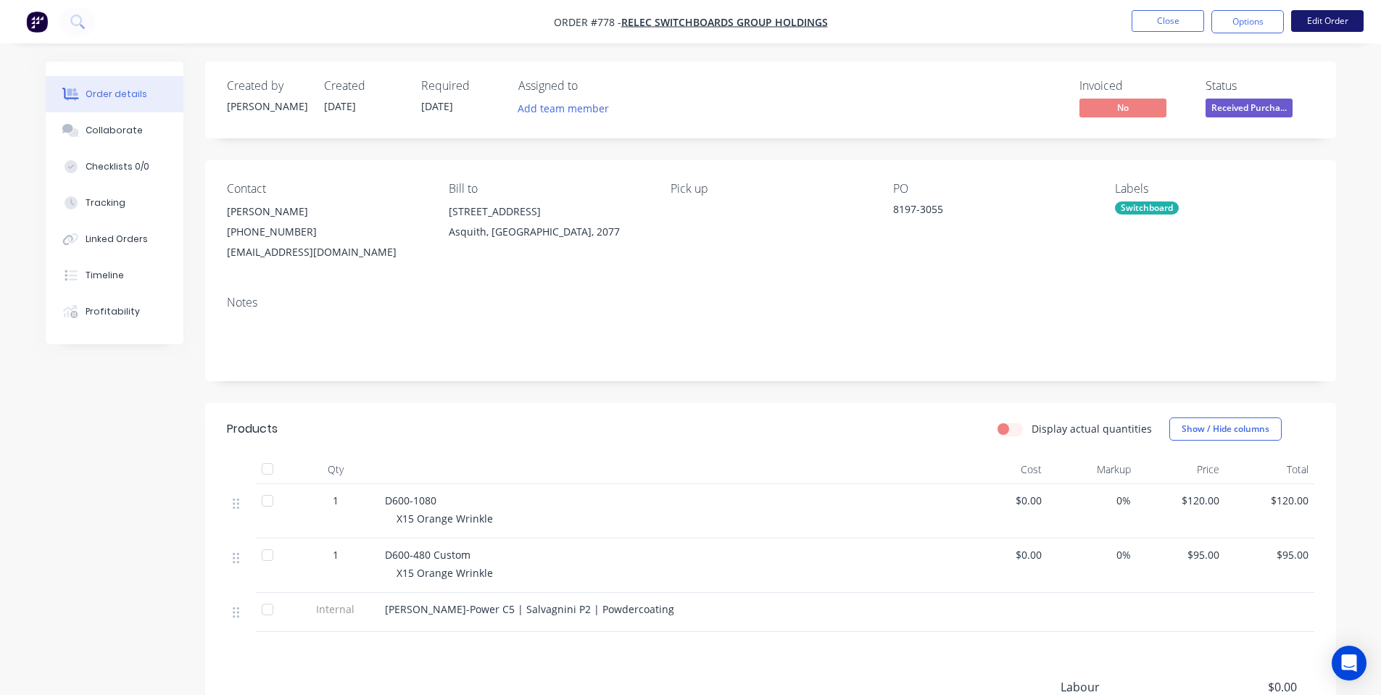
click at [1310, 16] on button "Edit Order" at bounding box center [1327, 21] width 72 height 22
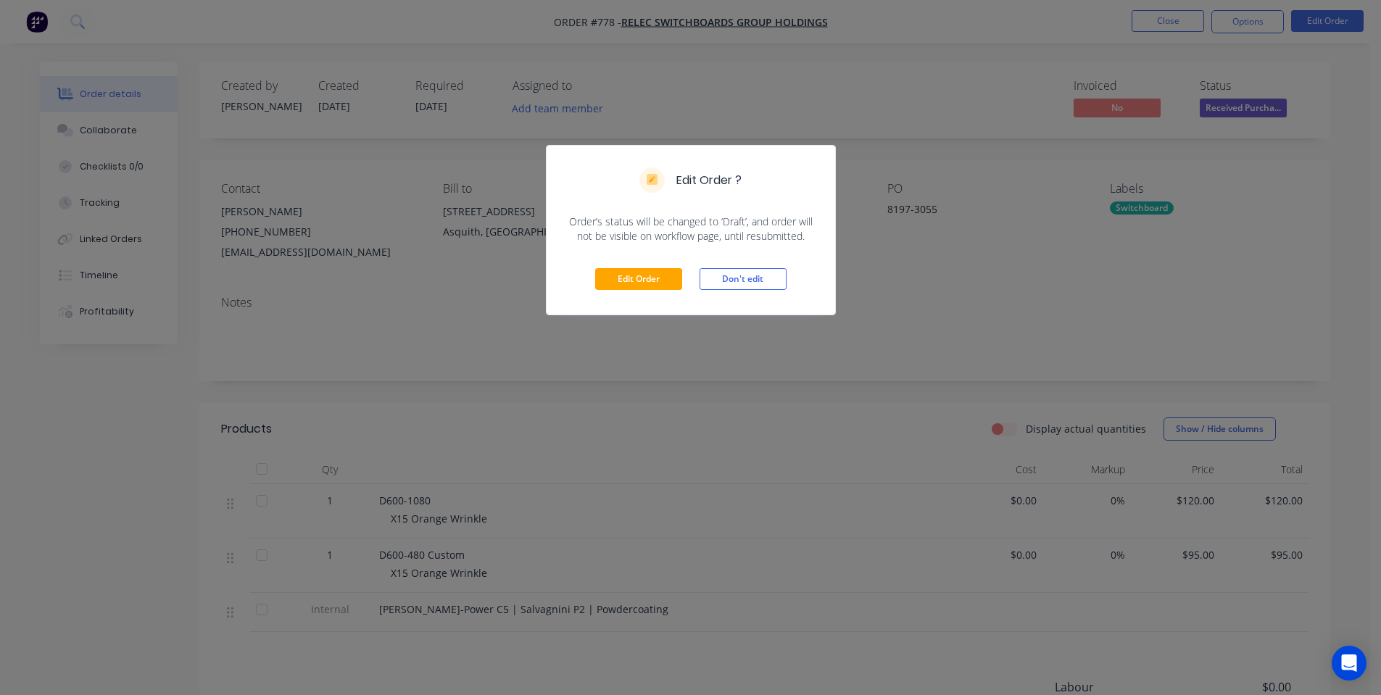
drag, startPoint x: 655, startPoint y: 262, endPoint x: 657, endPoint y: 273, distance: 11.1
click at [657, 264] on div "Edit Order Don't edit" at bounding box center [690, 279] width 288 height 71
click at [660, 273] on button "Edit Order" at bounding box center [638, 279] width 87 height 22
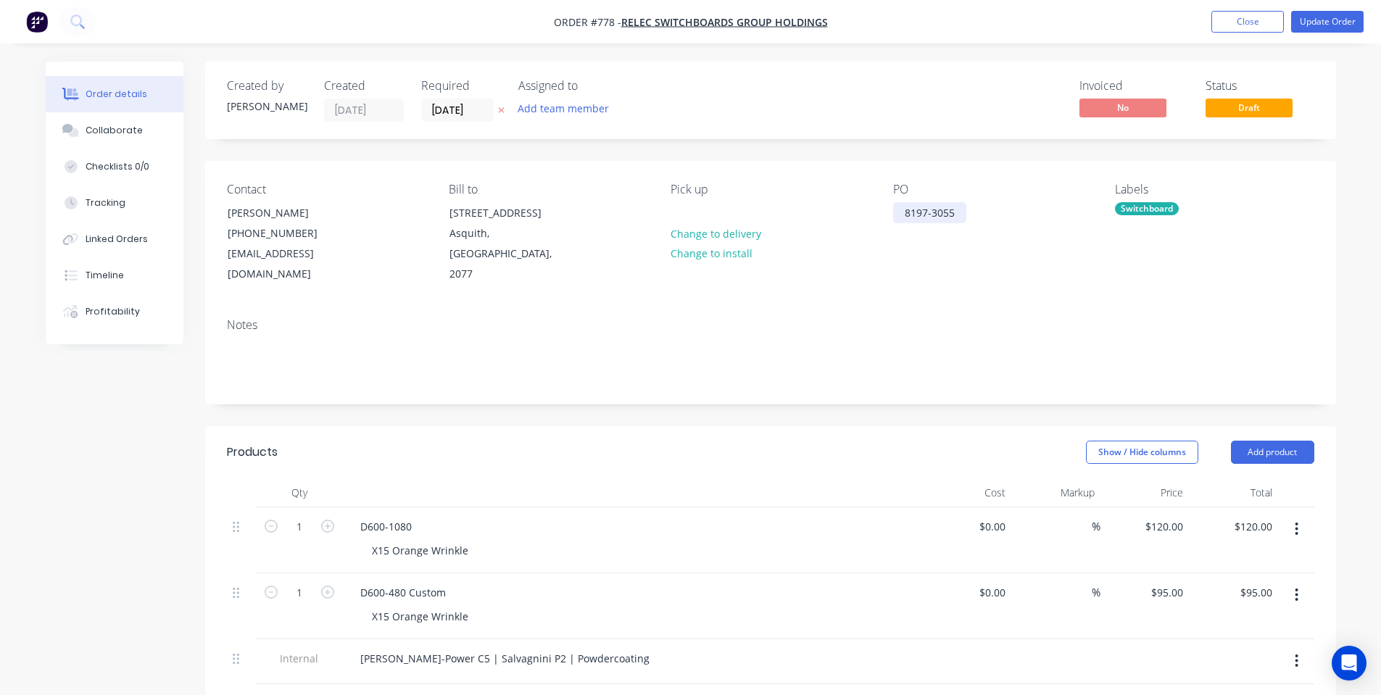
click at [965, 212] on div "8197-3055" at bounding box center [929, 212] width 73 height 21
click at [1324, 22] on button "Update Order" at bounding box center [1327, 22] width 72 height 22
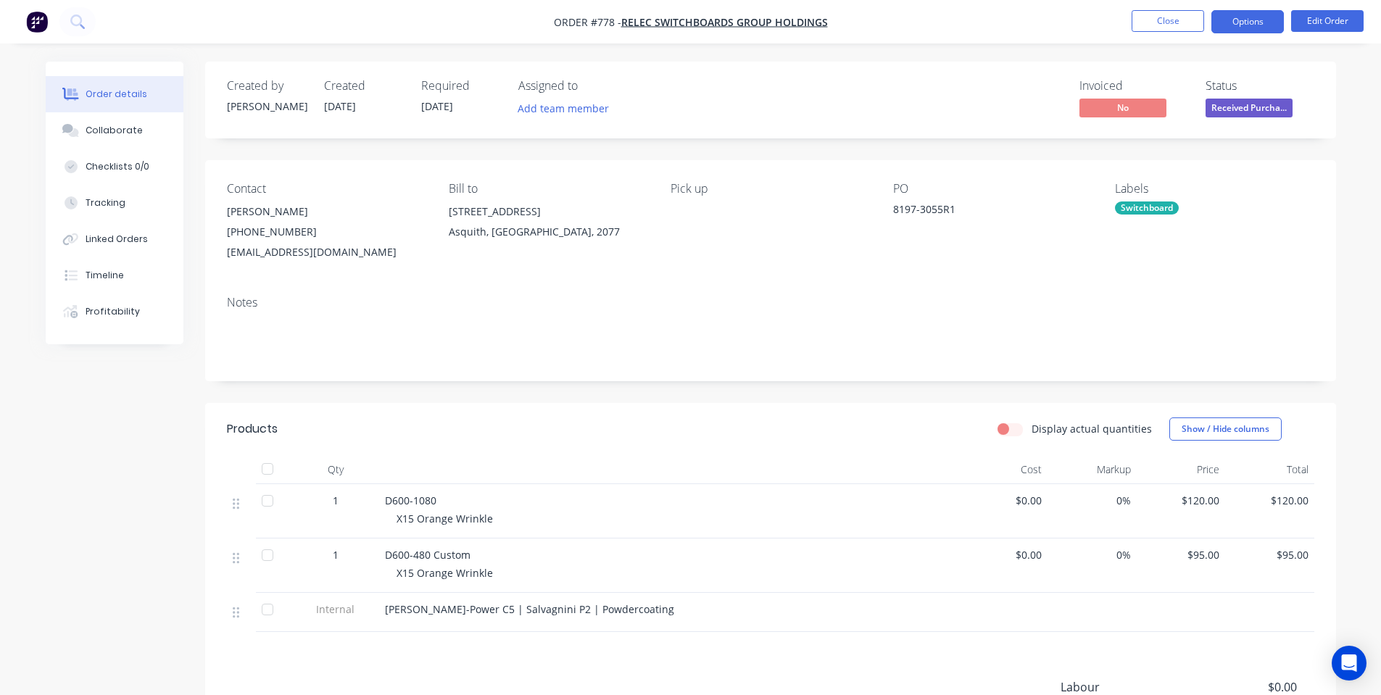
click at [1249, 25] on button "Options" at bounding box center [1247, 21] width 72 height 23
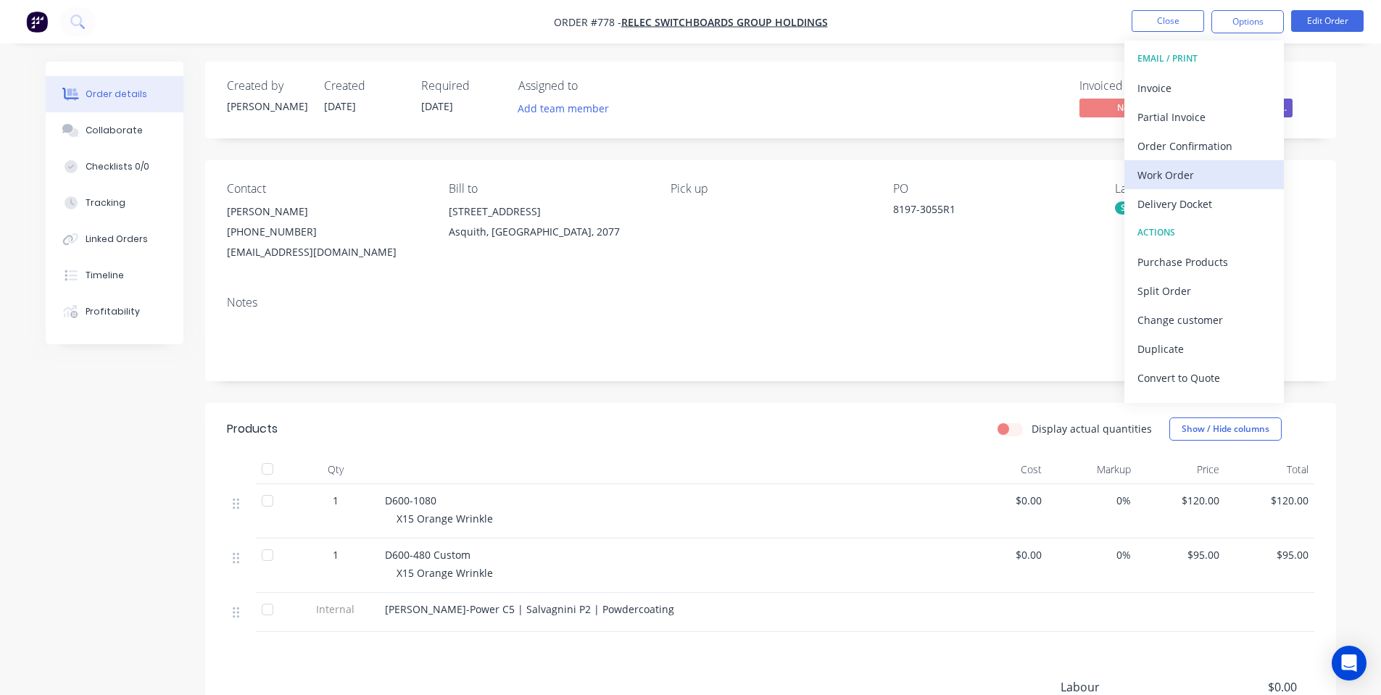
click at [1181, 172] on div "Work Order" at bounding box center [1203, 175] width 133 height 21
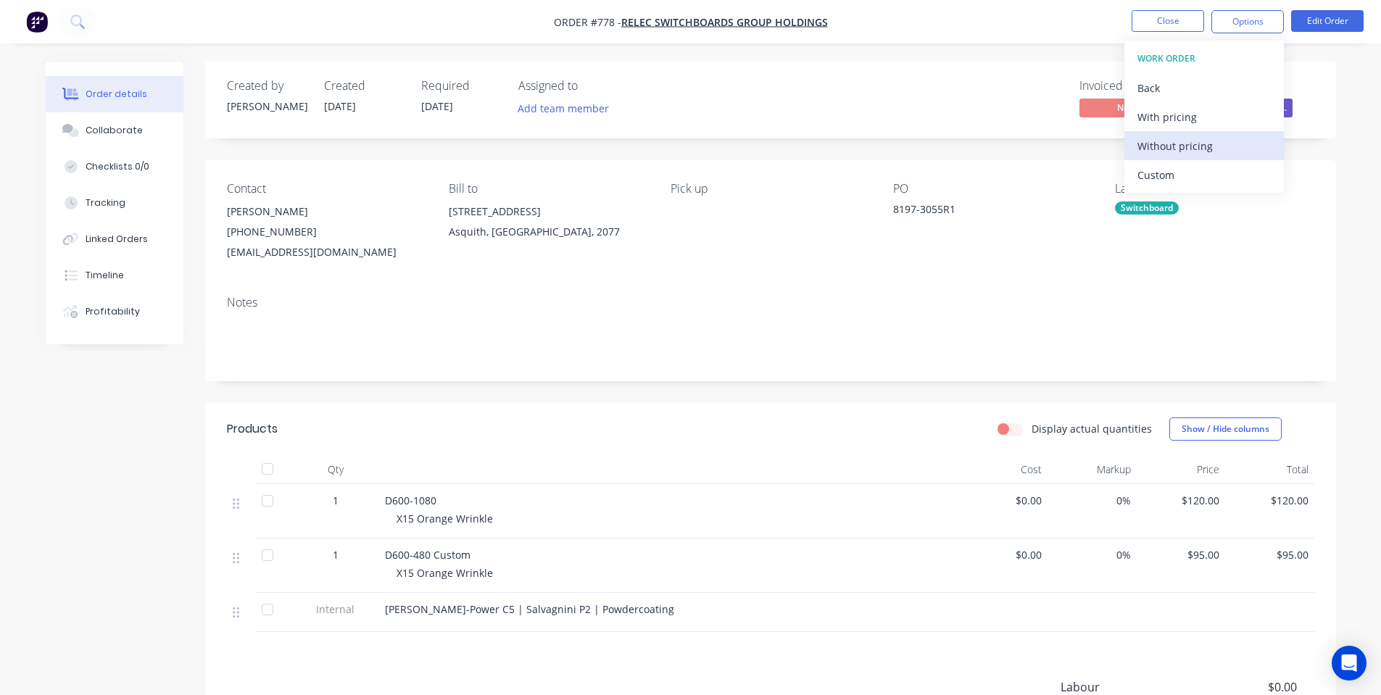
click at [1162, 148] on div "Without pricing" at bounding box center [1203, 146] width 133 height 21
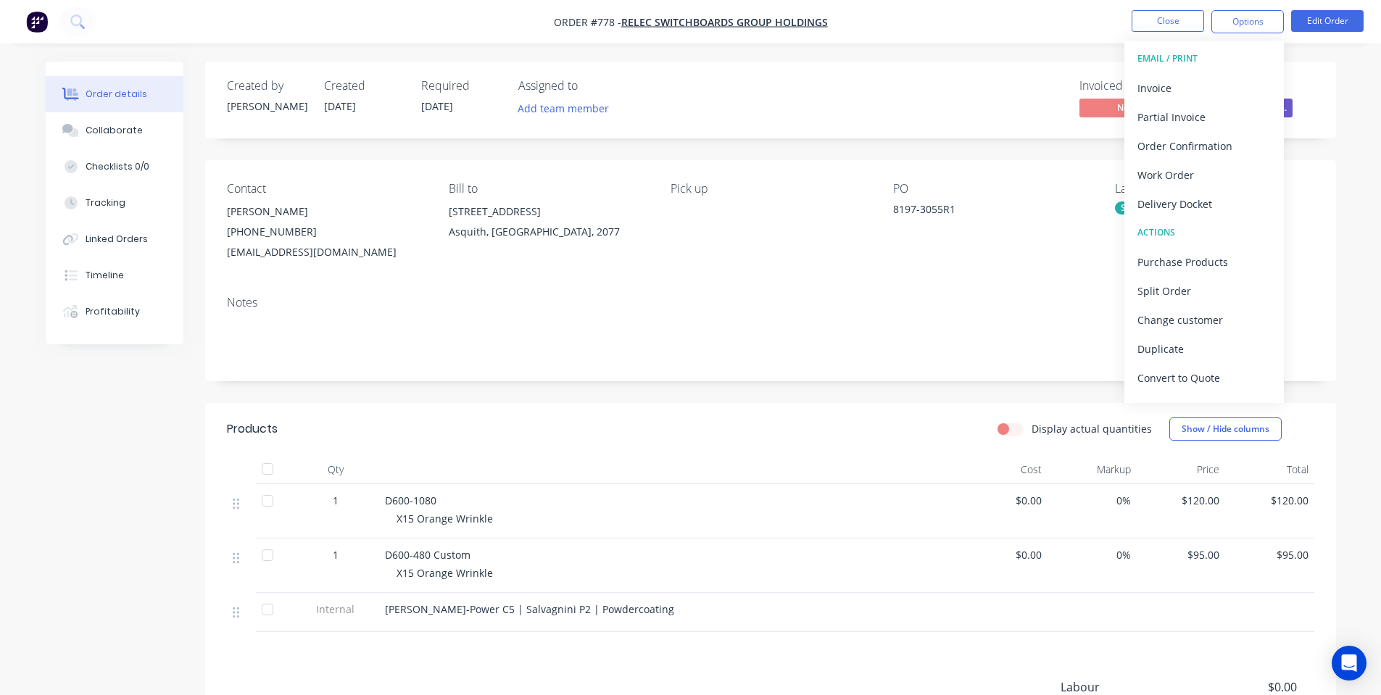
click at [872, 259] on div "Contact [PERSON_NAME] [PHONE_NUMBER] [EMAIL_ADDRESS][DOMAIN_NAME] Bill to [STRE…" at bounding box center [770, 222] width 1131 height 124
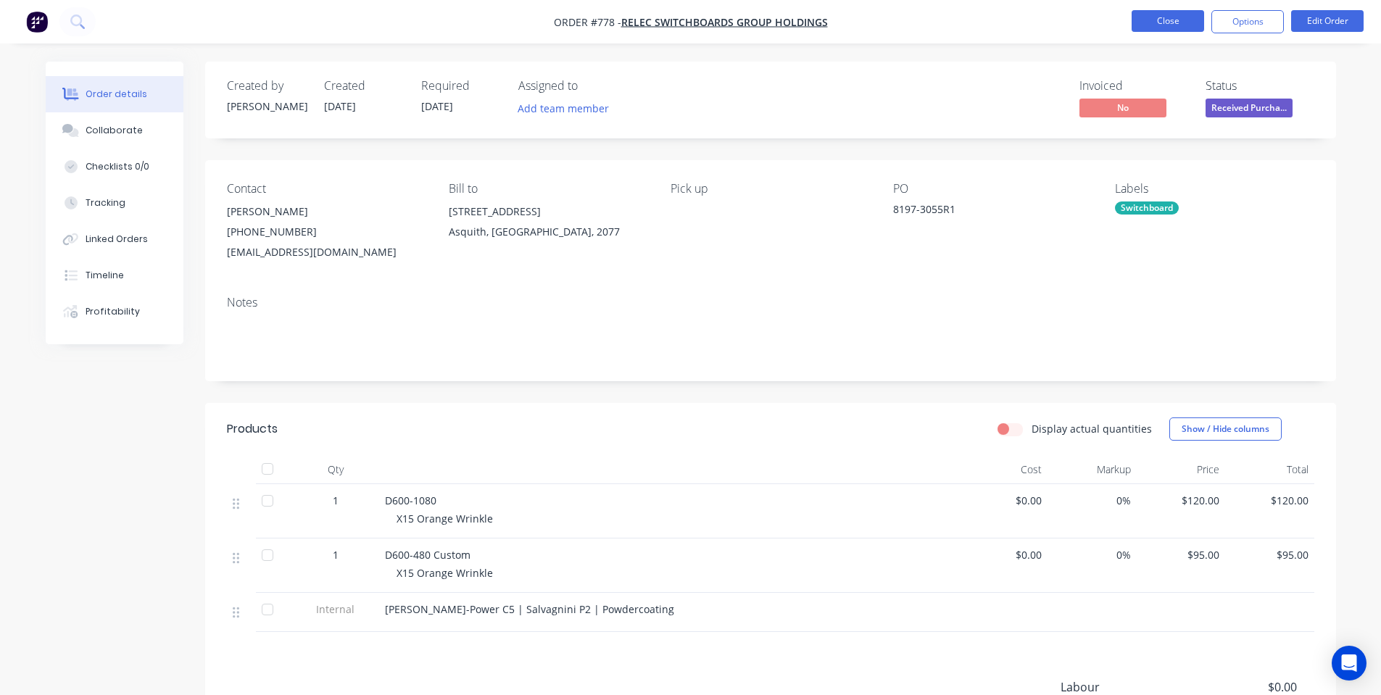
click at [1168, 15] on button "Close" at bounding box center [1167, 21] width 72 height 22
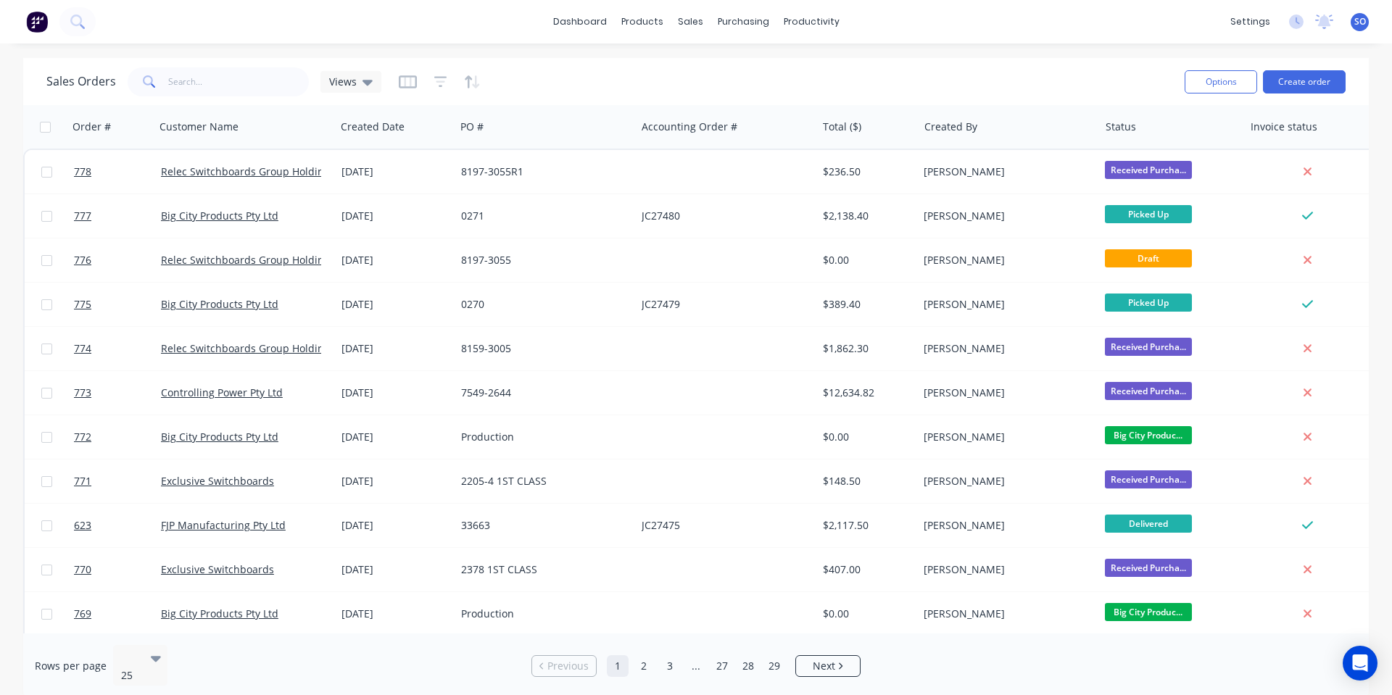
click at [205, 52] on div "dashboard products sales purchasing productivity dashboard products Product Cat…" at bounding box center [696, 347] width 1392 height 695
click at [1299, 80] on button "Create order" at bounding box center [1304, 81] width 83 height 23
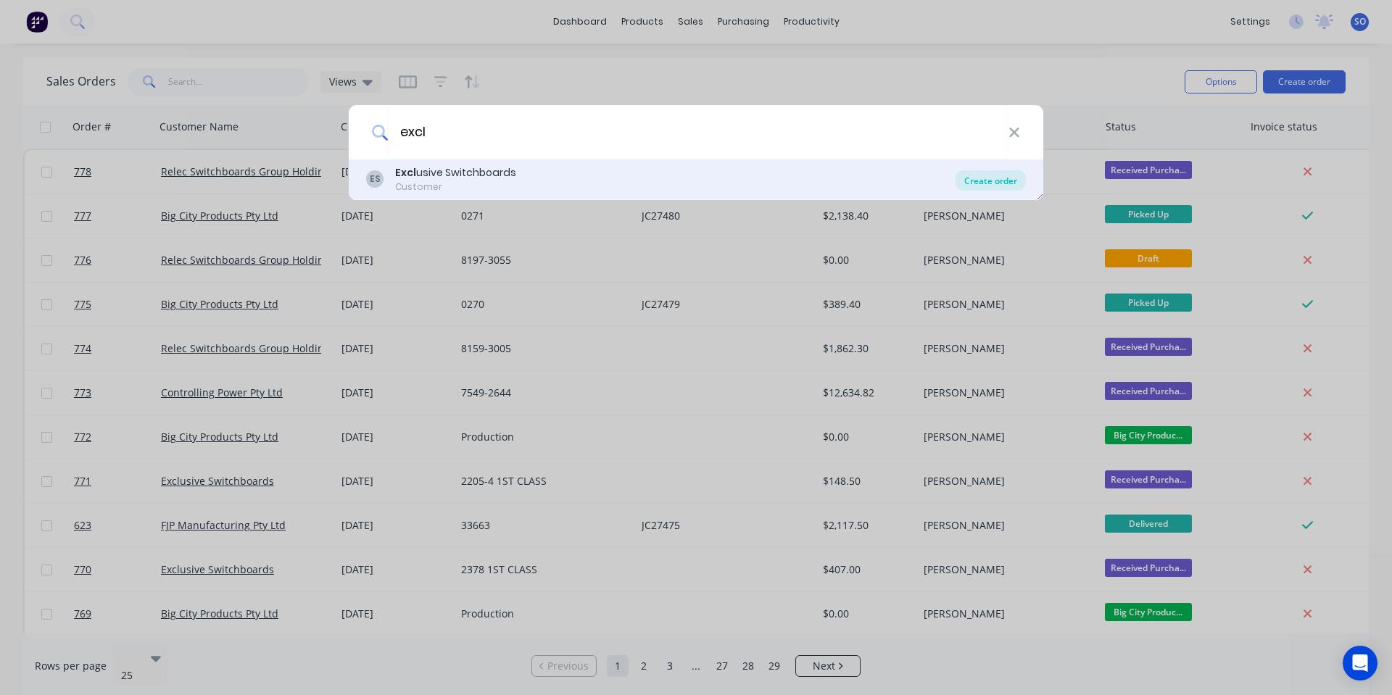
type input "excl"
click at [960, 178] on div "Create order" at bounding box center [990, 180] width 70 height 20
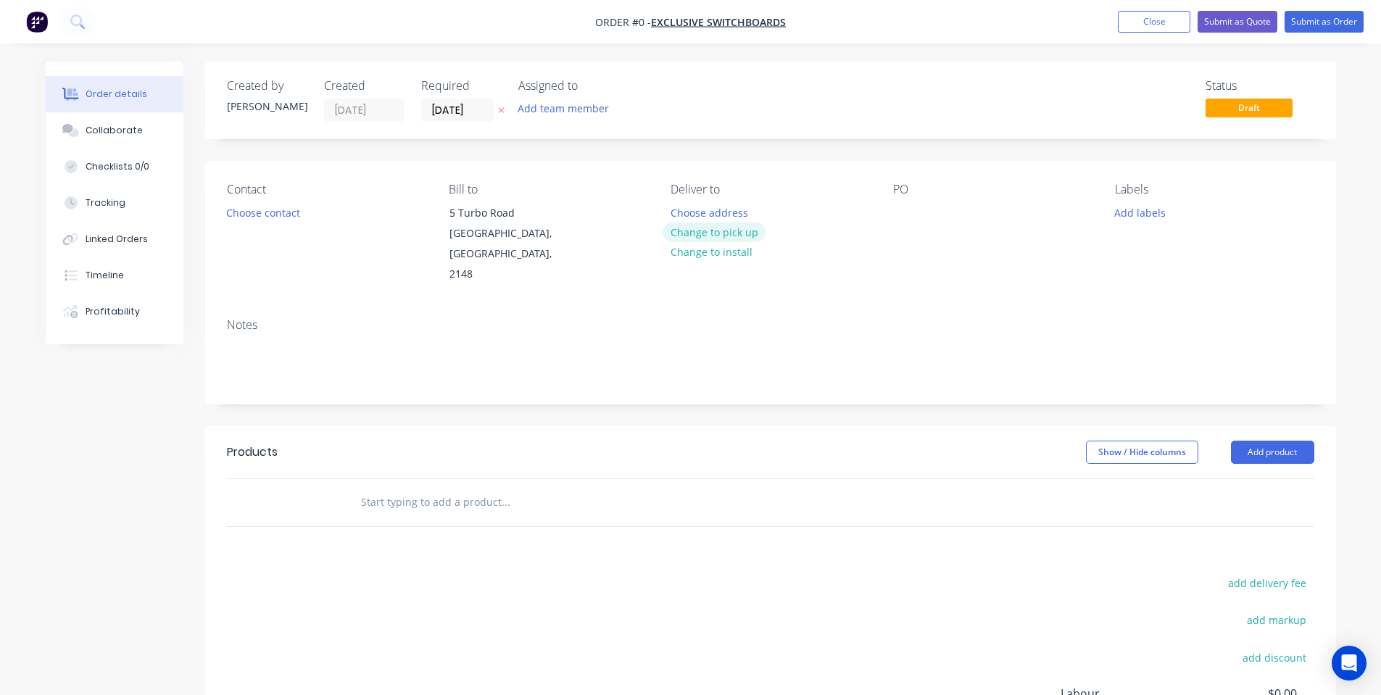
click at [702, 228] on button "Change to pick up" at bounding box center [713, 232] width 103 height 20
click at [266, 204] on button "Choose contact" at bounding box center [262, 212] width 89 height 20
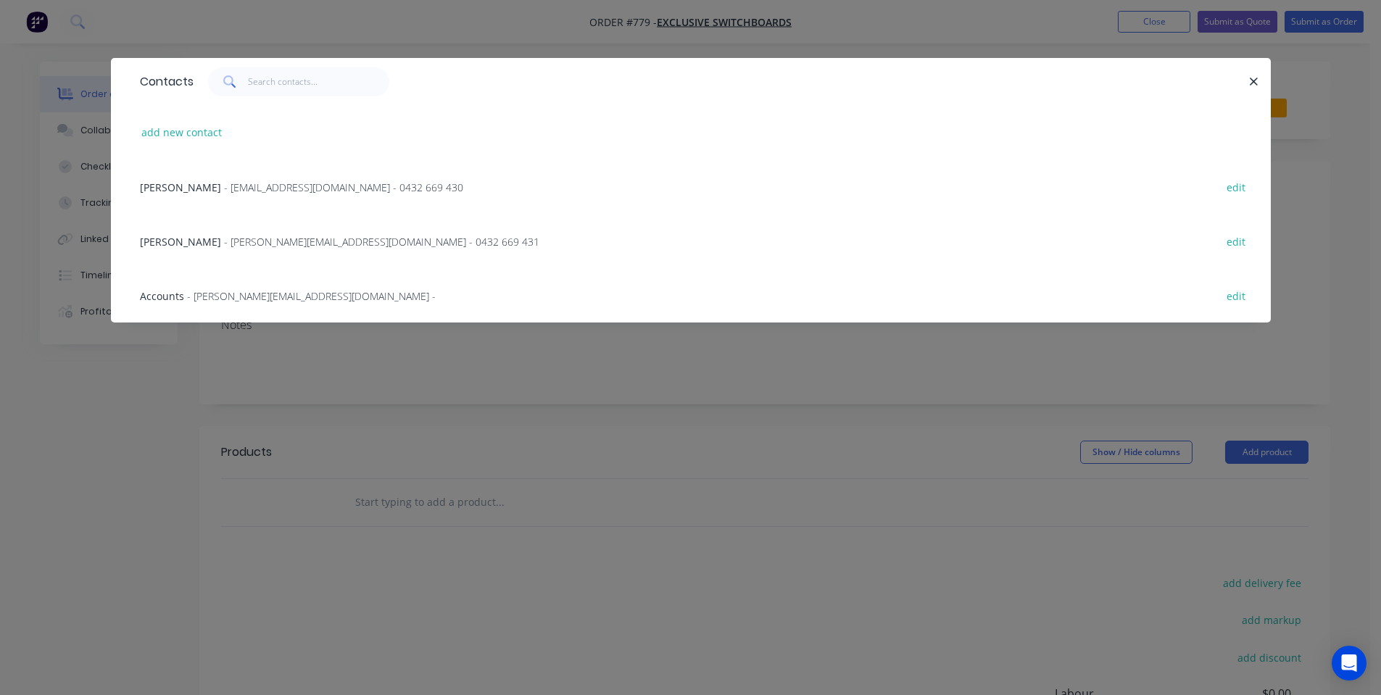
click at [301, 175] on div "[PERSON_NAME] - [EMAIL_ADDRESS][DOMAIN_NAME] - 0432 669 430 edit" at bounding box center [691, 186] width 1116 height 54
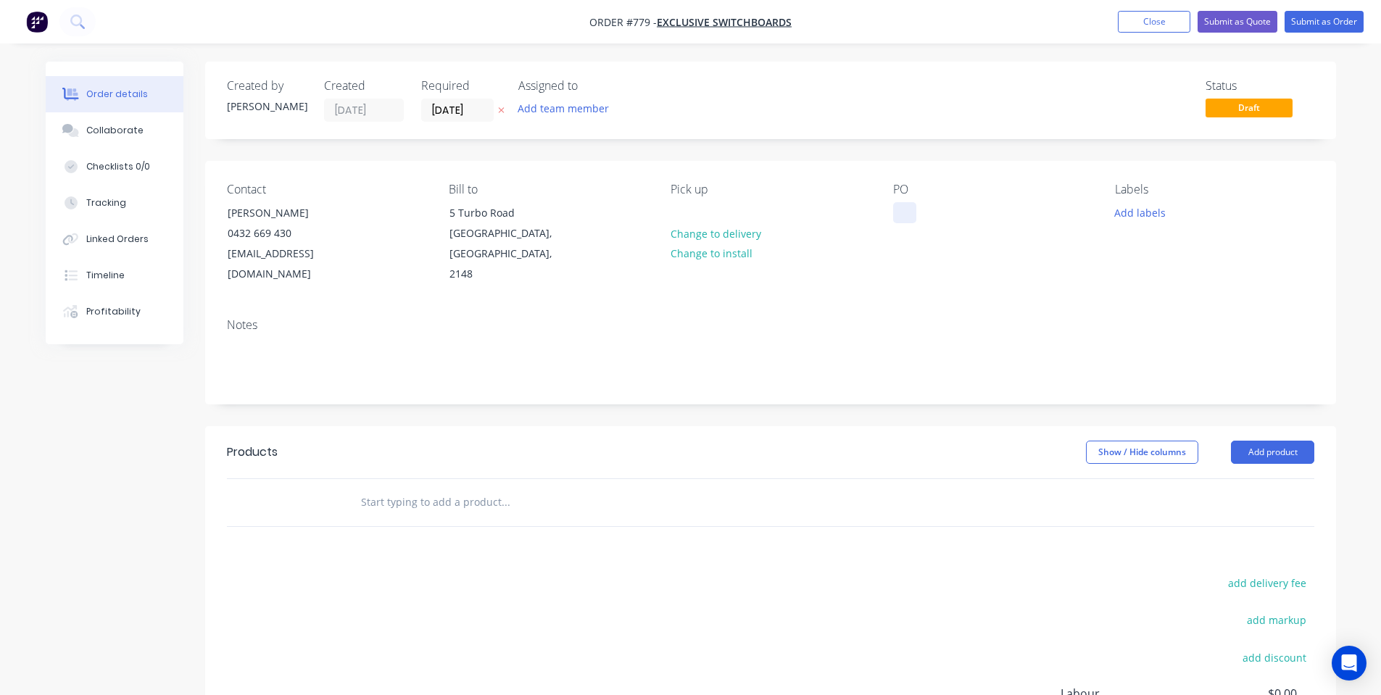
click at [908, 211] on div at bounding box center [904, 212] width 23 height 21
click at [895, 217] on div at bounding box center [904, 212] width 23 height 21
paste div
drag, startPoint x: 1012, startPoint y: 210, endPoint x: 766, endPoint y: 215, distance: 245.7
click at [766, 215] on div "Contact [PERSON_NAME] [PHONE_NUMBER] [EMAIL_ADDRESS][DOMAIN_NAME] Bill to [STRE…" at bounding box center [770, 234] width 1131 height 146
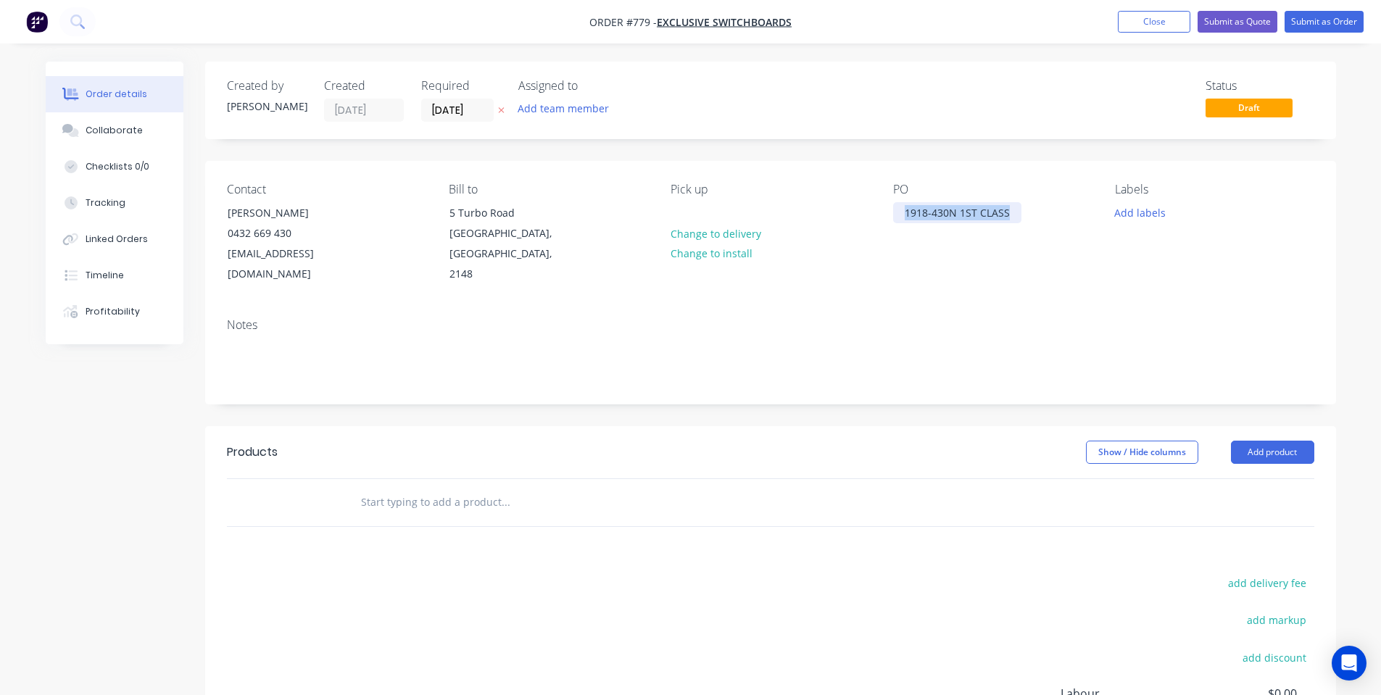
click at [957, 214] on div "1918-430N 1ST CLASS" at bounding box center [957, 212] width 128 height 21
click at [955, 212] on div "1918-430N 1ST CLASS" at bounding box center [957, 212] width 128 height 21
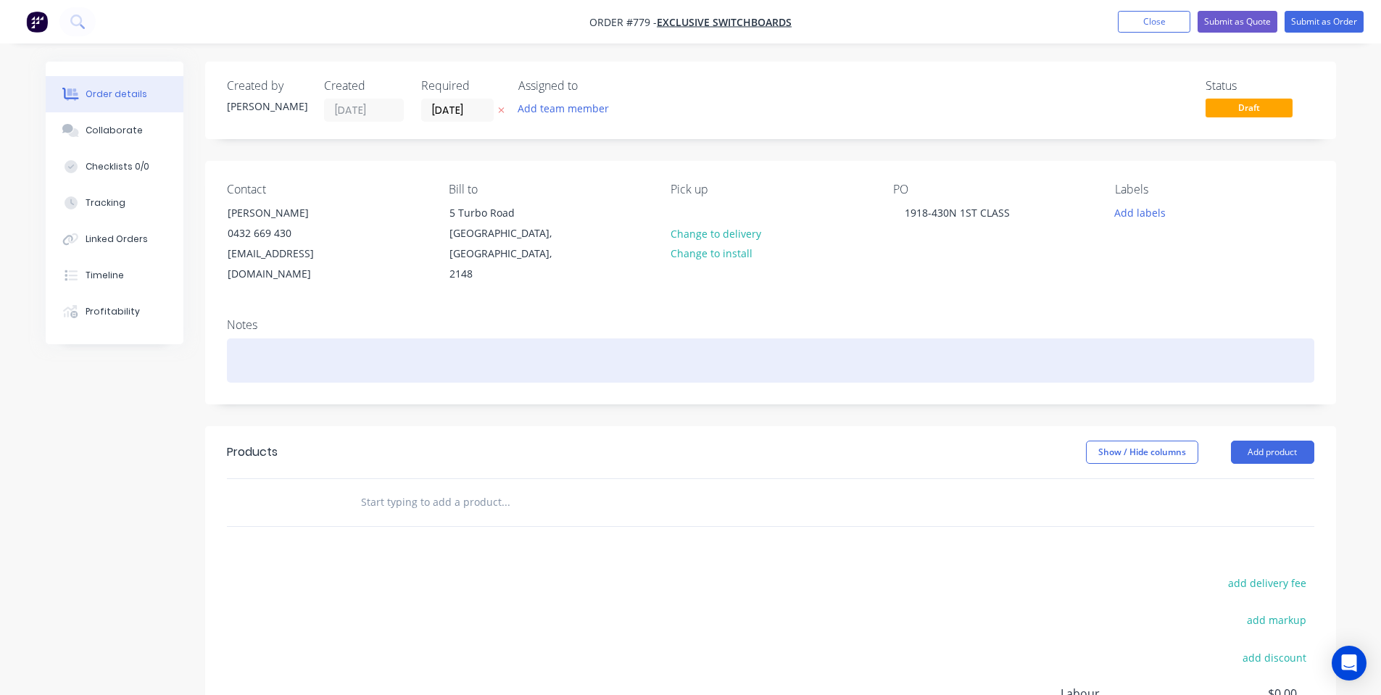
click at [1105, 338] on div at bounding box center [770, 360] width 1087 height 44
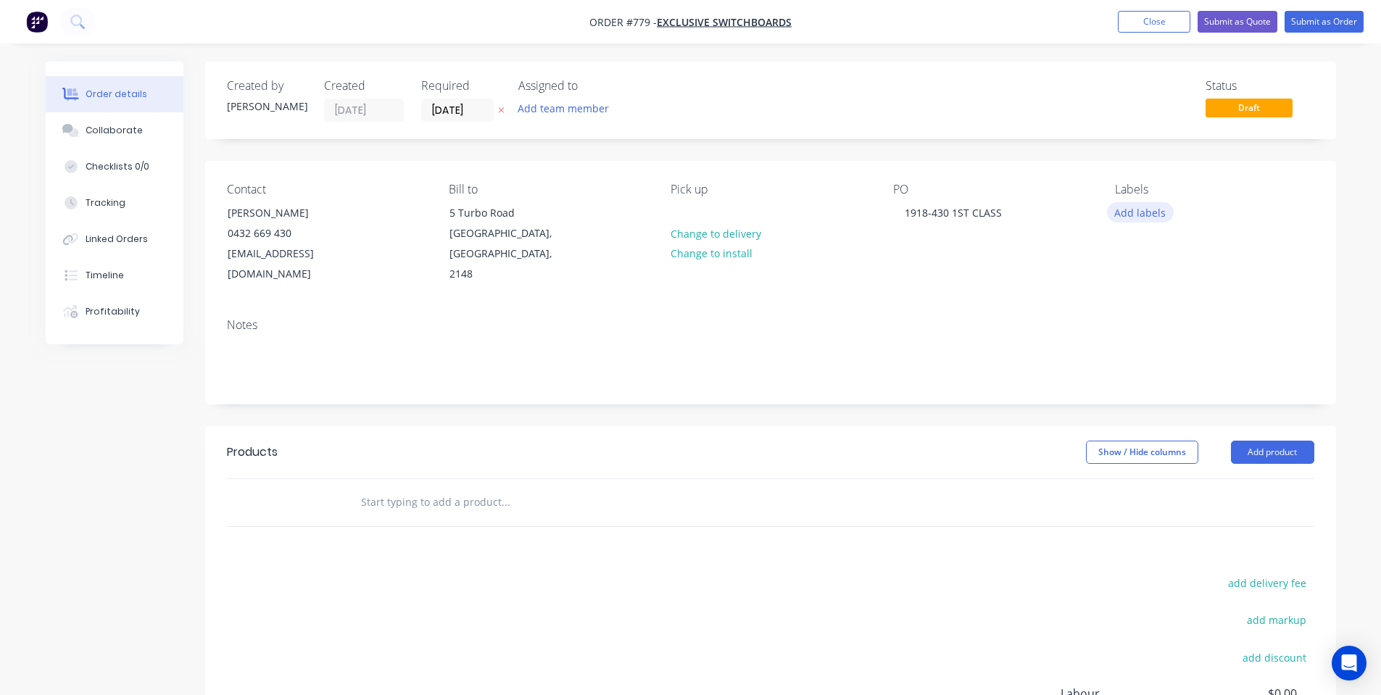
click at [1138, 206] on button "Add labels" at bounding box center [1140, 212] width 67 height 20
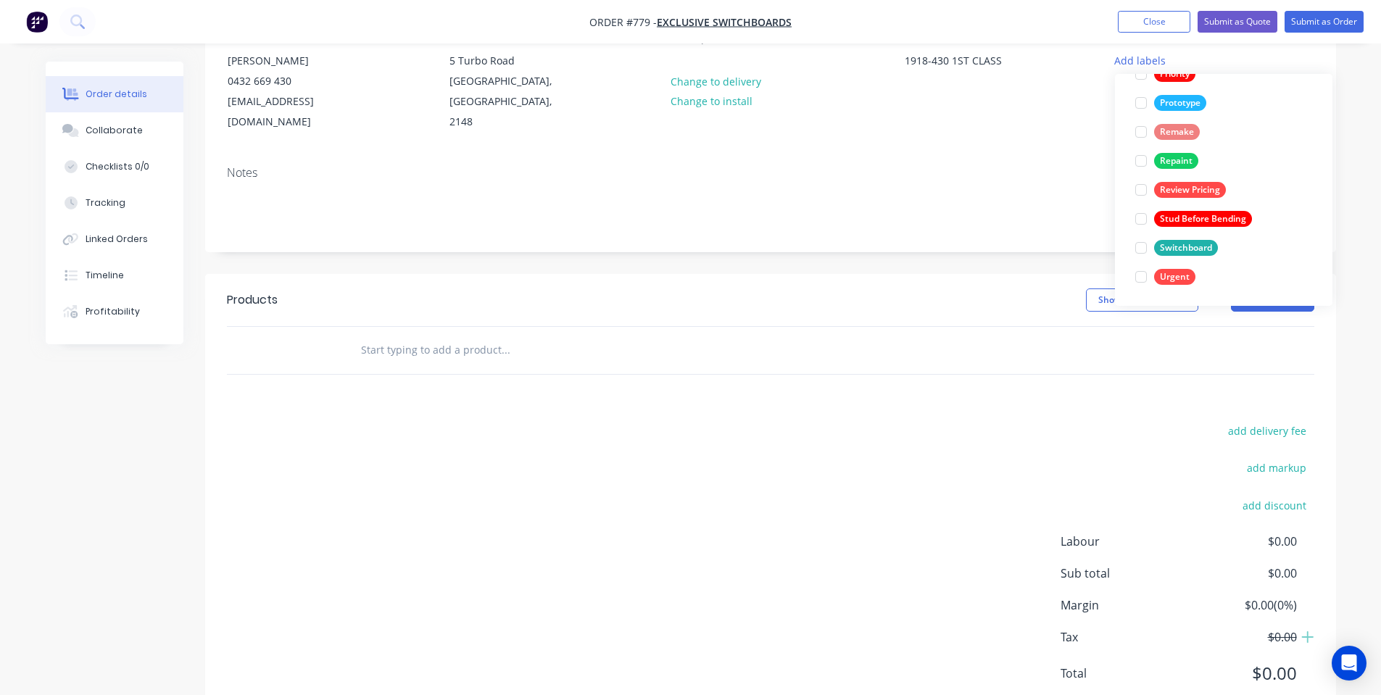
scroll to position [181, 0]
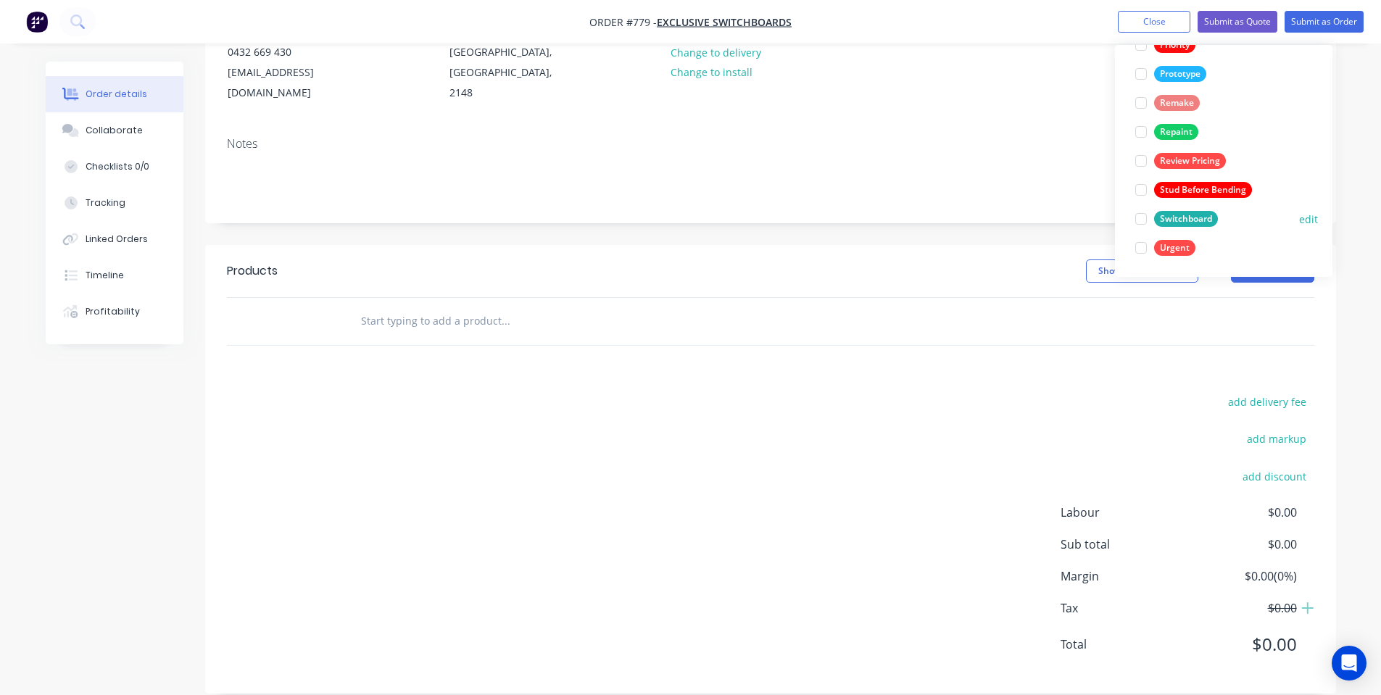
click at [1150, 222] on div at bounding box center [1140, 218] width 29 height 29
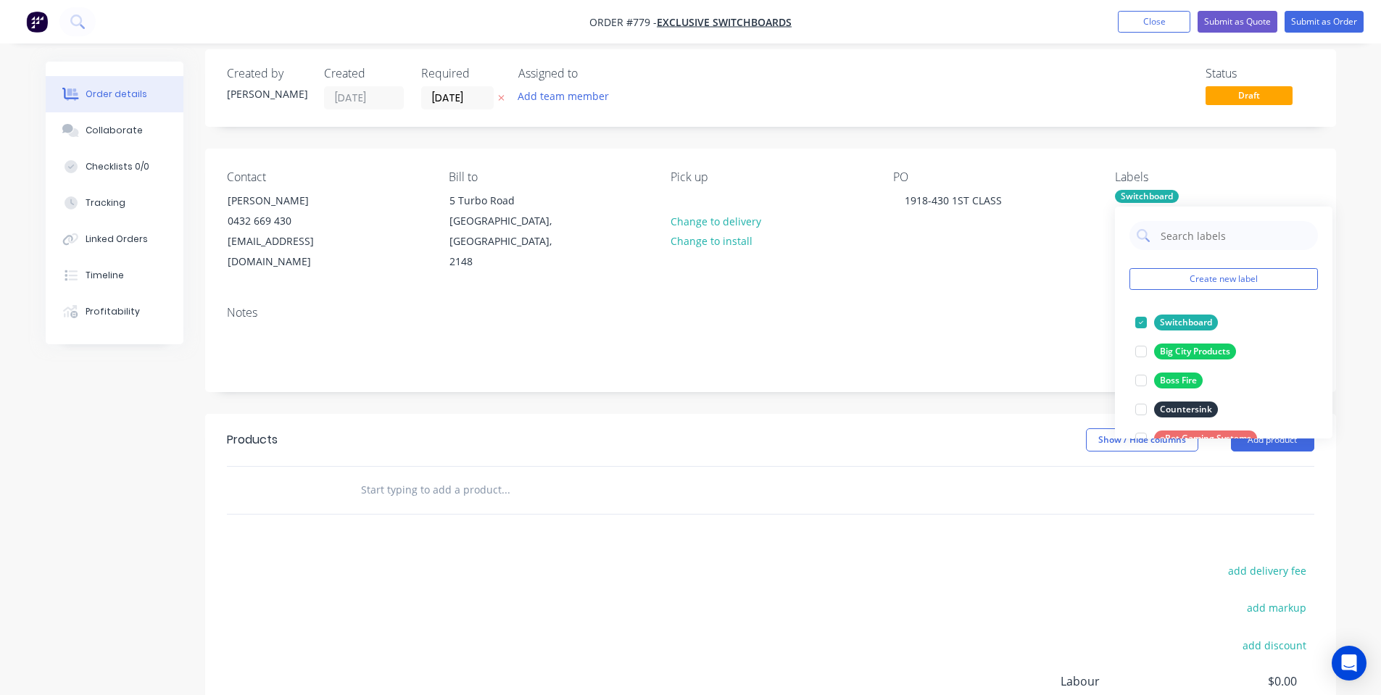
scroll to position [0, 0]
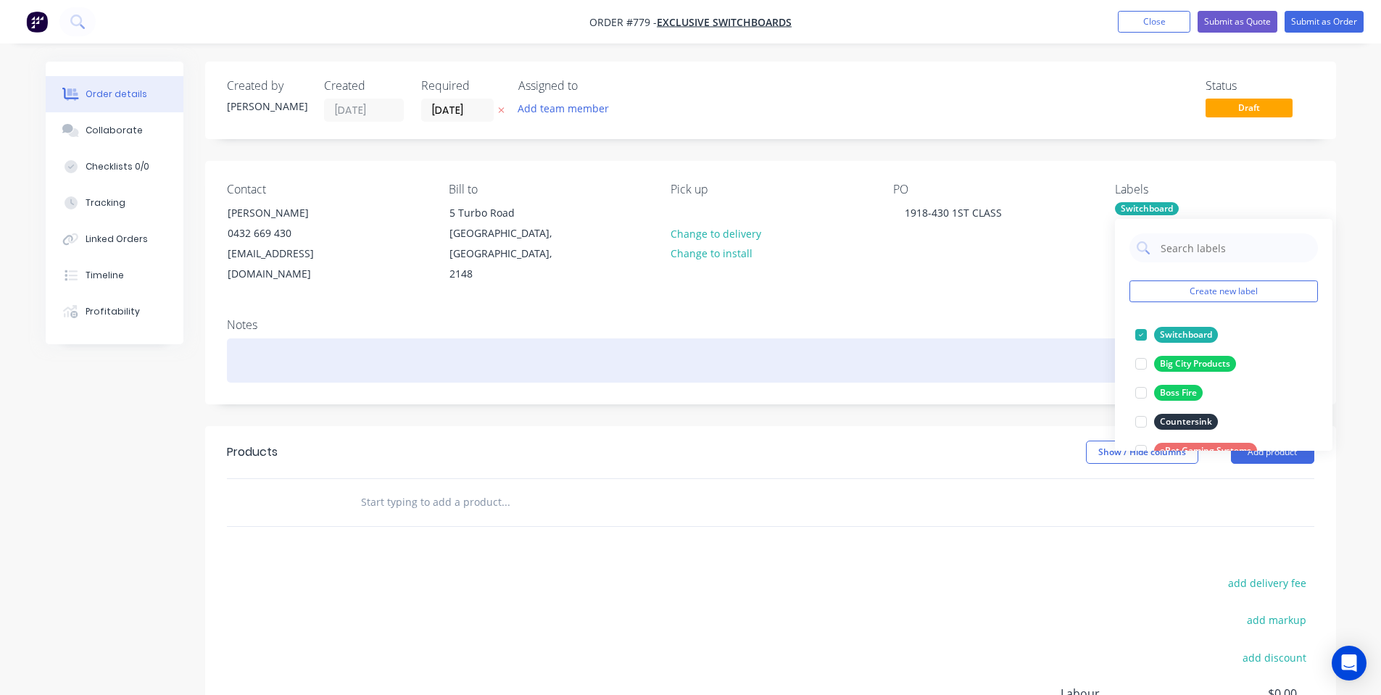
click at [1006, 338] on div at bounding box center [770, 360] width 1087 height 44
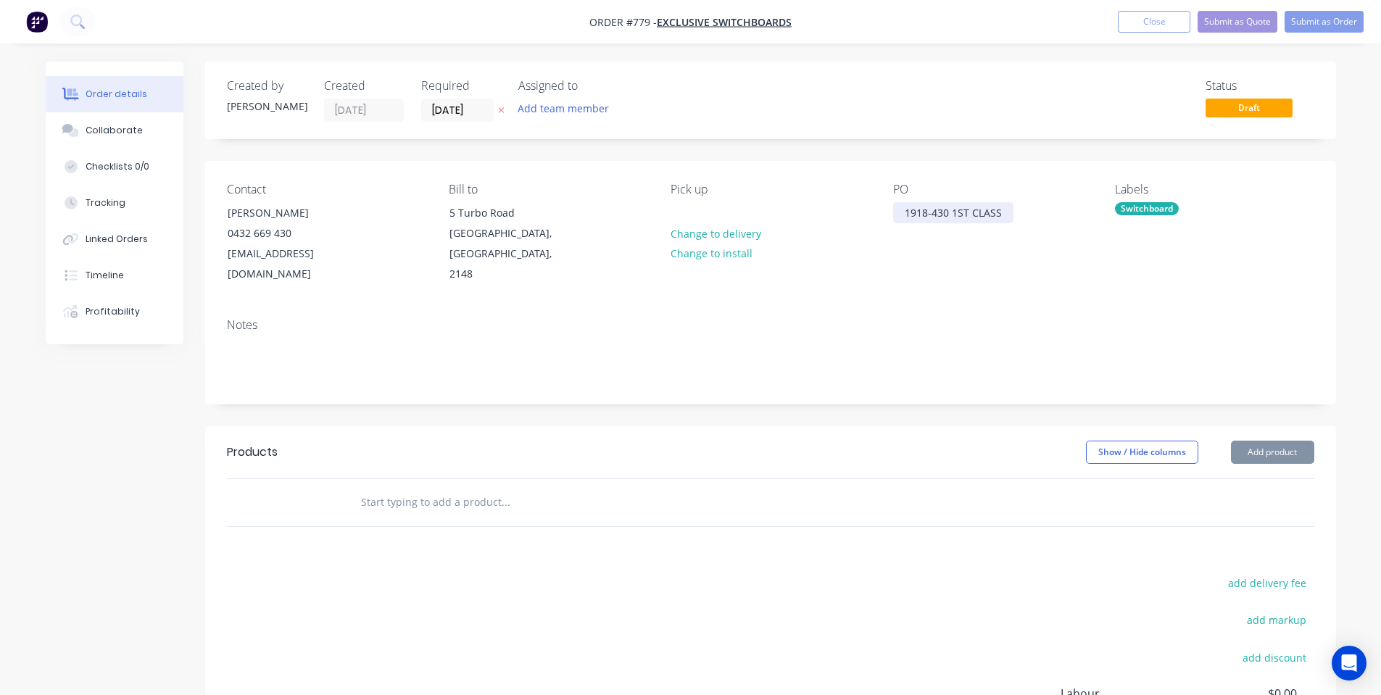
drag, startPoint x: 964, startPoint y: 218, endPoint x: 949, endPoint y: 217, distance: 15.3
click at [963, 218] on div "1918-430 1ST CLASS" at bounding box center [953, 212] width 120 height 21
drag, startPoint x: 945, startPoint y: 216, endPoint x: 610, endPoint y: 246, distance: 336.1
click at [610, 246] on div "Contact [PERSON_NAME] [PHONE_NUMBER] [EMAIL_ADDRESS][DOMAIN_NAME] Bill to [STRE…" at bounding box center [770, 234] width 1131 height 146
drag, startPoint x: 949, startPoint y: 209, endPoint x: 583, endPoint y: 257, distance: 369.1
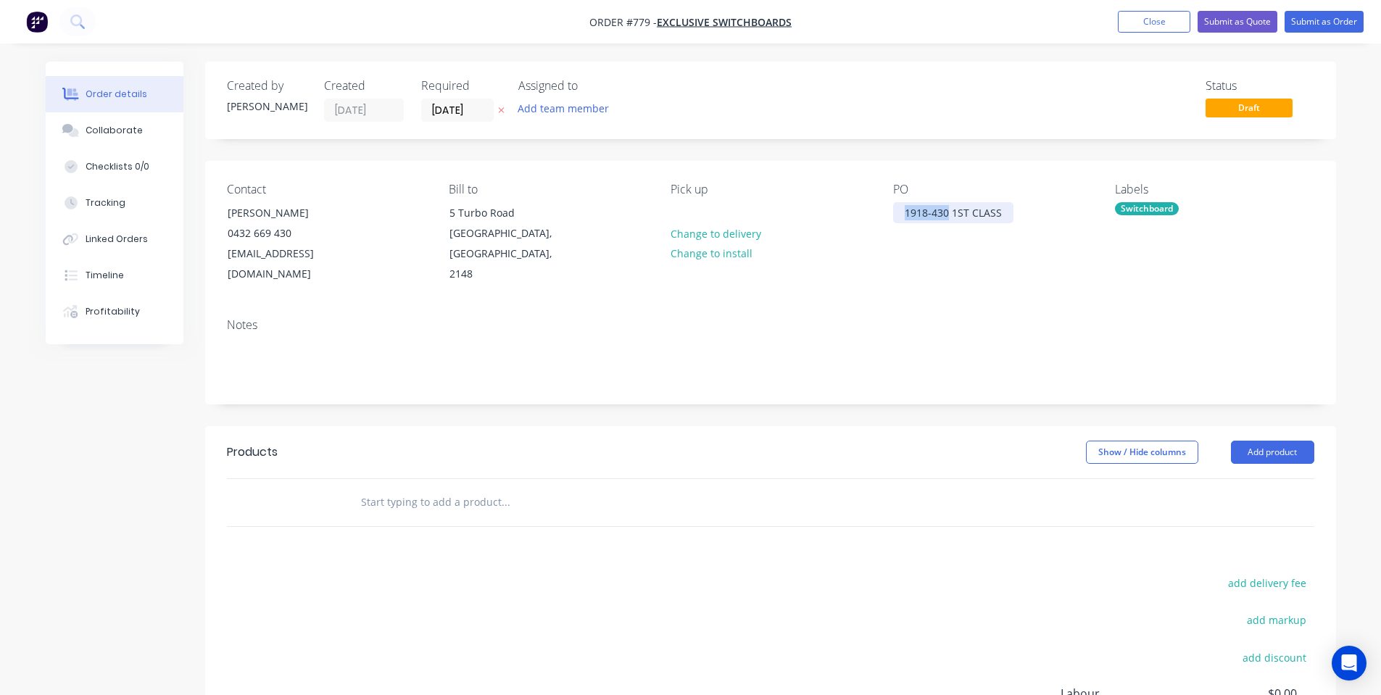
click at [583, 257] on div "Contact [PERSON_NAME] [PHONE_NUMBER] [EMAIL_ADDRESS][DOMAIN_NAME] Bill to [STRE…" at bounding box center [770, 234] width 1131 height 146
copy div "1918-430"
click at [396, 488] on input "text" at bounding box center [505, 502] width 290 height 29
paste input "1918-430"
type input "1918-430 SM A"
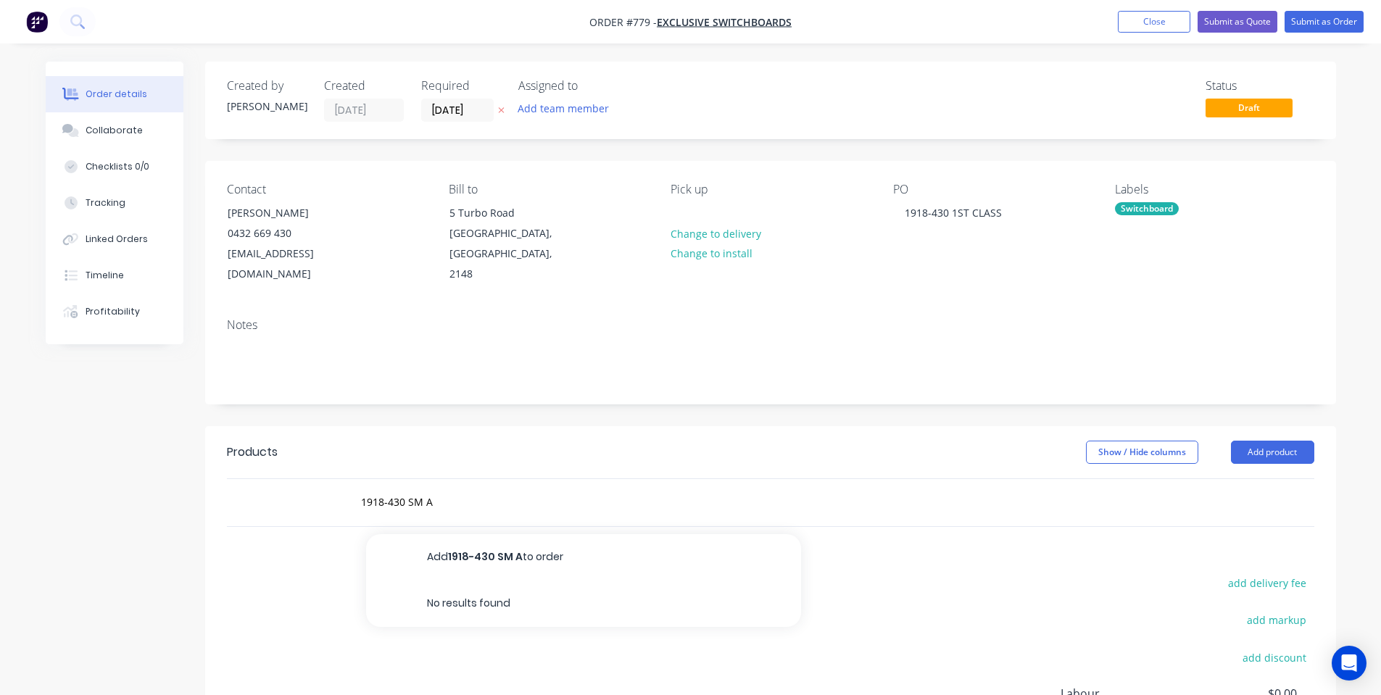
click at [459, 550] on button "Add 1918-430 SM A to order" at bounding box center [583, 557] width 435 height 46
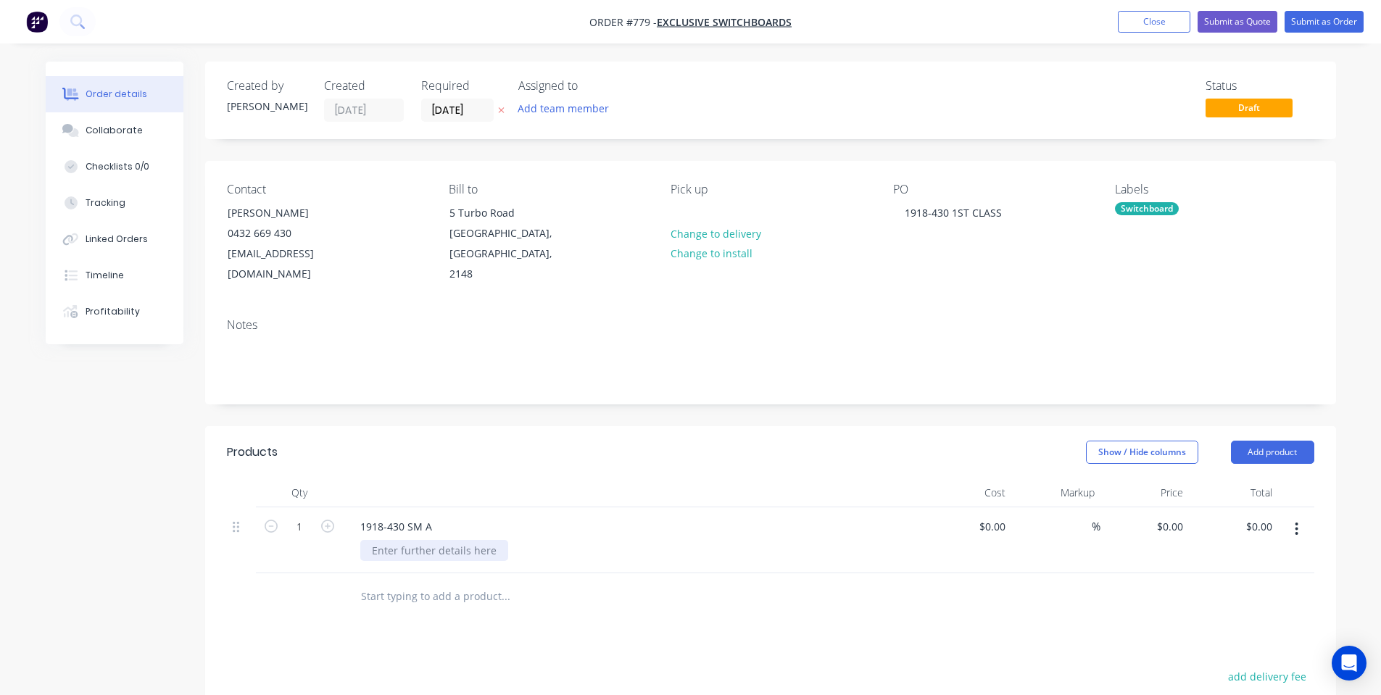
click at [440, 540] on div at bounding box center [434, 550] width 148 height 21
click at [676, 625] on div "Products Show / Hide columns Add product Qty Cost Markup Price Total 1 1918-430…" at bounding box center [770, 697] width 1131 height 542
click at [1265, 441] on button "Add product" at bounding box center [1272, 452] width 83 height 23
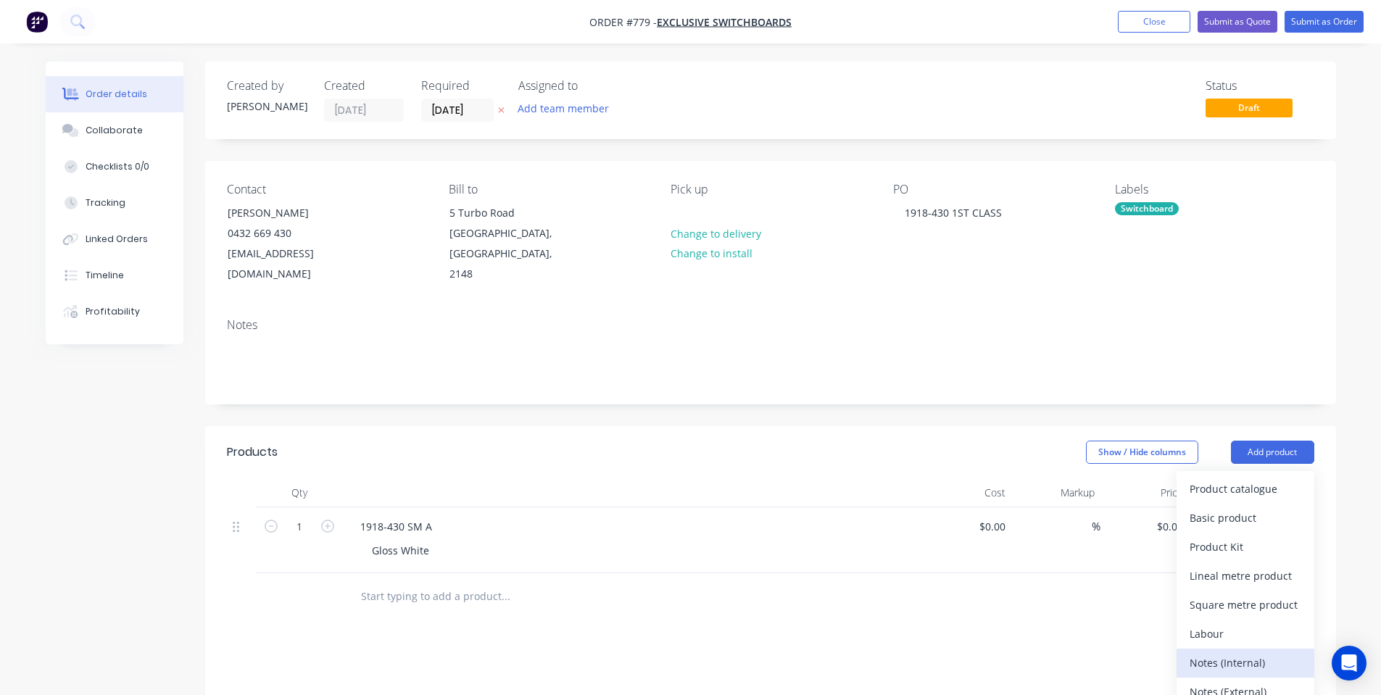
click at [1263, 652] on div "Notes (Internal)" at bounding box center [1245, 662] width 112 height 21
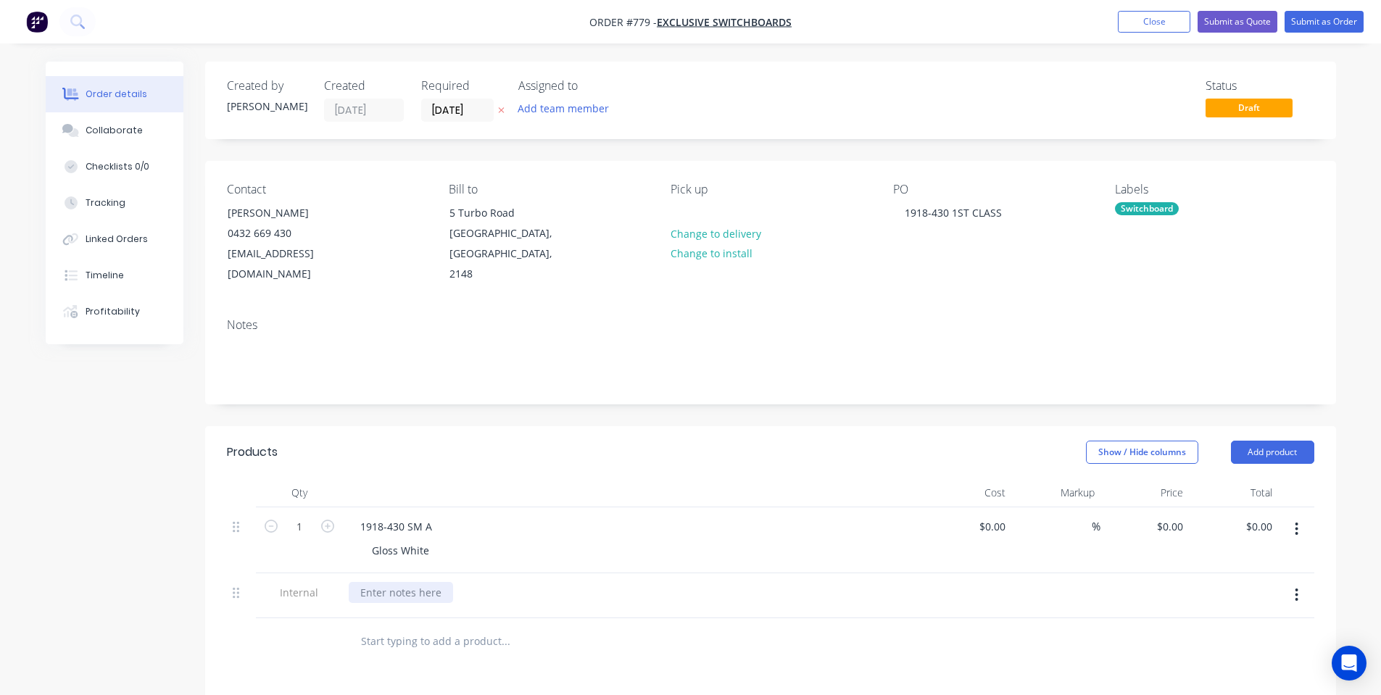
click at [399, 582] on div at bounding box center [401, 592] width 104 height 21
click at [464, 441] on div "Show / Hide columns Add product" at bounding box center [885, 452] width 856 height 23
click at [118, 126] on div "Collaborate" at bounding box center [114, 130] width 57 height 13
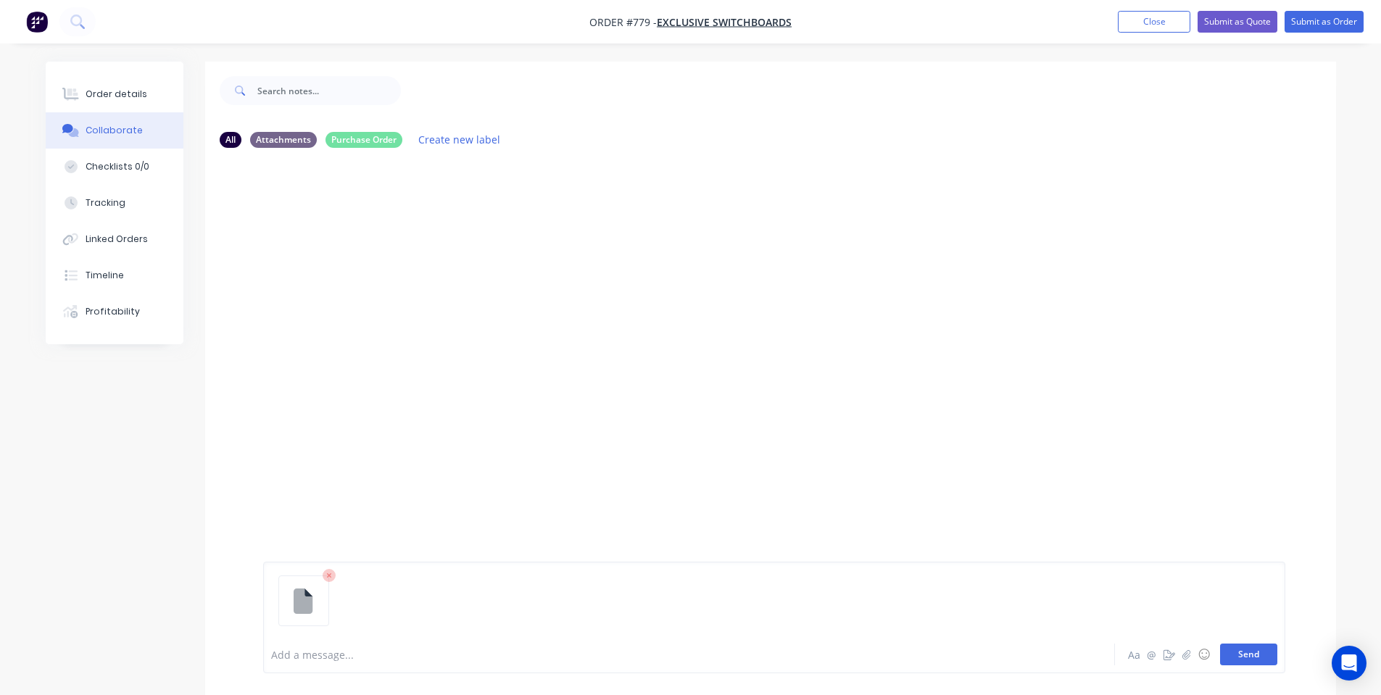
click at [1236, 652] on button "Send" at bounding box center [1248, 655] width 57 height 22
click at [602, 467] on div "SO You 10:25am [DATE] ORDER 1918-430N 1ST CLASS.msg ORDER 1918-430N 1ST CLASS.m…" at bounding box center [770, 397] width 1131 height 476
click at [317, 652] on div at bounding box center [649, 654] width 754 height 15
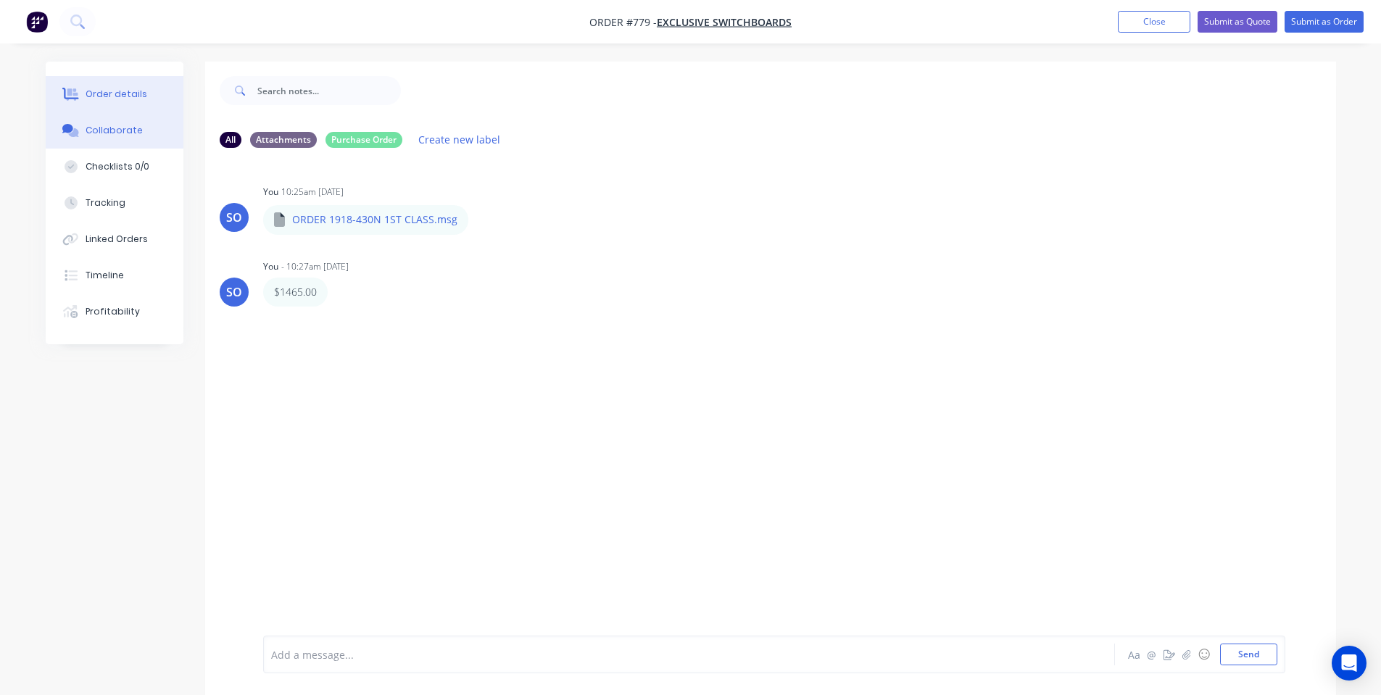
click at [147, 84] on button "Order details" at bounding box center [115, 94] width 138 height 36
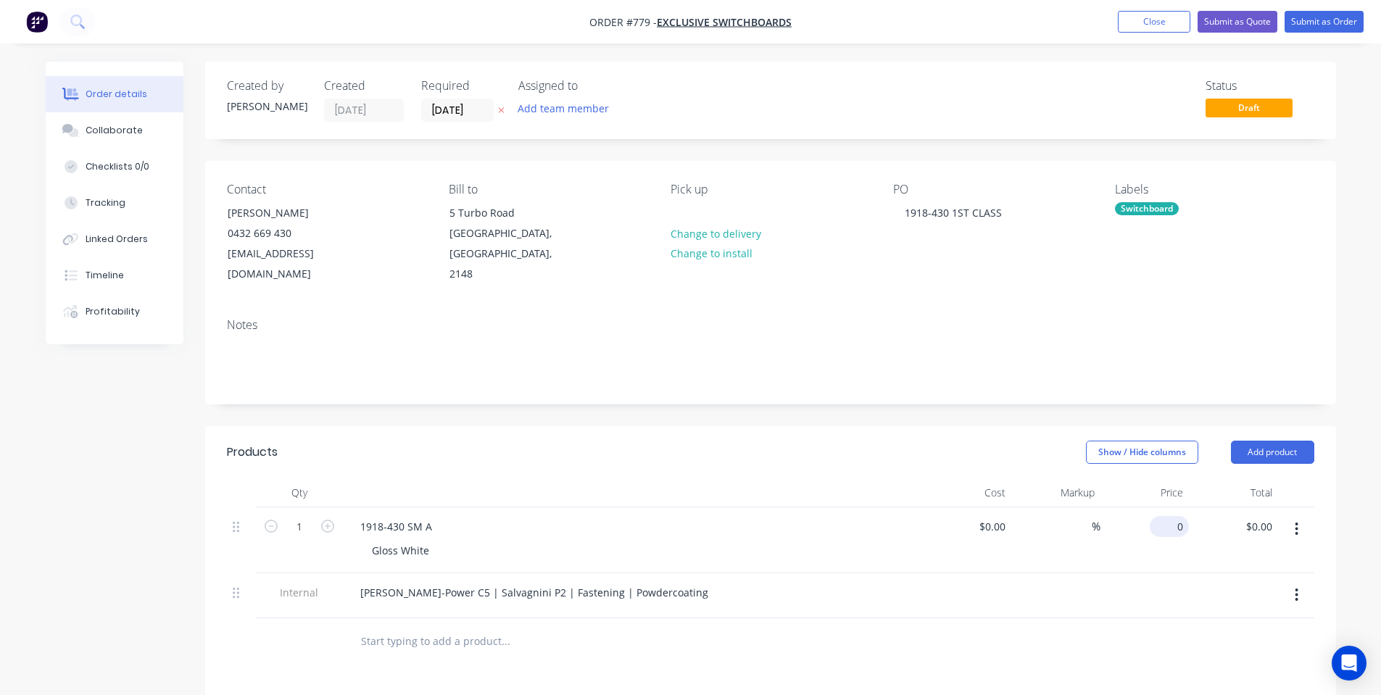
click at [1170, 516] on div "0 $0.00" at bounding box center [1168, 526] width 39 height 21
type input "$1,465.00"
click at [852, 478] on div at bounding box center [633, 492] width 580 height 29
click at [1325, 19] on button "Submit as Order" at bounding box center [1323, 22] width 79 height 22
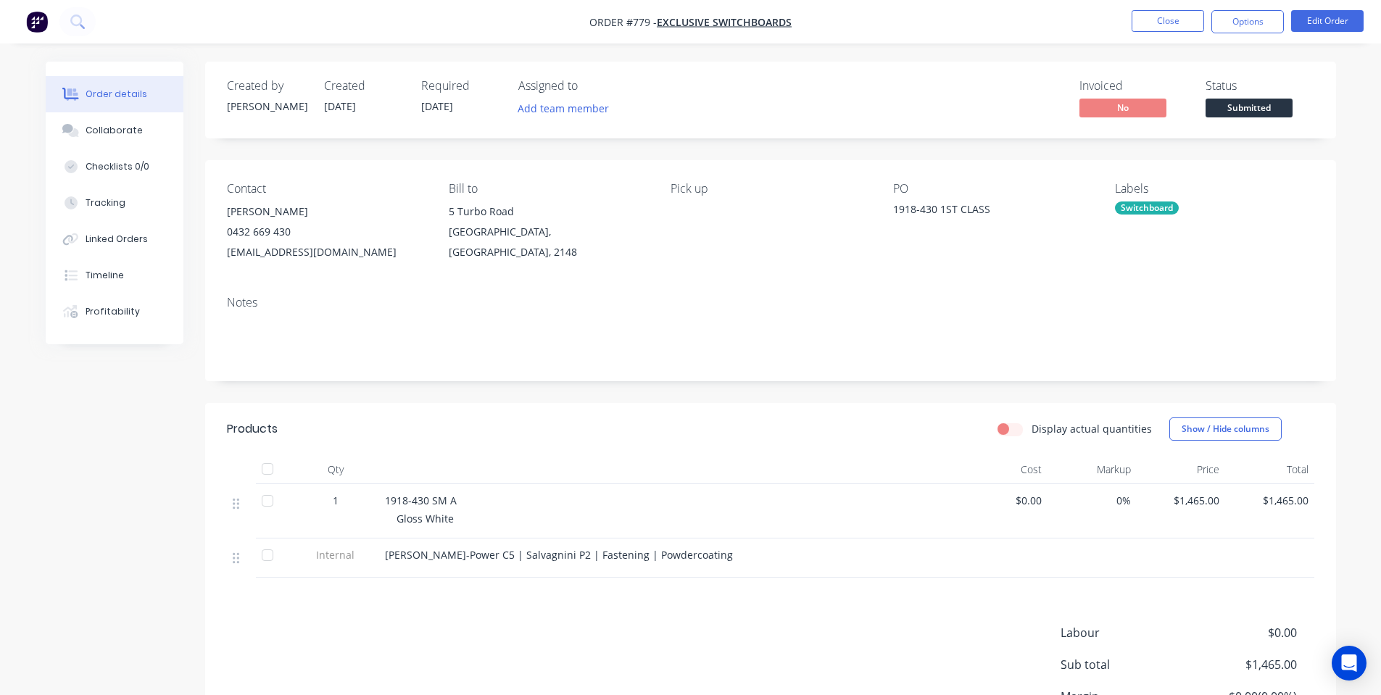
click at [1265, 111] on span "Submitted" at bounding box center [1248, 108] width 87 height 18
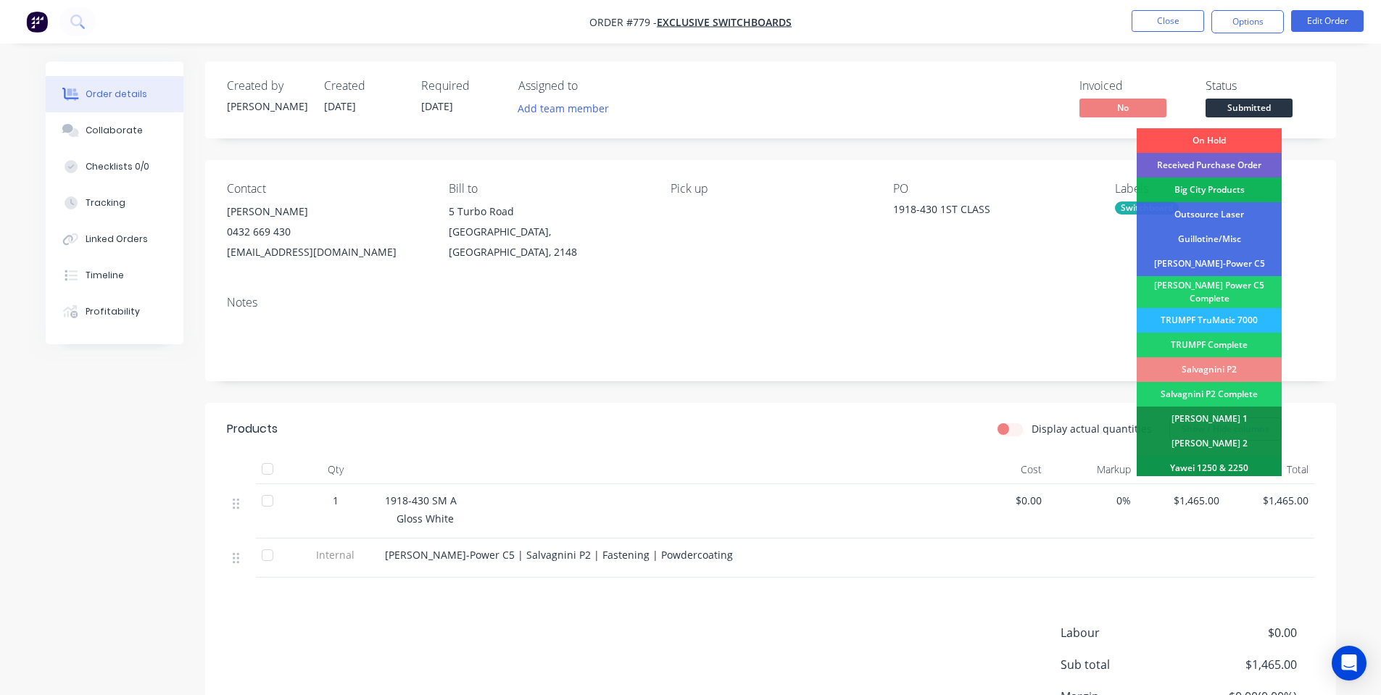
drag, startPoint x: 1218, startPoint y: 166, endPoint x: 1209, endPoint y: 85, distance: 81.7
click at [1220, 166] on div "Received Purchase Order" at bounding box center [1208, 165] width 145 height 25
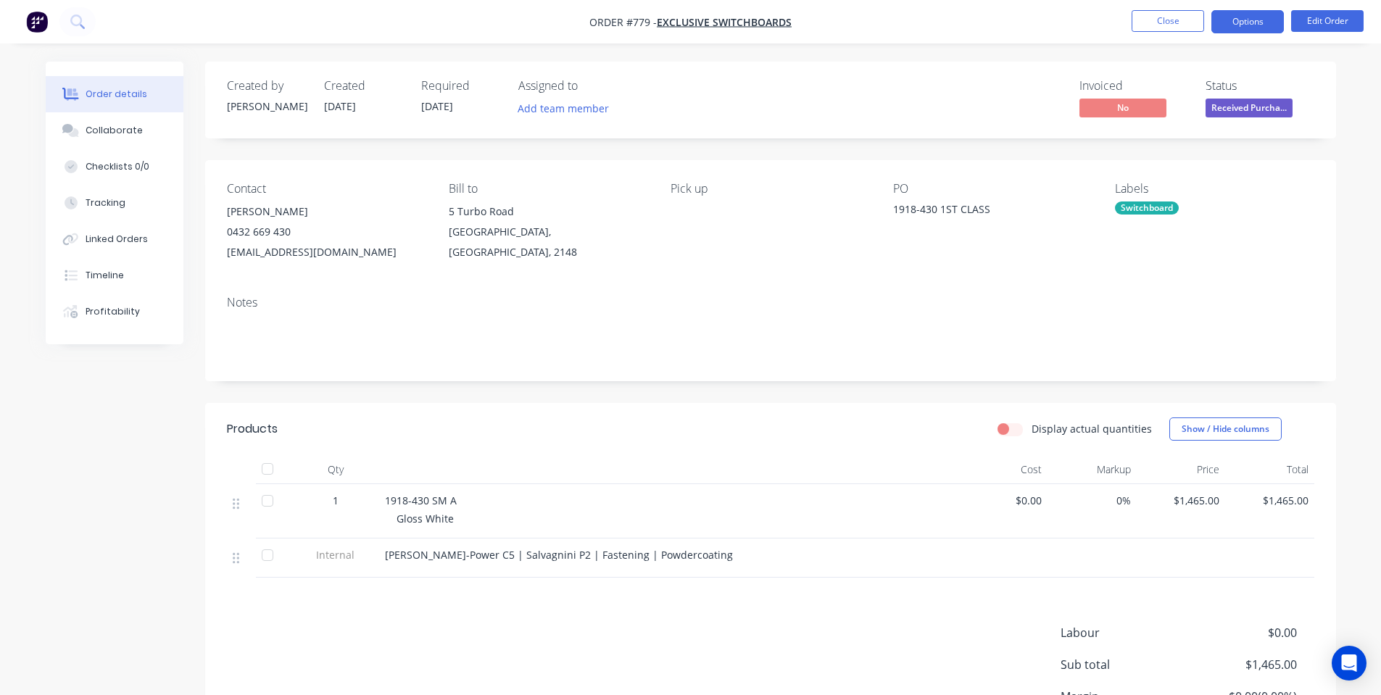
click at [1237, 30] on button "Options" at bounding box center [1247, 21] width 72 height 23
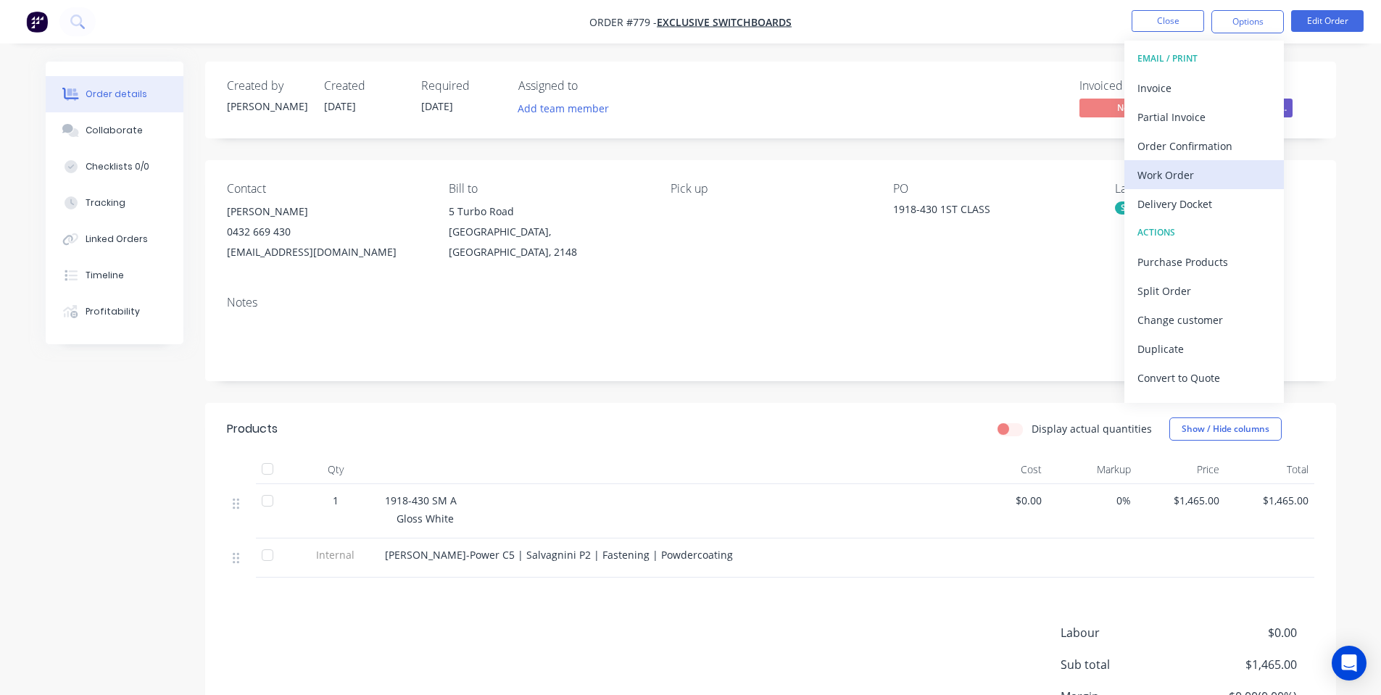
click at [1215, 170] on div "Work Order" at bounding box center [1203, 175] width 133 height 21
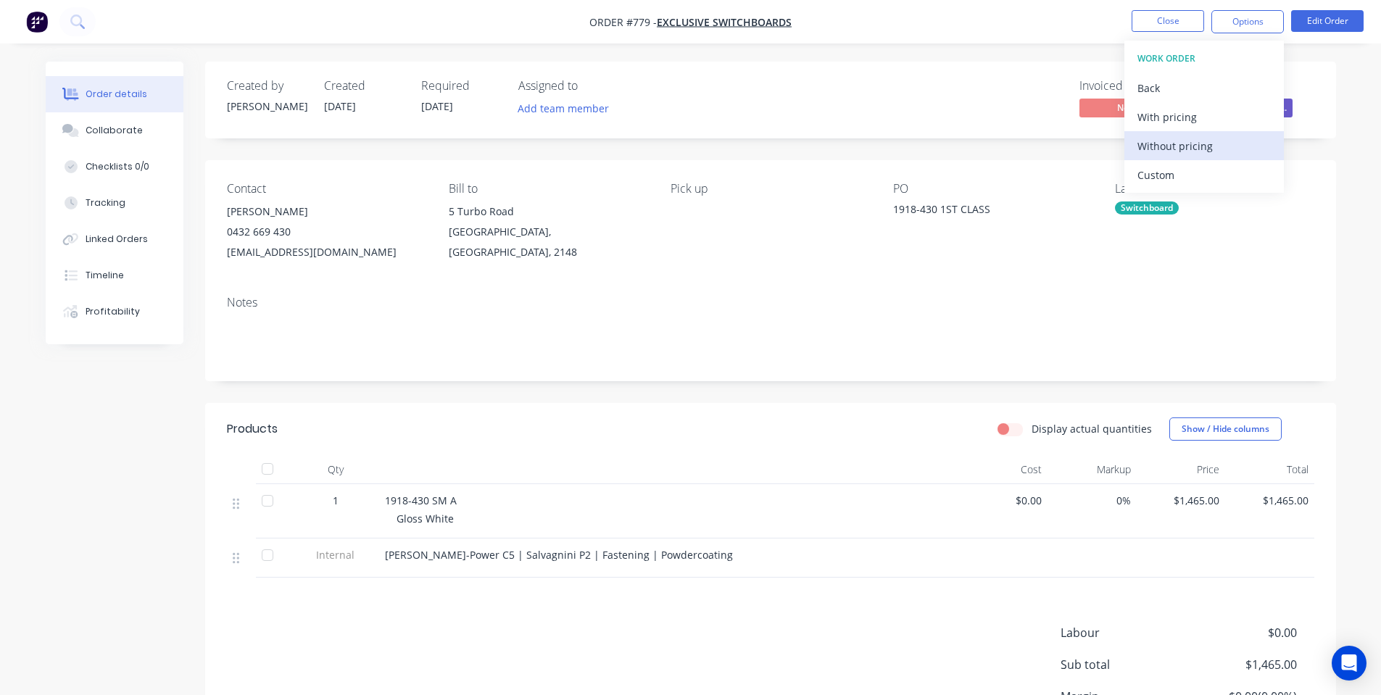
click at [1165, 145] on div "Without pricing" at bounding box center [1203, 146] width 133 height 21
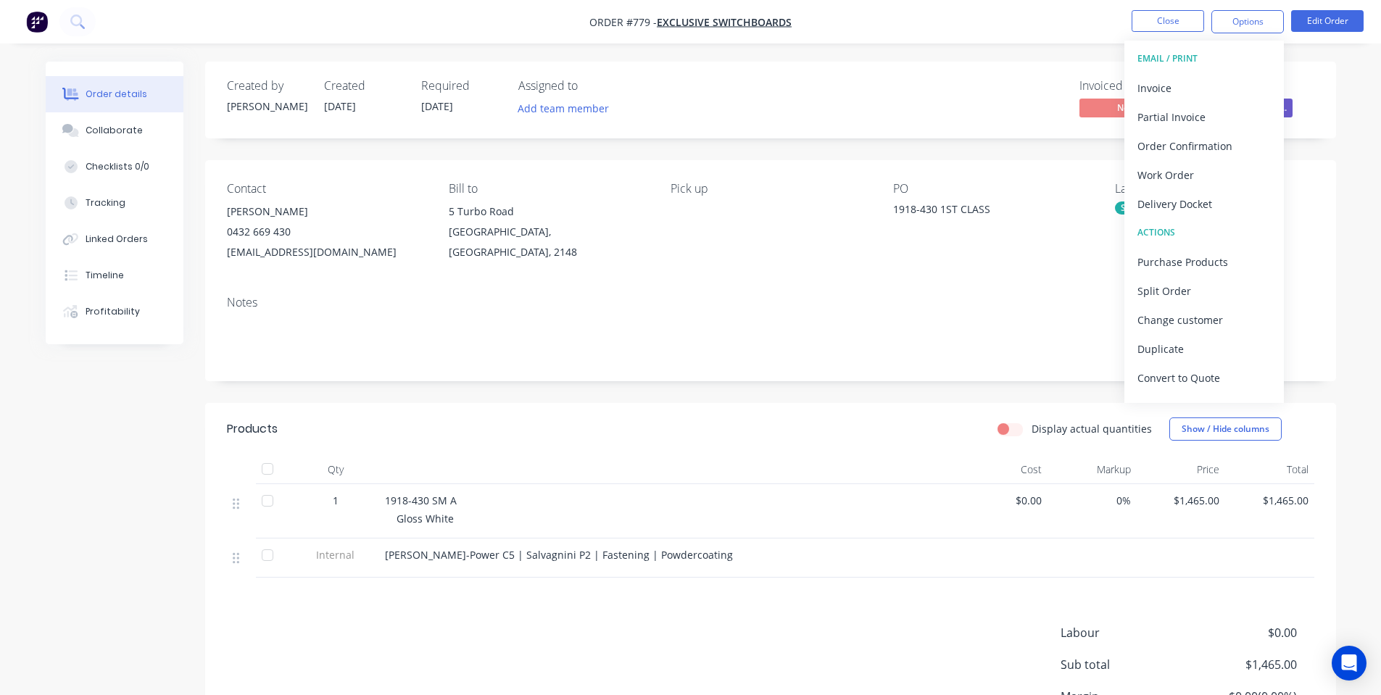
click at [710, 301] on div "Notes" at bounding box center [770, 303] width 1087 height 14
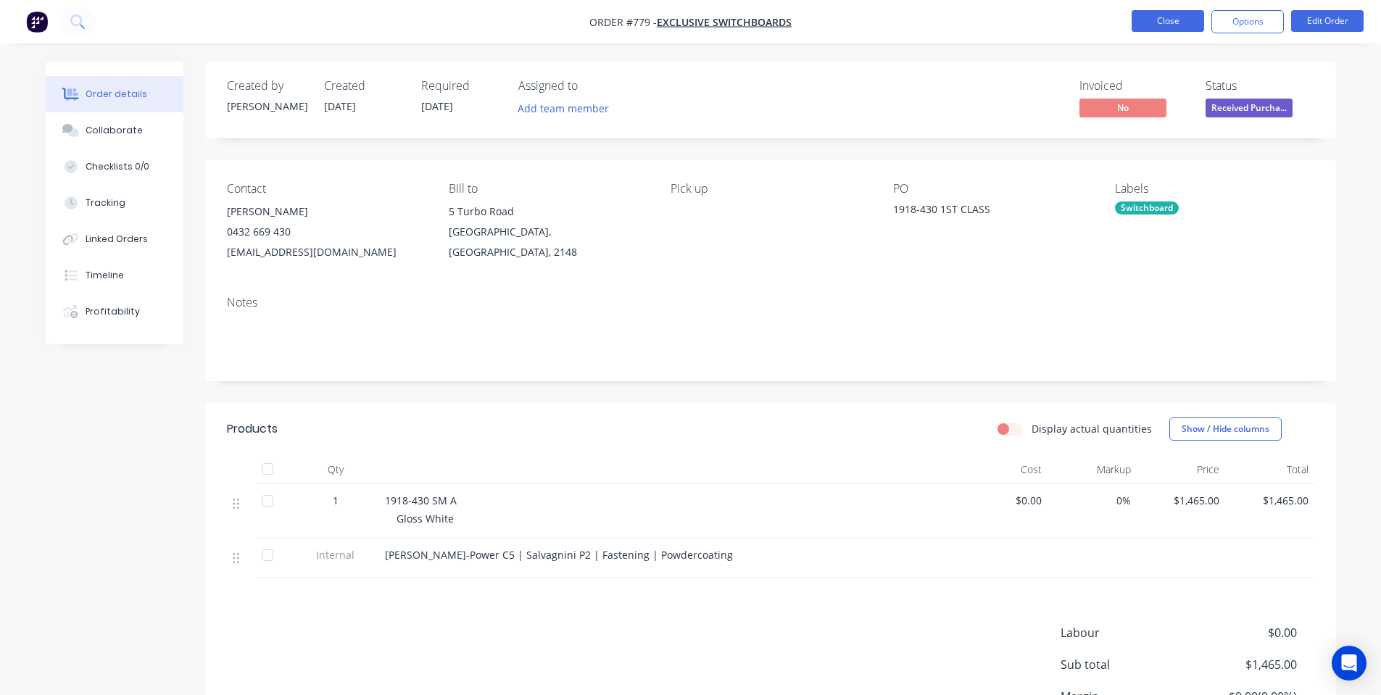
click at [1149, 27] on button "Close" at bounding box center [1167, 21] width 72 height 22
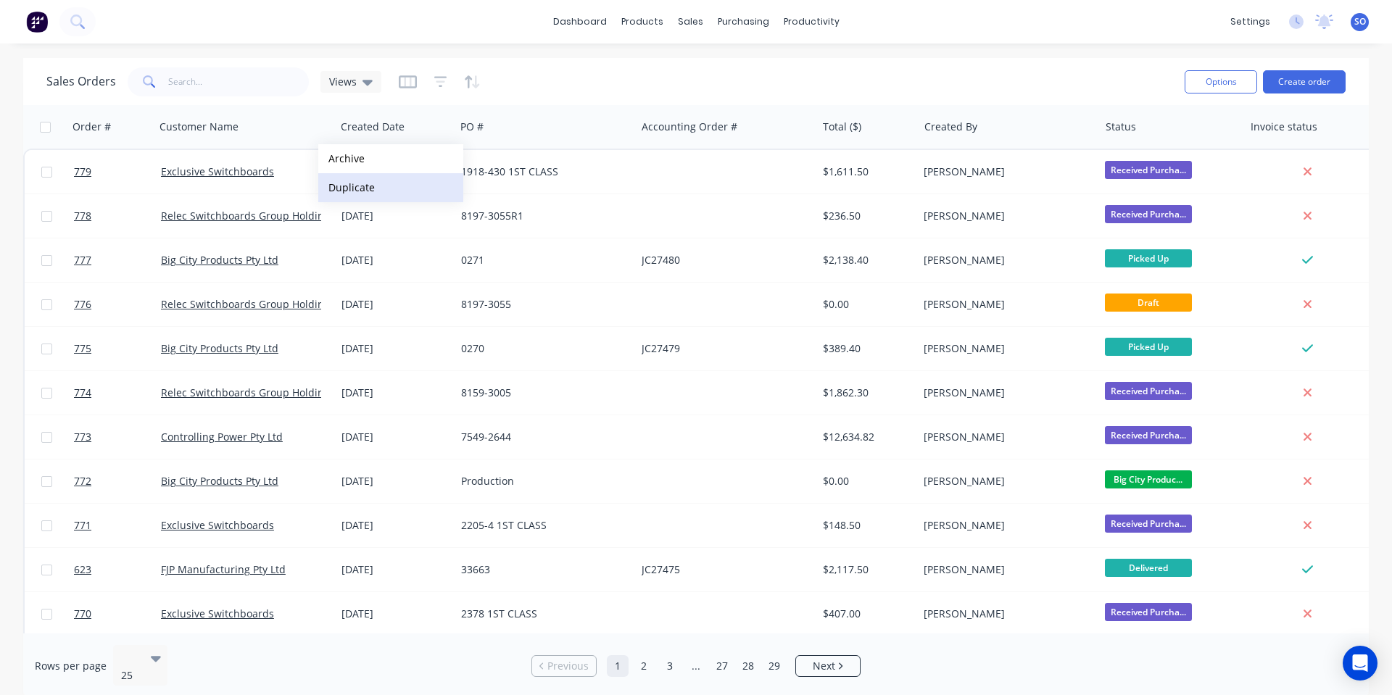
click at [387, 196] on button "Duplicate" at bounding box center [390, 187] width 145 height 29
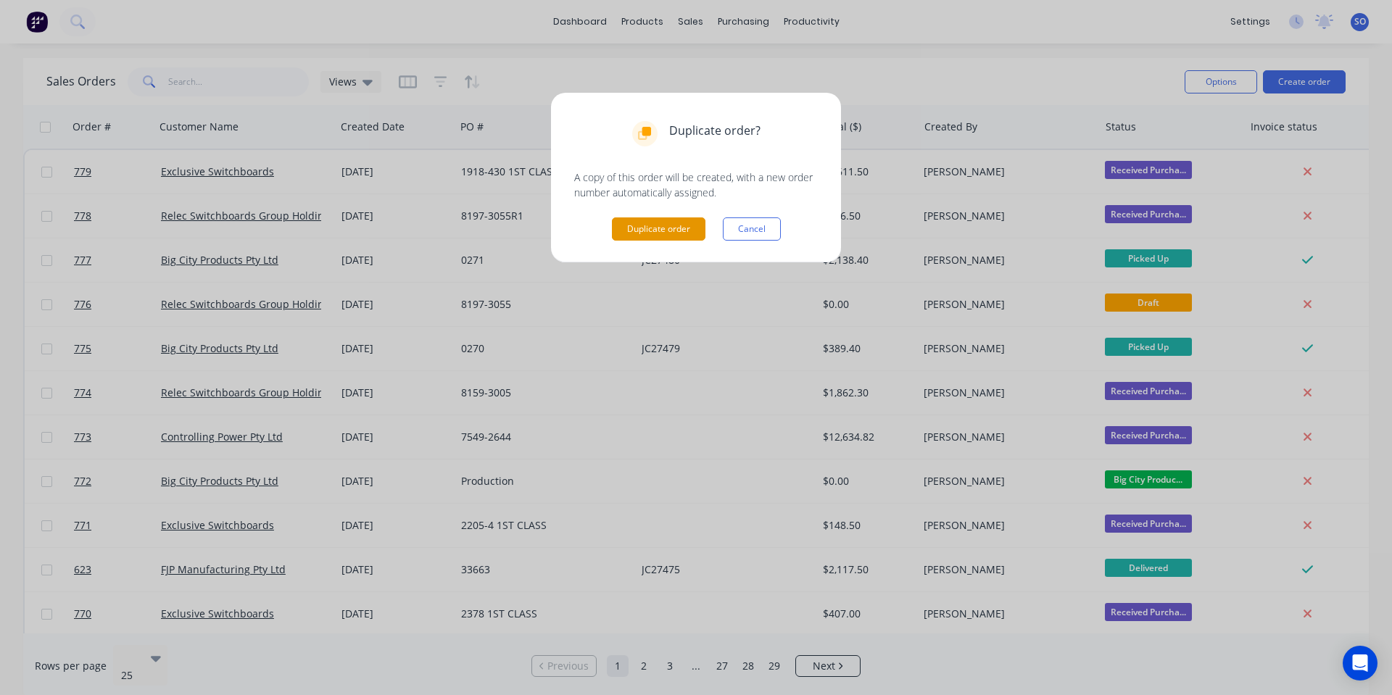
click at [616, 230] on button "Duplicate order" at bounding box center [658, 228] width 93 height 23
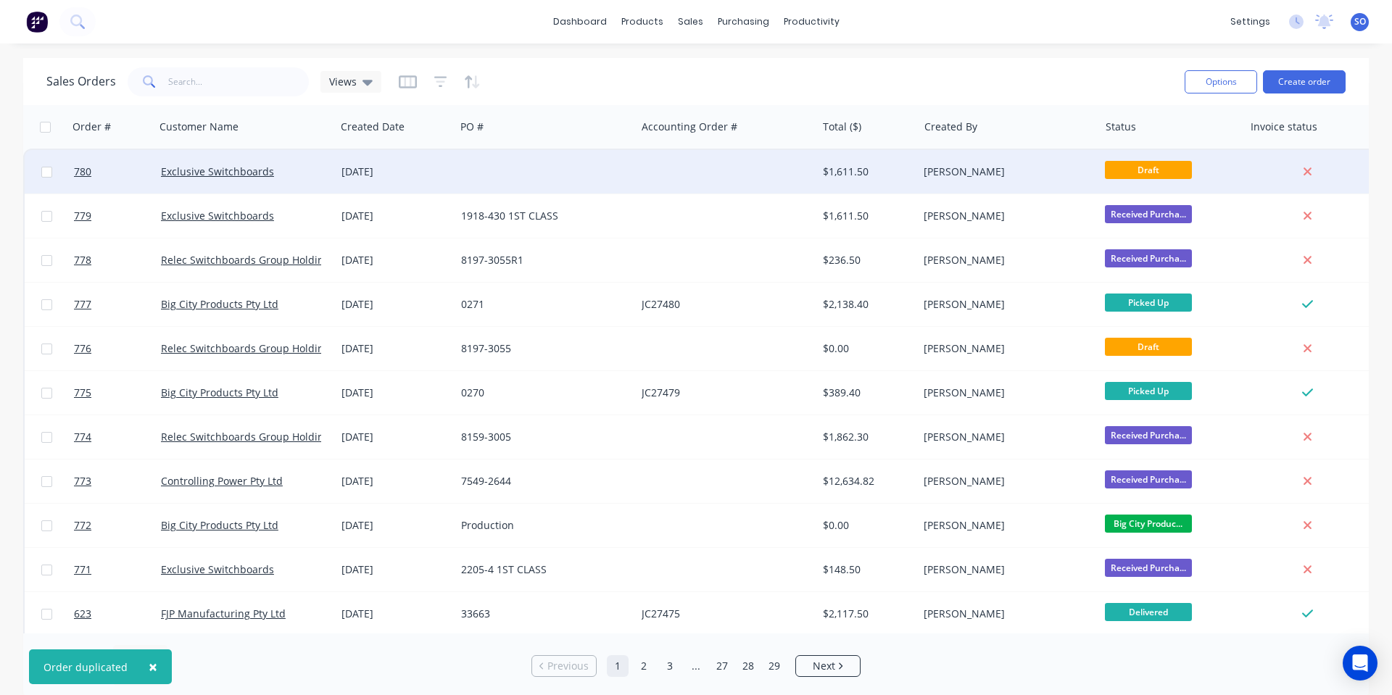
click at [493, 164] on div at bounding box center [545, 171] width 180 height 43
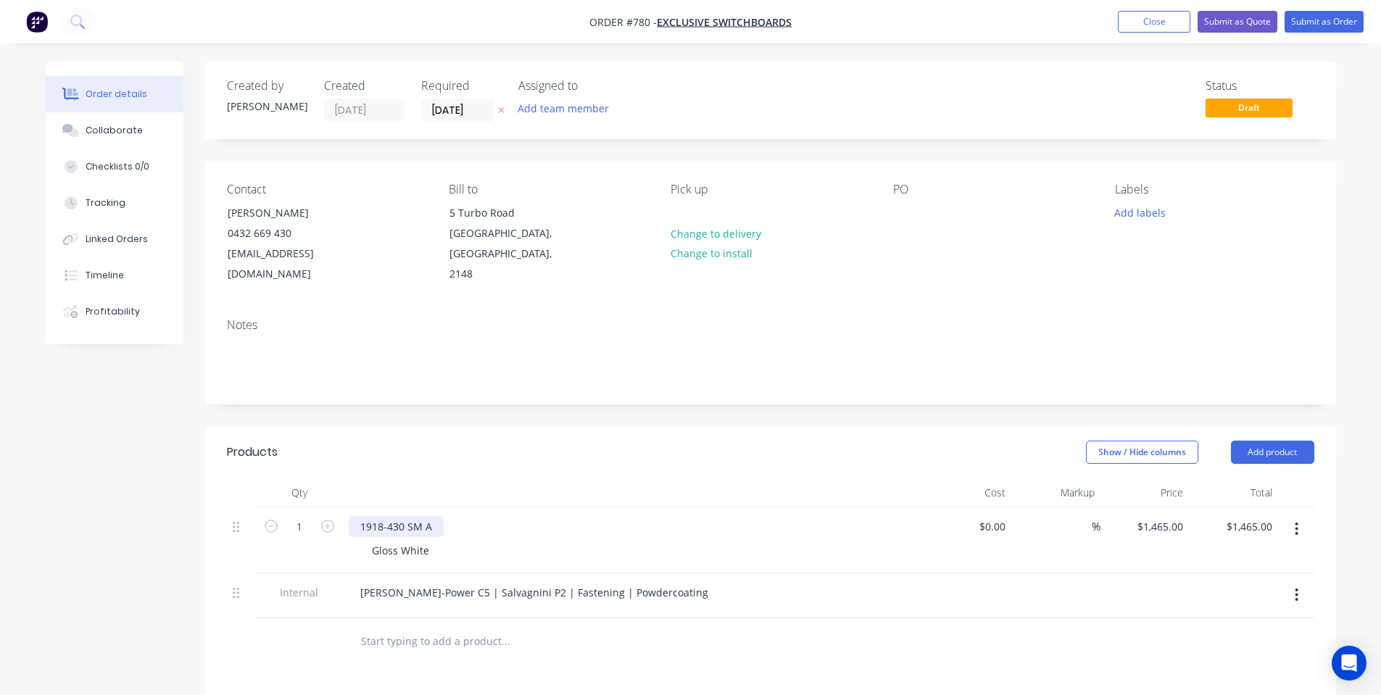
click at [388, 516] on div "1918-430 SM A" at bounding box center [396, 526] width 95 height 21
drag, startPoint x: 433, startPoint y: 504, endPoint x: 378, endPoint y: 504, distance: 55.1
click at [378, 516] on div "1918-430 SM A" at bounding box center [396, 526] width 95 height 21
drag, startPoint x: 424, startPoint y: 523, endPoint x: 427, endPoint y: 533, distance: 9.9
click at [427, 540] on div "Gloss White" at bounding box center [400, 550] width 80 height 21
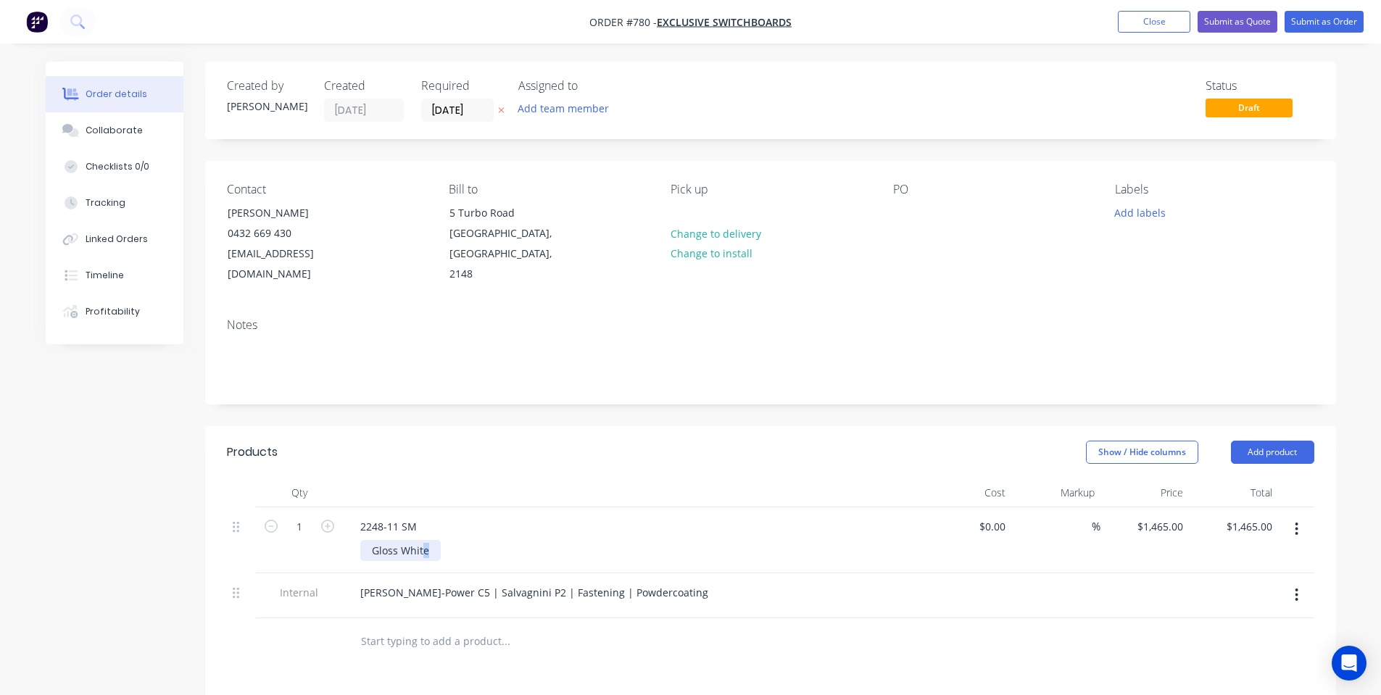
click at [427, 540] on div "Gloss White" at bounding box center [400, 550] width 80 height 21
drag, startPoint x: 428, startPoint y: 531, endPoint x: 220, endPoint y: 518, distance: 208.4
click at [227, 527] on div "1 2248-11 SM Gloss White $0.00 $0.00 % $1,465.00 $1,465.00 $1,465.00 $1,465.00" at bounding box center [770, 540] width 1087 height 66
click at [365, 441] on div "Products" at bounding box center [342, 452] width 231 height 23
click at [365, 444] on header "Products Show / Hide columns Add product" at bounding box center [770, 452] width 1131 height 52
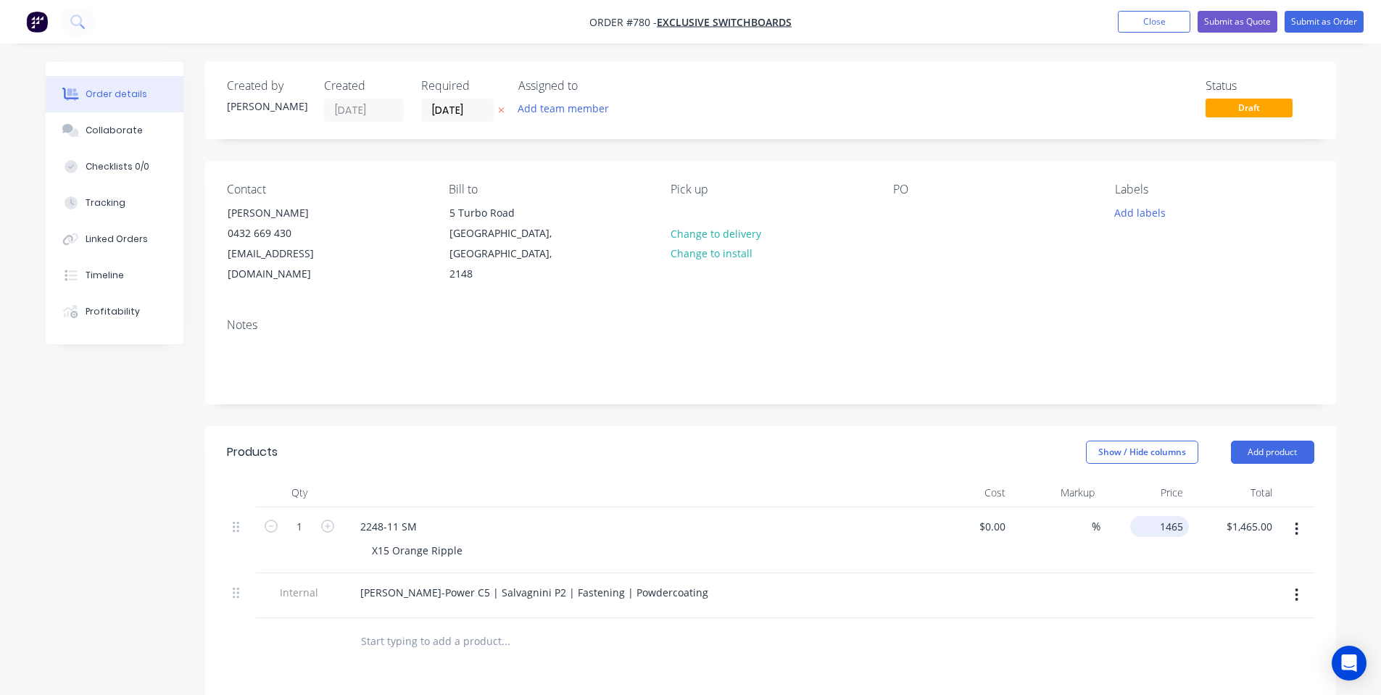
click at [1185, 516] on input "1465" at bounding box center [1162, 526] width 53 height 21
type input "$490.00"
click at [774, 441] on div "Show / Hide columns Add product" at bounding box center [885, 452] width 856 height 23
click at [108, 124] on div "Collaborate" at bounding box center [114, 130] width 57 height 13
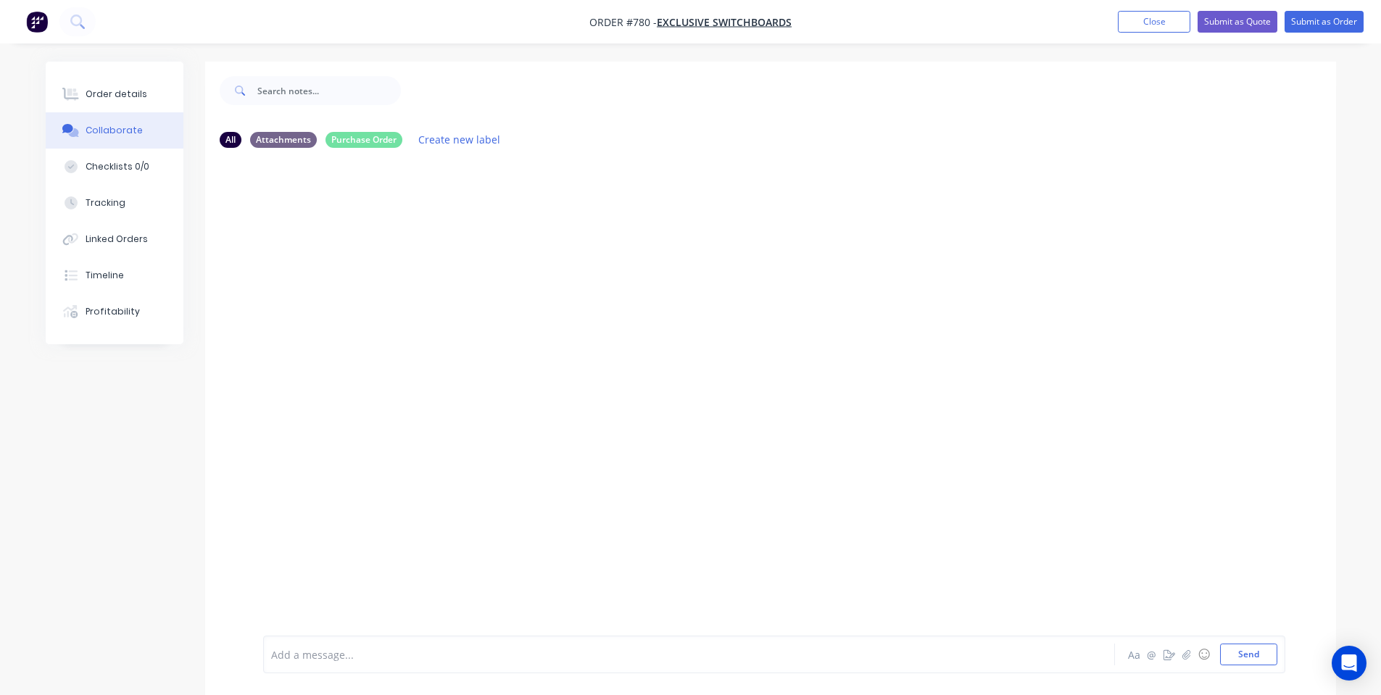
click at [486, 653] on div at bounding box center [649, 654] width 754 height 15
click at [1274, 654] on button "Send" at bounding box center [1248, 655] width 57 height 22
click at [515, 645] on div "Add a message..." at bounding box center [648, 655] width 754 height 22
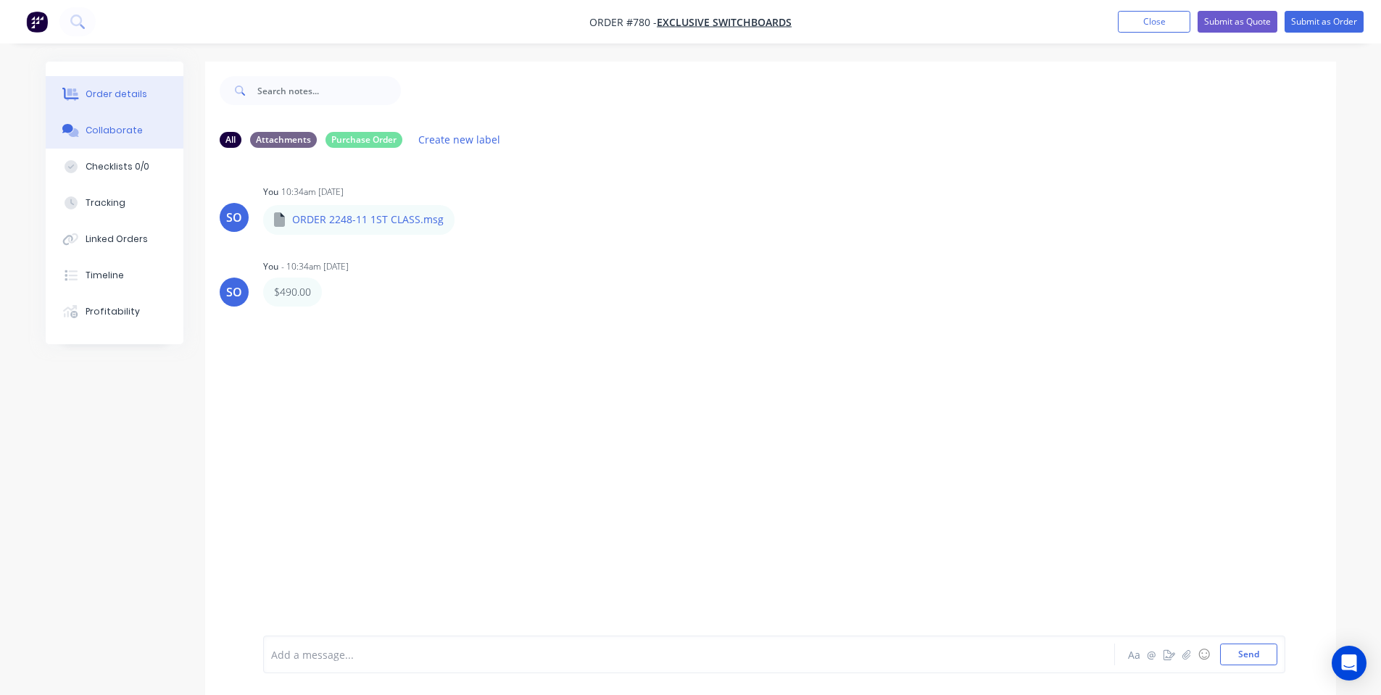
click at [125, 91] on div "Order details" at bounding box center [117, 94] width 62 height 13
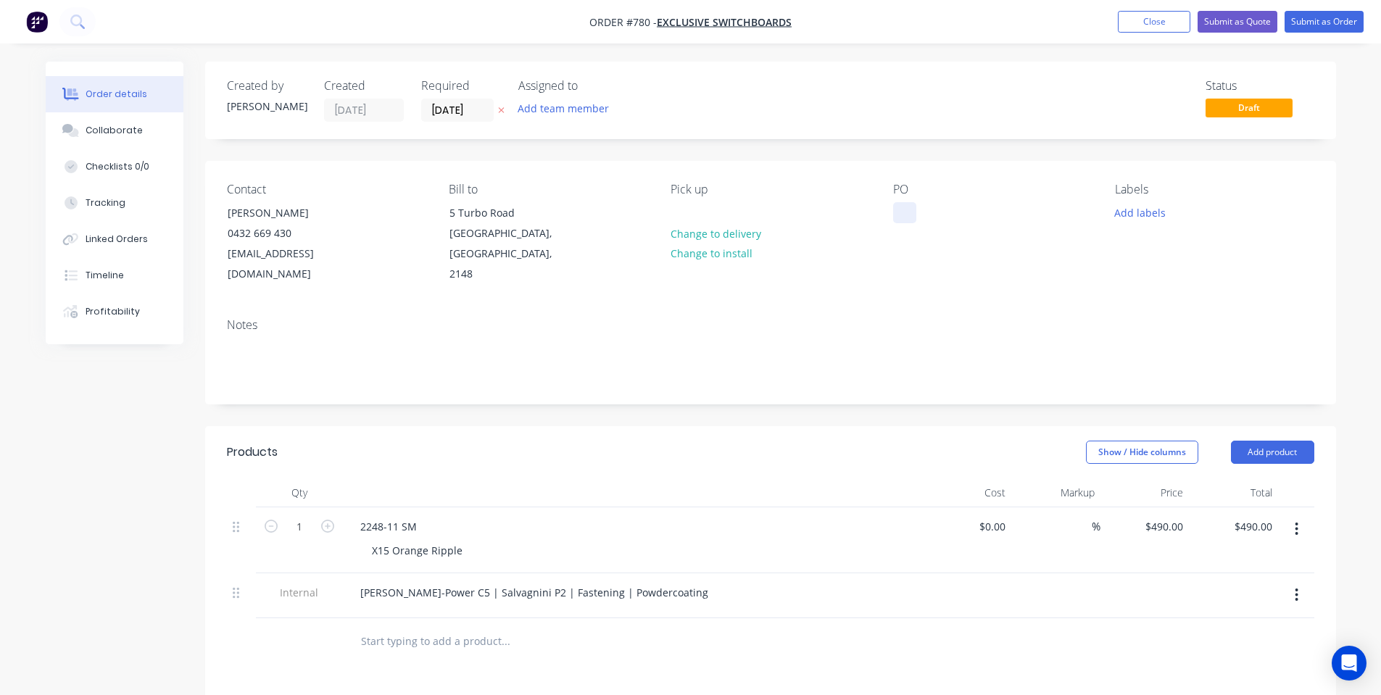
click at [908, 214] on div at bounding box center [904, 212] width 23 height 21
click at [1183, 247] on div "Labels Add labels" at bounding box center [1214, 234] width 199 height 102
click at [1136, 204] on button "Add labels" at bounding box center [1140, 212] width 67 height 20
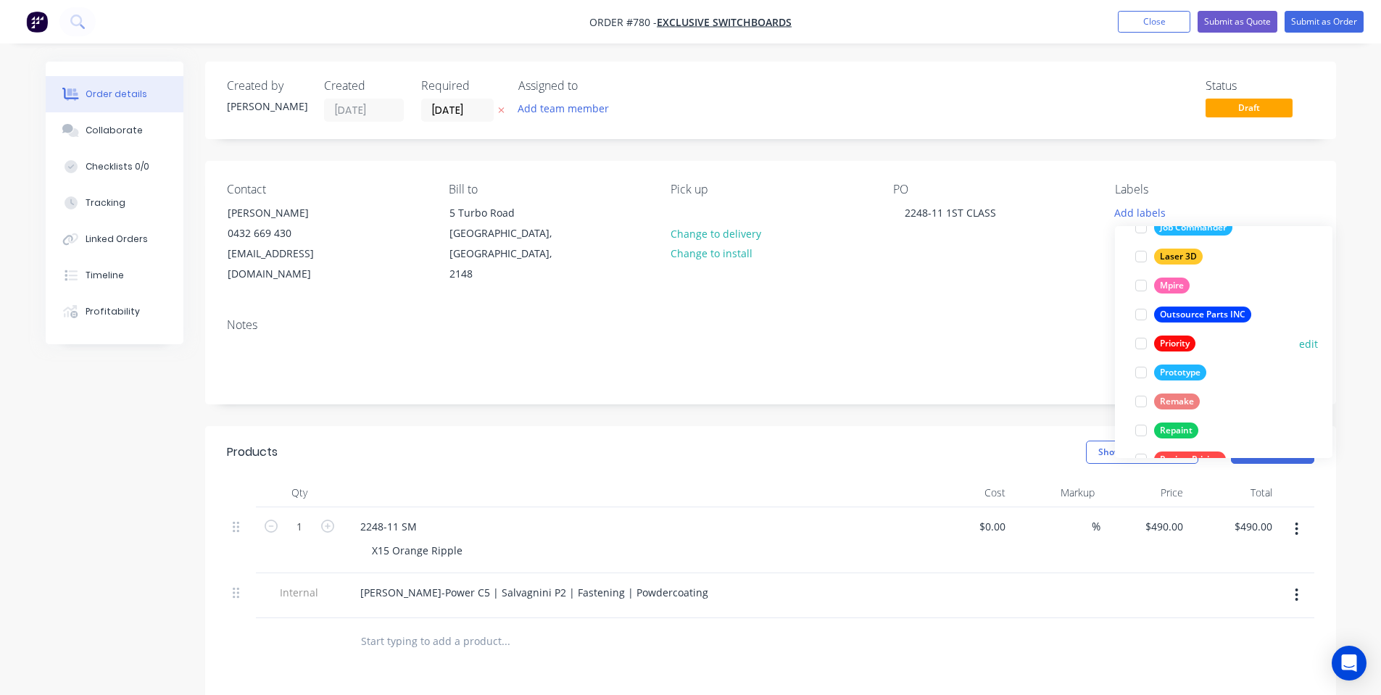
scroll to position [377, 0]
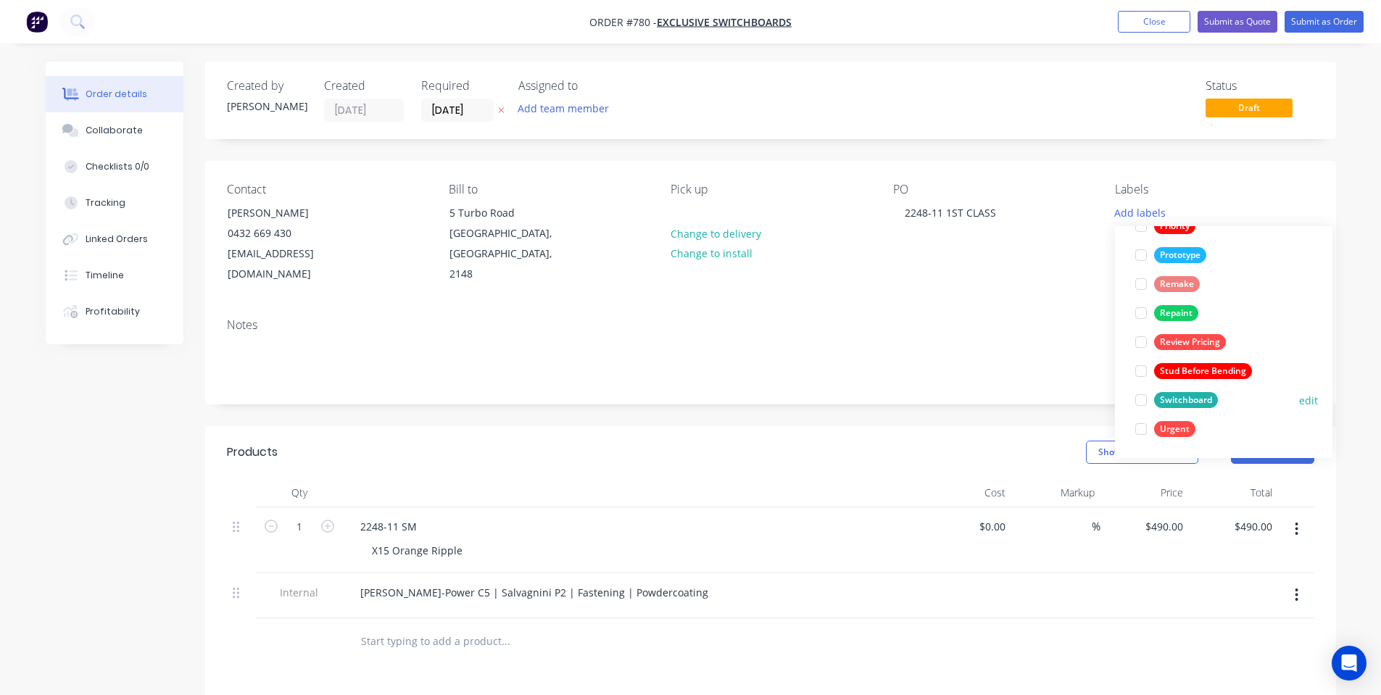
click at [1178, 396] on div "Switchboard" at bounding box center [1186, 400] width 64 height 16
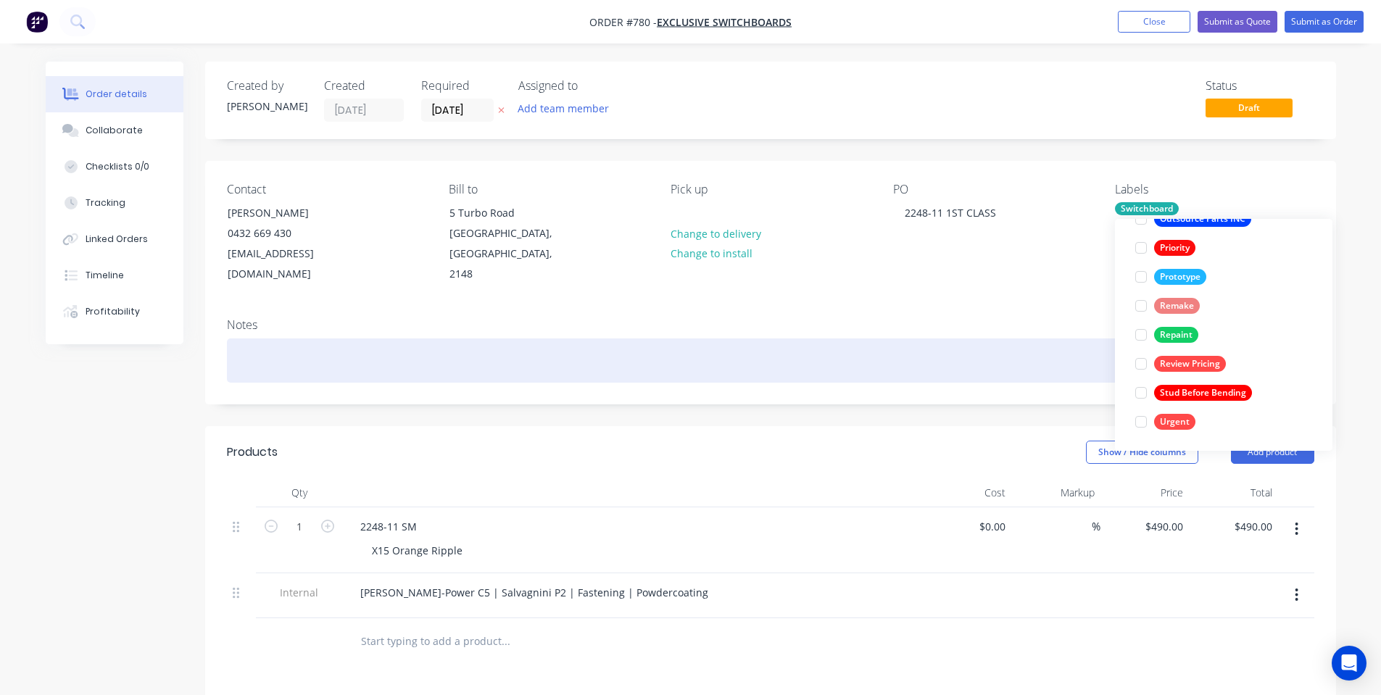
scroll to position [0, 0]
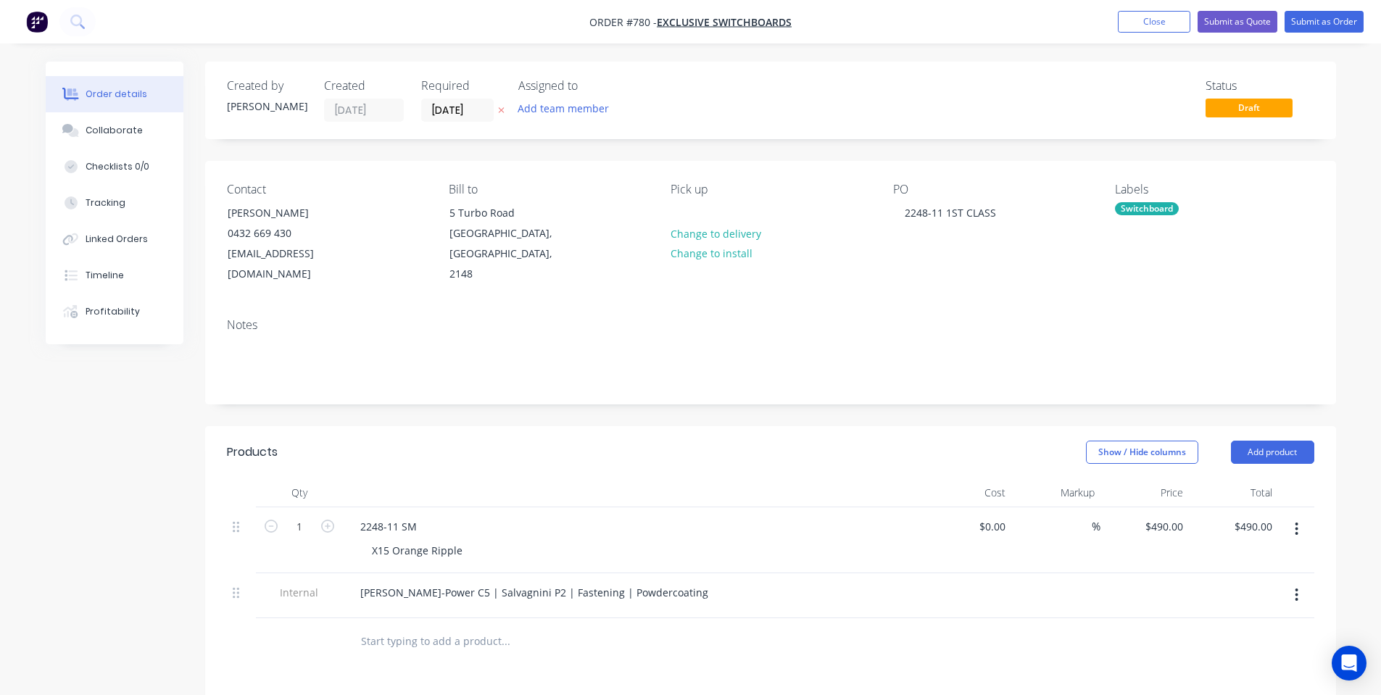
click at [979, 307] on div "Notes" at bounding box center [770, 355] width 1131 height 97
click at [460, 115] on input "[DATE]" at bounding box center [457, 110] width 71 height 22
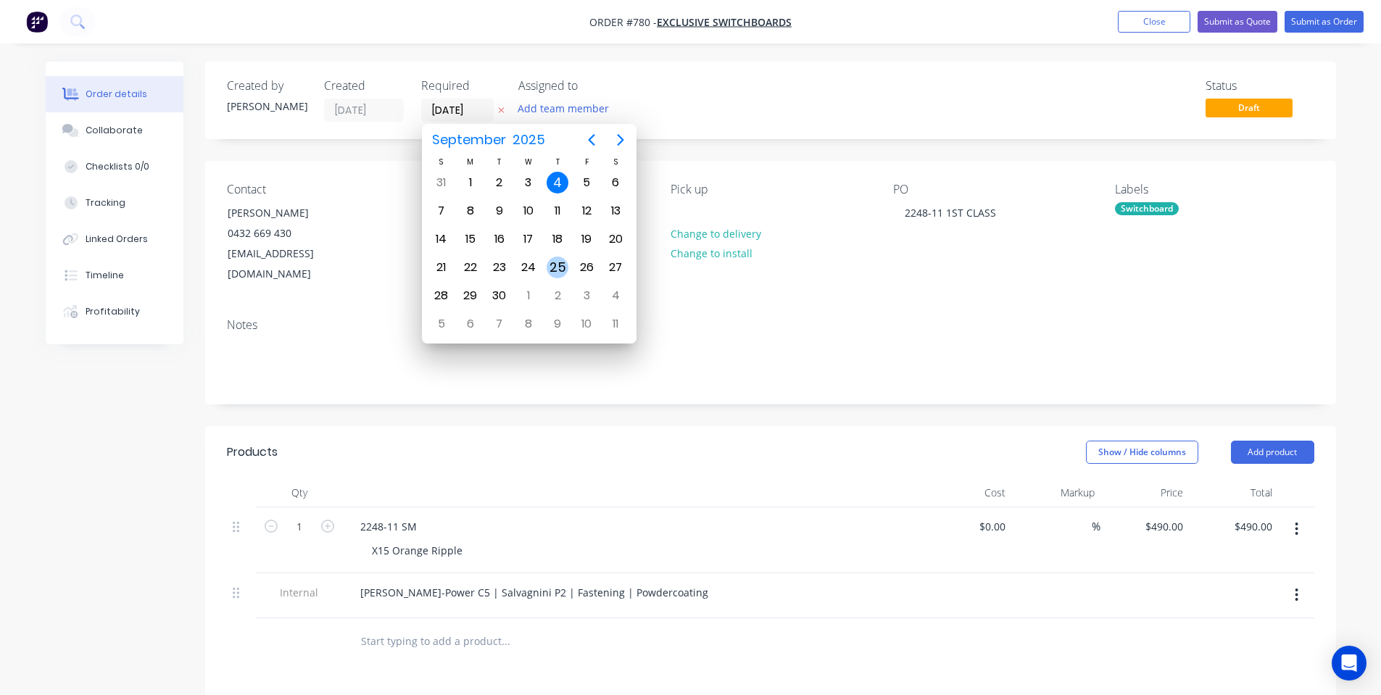
click at [560, 262] on div "25" at bounding box center [557, 268] width 22 height 22
type input "[DATE]"
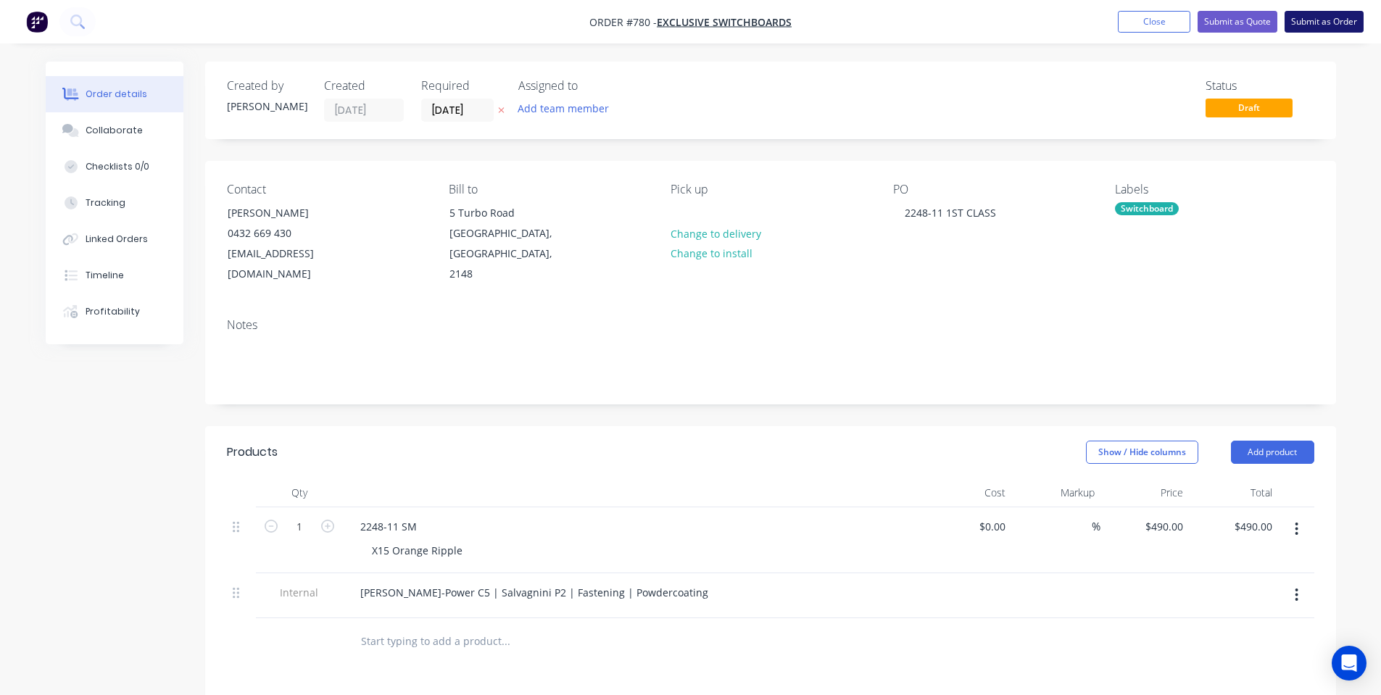
click at [1343, 25] on button "Submit as Order" at bounding box center [1323, 22] width 79 height 22
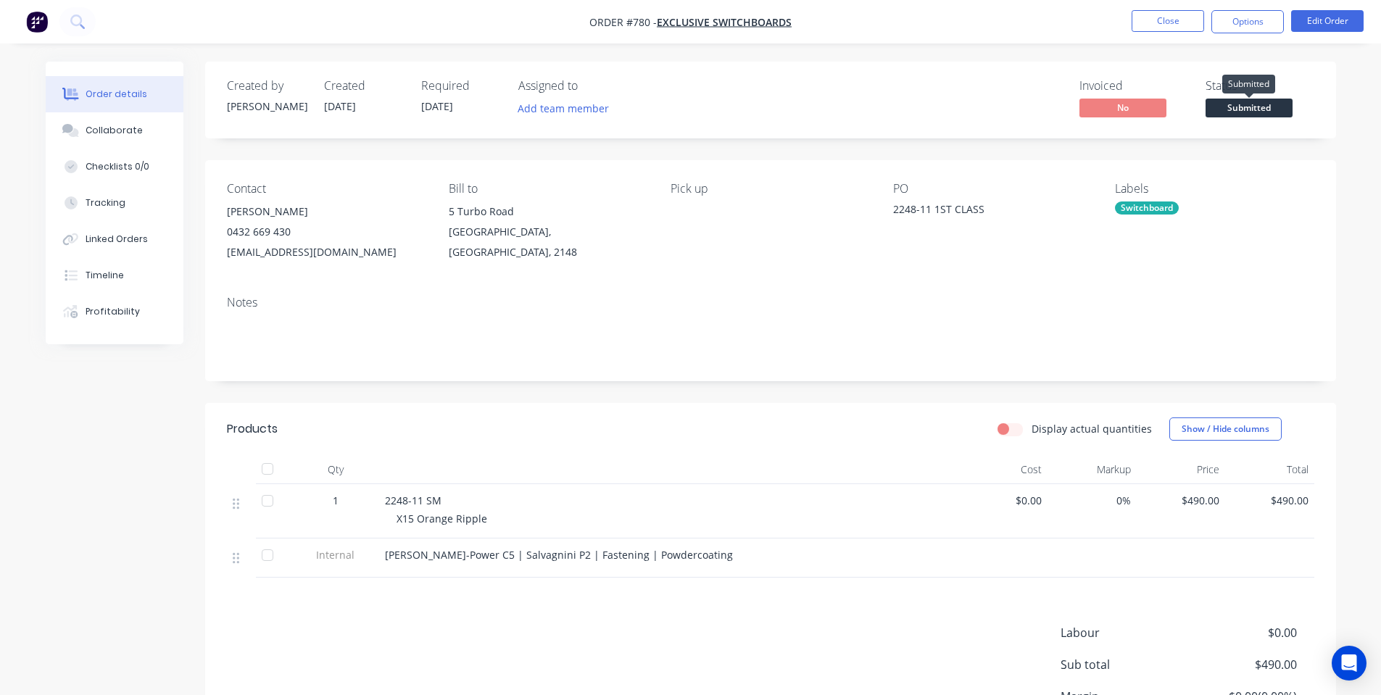
click at [1250, 107] on span "Submitted" at bounding box center [1248, 108] width 87 height 18
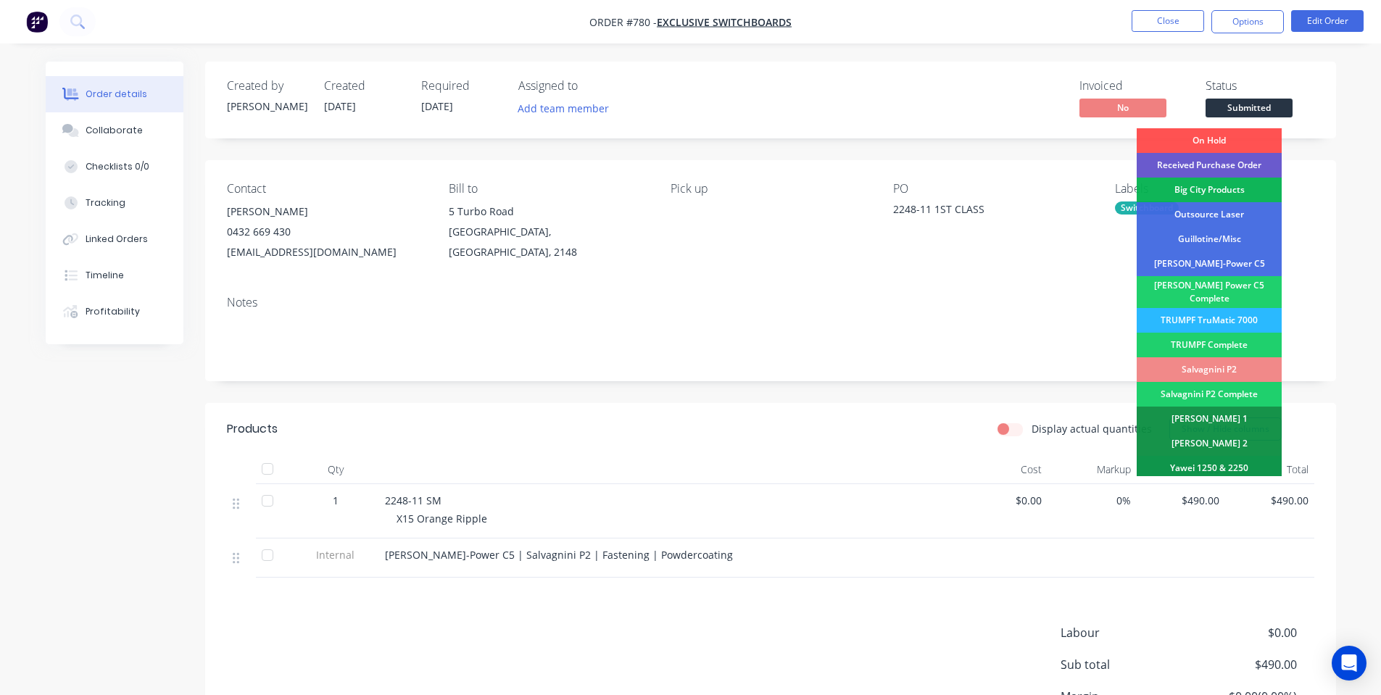
click at [1253, 159] on div "Received Purchase Order" at bounding box center [1208, 165] width 145 height 25
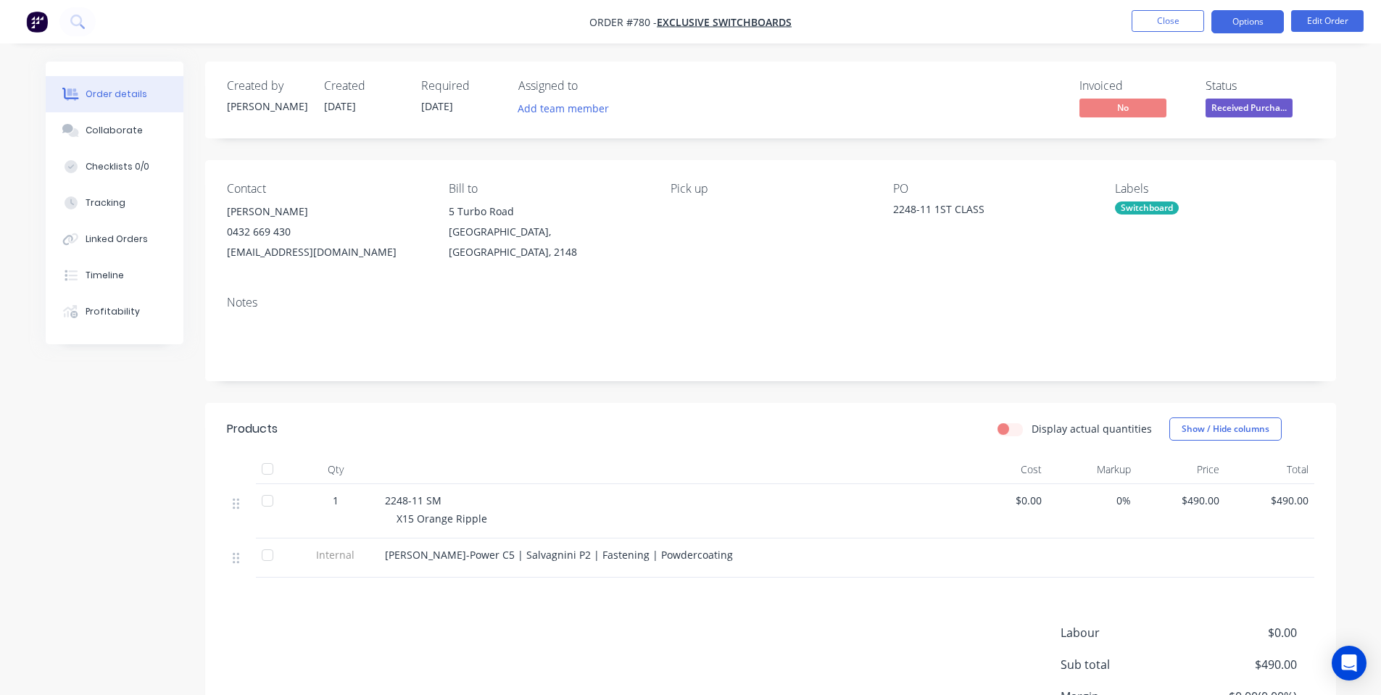
click at [1257, 17] on button "Options" at bounding box center [1247, 21] width 72 height 23
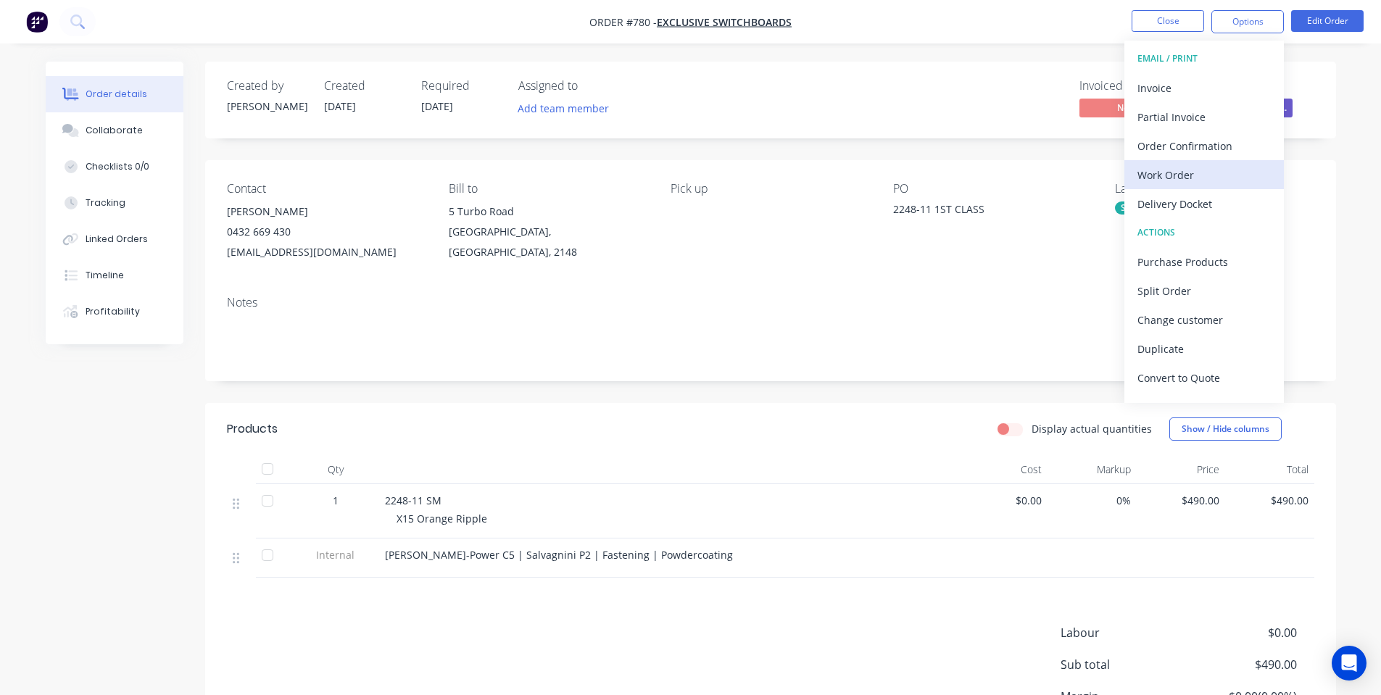
click at [1196, 168] on div "Work Order" at bounding box center [1203, 175] width 133 height 21
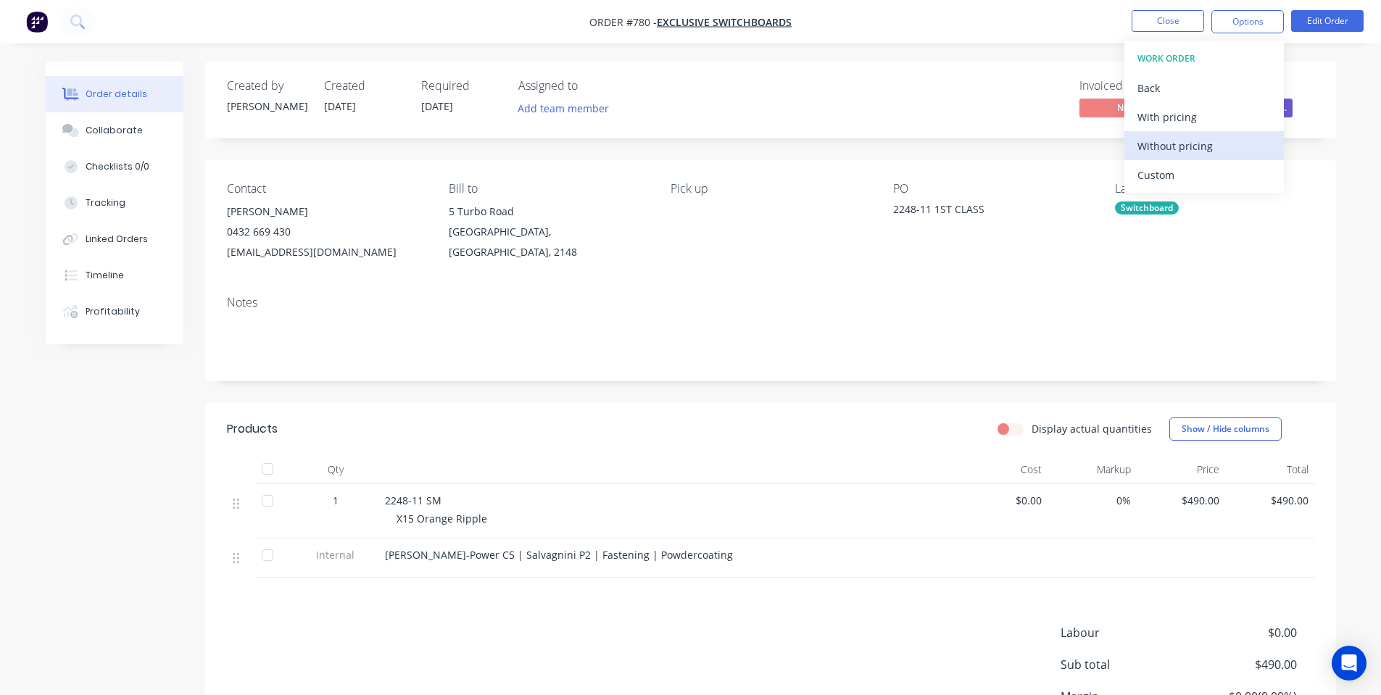
click at [1174, 149] on div "Without pricing" at bounding box center [1203, 146] width 133 height 21
